Goal: Task Accomplishment & Management: Complete application form

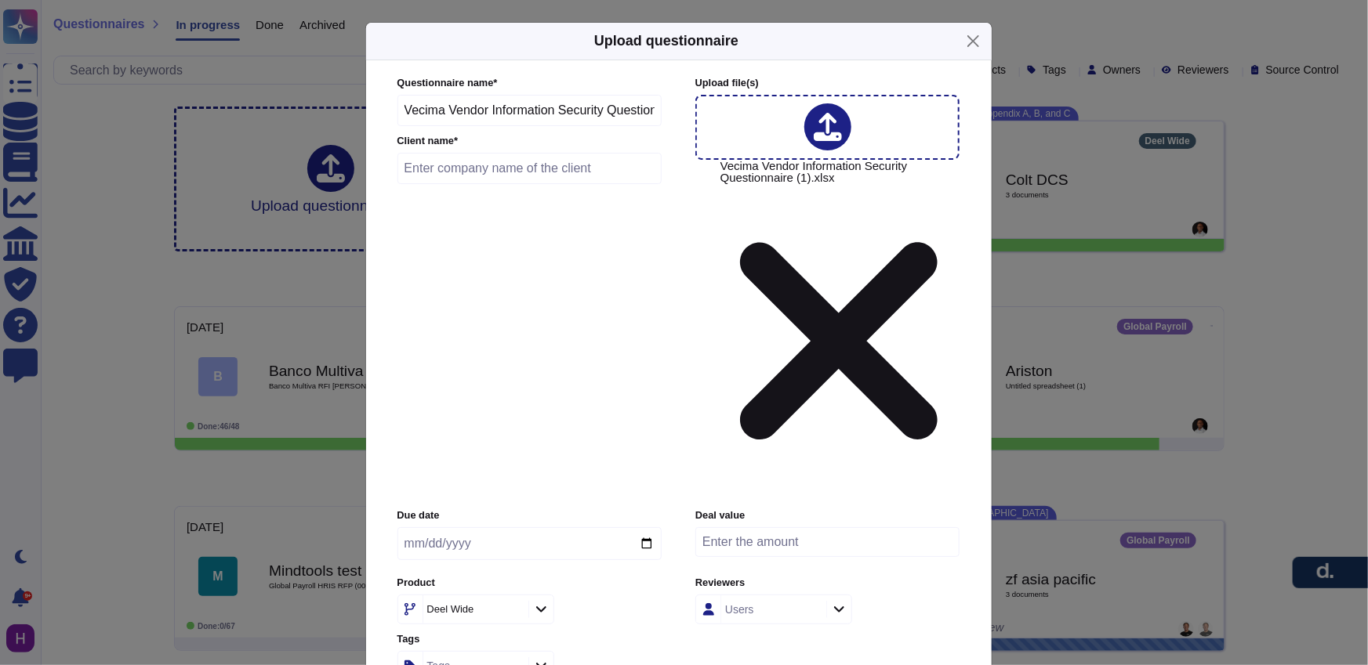
click at [607, 126] on input "Vecima Vendor Information Security Questionnaire (1)" at bounding box center [529, 110] width 265 height 31
paste input "RSD-27374"
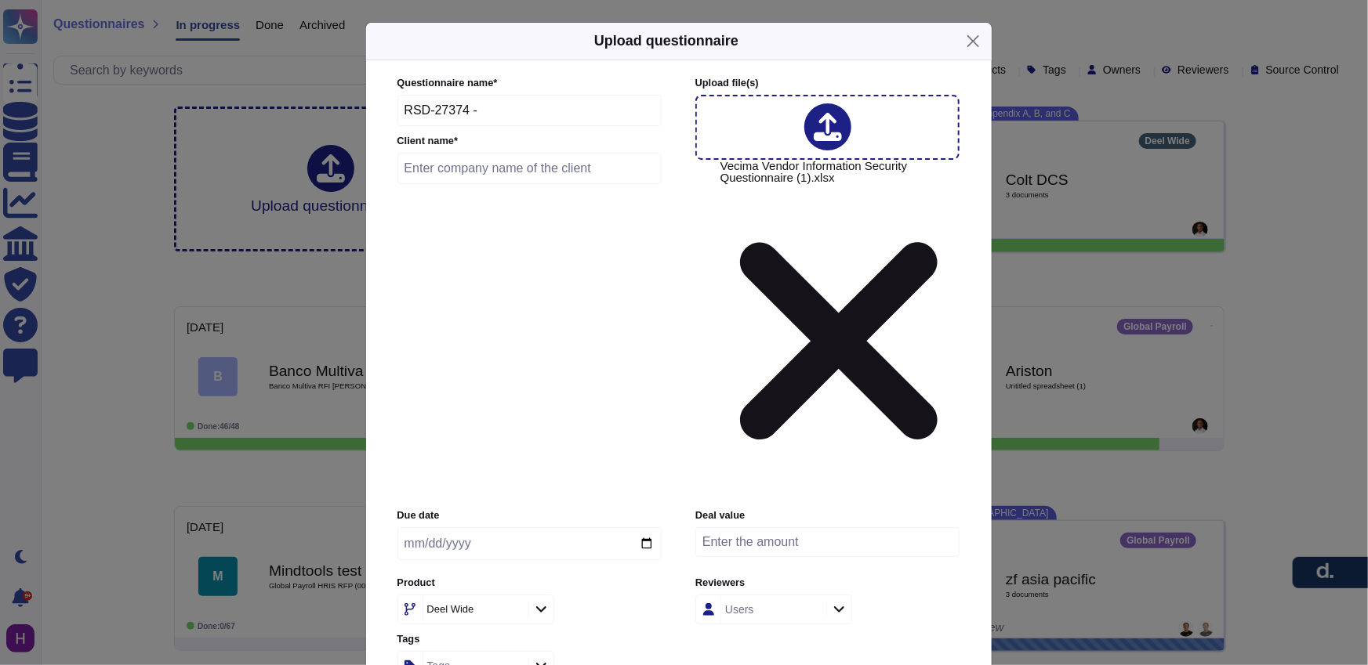
paste input "Vecima Networks"
type input "RSD-27374 - Vecima Networks"
click at [514, 184] on input "text" at bounding box center [529, 168] width 265 height 31
click at [583, 184] on input "text" at bounding box center [529, 168] width 265 height 31
paste input "Vecima Networks"
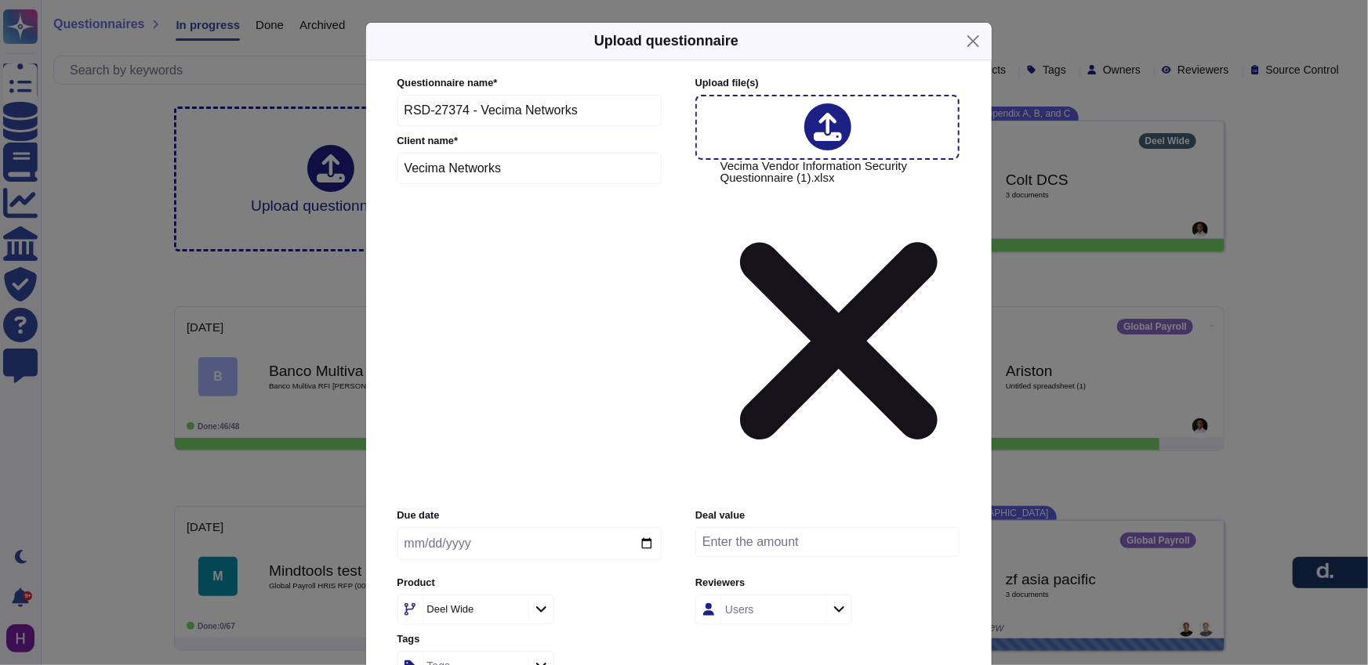
type input "Vecima Networks"
drag, startPoint x: 479, startPoint y: 183, endPoint x: 600, endPoint y: 189, distance: 121.6
click at [600, 126] on input "RSD-27374 - Vecima Networks" at bounding box center [529, 110] width 265 height 31
type input "RSD-27374 - EOR/GP/Engage"
click at [415, 527] on input "date" at bounding box center [529, 543] width 264 height 33
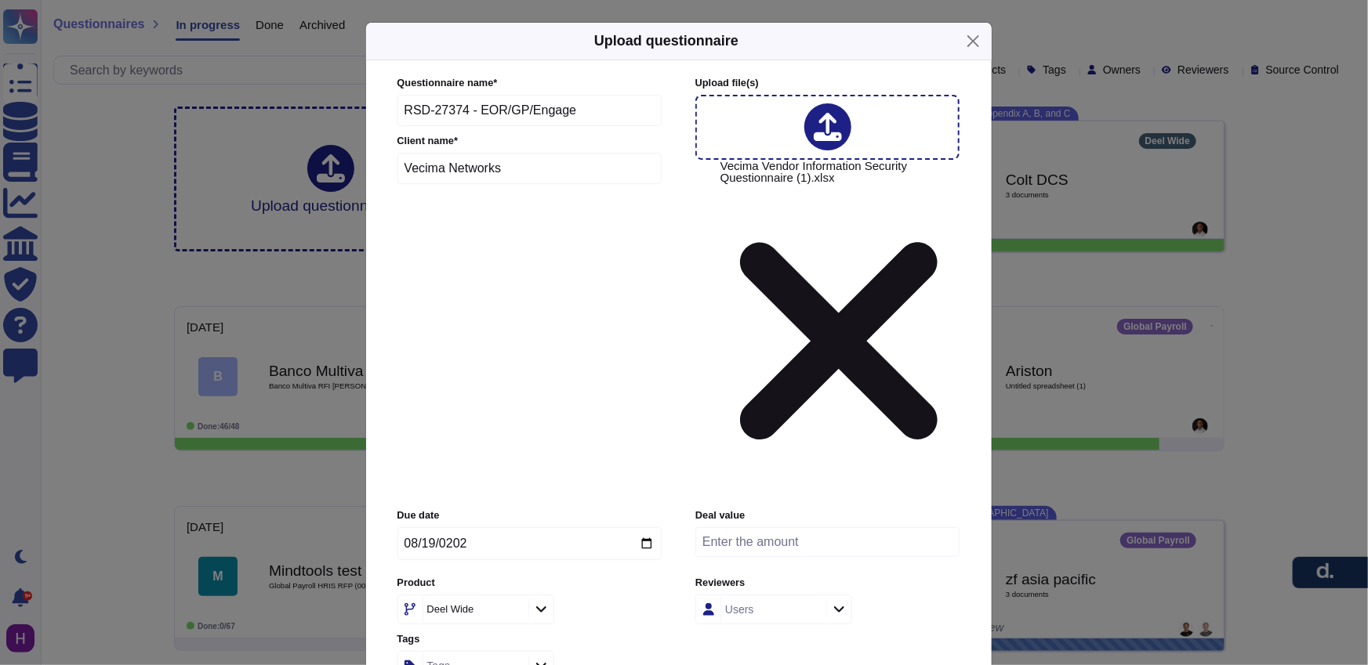
type input "[DATE]"
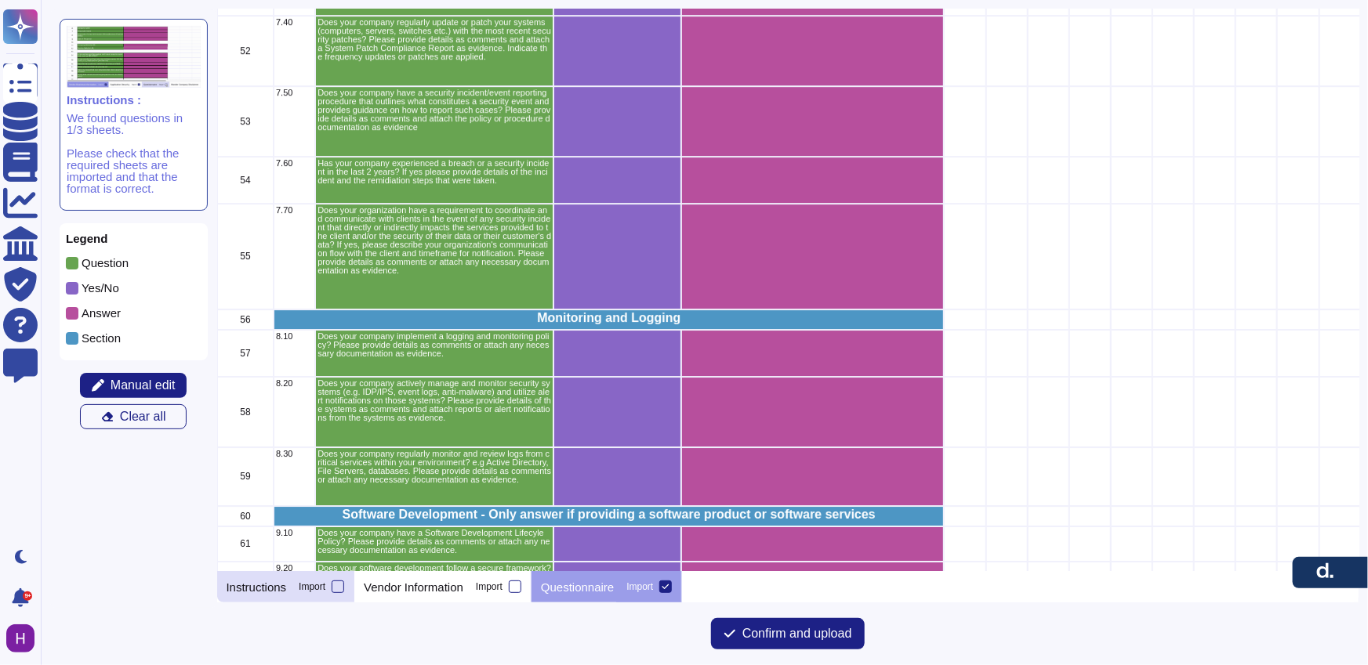
scroll to position [2619, 0]
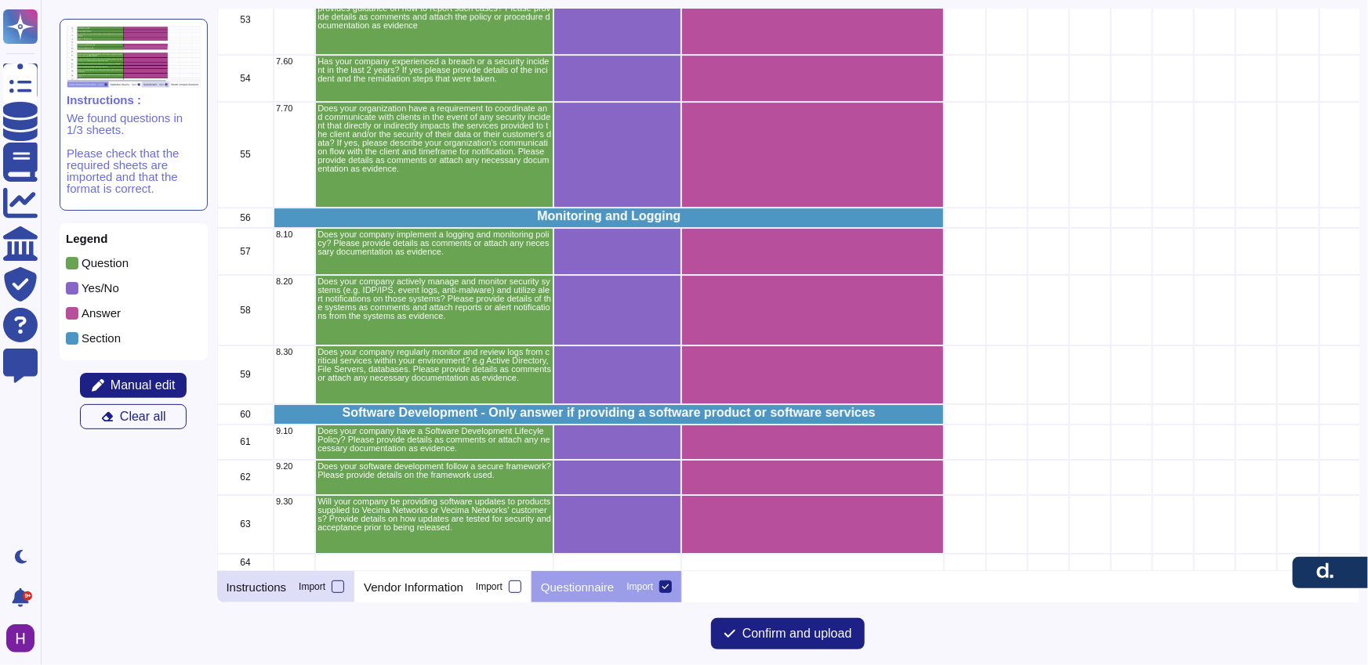
click at [284, 589] on p "Instructions" at bounding box center [257, 588] width 60 height 12
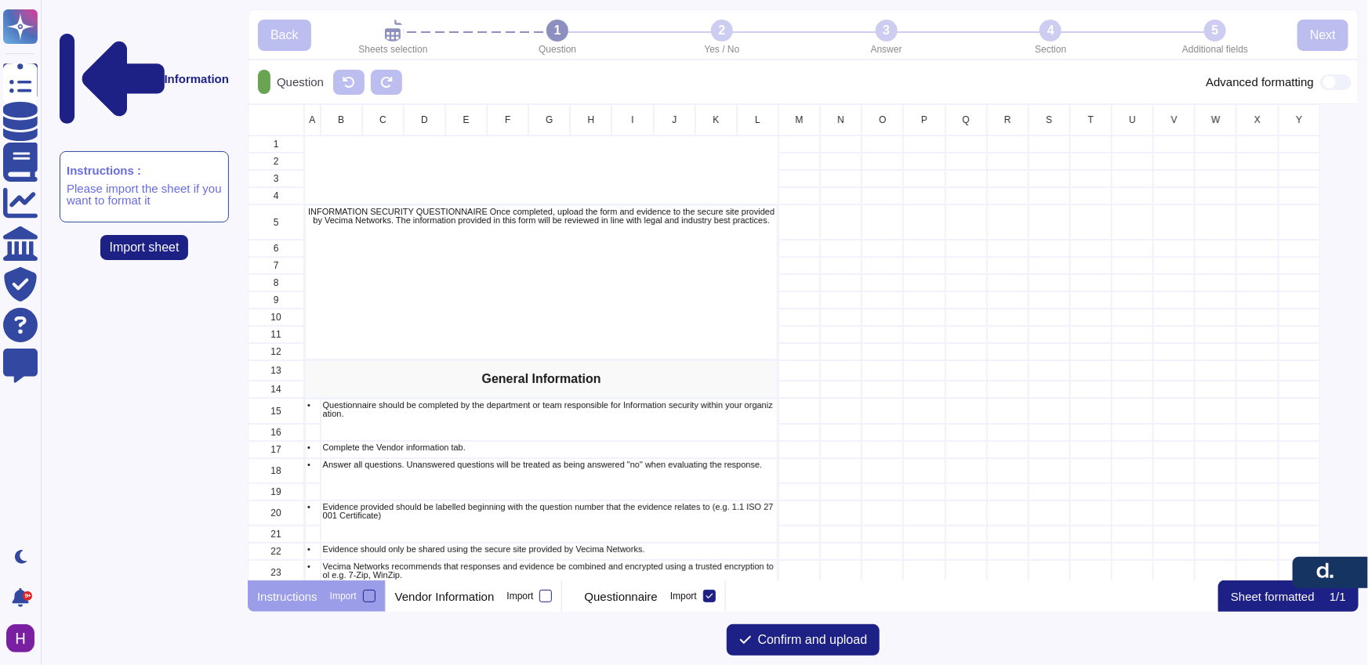
scroll to position [466, 1100]
click at [520, 598] on div "Import" at bounding box center [519, 596] width 27 height 9
click at [0, 0] on input "Import" at bounding box center [0, 0] width 0 height 0
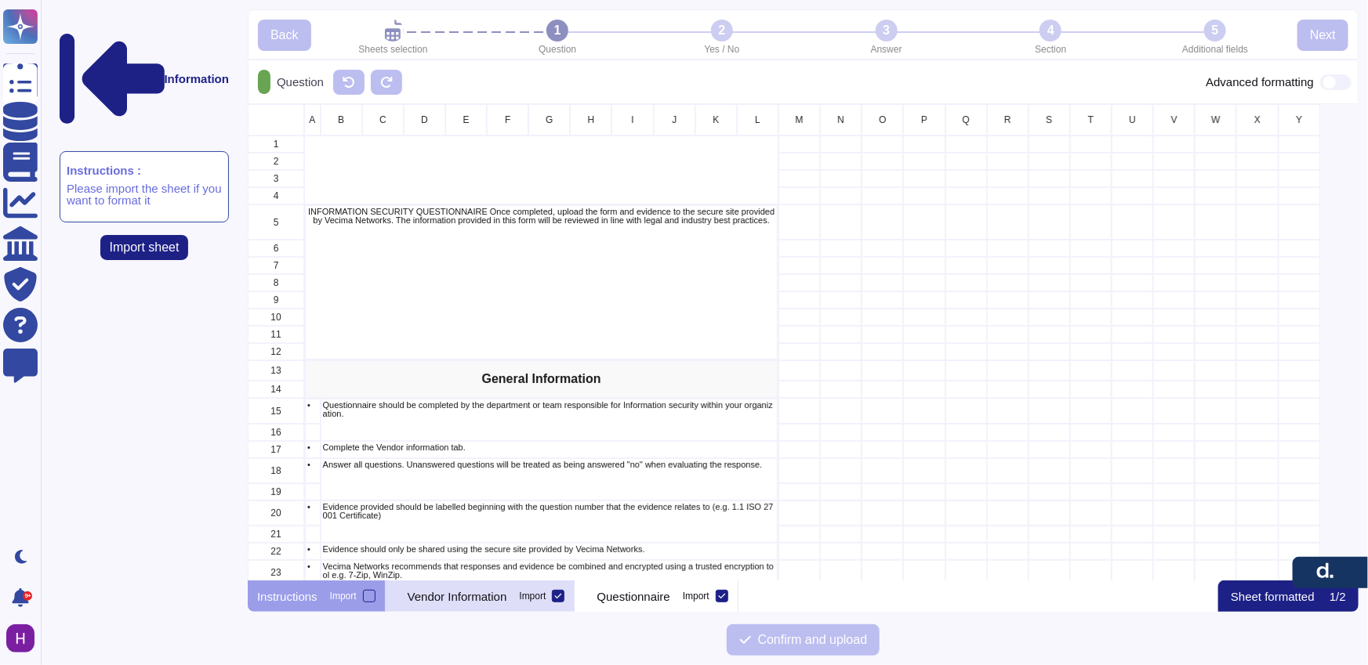
click at [455, 585] on div "Vendor Information Import" at bounding box center [481, 596] width 190 height 31
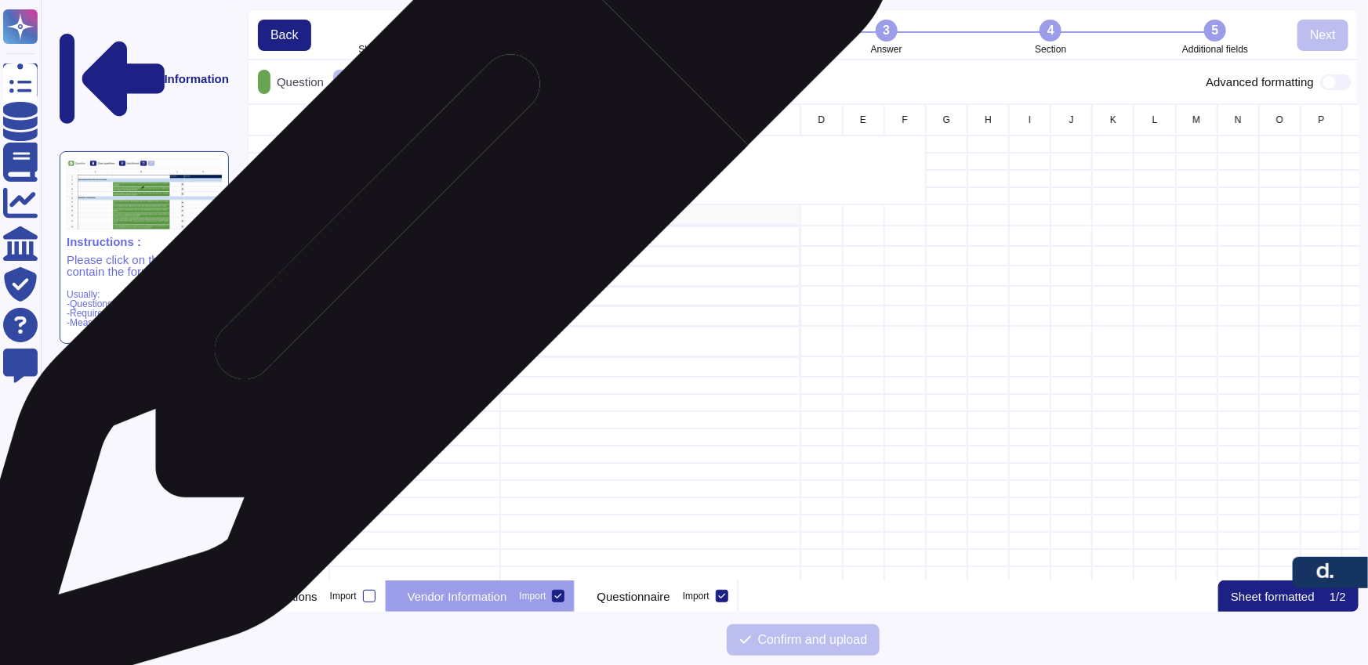
click at [415, 241] on div "Company Name:" at bounding box center [415, 236] width 172 height 20
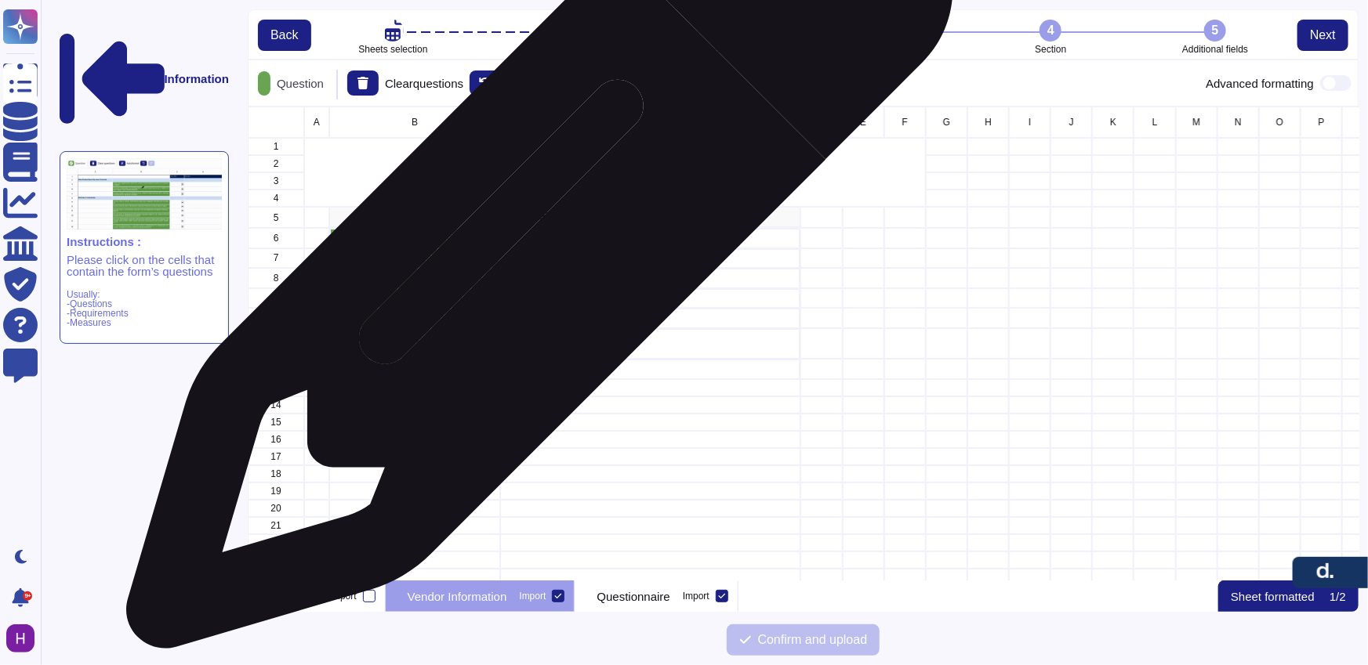
click at [534, 244] on div "grid" at bounding box center [650, 238] width 300 height 20
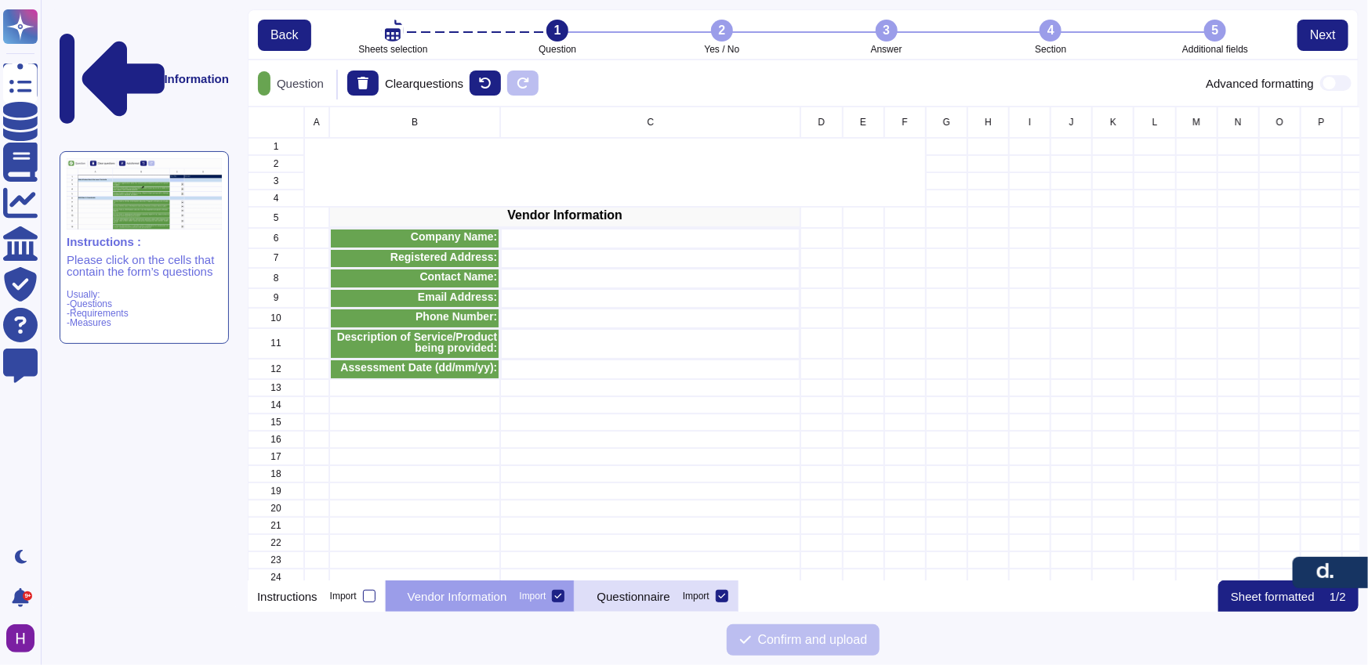
click at [658, 606] on div "Questionnaire Import" at bounding box center [655, 596] width 163 height 31
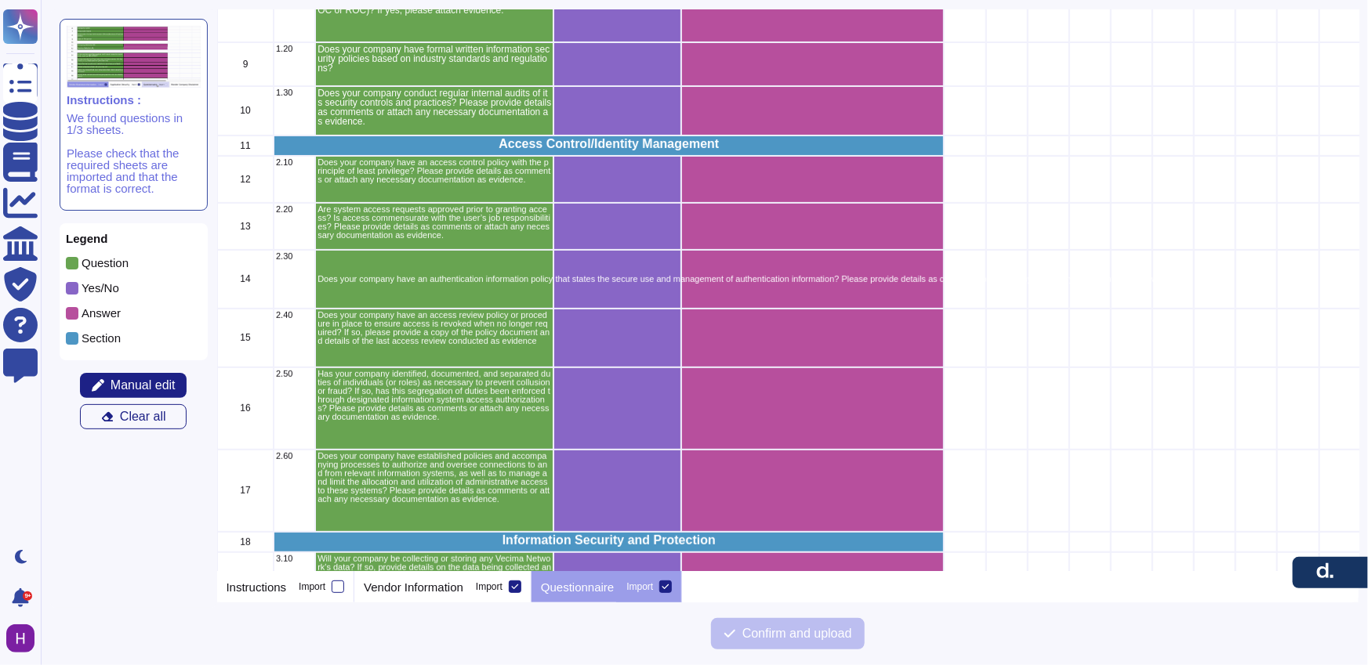
scroll to position [0, 0]
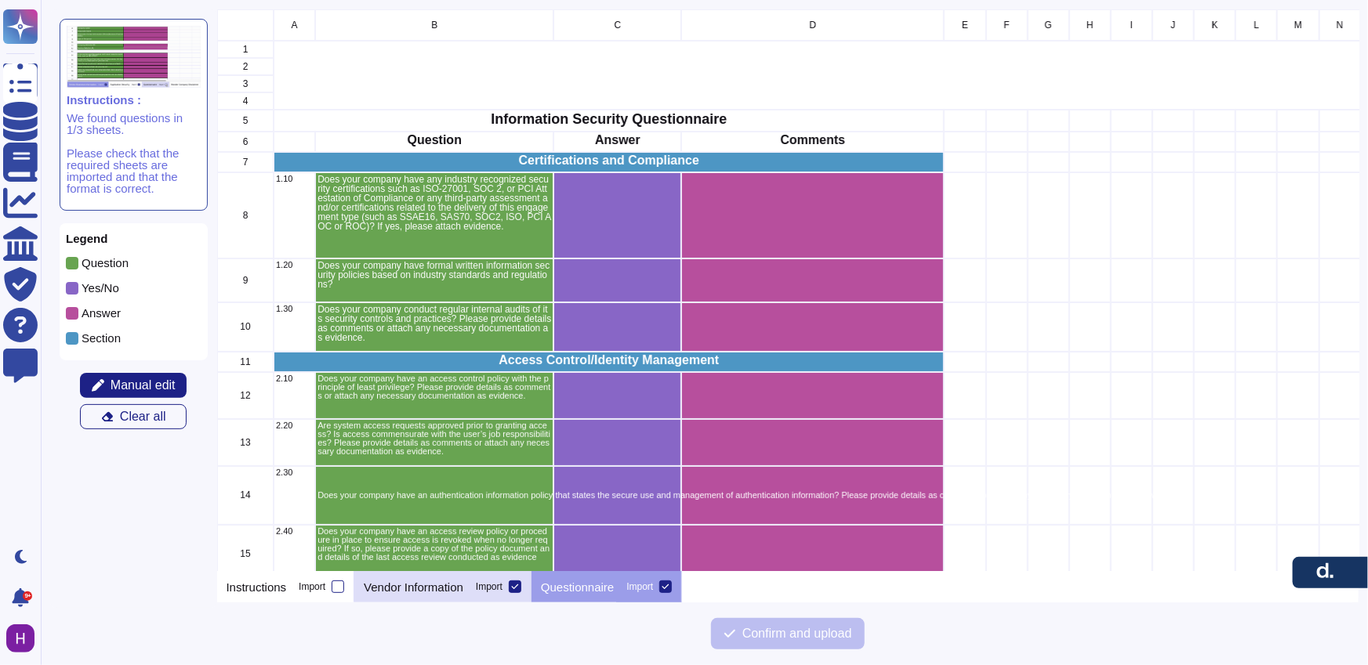
click at [502, 589] on div "Import" at bounding box center [489, 586] width 27 height 9
click at [0, 0] on input "Import" at bounding box center [0, 0] width 0 height 0
click at [521, 589] on div at bounding box center [515, 587] width 13 height 13
click at [0, 0] on input "Import" at bounding box center [0, 0] width 0 height 0
click at [406, 585] on p "Vendor Information" at bounding box center [414, 588] width 100 height 12
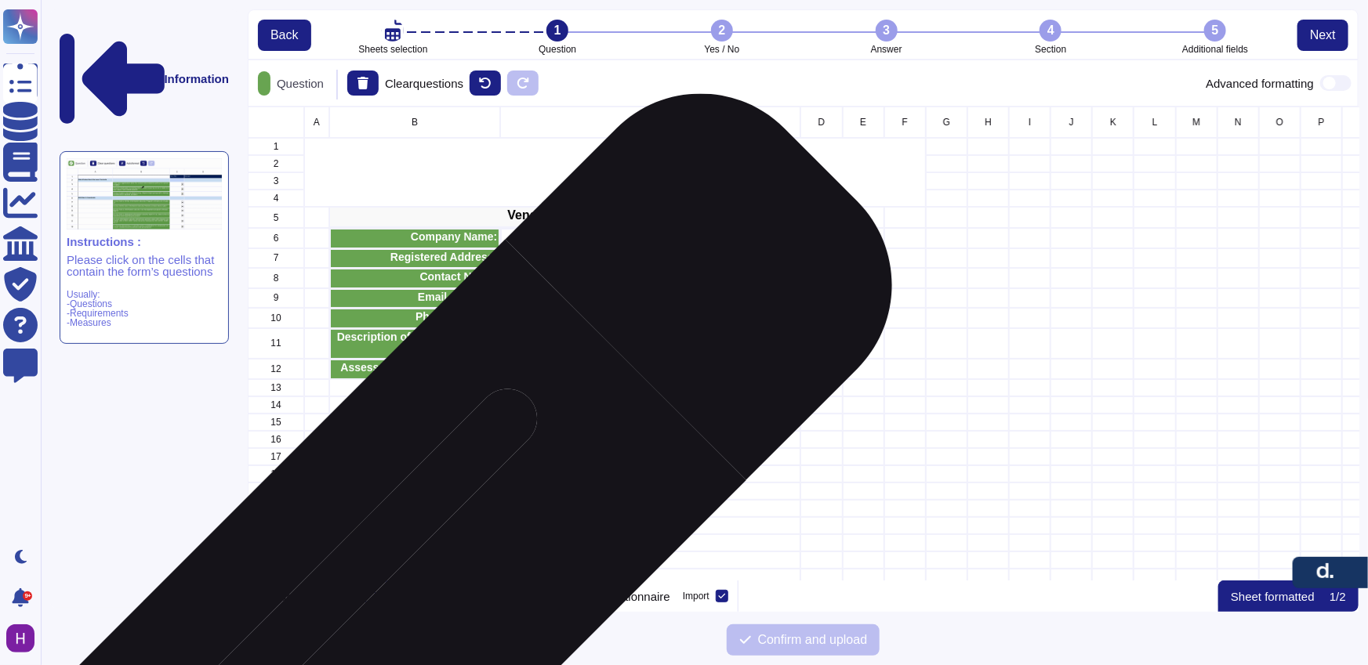
scroll to position [463, 1100]
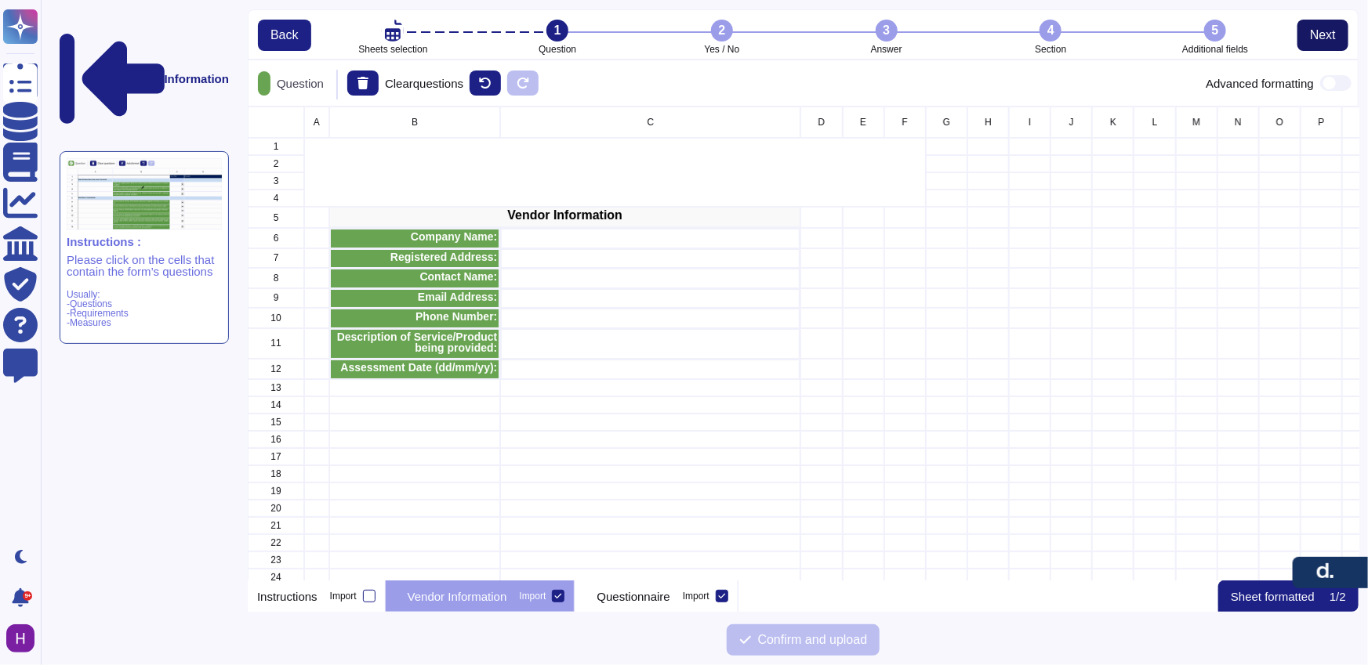
click at [1310, 34] on span "Next" at bounding box center [1323, 35] width 26 height 13
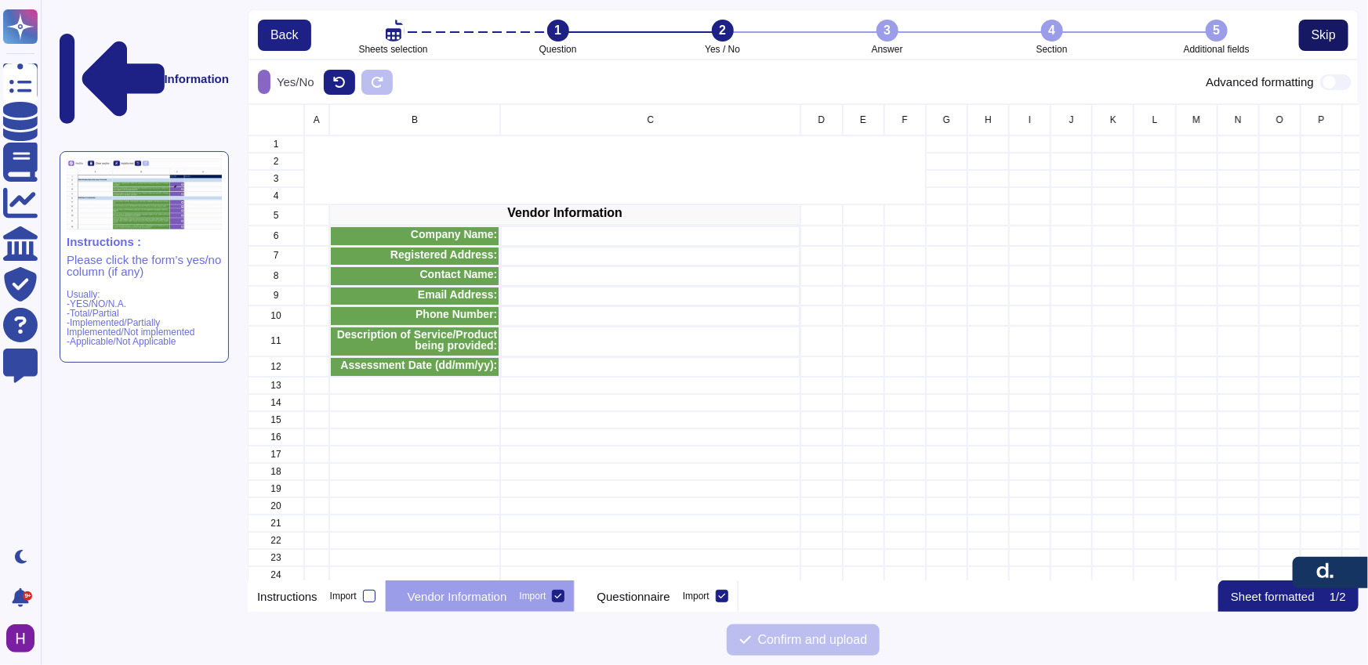
click at [1320, 37] on span "Skip" at bounding box center [1323, 35] width 24 height 13
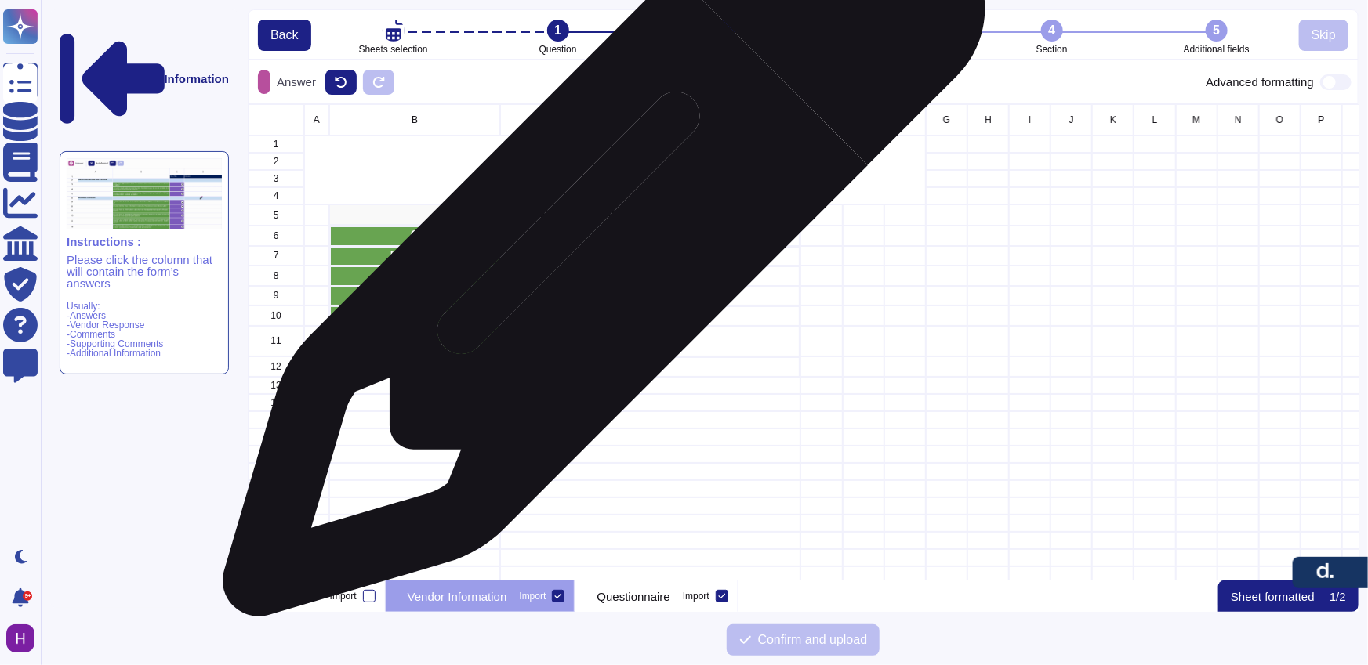
click at [598, 242] on div "grid" at bounding box center [650, 236] width 300 height 20
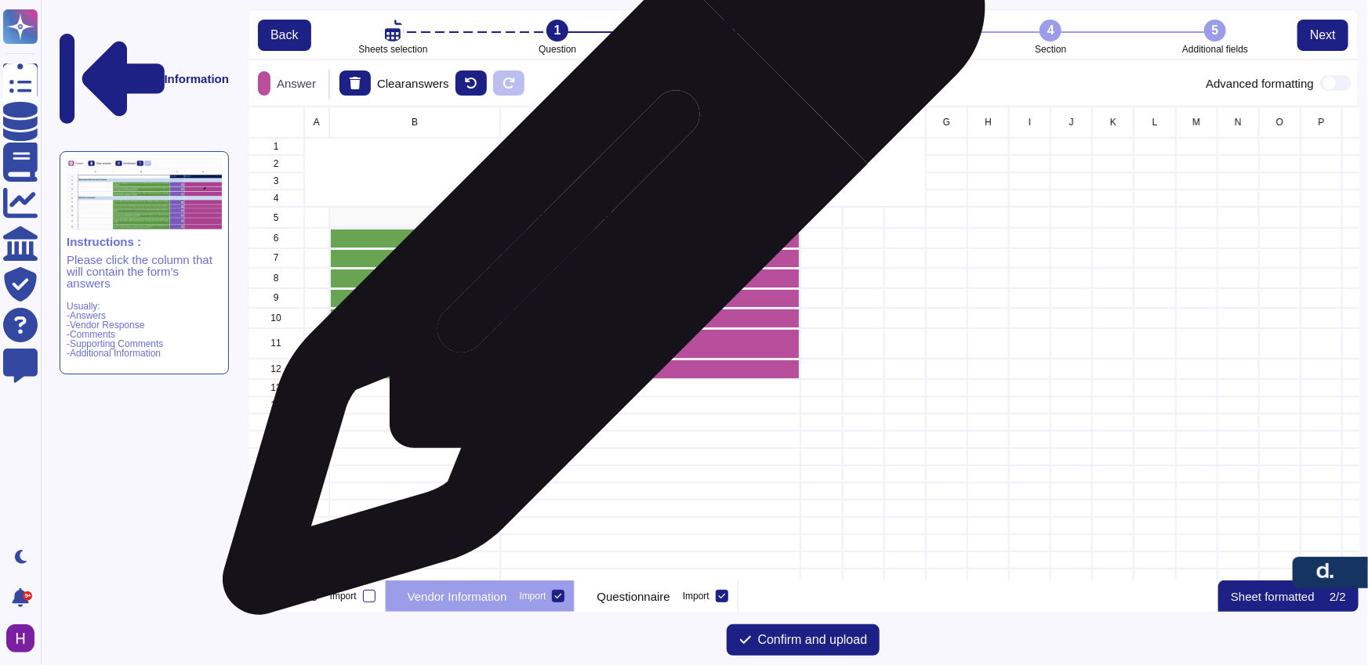
scroll to position [463, 1100]
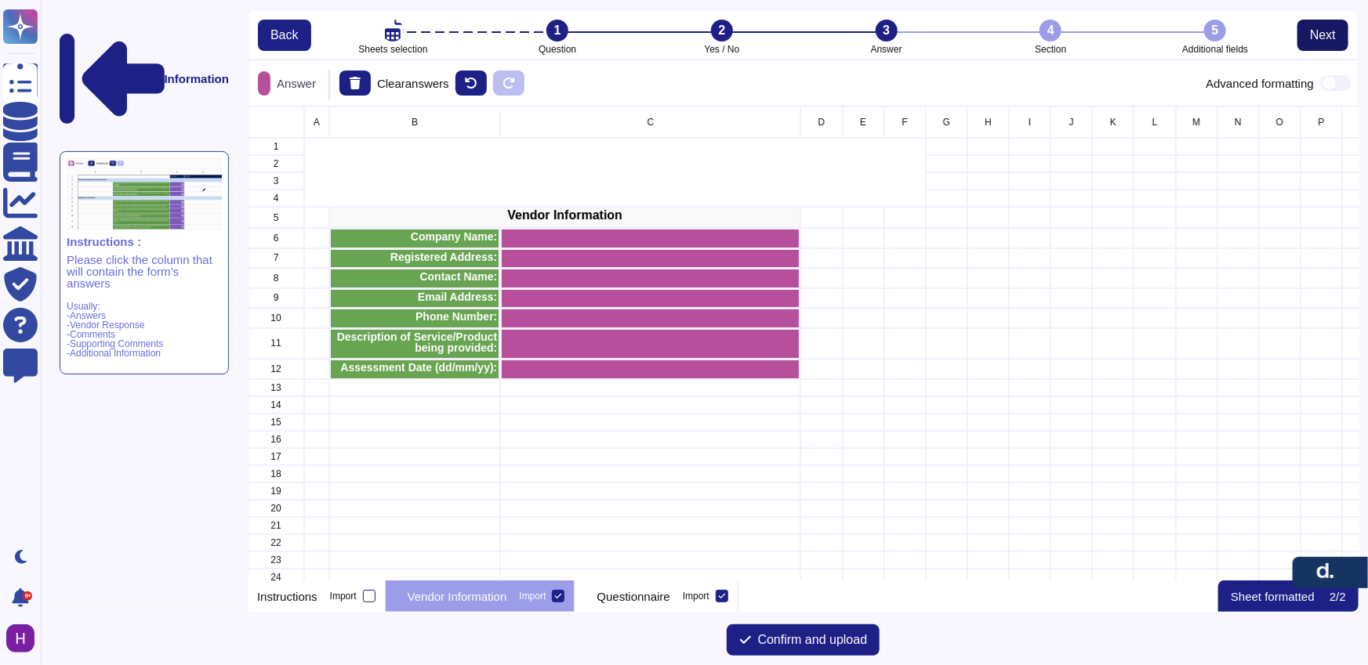
click at [1313, 37] on span "Next" at bounding box center [1323, 35] width 26 height 13
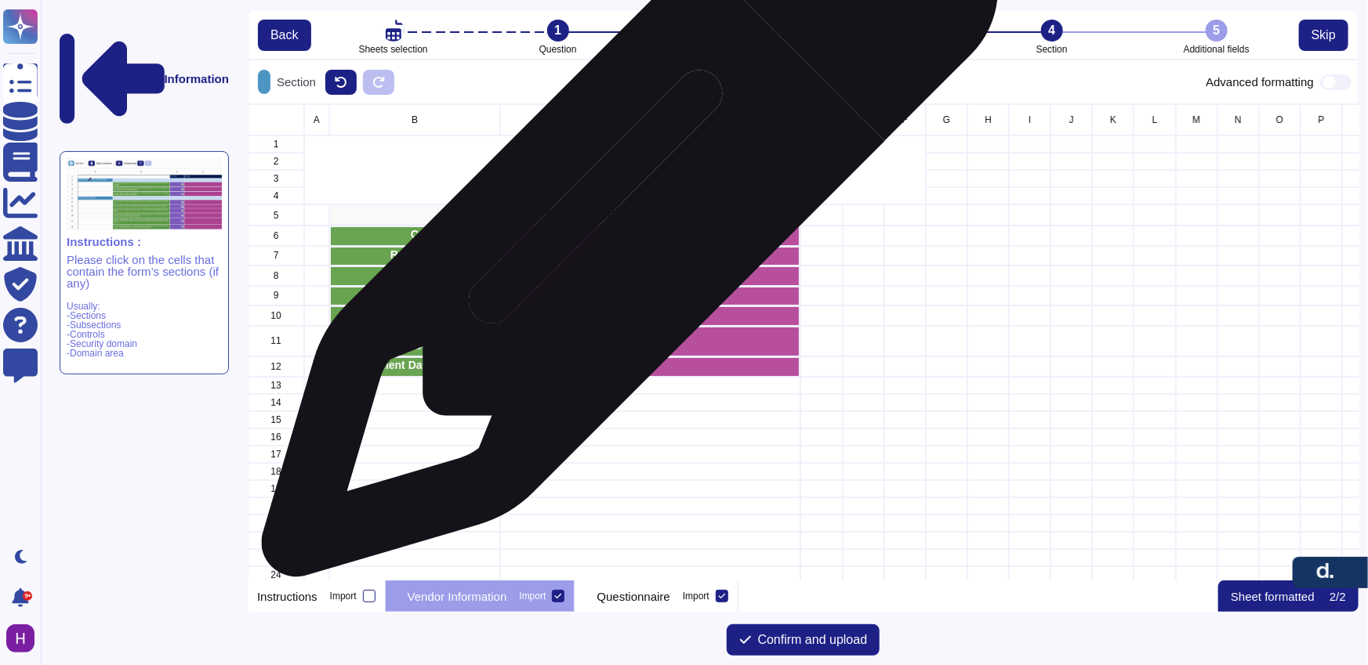
click at [624, 216] on p "Vendor Information" at bounding box center [565, 213] width 467 height 13
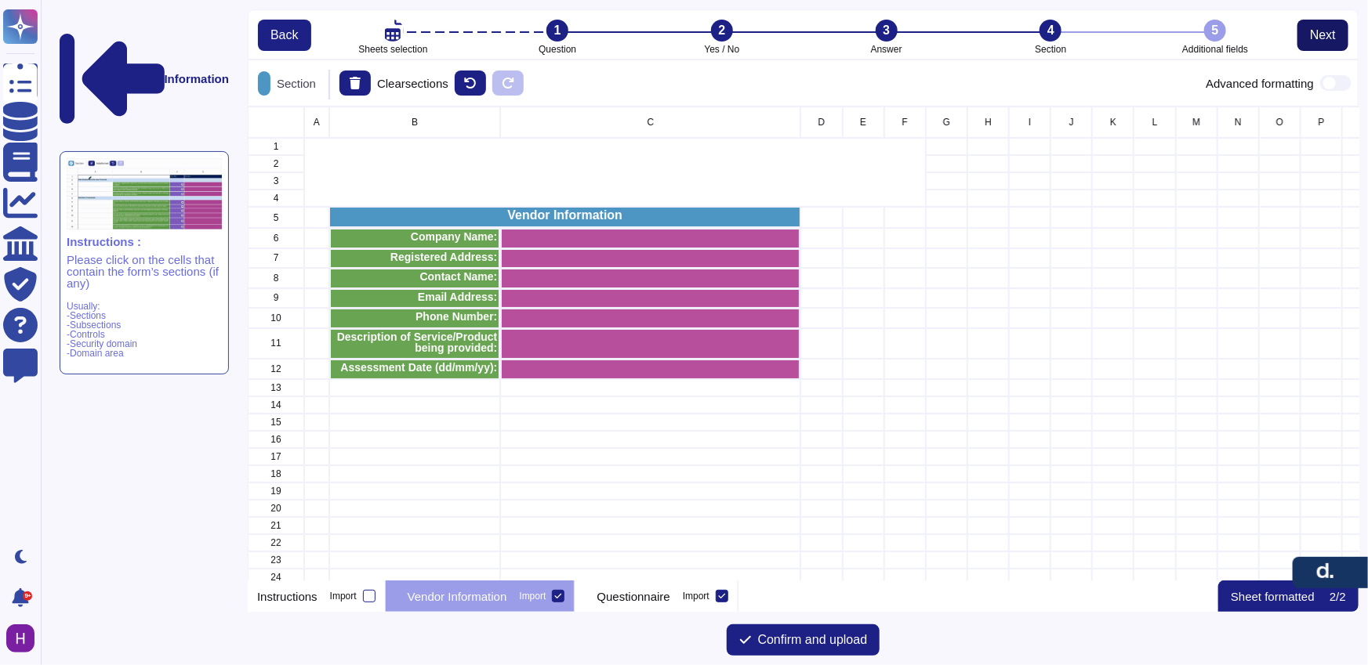
click at [1324, 27] on button "Next" at bounding box center [1322, 35] width 51 height 31
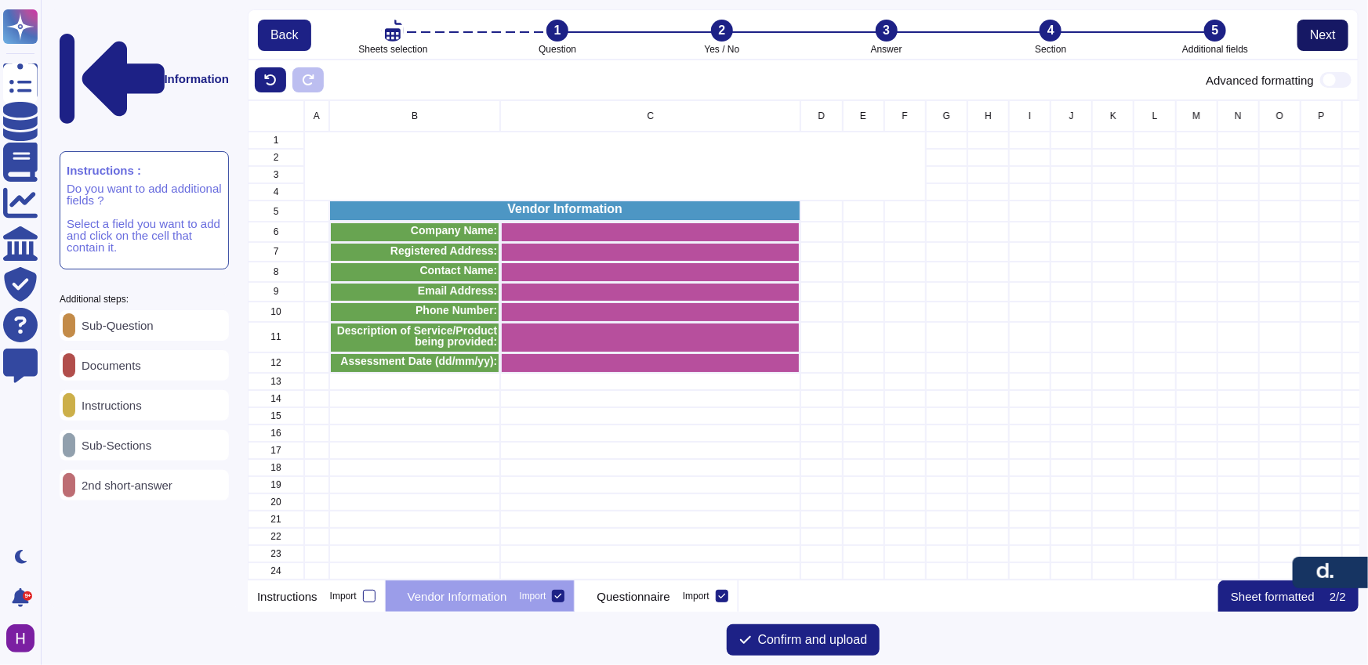
scroll to position [470, 1100]
click at [669, 600] on p "Questionnaire" at bounding box center [632, 597] width 73 height 12
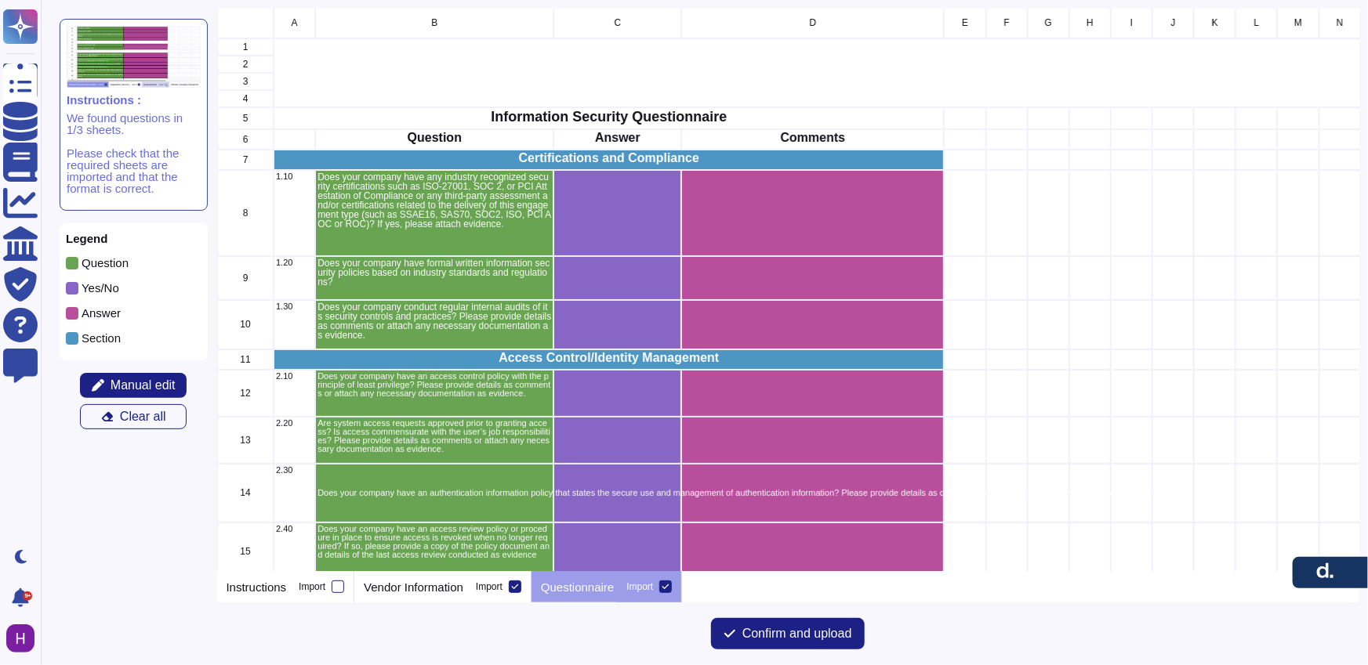
scroll to position [0, 0]
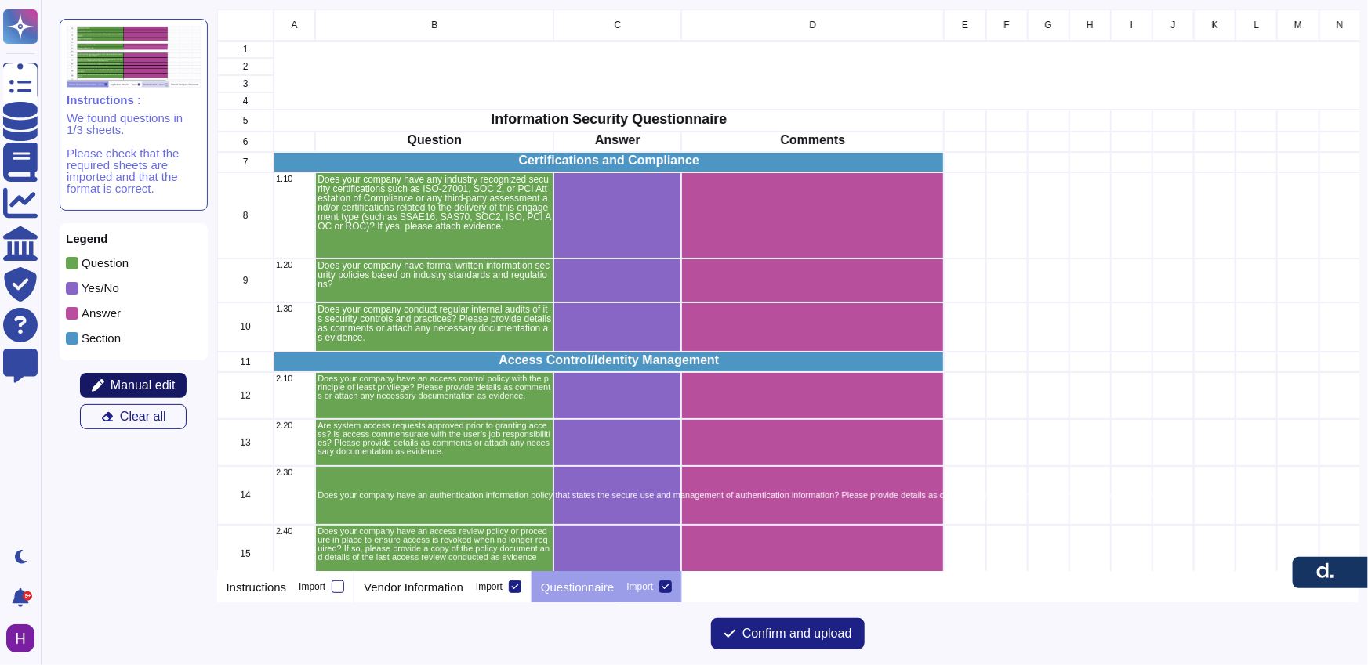
click at [161, 387] on span "Manual edit" at bounding box center [143, 385] width 65 height 13
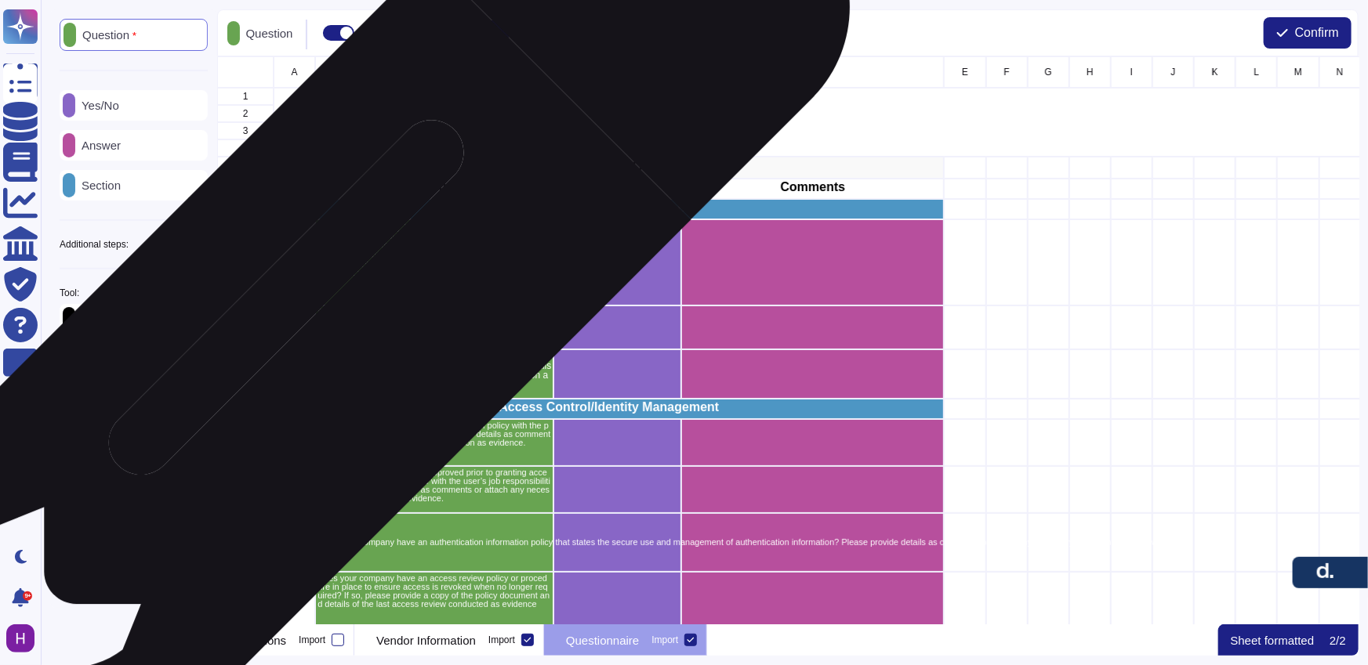
scroll to position [557, 1130]
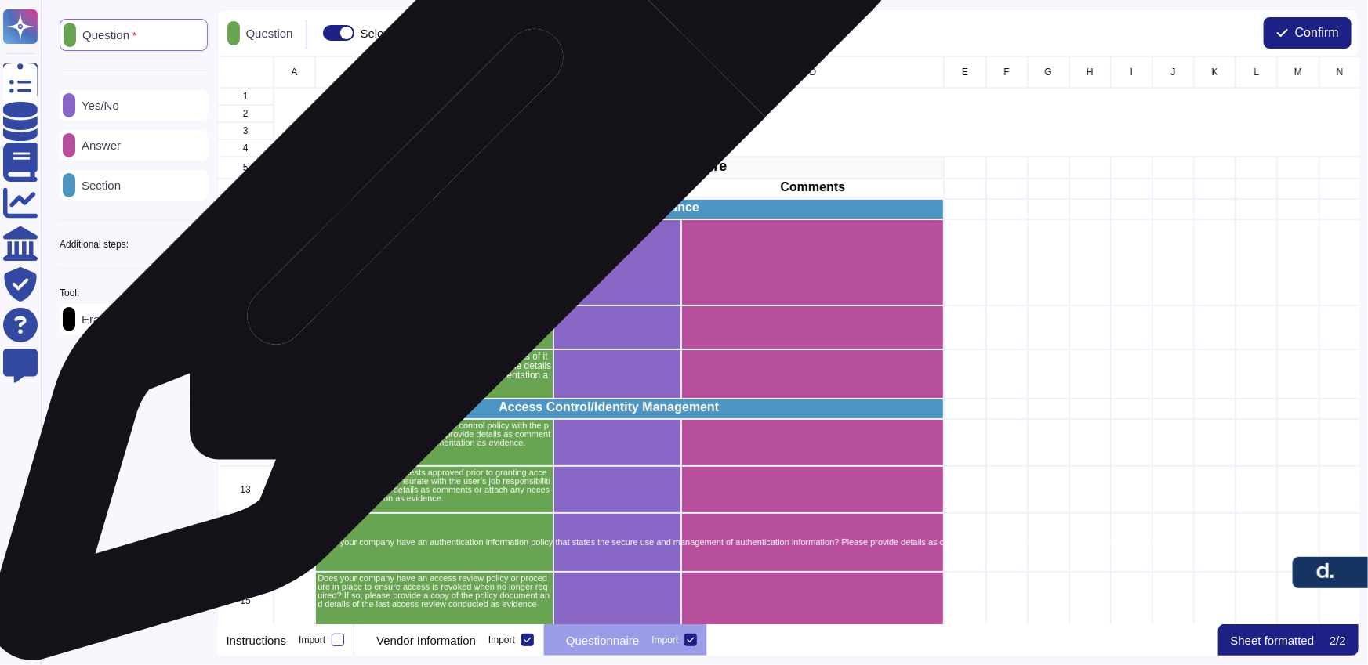
click at [442, 210] on p "Certifications and Compliance" at bounding box center [608, 207] width 665 height 13
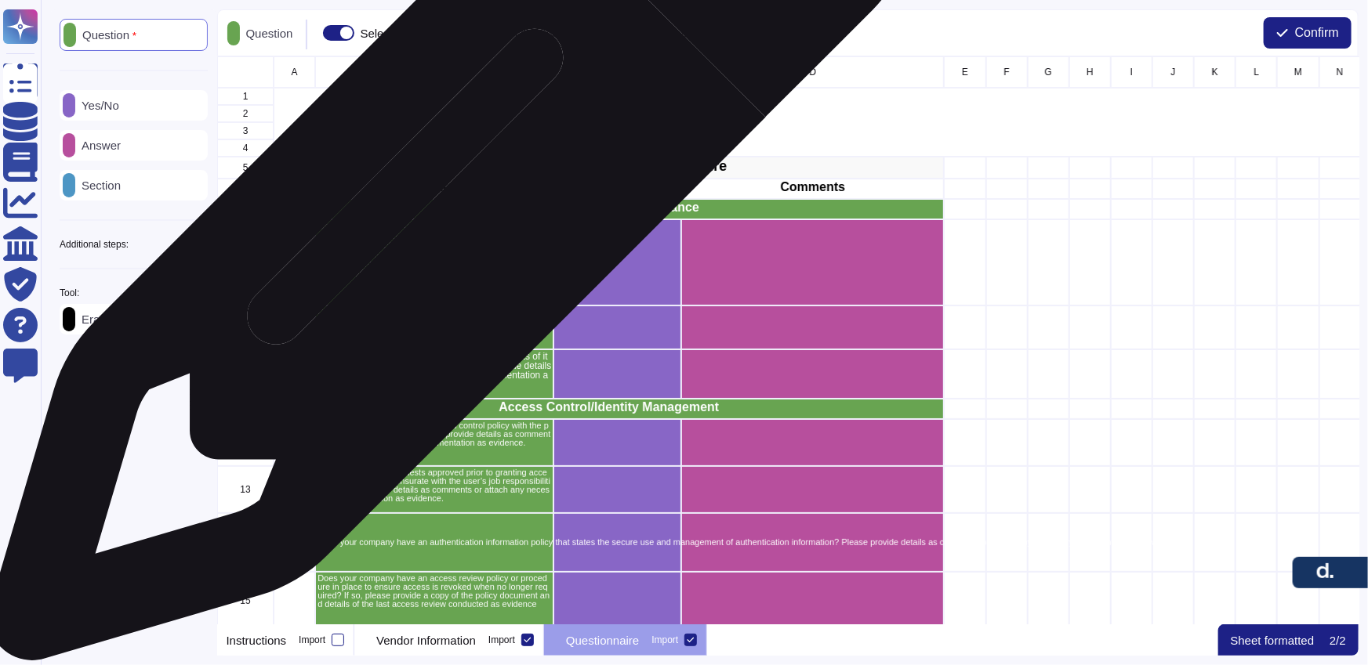
click at [442, 210] on p "Certifications and Compliance" at bounding box center [608, 207] width 665 height 13
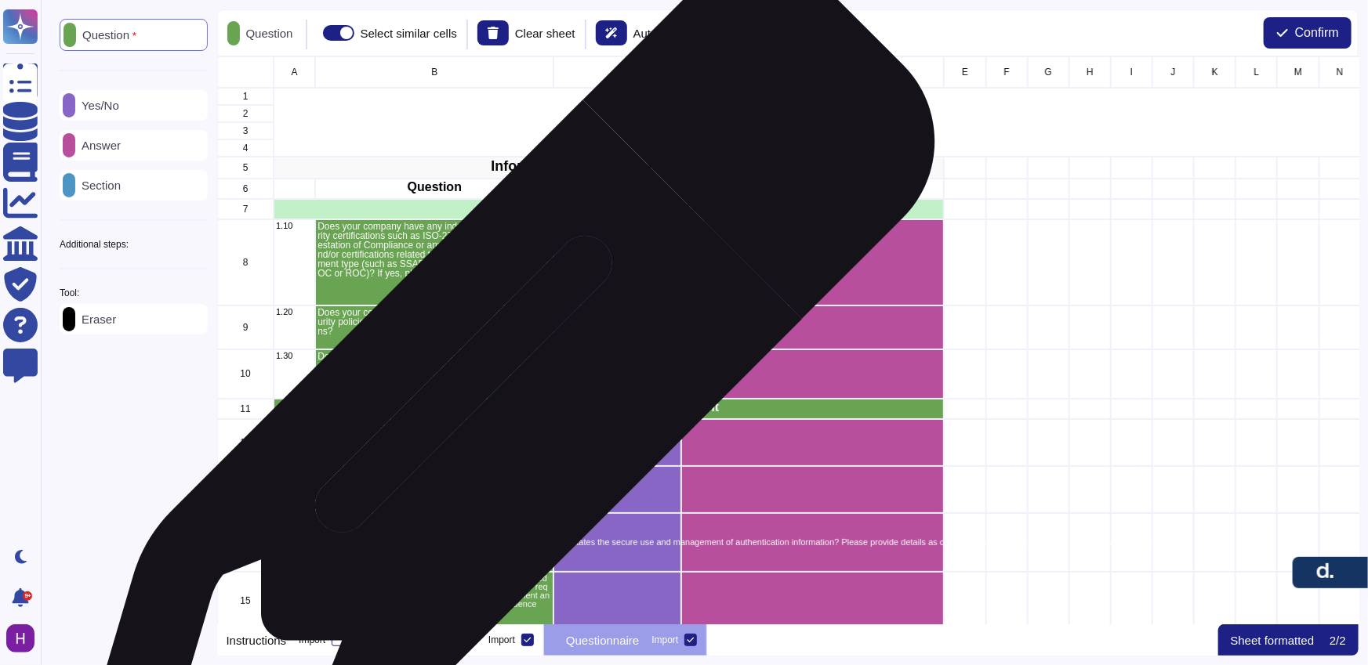
click at [493, 411] on p "Access Control/Identity Management" at bounding box center [608, 407] width 665 height 13
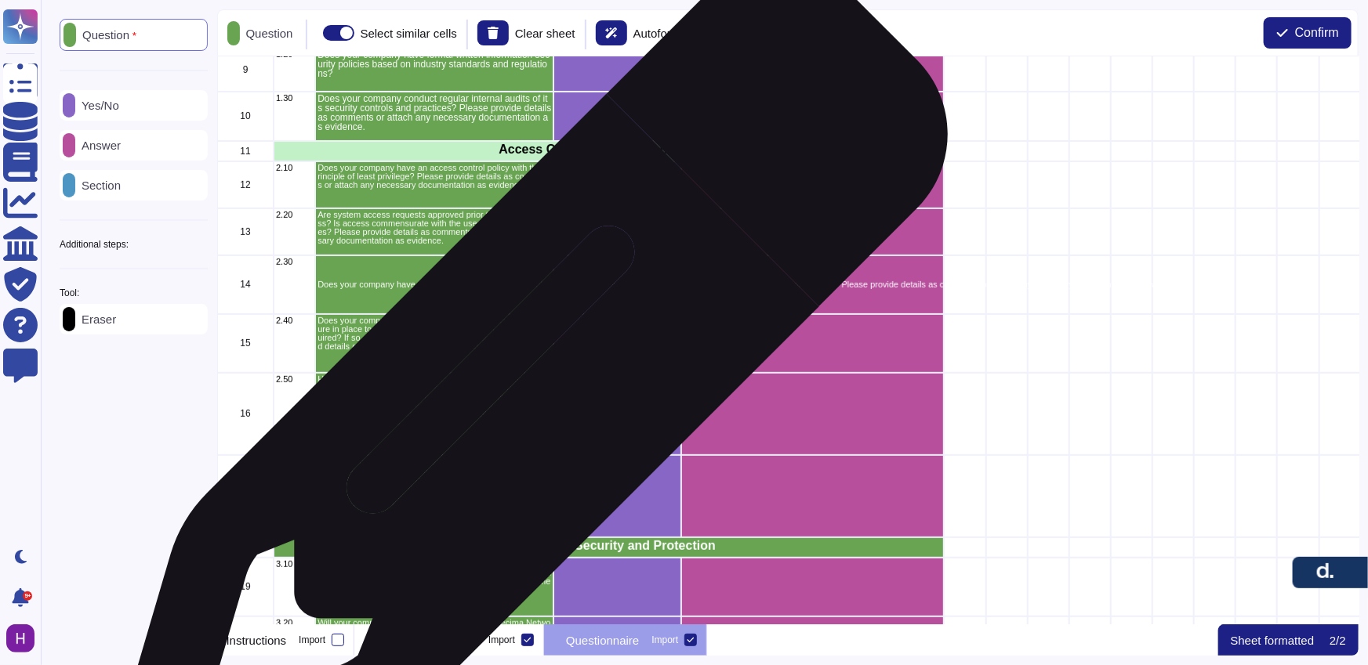
scroll to position [576, 0]
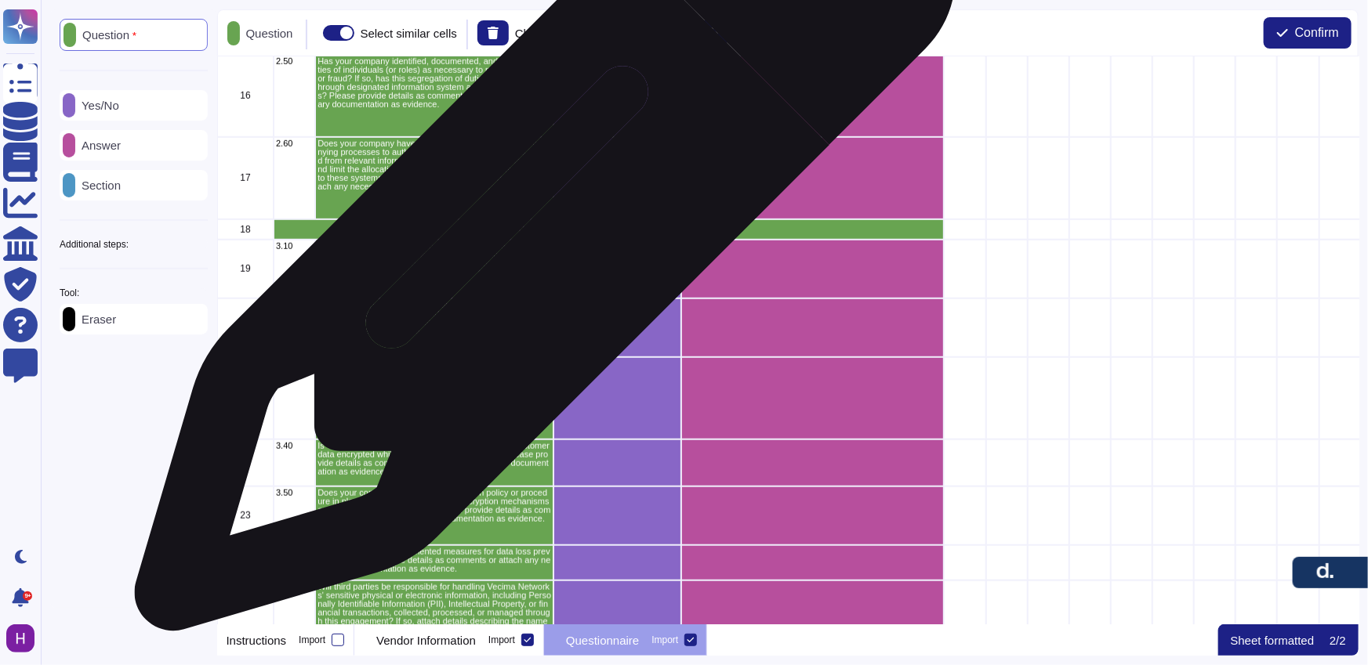
click at [539, 229] on p "Information Security and Protection" at bounding box center [608, 228] width 665 height 13
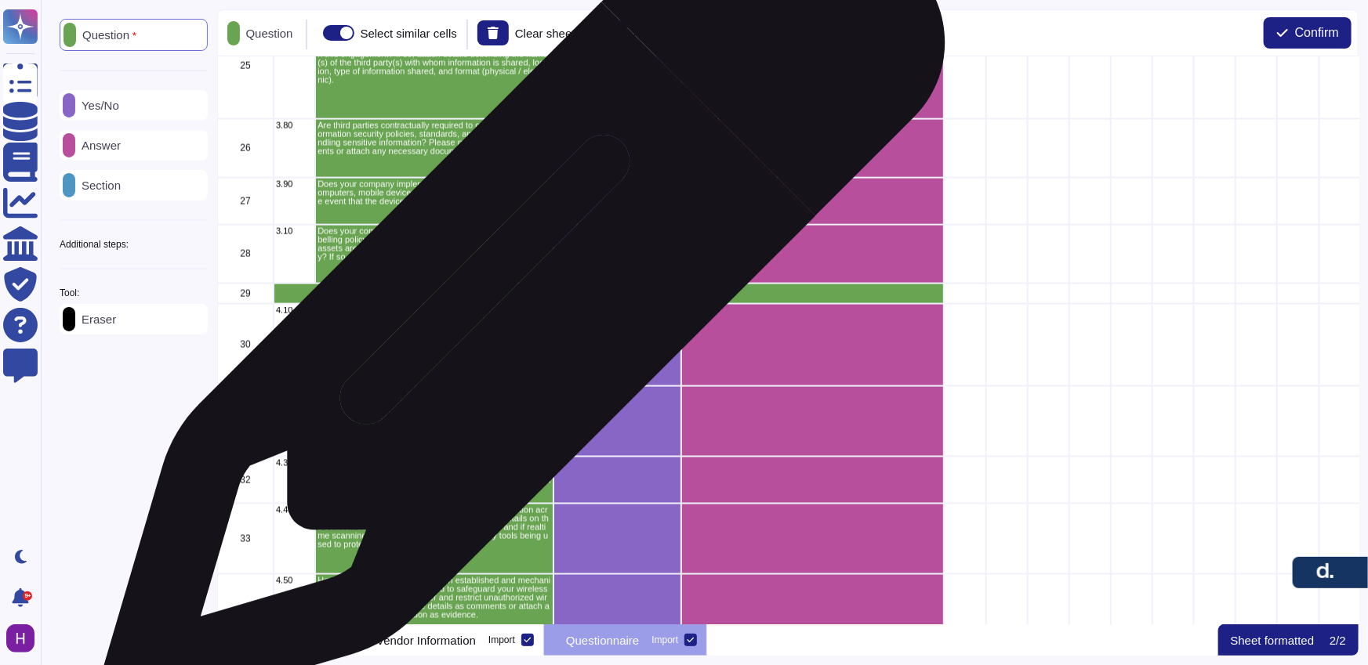
click at [517, 299] on div "Security" at bounding box center [609, 294] width 670 height 20
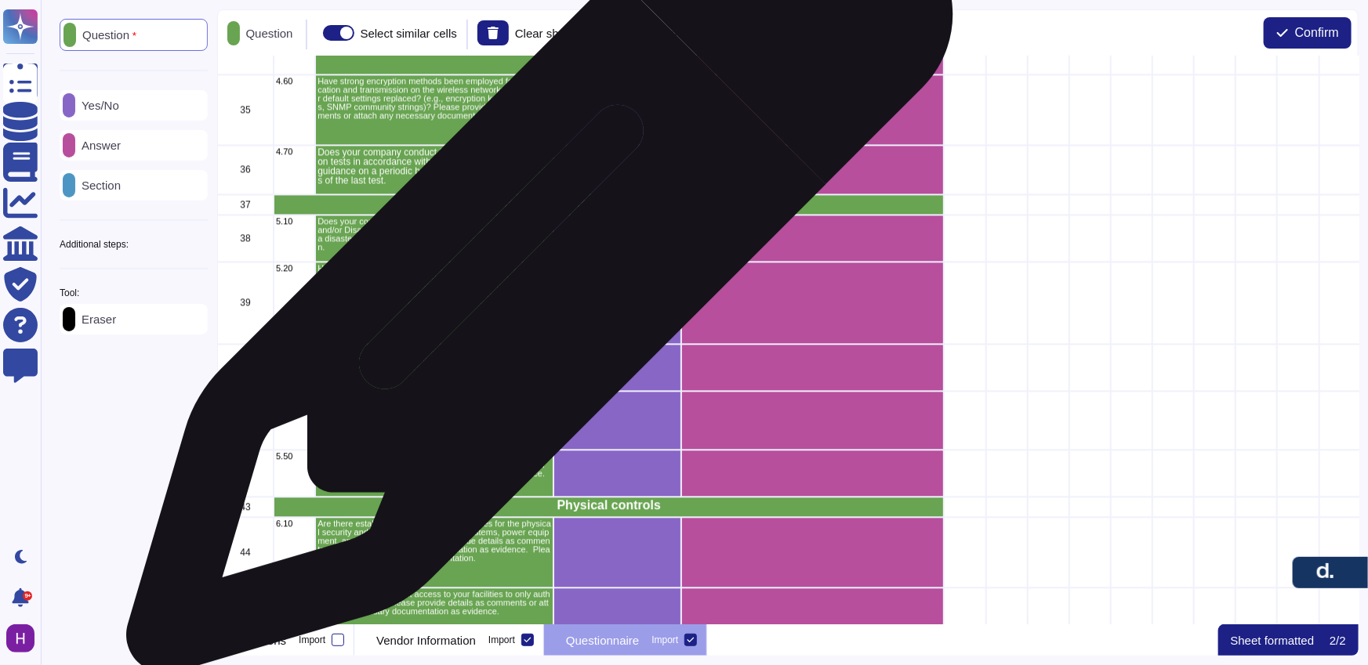
scroll to position [1773, 0]
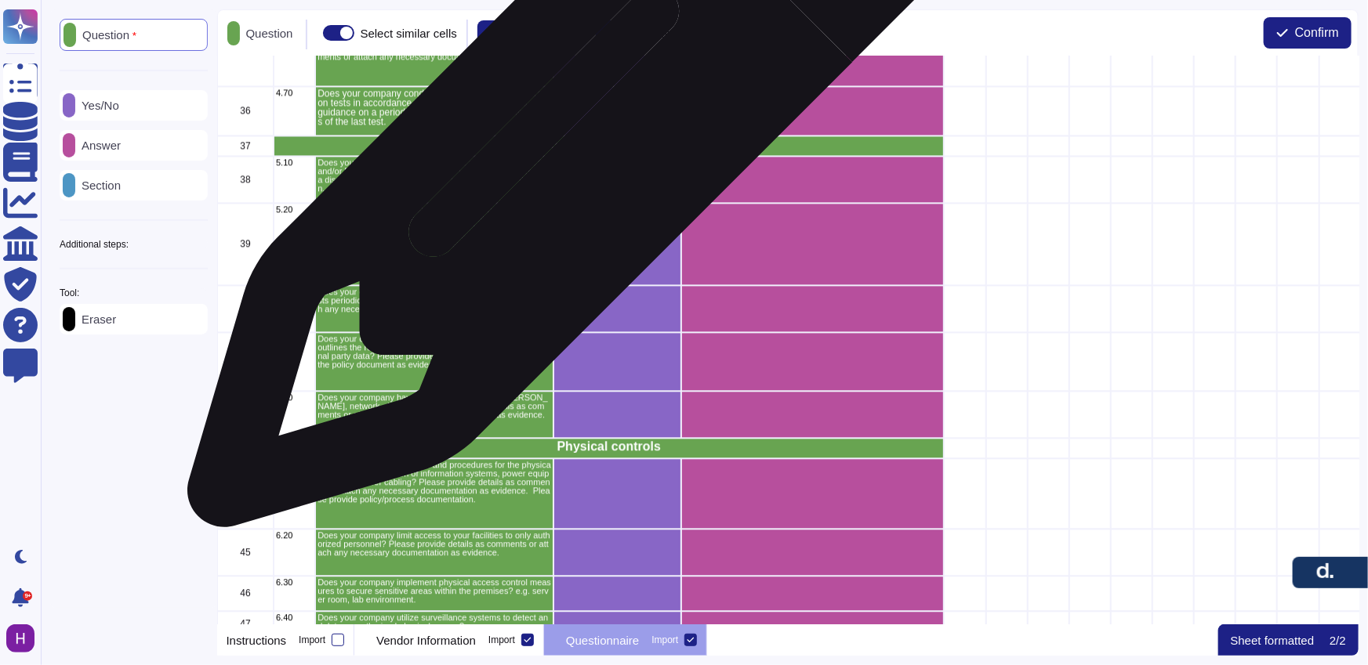
click at [574, 143] on p "Information Backup and Resiliency" at bounding box center [608, 144] width 665 height 13
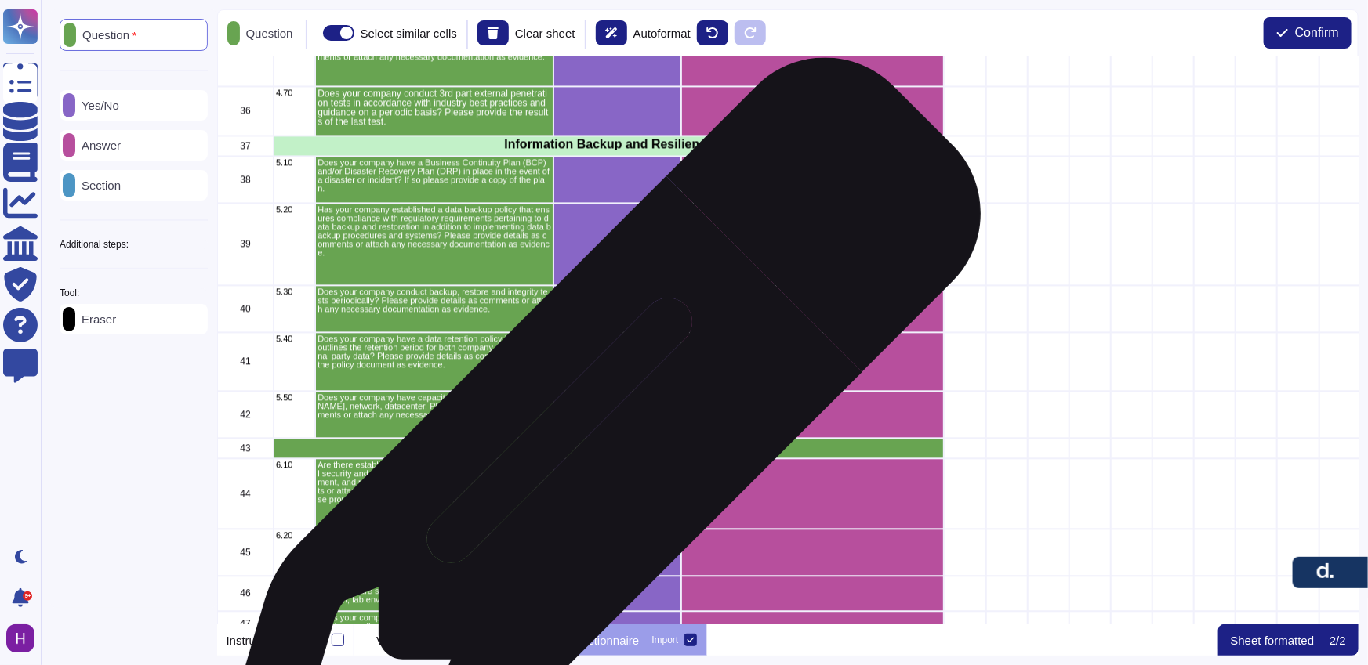
click at [588, 456] on div "Physical controls" at bounding box center [609, 448] width 670 height 20
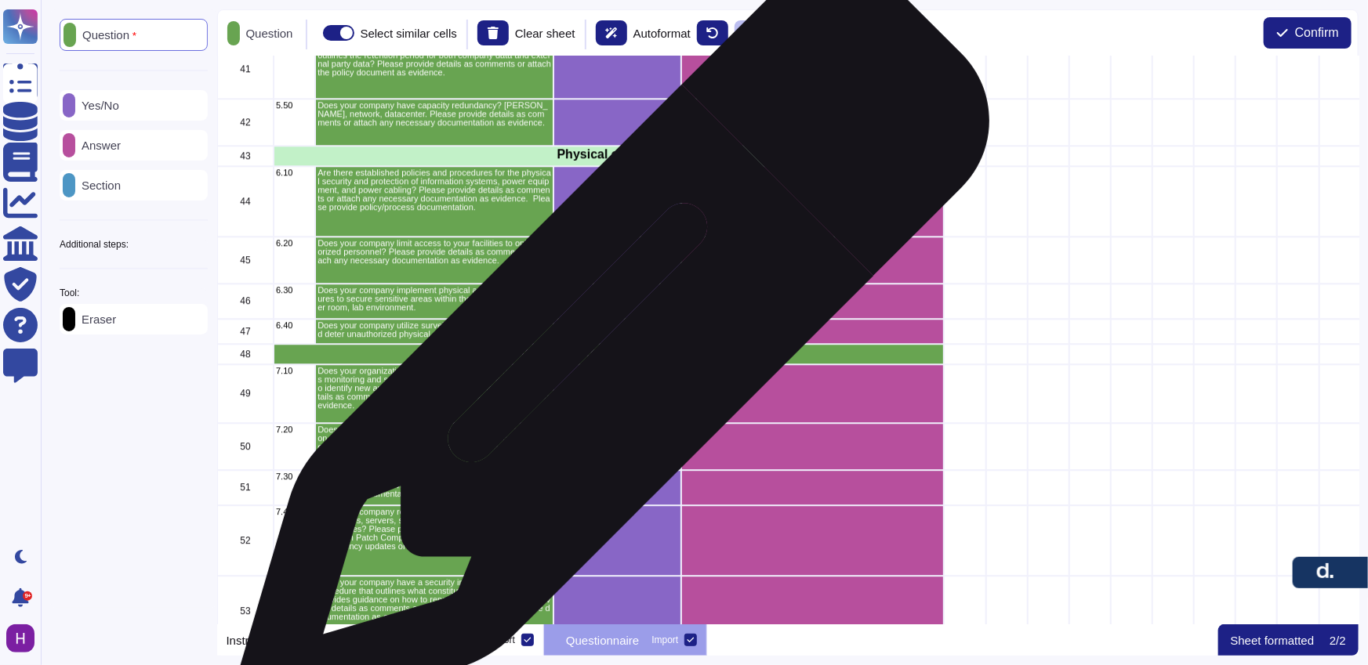
click at [607, 353] on p "Vulnerability Management and Incident Response" at bounding box center [608, 352] width 665 height 13
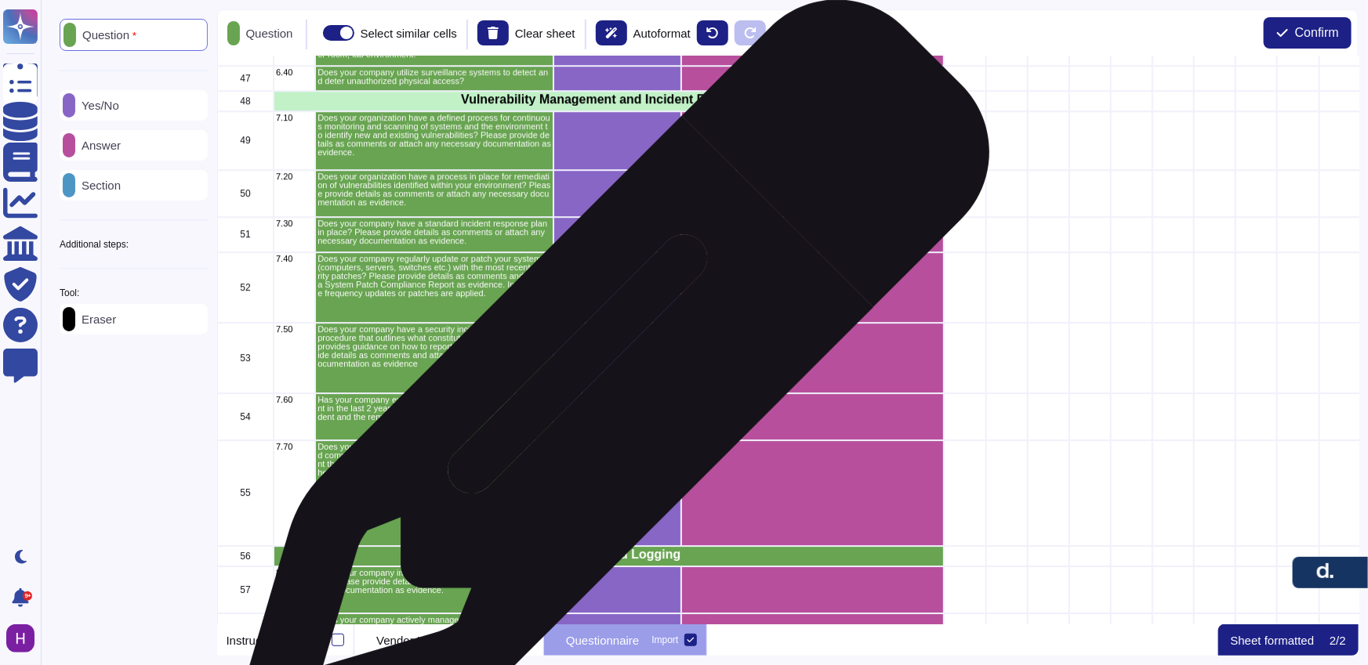
scroll to position [2360, 0]
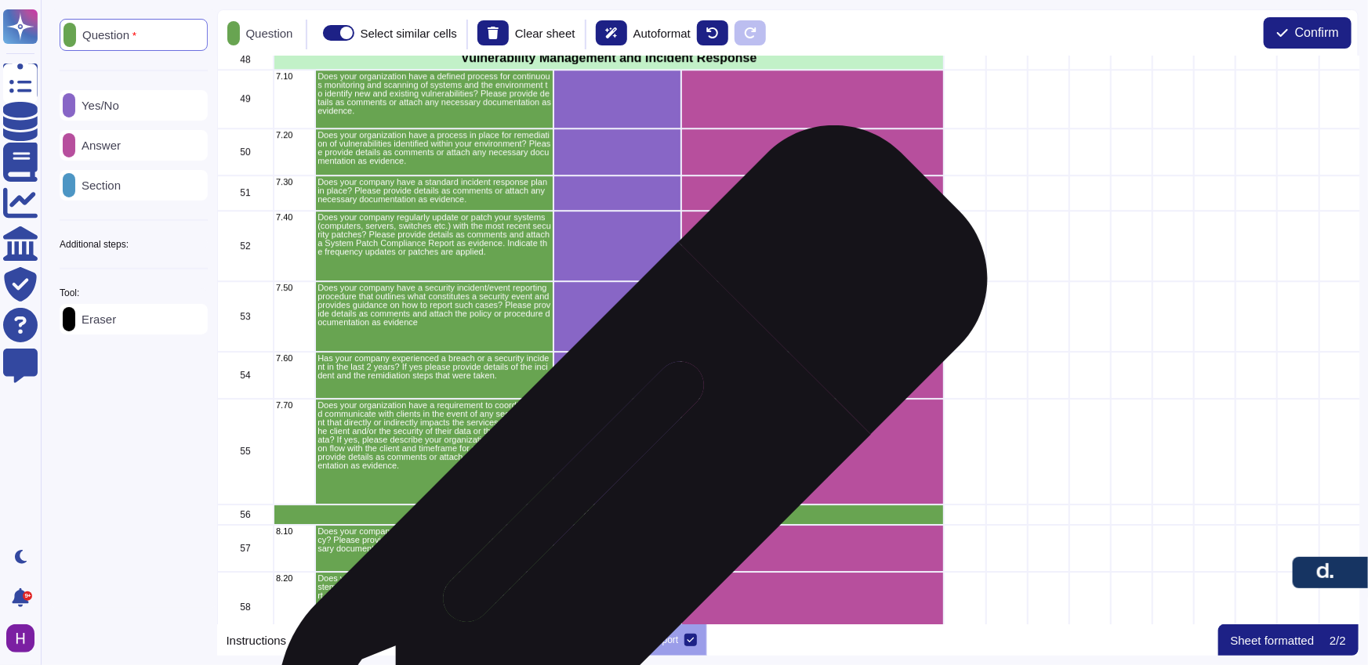
click at [603, 513] on p "Monitoring and Logging" at bounding box center [608, 513] width 665 height 13
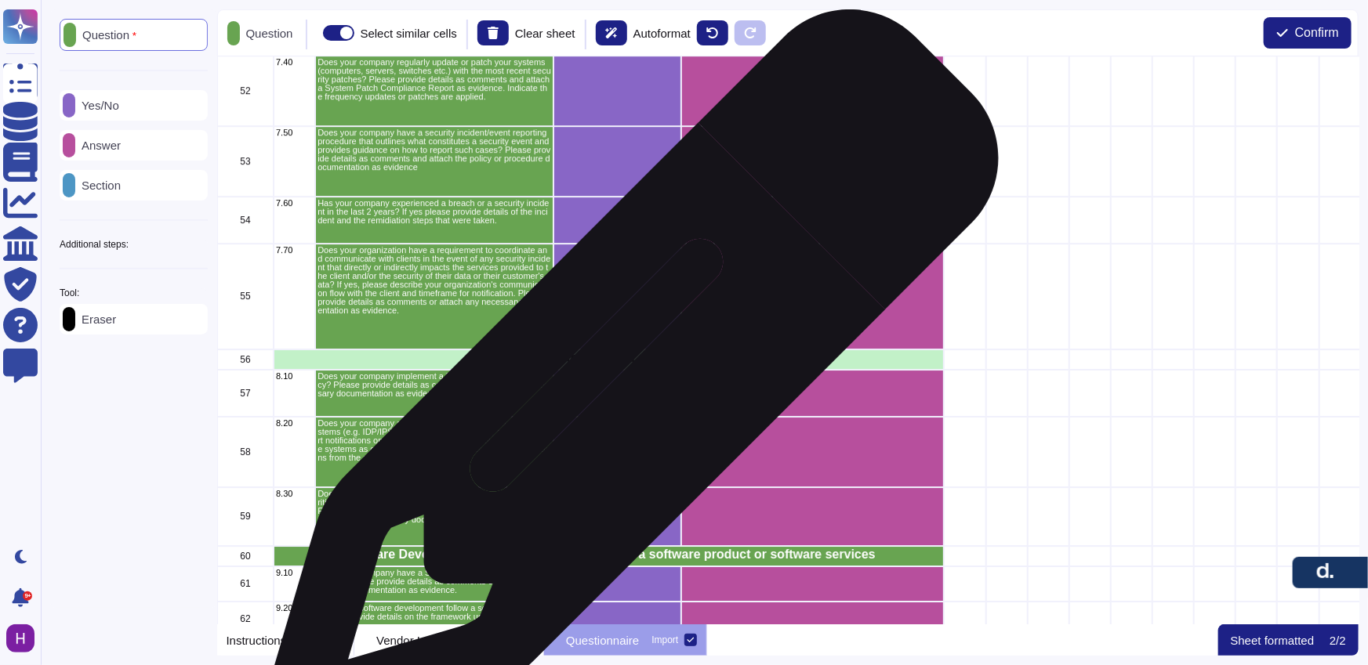
scroll to position [2613, 0]
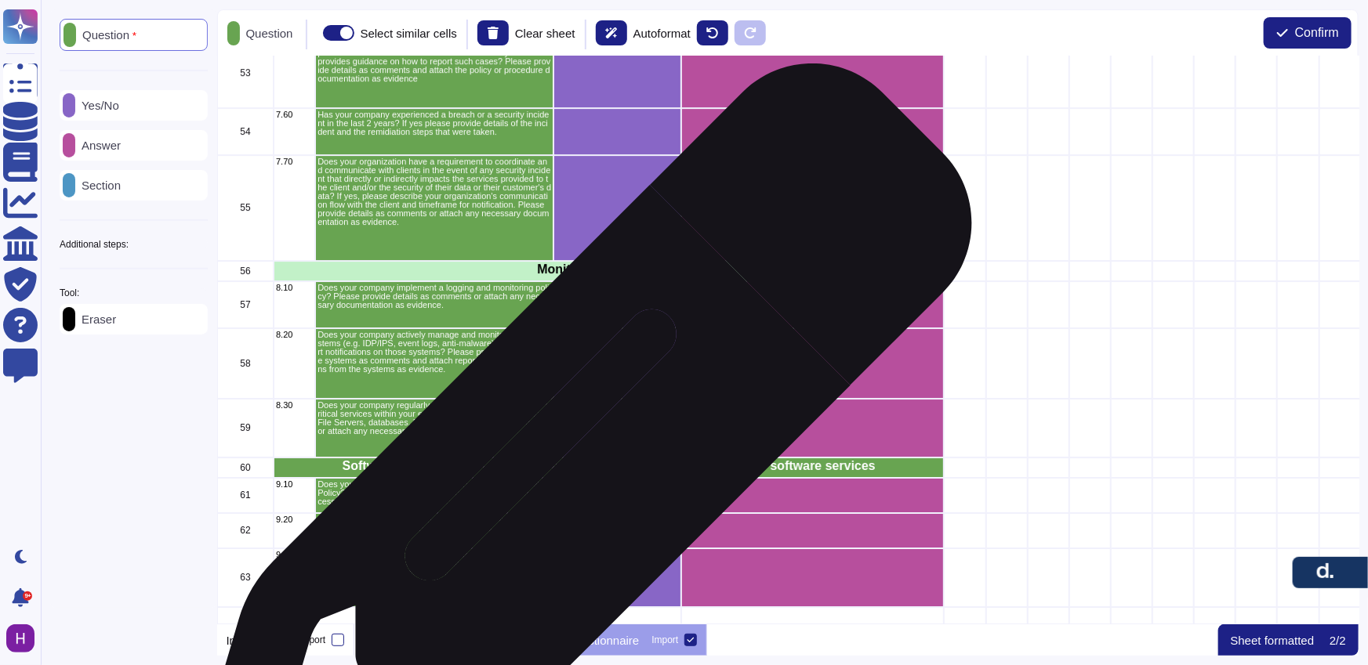
click at [571, 478] on div "grid" at bounding box center [617, 495] width 128 height 35
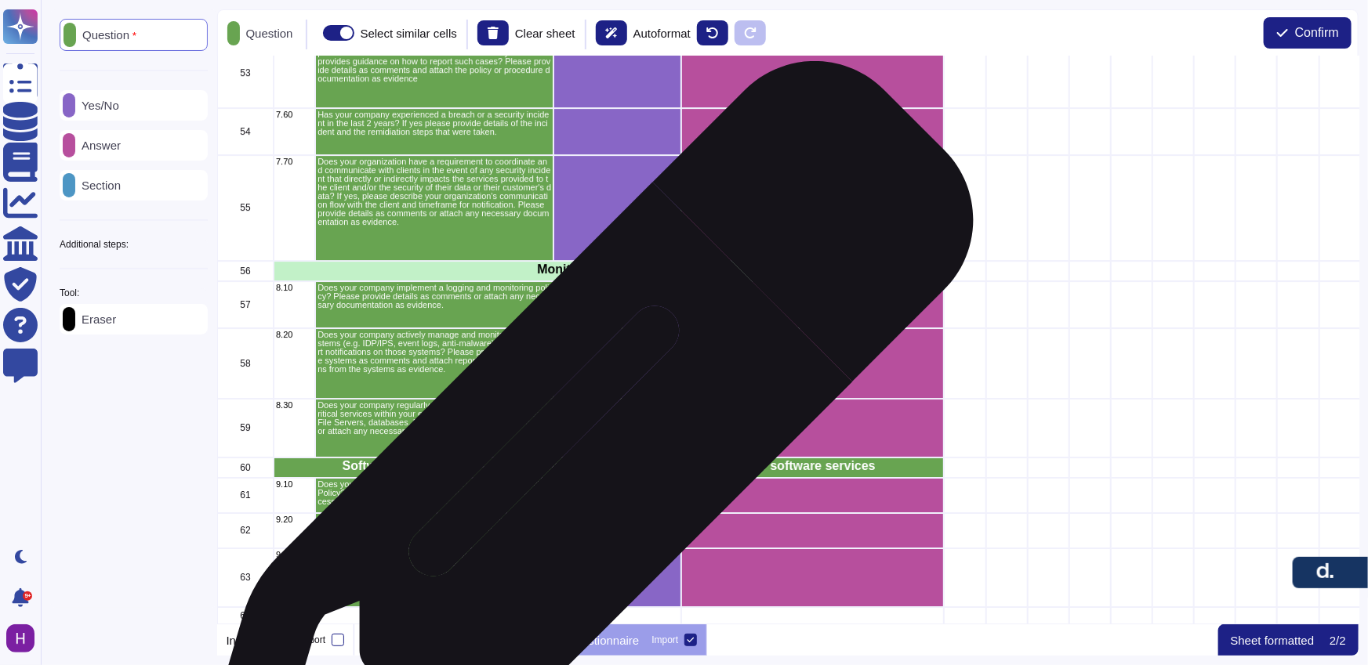
click at [574, 462] on p "Software Development - Only answer if providing a software product or software …" at bounding box center [608, 466] width 665 height 13
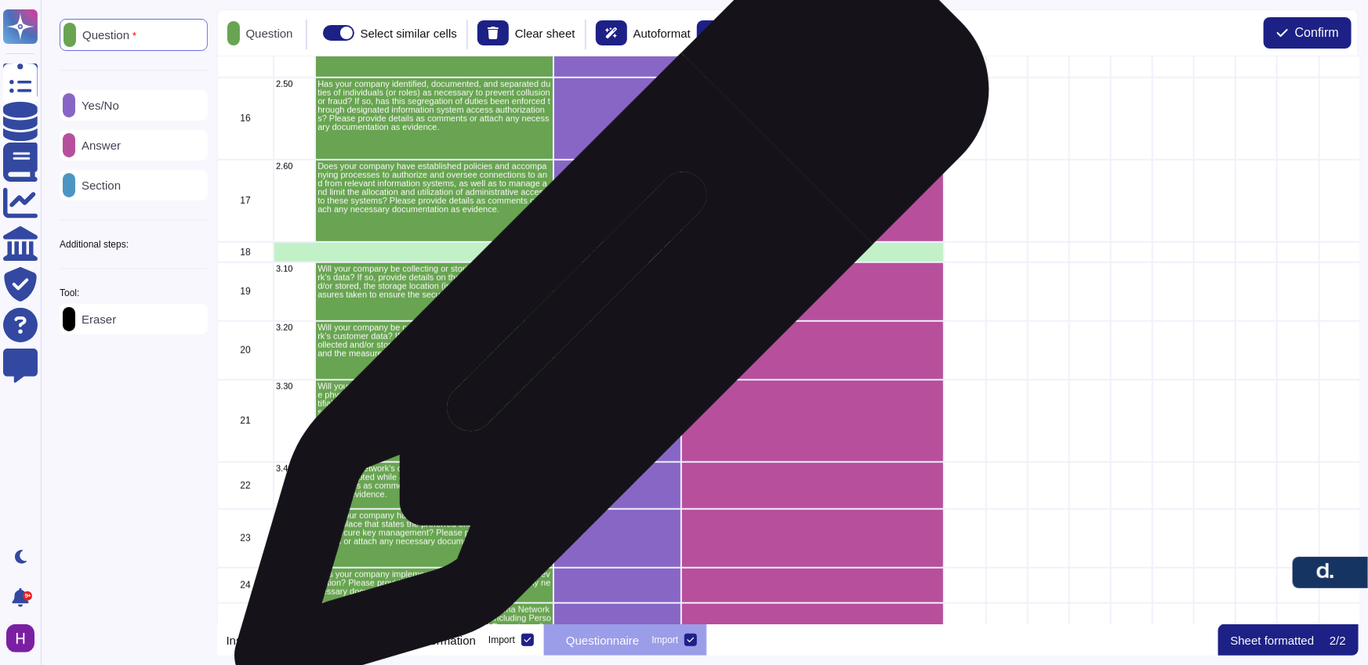
scroll to position [0, 0]
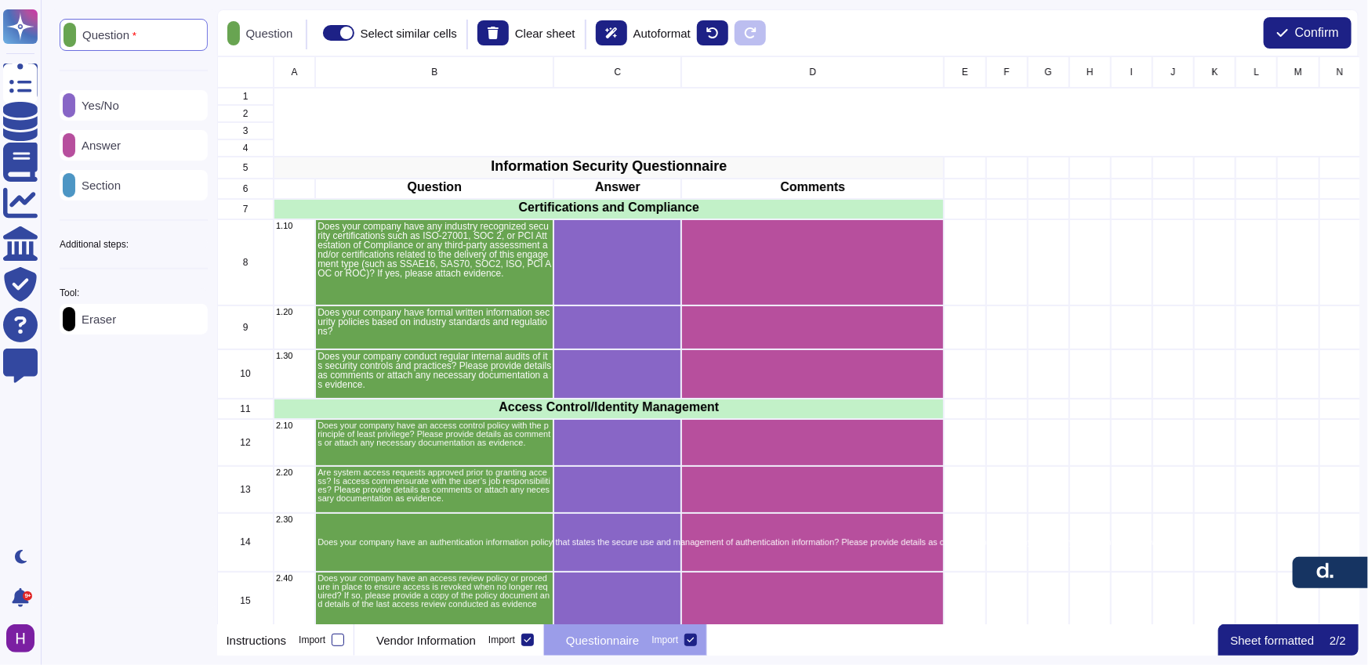
click at [119, 173] on div "Section" at bounding box center [134, 185] width 148 height 31
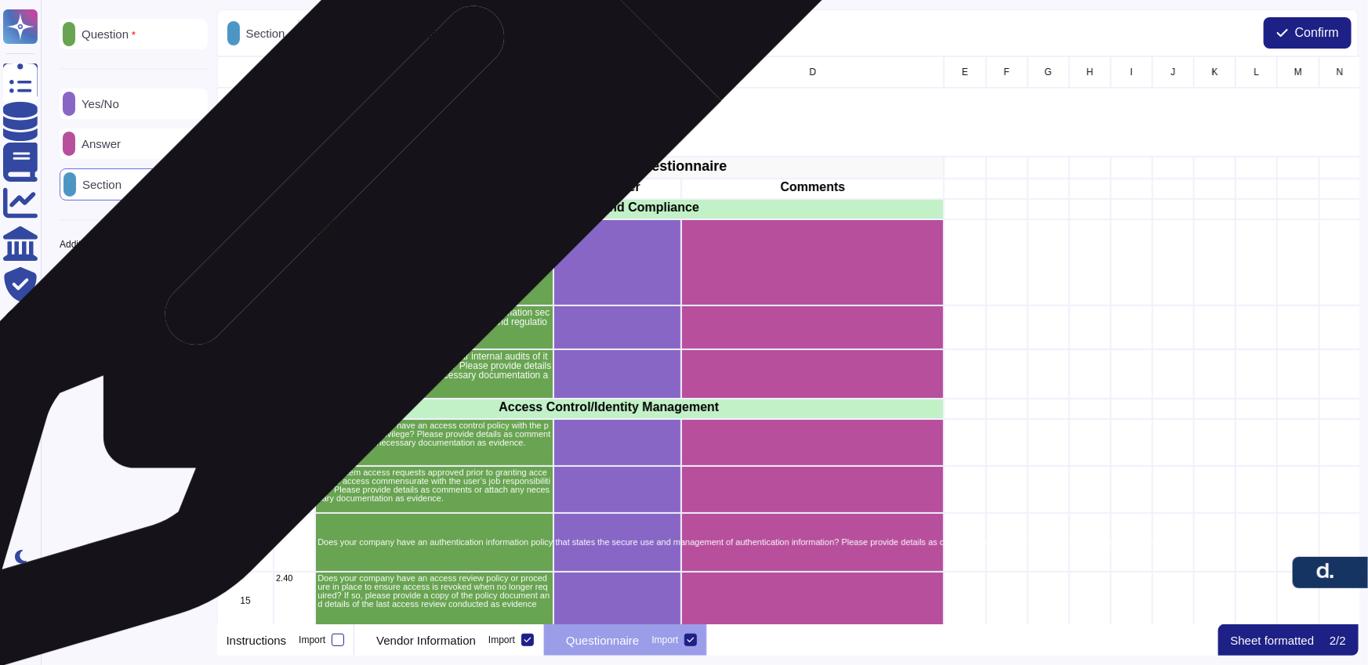
click at [375, 200] on div "Certifications and Compliance" at bounding box center [609, 209] width 670 height 20
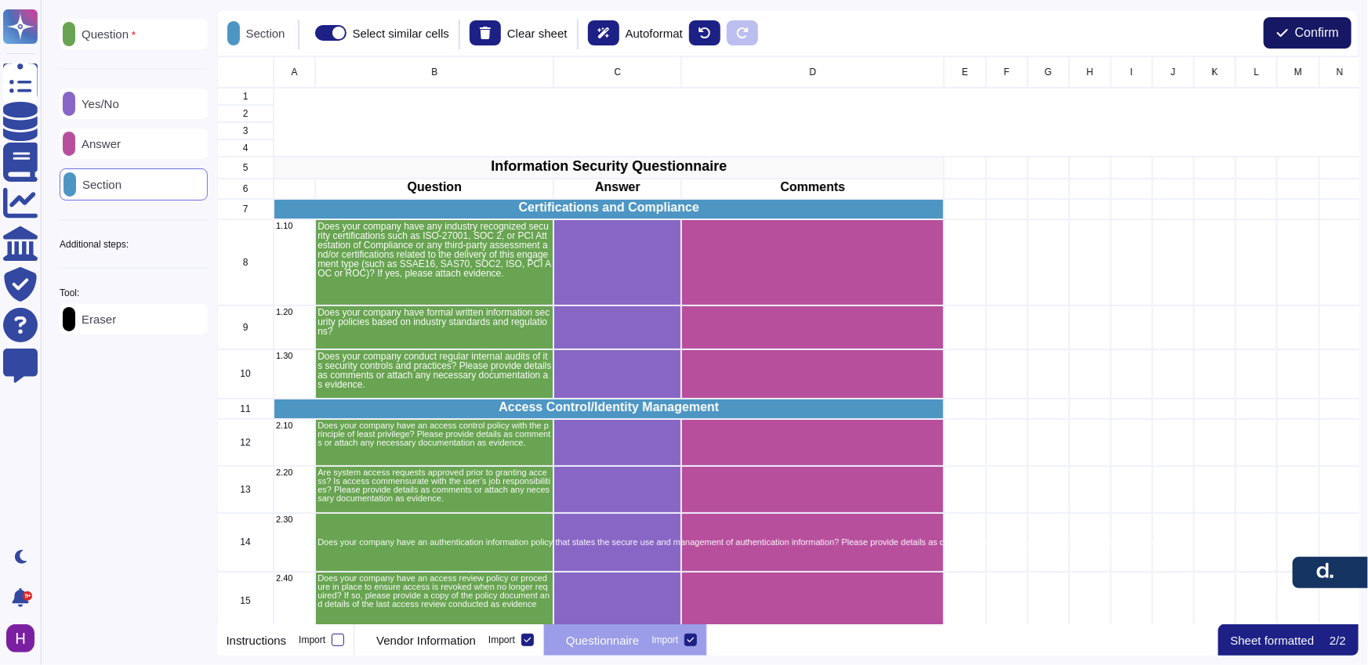
click at [1320, 46] on button "Confirm" at bounding box center [1307, 32] width 88 height 31
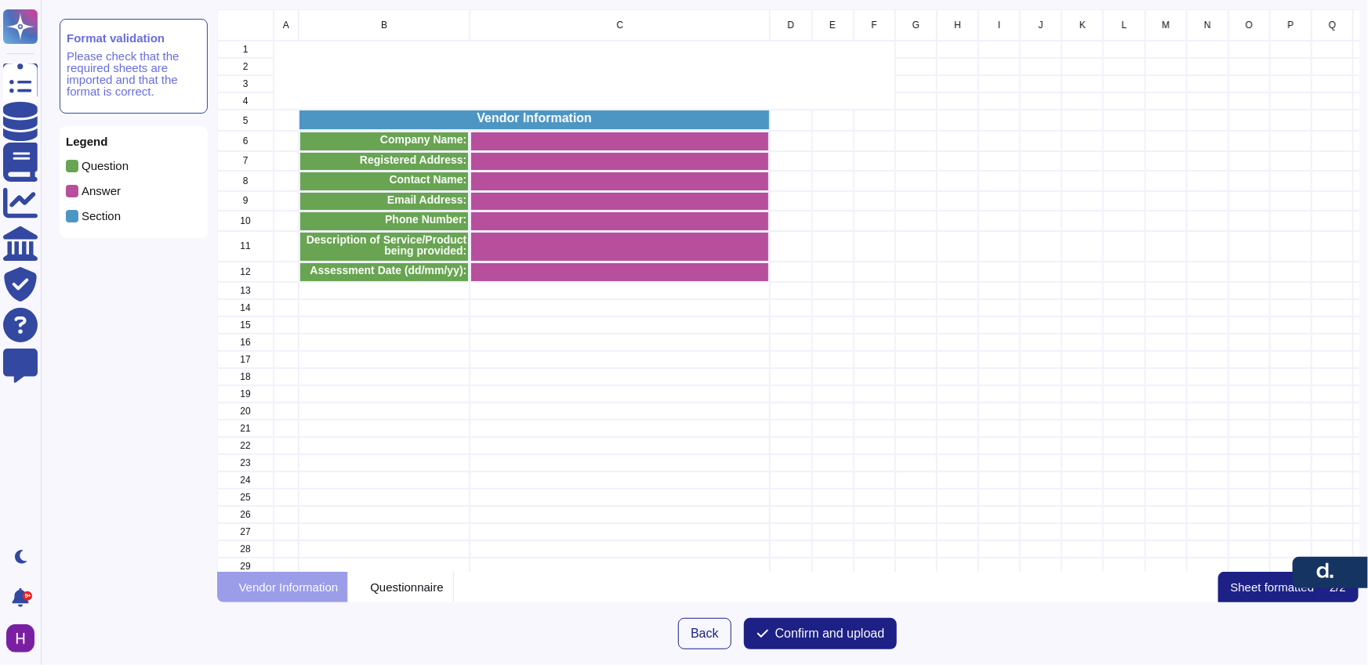
scroll to position [11, 11]
drag, startPoint x: 433, startPoint y: 578, endPoint x: 446, endPoint y: 578, distance: 12.5
click at [433, 577] on div "Questionnaire" at bounding box center [400, 587] width 105 height 31
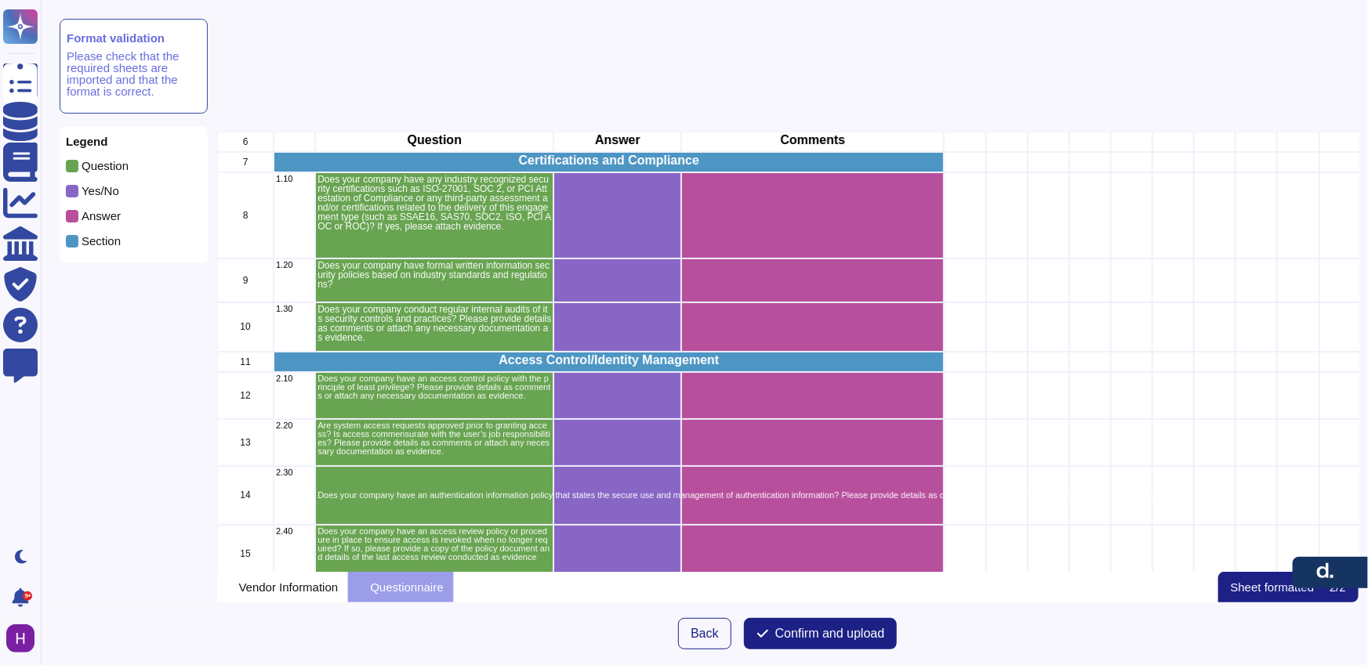
scroll to position [917, 0]
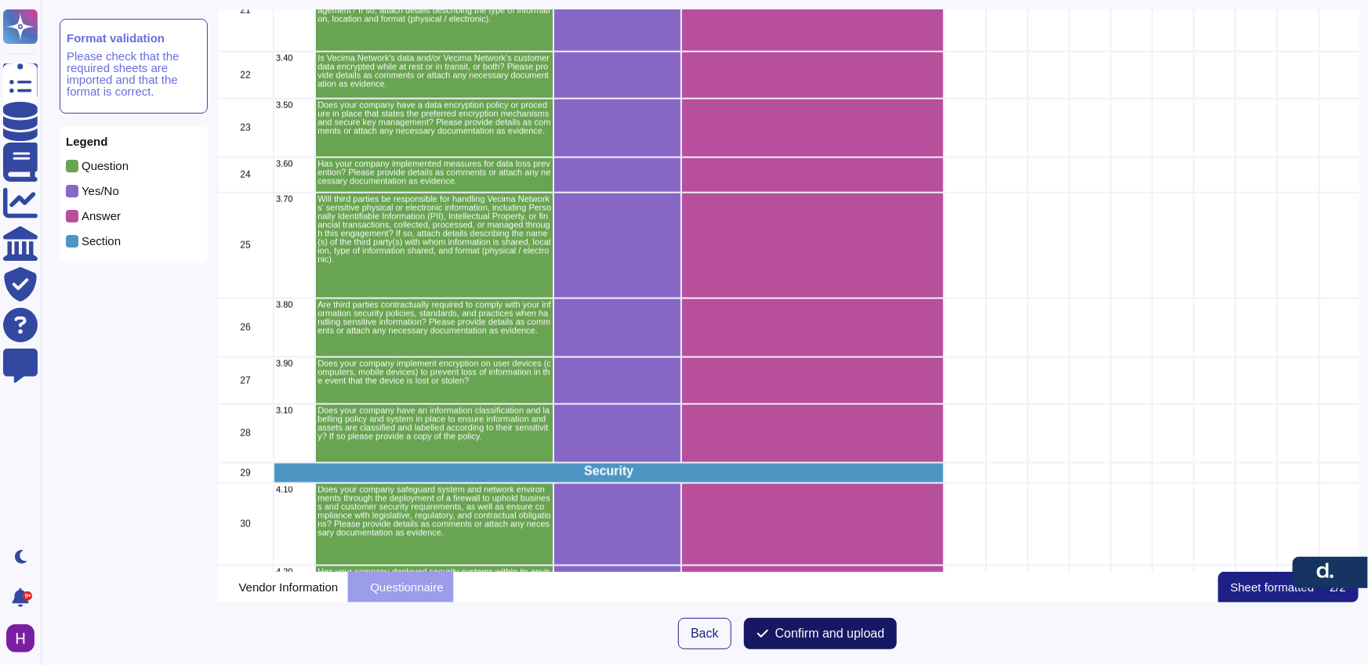
click at [824, 634] on span "Confirm and upload" at bounding box center [830, 634] width 110 height 13
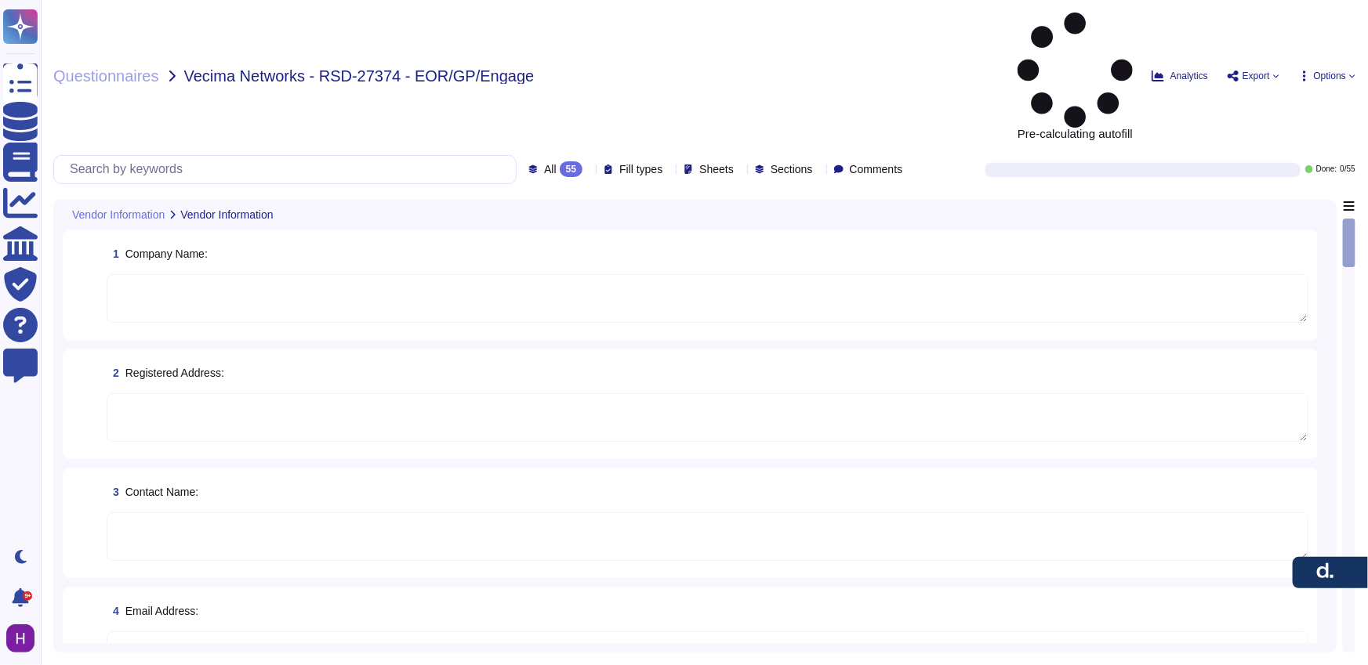
click at [225, 274] on textarea at bounding box center [708, 298] width 1202 height 49
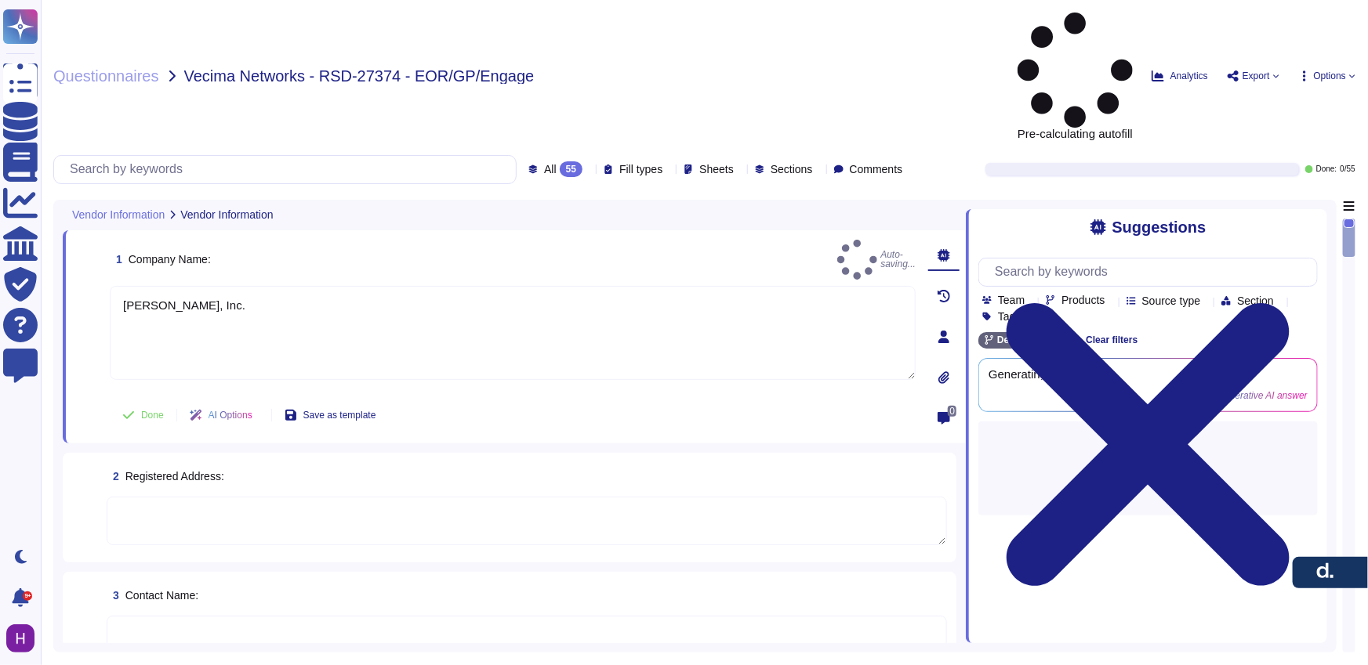
type textarea "[PERSON_NAME], Inc."
click at [147, 411] on span "Done" at bounding box center [152, 415] width 23 height 9
click at [167, 497] on textarea at bounding box center [527, 521] width 840 height 49
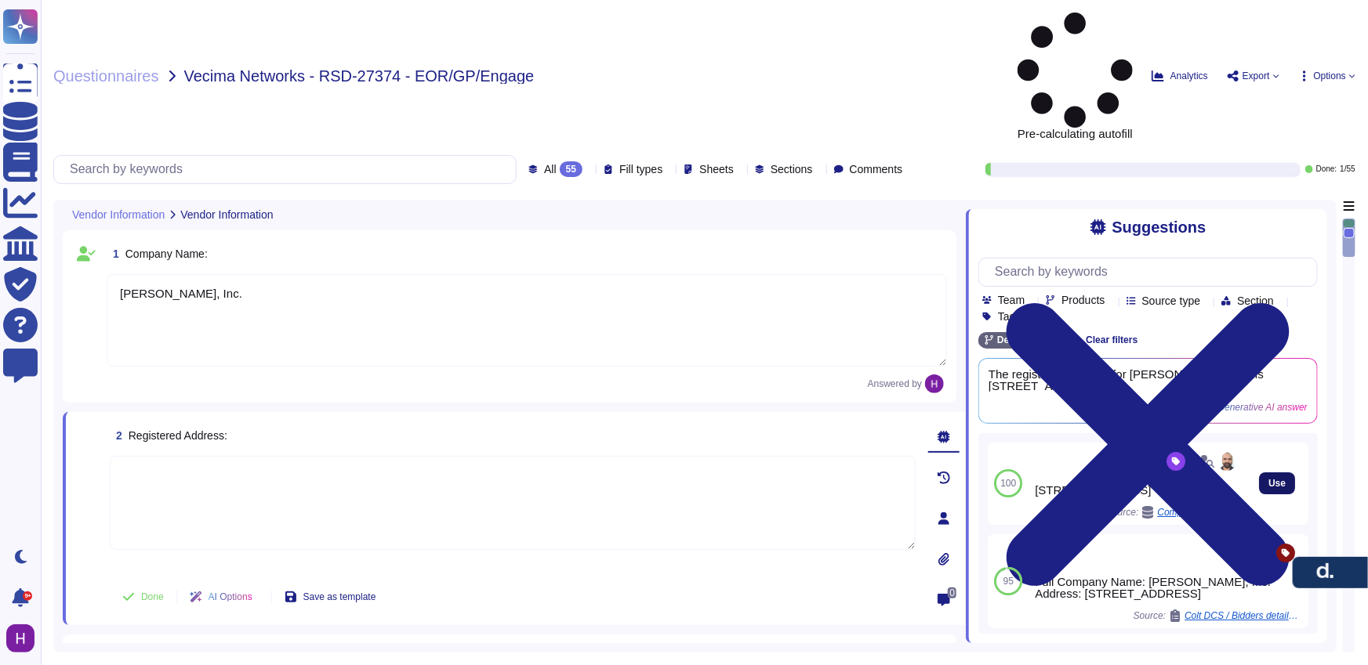
click at [1259, 473] on button "Use" at bounding box center [1277, 484] width 36 height 22
type textarea "[STREET_ADDRESS]"
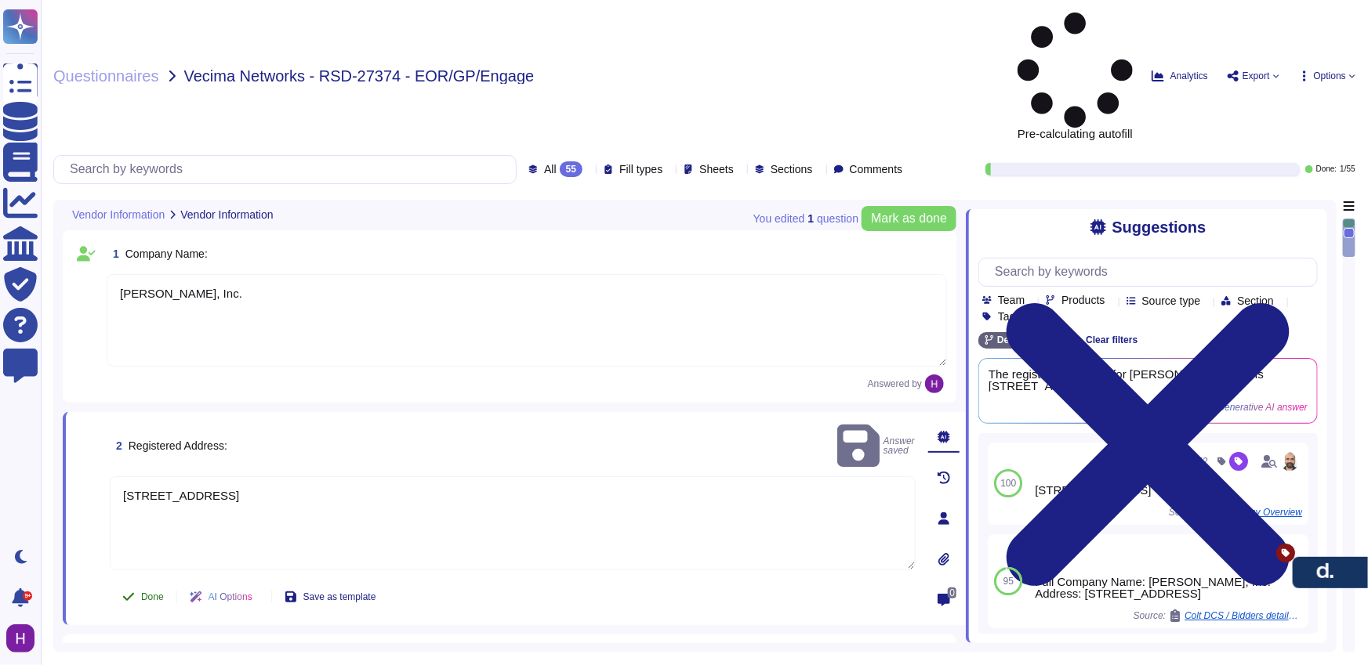
click at [139, 582] on button "Done" at bounding box center [143, 597] width 67 height 31
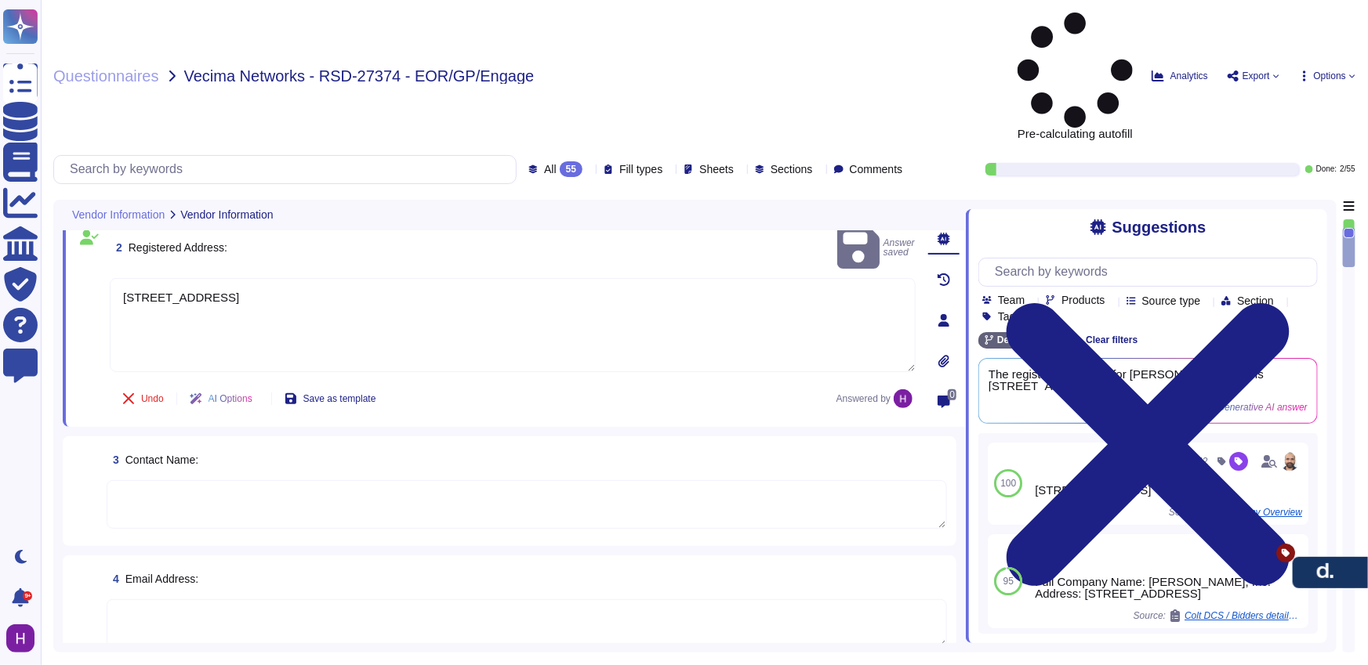
scroll to position [251, 0]
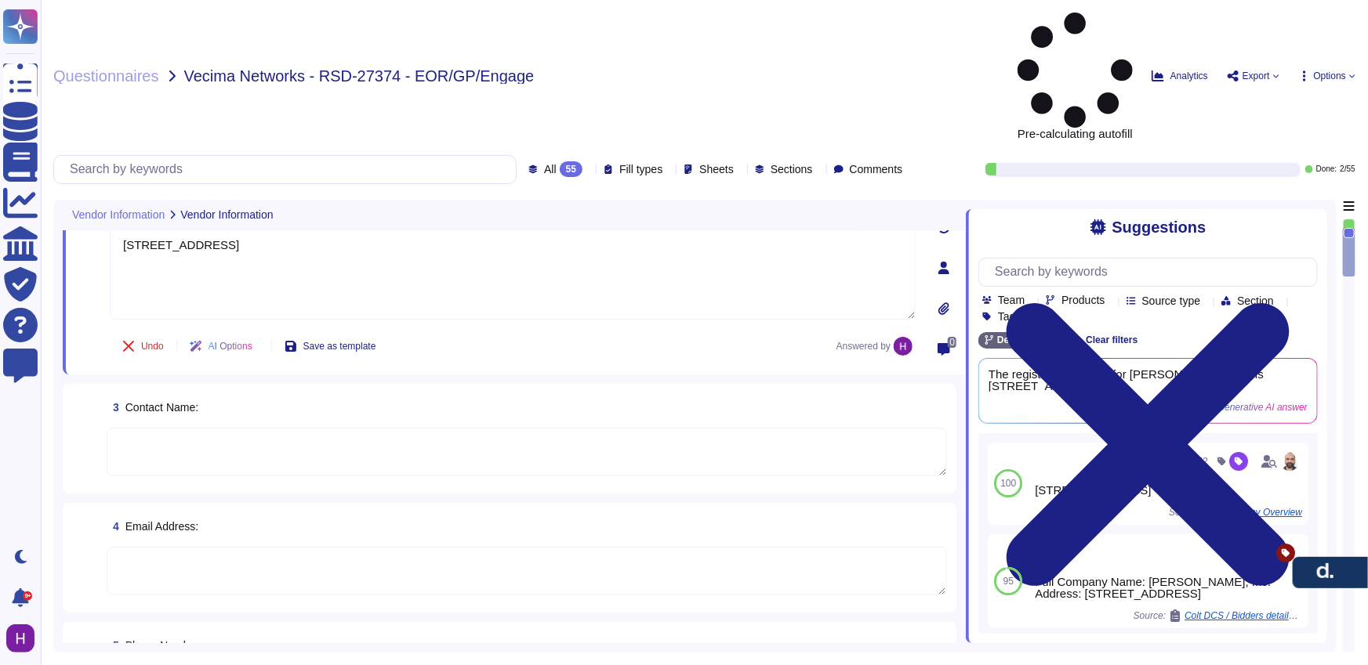
click at [323, 428] on textarea at bounding box center [527, 452] width 840 height 49
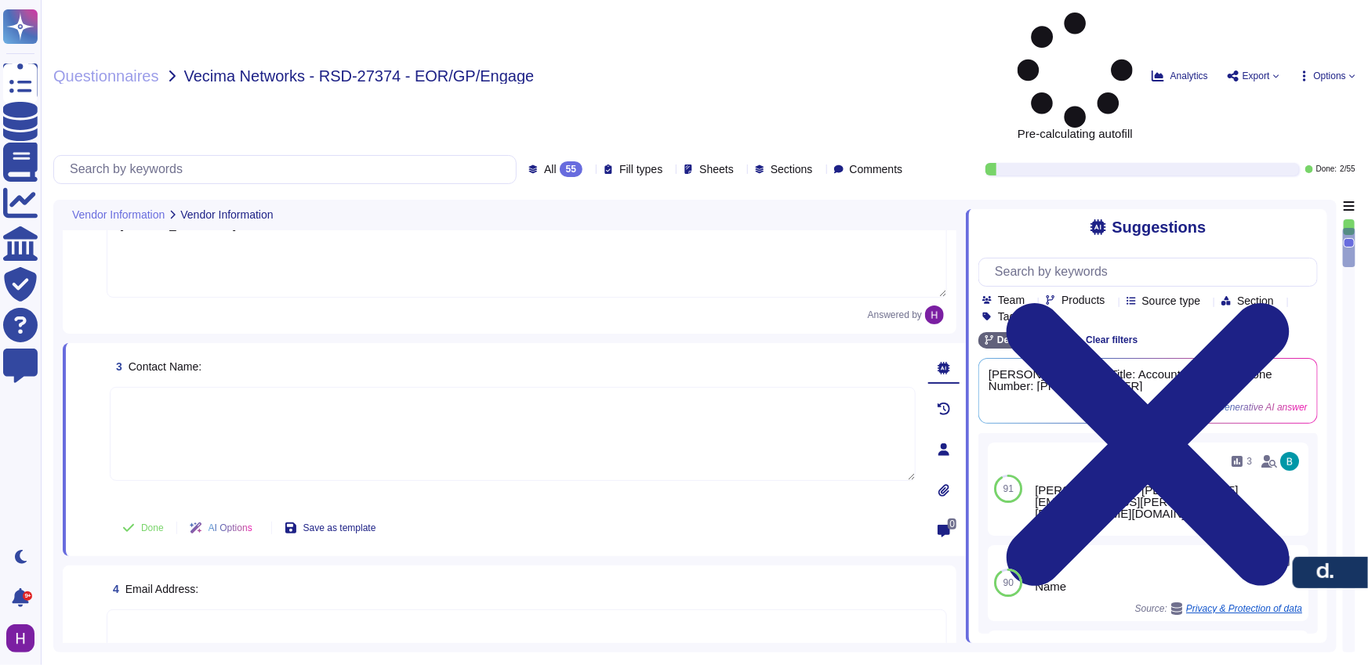
paste textarea "[PERSON_NAME]"
type textarea "[PERSON_NAME]"
click at [250, 575] on div "4 Email Address:" at bounding box center [509, 620] width 875 height 91
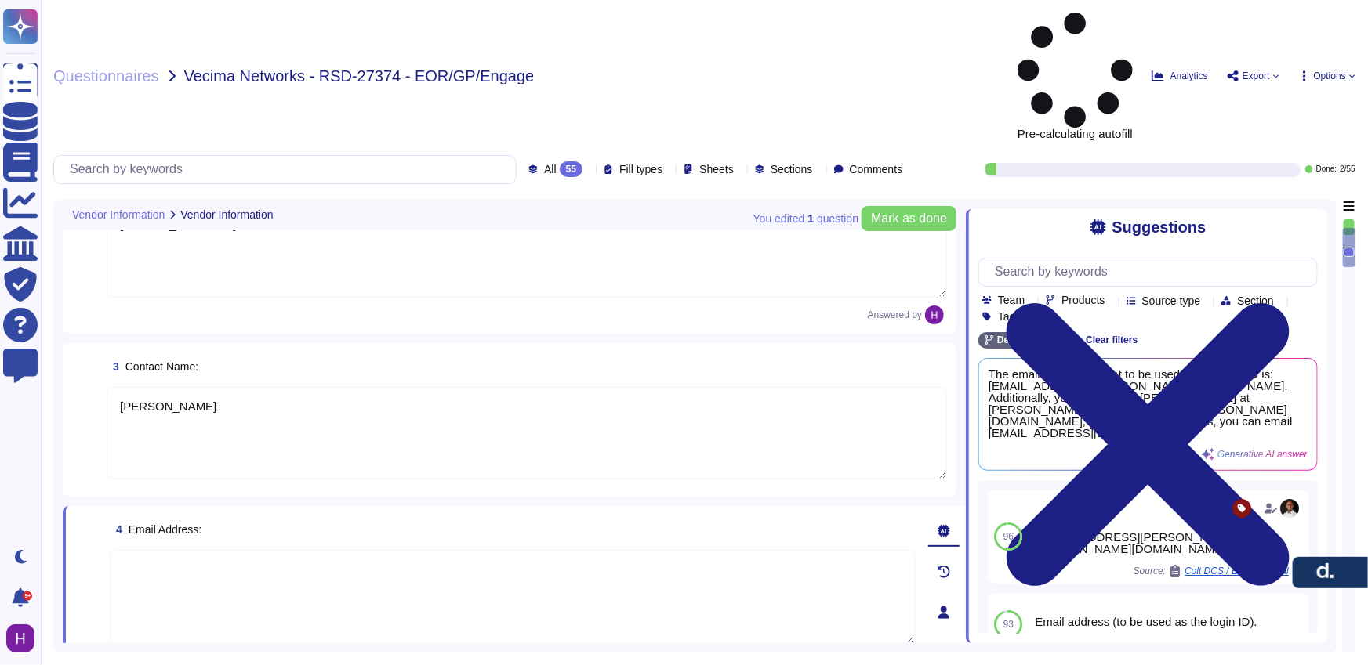
paste textarea "[PERSON_NAME][EMAIL_ADDRESS][PERSON_NAME][PERSON_NAME][DOMAIN_NAME]"
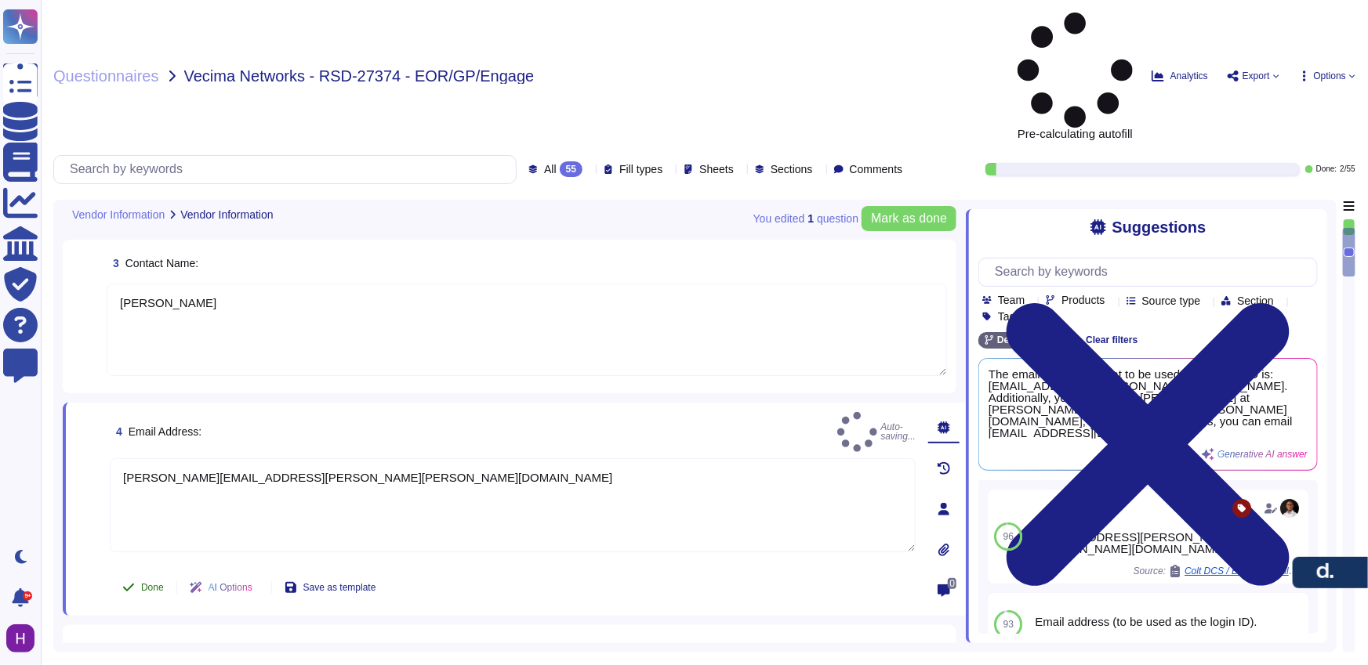
type textarea "[PERSON_NAME][EMAIL_ADDRESS][PERSON_NAME][PERSON_NAME][DOMAIN_NAME]"
click at [148, 583] on span "Done" at bounding box center [152, 587] width 23 height 9
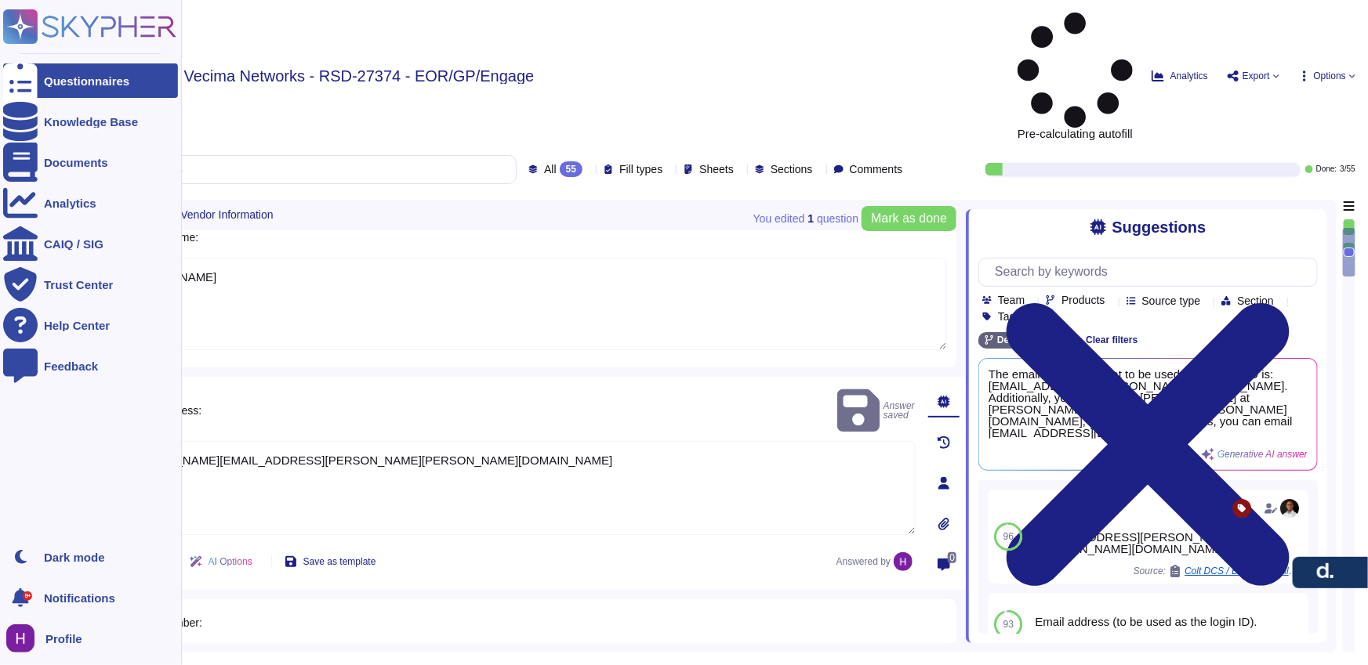
scroll to position [381, 0]
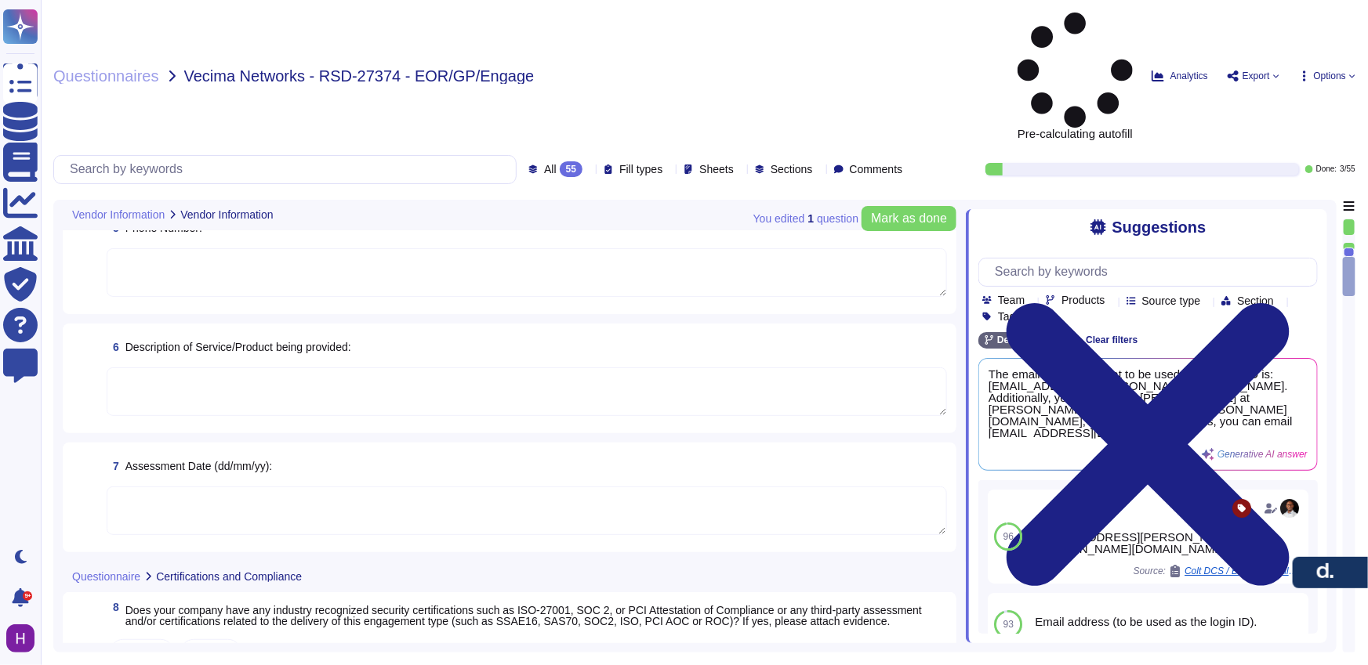
type textarea "[PERSON_NAME]"
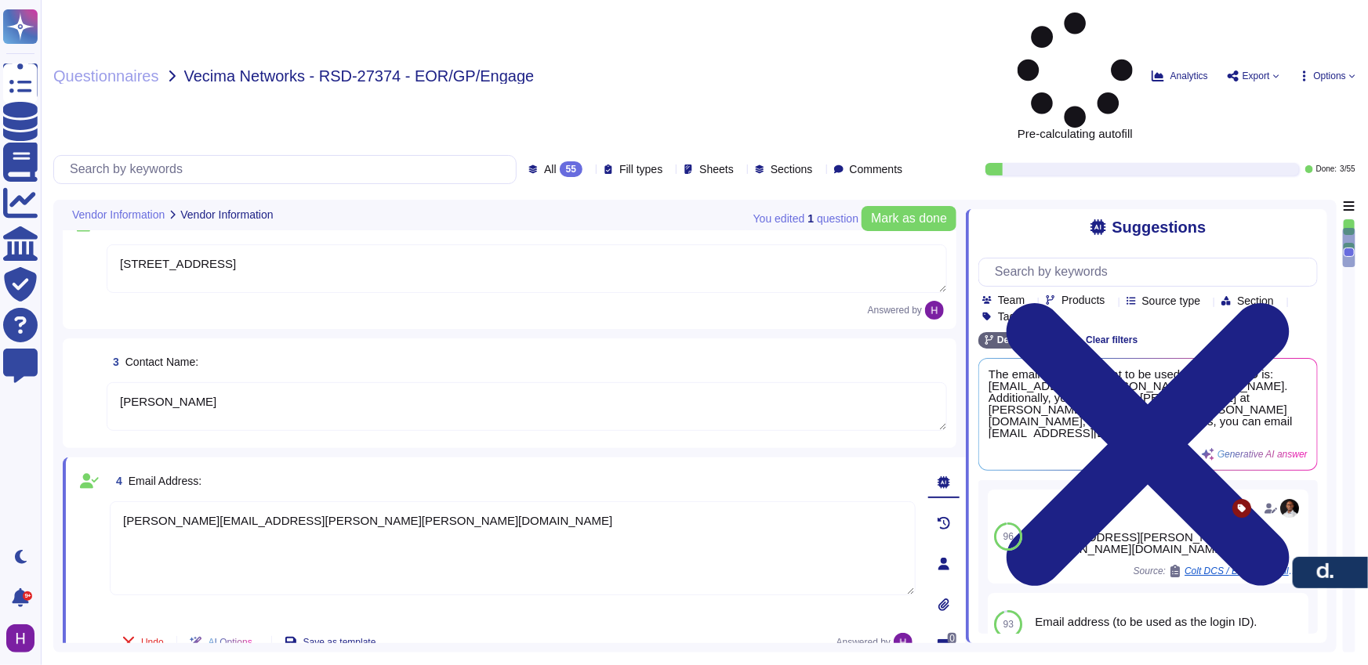
type textarea "[PERSON_NAME], Inc."
type textarea "[STREET_ADDRESS]"
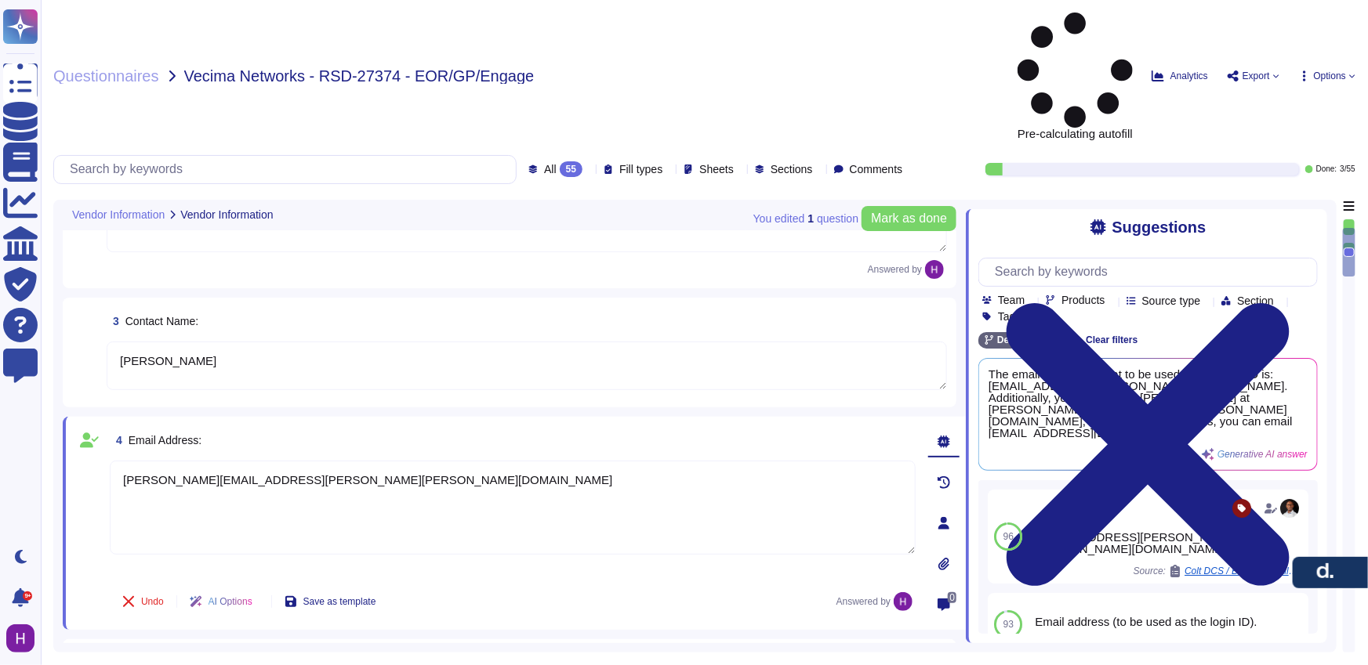
scroll to position [302, 0]
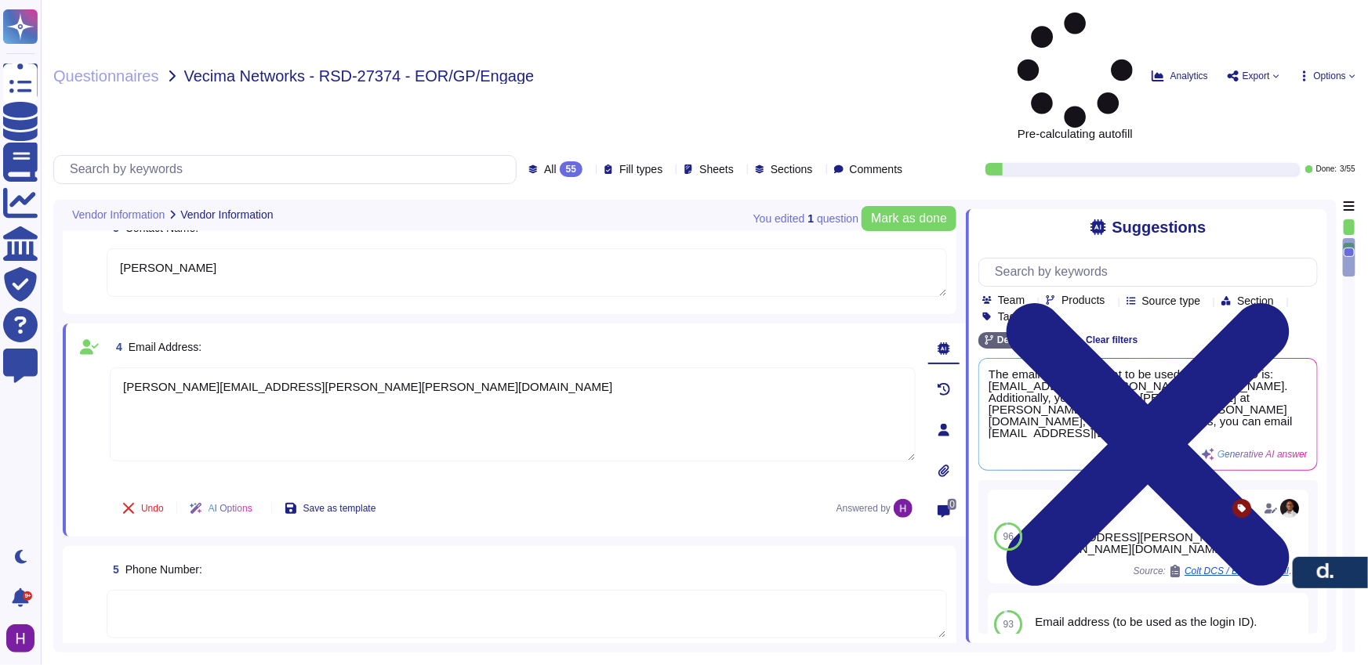
click at [203, 590] on textarea at bounding box center [527, 614] width 840 height 49
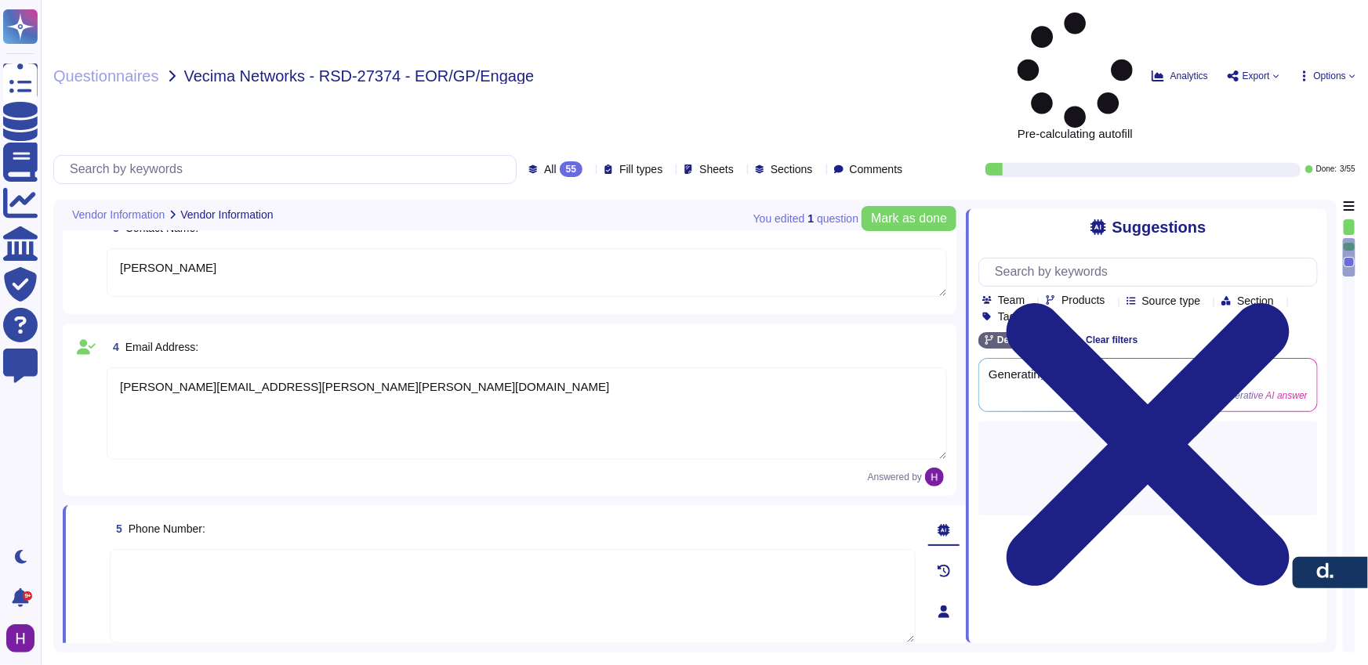
type textarea "B"
type textarea "n"
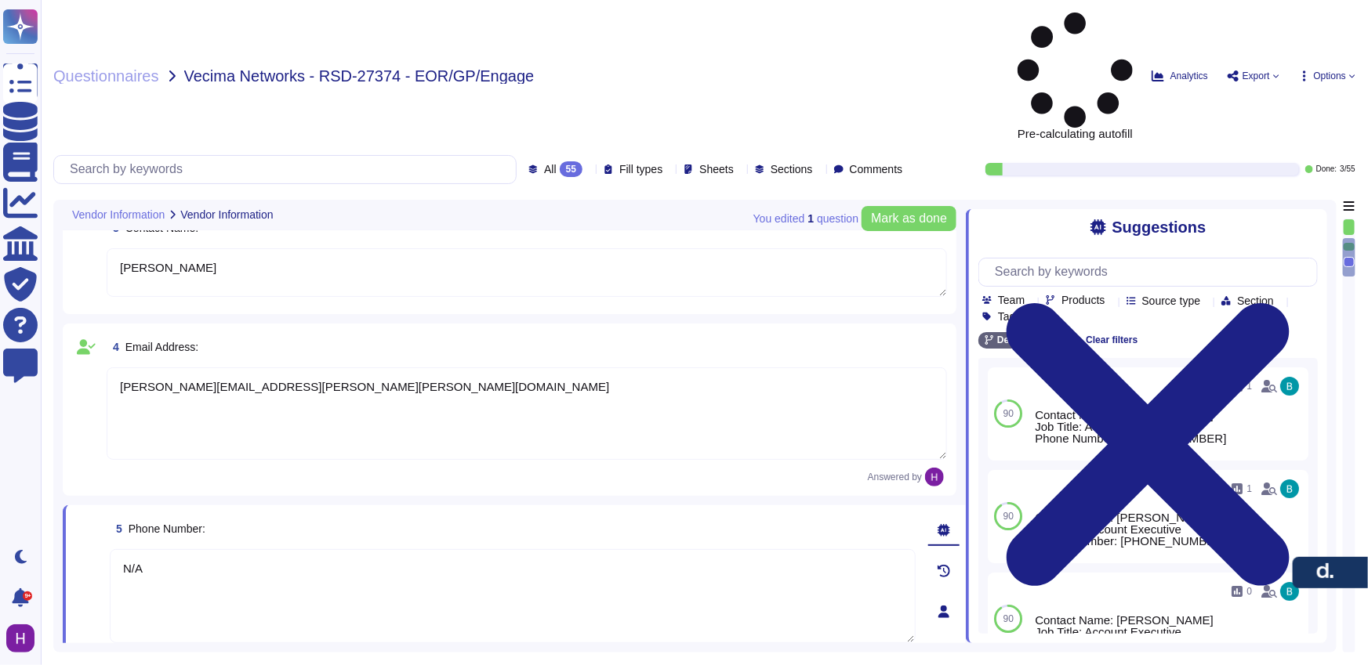
type textarea "N/A"
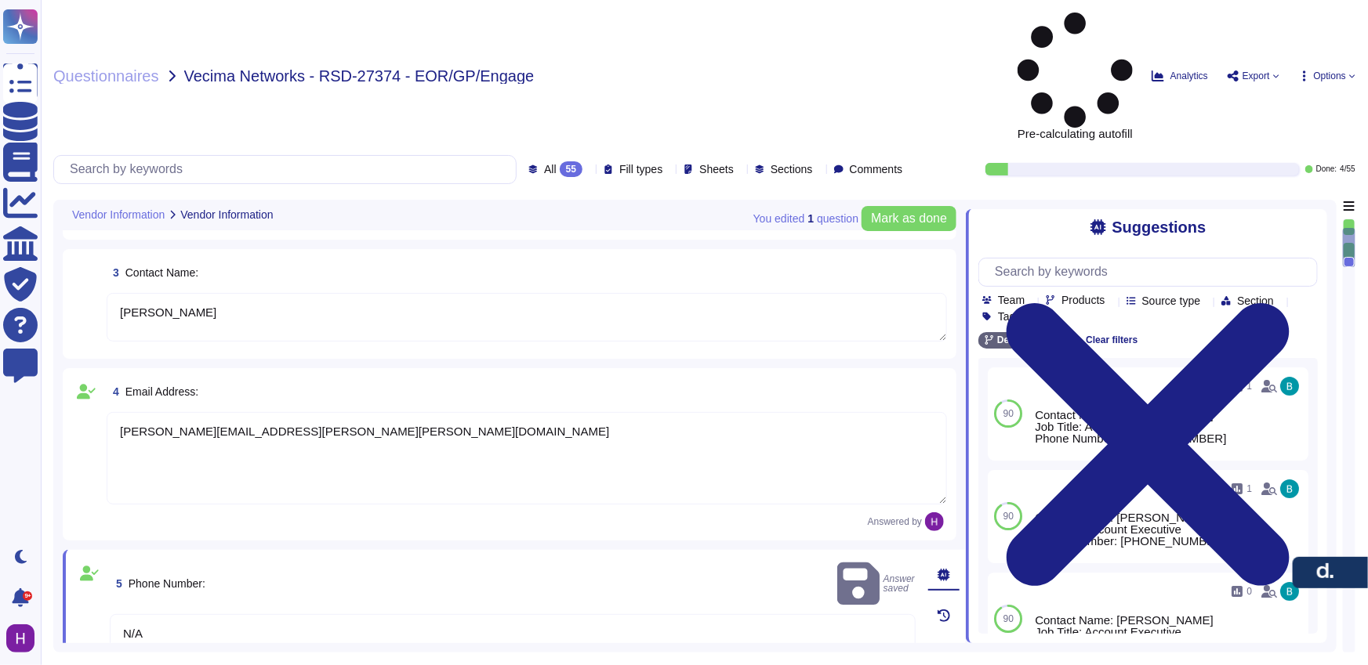
type textarea "[PERSON_NAME], Inc."
type textarea "[STREET_ADDRESS]"
type textarea "[PERSON_NAME]"
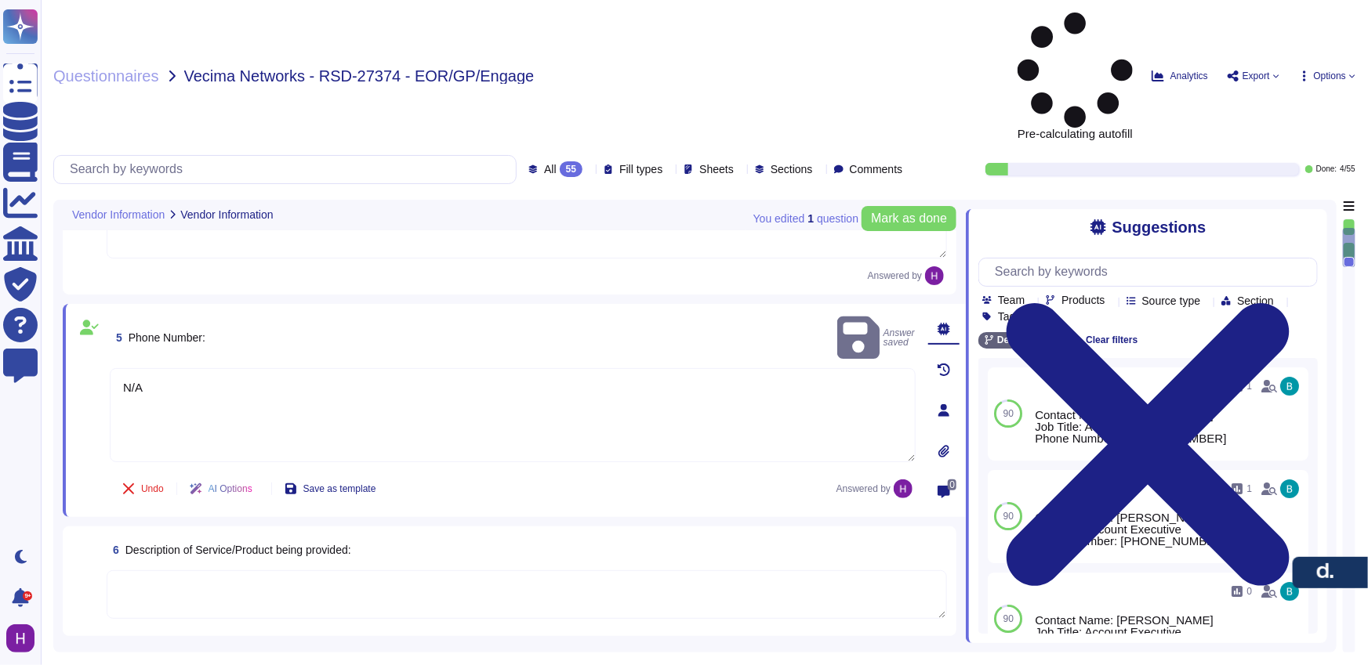
scroll to position [570, 0]
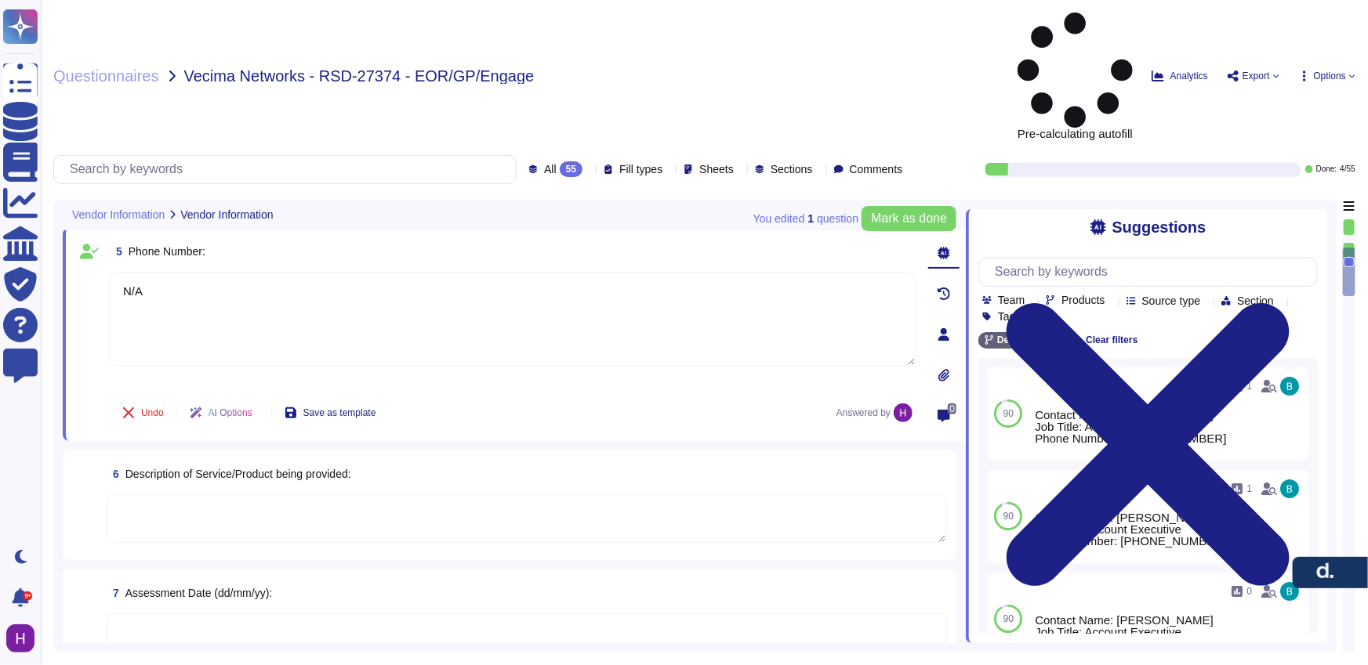
click at [259, 460] on span "6 Description of Service/Product being provided:" at bounding box center [229, 474] width 245 height 28
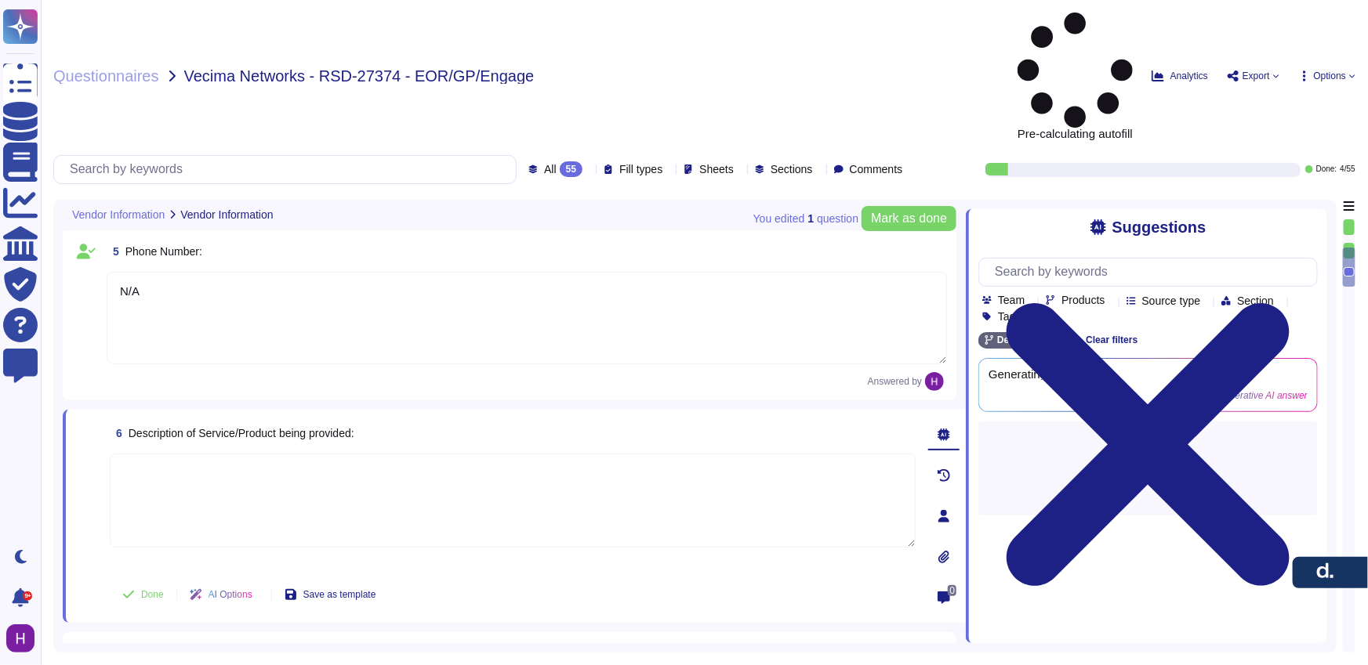
click at [259, 454] on textarea at bounding box center [513, 501] width 806 height 94
click at [275, 419] on div "6 Description of Service/Product being provided: Done AI Options Save as templa…" at bounding box center [495, 516] width 840 height 194
click at [277, 419] on span "6 Description of Service/Product being provided:" at bounding box center [232, 433] width 245 height 28
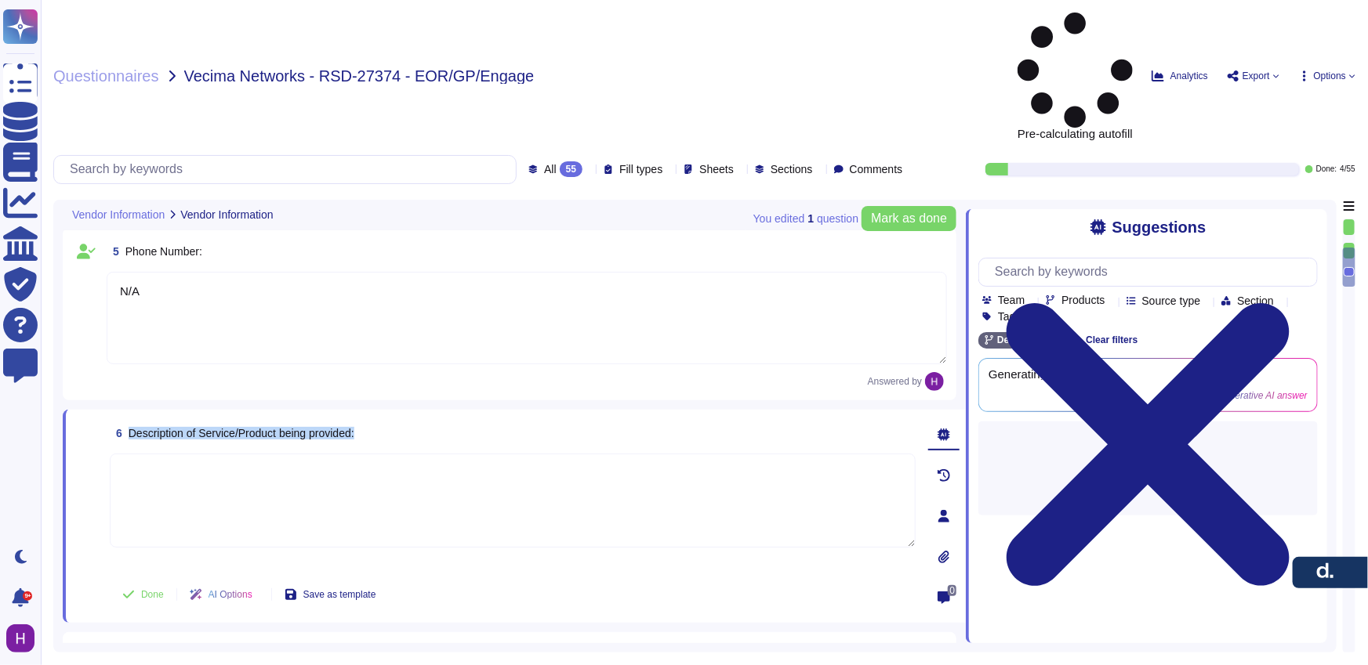
copy span "Description of Service/Product being provided:"
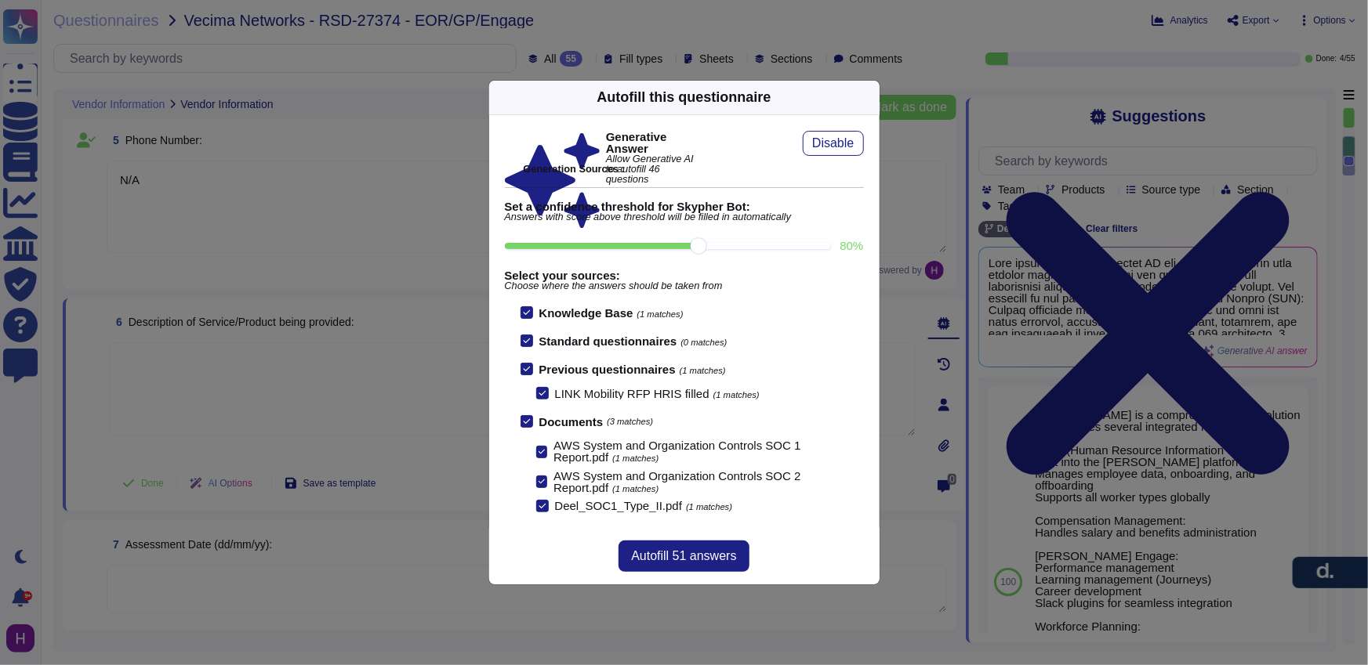
click at [870, 97] on icon at bounding box center [870, 97] width 0 height 0
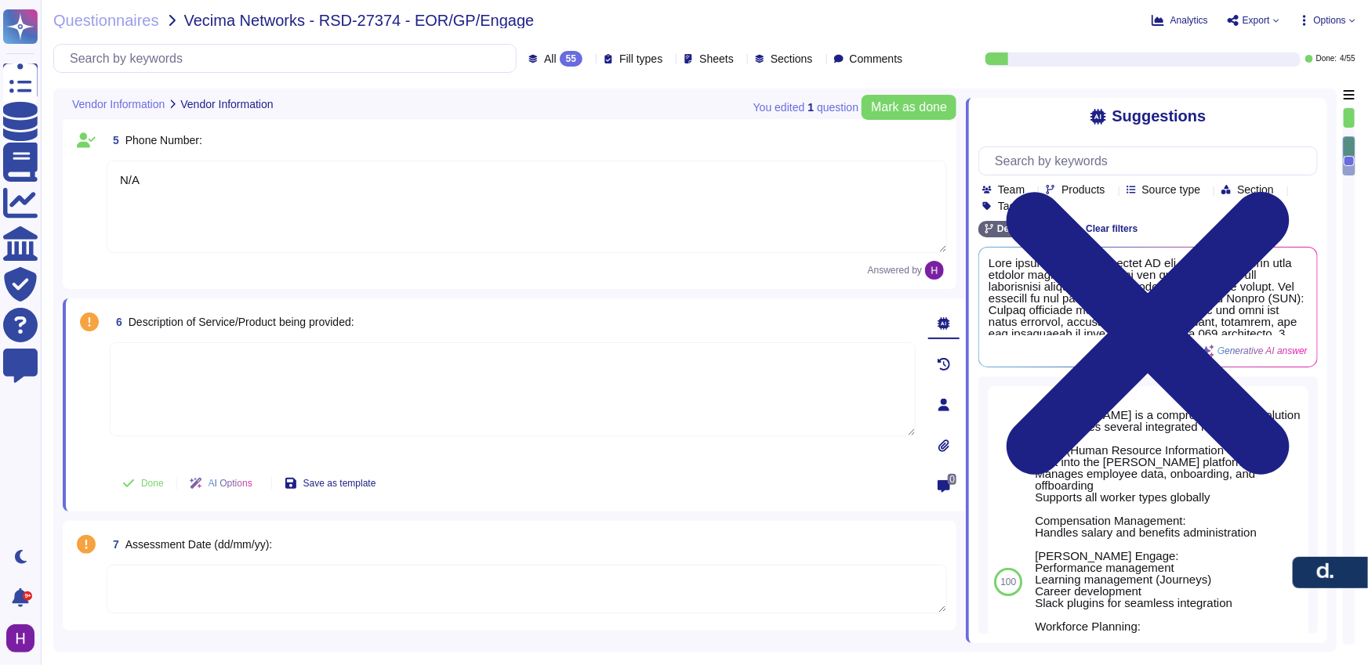
click at [387, 412] on textarea at bounding box center [513, 390] width 806 height 94
paste textarea "EOR (Employer of Record): [PERSON_NAME] EOR serves as the legal employer for a …"
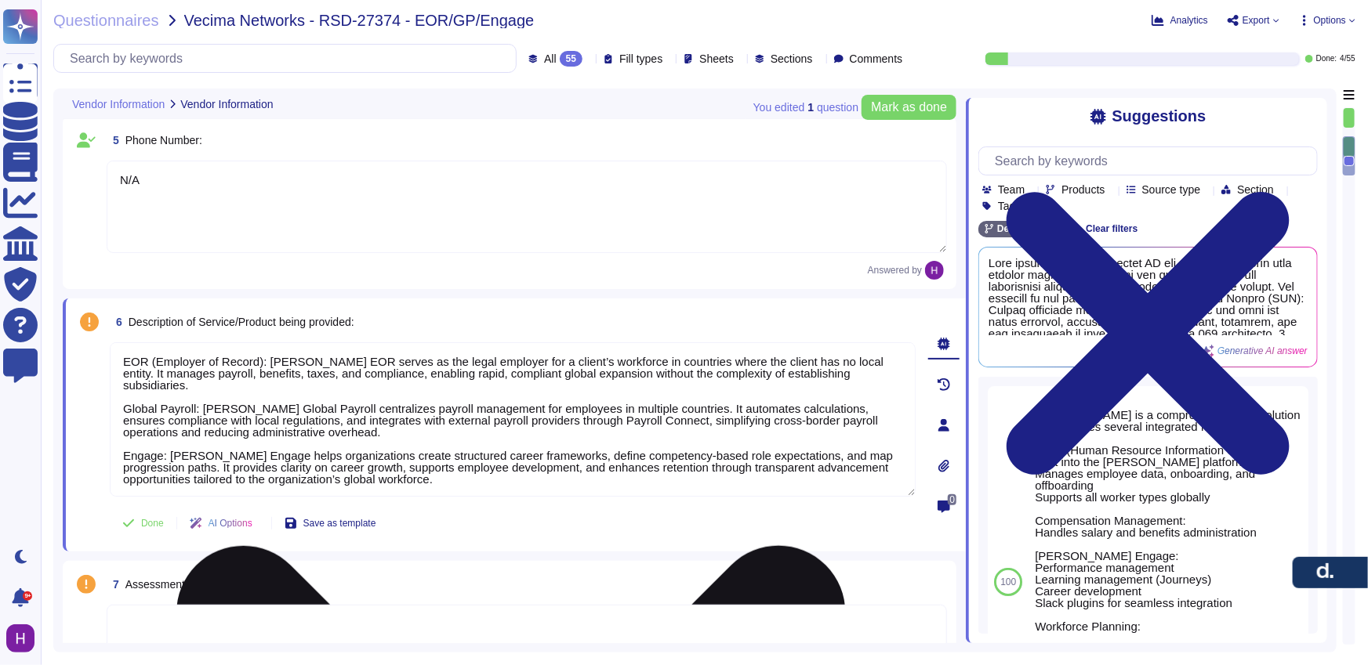
scroll to position [1, 0]
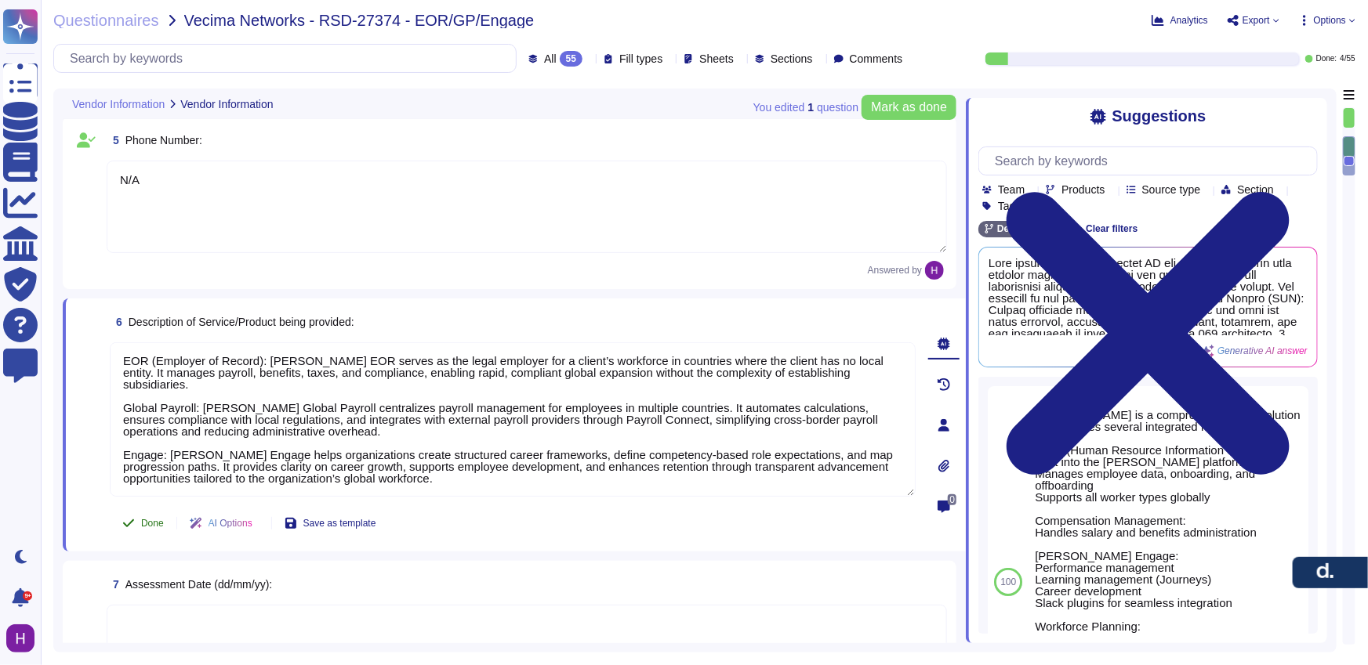
type textarea "EOR (Employer of Record): [PERSON_NAME] EOR serves as the legal employer for a …"
click at [143, 524] on span "Done" at bounding box center [152, 523] width 23 height 9
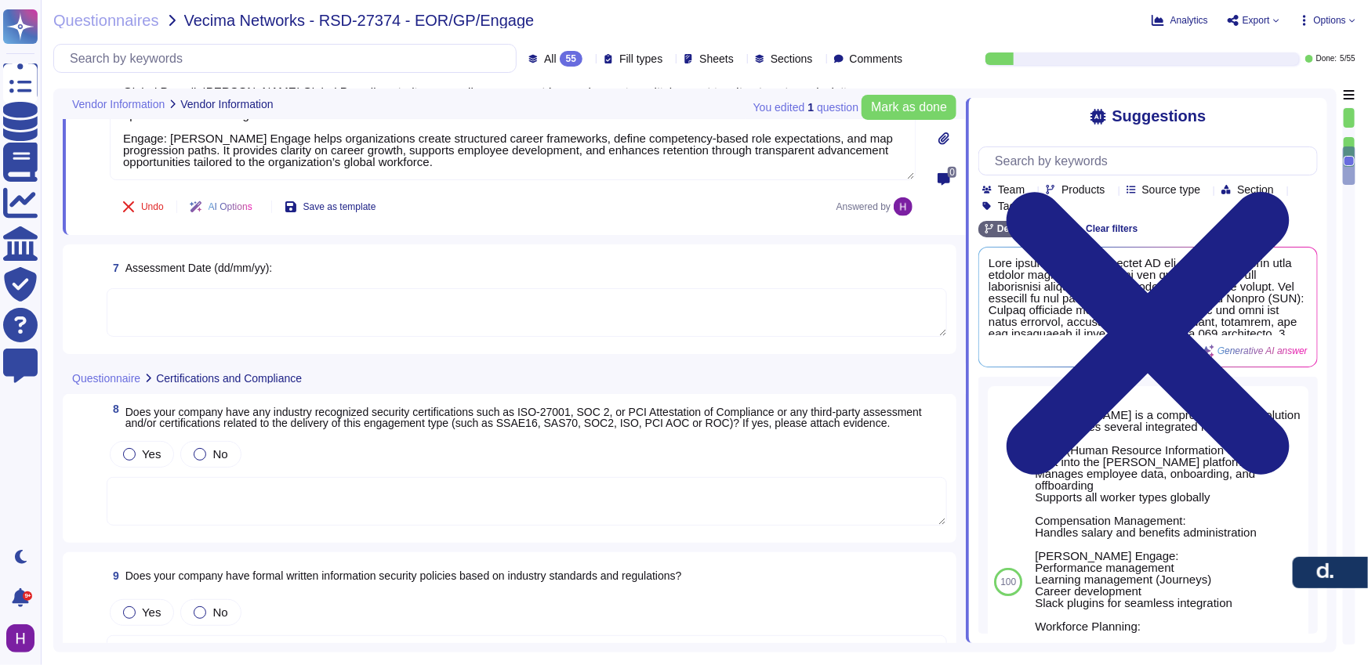
scroll to position [988, 0]
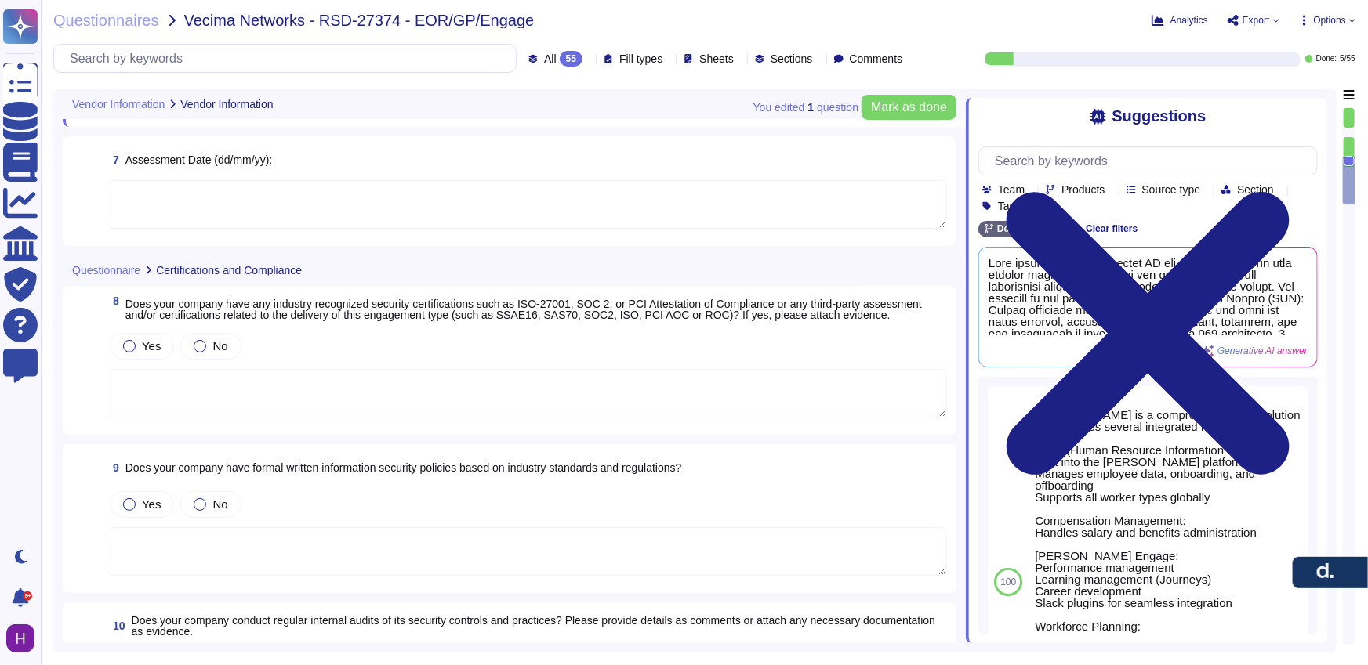
click at [233, 154] on span "Assessment Date (dd/mm/yy):" at bounding box center [198, 160] width 147 height 13
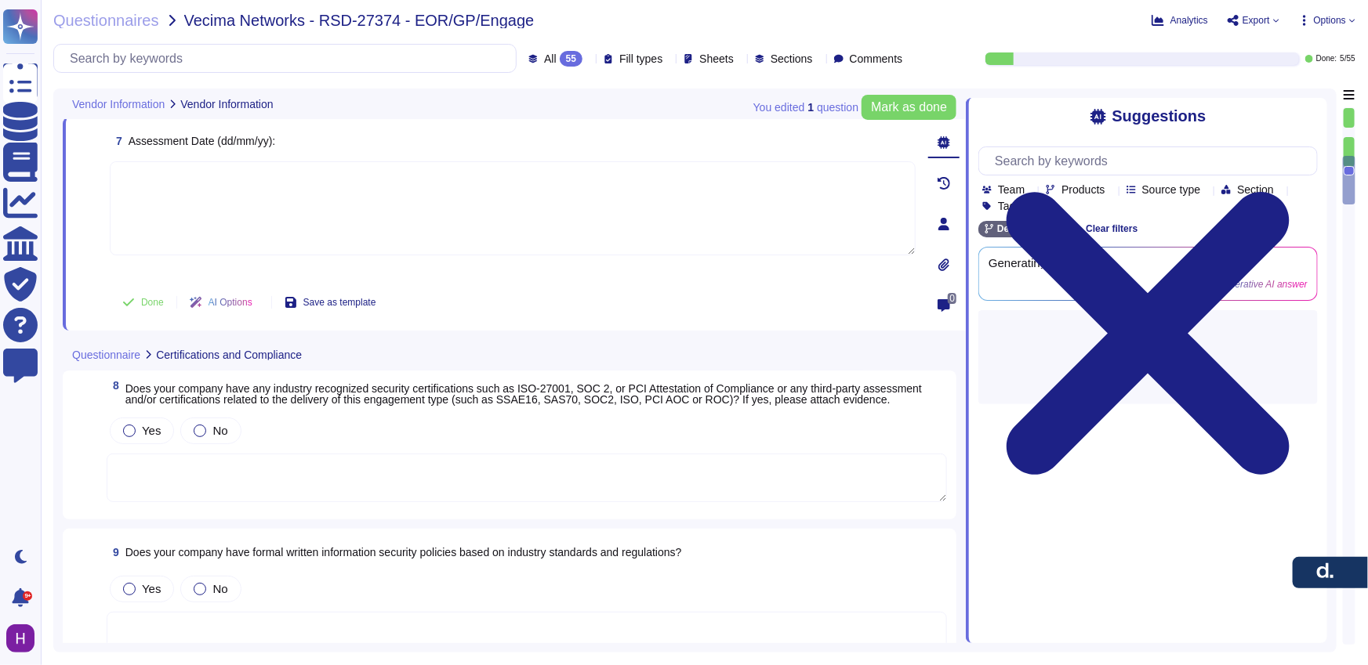
scroll to position [0, 0]
click at [233, 161] on textarea at bounding box center [513, 208] width 806 height 94
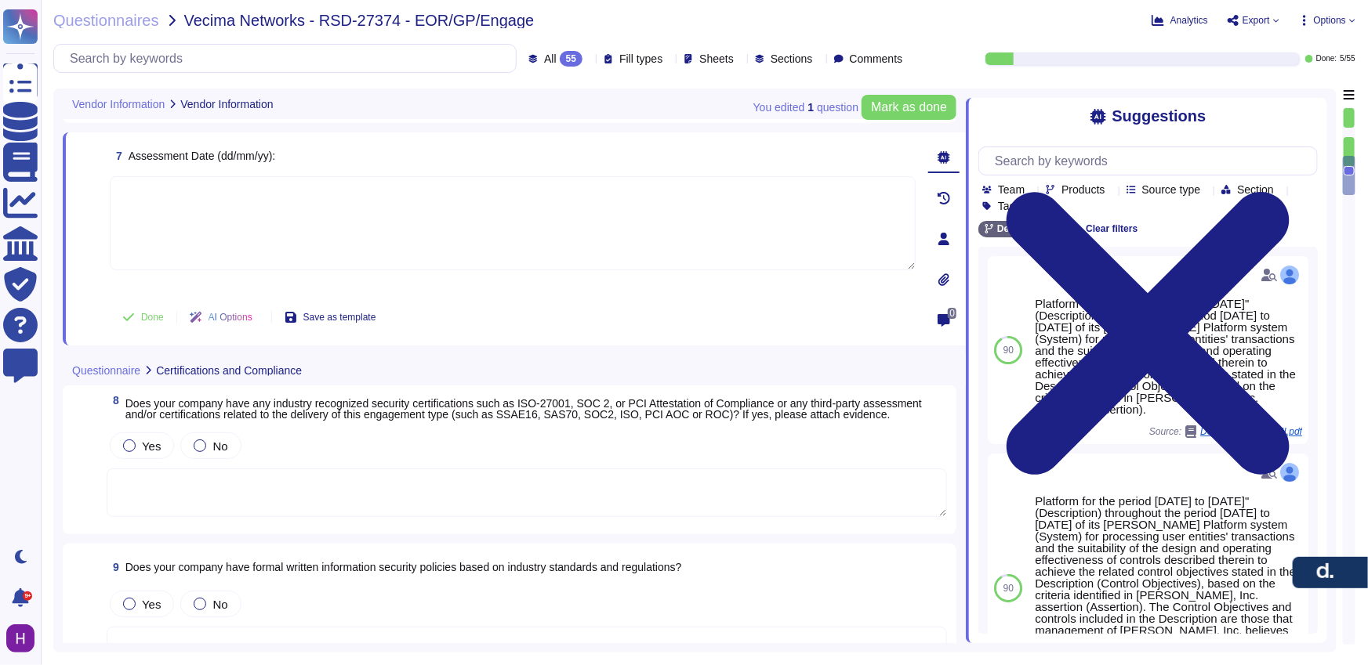
scroll to position [943, 0]
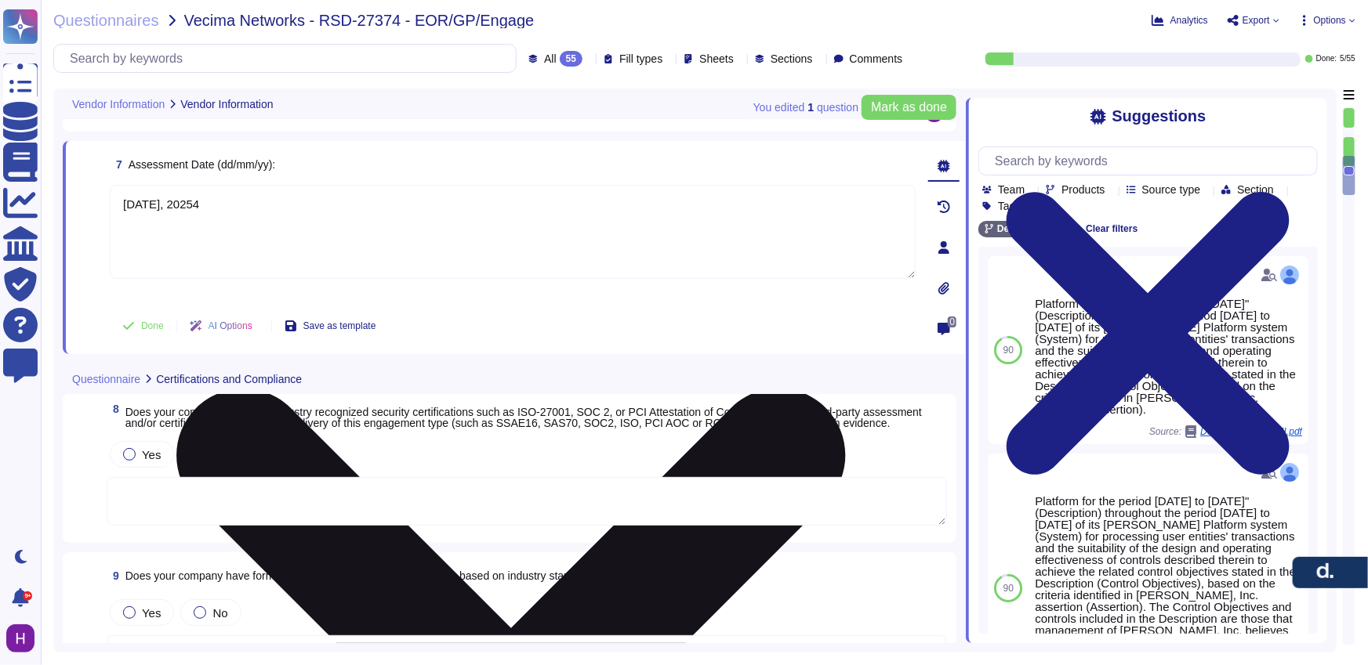
type textarea "[DATE]"
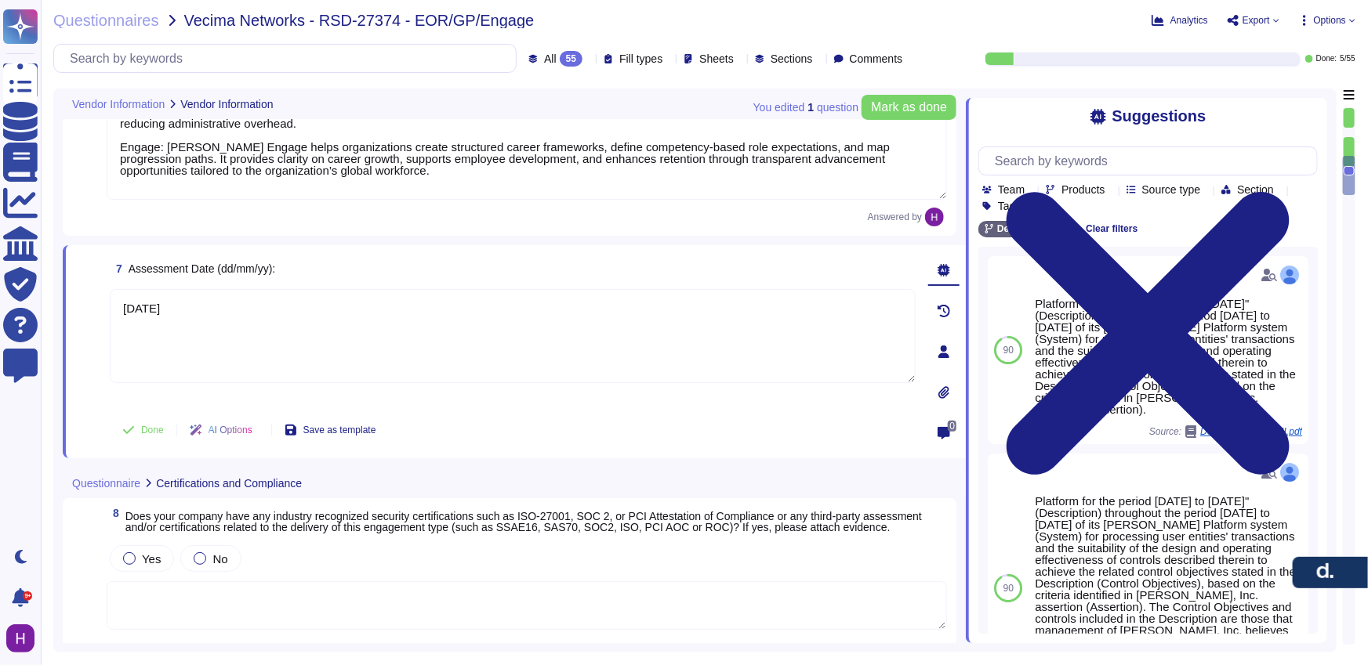
scroll to position [642, 0]
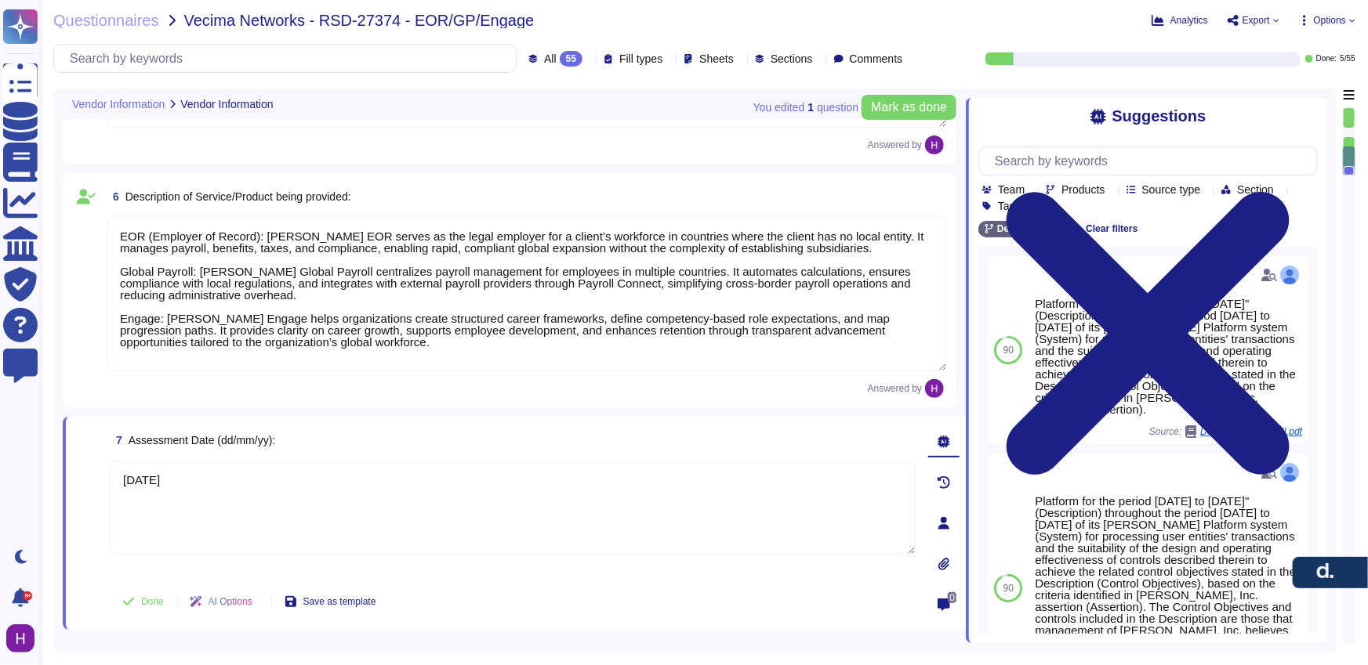
type textarea "[PERSON_NAME]"
type textarea "[PERSON_NAME][EMAIL_ADDRESS][PERSON_NAME][PERSON_NAME][DOMAIN_NAME]"
type textarea "[DATE]"
click at [125, 600] on icon at bounding box center [128, 602] width 13 height 13
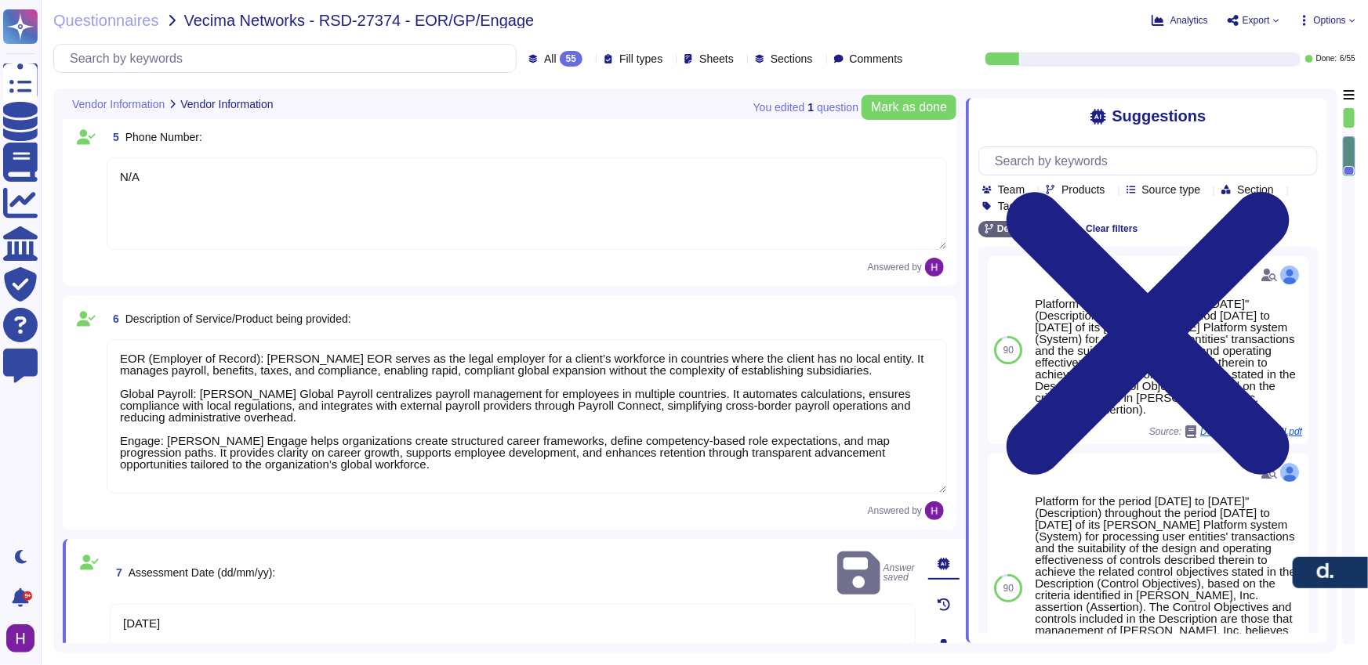
type textarea "[STREET_ADDRESS]"
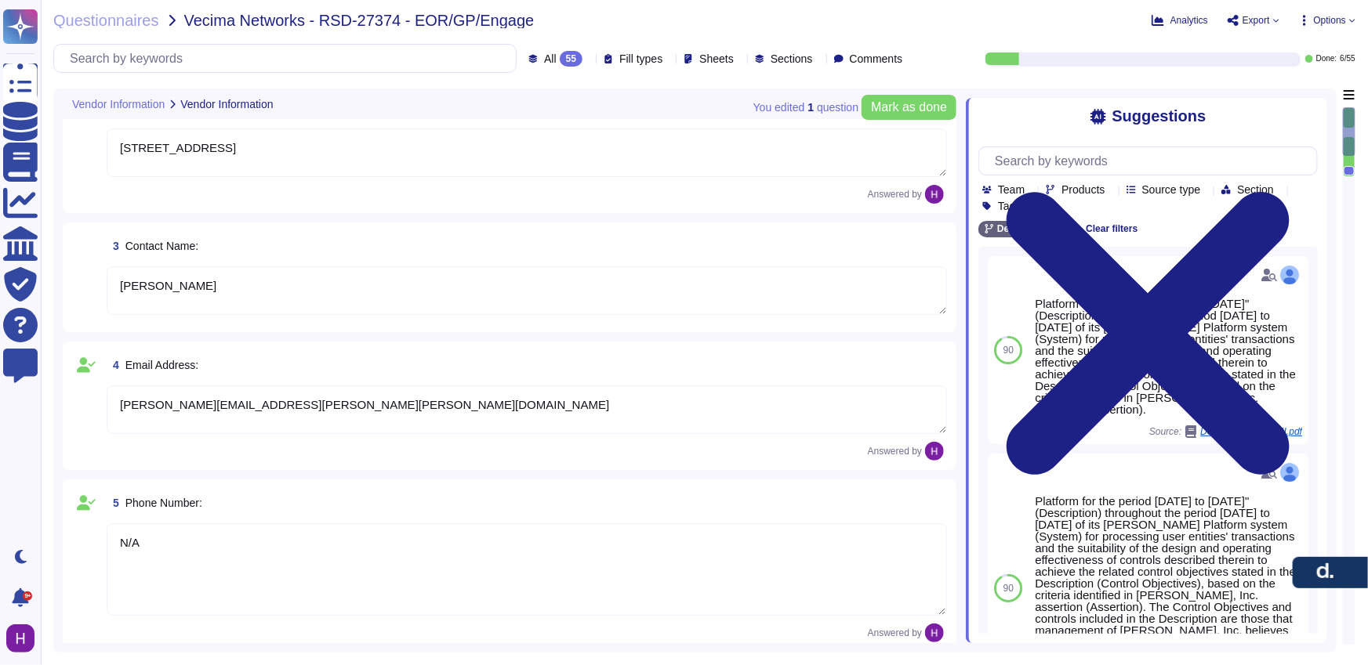
type textarea "[PERSON_NAME], Inc."
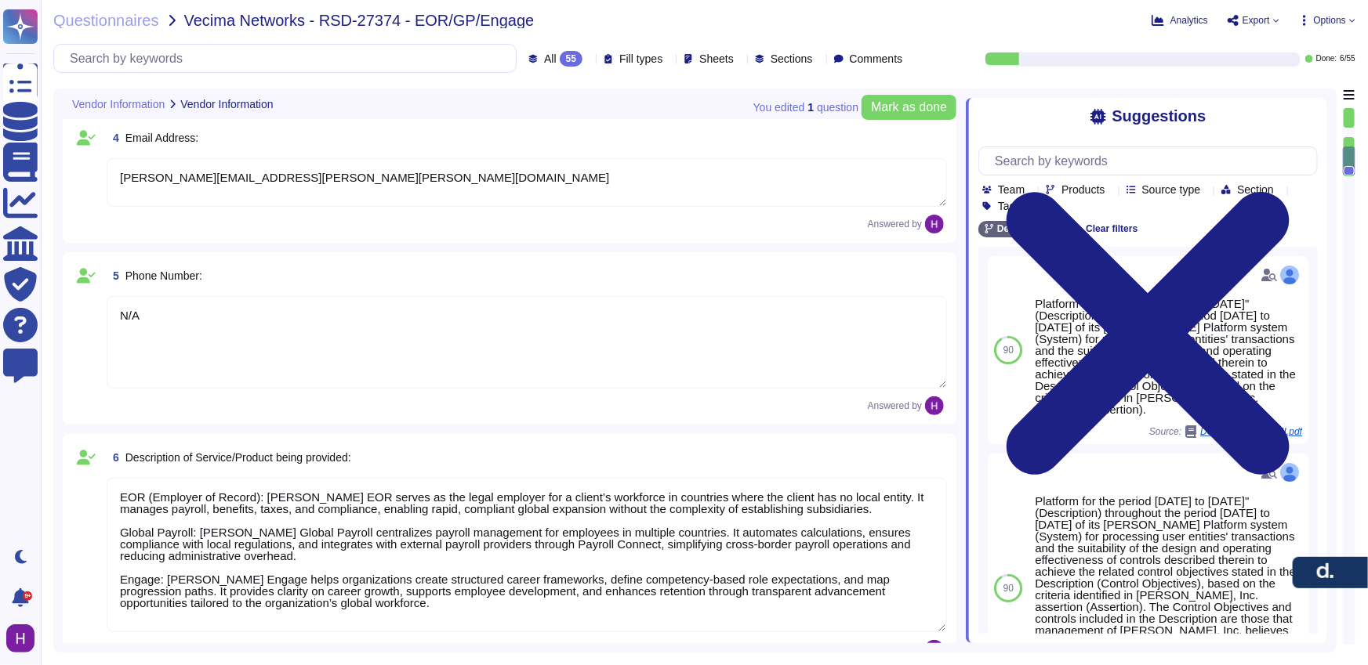
type textarea "[DATE]"
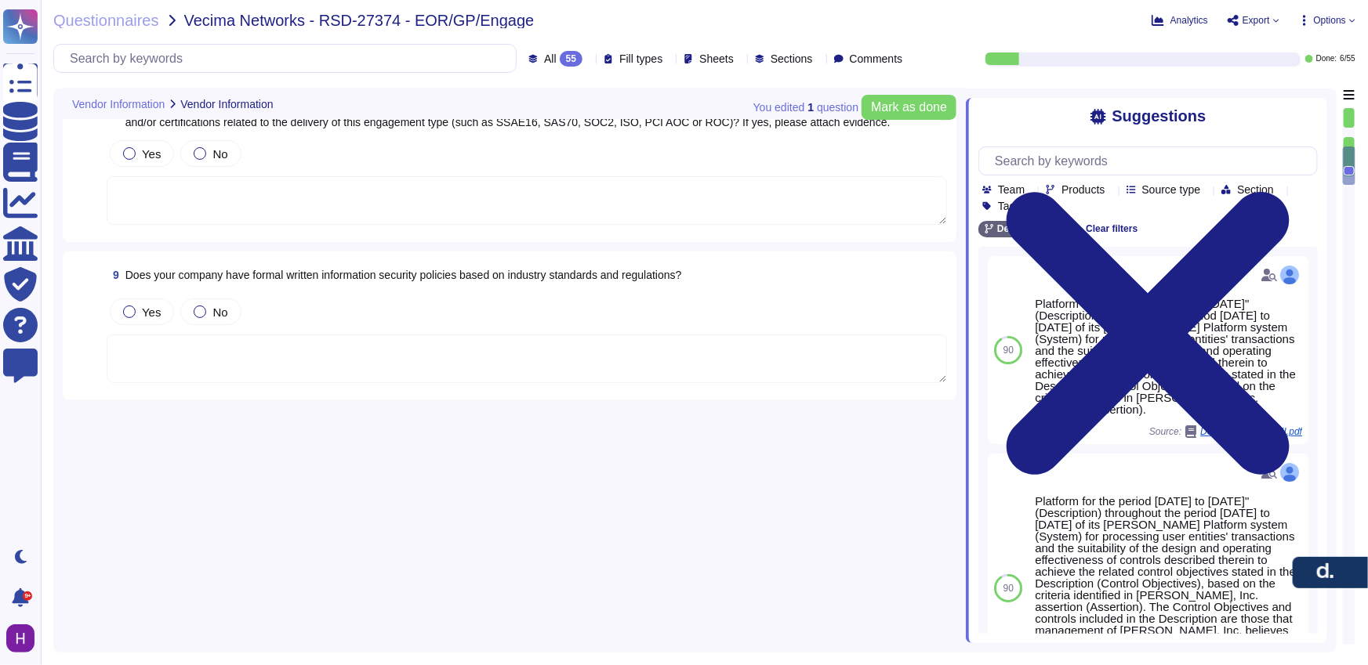
type textarea "[STREET_ADDRESS]"
type textarea "[PERSON_NAME]"
type textarea "[PERSON_NAME][EMAIL_ADDRESS][PERSON_NAME][PERSON_NAME][DOMAIN_NAME]"
type textarea "N/A"
type textarea "EOR (Employer of Record): [PERSON_NAME] EOR serves as the legal employer for a …"
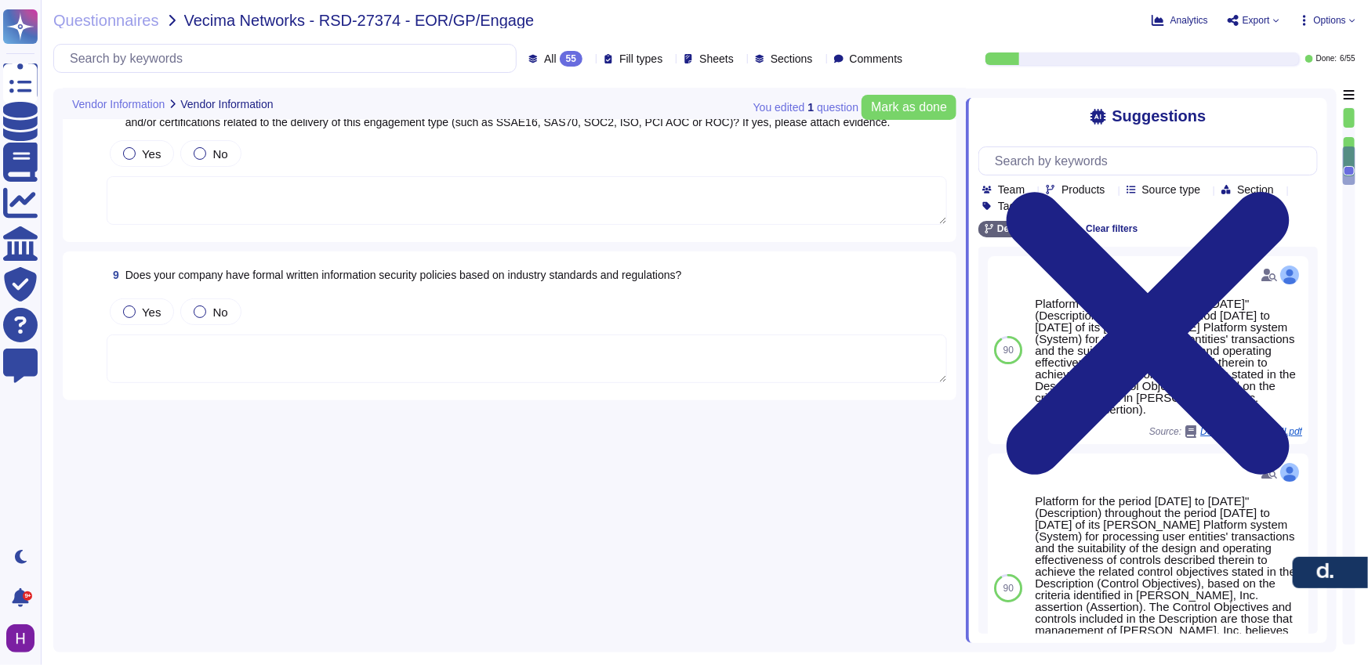
type textarea "[DATE]"
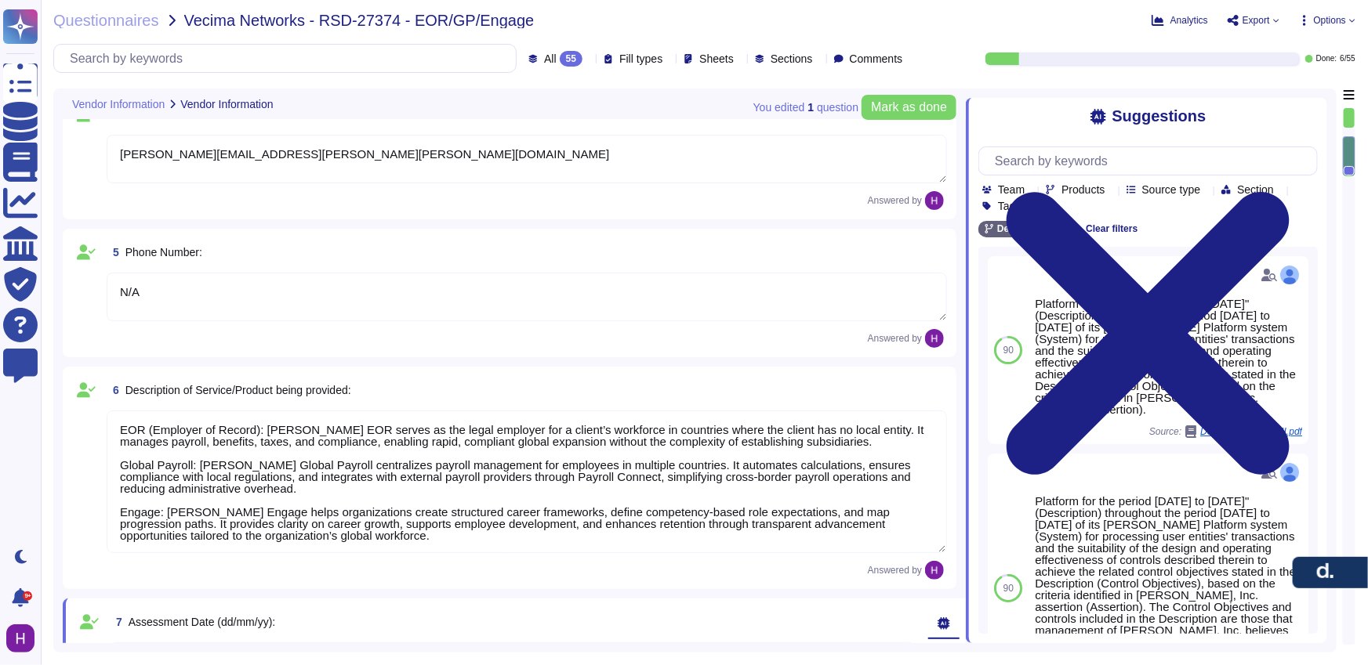
type textarea "[PERSON_NAME], Inc."
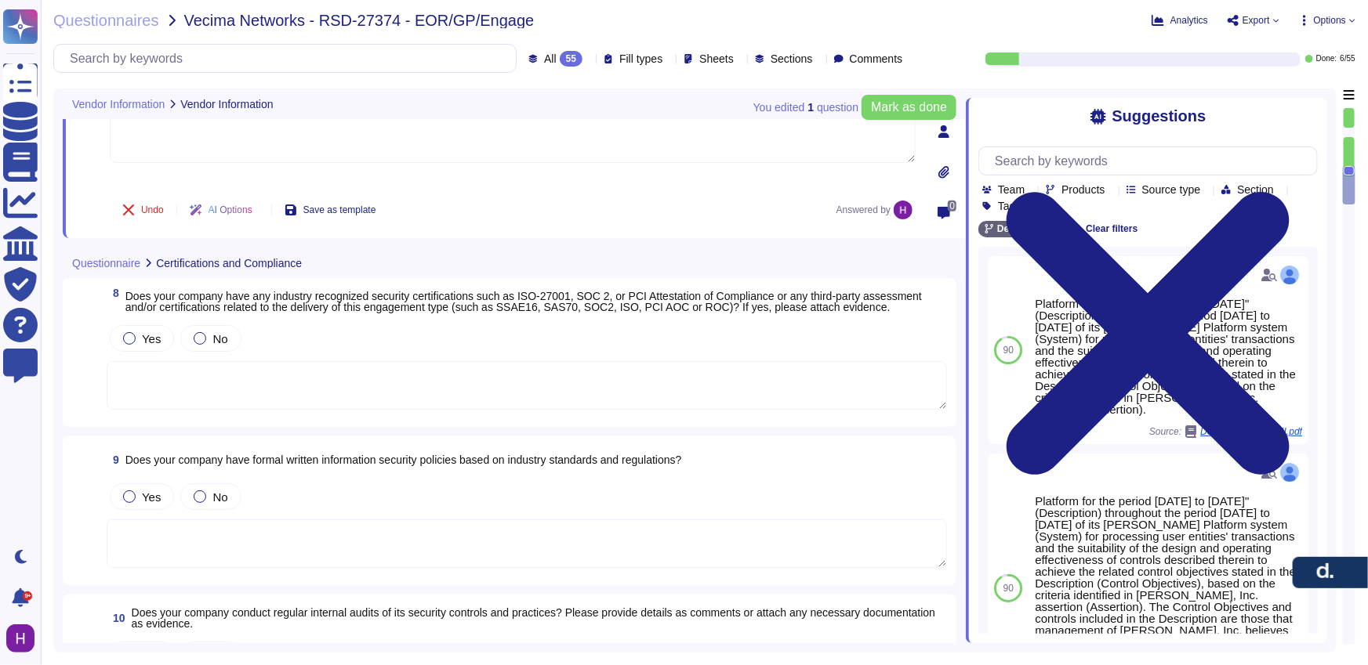
scroll to position [968, 0]
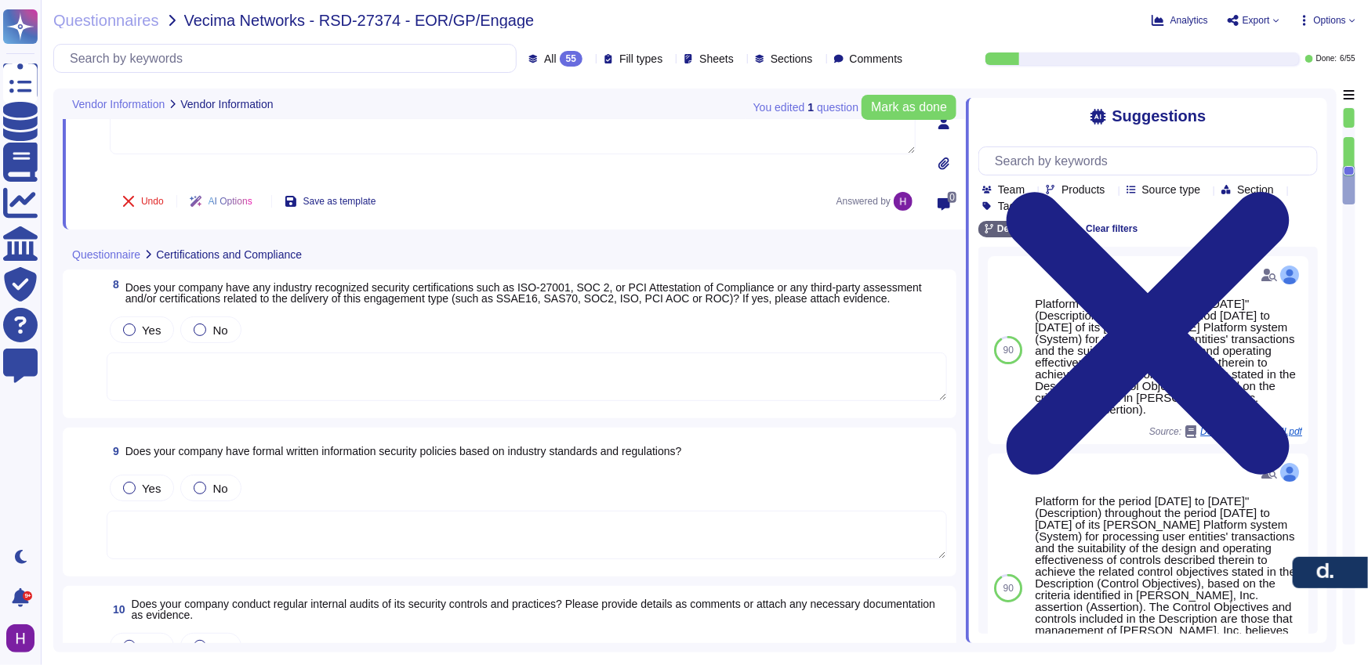
click at [180, 304] on span "Does your company have any industry recognized security certifications such as …" at bounding box center [535, 293] width 821 height 22
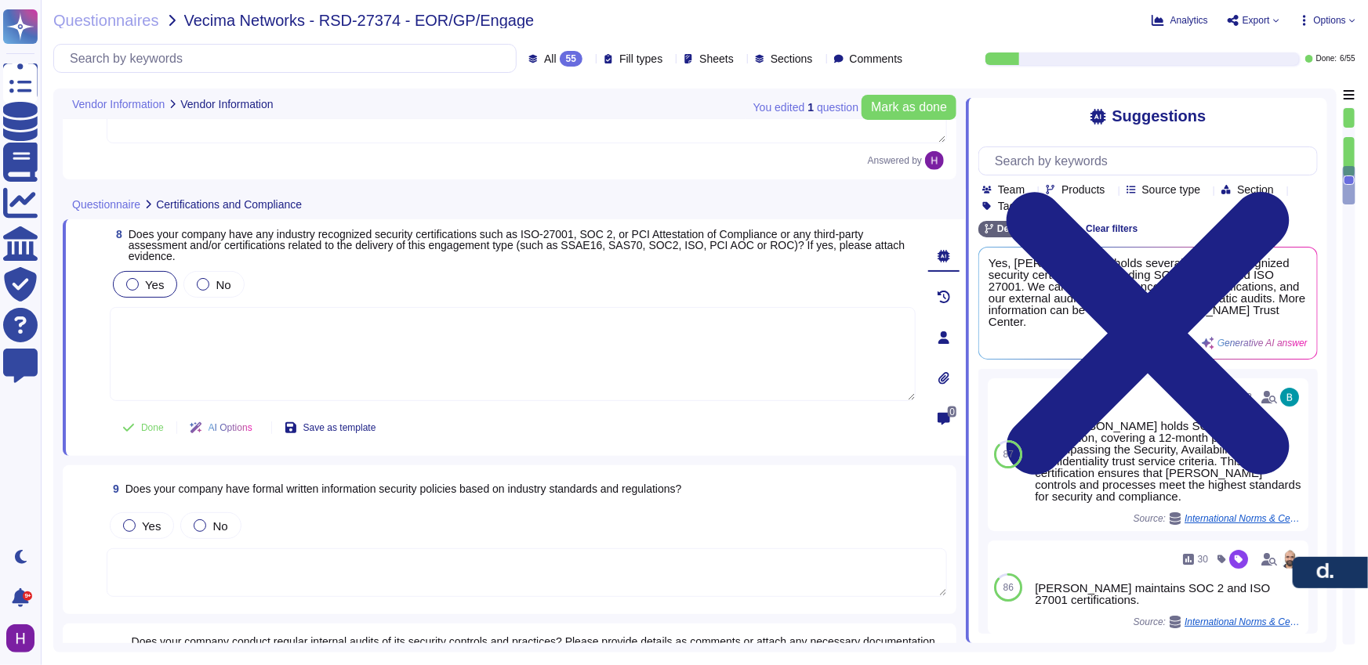
click at [160, 284] on span "Yes" at bounding box center [154, 284] width 19 height 13
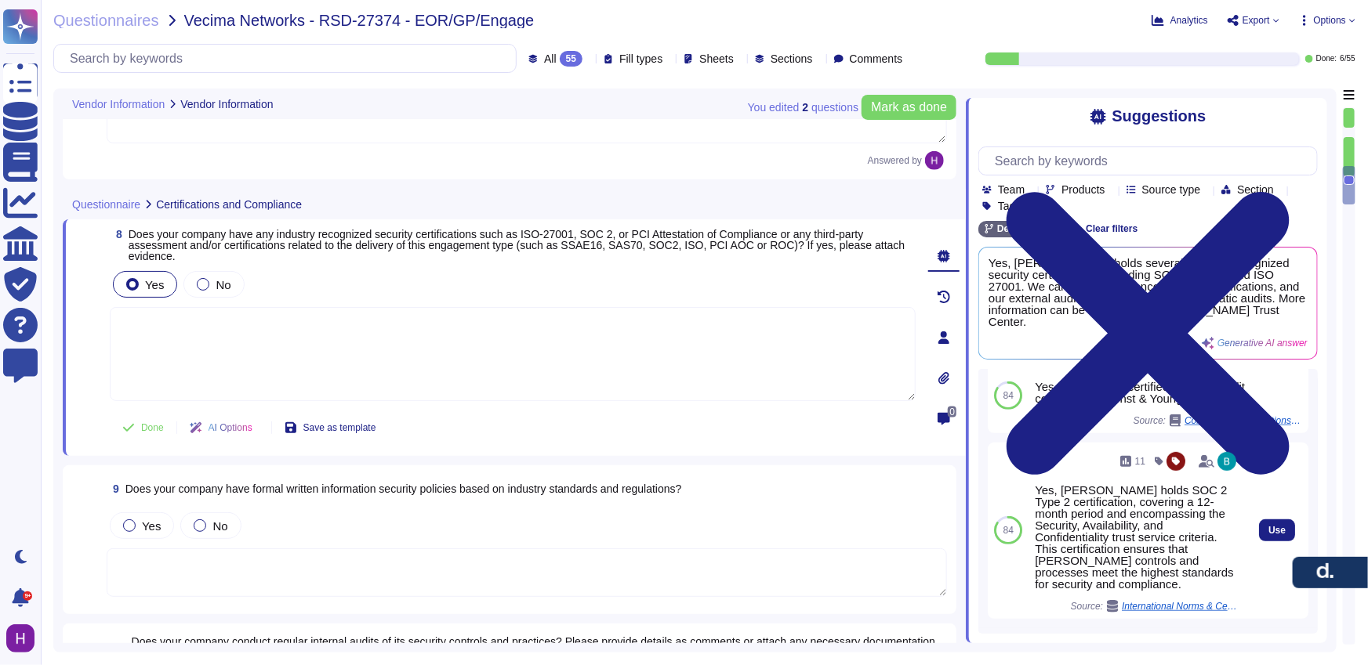
scroll to position [393, 0]
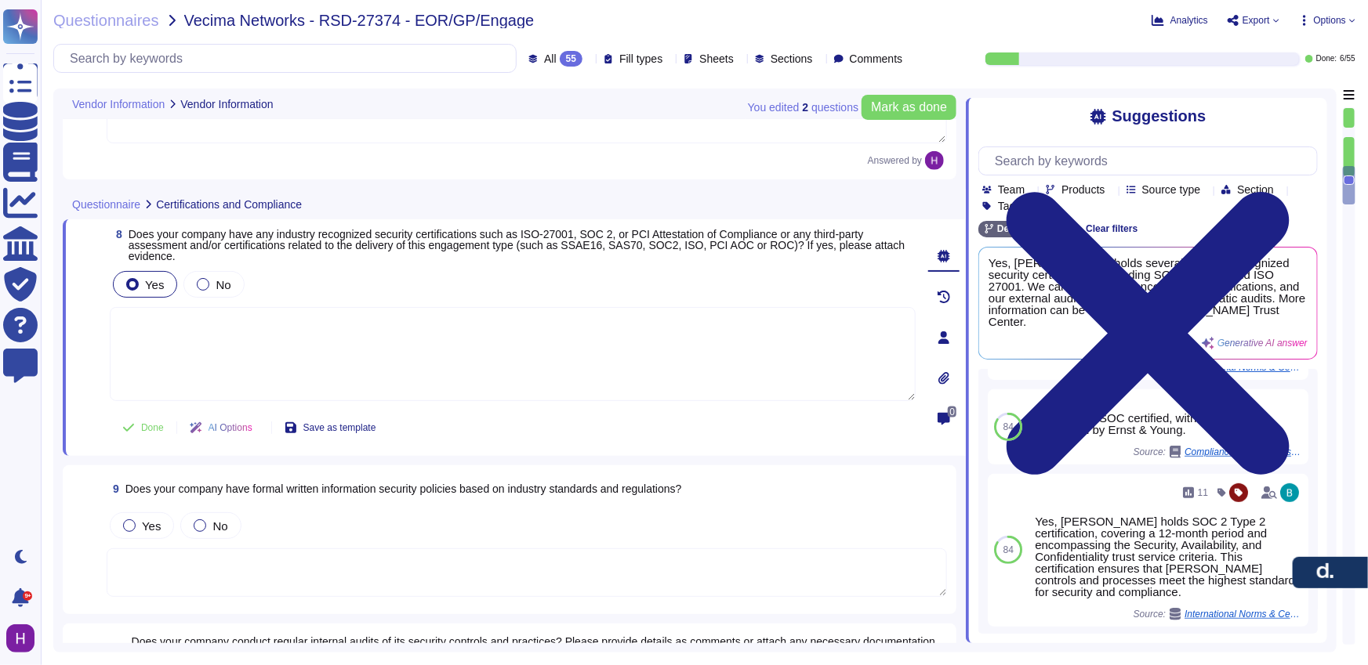
click at [1140, 652] on span "Load more..." at bounding box center [1147, 658] width 339 height 12
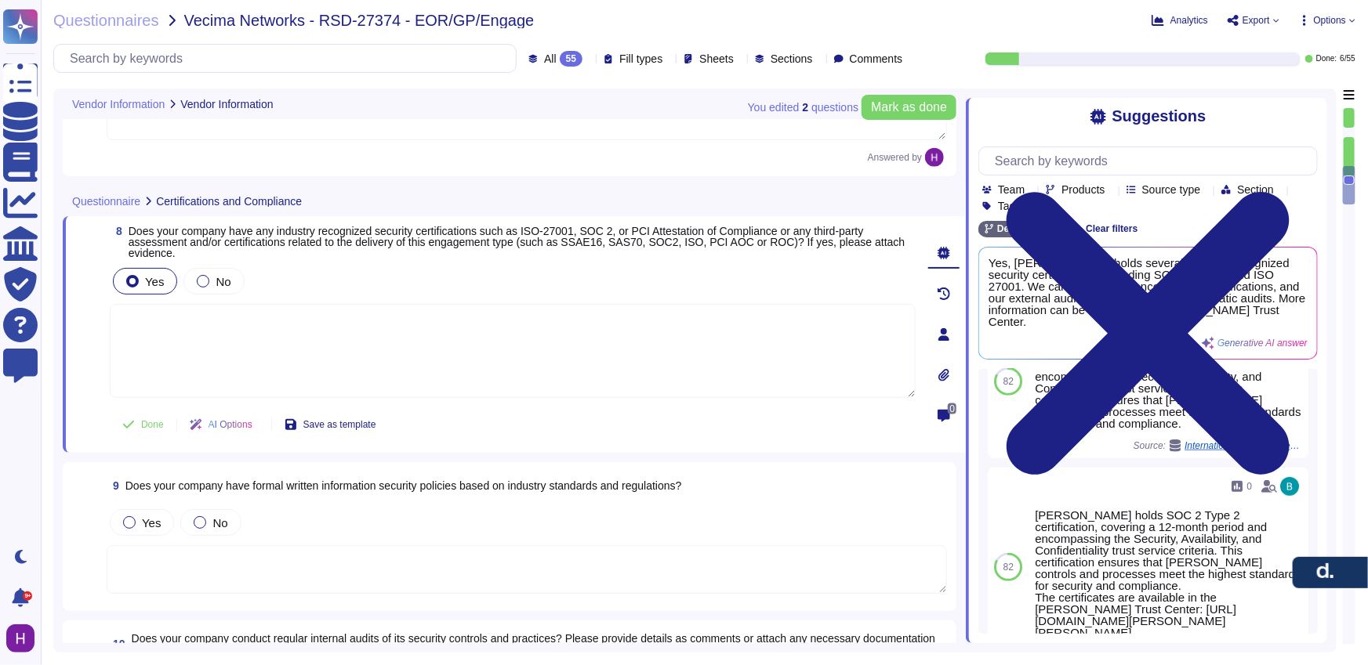
scroll to position [712, 0]
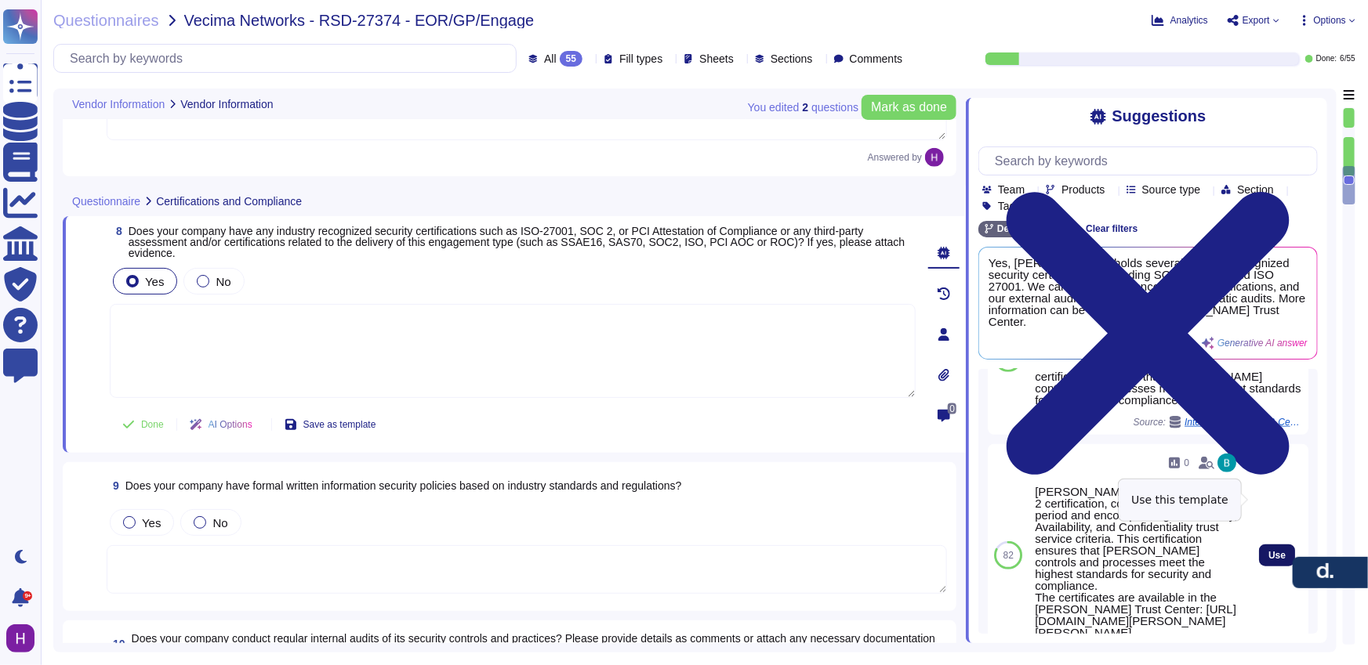
click at [1268, 551] on span "Use" at bounding box center [1276, 555] width 17 height 9
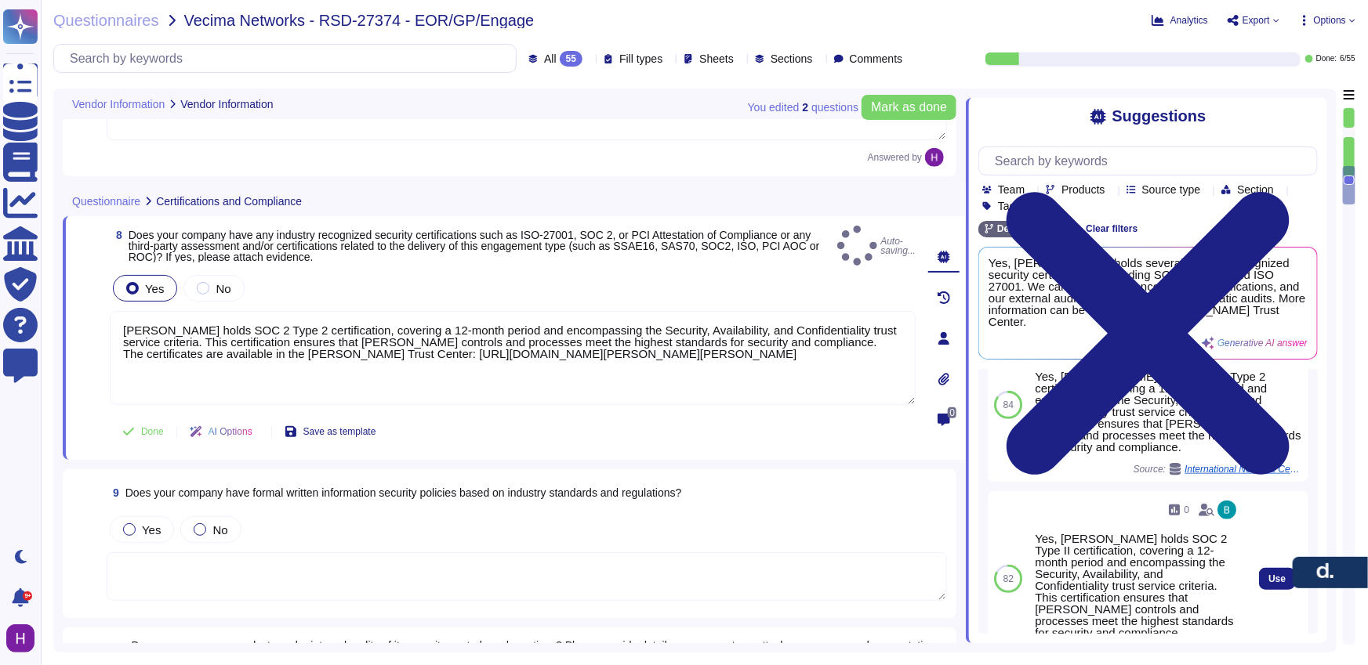
type textarea "[PERSON_NAME] holds SOC 2 Type 2 certification, covering a 12-month period and …"
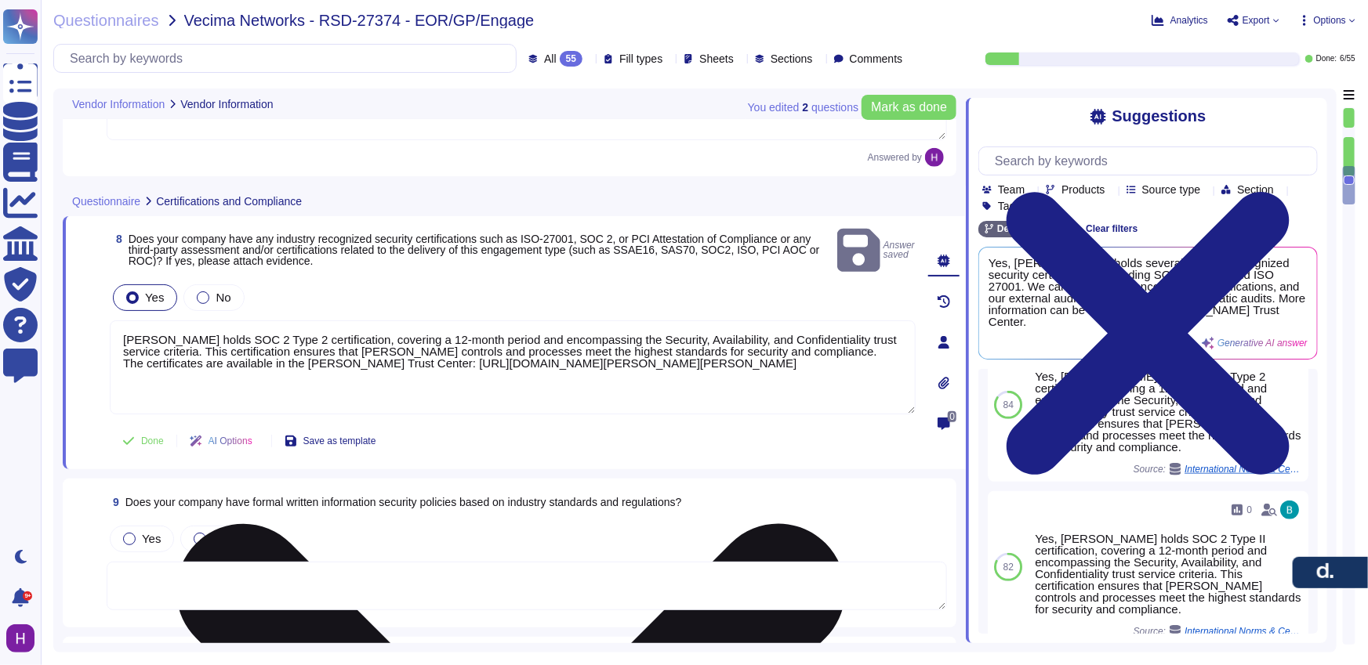
click at [709, 348] on textarea "[PERSON_NAME] holds SOC 2 Type 2 certification, covering a 12-month period and …" at bounding box center [513, 368] width 806 height 94
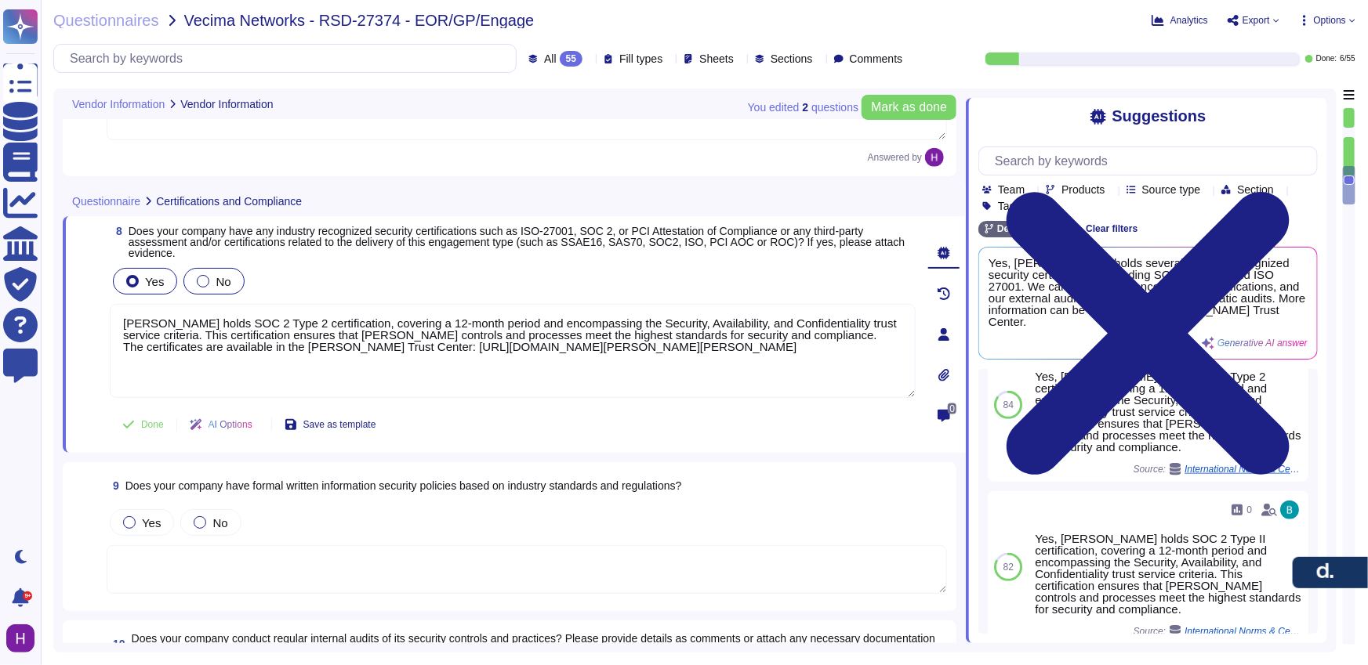
drag, startPoint x: 806, startPoint y: 357, endPoint x: 206, endPoint y: 285, distance: 603.9
click at [206, 285] on div "Yes No [PERSON_NAME] holds SOC 2 Type 2 certification, covering a 12-month peri…" at bounding box center [513, 332] width 806 height 135
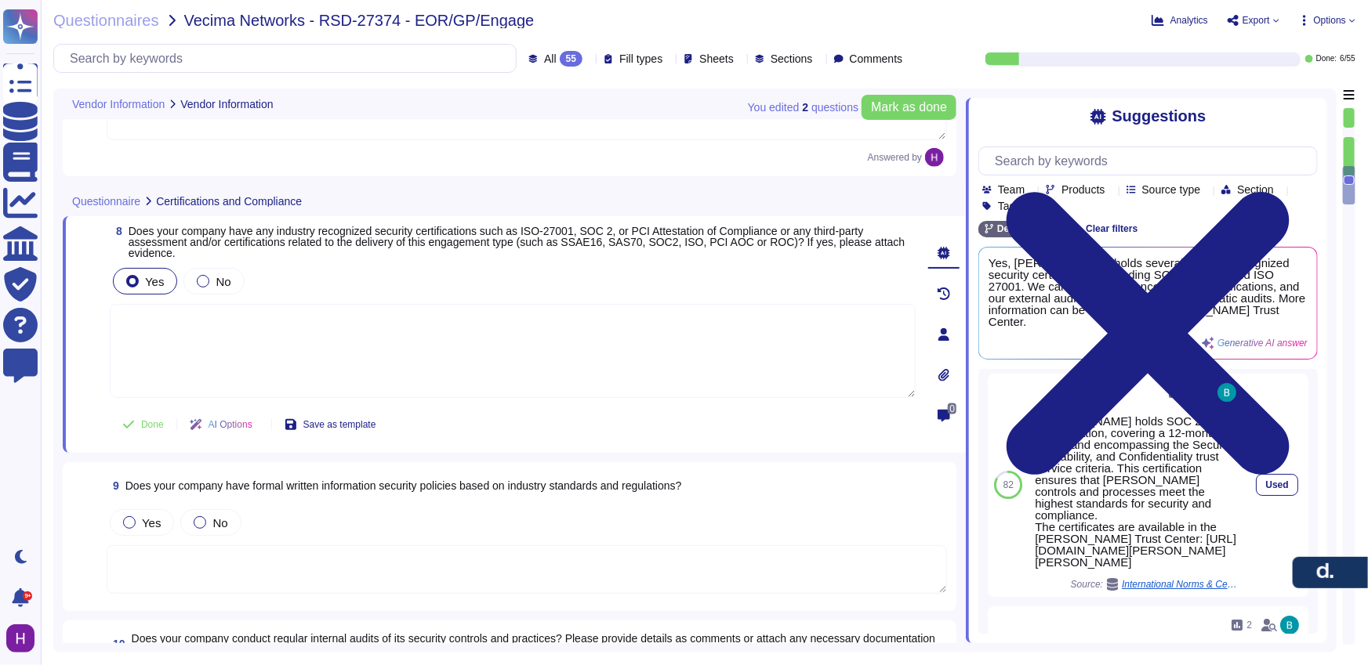
scroll to position [0, 0]
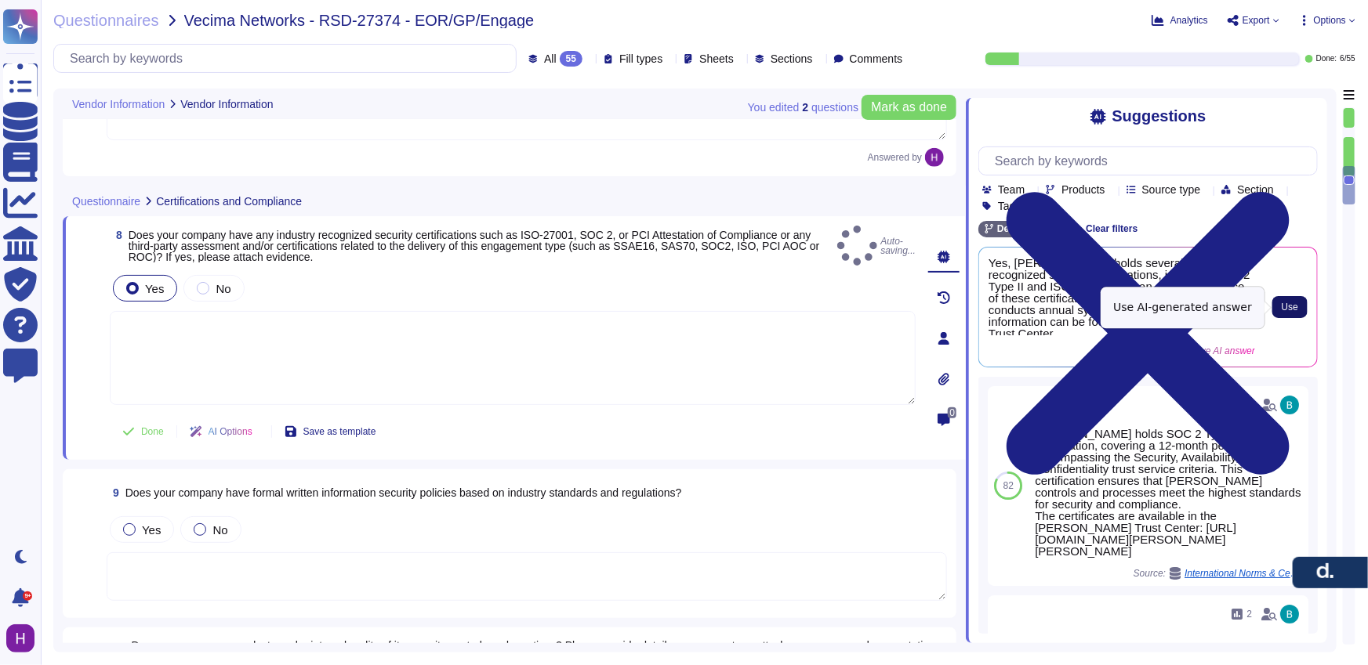
drag, startPoint x: 1289, startPoint y: 301, endPoint x: 1286, endPoint y: 312, distance: 11.4
click at [1289, 303] on span "Use" at bounding box center [1289, 307] width 16 height 9
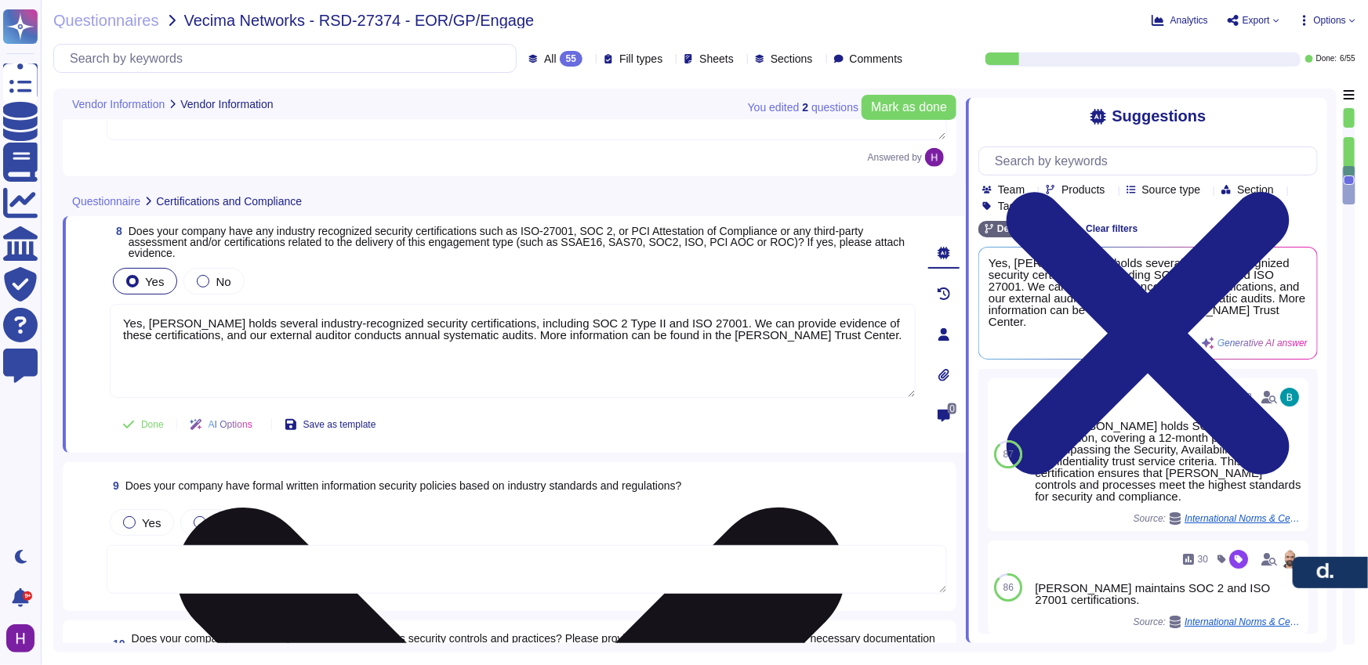
drag, startPoint x: 701, startPoint y: 321, endPoint x: 520, endPoint y: 336, distance: 181.7
click at [520, 336] on textarea "Yes, [PERSON_NAME] holds several industry-recognized security certifications, i…" at bounding box center [513, 351] width 806 height 94
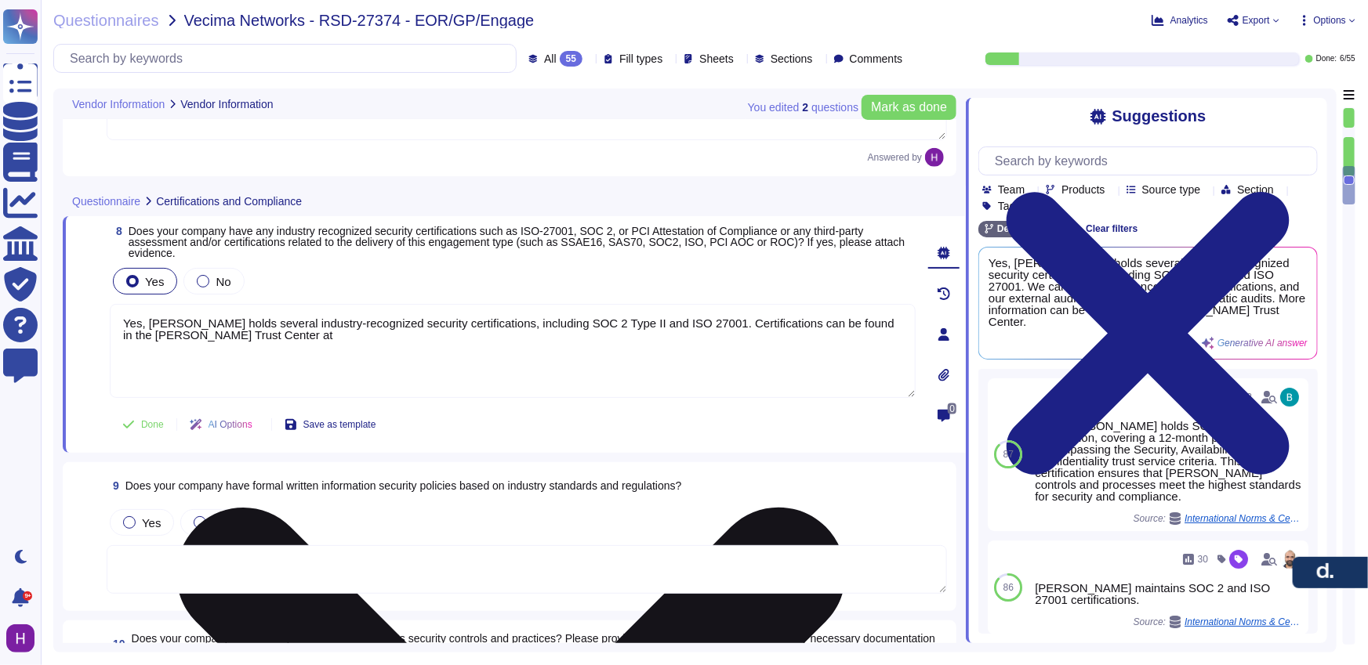
click at [310, 341] on textarea "Yes, [PERSON_NAME] holds several industry-recognized security certifications, i…" at bounding box center [513, 351] width 806 height 94
paste textarea "[URL][DOMAIN_NAME][PERSON_NAME]"
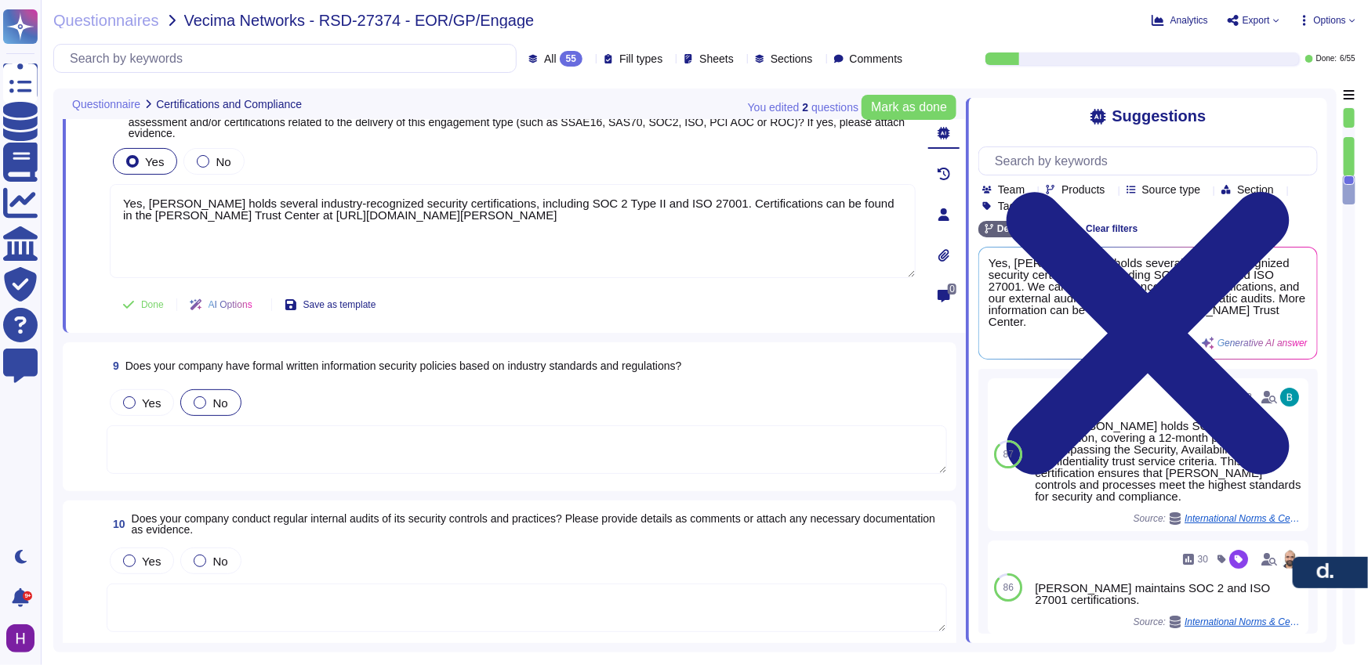
scroll to position [1081, 0]
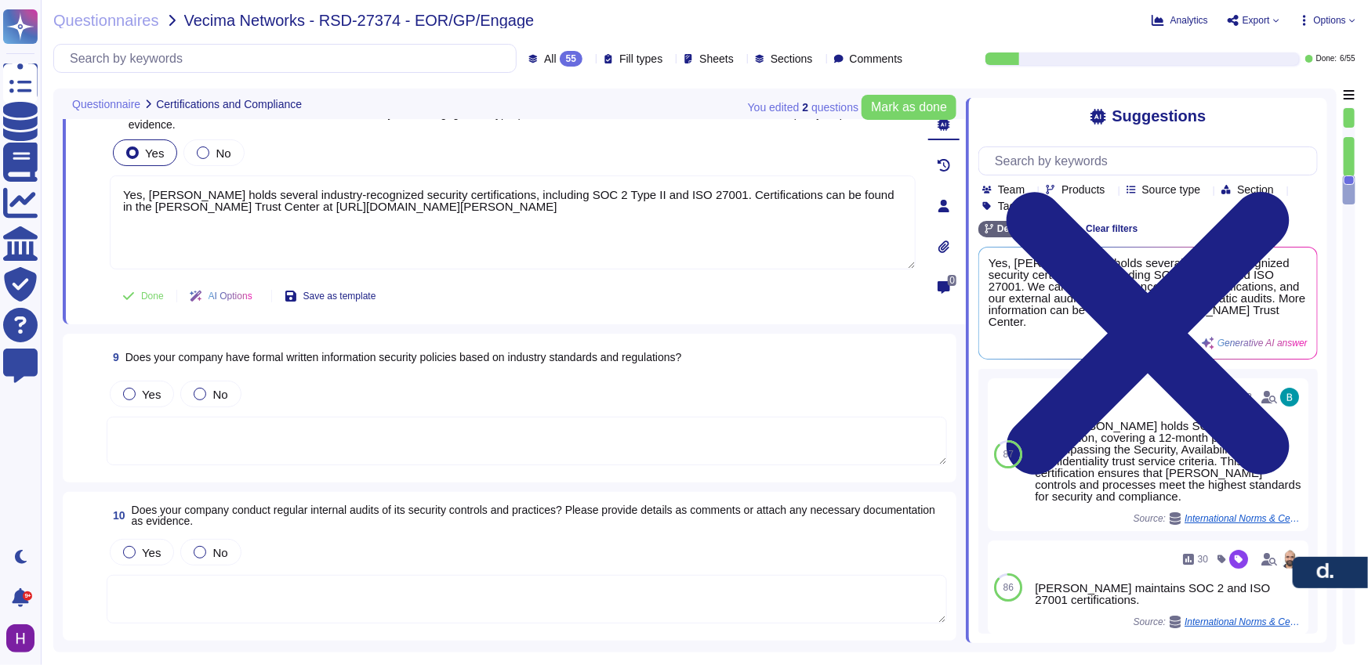
type textarea "Yes, [PERSON_NAME] holds several industry-recognized security certifications, i…"
click at [428, 360] on span "Does your company have formal written information security policies based on in…" at bounding box center [403, 357] width 556 height 13
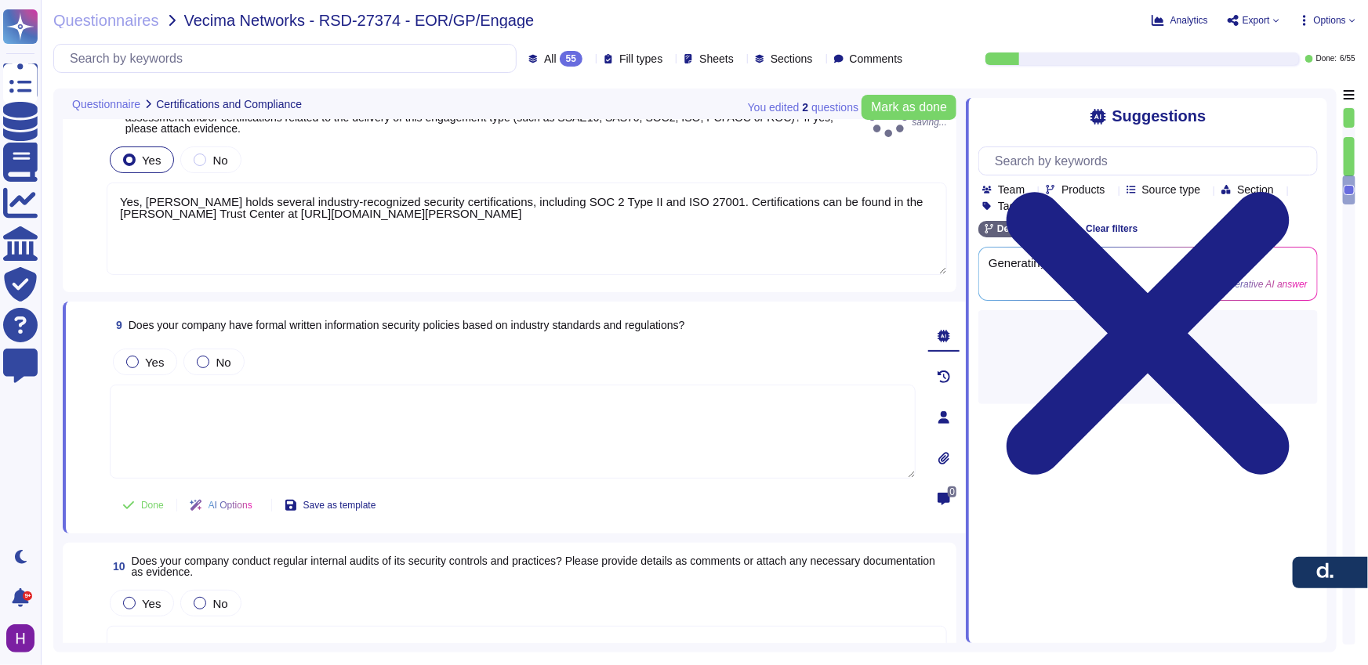
click at [428, 360] on div "Yes No" at bounding box center [513, 362] width 806 height 33
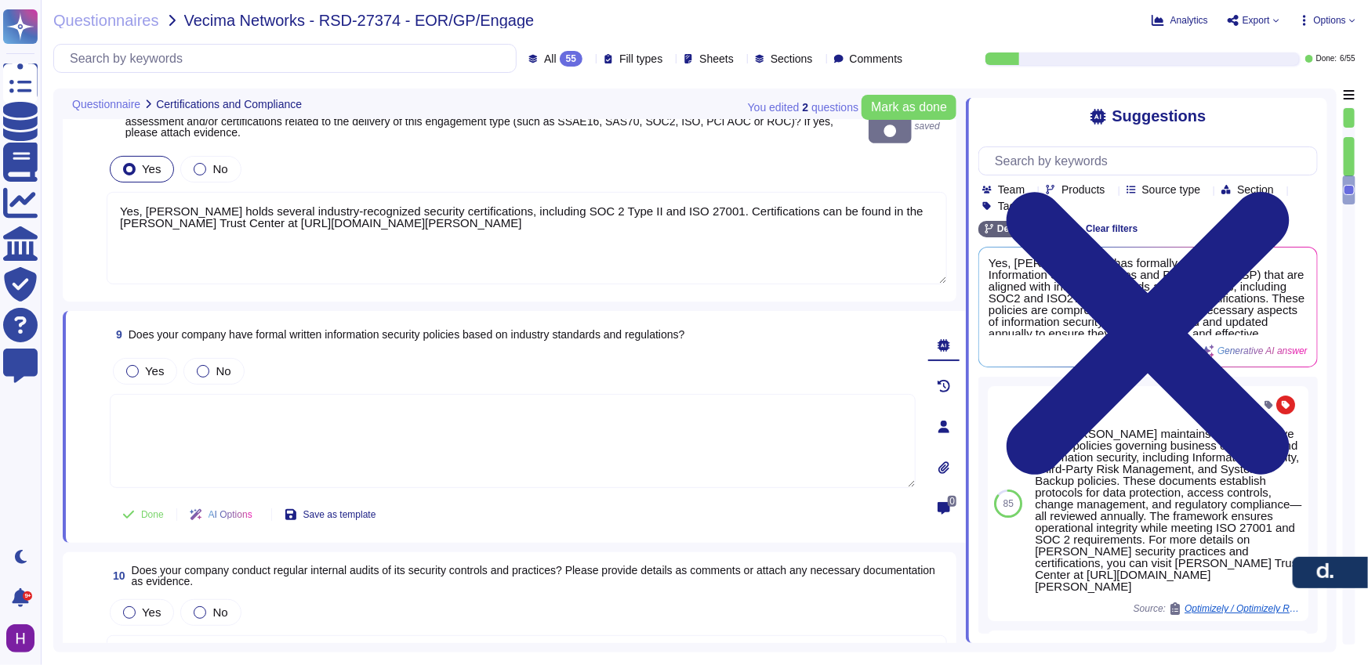
click at [432, 327] on span "9 Does your company have formal written information security policies based on …" at bounding box center [397, 335] width 575 height 28
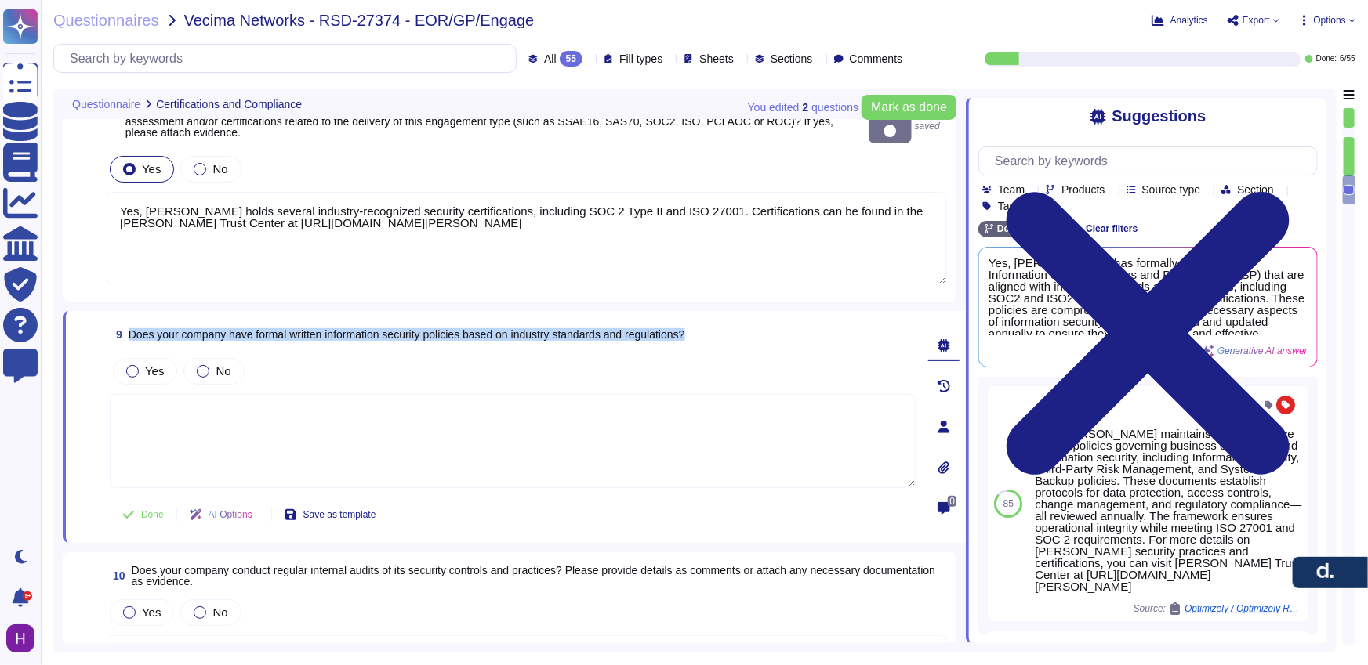
click at [432, 327] on span "9 Does your company have formal written information security policies based on …" at bounding box center [397, 335] width 575 height 28
click at [136, 358] on div "Yes" at bounding box center [145, 371] width 64 height 27
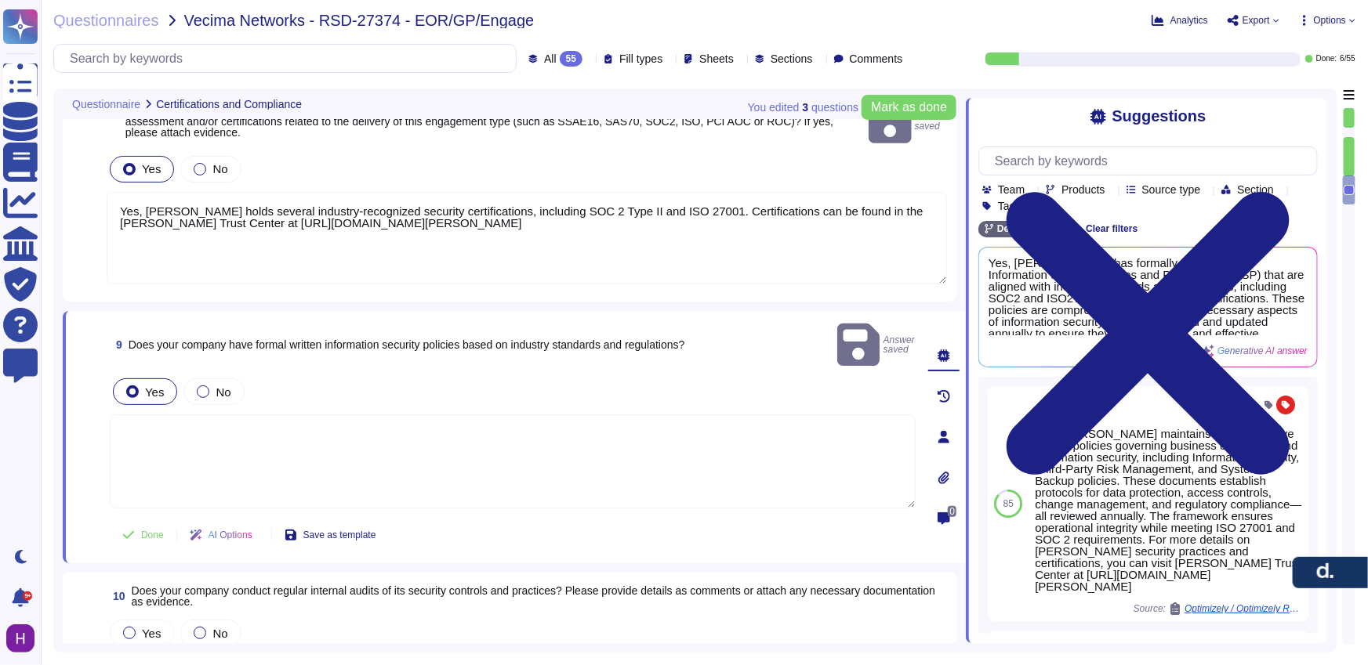
click at [463, 375] on div "Yes No" at bounding box center [513, 391] width 806 height 33
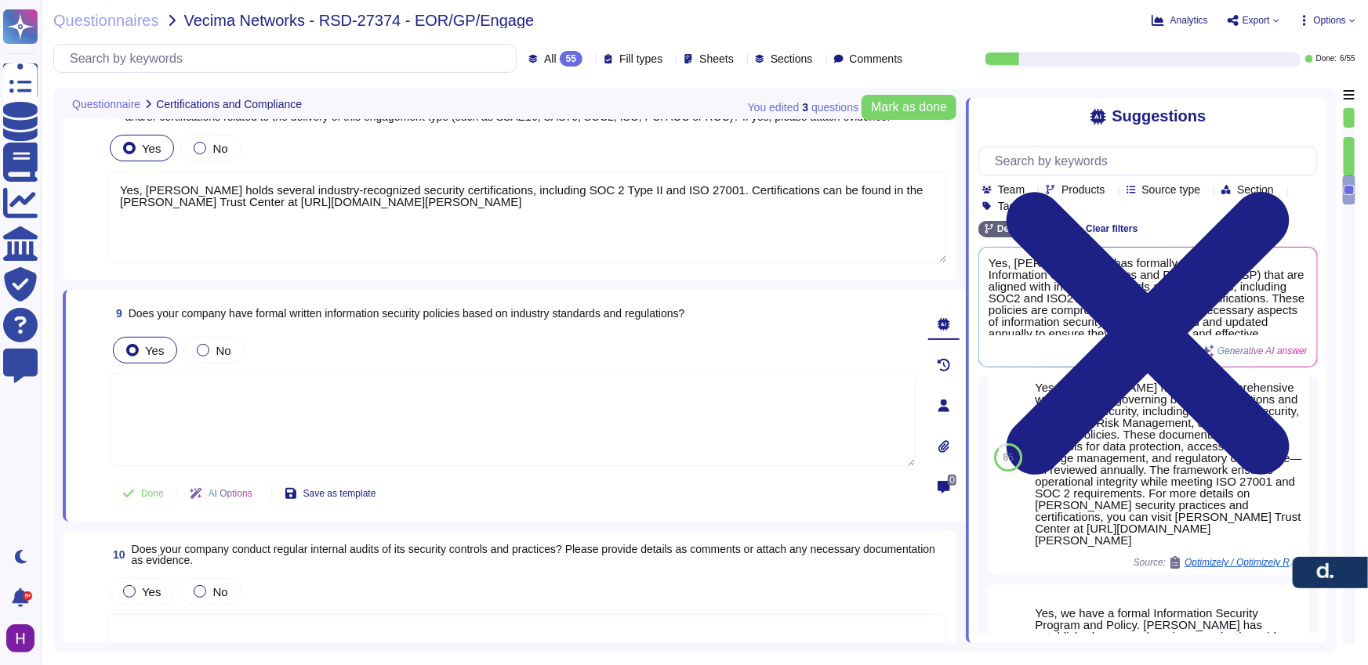
scroll to position [0, 0]
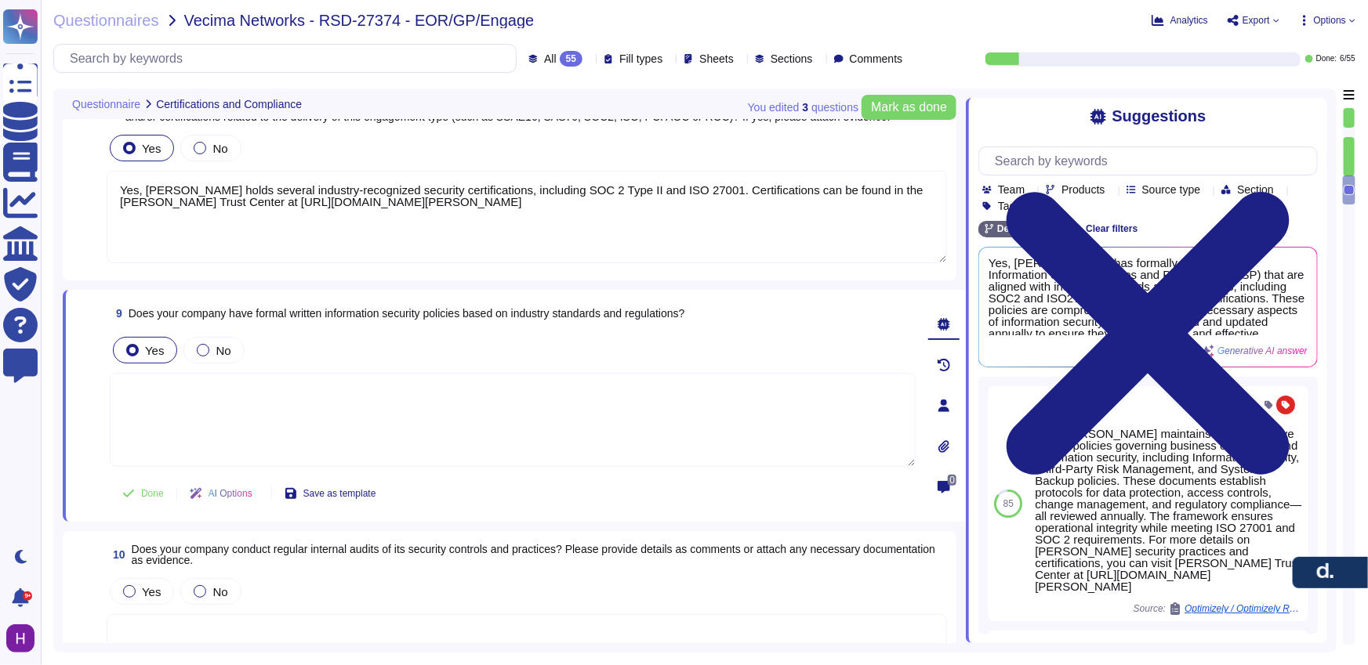
click at [478, 324] on span "9 Does your company have formal written information security policies based on …" at bounding box center [397, 313] width 575 height 28
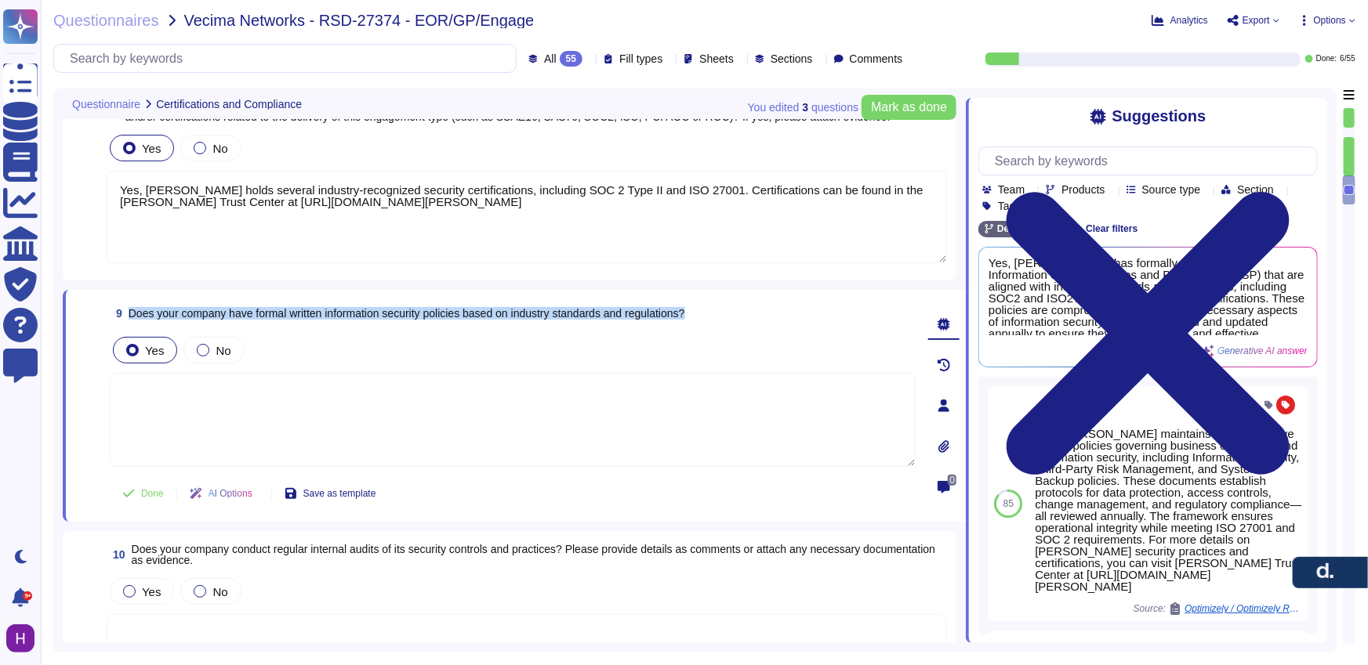
click at [478, 324] on span "9 Does your company have formal written information security policies based on …" at bounding box center [397, 313] width 575 height 28
copy span "Does your company have formal written information security policies based on in…"
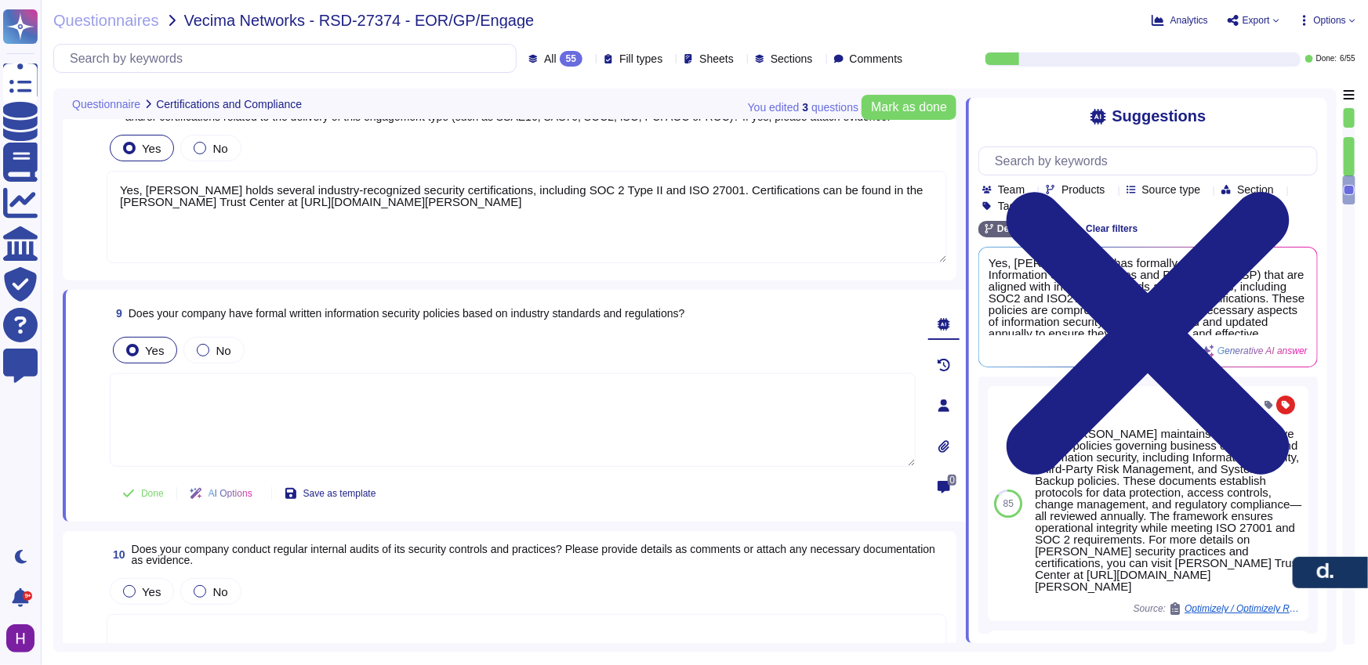
click at [212, 403] on textarea at bounding box center [513, 420] width 806 height 94
paste textarea "[PERSON_NAME] maintains formal written information security policies aligned wi…"
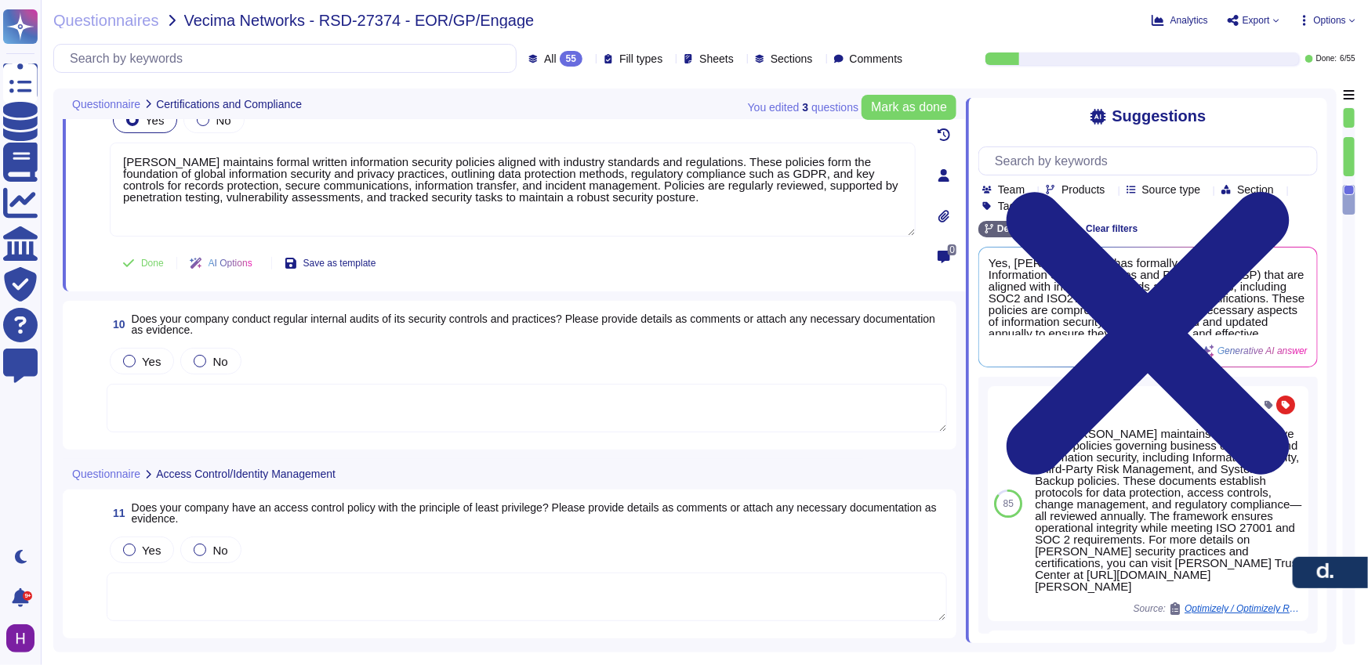
scroll to position [1319, 0]
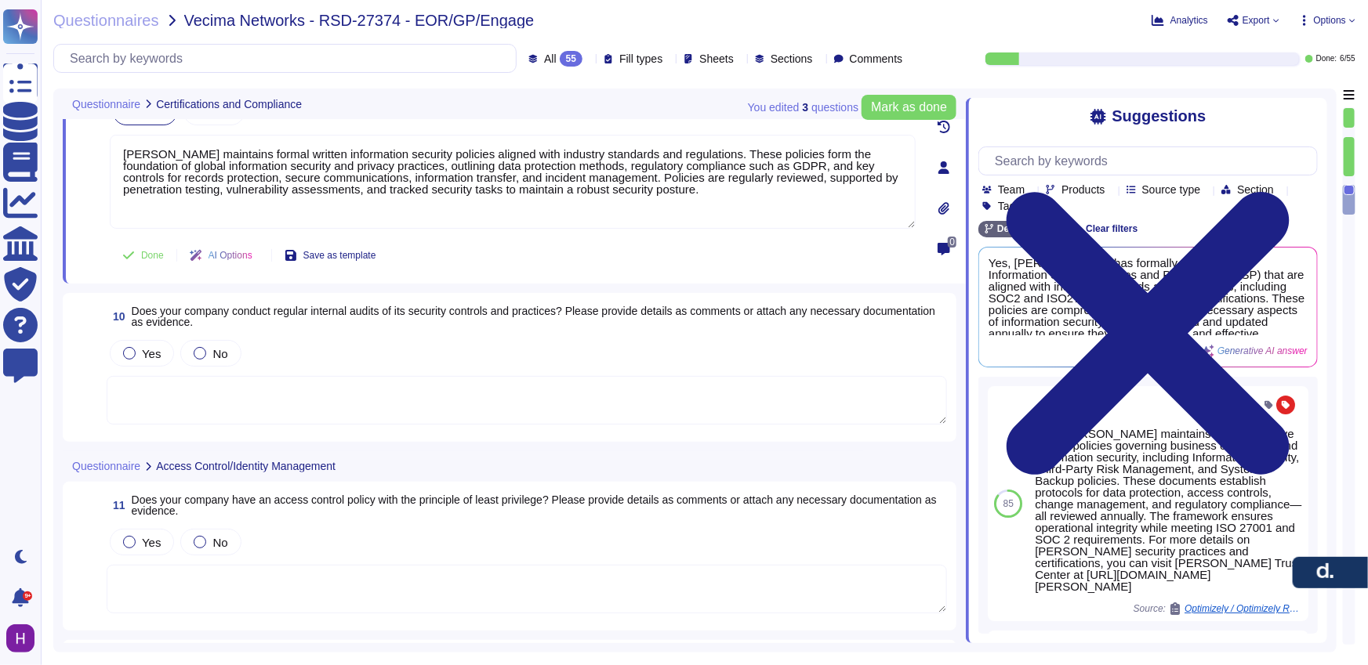
type textarea "[PERSON_NAME] maintains formal written information security policies aligned wi…"
click at [272, 308] on span "Does your company conduct regular internal audits of its security controls and …" at bounding box center [534, 317] width 804 height 24
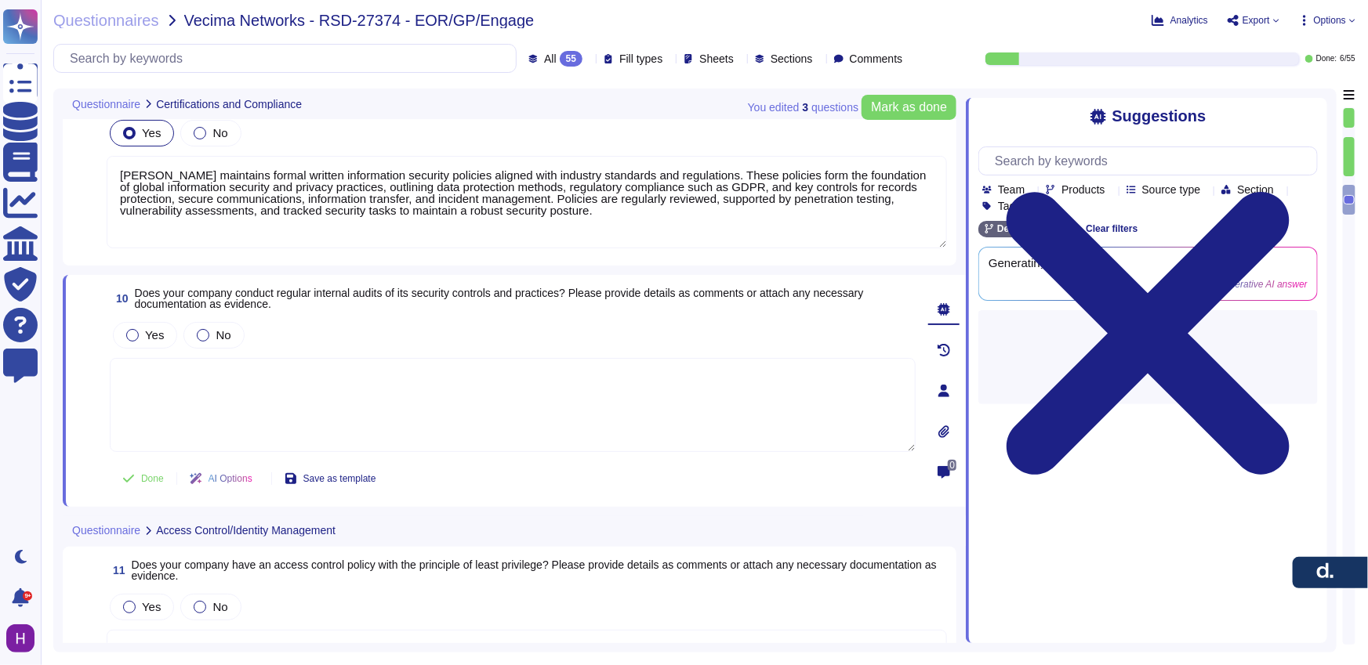
click at [282, 328] on div "Yes No" at bounding box center [513, 335] width 806 height 33
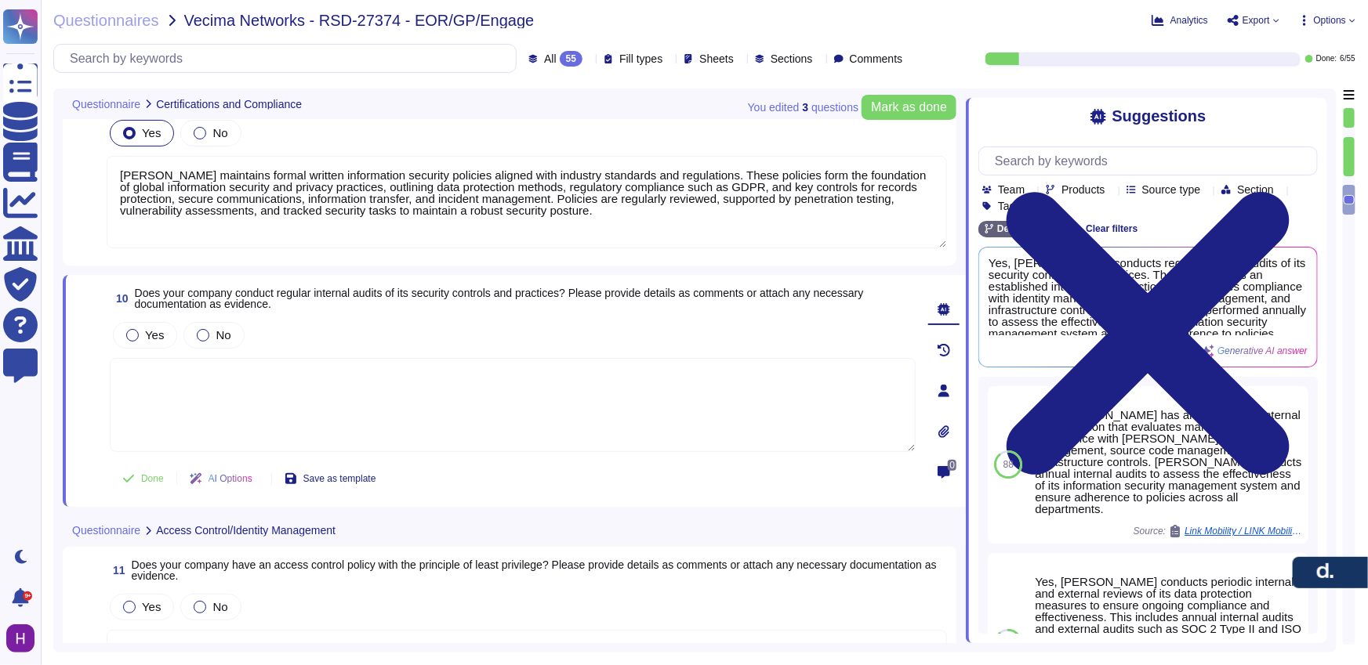
click at [282, 358] on textarea at bounding box center [513, 405] width 806 height 94
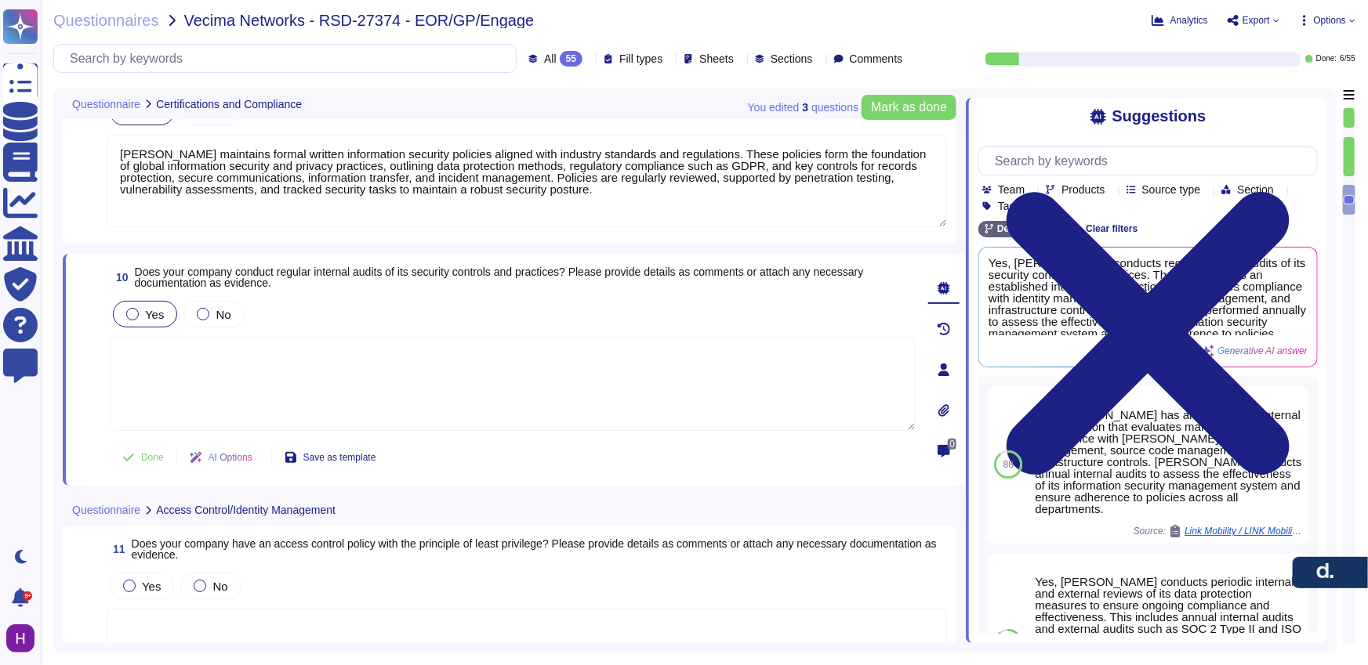
click at [140, 318] on label "Yes" at bounding box center [145, 314] width 38 height 13
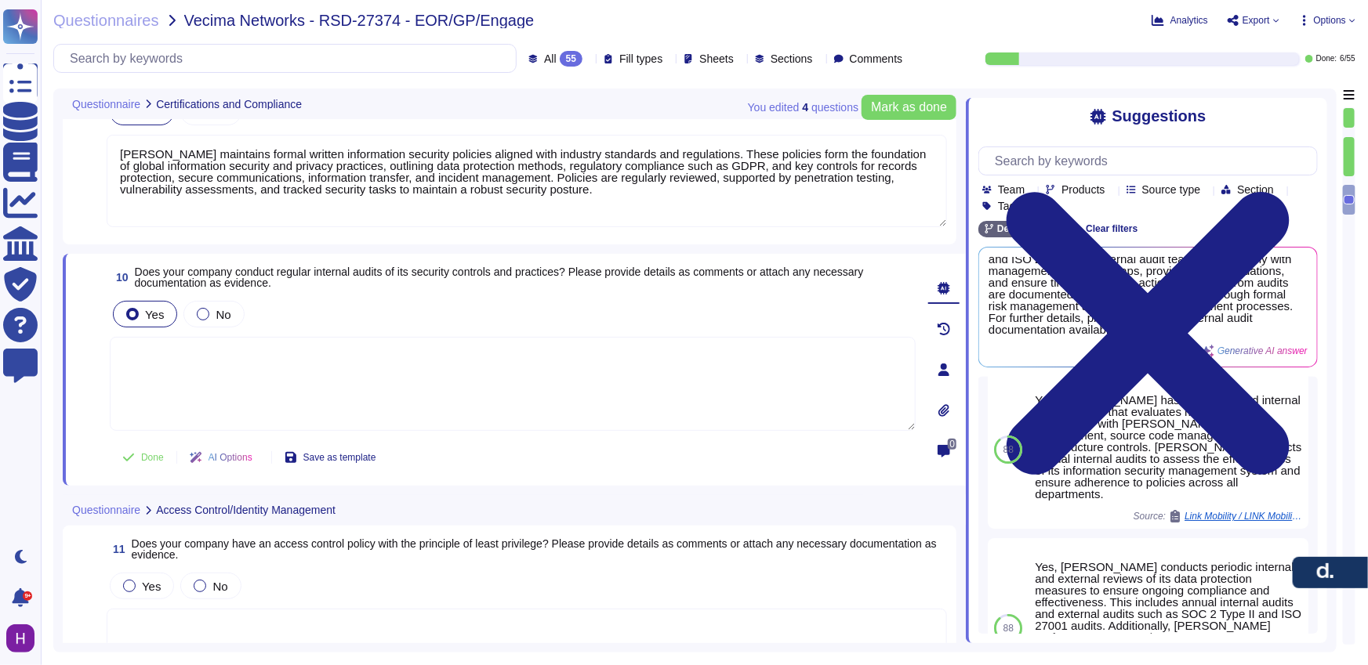
scroll to position [0, 0]
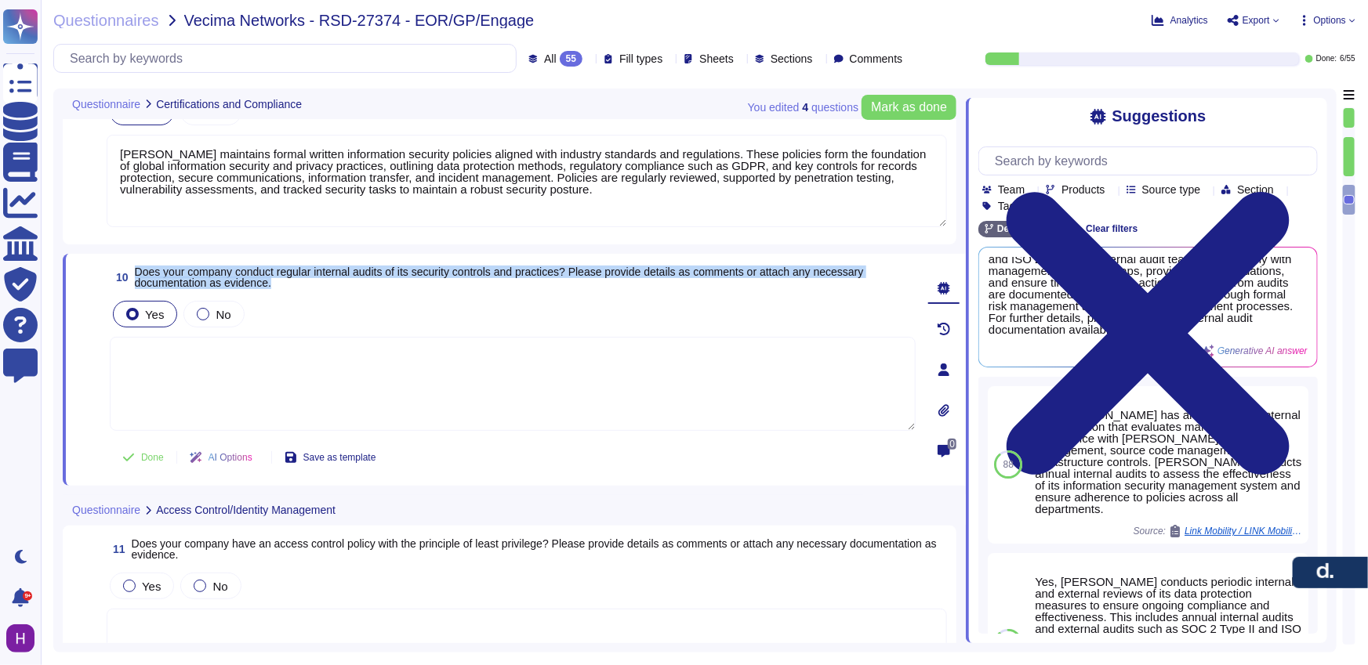
drag, startPoint x: 292, startPoint y: 291, endPoint x: 135, endPoint y: 278, distance: 158.0
click at [135, 278] on span "Does your company conduct regular internal audits of its security controls and …" at bounding box center [525, 277] width 781 height 22
copy span "Does your company conduct regular internal audits of its security controls and …"
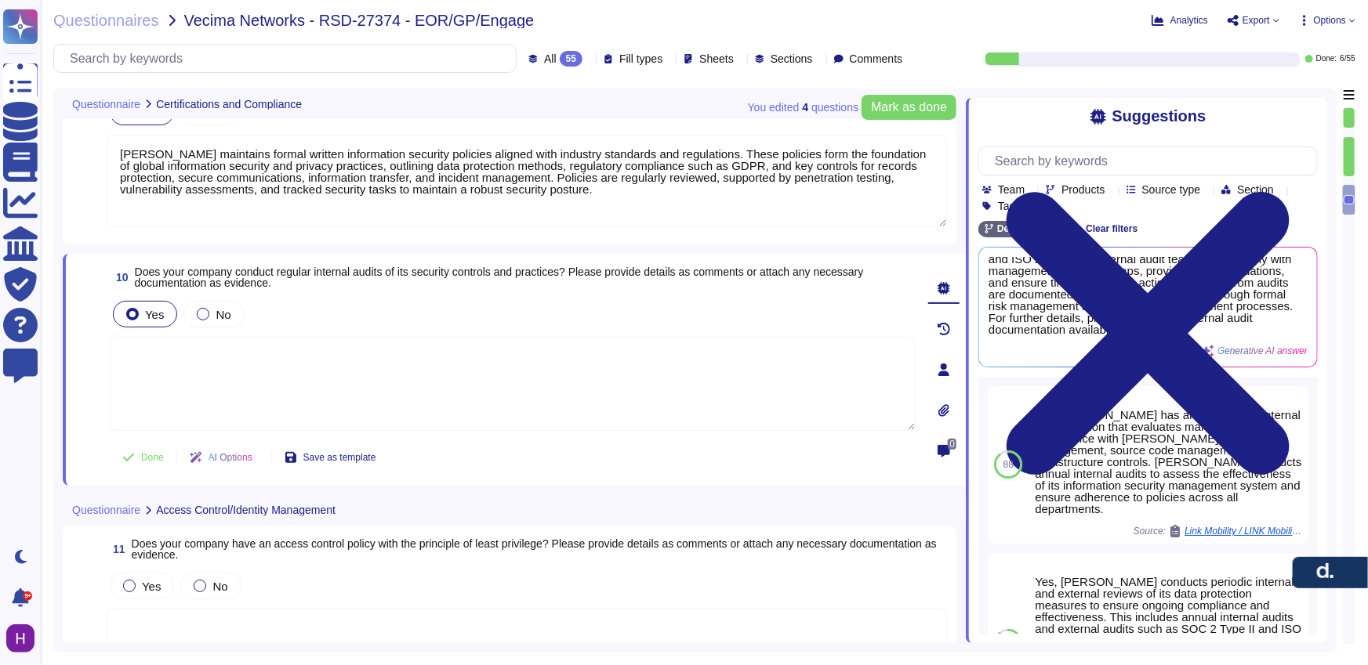
click at [256, 396] on textarea at bounding box center [513, 384] width 806 height 94
paste textarea "[PERSON_NAME] conducts regular internal audits of its security controls and pra…"
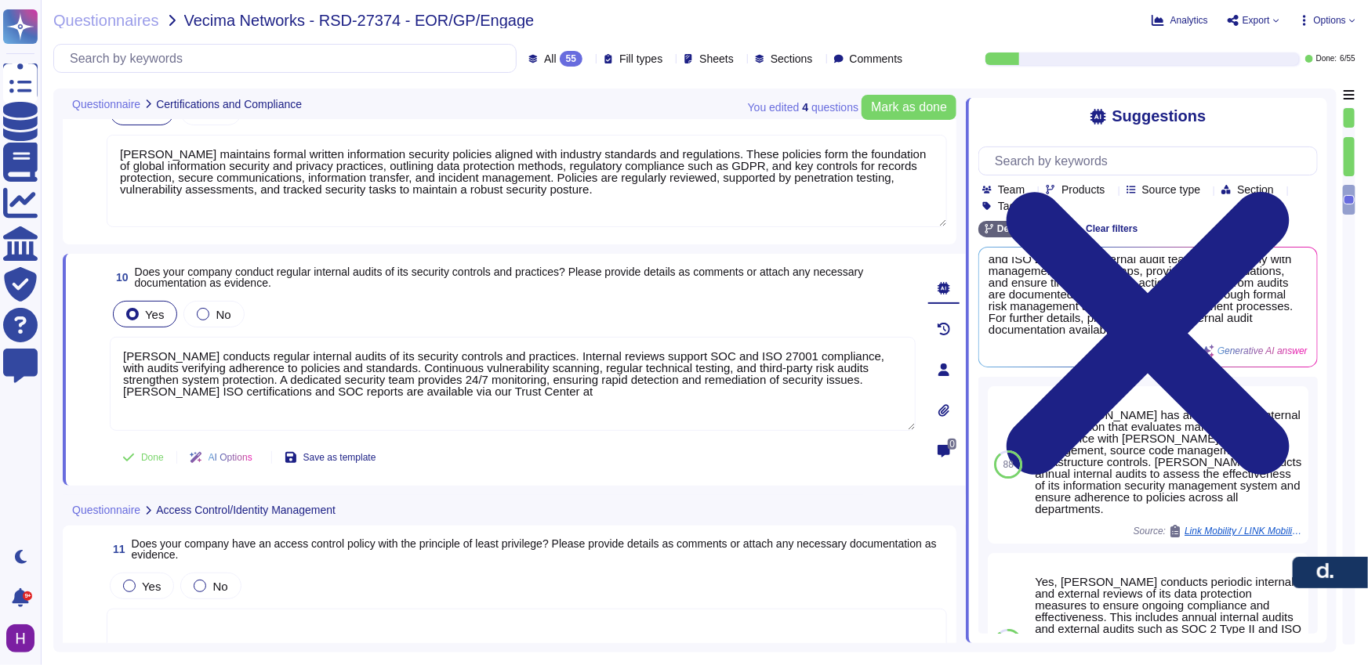
type textarea "[PERSON_NAME] conducts regular internal audits of its security controls and pra…"
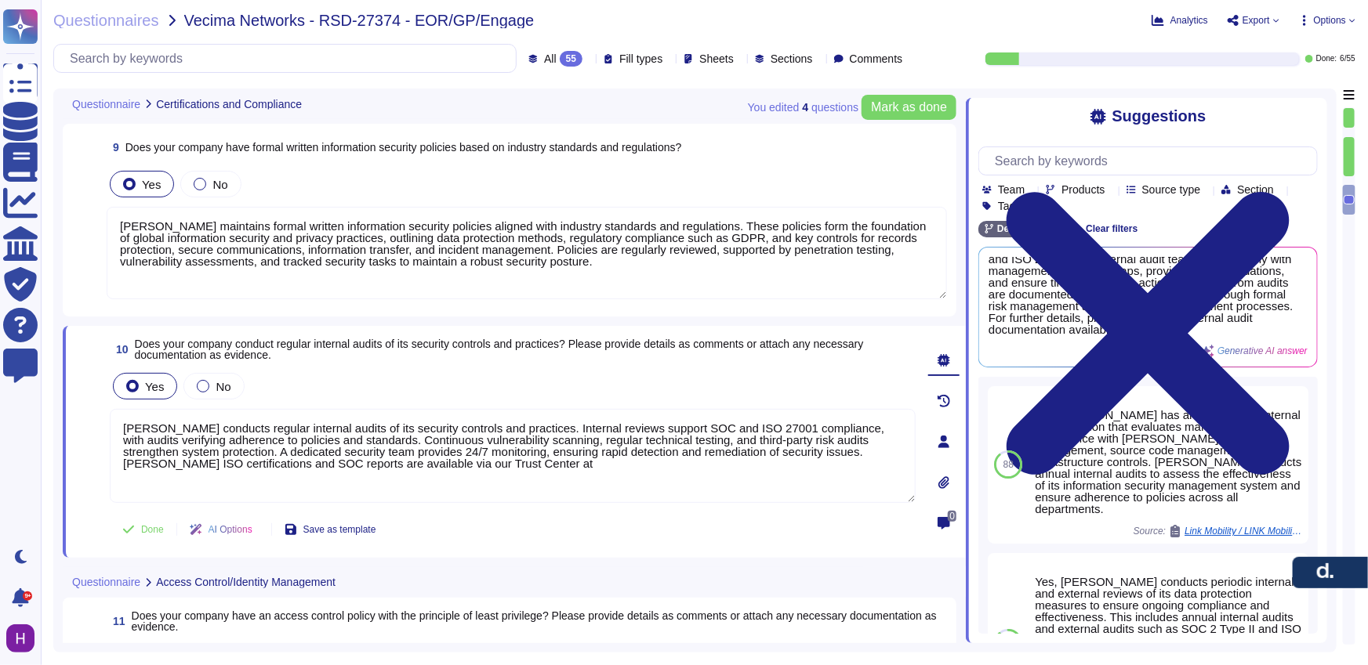
scroll to position [980, 0]
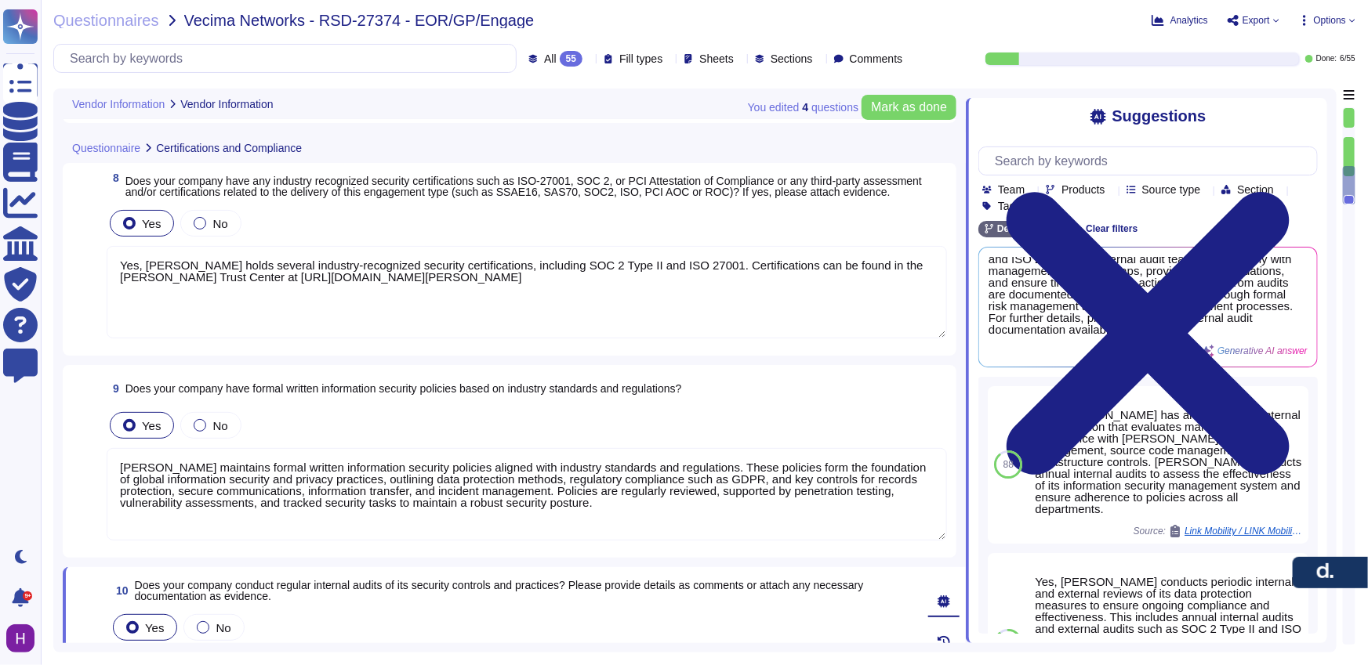
type textarea "EOR (Employer of Record): [PERSON_NAME] EOR serves as the legal employer for a …"
type textarea "[DATE]"
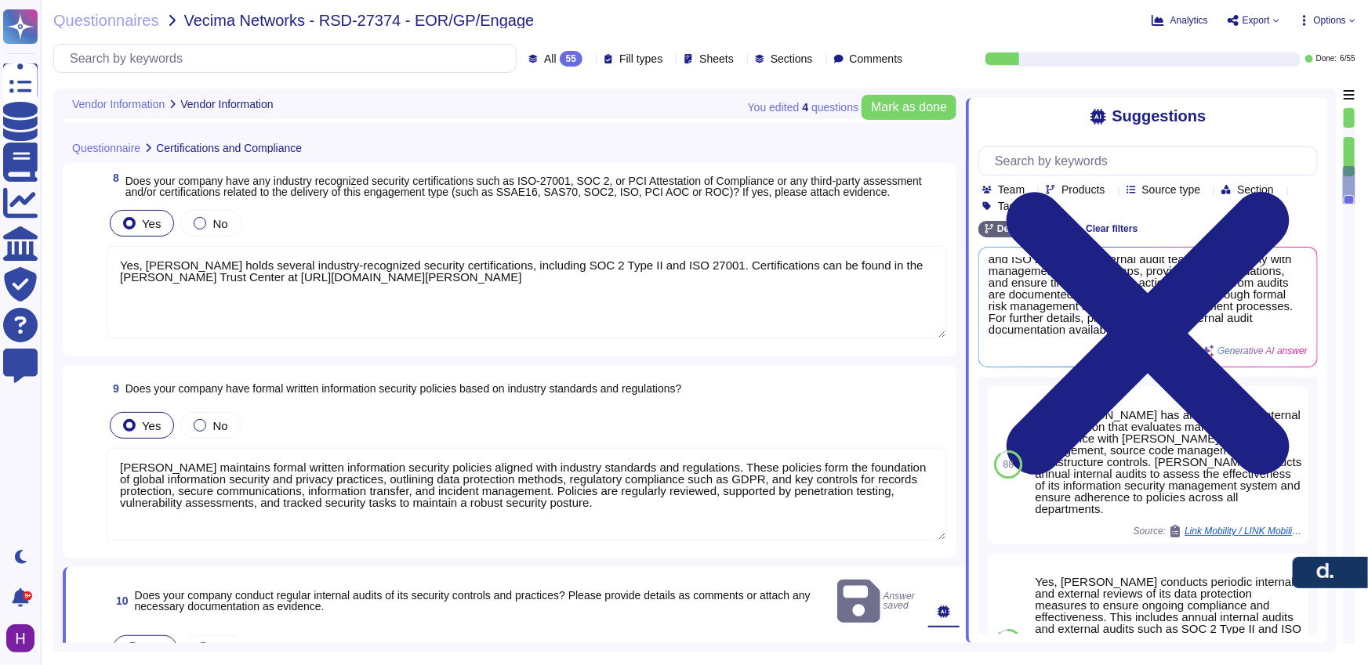
drag, startPoint x: 376, startPoint y: 285, endPoint x: 173, endPoint y: 284, distance: 203.0
click at [173, 284] on textarea "Yes, [PERSON_NAME] holds several industry-recognized security certifications, i…" at bounding box center [527, 292] width 840 height 92
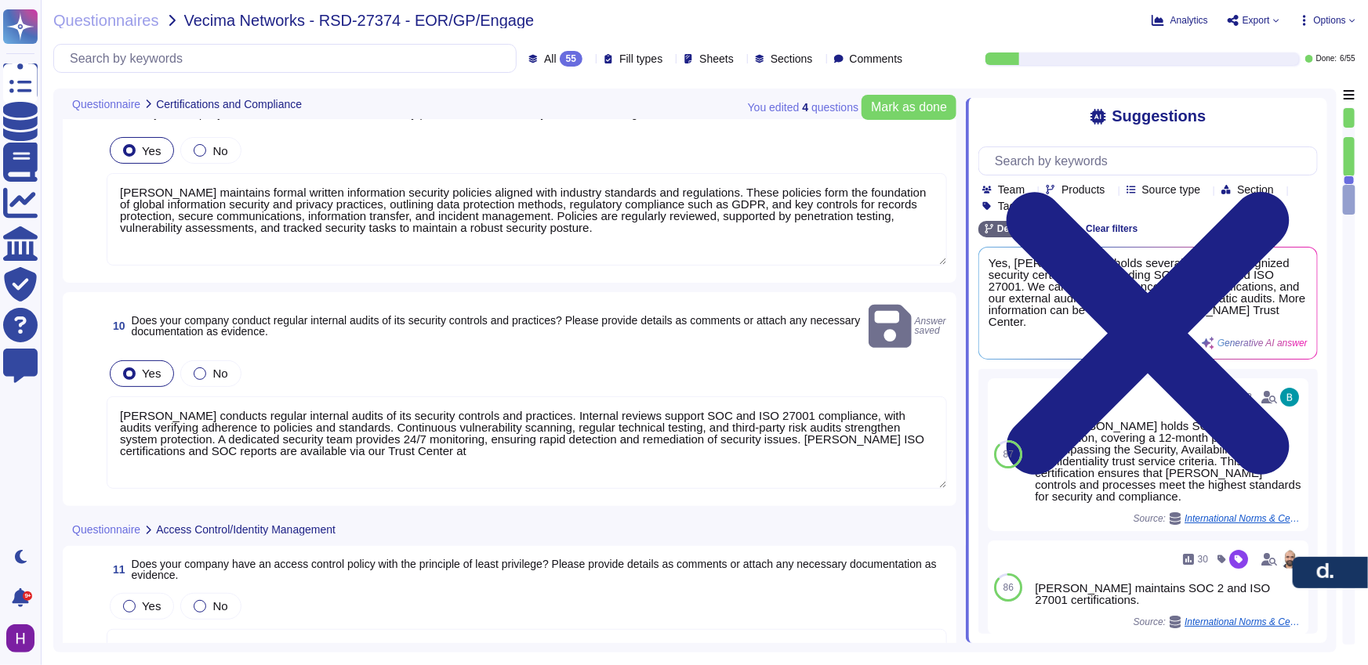
scroll to position [1281, 0]
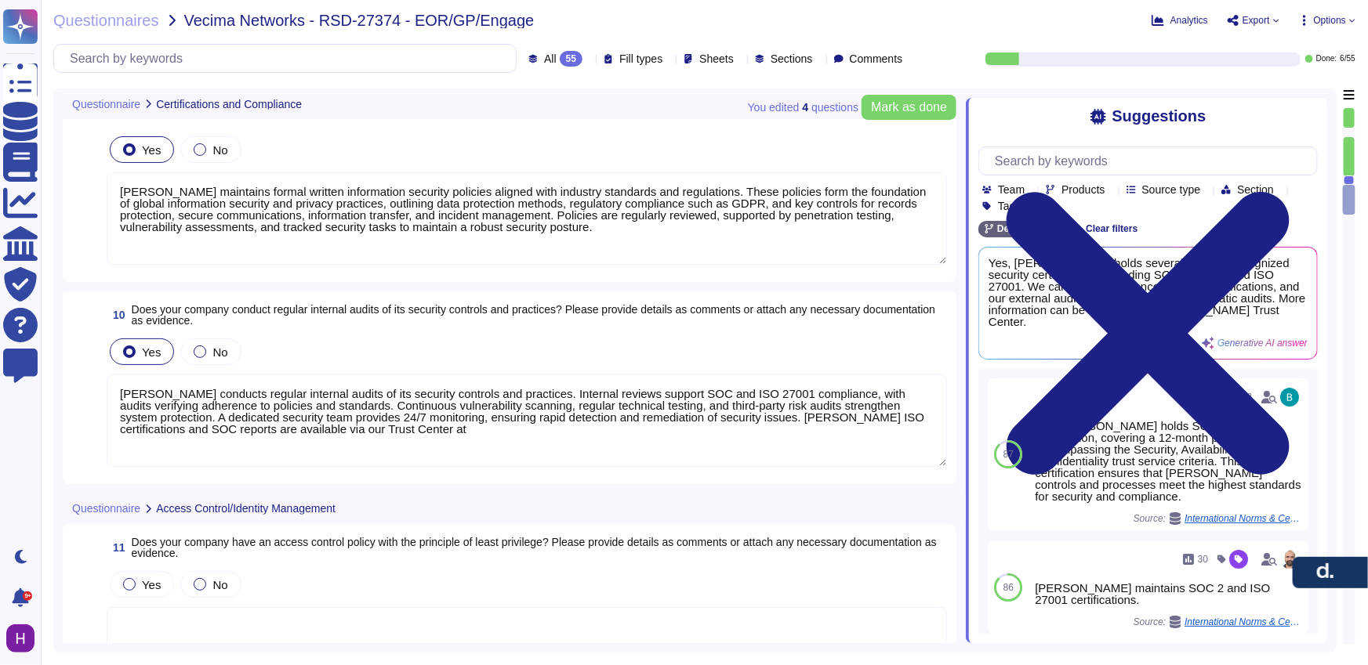
click at [502, 442] on textarea "[PERSON_NAME] conducts regular internal audits of its security controls and pra…" at bounding box center [527, 421] width 840 height 92
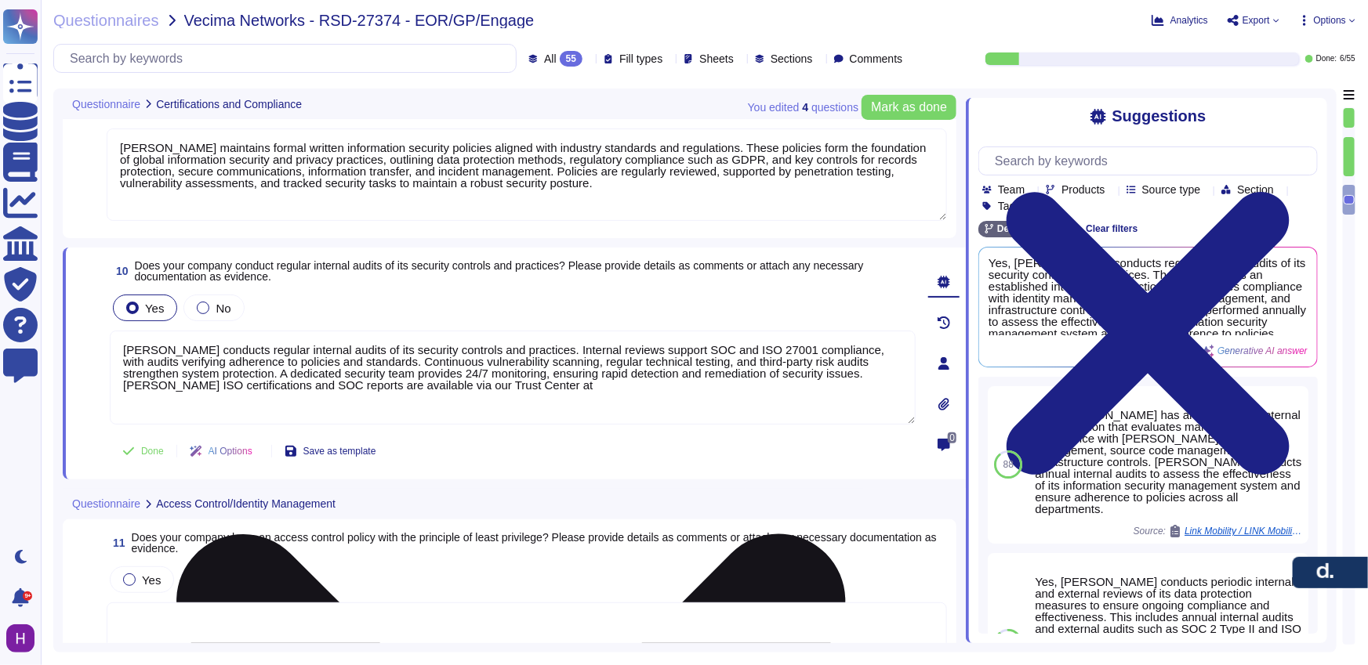
paste textarea "[URL][DOMAIN_NAME][PERSON_NAME]"
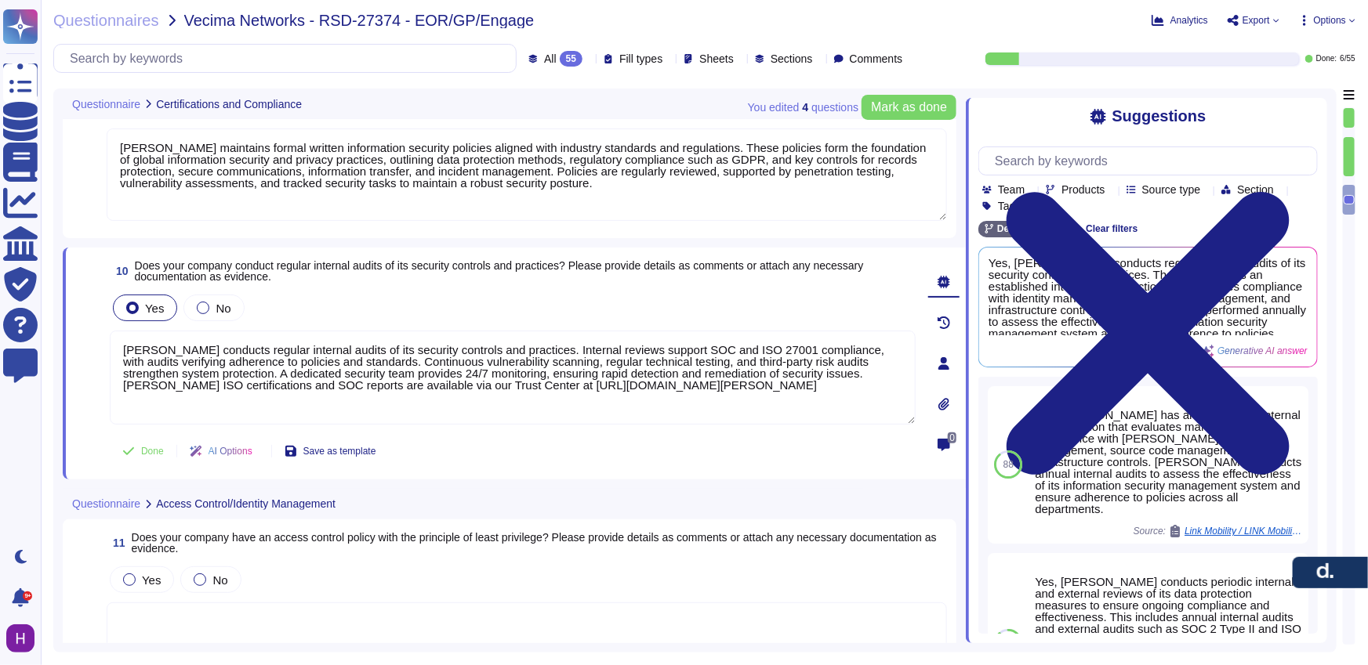
type textarea "[PERSON_NAME] conducts regular internal audits of its security controls and pra…"
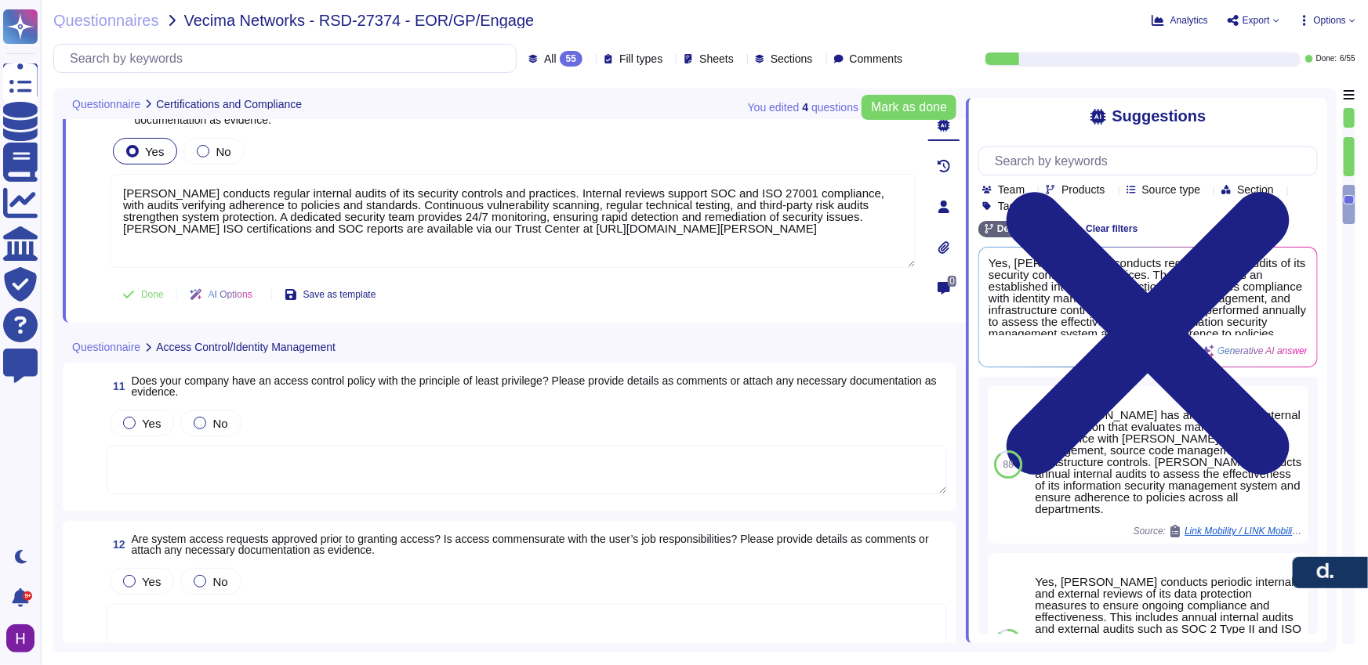
scroll to position [1448, 0]
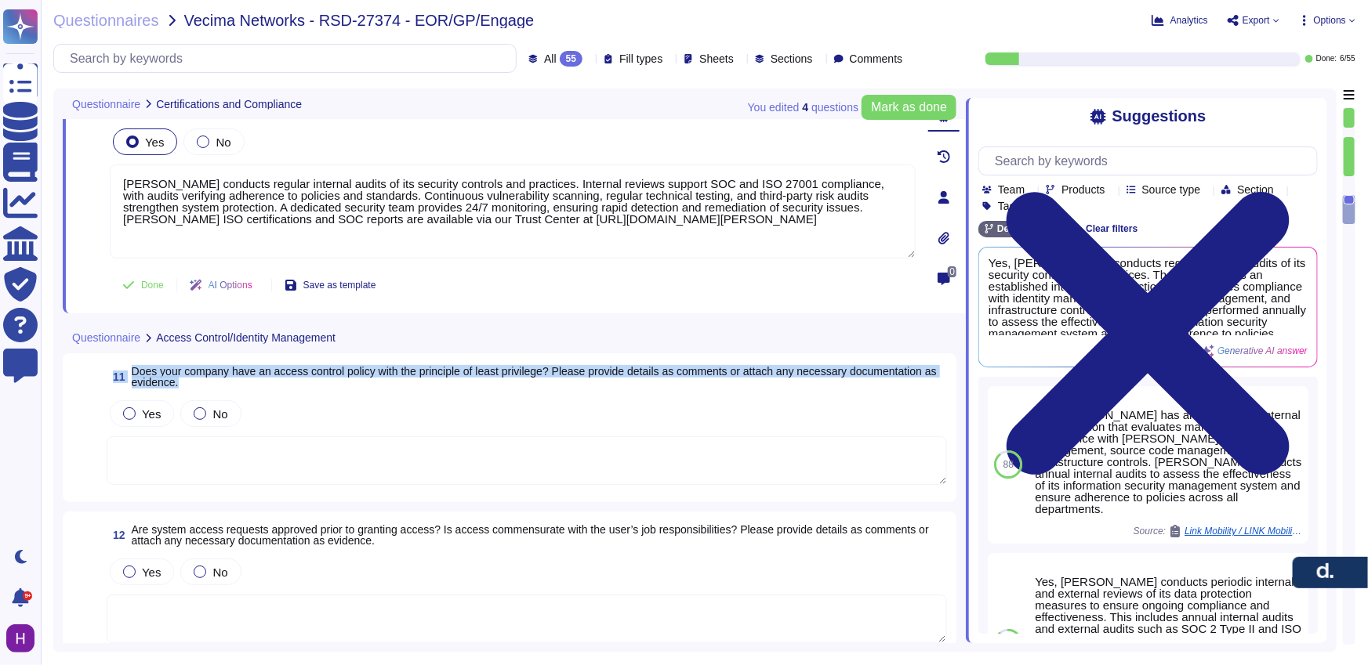
drag, startPoint x: 281, startPoint y: 380, endPoint x: 124, endPoint y: 375, distance: 156.8
click at [124, 375] on span "11 Does your company have an access control policy with the principle of least …" at bounding box center [527, 377] width 840 height 28
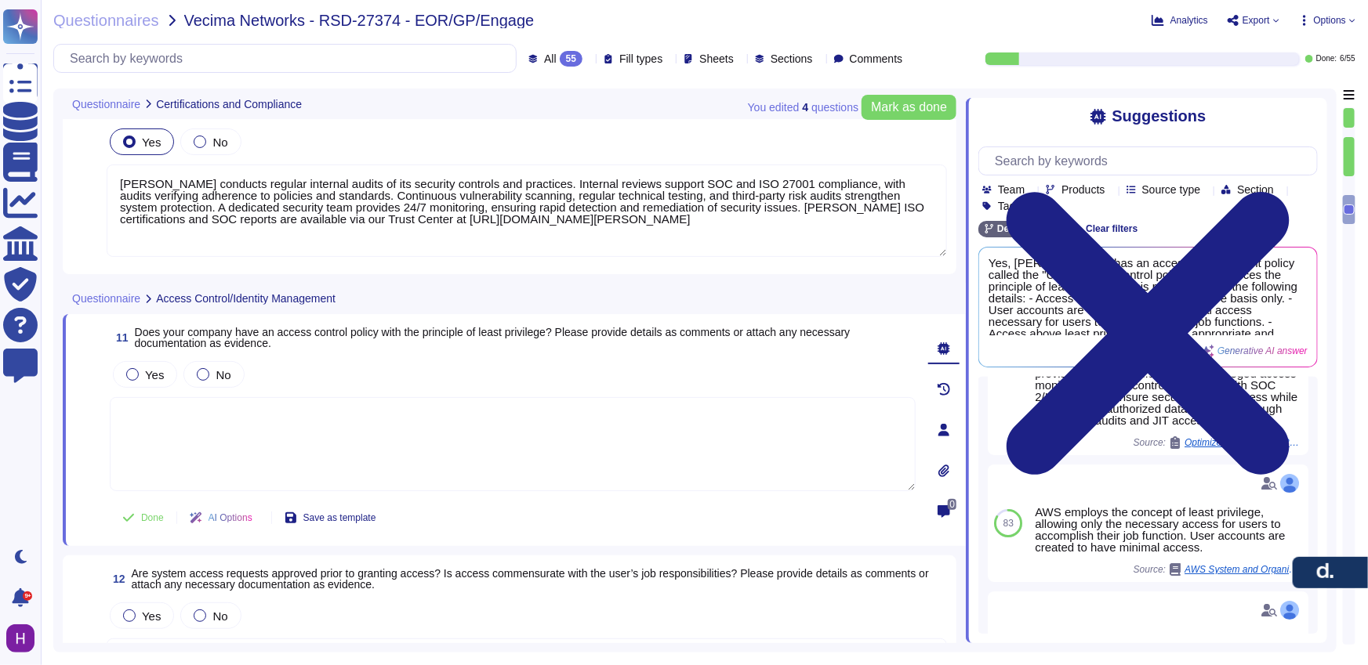
scroll to position [0, 0]
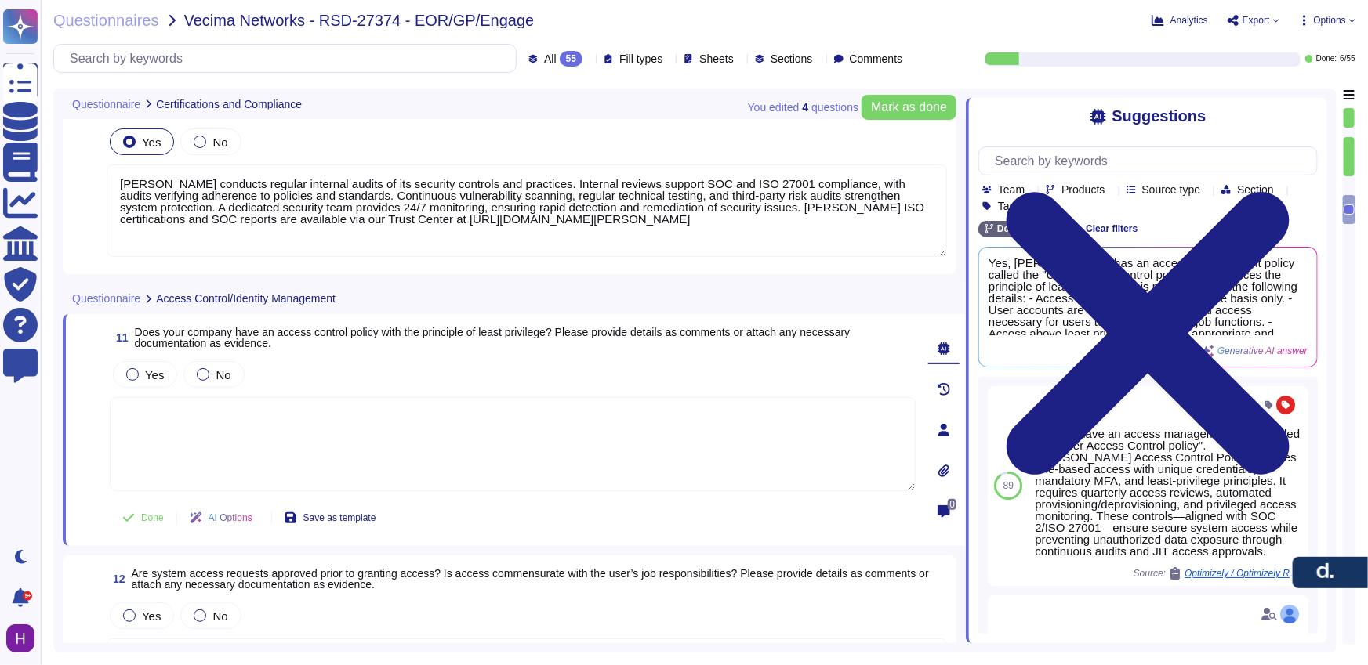
click at [317, 370] on div "Yes No" at bounding box center [513, 374] width 806 height 33
click at [258, 341] on span "Does your company have an access control policy with the principle of least pri…" at bounding box center [493, 338] width 716 height 24
click at [252, 431] on textarea at bounding box center [513, 444] width 806 height 94
drag, startPoint x: 368, startPoint y: 355, endPoint x: 259, endPoint y: 346, distance: 110.1
click at [143, 334] on span "11 Does your company have an access control policy with the principle of least …" at bounding box center [513, 338] width 806 height 28
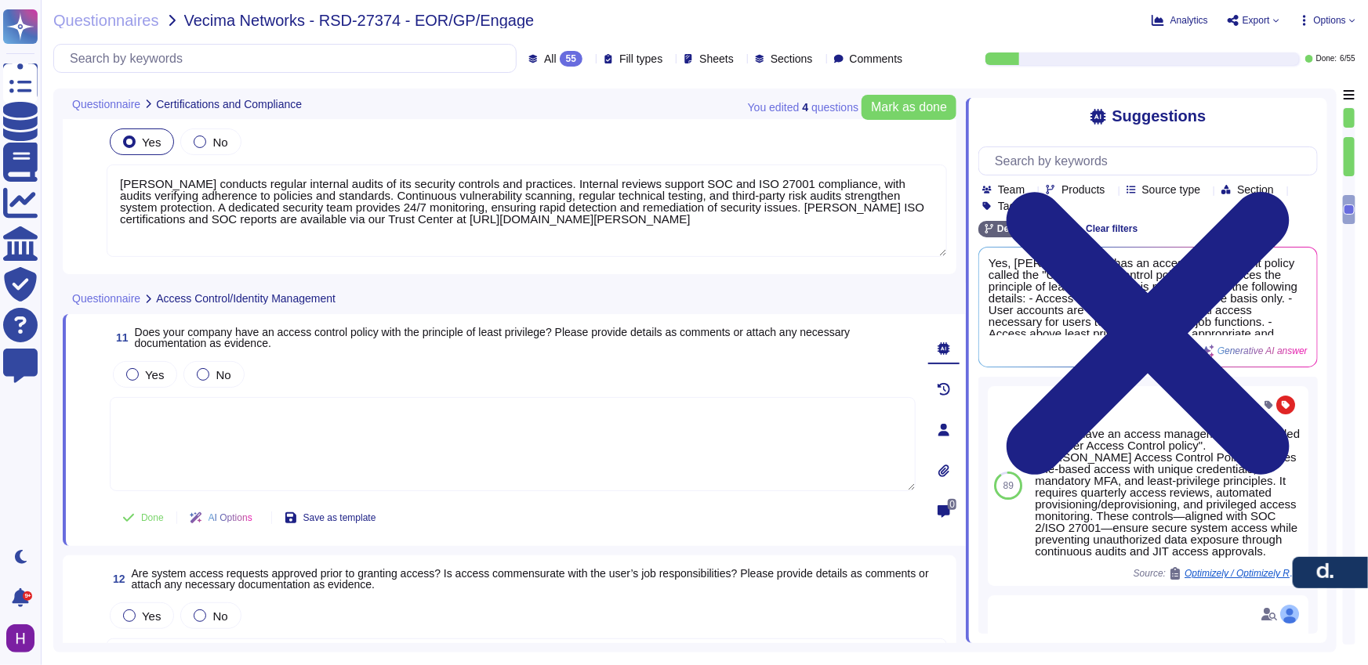
click at [712, 363] on div "Yes No" at bounding box center [513, 374] width 806 height 33
drag, startPoint x: 591, startPoint y: 352, endPoint x: 136, endPoint y: 333, distance: 455.0
click at [136, 333] on span "Does your company have an access control policy with the principle of least pri…" at bounding box center [525, 338] width 781 height 22
copy span "Does your company have an access control policy with the principle of least pri…"
click at [160, 382] on span "Yes" at bounding box center [154, 374] width 19 height 13
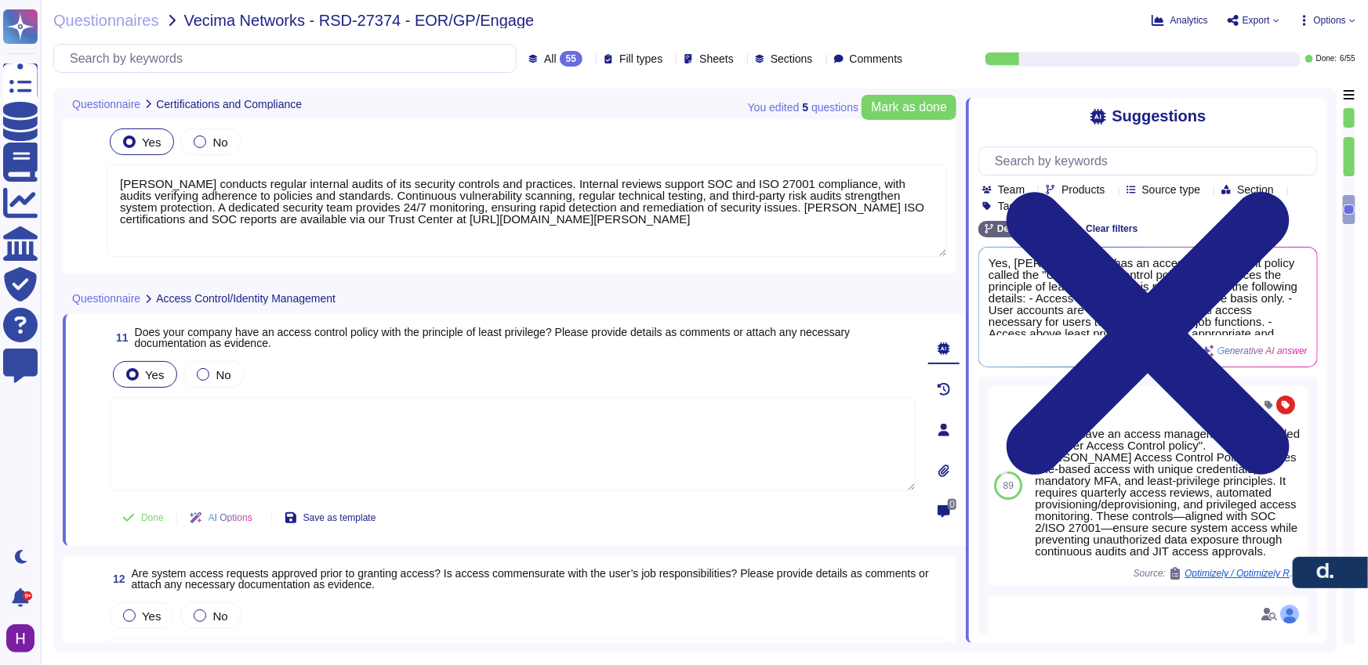
click at [320, 445] on textarea at bounding box center [513, 444] width 806 height 94
paste textarea "[PERSON_NAME] enforces an access control policy based on the principle of least…"
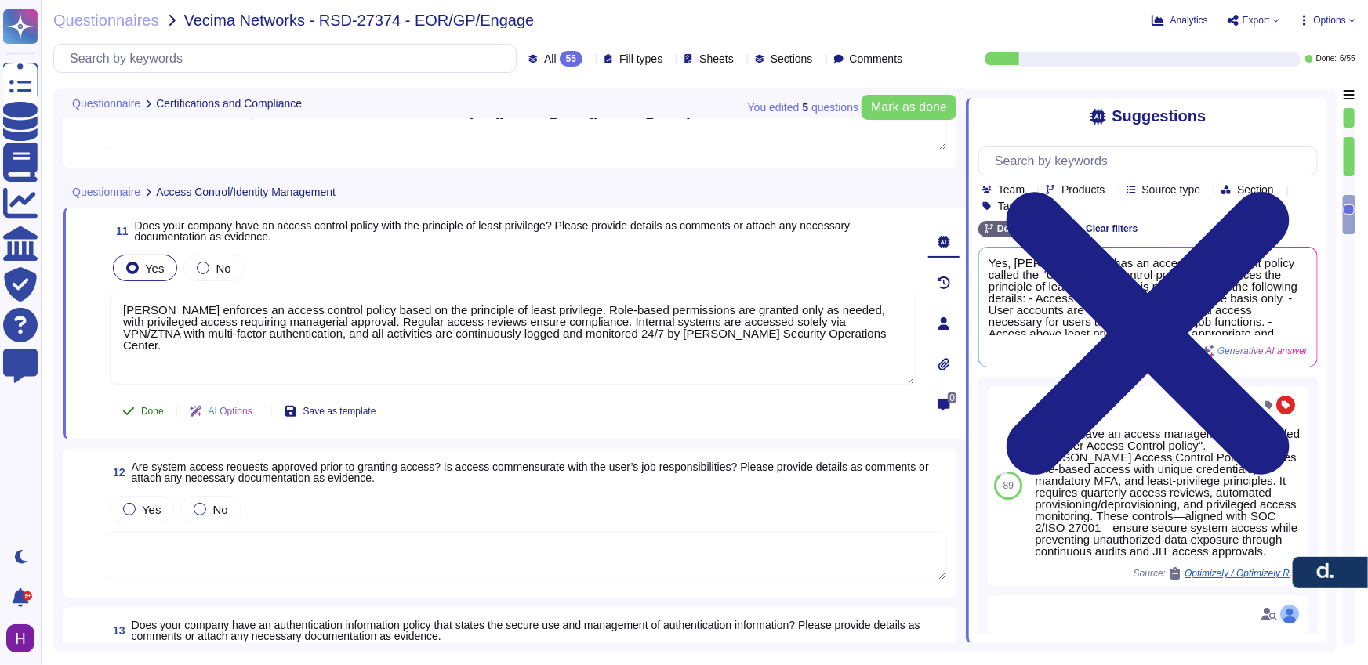
type textarea "[PERSON_NAME] enforces an access control policy based on the principle of least…"
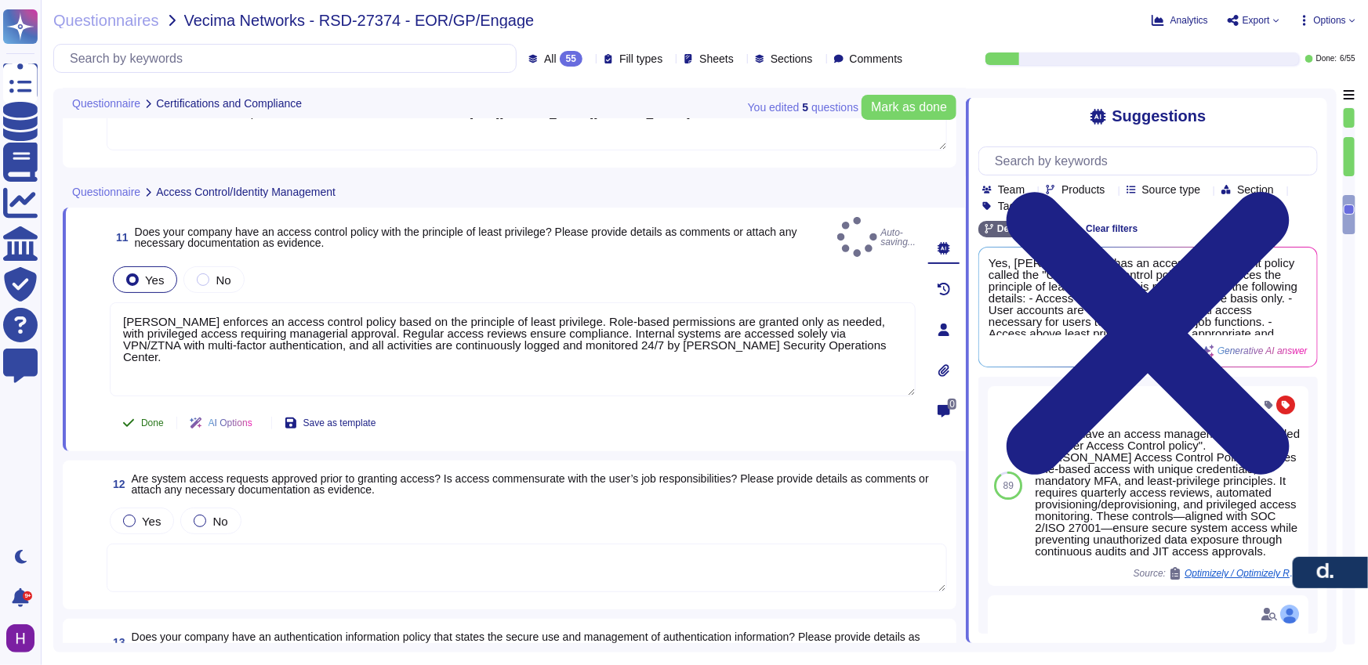
click at [152, 419] on span "Done" at bounding box center [152, 423] width 23 height 9
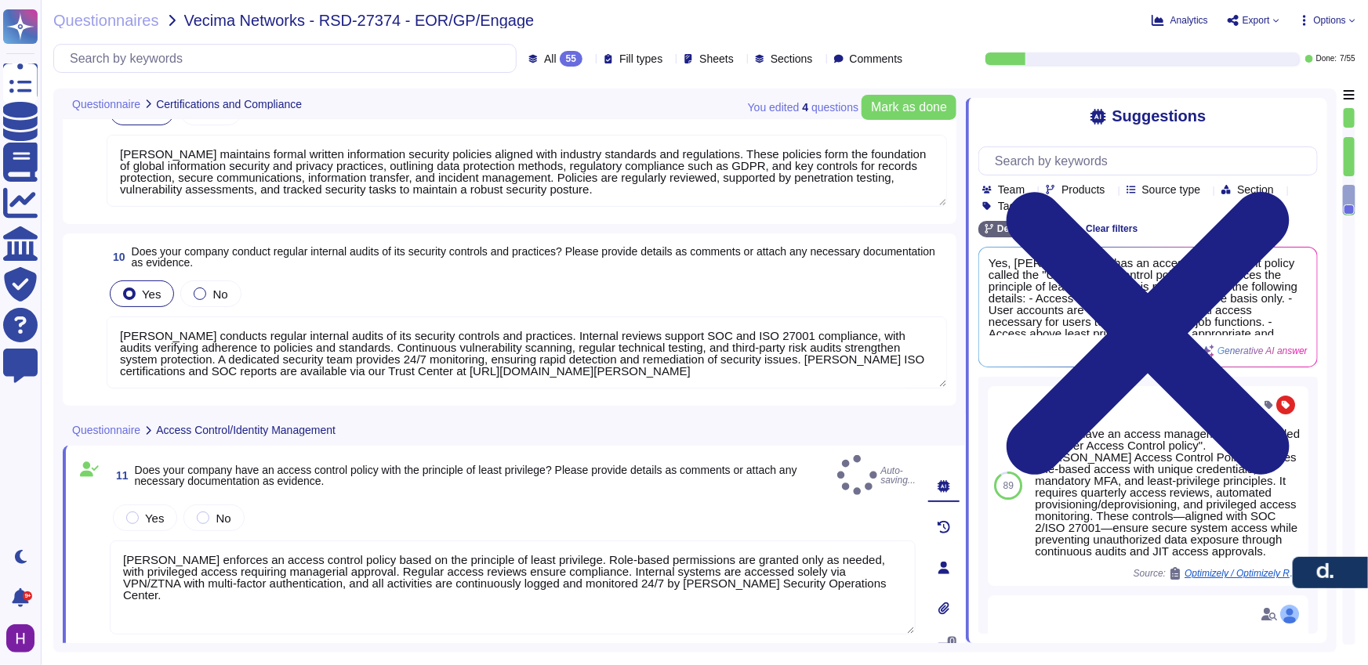
type textarea "Yes, [PERSON_NAME] holds several industry-recognized security certifications, i…"
type textarea "[PERSON_NAME] maintains formal written information security policies aligned wi…"
type textarea "[PERSON_NAME] conducts regular internal audits of its security controls and pra…"
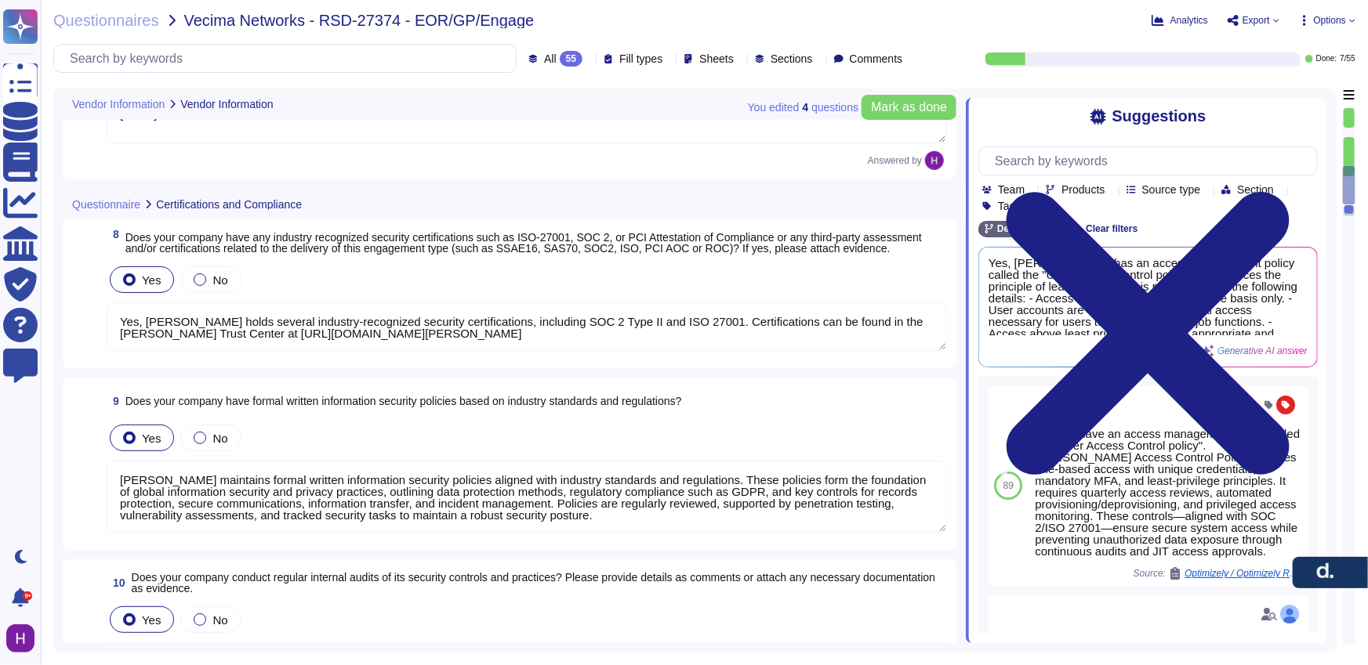
type textarea "N/A"
type textarea "EOR (Employer of Record): [PERSON_NAME] EOR serves as the legal employer for a …"
type textarea "[DATE]"
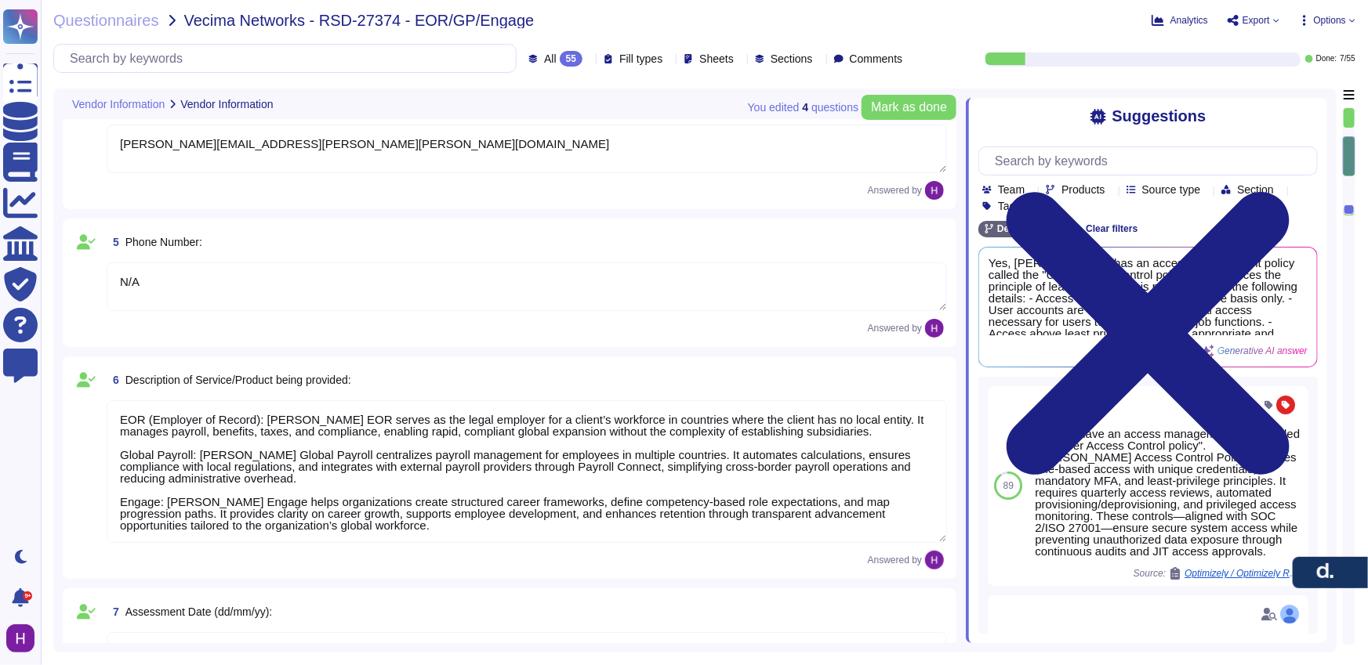
type textarea "[PERSON_NAME], Inc."
type textarea "[STREET_ADDRESS]"
type textarea "[PERSON_NAME]"
type textarea "[PERSON_NAME][EMAIL_ADDRESS][PERSON_NAME][PERSON_NAME][DOMAIN_NAME]"
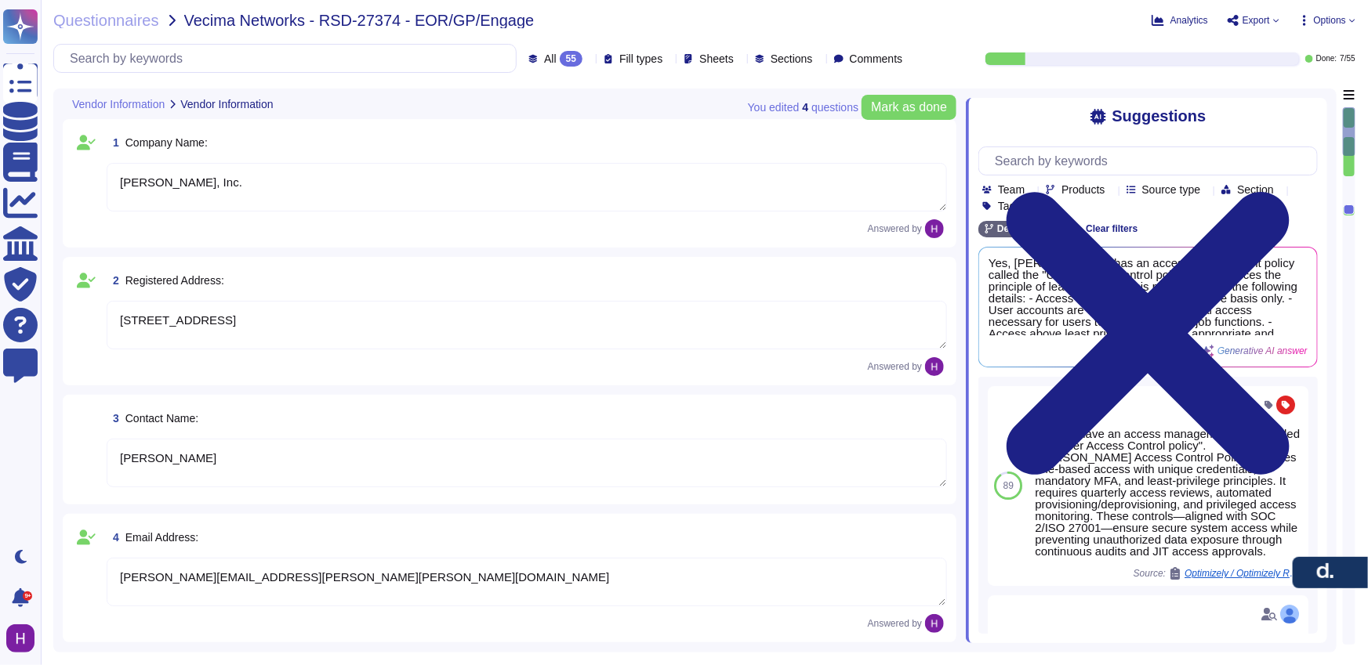
type textarea "[DATE]"
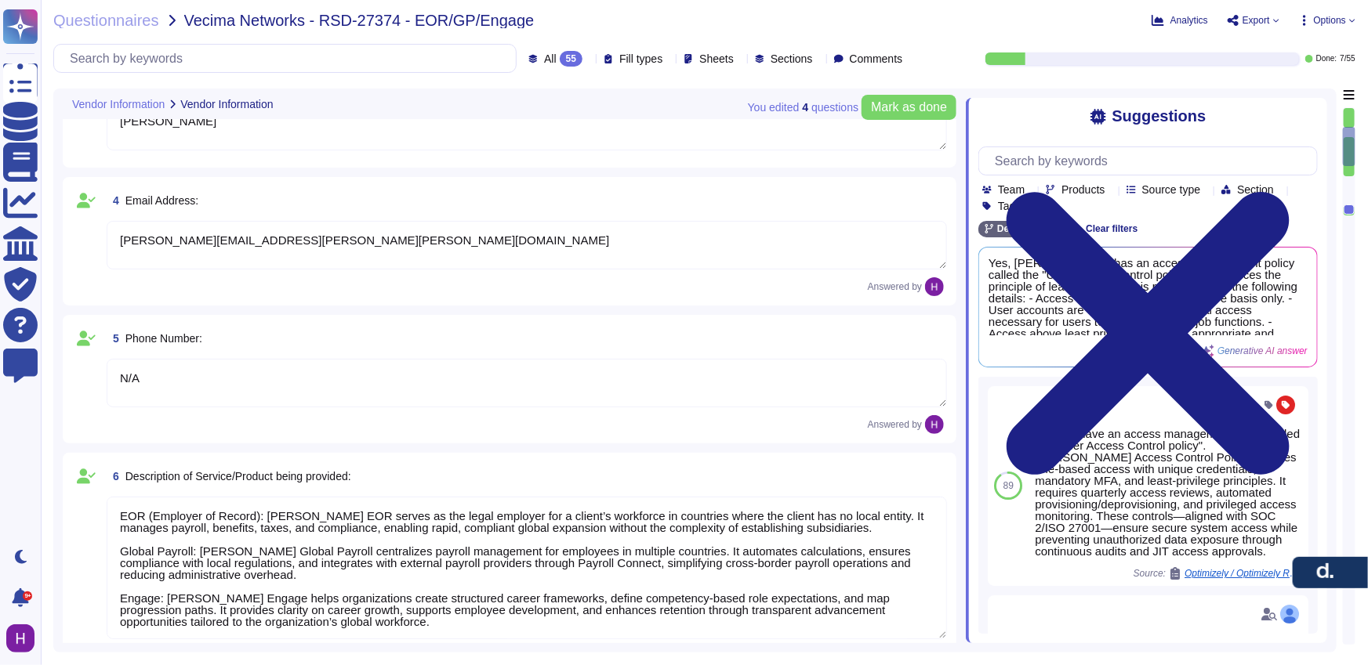
type textarea "Yes, [PERSON_NAME] holds several industry-recognized security certifications, i…"
type textarea "[PERSON_NAME] maintains formal written information security policies aligned wi…"
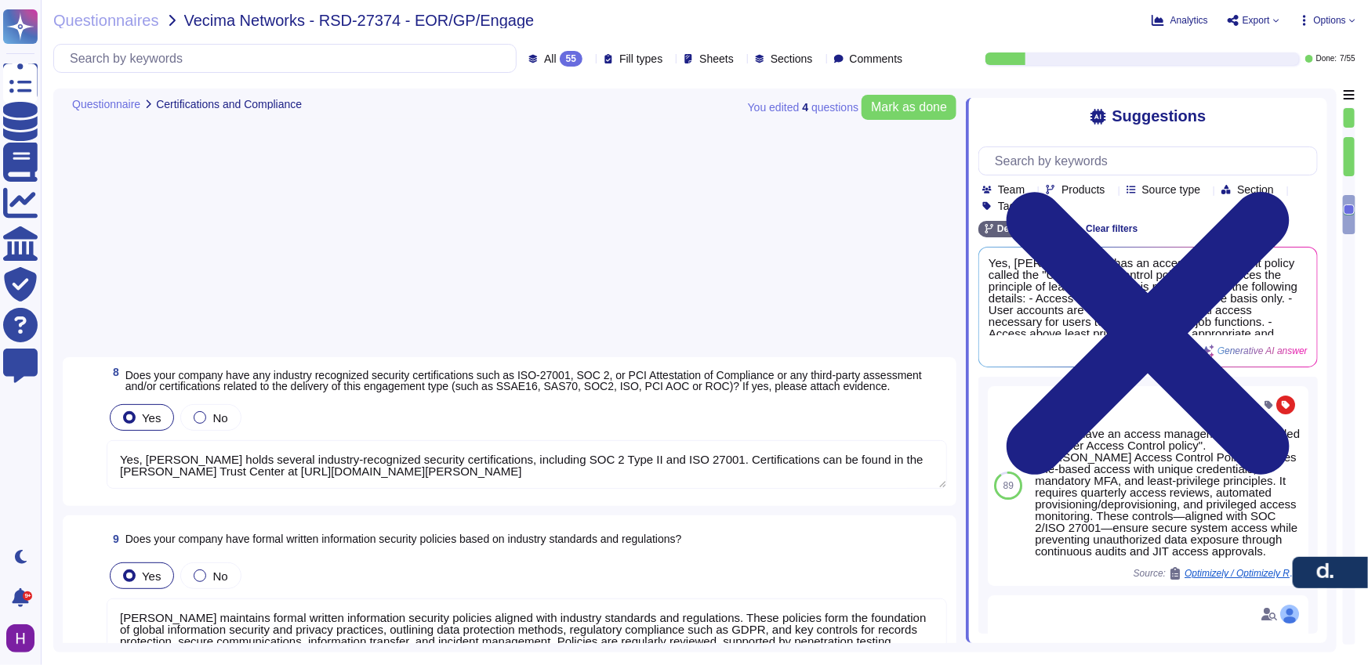
type textarea "[PERSON_NAME] conducts regular internal audits of its security controls and pra…"
type textarea "[PERSON_NAME] enforces an access control policy based on the principle of least…"
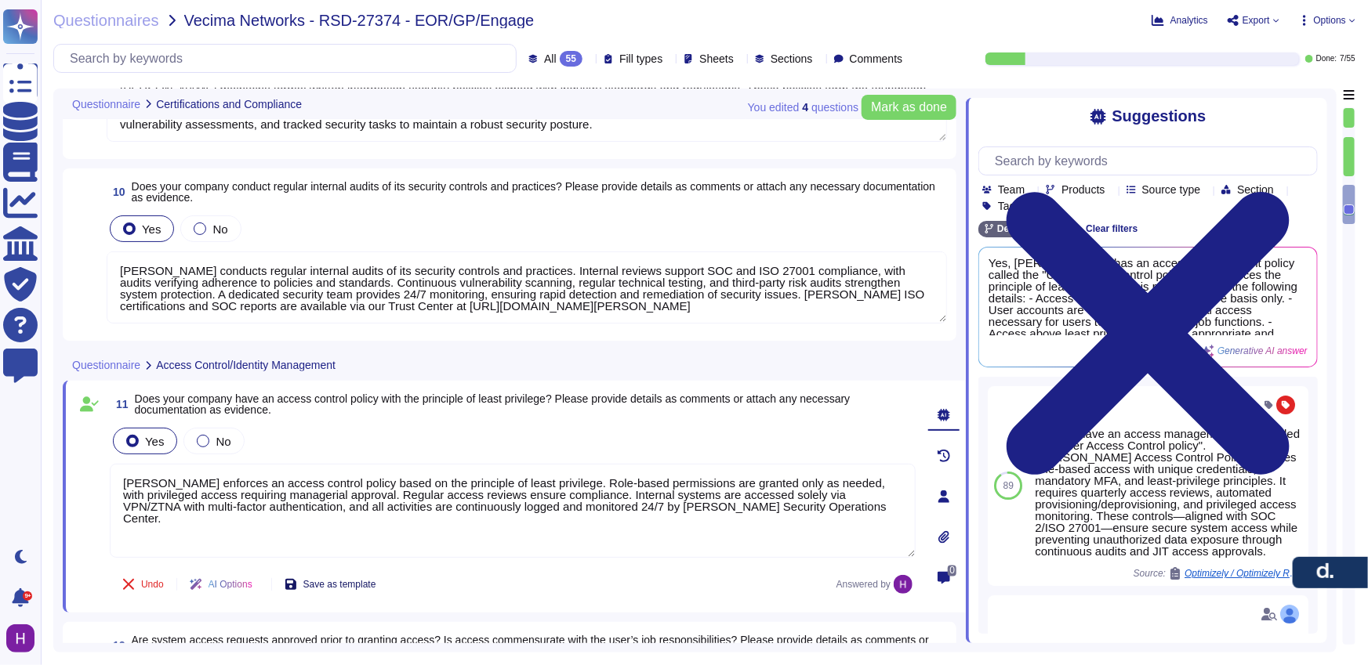
type textarea "Yes, [PERSON_NAME] holds several industry-recognized security certifications, i…"
type textarea "[PERSON_NAME] maintains formal written information security policies aligned wi…"
type textarea "[PERSON_NAME] conducts regular internal audits of its security controls and pra…"
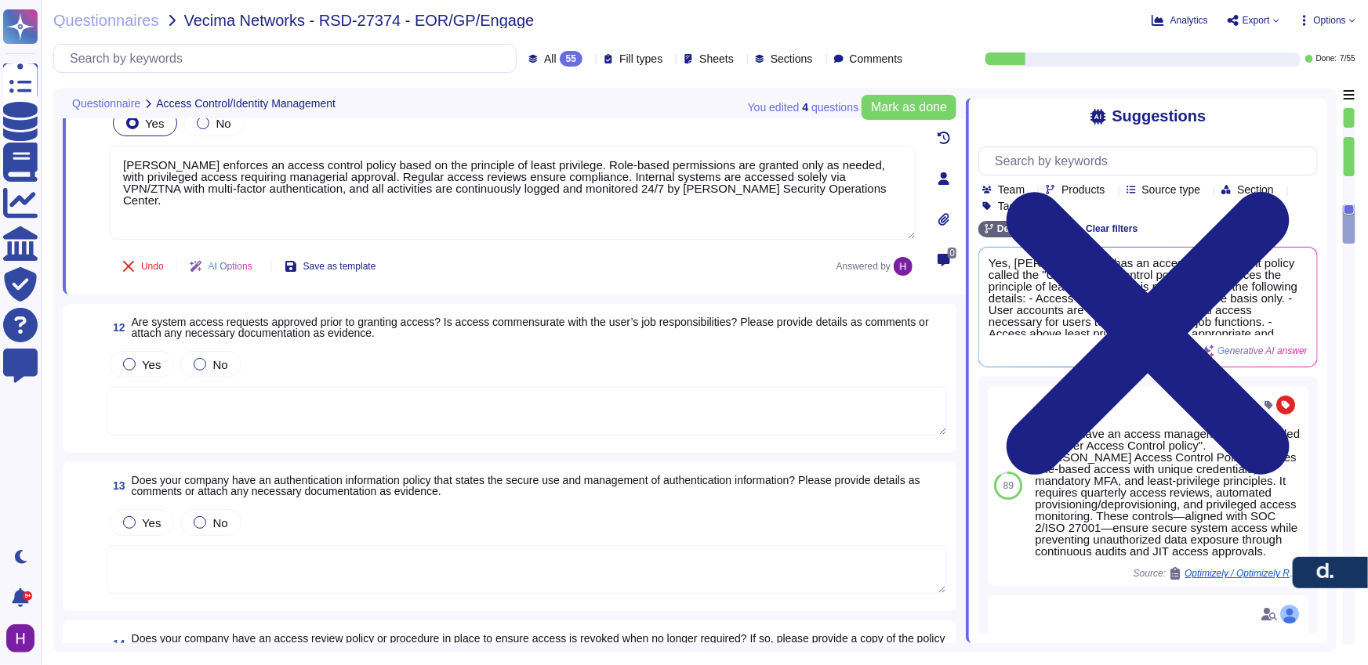
scroll to position [1515, 0]
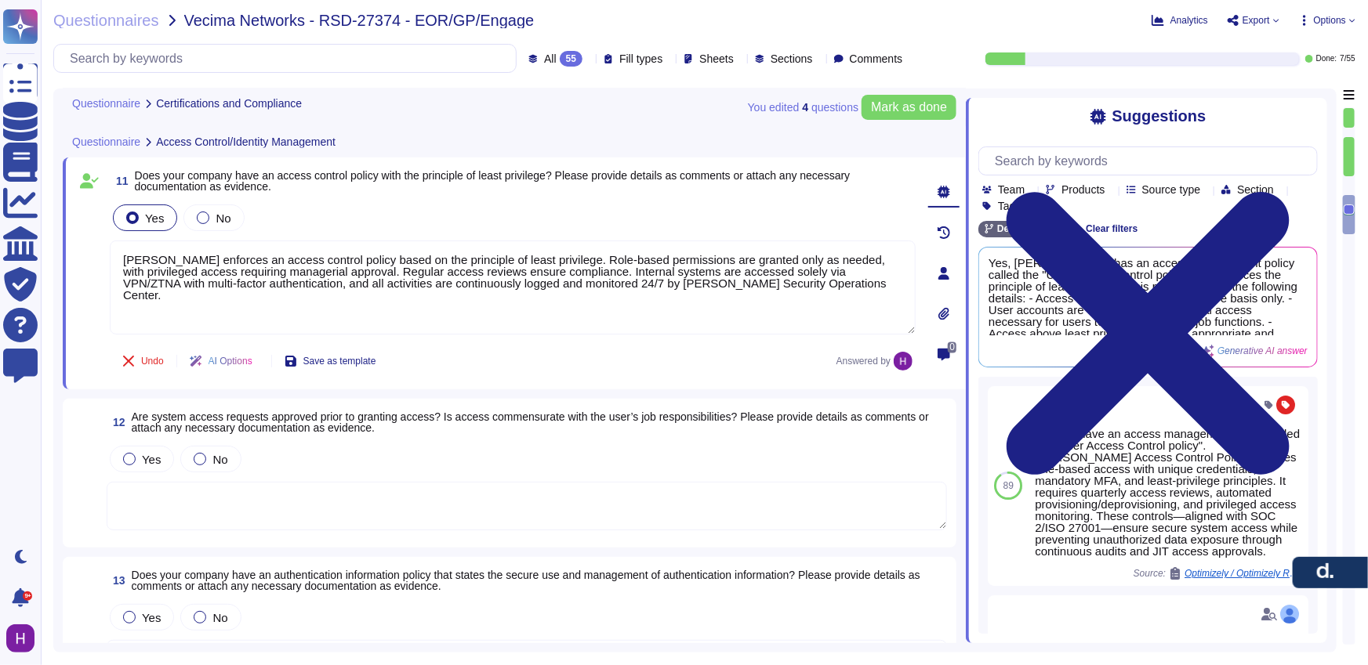
type textarea "[PERSON_NAME] maintains formal written information security policies aligned wi…"
type textarea "[PERSON_NAME] conducts regular internal audits of its security controls and pra…"
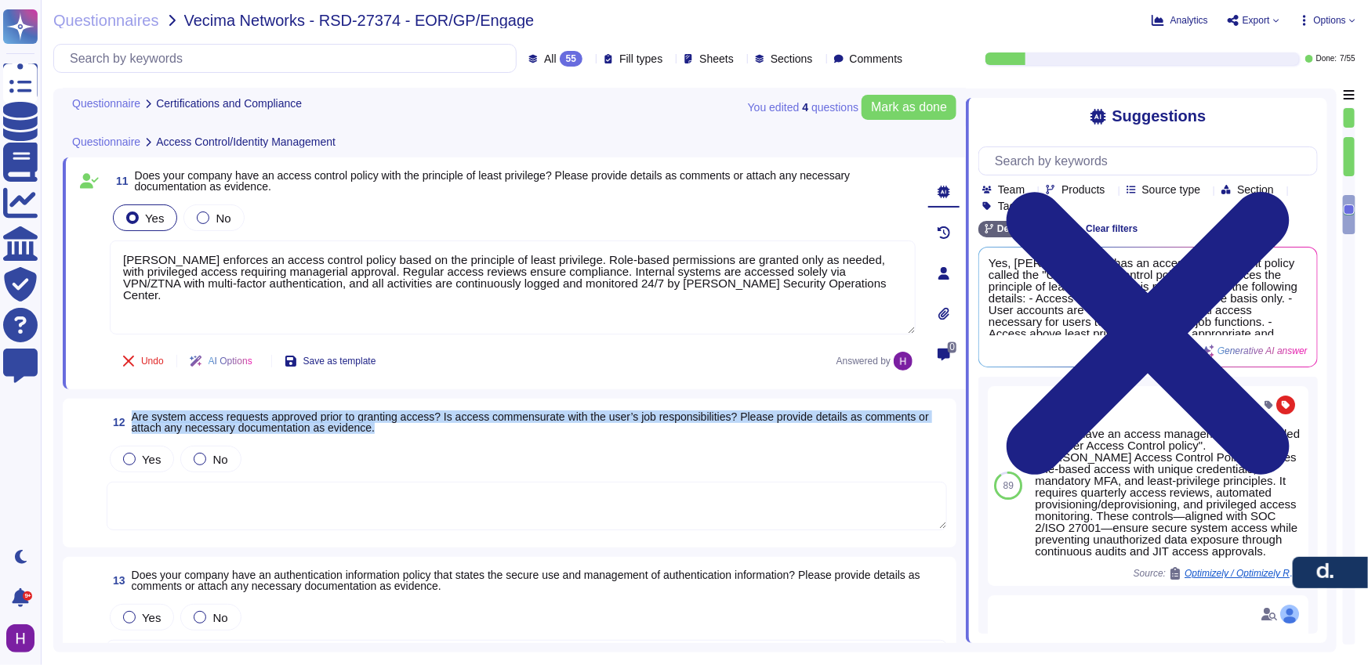
drag, startPoint x: 488, startPoint y: 427, endPoint x: 129, endPoint y: 403, distance: 359.0
click at [129, 403] on div "12 Are system access requests approved prior to granting access? Is access comm…" at bounding box center [509, 473] width 893 height 149
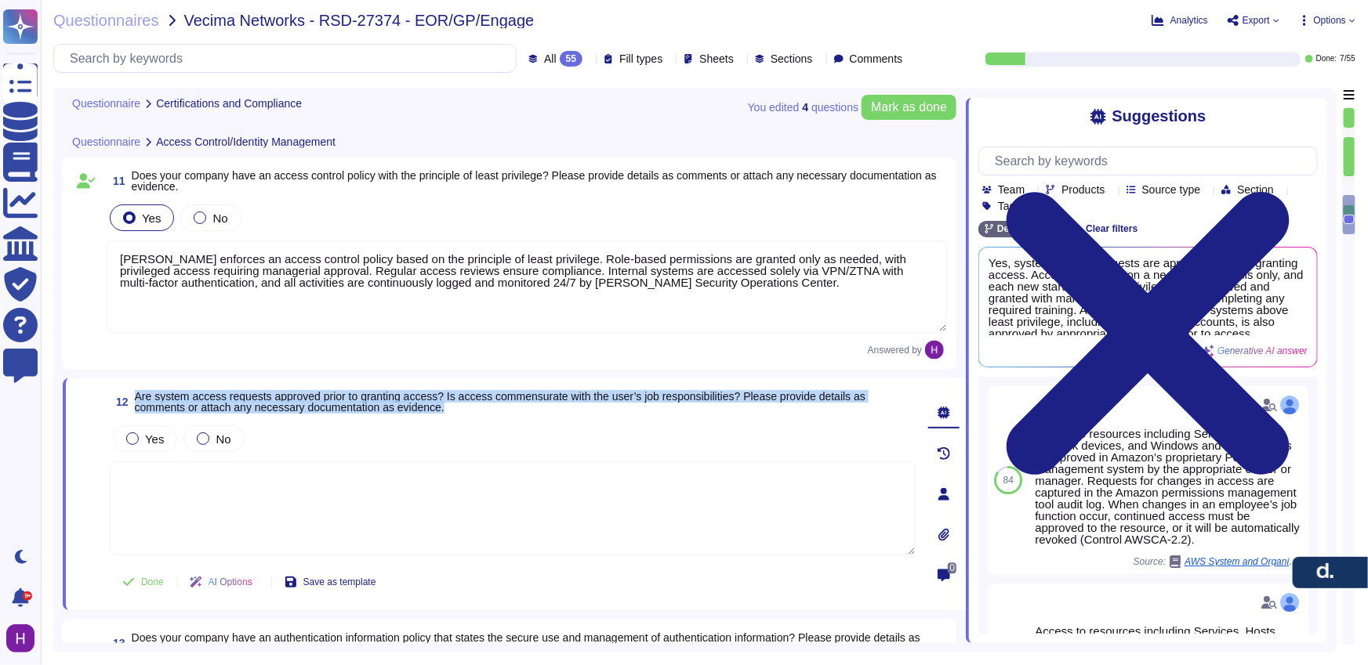
drag, startPoint x: 518, startPoint y: 418, endPoint x: 133, endPoint y: 393, distance: 385.6
click at [133, 393] on div "12 Are system access requests approved prior to granting access? Is access comm…" at bounding box center [495, 494] width 840 height 213
copy span "Are system access requests approved prior to granting access? Is access commens…"
drag, startPoint x: 141, startPoint y: 444, endPoint x: 154, endPoint y: 450, distance: 14.7
click at [143, 444] on label "Yes" at bounding box center [145, 439] width 38 height 13
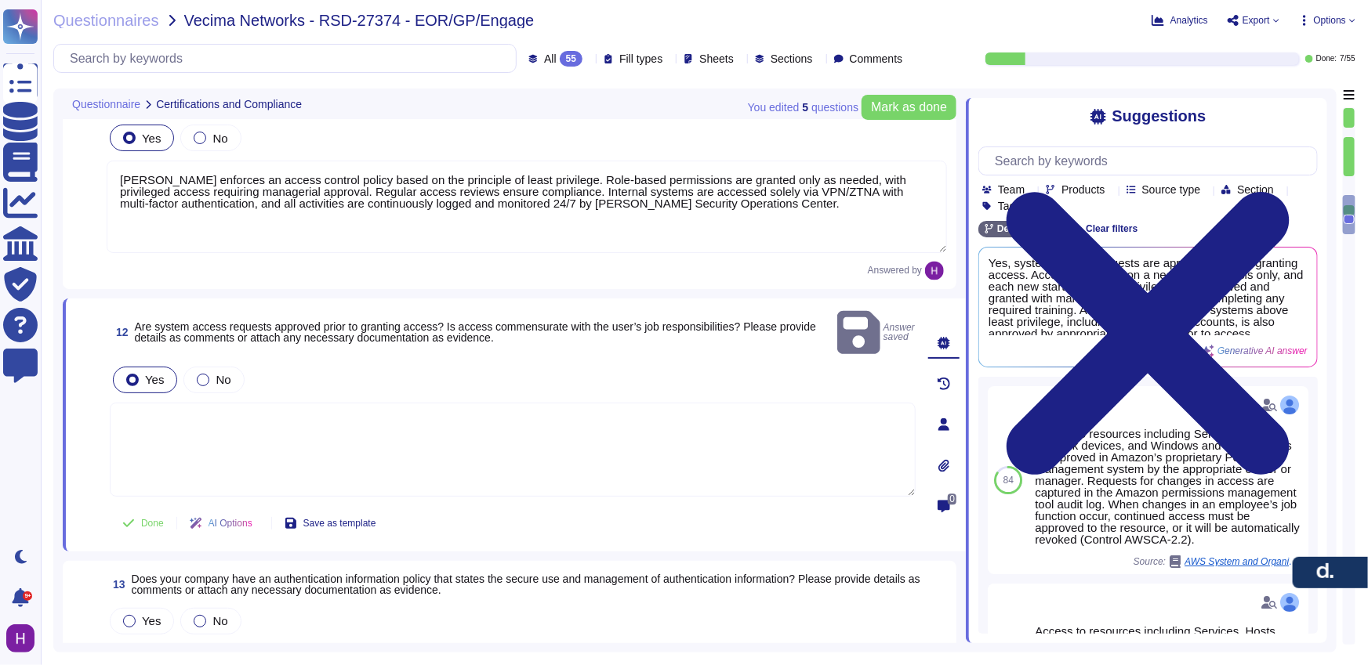
scroll to position [1658, 0]
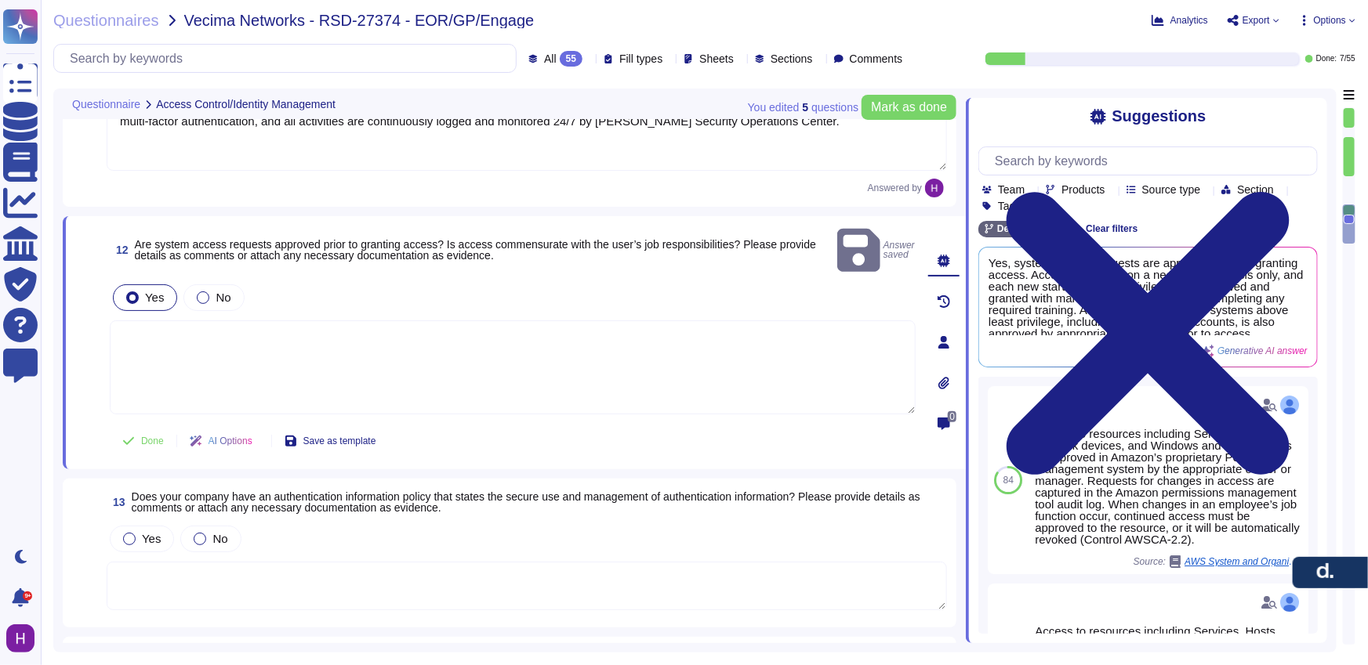
click at [420, 321] on textarea at bounding box center [513, 368] width 806 height 94
paste textarea "[PERSON_NAME] ensures all system access requests are approved before granting p…"
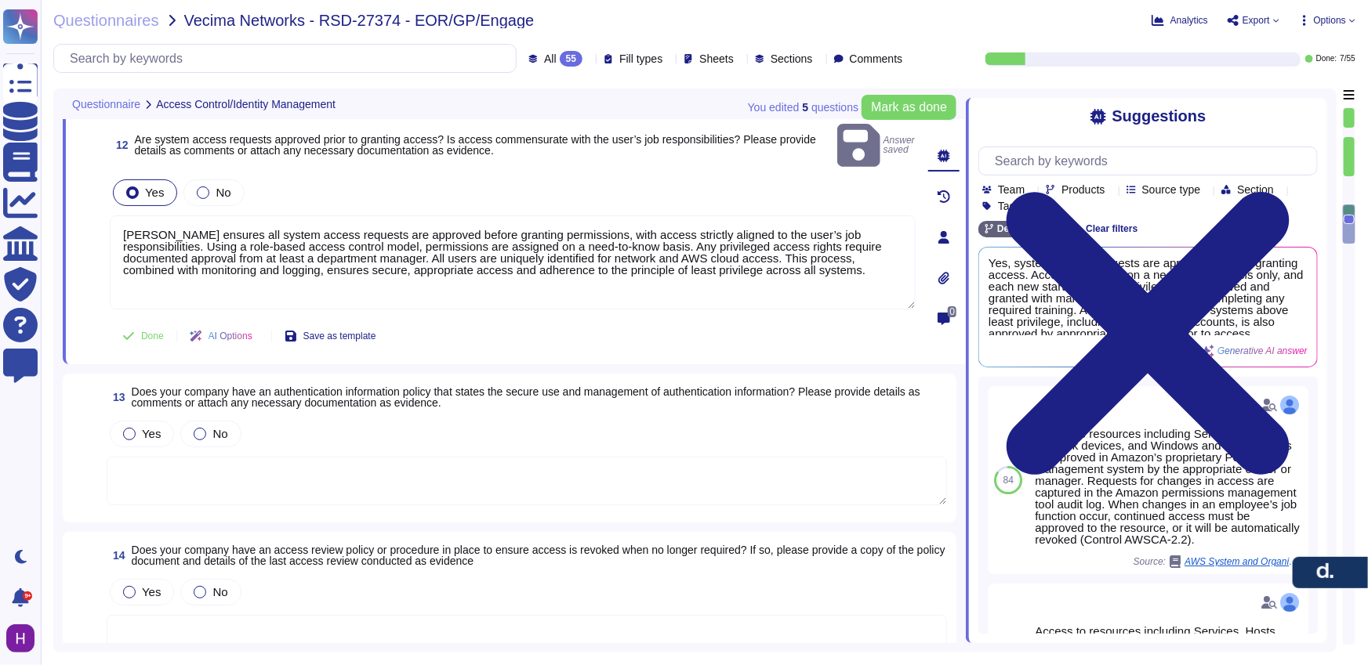
scroll to position [1775, 0]
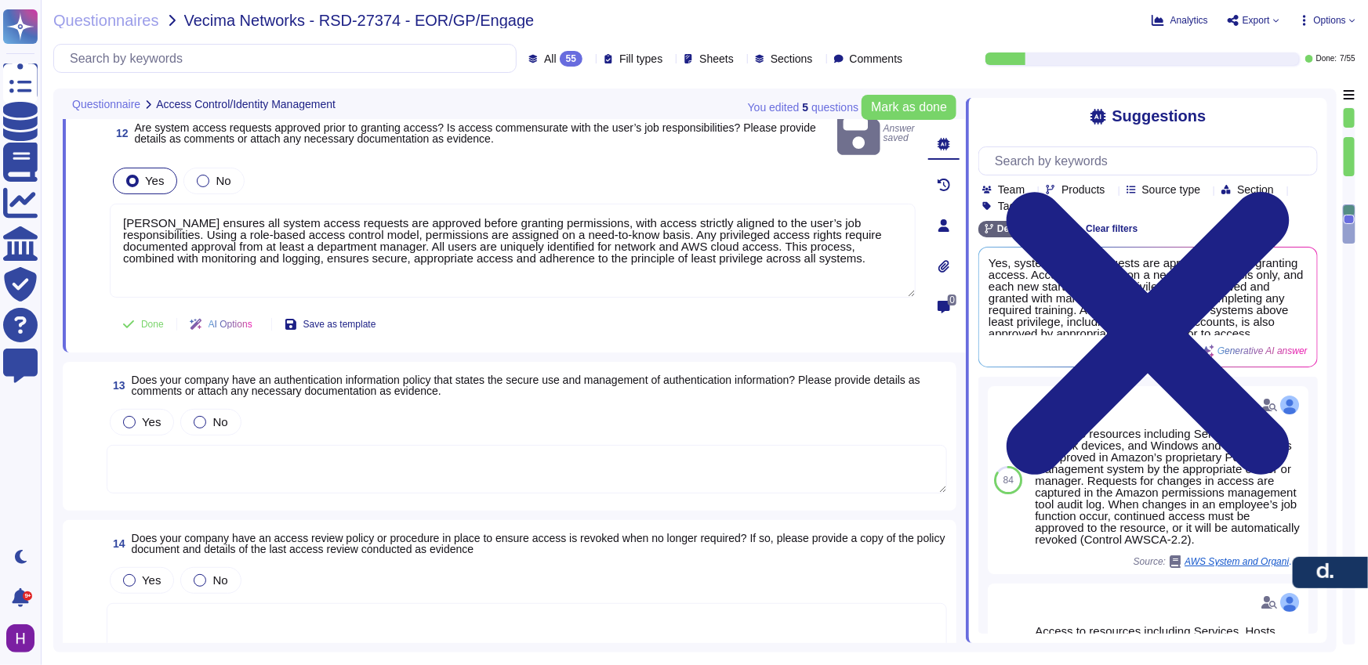
type textarea "[PERSON_NAME] ensures all system access requests are approved before granting p…"
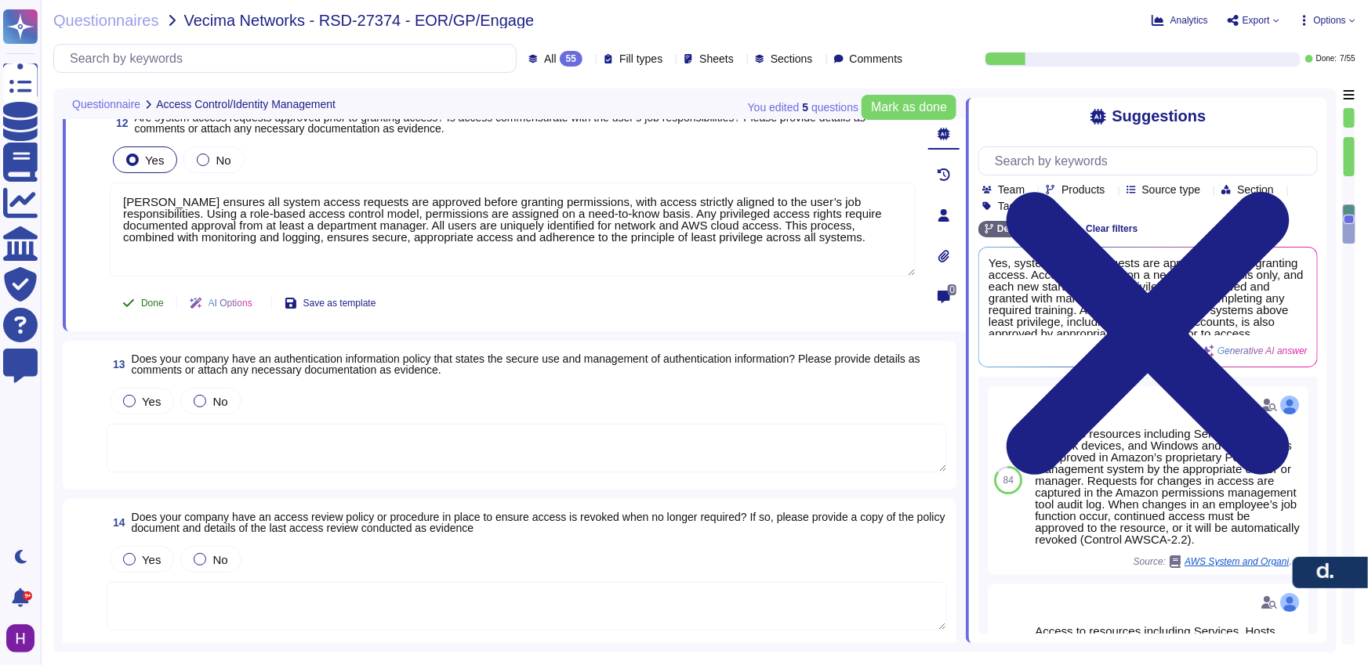
click at [150, 302] on span "Done" at bounding box center [152, 303] width 23 height 9
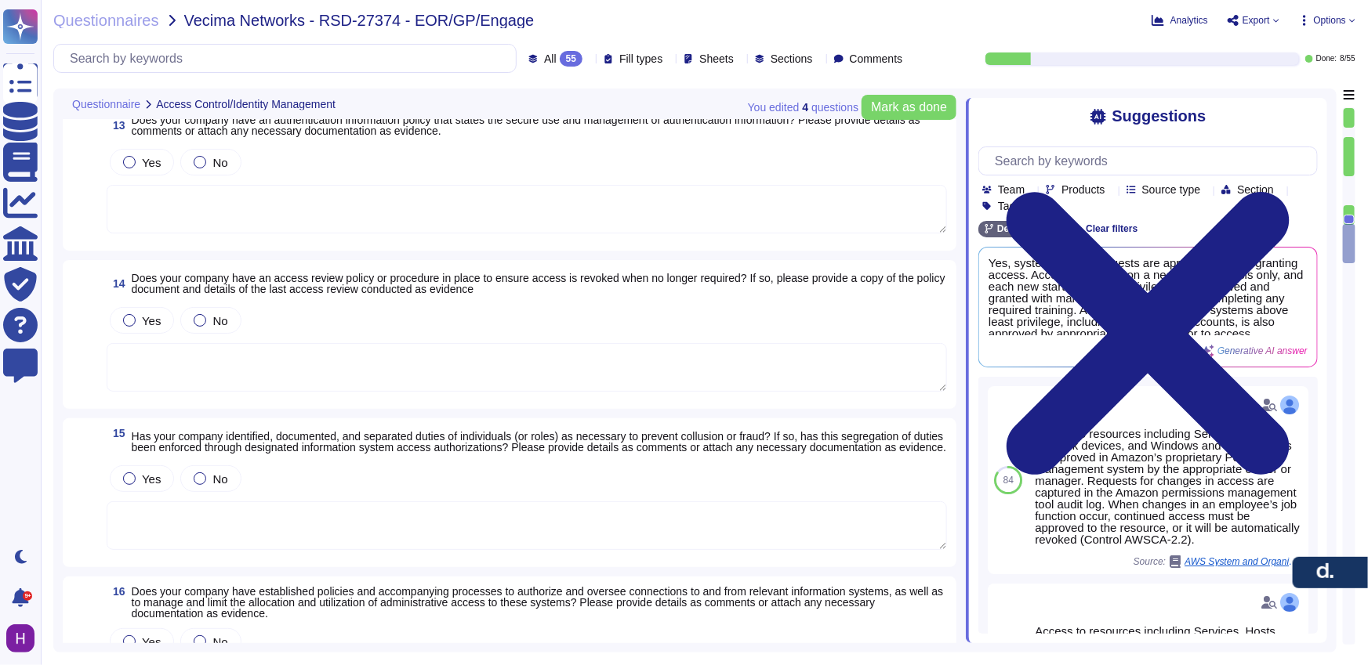
type textarea "[PERSON_NAME] enforces an access control policy based on the principle of least…"
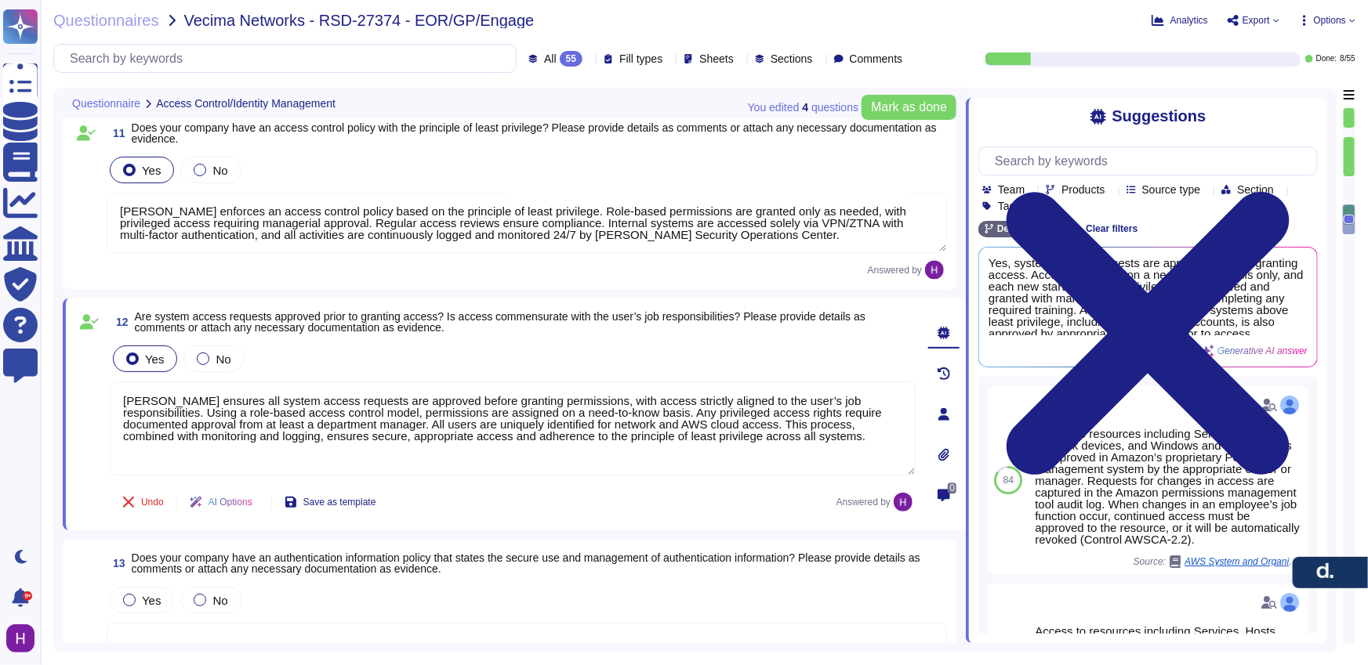
click at [560, 60] on div "55" at bounding box center [571, 59] width 23 height 16
click at [549, 137] on div "To do 47" at bounding box center [560, 137] width 127 height 17
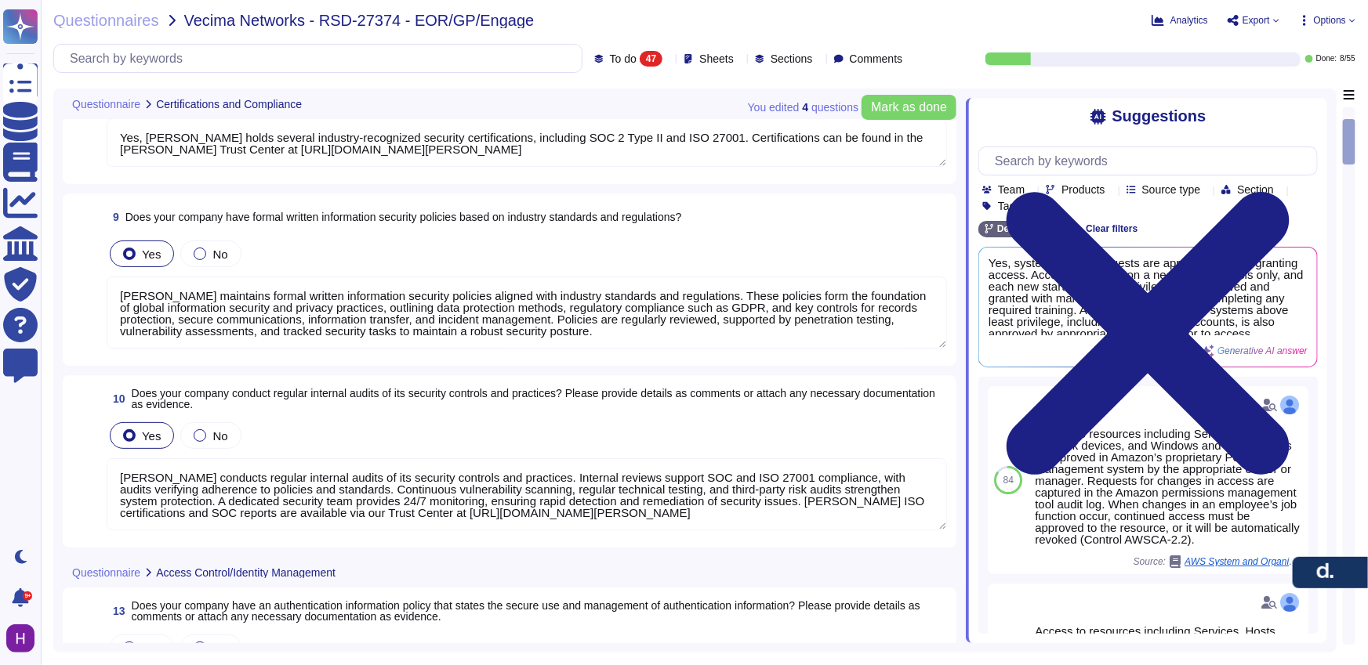
type textarea "Yes, [PERSON_NAME] holds several industry-recognized security certifications, i…"
type textarea "[PERSON_NAME] maintains formal written information security policies aligned wi…"
type textarea "[PERSON_NAME] conducts regular internal audits of its security controls and pra…"
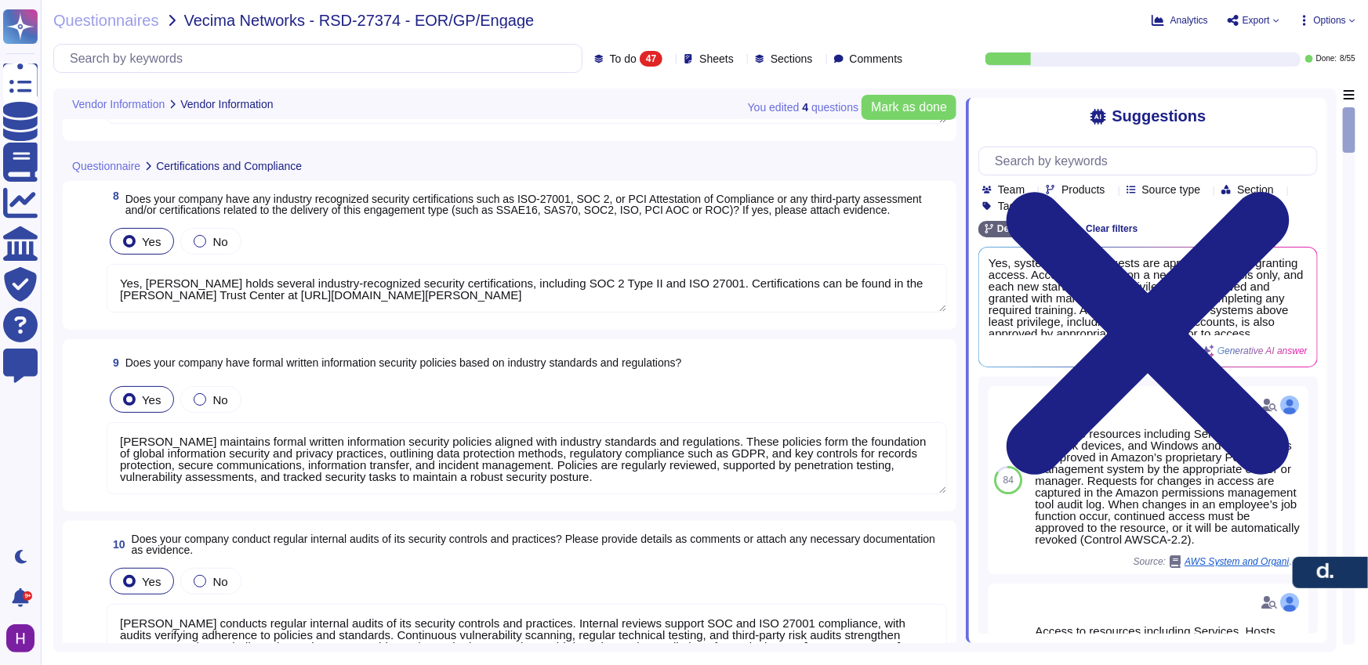
type textarea "[PERSON_NAME]"
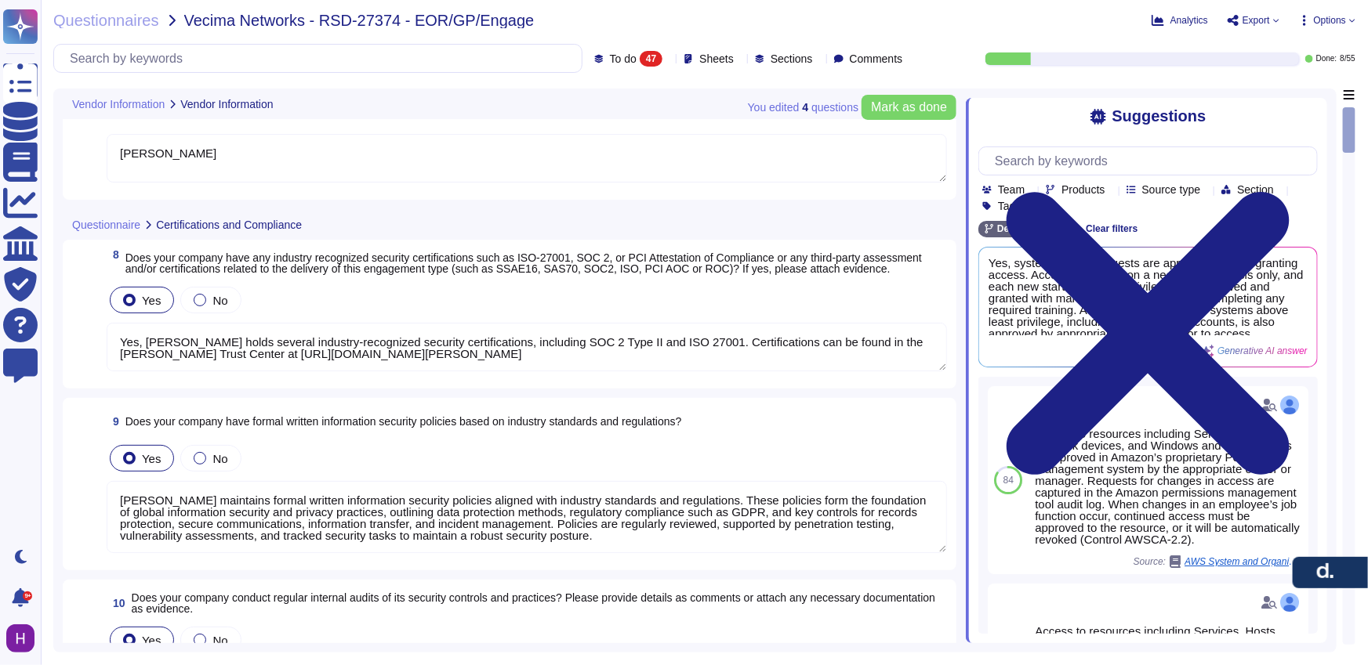
scroll to position [1, 0]
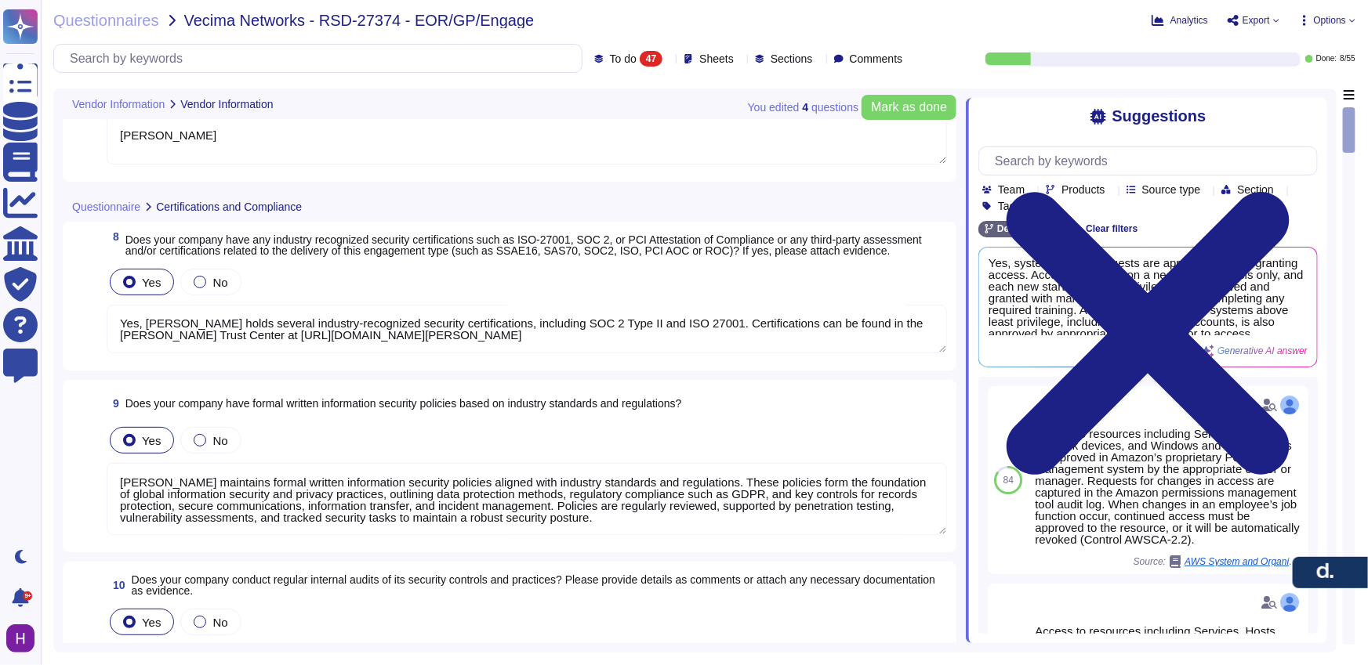
type textarea "[PERSON_NAME]"
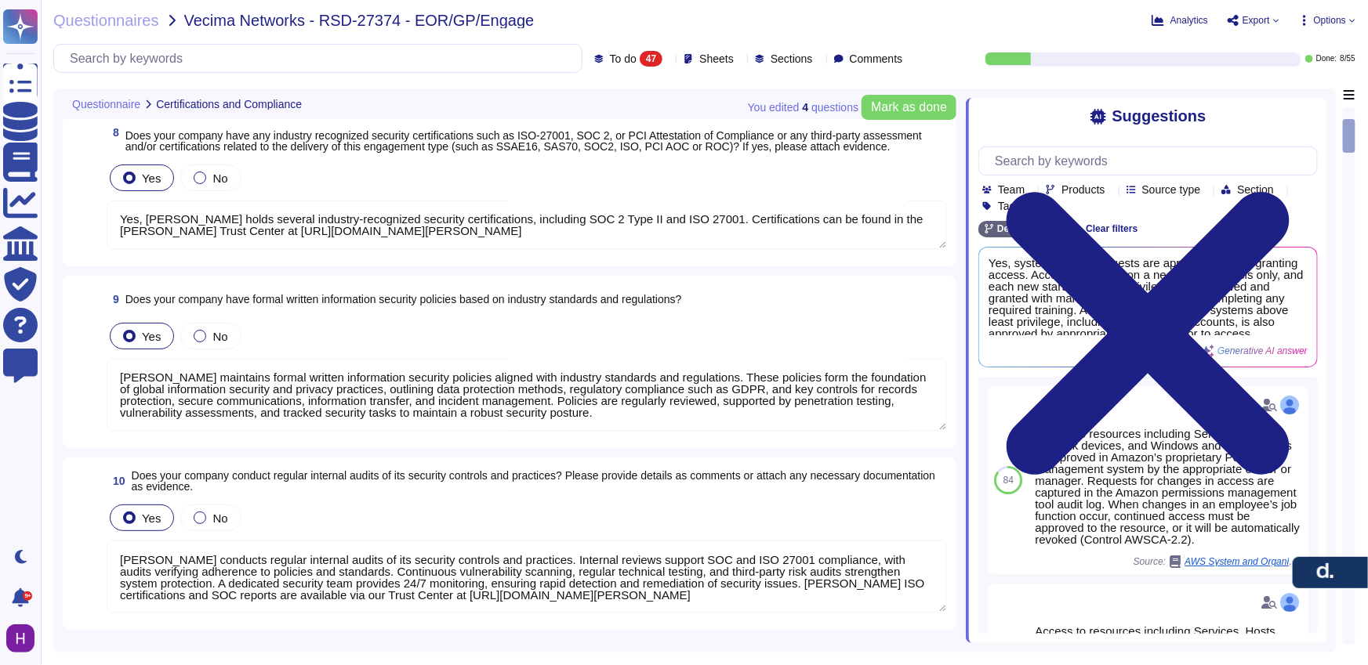
scroll to position [477, 0]
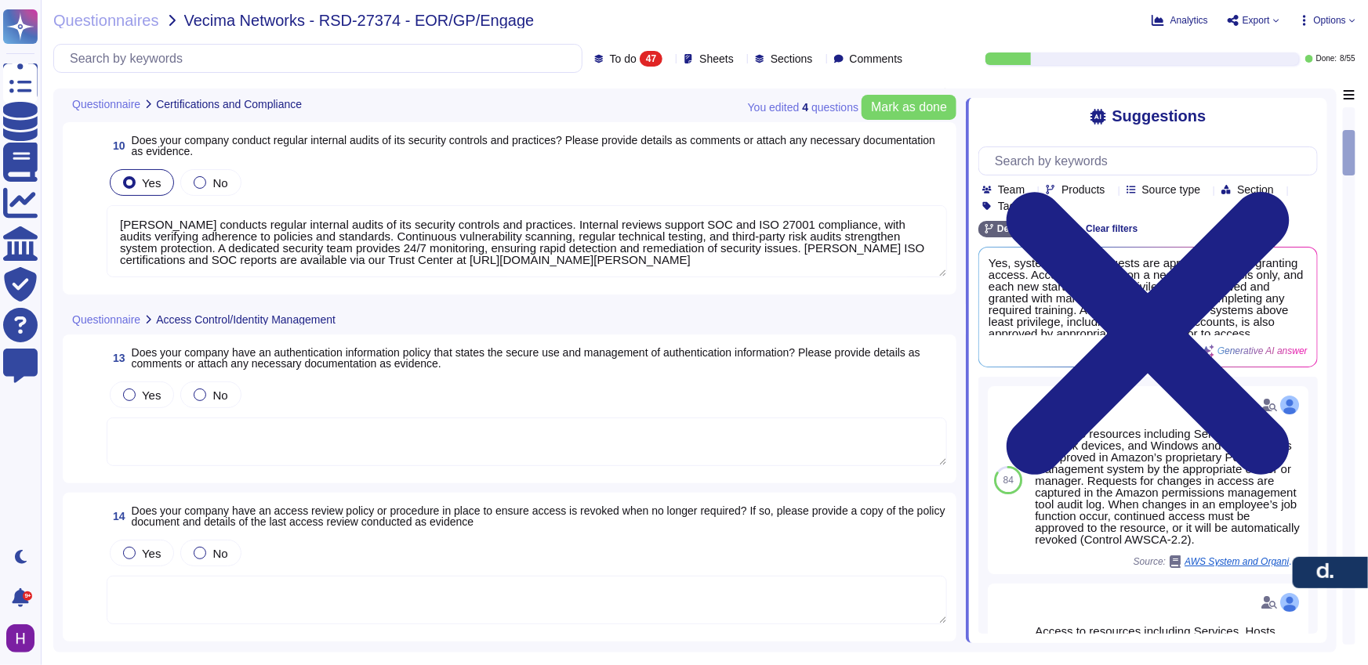
click at [159, 344] on div "13 Does your company have an authentication information policy that states the …" at bounding box center [509, 409] width 893 height 149
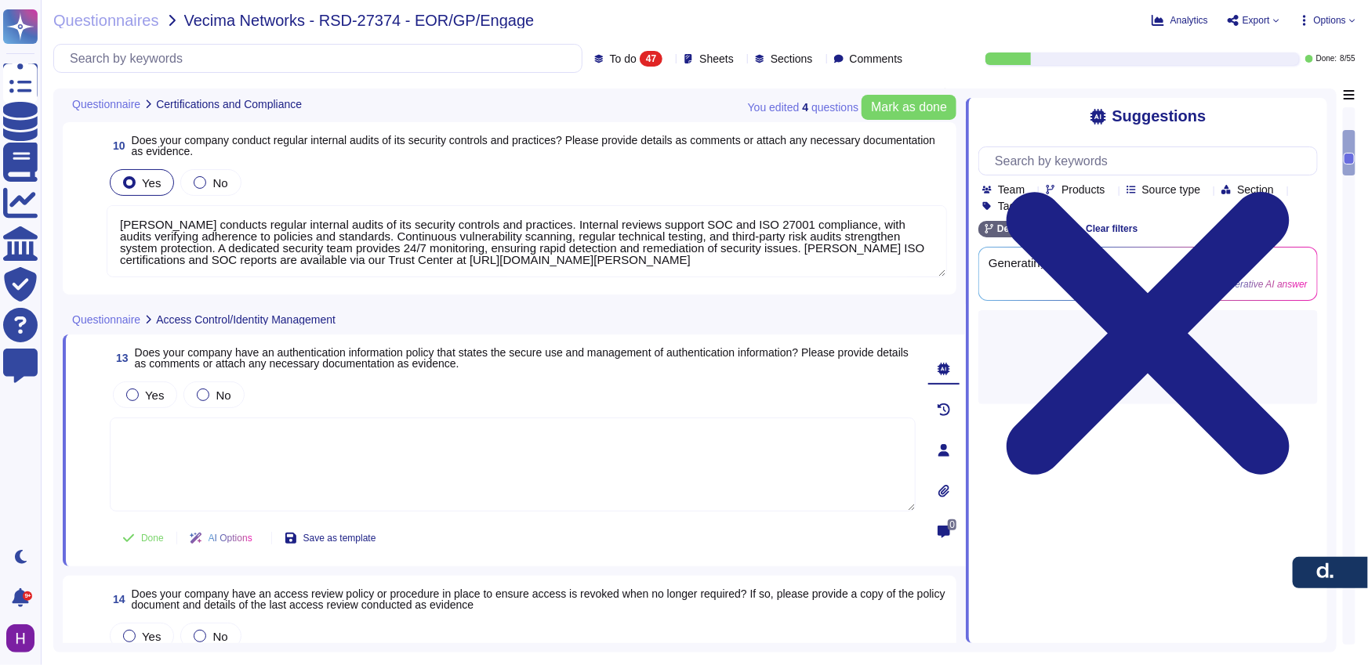
click at [161, 357] on span "Does your company have an authentication information policy that states the sec…" at bounding box center [522, 358] width 774 height 24
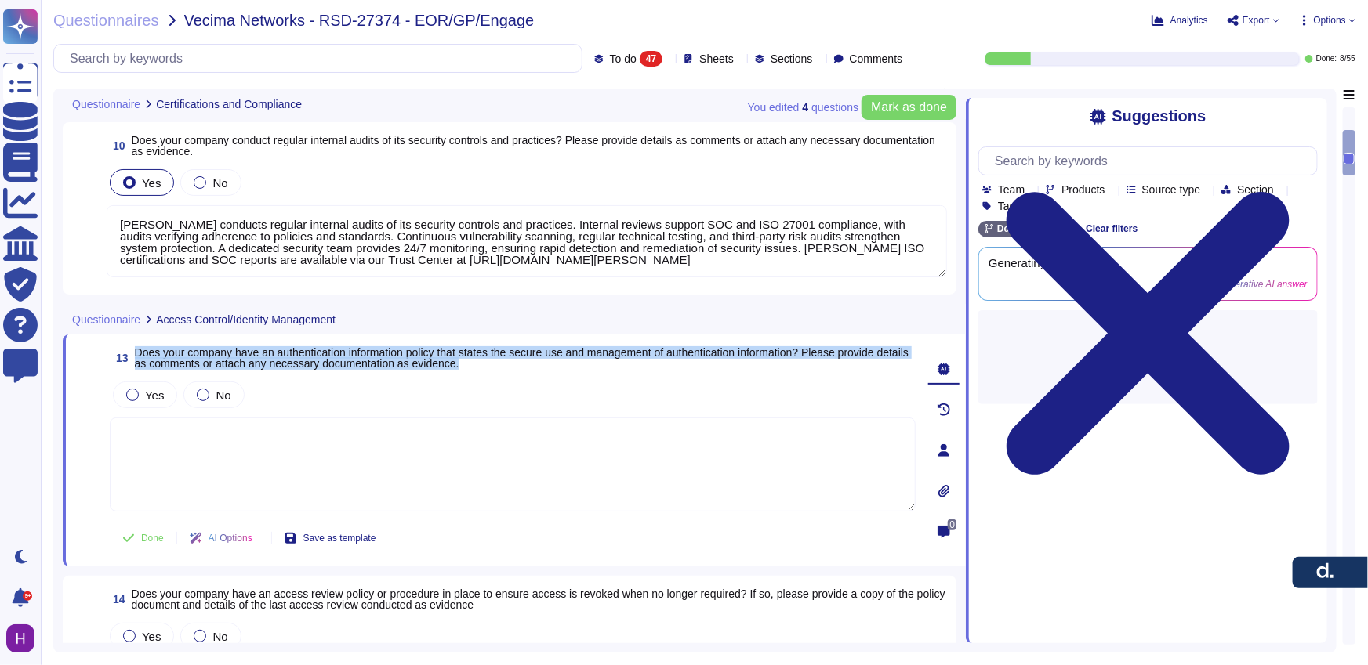
click at [161, 357] on span "Does your company have an authentication information policy that states the sec…" at bounding box center [522, 358] width 774 height 24
copy span "Does your company have an authentication information policy that states the sec…"
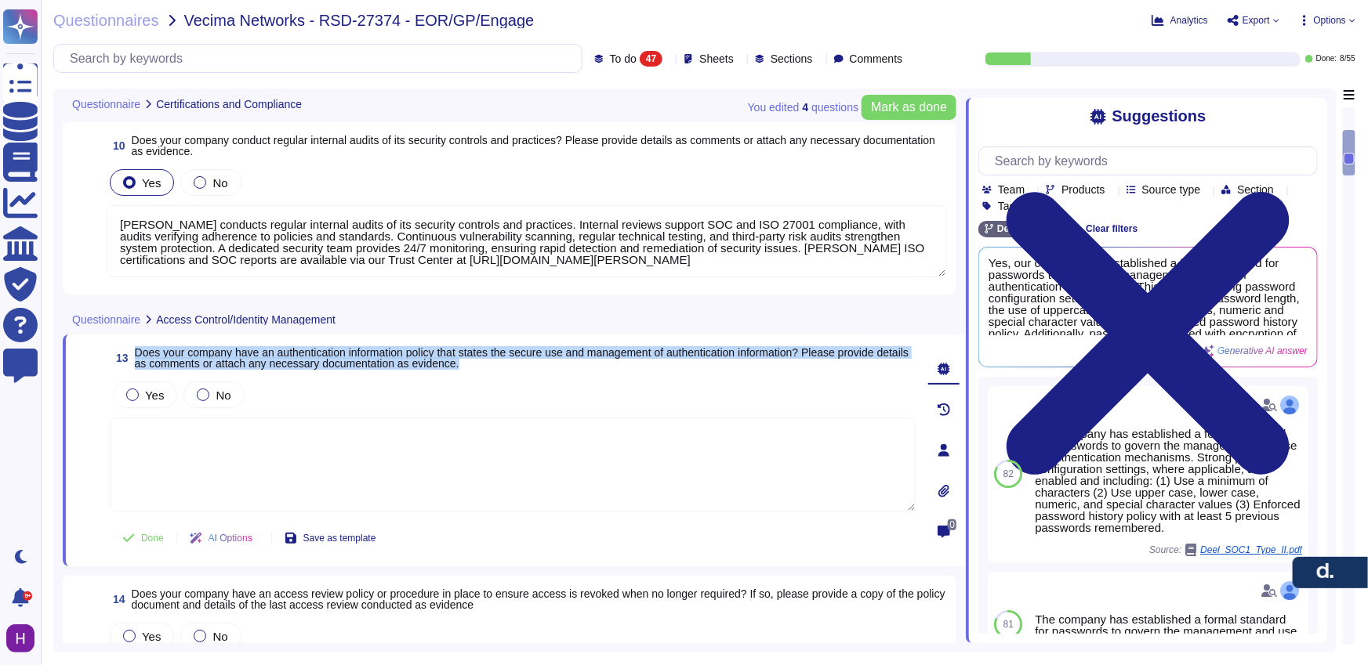
drag, startPoint x: 147, startPoint y: 404, endPoint x: 163, endPoint y: 427, distance: 28.1
click at [147, 402] on span "Yes" at bounding box center [154, 395] width 19 height 13
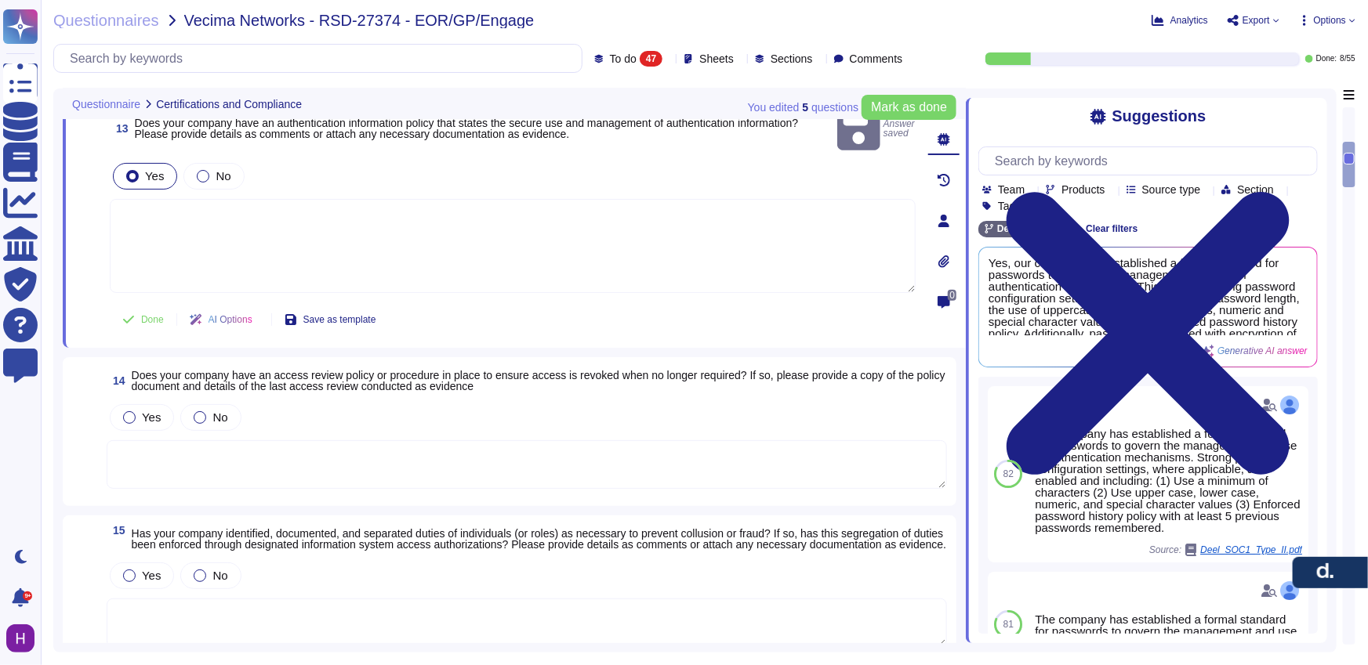
type textarea "[PERSON_NAME] maintains formal written information security policies aligned wi…"
type textarea "[PERSON_NAME] conducts regular internal audits of its security controls and pra…"
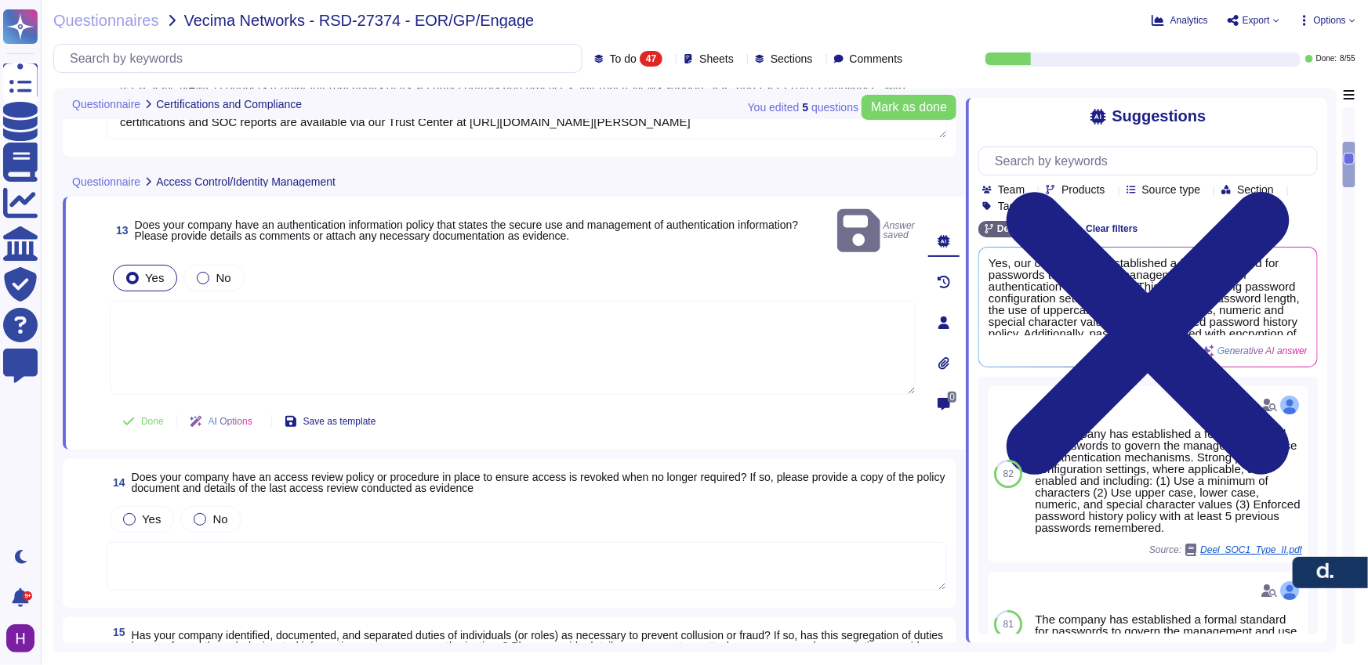
scroll to position [602, 0]
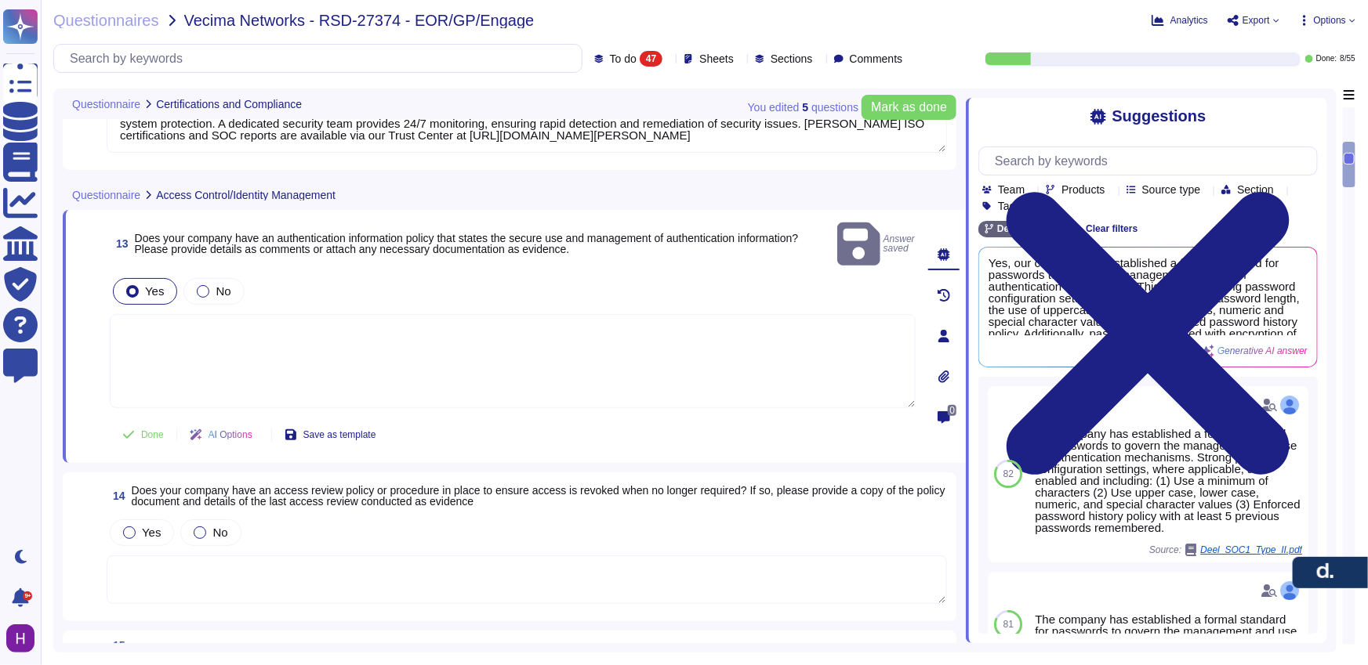
type textarea "Yes, [PERSON_NAME] holds several industry-recognized security certifications, i…"
click at [241, 333] on textarea at bounding box center [513, 361] width 806 height 94
paste textarea "[PERSON_NAME] has an authentication information policy that defines the secure …"
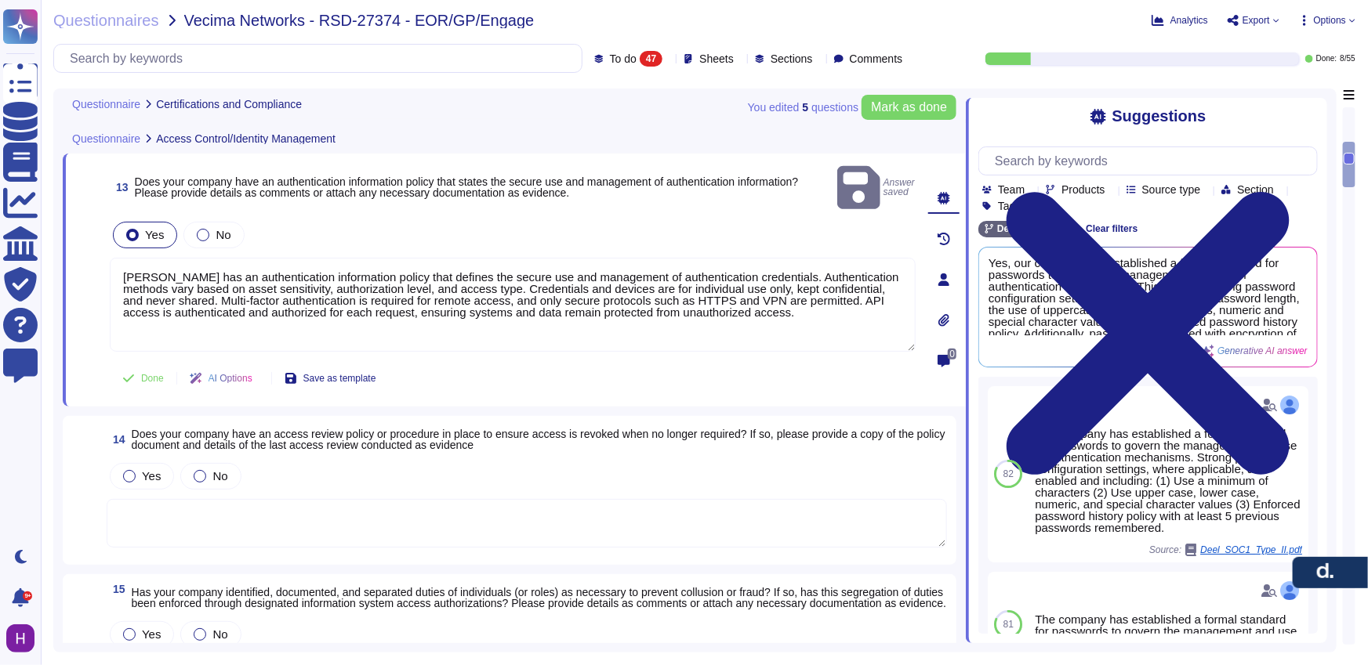
scroll to position [780, 0]
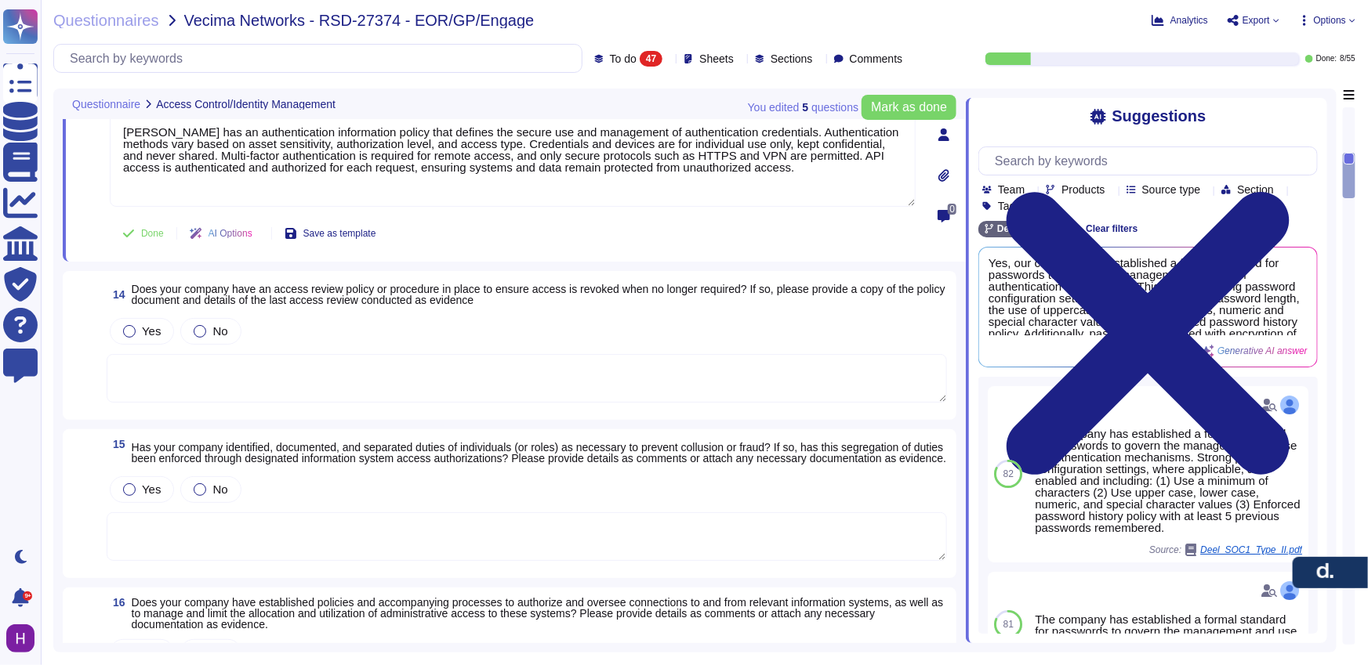
type textarea "[PERSON_NAME] has an authentication information policy that defines the secure …"
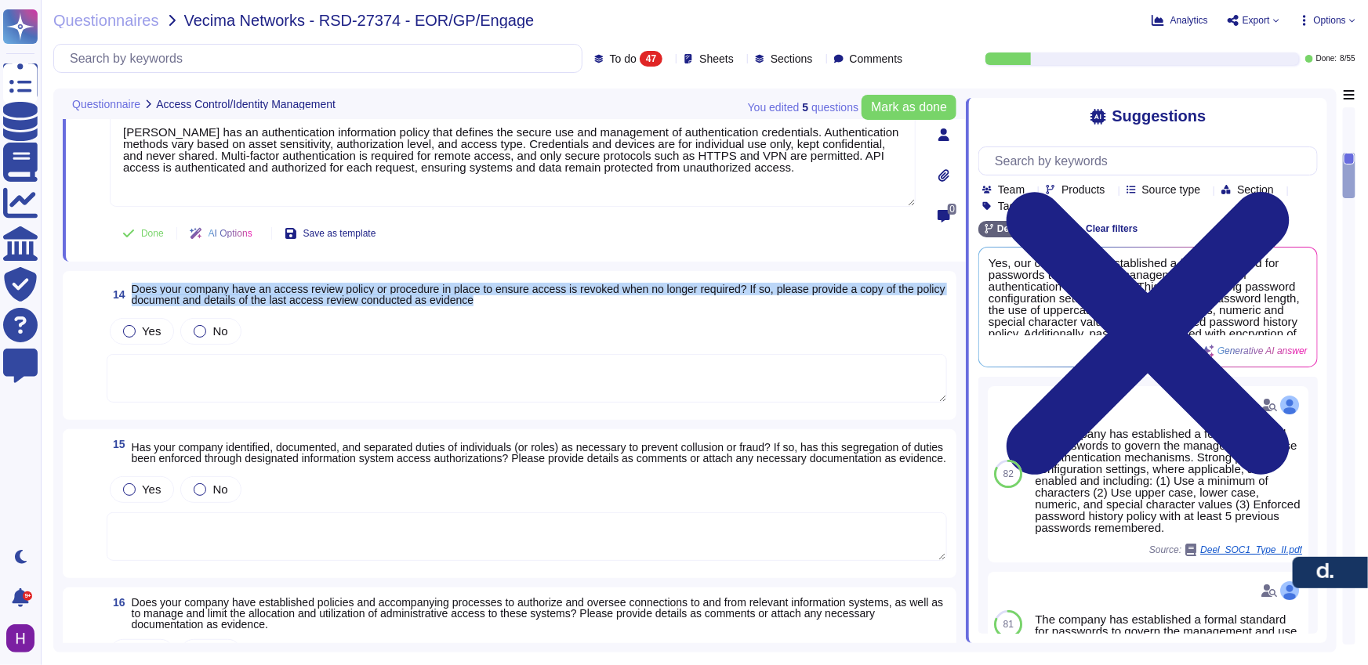
drag, startPoint x: 560, startPoint y: 280, endPoint x: 156, endPoint y: 248, distance: 405.7
copy span "Does your company have an access review policy or procedure in place to ensure …"
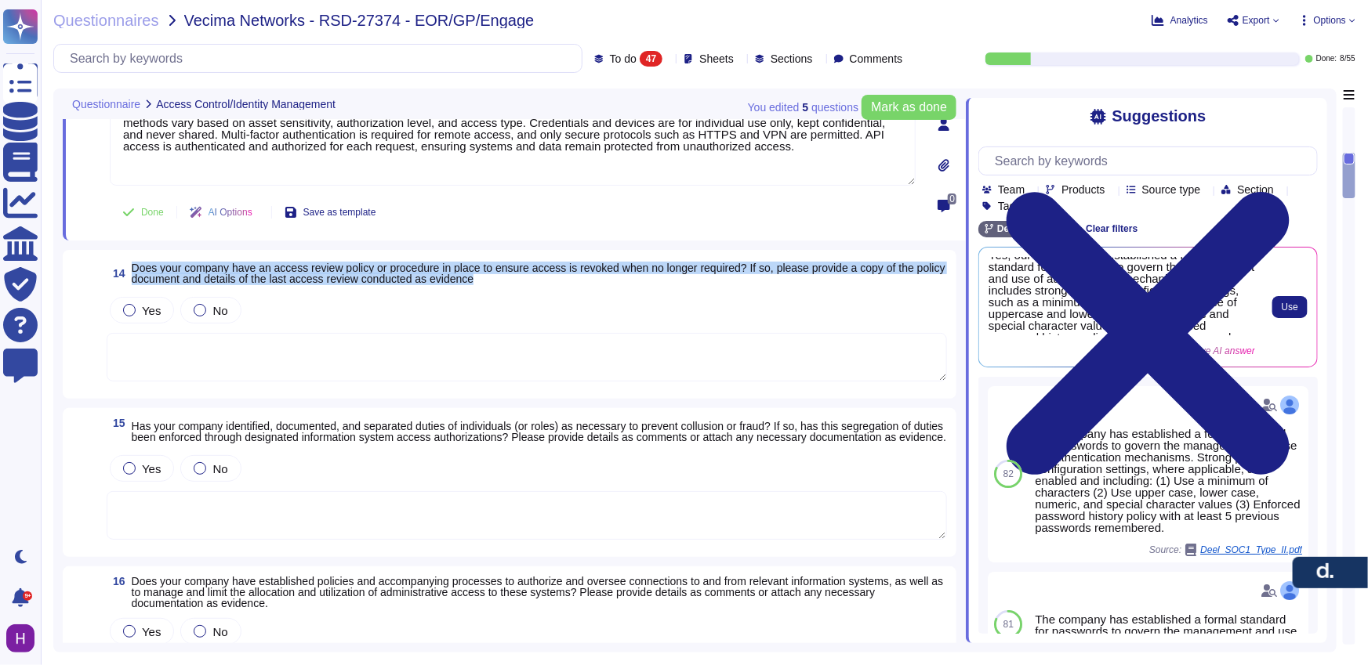
scroll to position [11, 0]
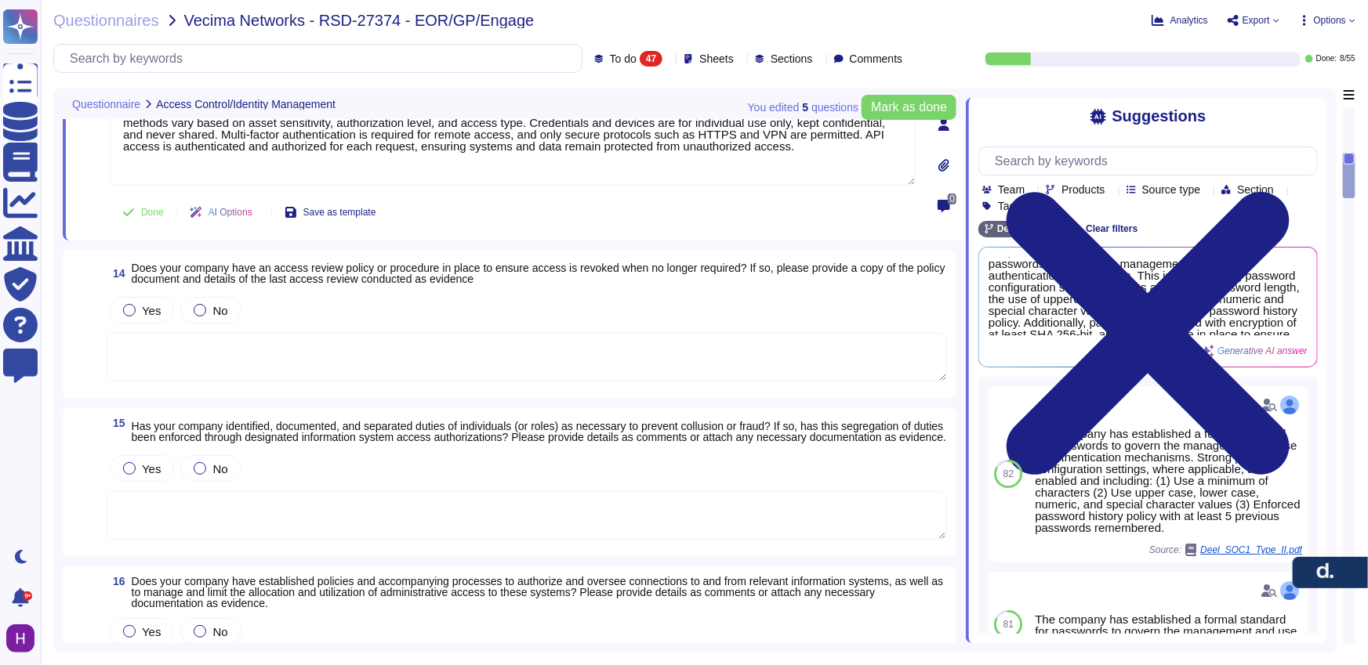
click at [812, 317] on div "Yes No" at bounding box center [527, 310] width 840 height 33
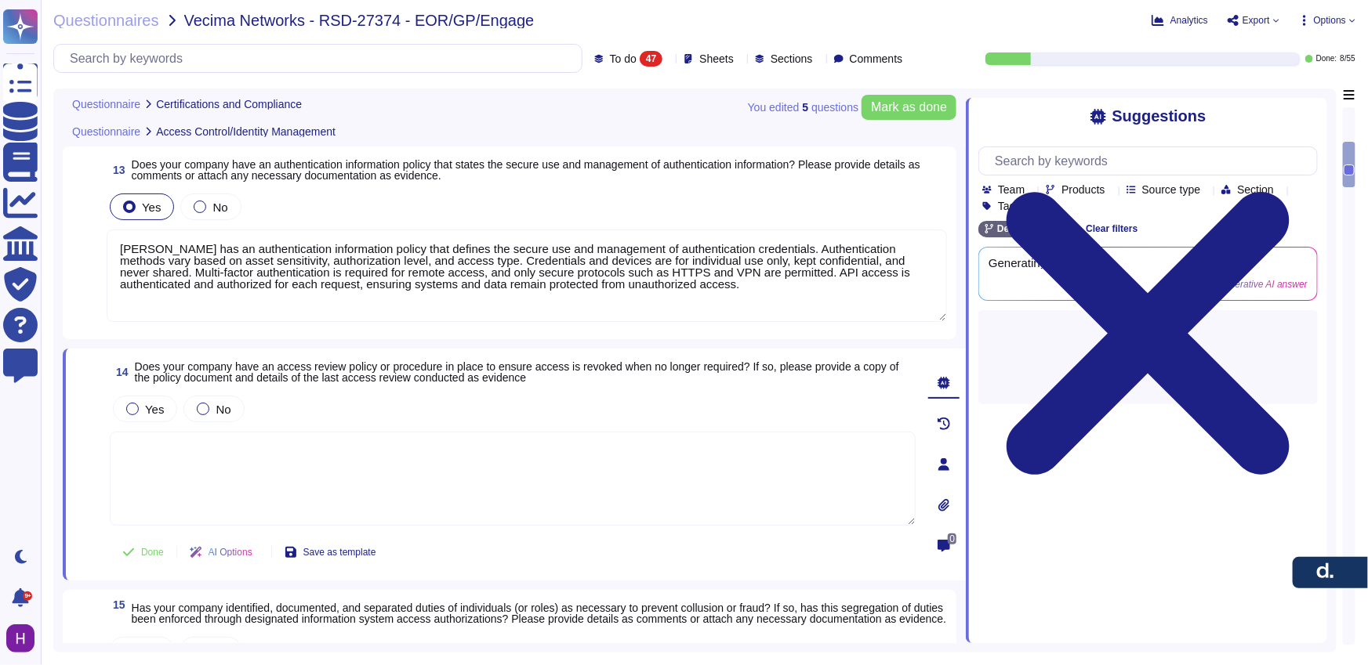
type textarea "Yes, [PERSON_NAME] holds several industry-recognized security certifications, i…"
type textarea "[PERSON_NAME] maintains formal written information security policies aligned wi…"
type textarea "[PERSON_NAME] conducts regular internal audits of its security controls and pra…"
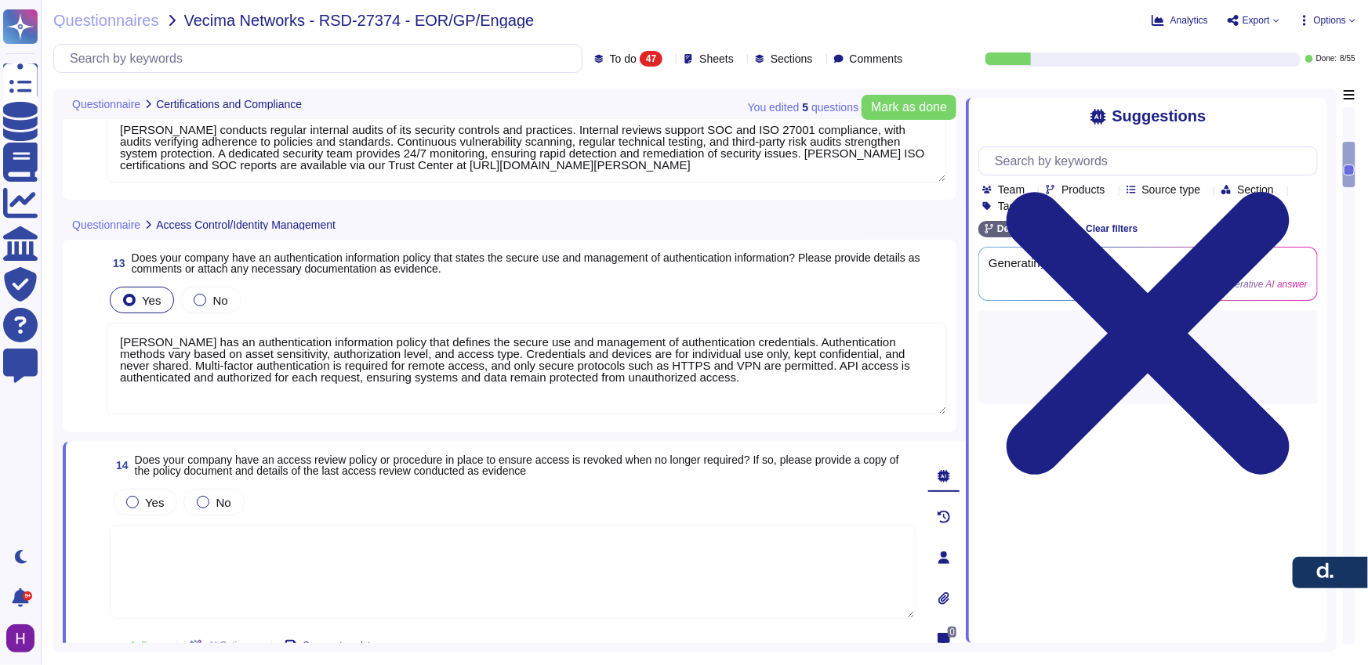
scroll to position [555, 0]
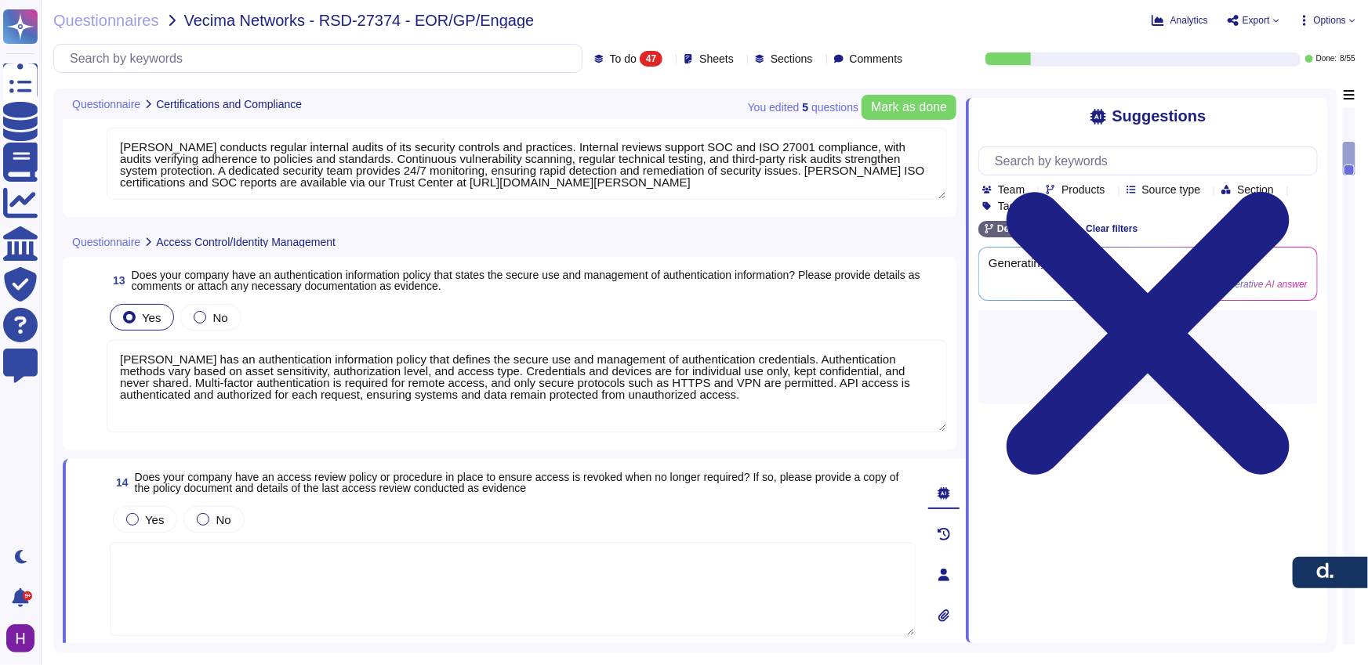
click at [642, 321] on div "Yes No" at bounding box center [527, 317] width 840 height 33
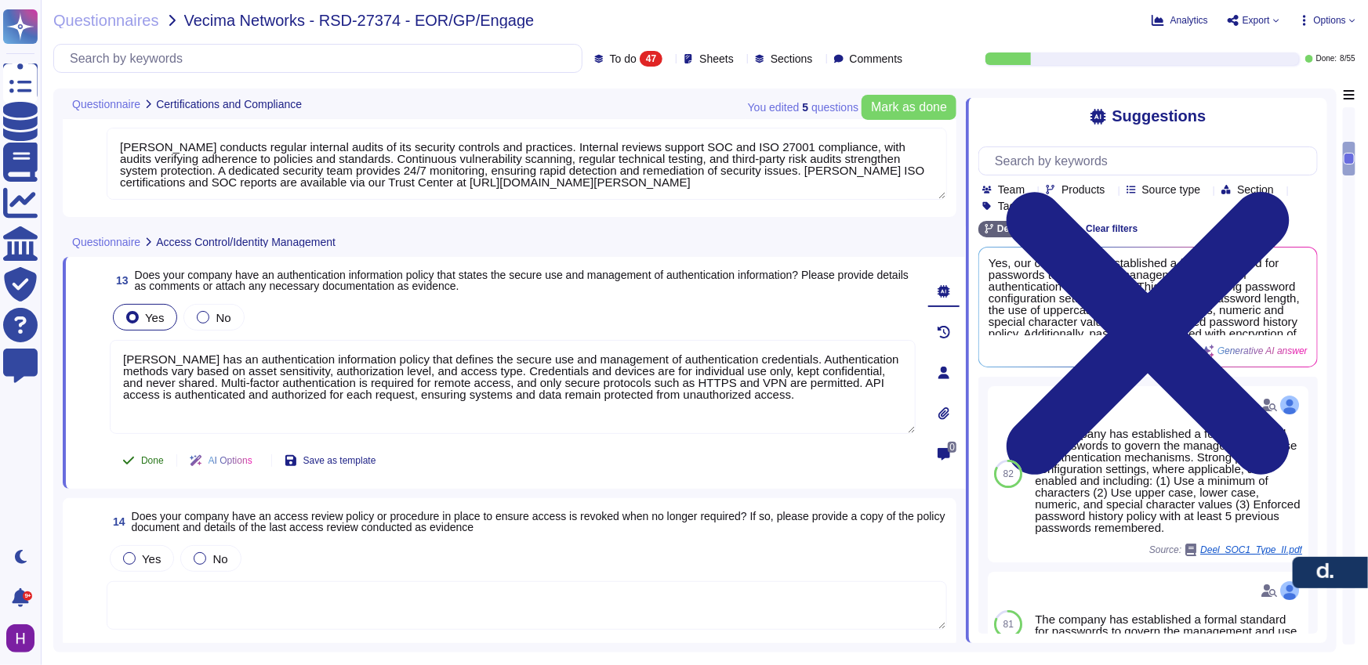
click at [154, 461] on span "Done" at bounding box center [152, 460] width 23 height 9
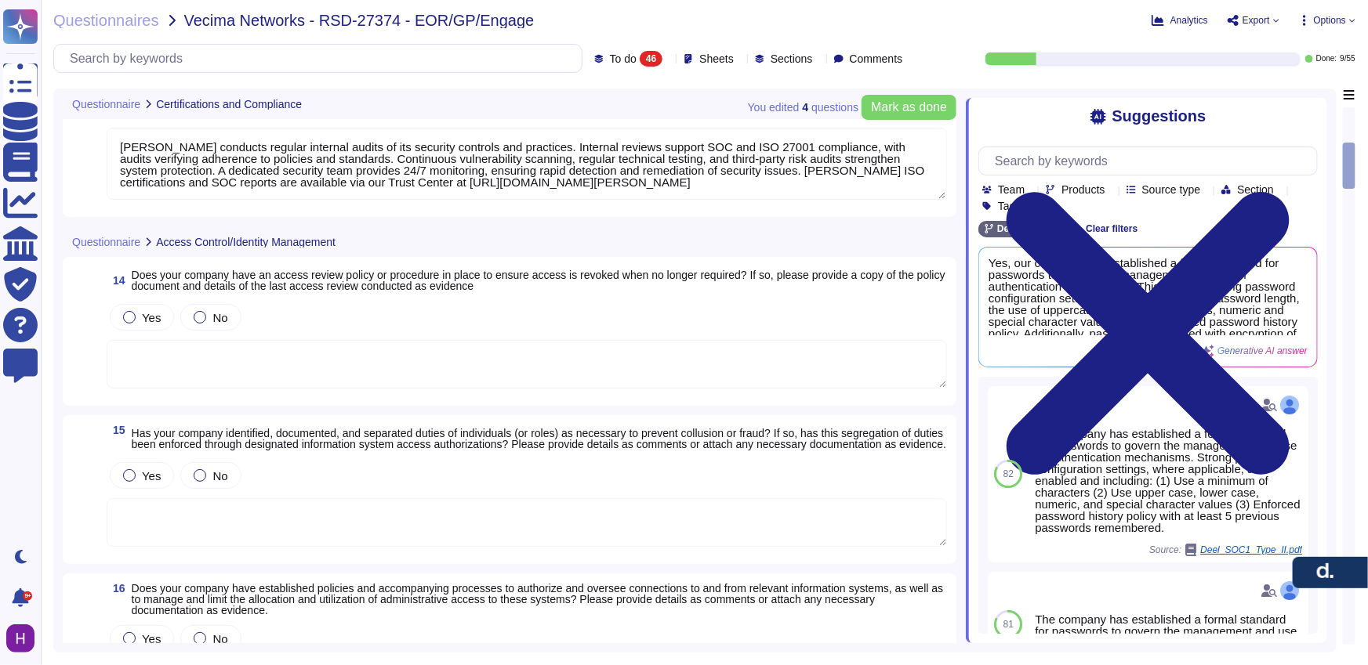
click at [397, 365] on textarea at bounding box center [527, 364] width 840 height 49
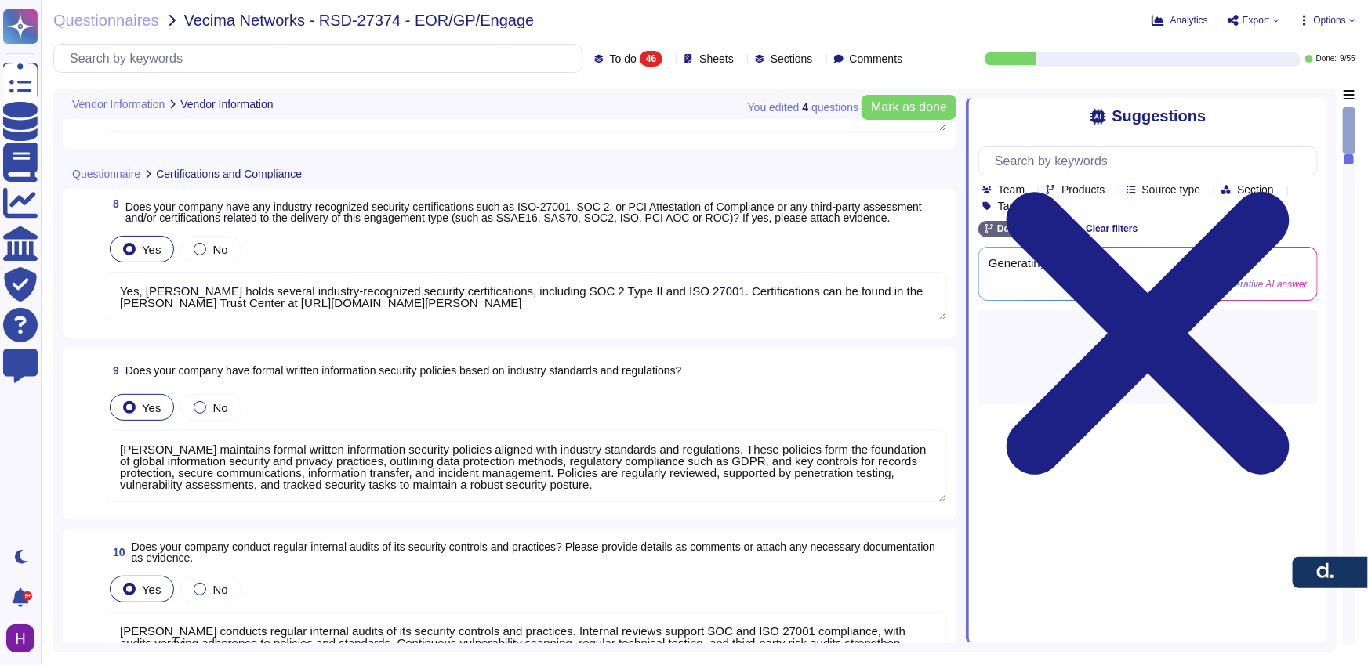
scroll to position [0, 0]
type textarea "[PERSON_NAME]"
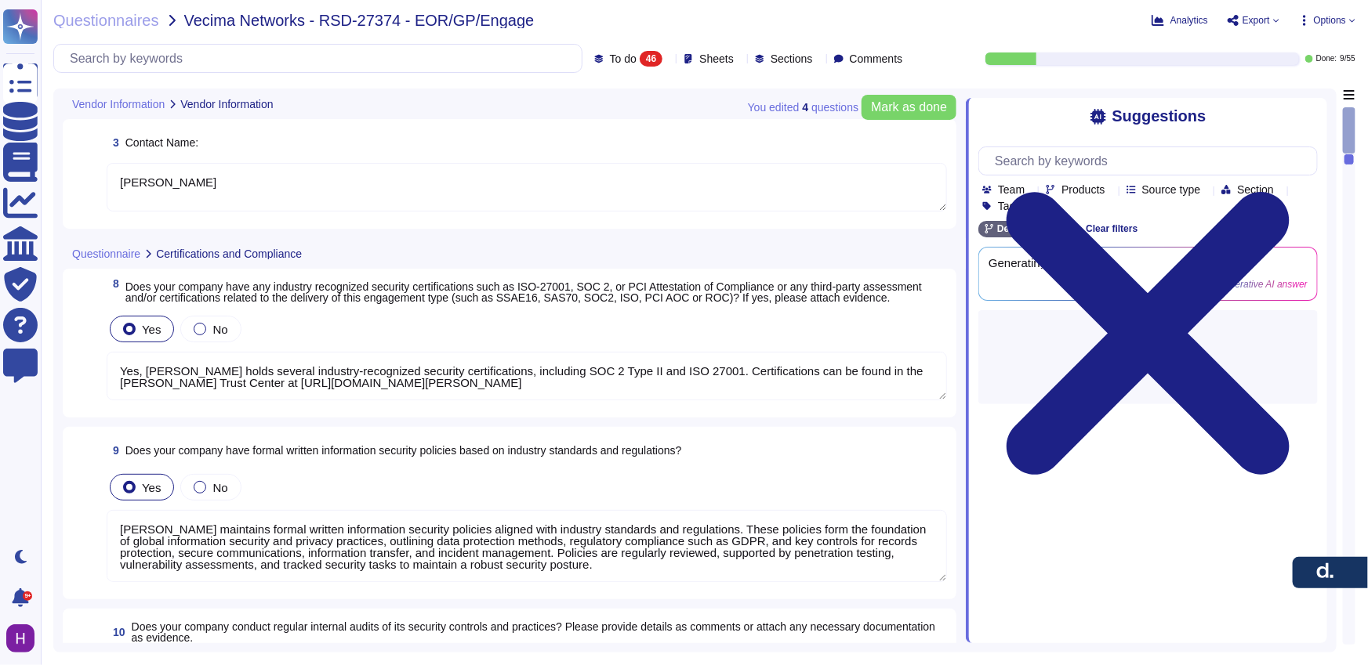
click at [364, 346] on div "Yes No" at bounding box center [527, 329] width 840 height 33
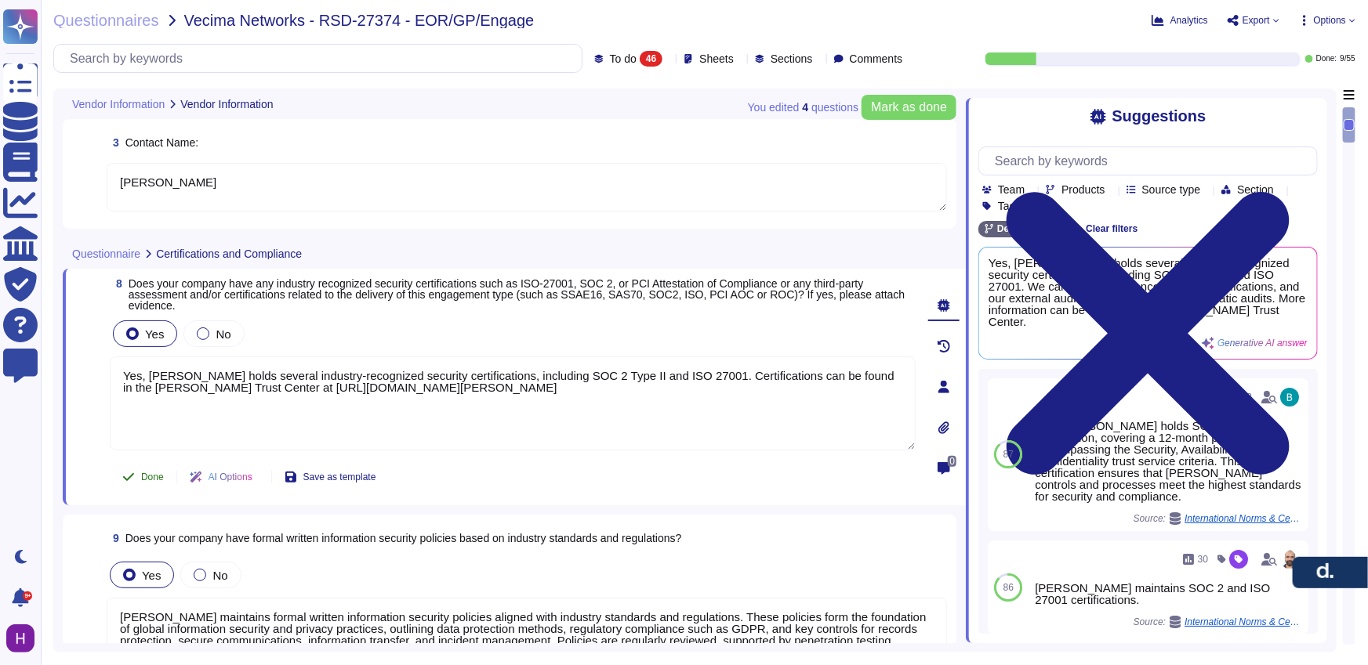
click at [151, 473] on span "Done" at bounding box center [152, 477] width 23 height 9
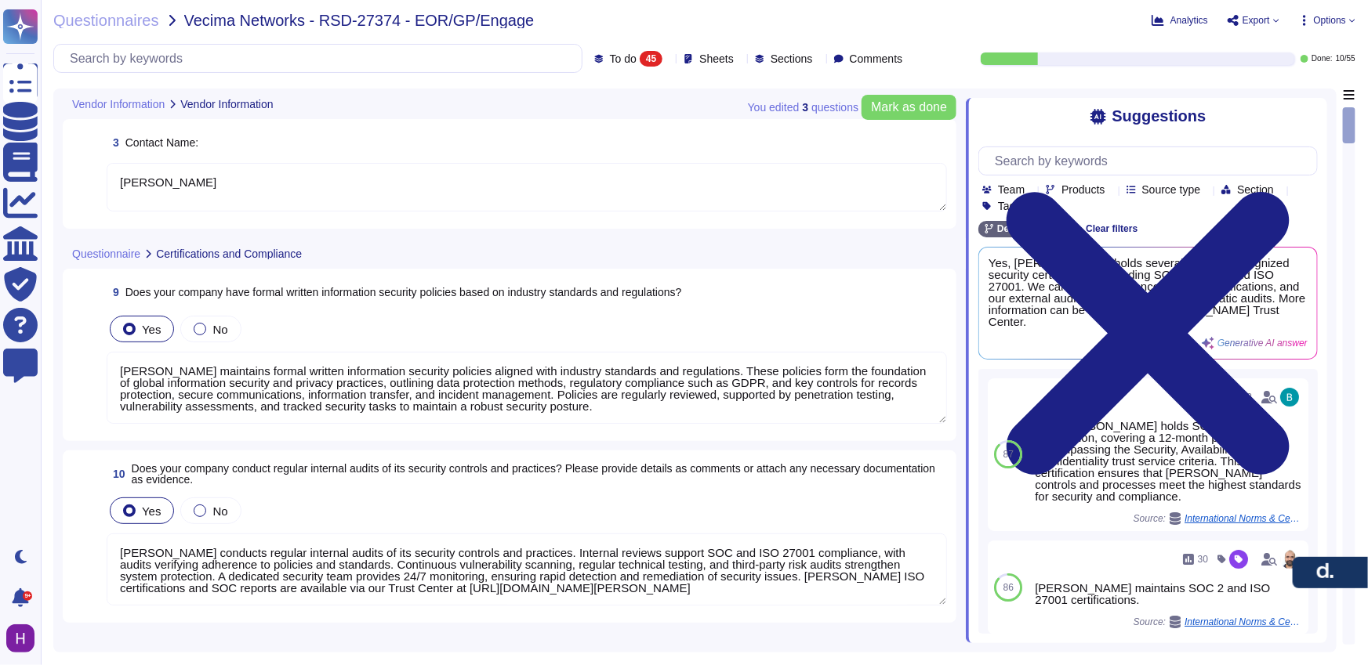
type textarea "[PERSON_NAME] maintains formal written information security policies aligned wi…"
type textarea "[PERSON_NAME] conducts regular internal audits of its security controls and pra…"
click at [242, 390] on textarea "[PERSON_NAME] maintains formal written information security policies aligned wi…" at bounding box center [527, 388] width 840 height 72
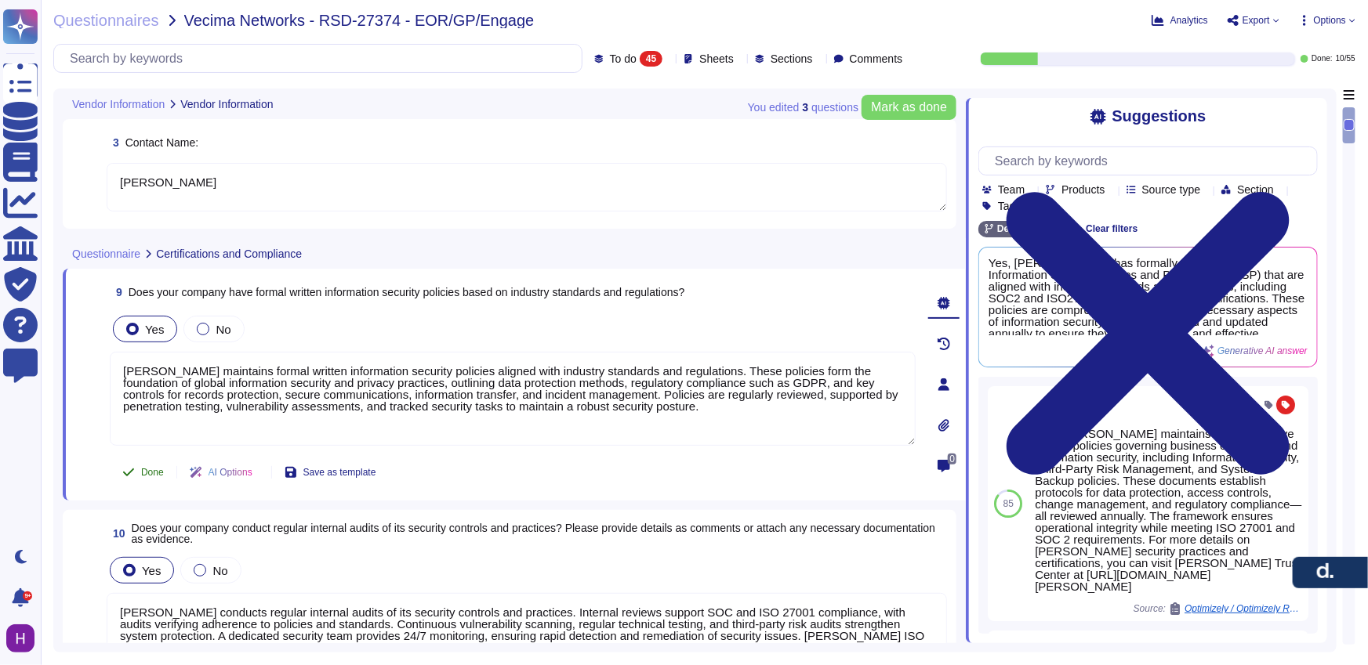
click at [146, 472] on span "Done" at bounding box center [152, 472] width 23 height 9
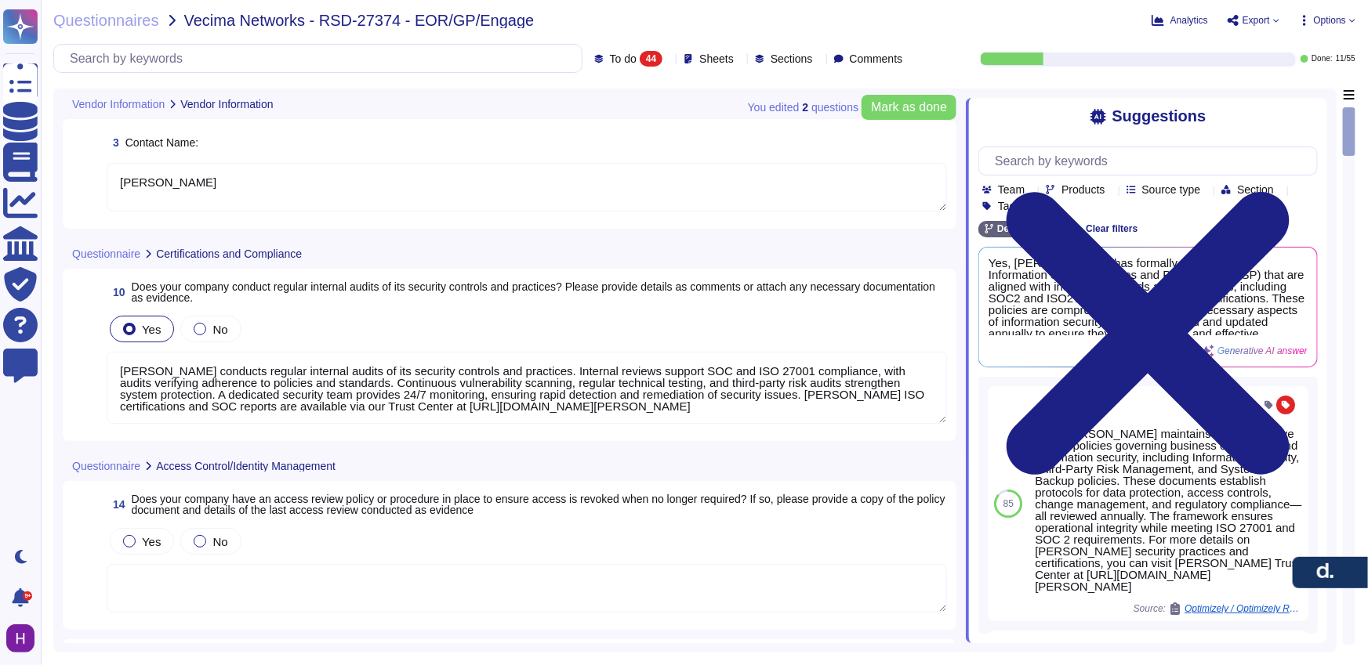
type textarea "[PERSON_NAME] conducts regular internal audits of its security controls and pra…"
click at [261, 417] on textarea "[PERSON_NAME] conducts regular internal audits of its security controls and pra…" at bounding box center [527, 388] width 840 height 72
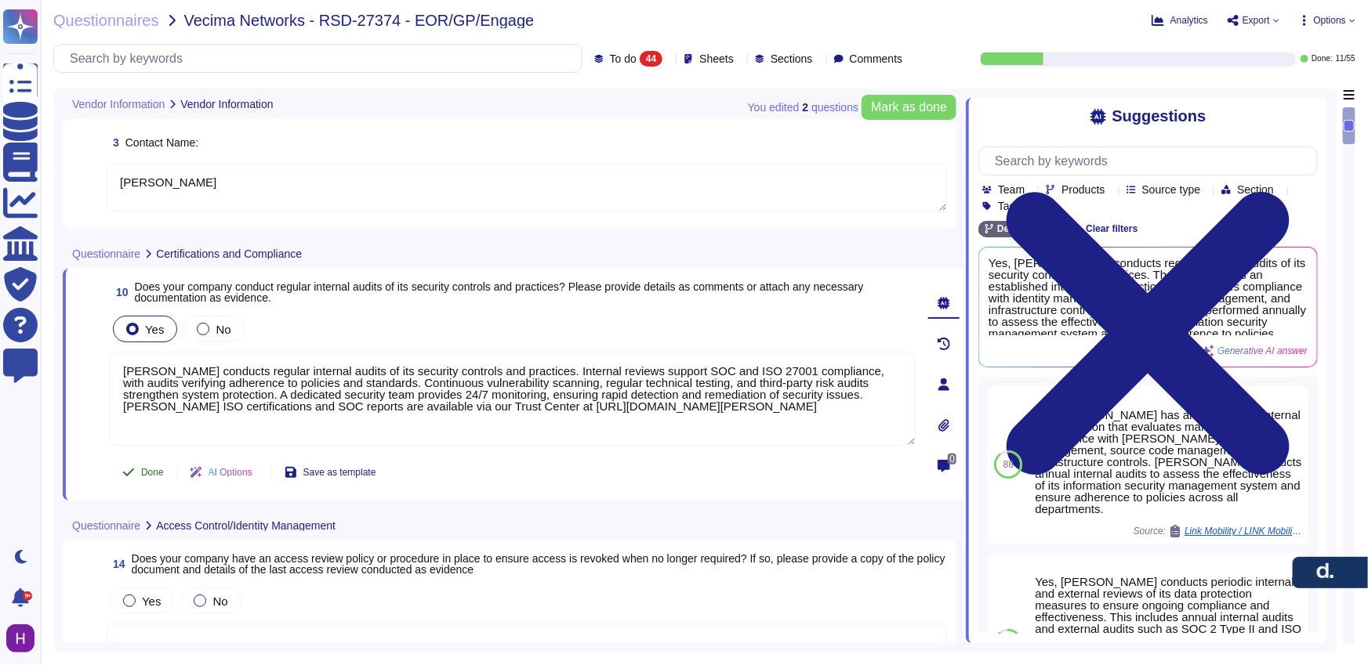
click at [165, 468] on button "Done" at bounding box center [143, 472] width 67 height 31
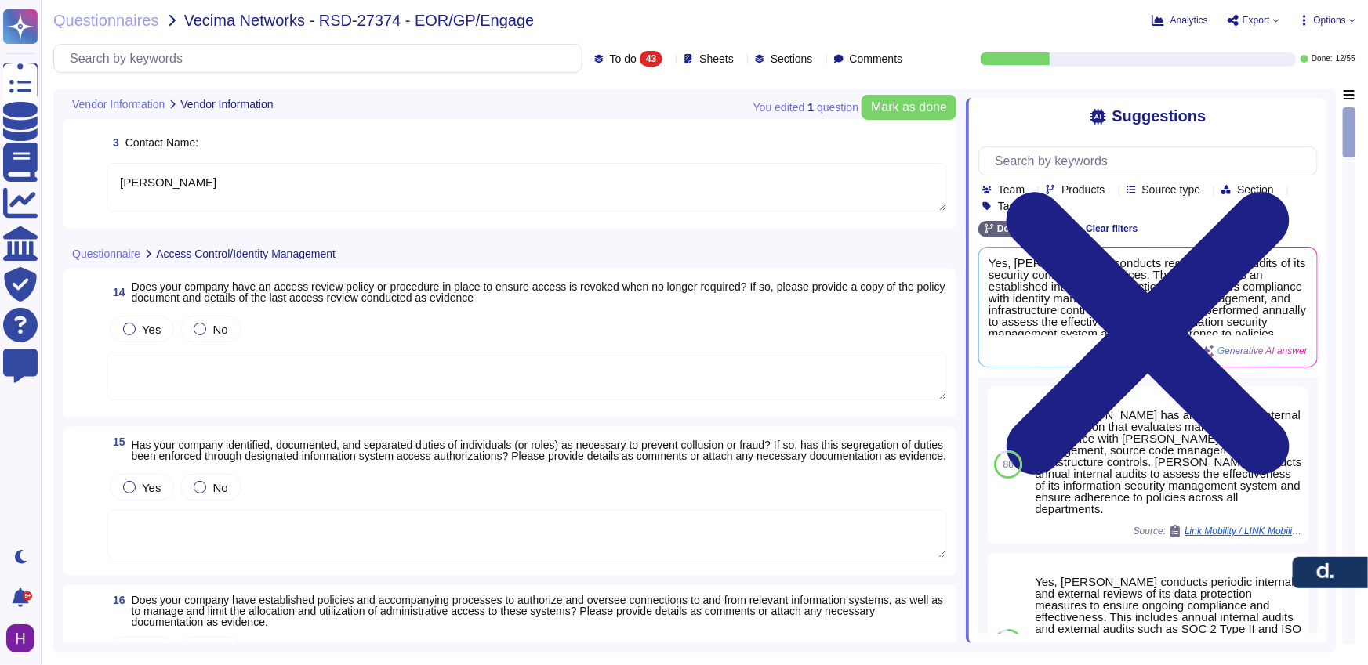
click at [296, 179] on textarea "[PERSON_NAME]" at bounding box center [527, 187] width 840 height 49
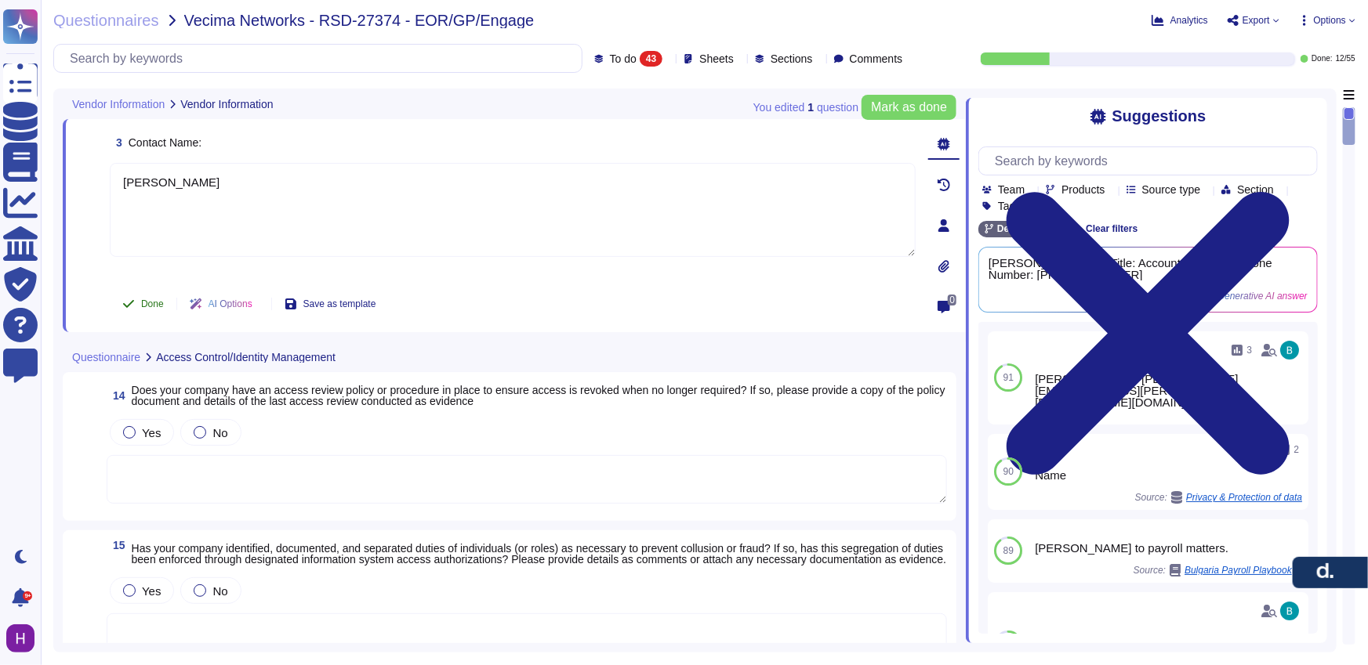
click at [132, 298] on icon at bounding box center [128, 304] width 13 height 13
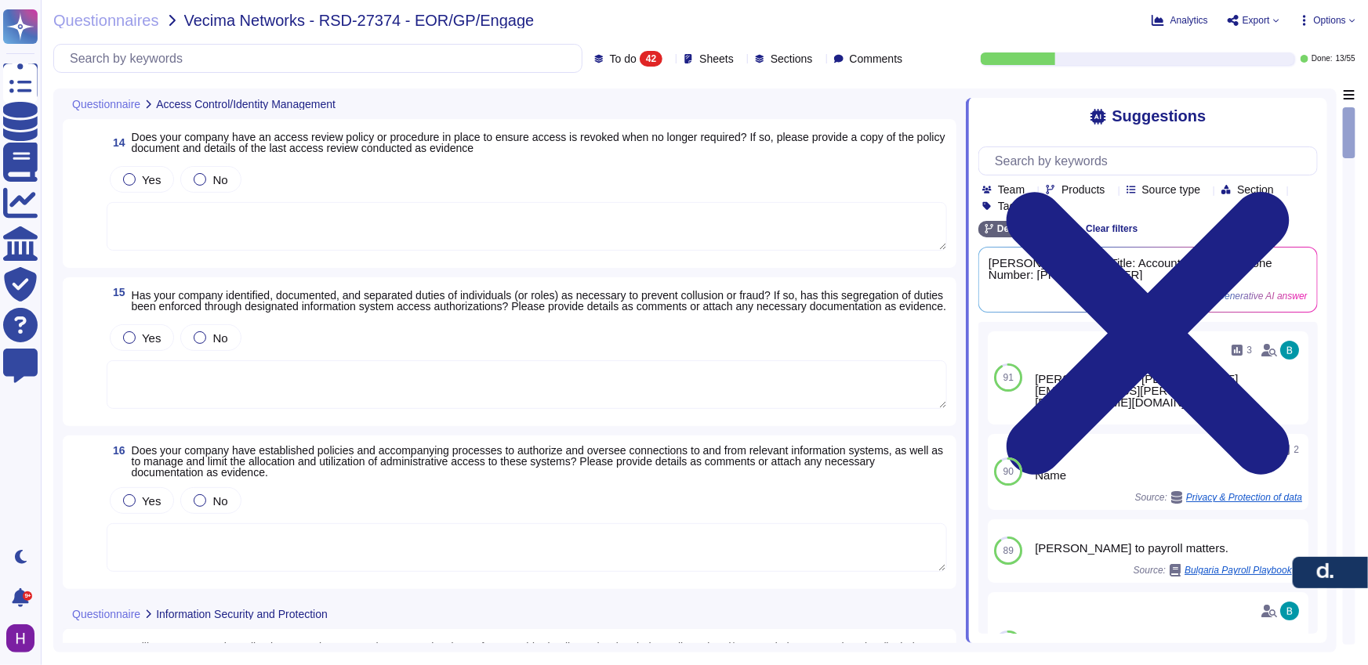
click at [338, 241] on textarea at bounding box center [527, 226] width 840 height 49
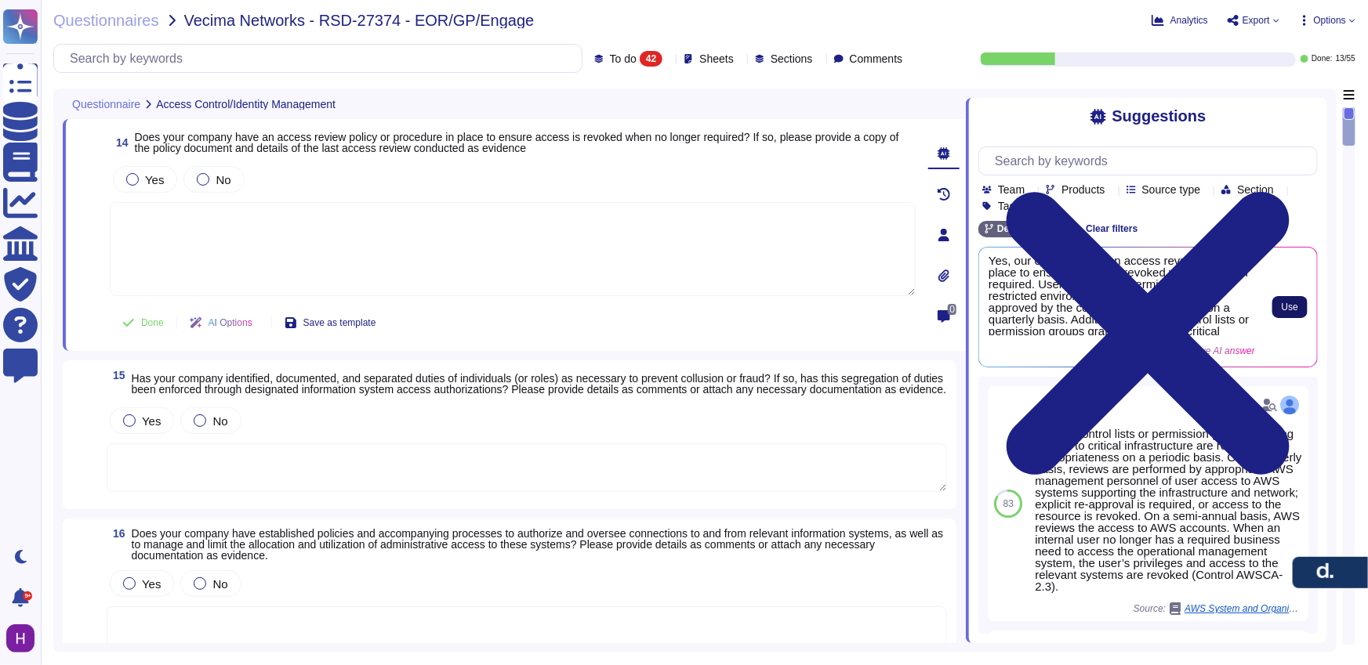
click at [1298, 308] on span "Use" at bounding box center [1289, 307] width 16 height 9
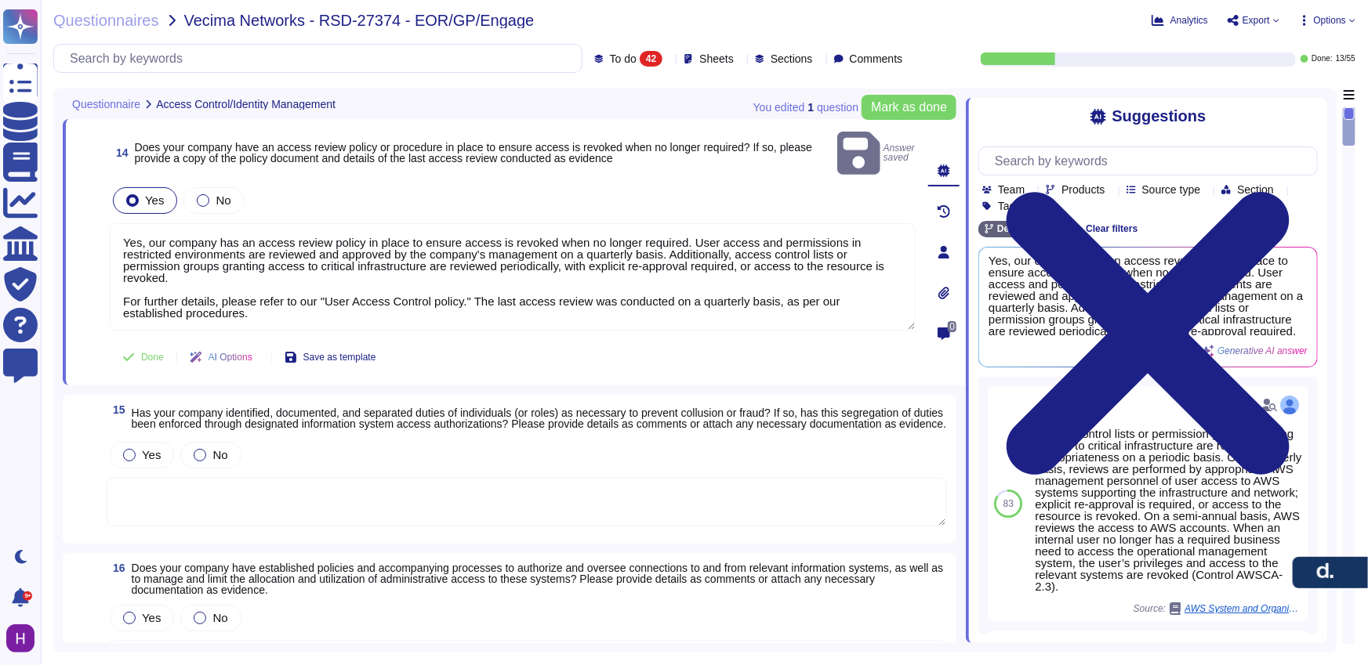
drag, startPoint x: 420, startPoint y: 295, endPoint x: 65, endPoint y: 282, distance: 355.3
click at [65, 282] on div "14 Does your company have an access review policy or procedure in place to ensu…" at bounding box center [514, 252] width 903 height 266
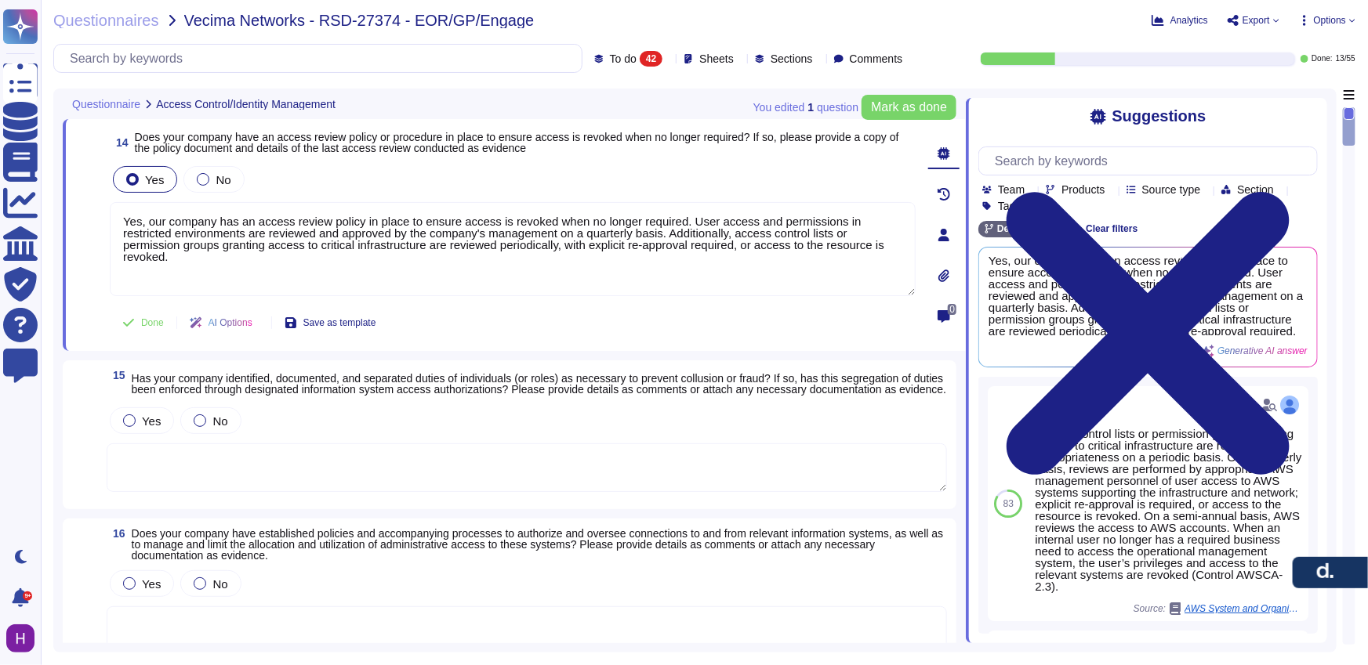
click at [181, 476] on textarea at bounding box center [527, 468] width 840 height 49
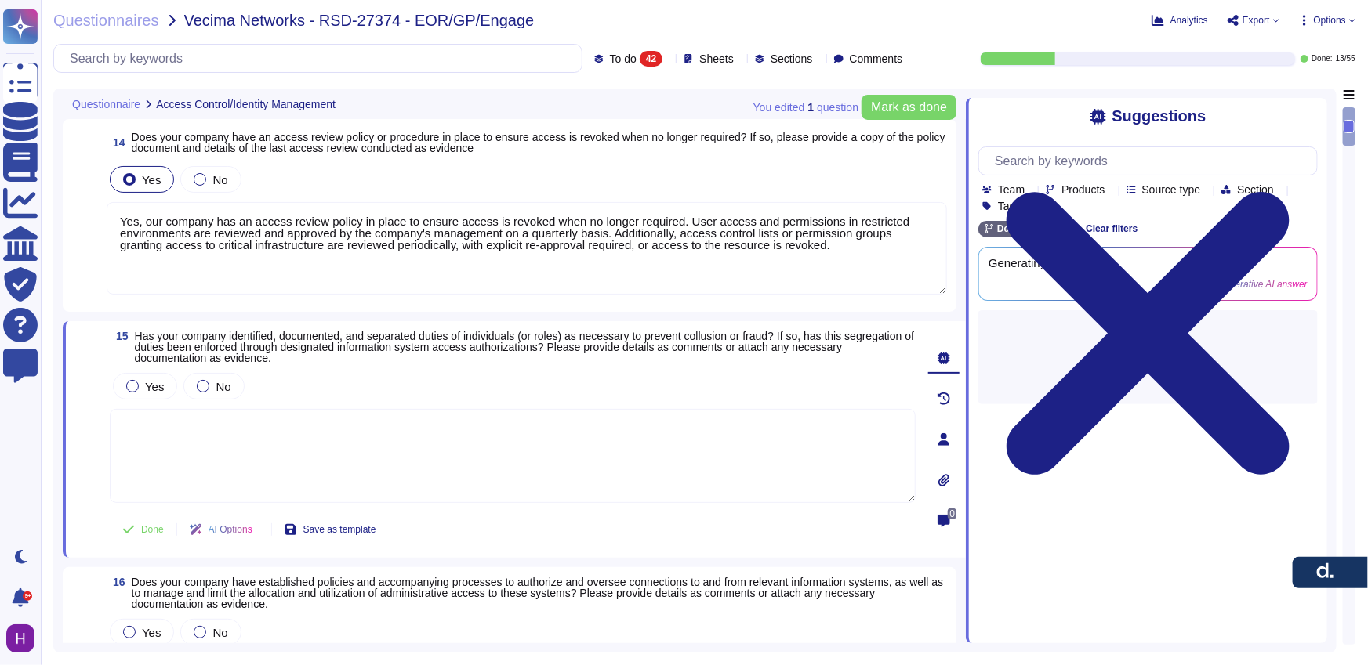
click at [230, 232] on textarea "Yes, our company has an access review policy in place to ensure access is revok…" at bounding box center [527, 248] width 840 height 92
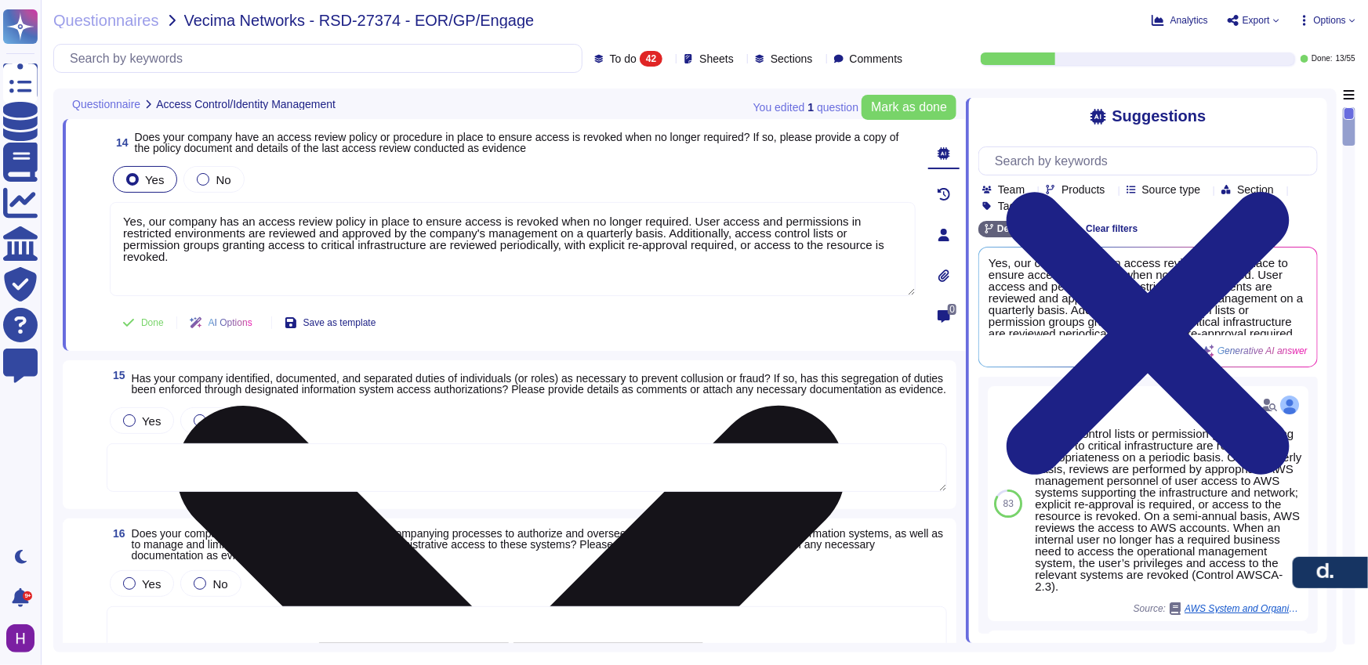
paste textarea "[PERSON_NAME] has an access review policy to ensure access is revoked when no l…"
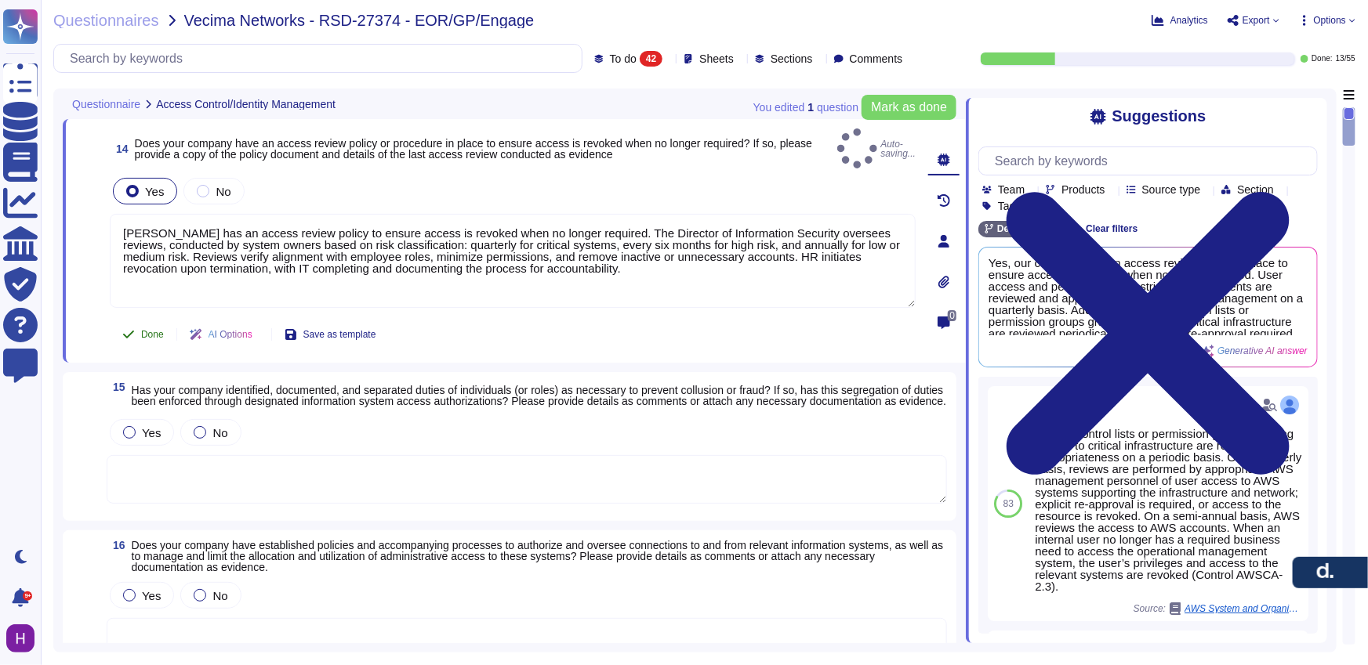
type textarea "[PERSON_NAME] has an access review policy to ensure access is revoked when no l…"
click at [147, 330] on span "Done" at bounding box center [152, 334] width 23 height 9
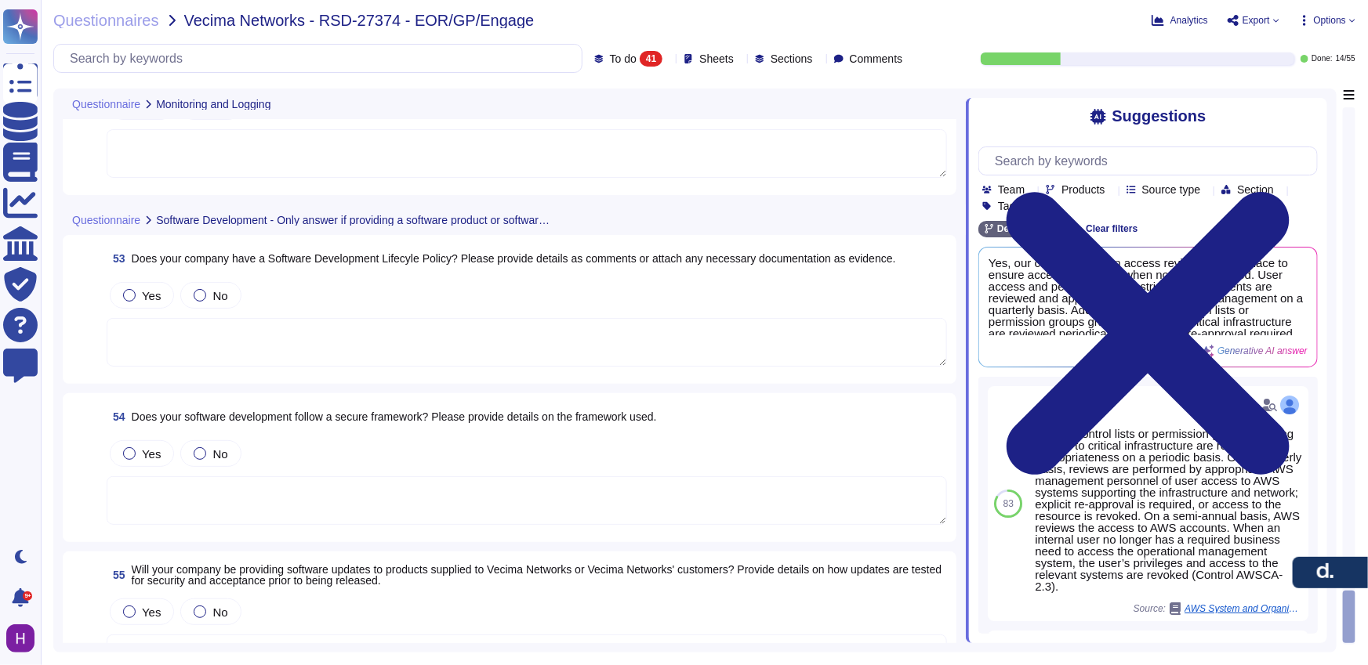
scroll to position [5870, 0]
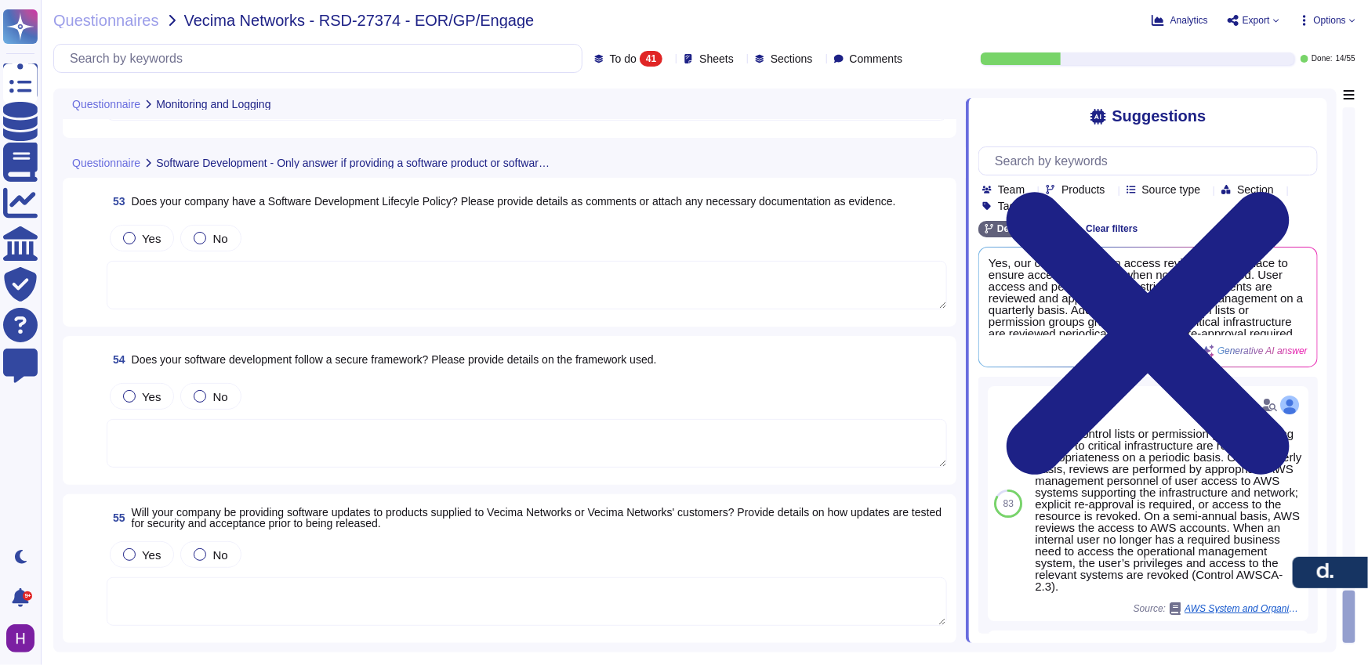
click at [1354, 497] on div "Questionnaires Vecima Networks - RSD-27374 - EOR/GP/Engage Analytics Export Opt…" at bounding box center [704, 332] width 1327 height 665
click at [1354, 492] on div at bounding box center [1349, 376] width 13 height 538
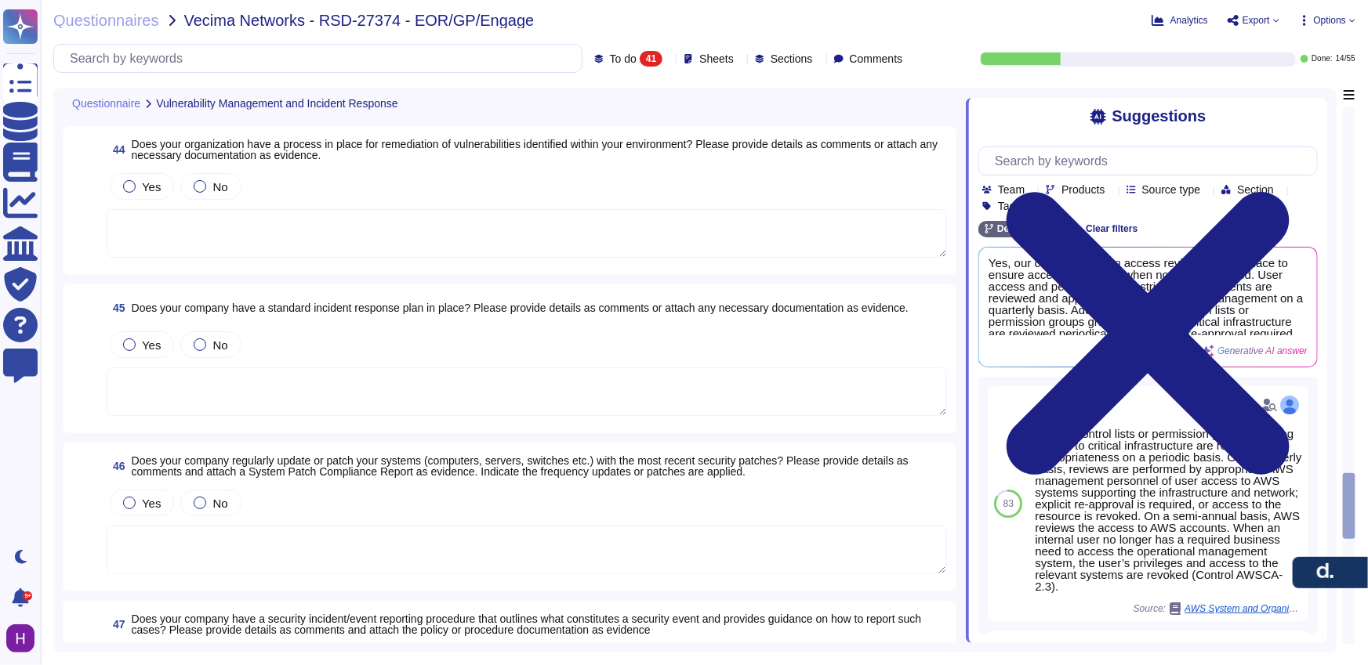
drag, startPoint x: 1353, startPoint y: 491, endPoint x: 1356, endPoint y: 430, distance: 61.2
click at [1358, 421] on div "Questionnaires Vecima Networks - RSD-27374 - EOR/GP/Engage Analytics Export Opt…" at bounding box center [704, 332] width 1327 height 665
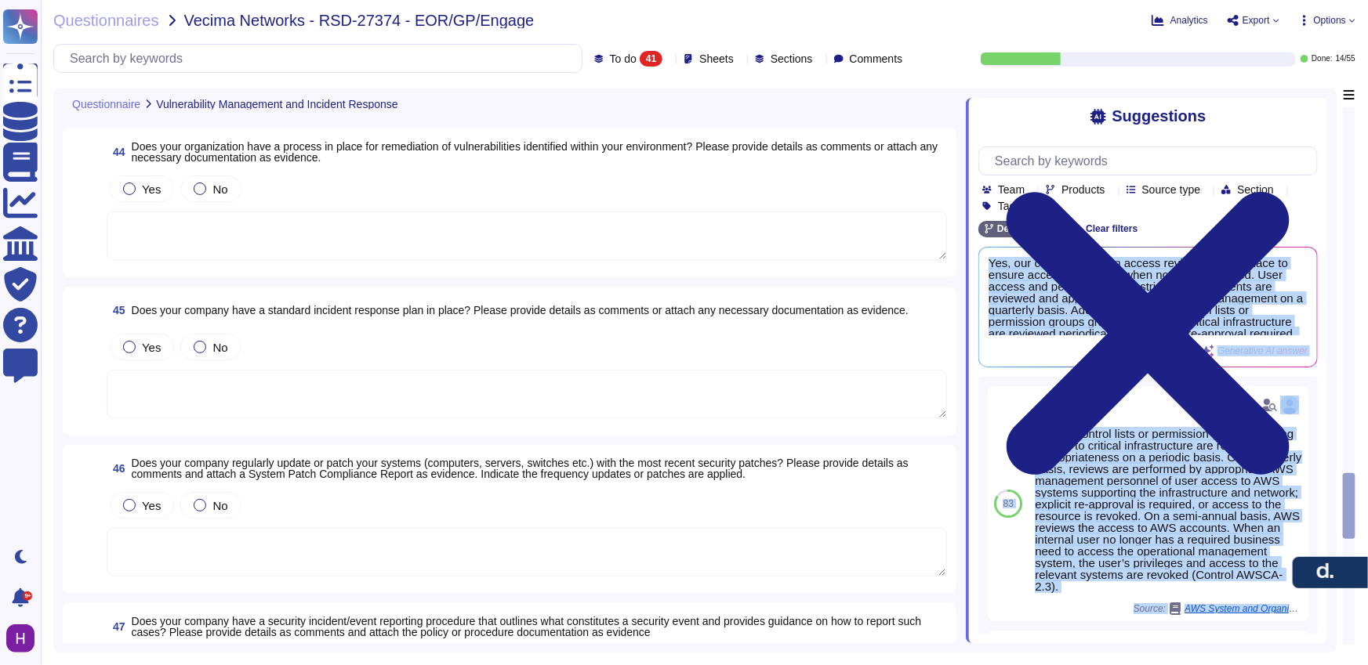
drag, startPoint x: 1347, startPoint y: 488, endPoint x: 1309, endPoint y: 238, distance: 253.0
click at [1309, 238] on div "Questionnaire Vulnerability Management and Incident Response 43 Does your organ…" at bounding box center [704, 371] width 1302 height 564
click at [1342, 259] on div "Questionnaire Vulnerability Management and Incident Response 43 Does your organ…" at bounding box center [704, 371] width 1302 height 564
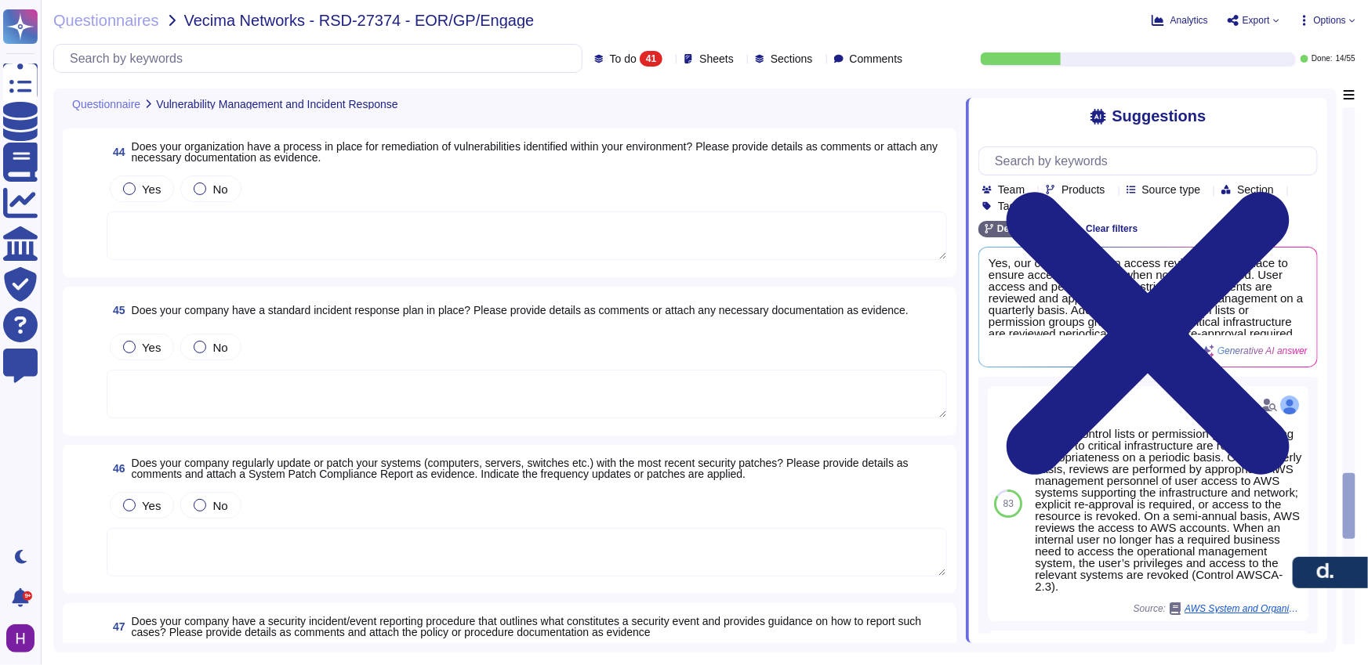
click at [1350, 254] on div at bounding box center [1348, 376] width 11 height 536
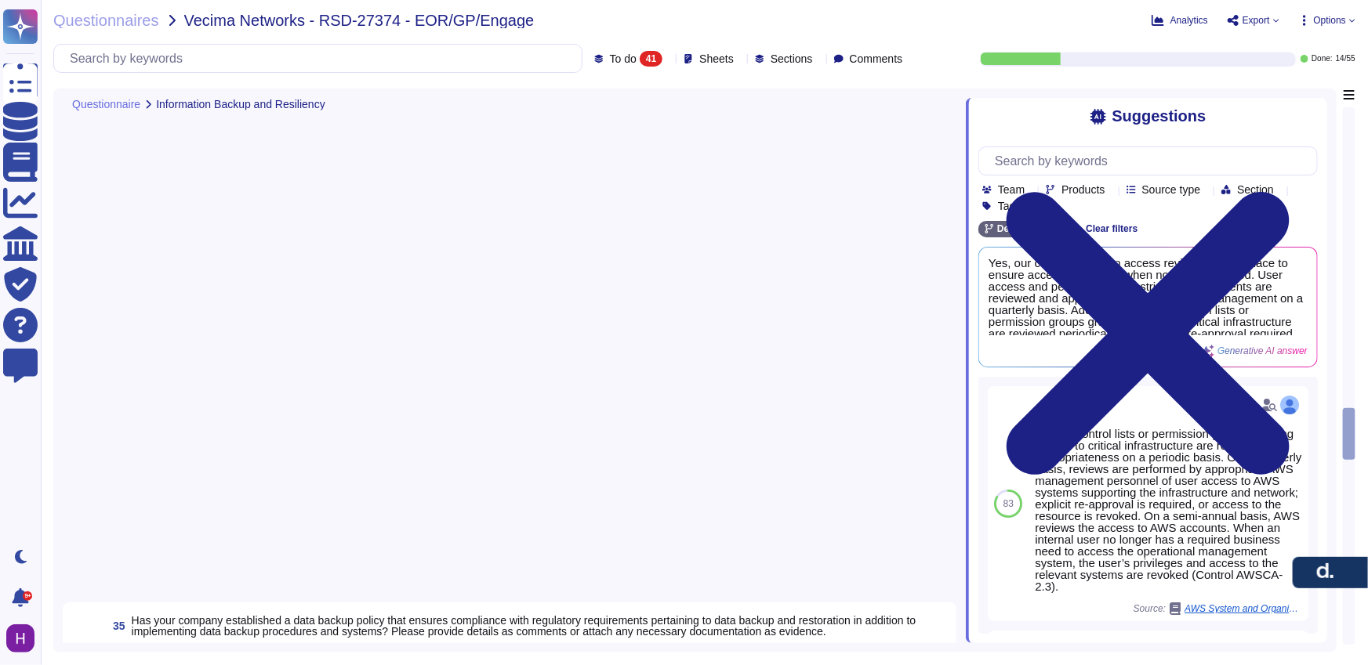
click at [1348, 253] on div at bounding box center [1348, 376] width 11 height 536
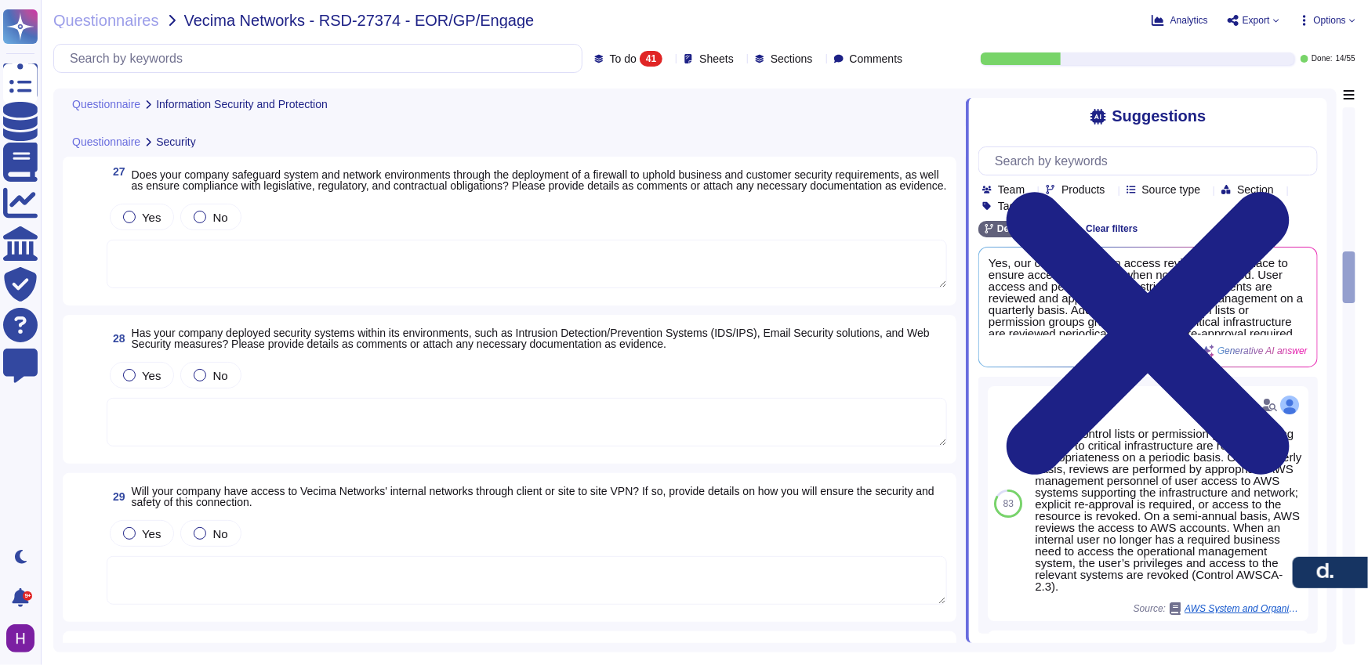
click at [1348, 252] on div at bounding box center [1348, 376] width 11 height 536
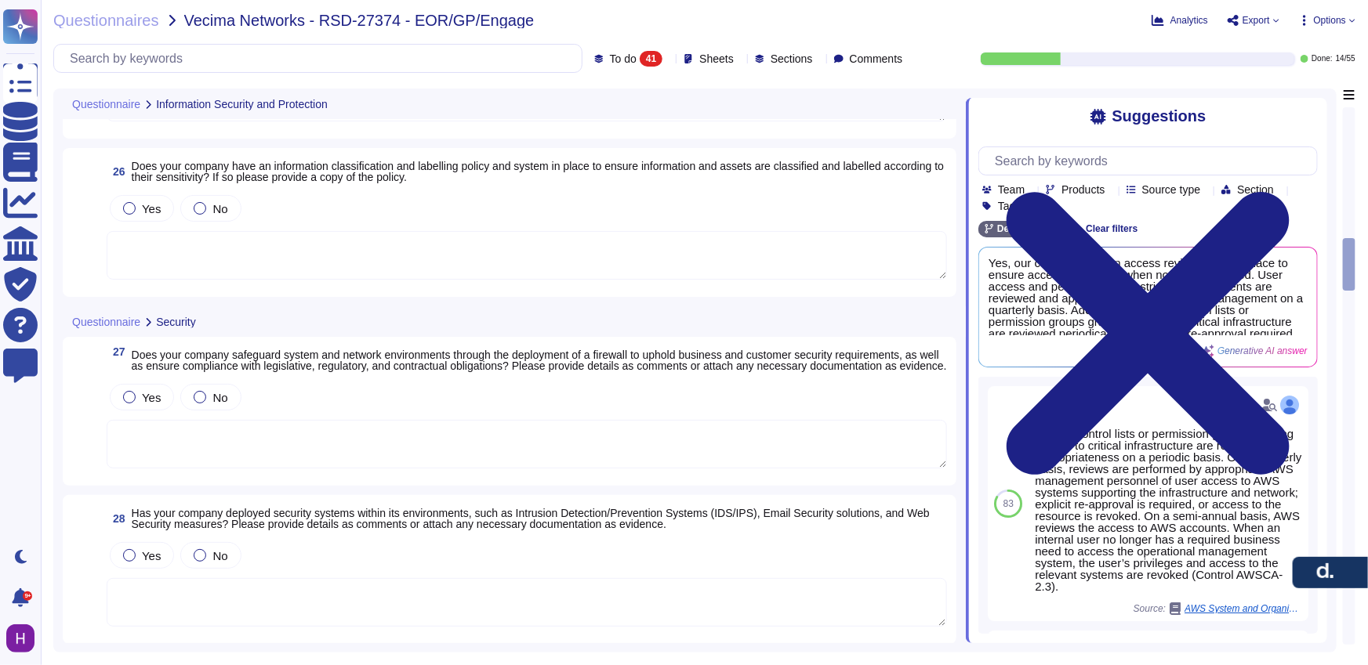
drag, startPoint x: 1348, startPoint y: 252, endPoint x: 1350, endPoint y: 149, distance: 102.7
click at [1351, 157] on div at bounding box center [1349, 376] width 13 height 538
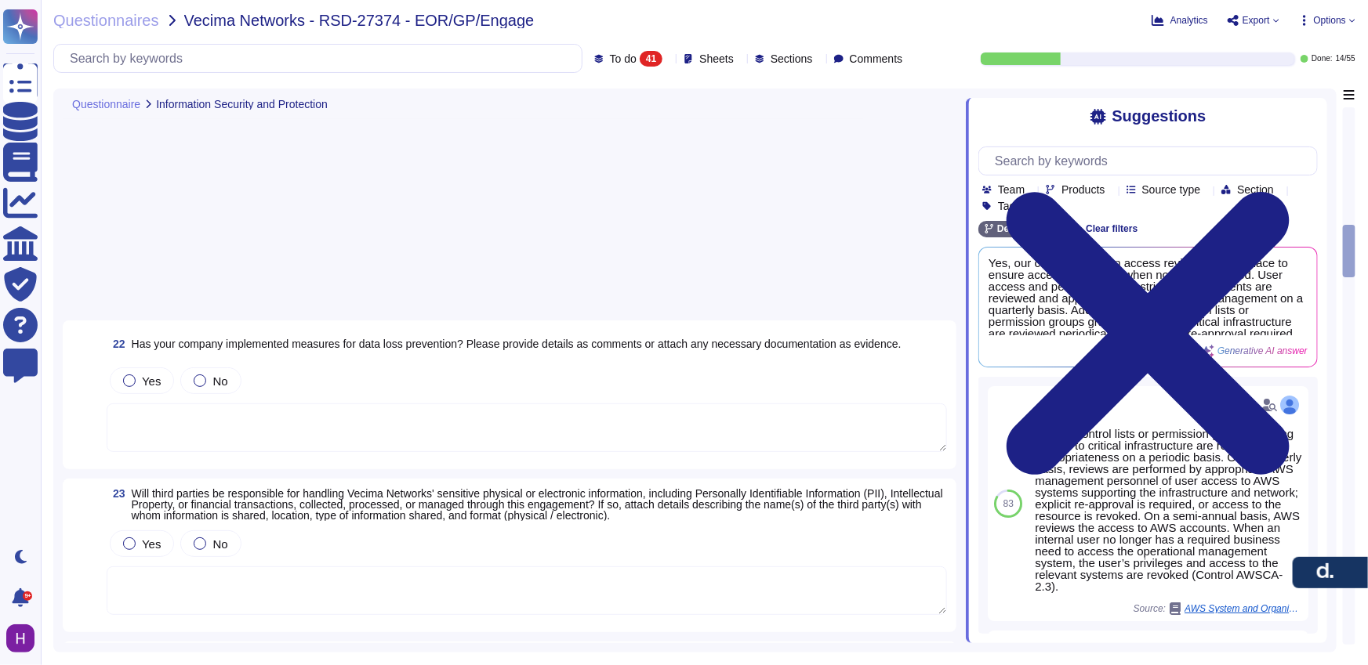
click at [1350, 149] on div at bounding box center [1348, 376] width 11 height 536
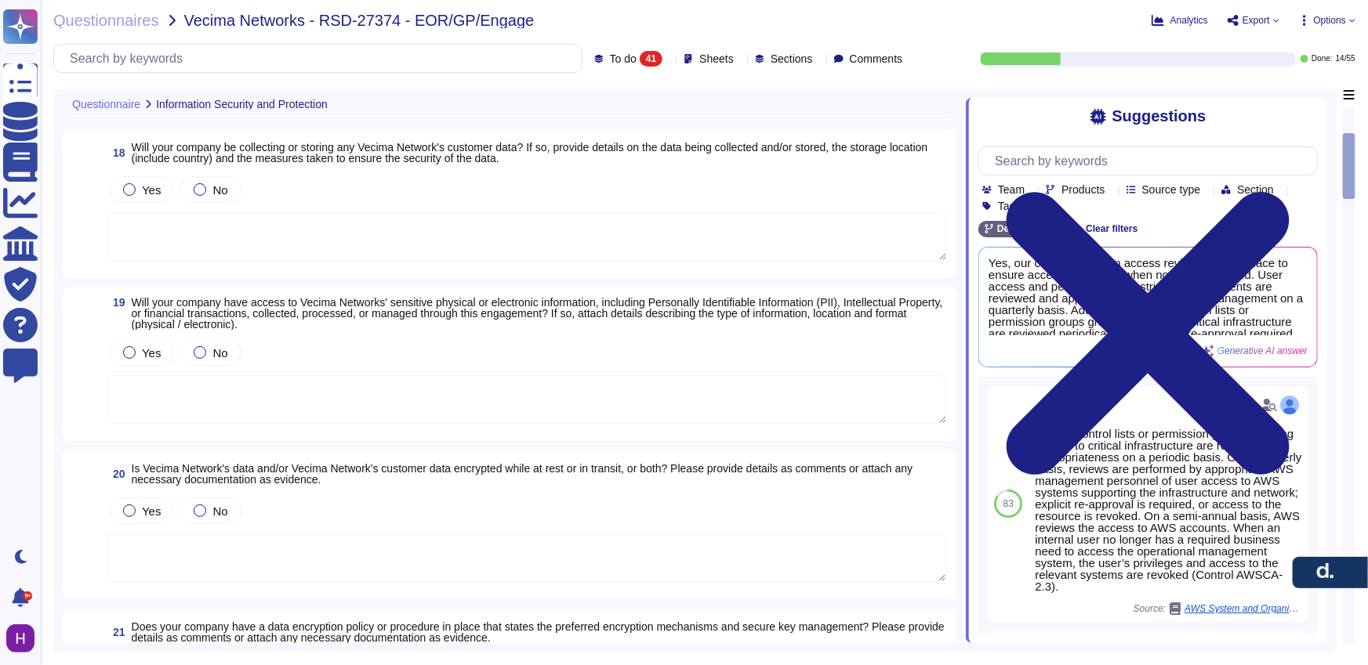
click at [1352, 121] on div at bounding box center [1348, 376] width 11 height 536
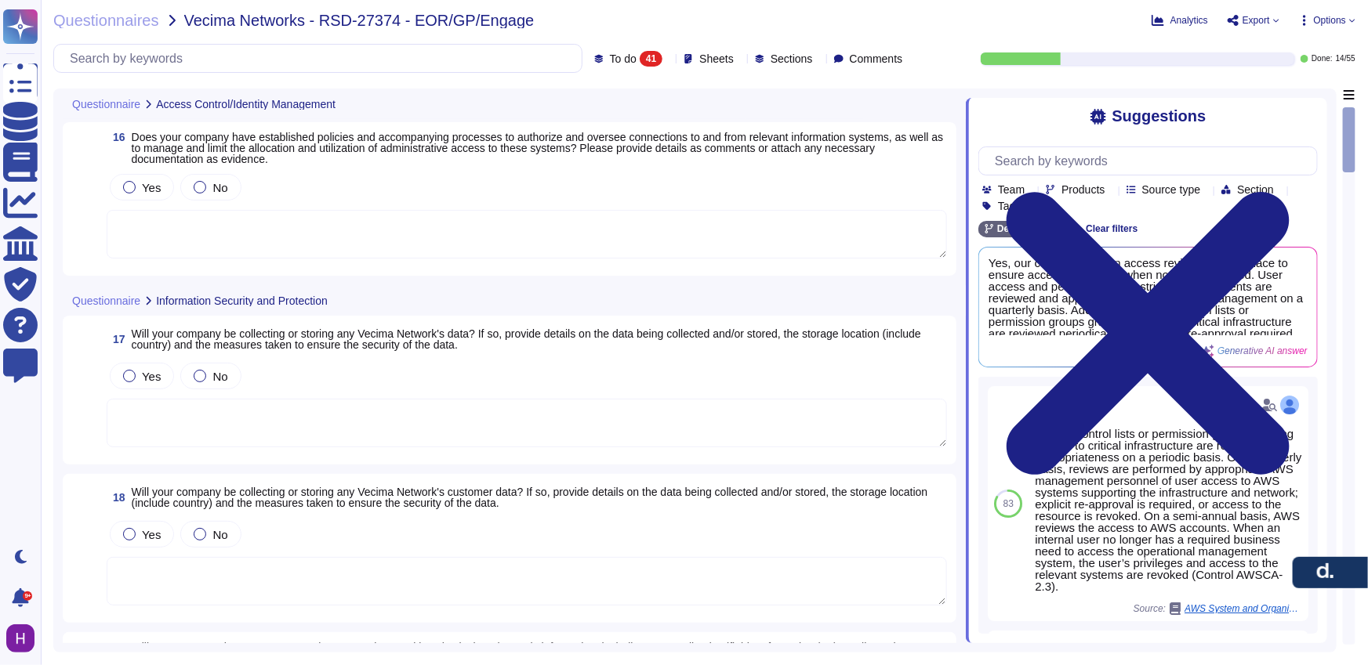
scroll to position [154, 0]
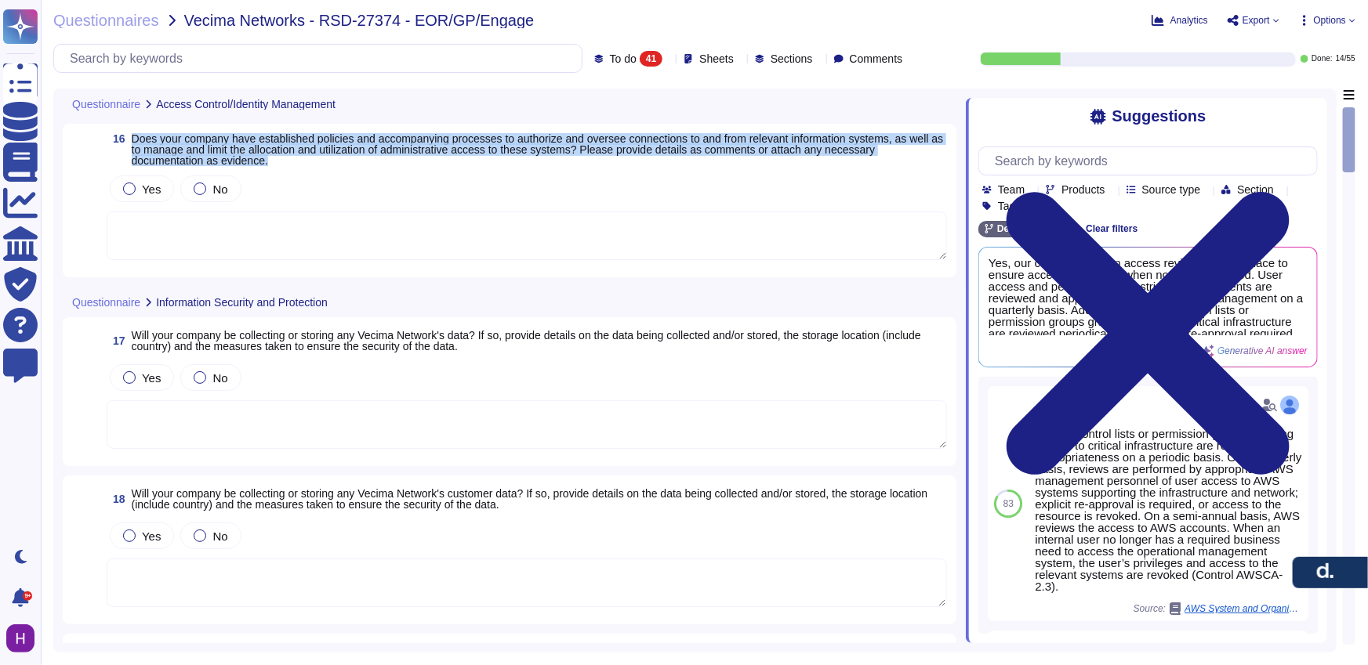
drag, startPoint x: 378, startPoint y: 172, endPoint x: 127, endPoint y: 147, distance: 252.0
click at [127, 147] on div "16 Does your company have established policies and accompanying processes to au…" at bounding box center [509, 200] width 875 height 135
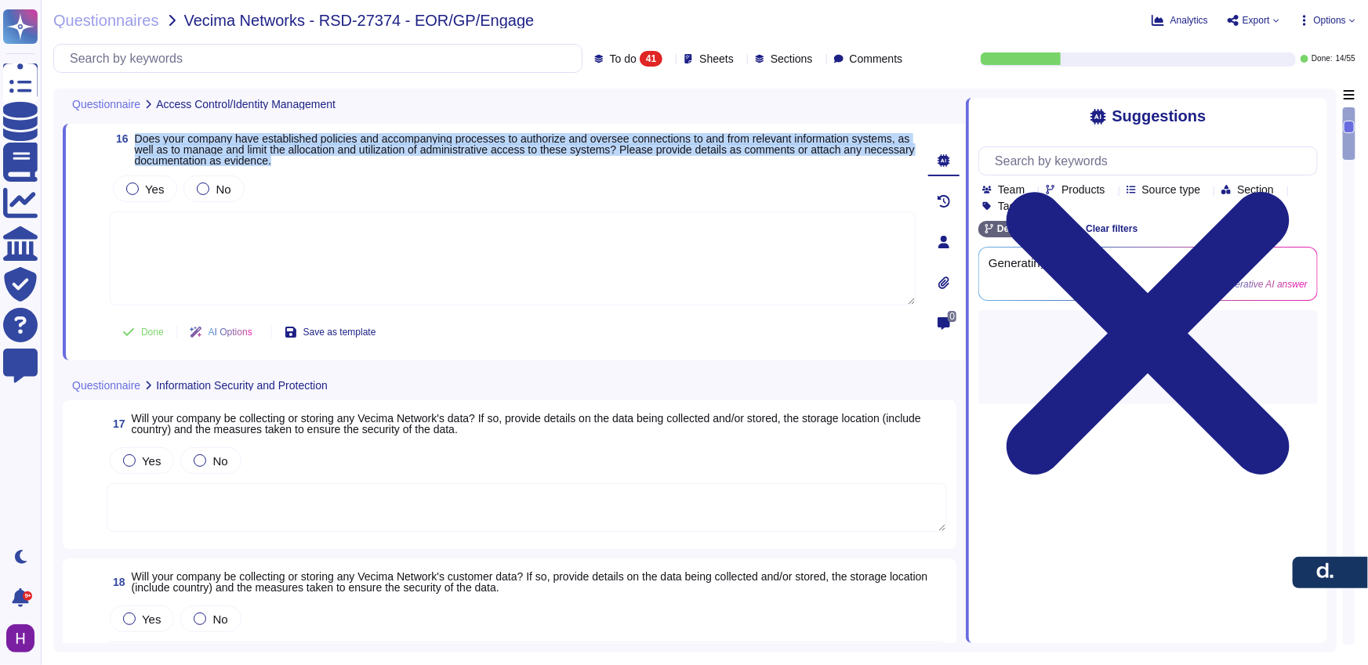
drag, startPoint x: 404, startPoint y: 167, endPoint x: 212, endPoint y: 135, distance: 193.9
click at [212, 135] on div "16 Does your company have established policies and accompanying processes to au…" at bounding box center [514, 242] width 903 height 237
copy span "Does your company have established policies and accompanying processes to autho…"
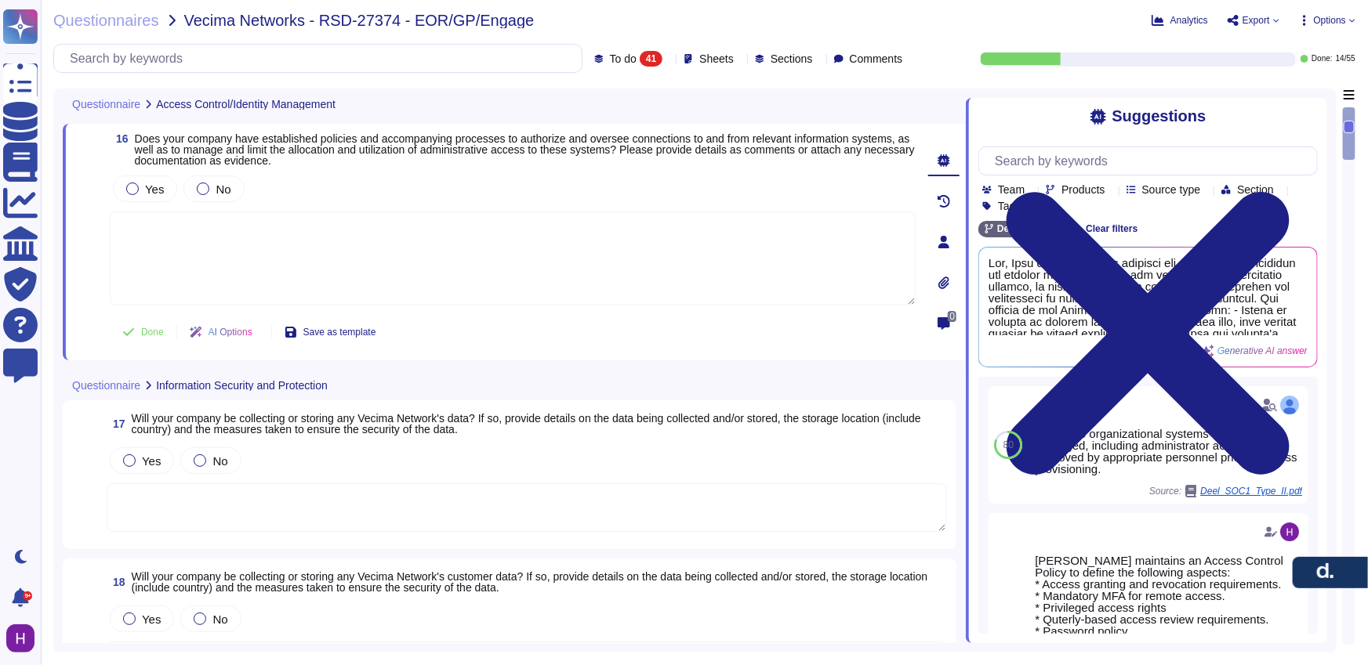
drag, startPoint x: 268, startPoint y: 277, endPoint x: 198, endPoint y: 231, distance: 83.9
click at [268, 277] on textarea at bounding box center [513, 259] width 806 height 94
paste textarea "[PERSON_NAME] has policies and processes to authorize and oversee system connec…"
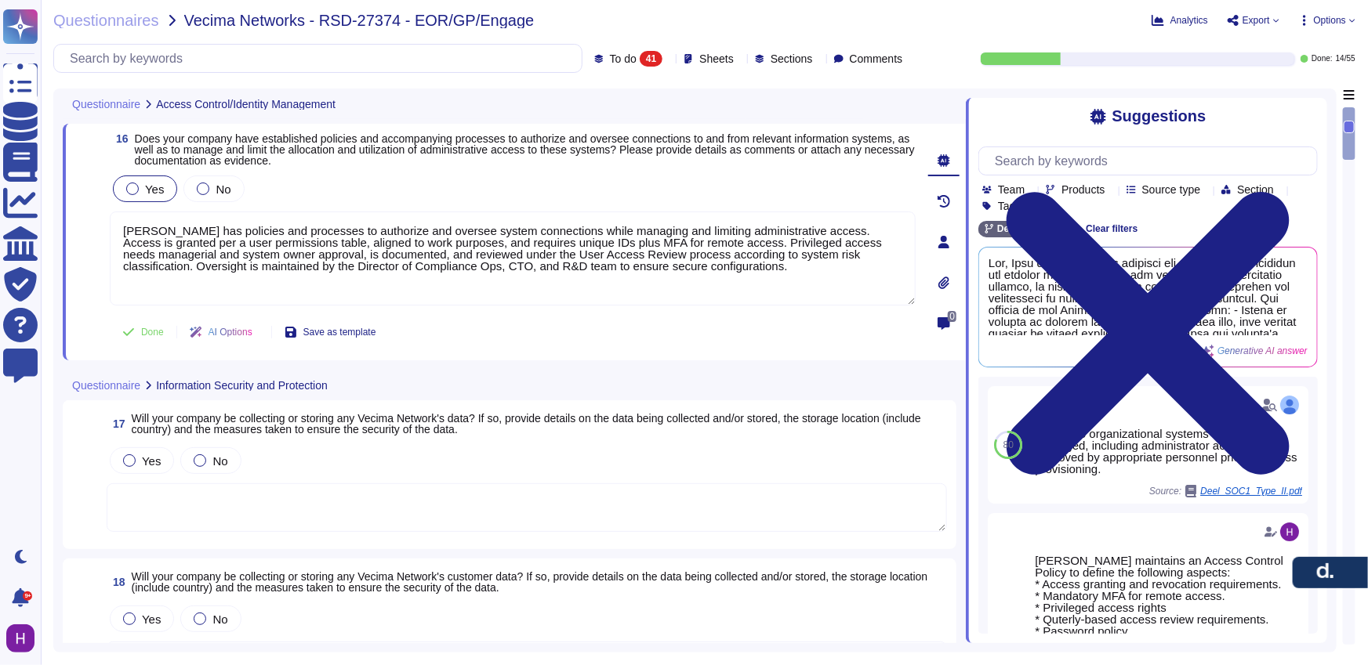
type textarea "[PERSON_NAME] has policies and processes to authorize and oversee system connec…"
click at [134, 191] on div at bounding box center [132, 189] width 13 height 13
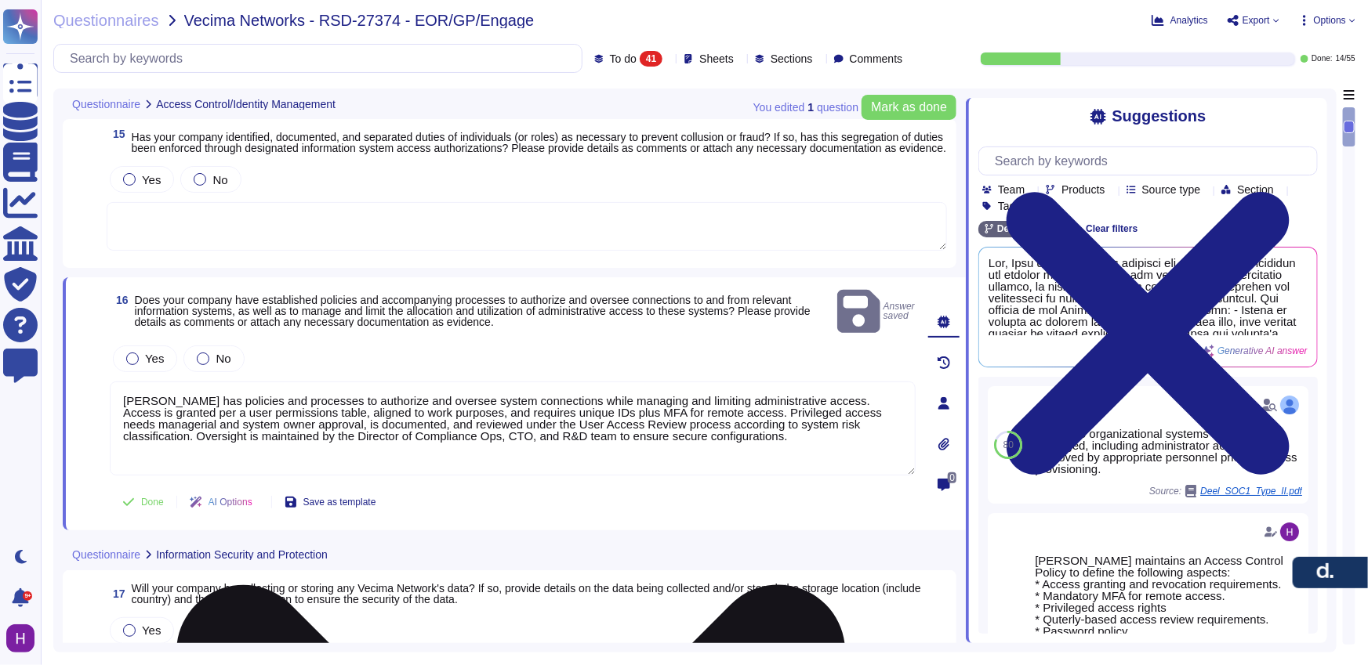
scroll to position [0, 0]
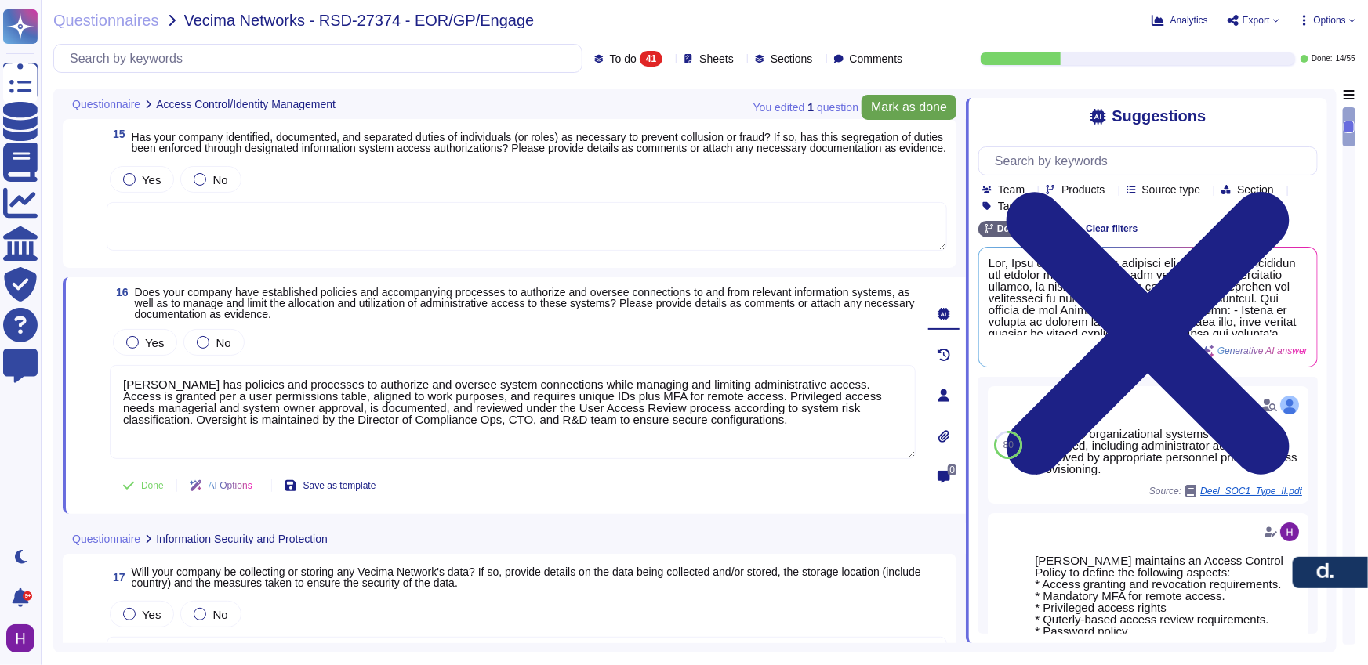
click at [885, 103] on span "Mark as done" at bounding box center [909, 107] width 76 height 13
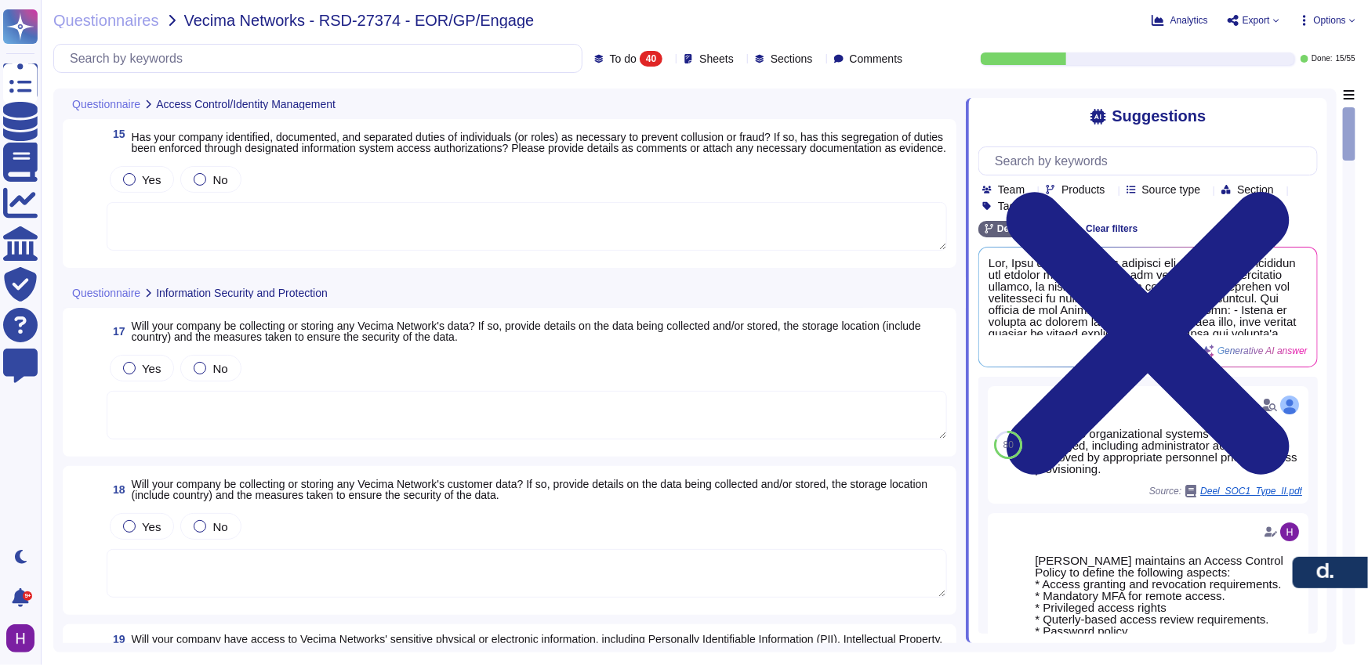
click at [640, 55] on div "40" at bounding box center [651, 59] width 23 height 16
click at [625, 96] on div "All 55" at bounding box center [634, 98] width 127 height 17
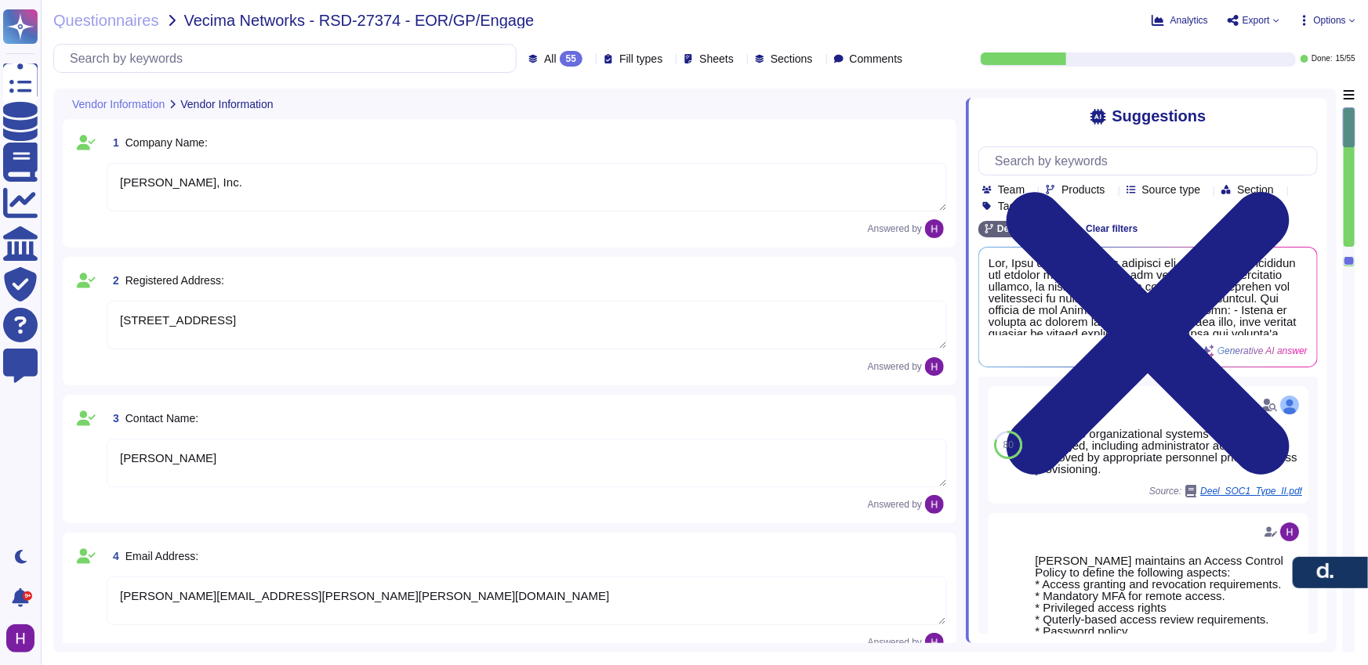
type textarea "[PERSON_NAME][EMAIL_ADDRESS][PERSON_NAME][PERSON_NAME][DOMAIN_NAME]"
type textarea "N/A"
type textarea "EOR (Employer of Record): [PERSON_NAME] EOR serves as the legal employer for a …"
type textarea "[PERSON_NAME], Inc."
type textarea "[STREET_ADDRESS]"
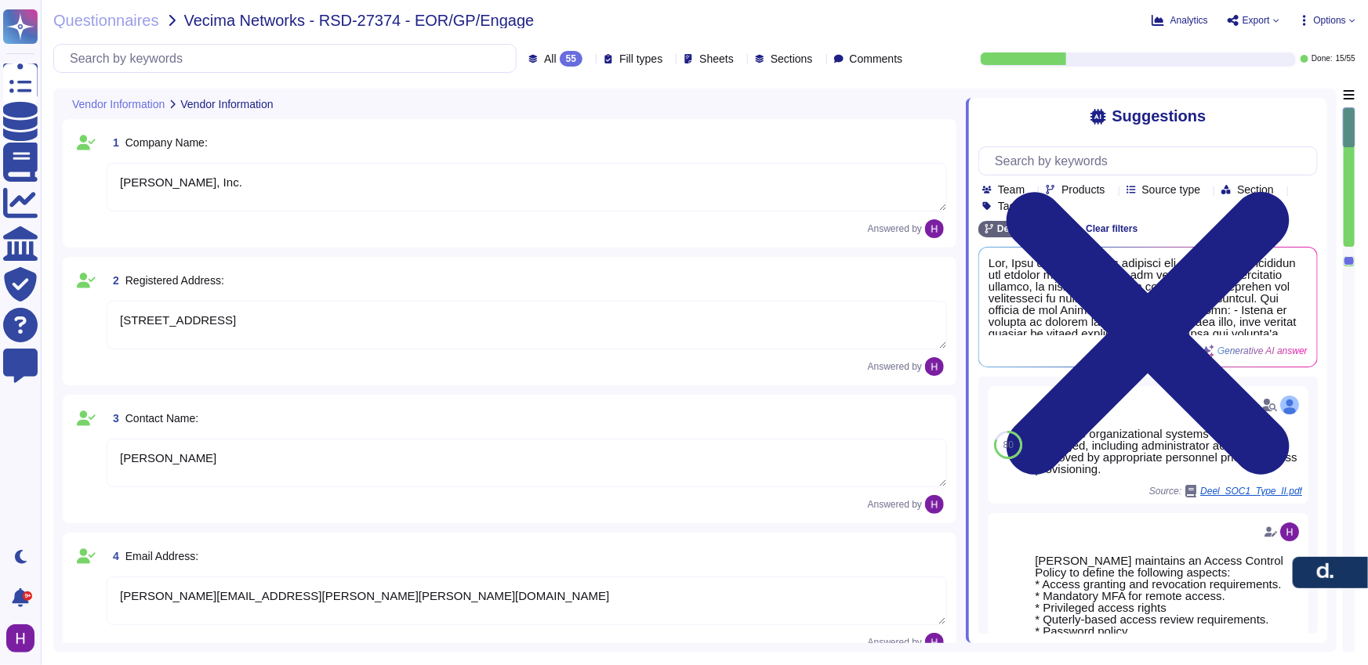
type textarea "[PERSON_NAME]"
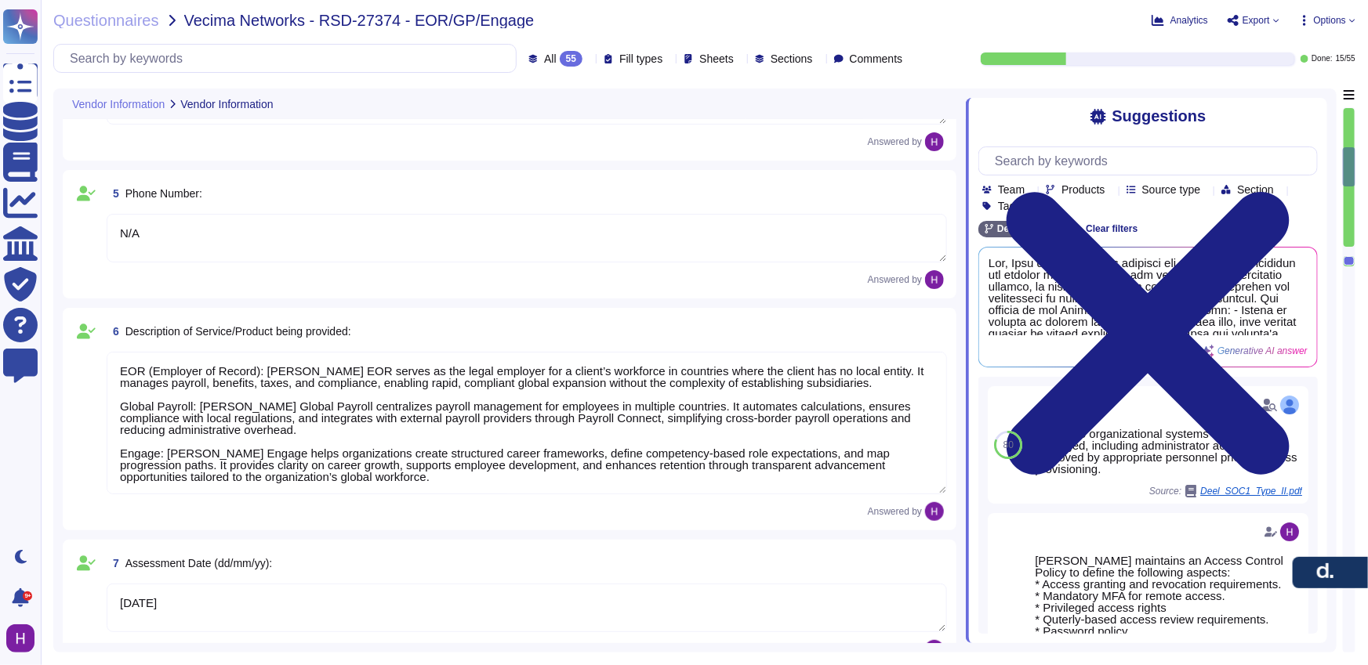
type textarea "[DATE]"
type textarea "Yes, [PERSON_NAME] holds several industry-recognized security certifications, i…"
type textarea "[PERSON_NAME] maintains formal written information security policies aligned wi…"
type textarea "[PERSON_NAME] conducts regular internal audits of its security controls and pra…"
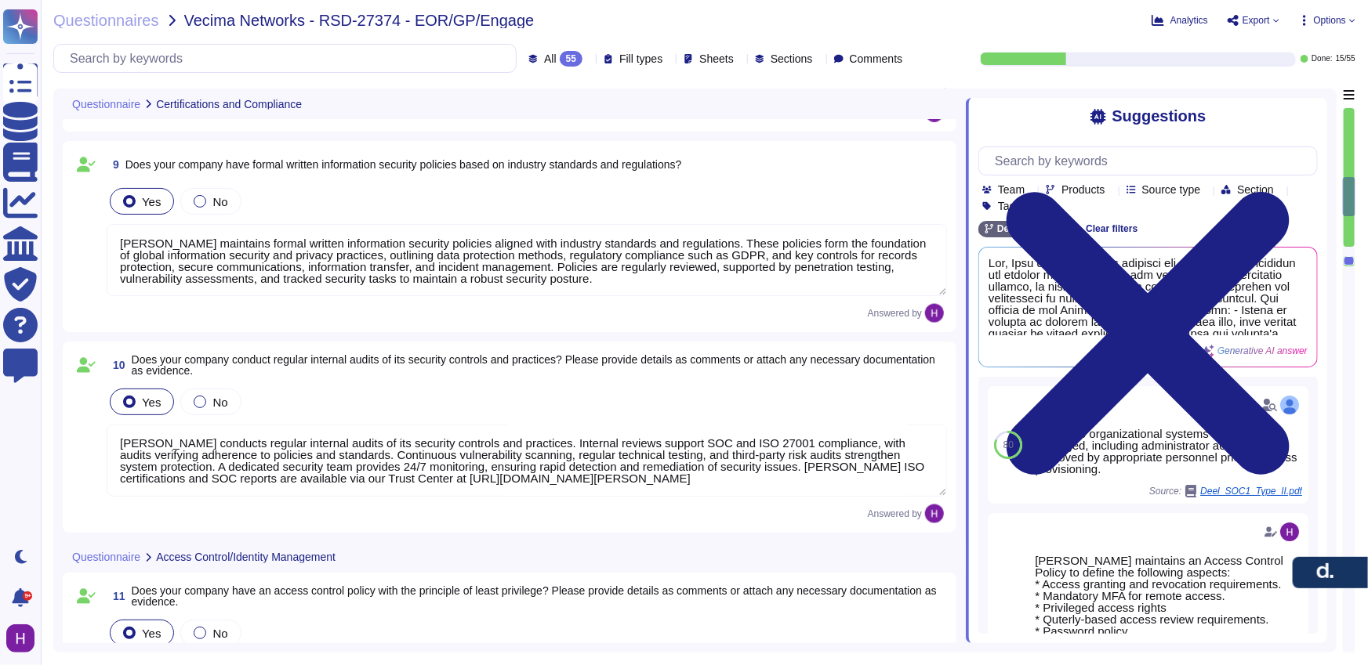
type textarea "[PERSON_NAME] enforces an access control policy based on the principle of least…"
type textarea "[PERSON_NAME] ensures all system access requests are approved before granting p…"
type textarea "[PERSON_NAME] has an authentication information policy that defines the secure …"
type textarea "[PERSON_NAME] has an access review policy to ensure access is revoked when no l…"
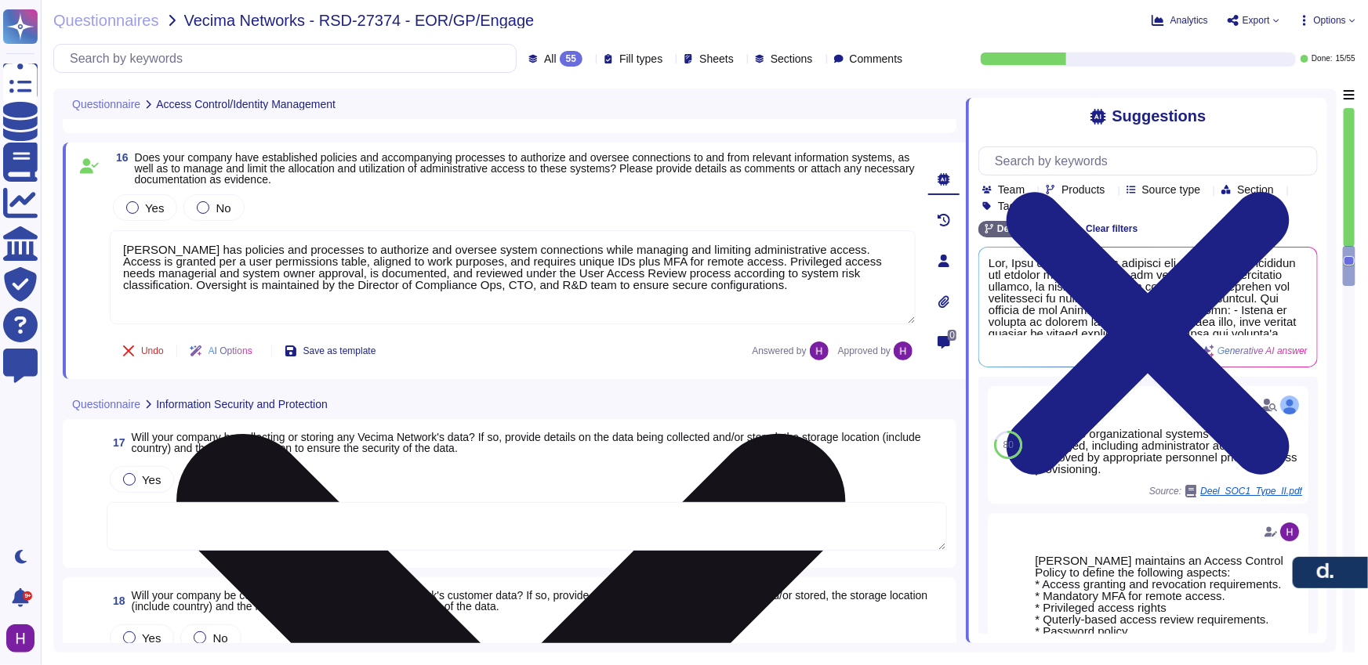
type textarea "[PERSON_NAME] has policies and processes to authorize and oversee system connec…"
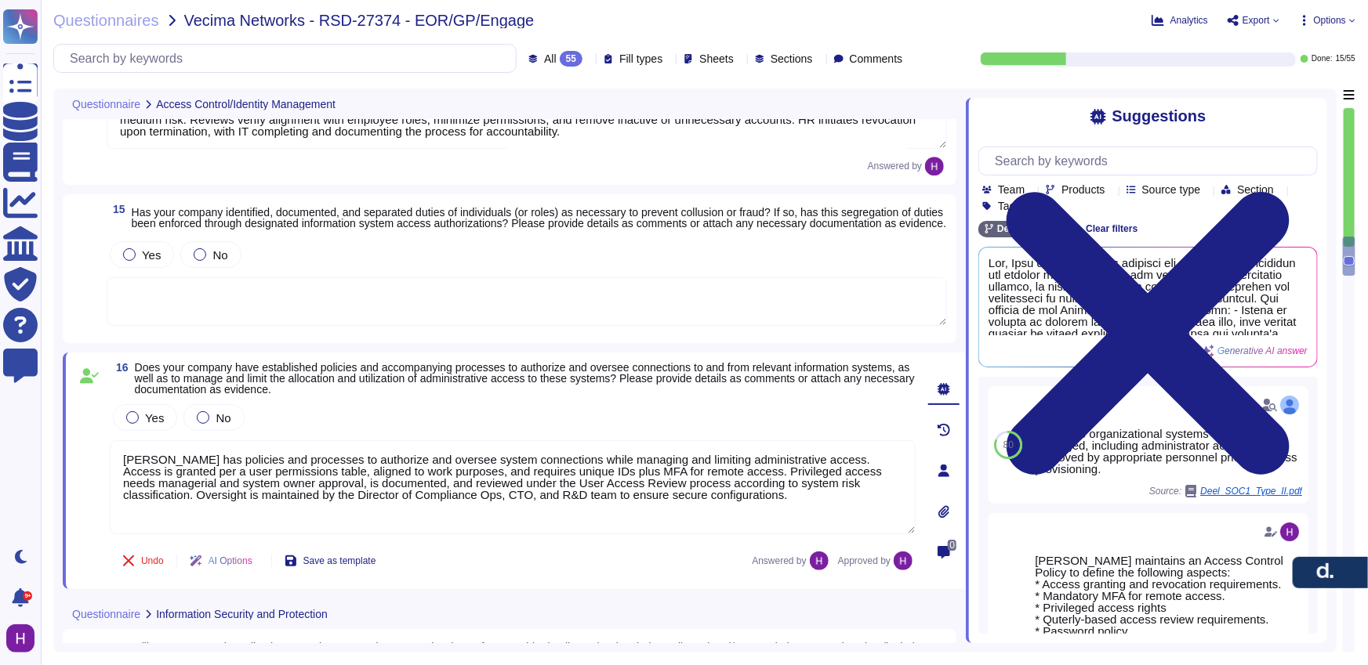
type textarea "[PERSON_NAME] has an authentication information policy that defines the secure …"
type textarea "[PERSON_NAME] has an access review policy to ensure access is revoked when no l…"
type textarea "[PERSON_NAME] has policies and processes to authorize and oversee system connec…"
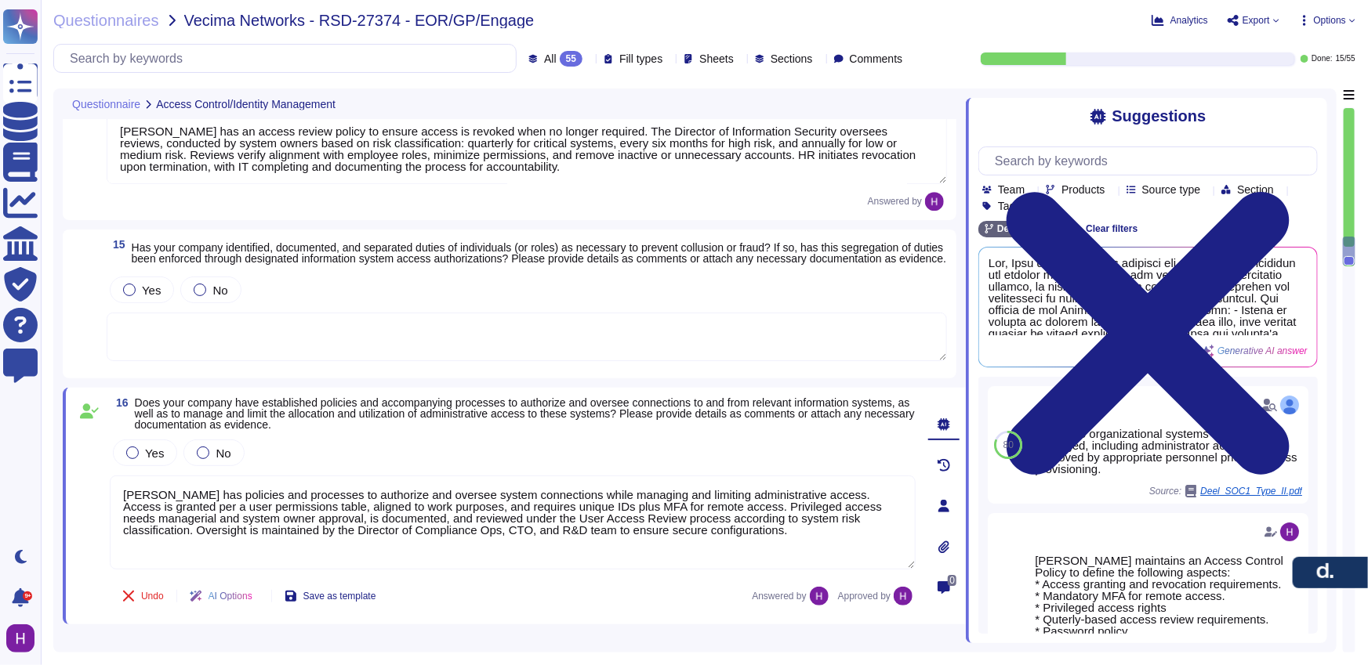
type textarea "[PERSON_NAME] ensures all system access requests are approved before granting p…"
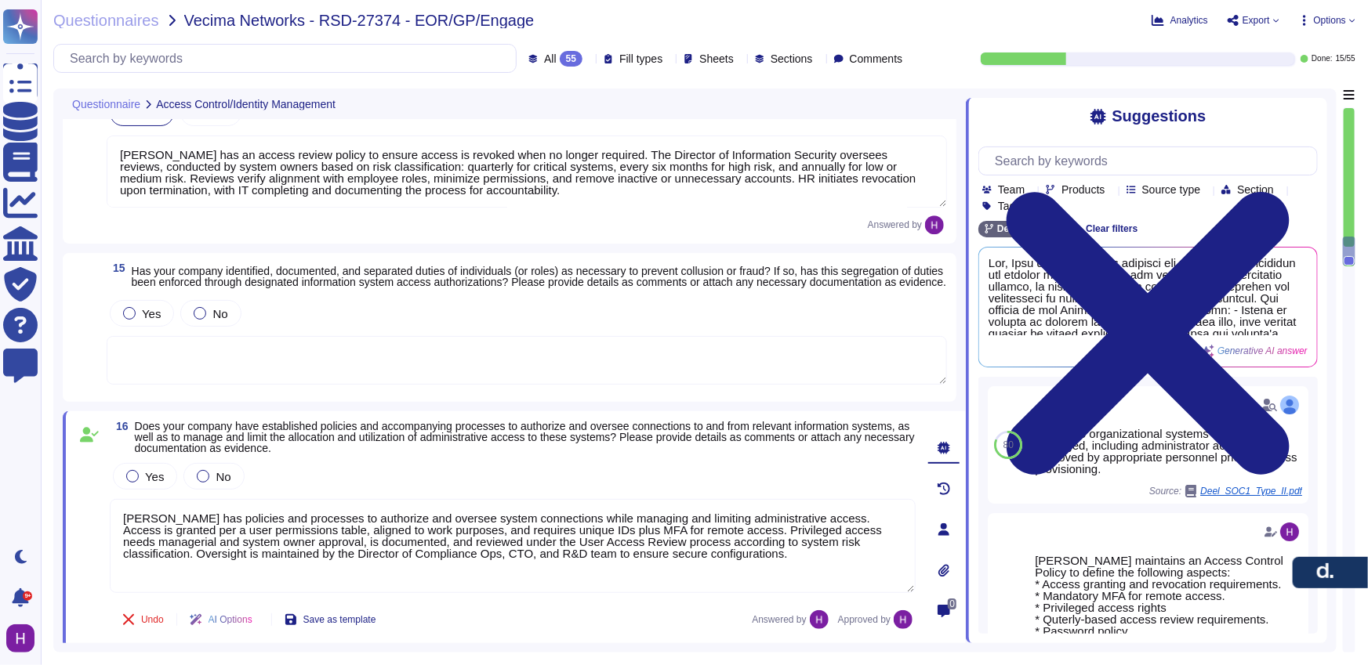
scroll to position [2249, 0]
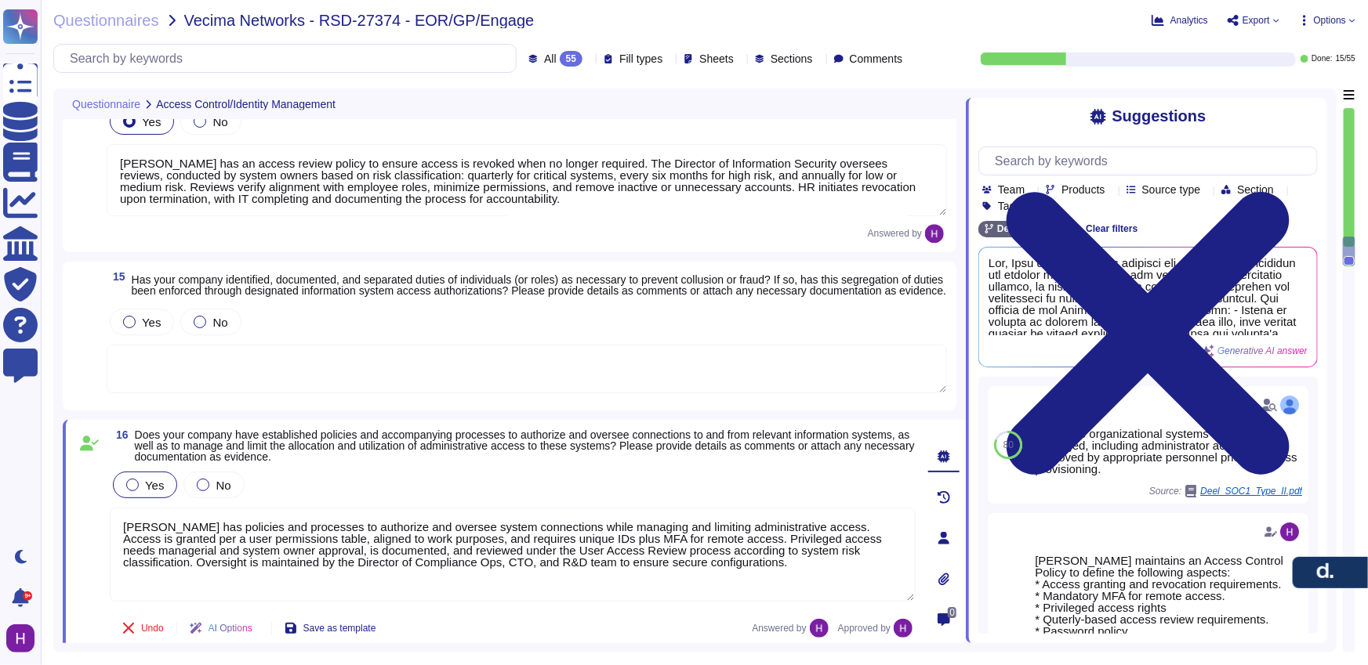
click at [156, 488] on span "Yes" at bounding box center [154, 485] width 19 height 13
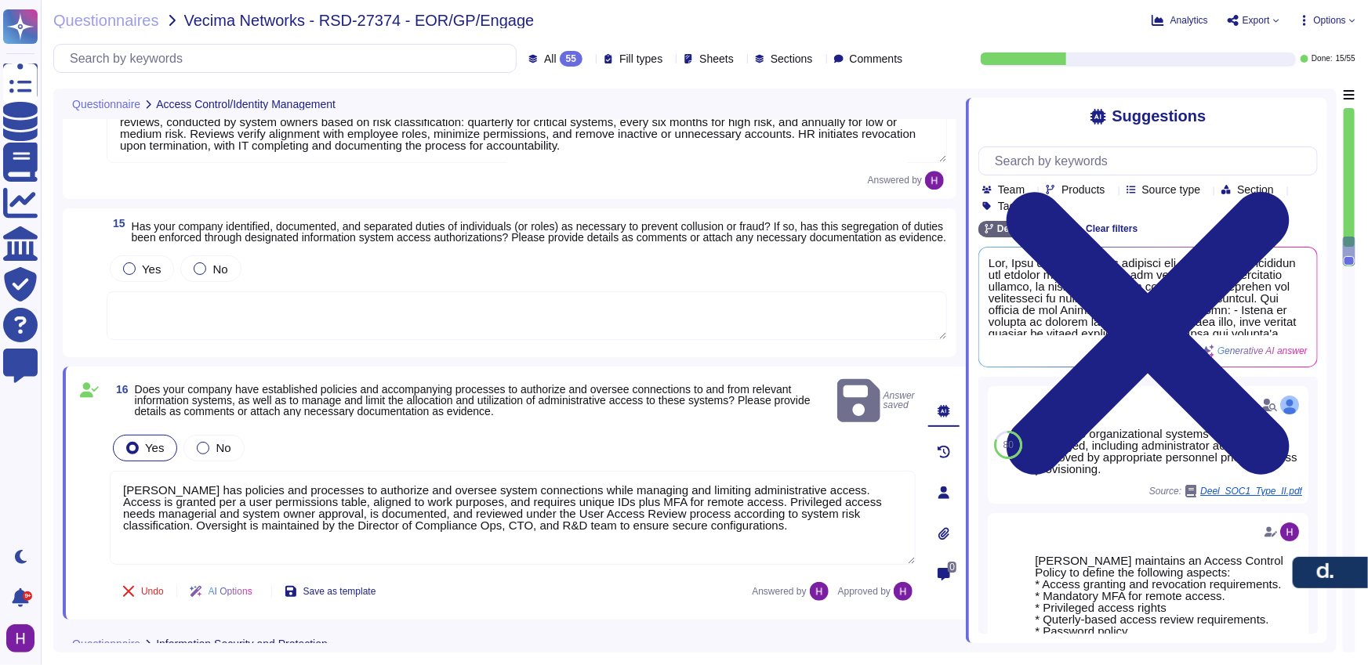
scroll to position [2397, 0]
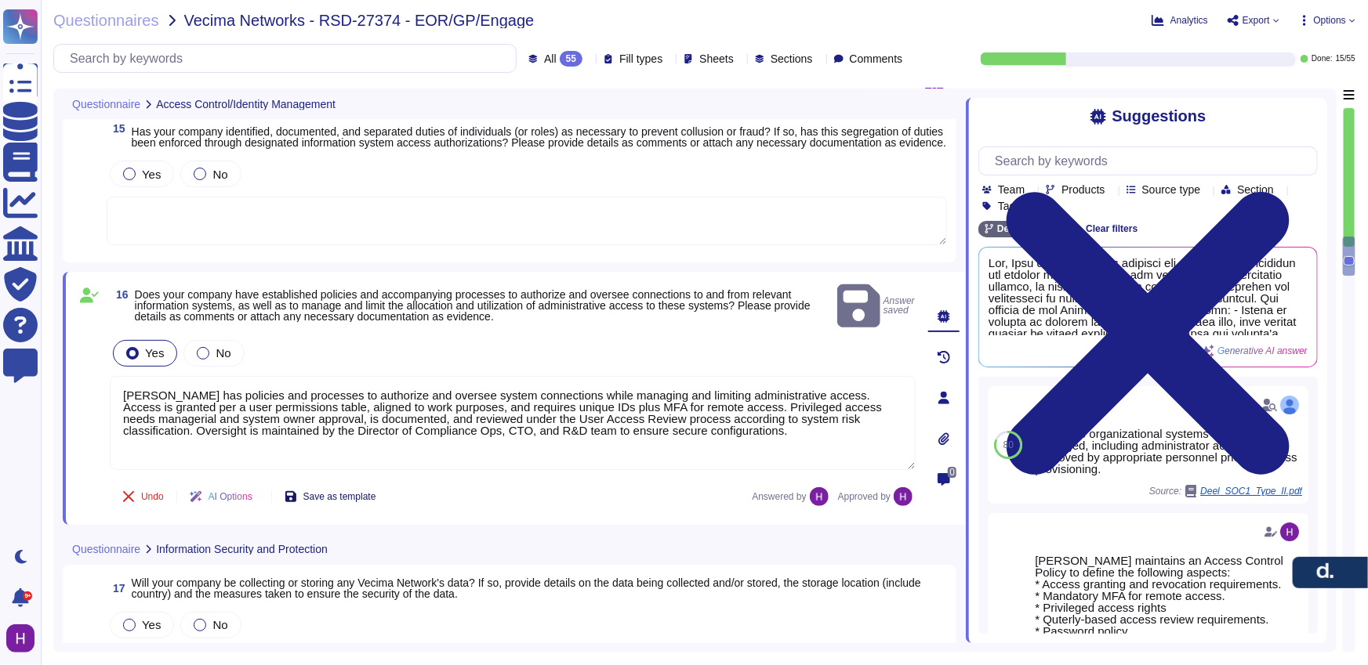
click at [379, 491] on button "Save as template" at bounding box center [330, 496] width 117 height 31
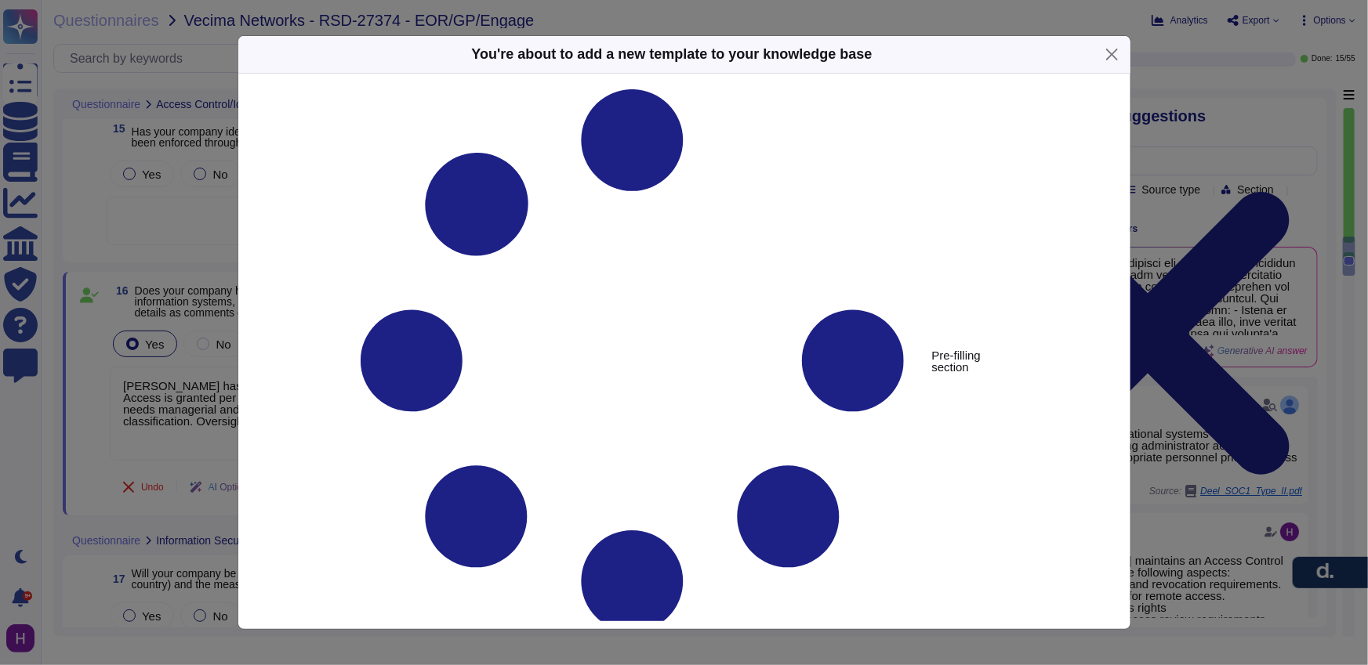
type textarea "Does your company have established policies and accompanying processes to autho…"
type textarea "[PERSON_NAME] has policies and processes to authorize and oversee system connec…"
click at [1104, 53] on button "Close" at bounding box center [1112, 54] width 24 height 24
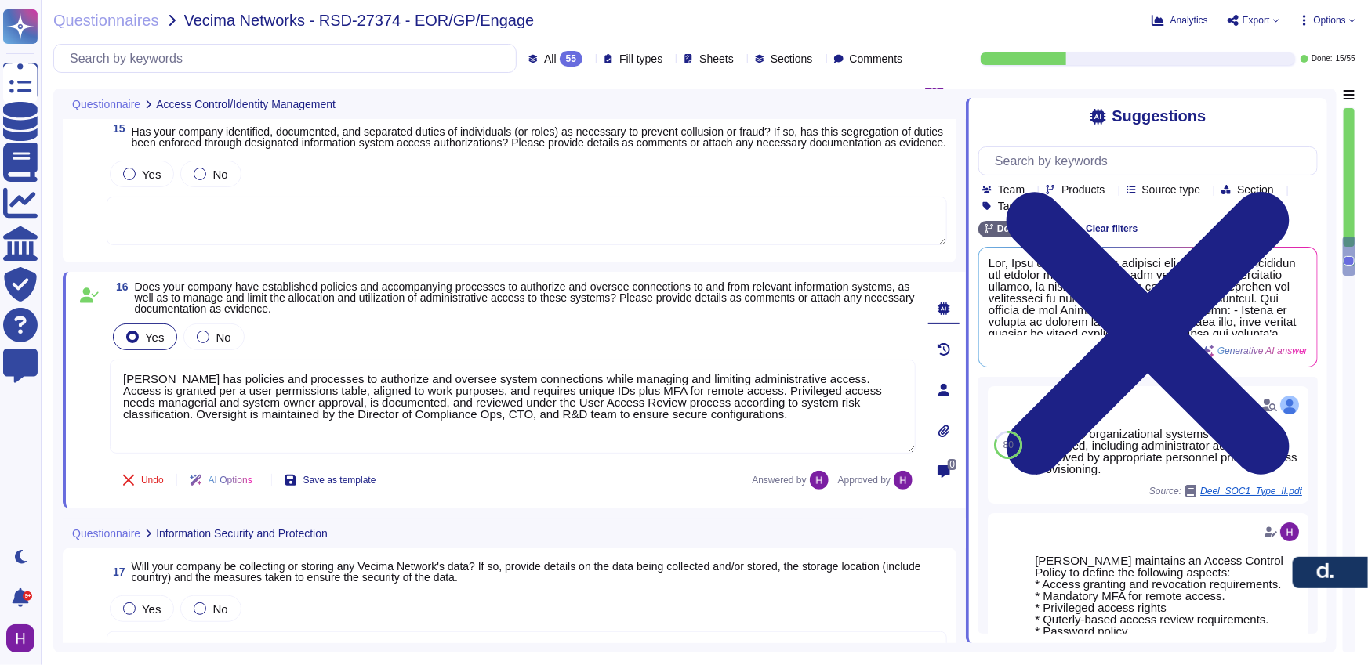
click at [301, 210] on textarea at bounding box center [527, 221] width 840 height 49
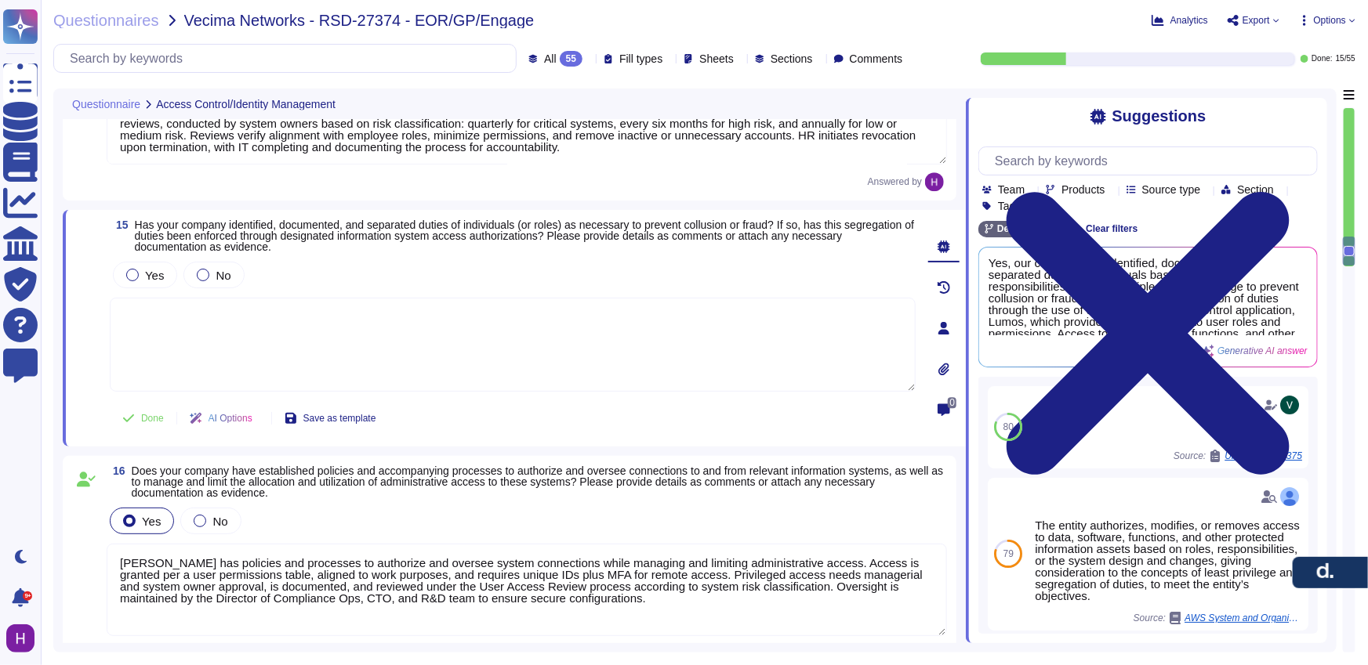
scroll to position [2223, 0]
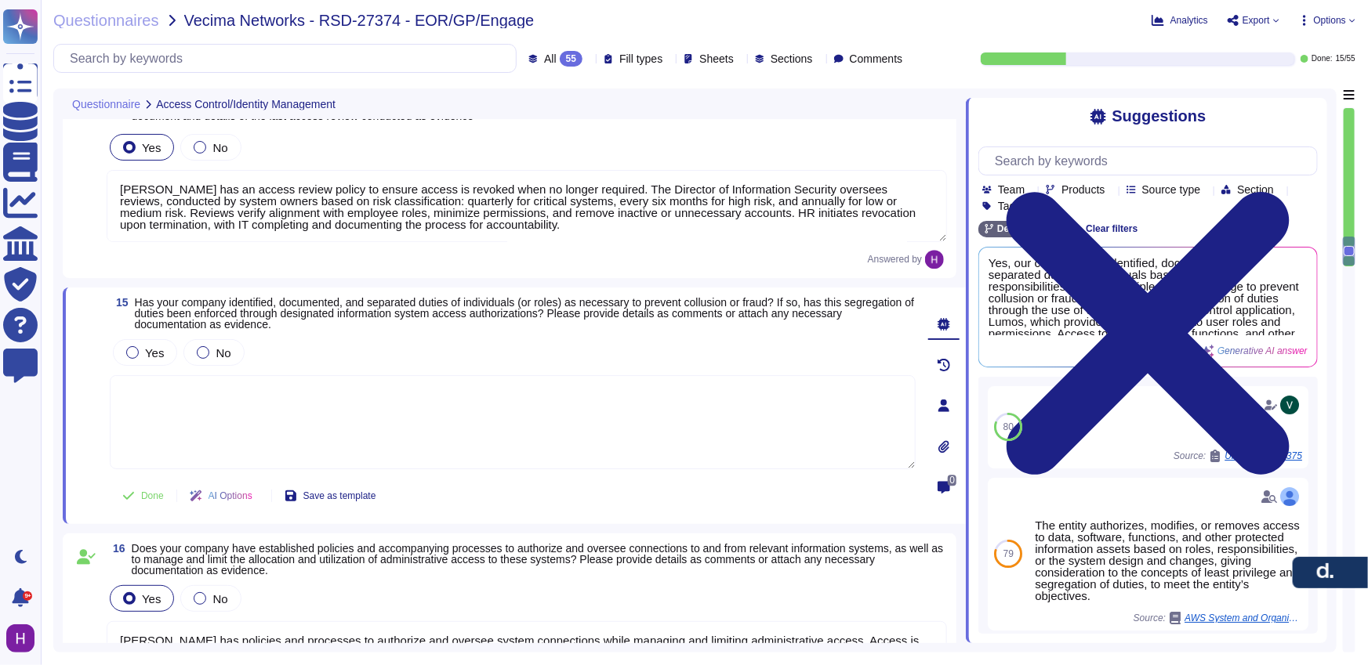
type textarea "[PERSON_NAME] ensures all system access requests are approved before granting p…"
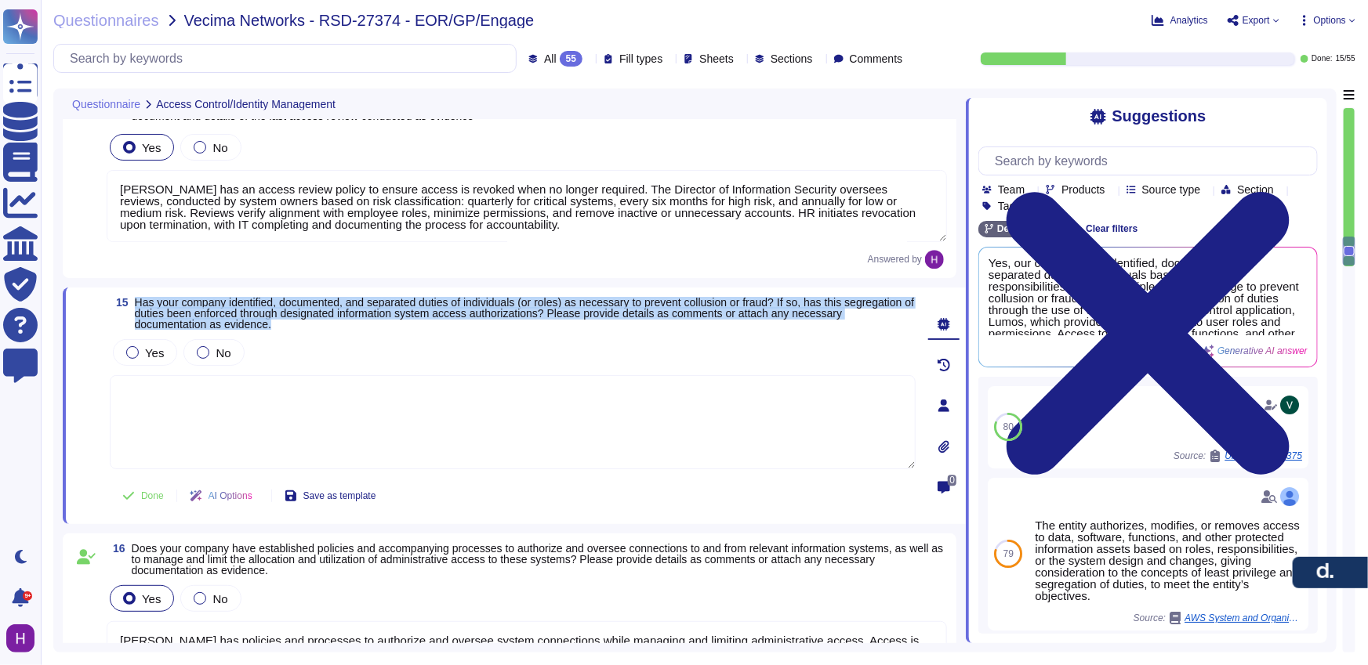
drag, startPoint x: 344, startPoint y: 324, endPoint x: 129, endPoint y: 300, distance: 216.8
click at [129, 300] on div "15 Has your company identified, documented, and separated duties of individuals…" at bounding box center [495, 406] width 840 height 218
copy span "Has your company identified, documented, and separated duties of individuals (o…"
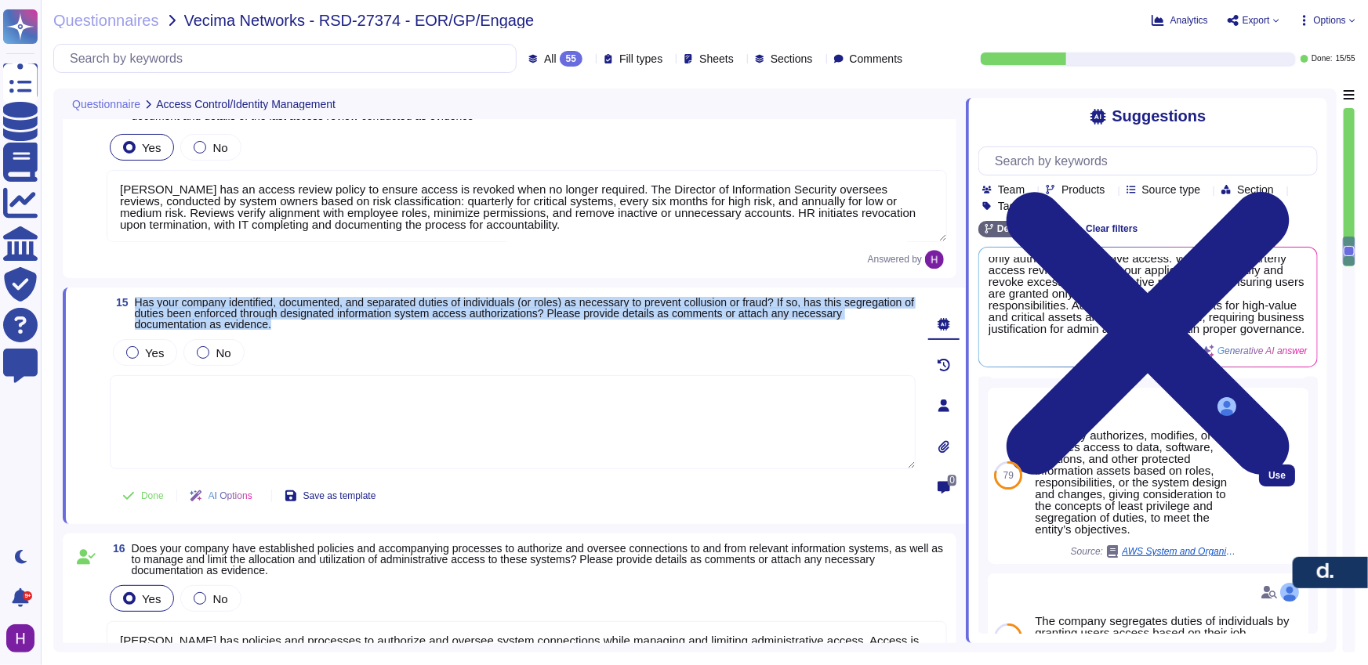
scroll to position [100, 0]
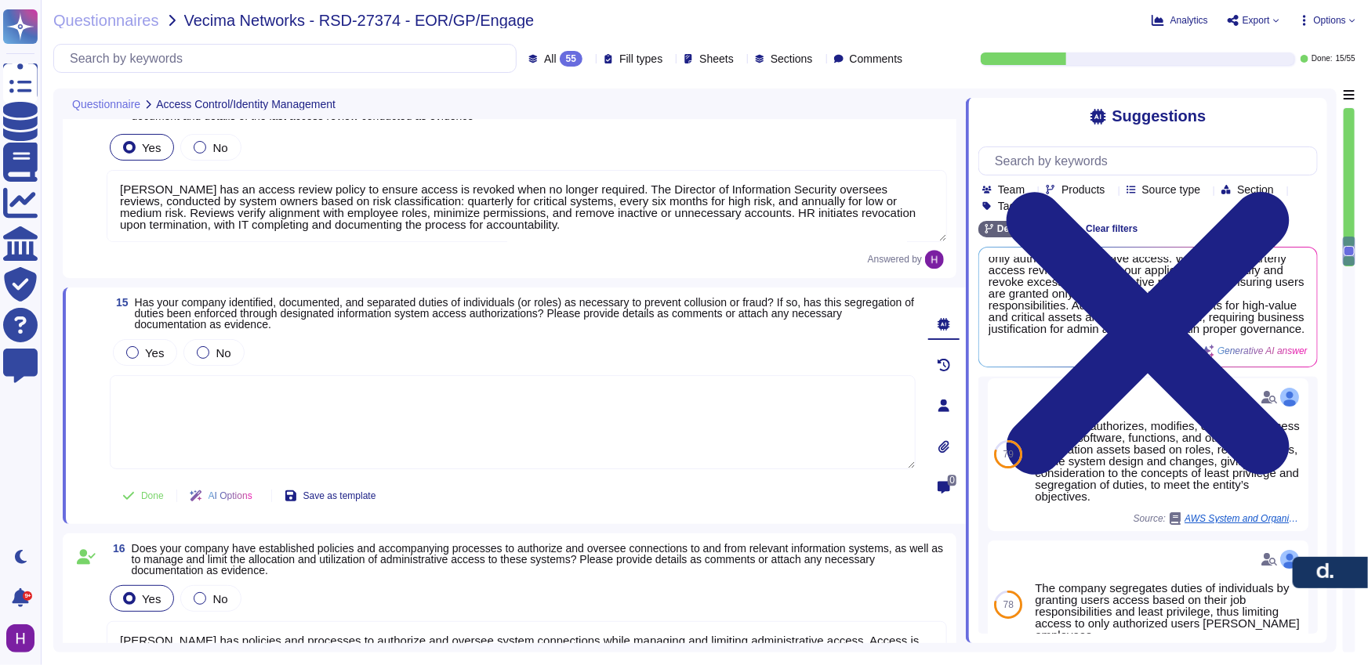
drag, startPoint x: 332, startPoint y: 430, endPoint x: 222, endPoint y: 408, distance: 111.7
click at [332, 429] on textarea at bounding box center [513, 422] width 806 height 94
paste textarea "[PERSON_NAME] enforces segregation of duties to prevent collusion or fraud, sup…"
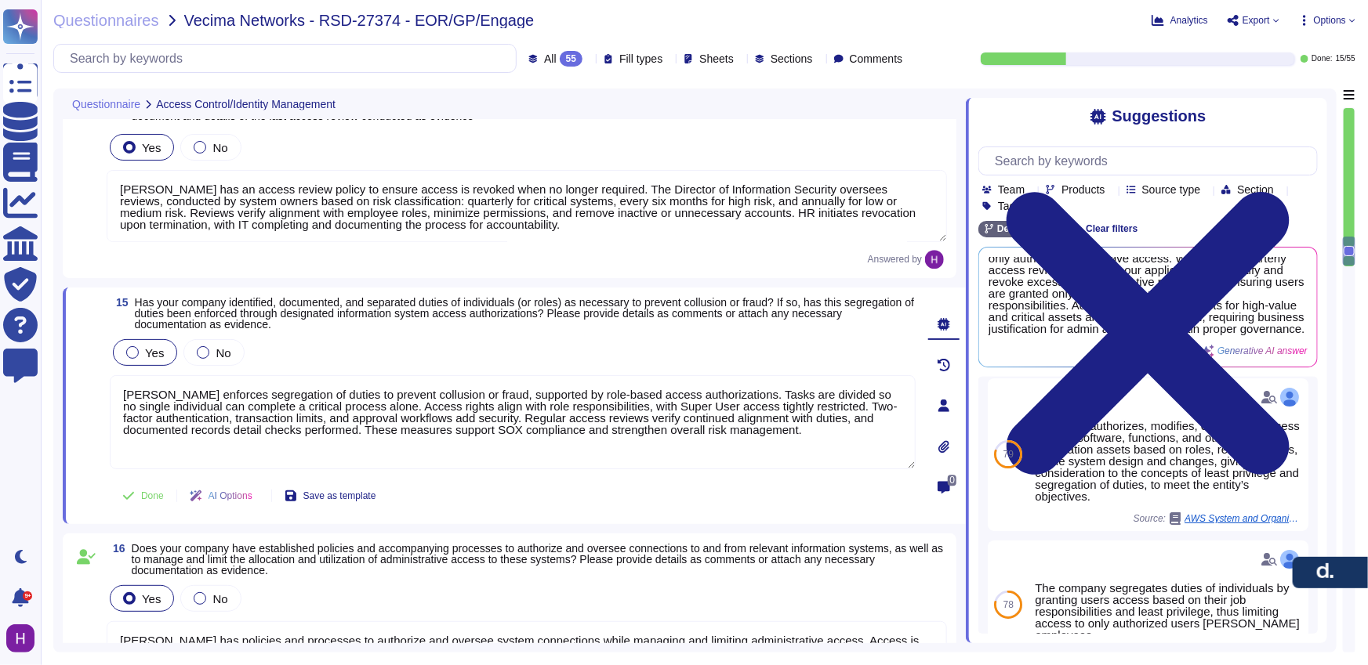
type textarea "[PERSON_NAME] enforces segregation of duties to prevent collusion or fraud, sup…"
click at [143, 361] on div "Yes" at bounding box center [145, 352] width 64 height 27
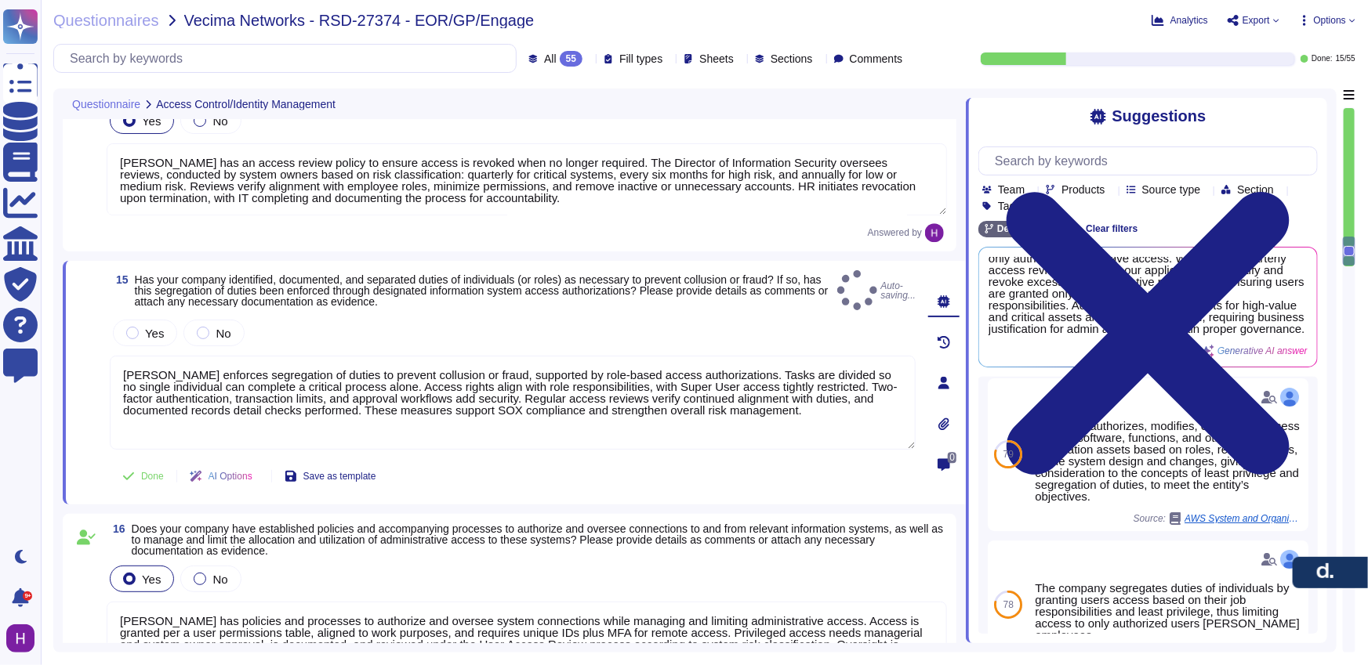
type textarea "[PERSON_NAME] ensures all system access requests are approved before granting p…"
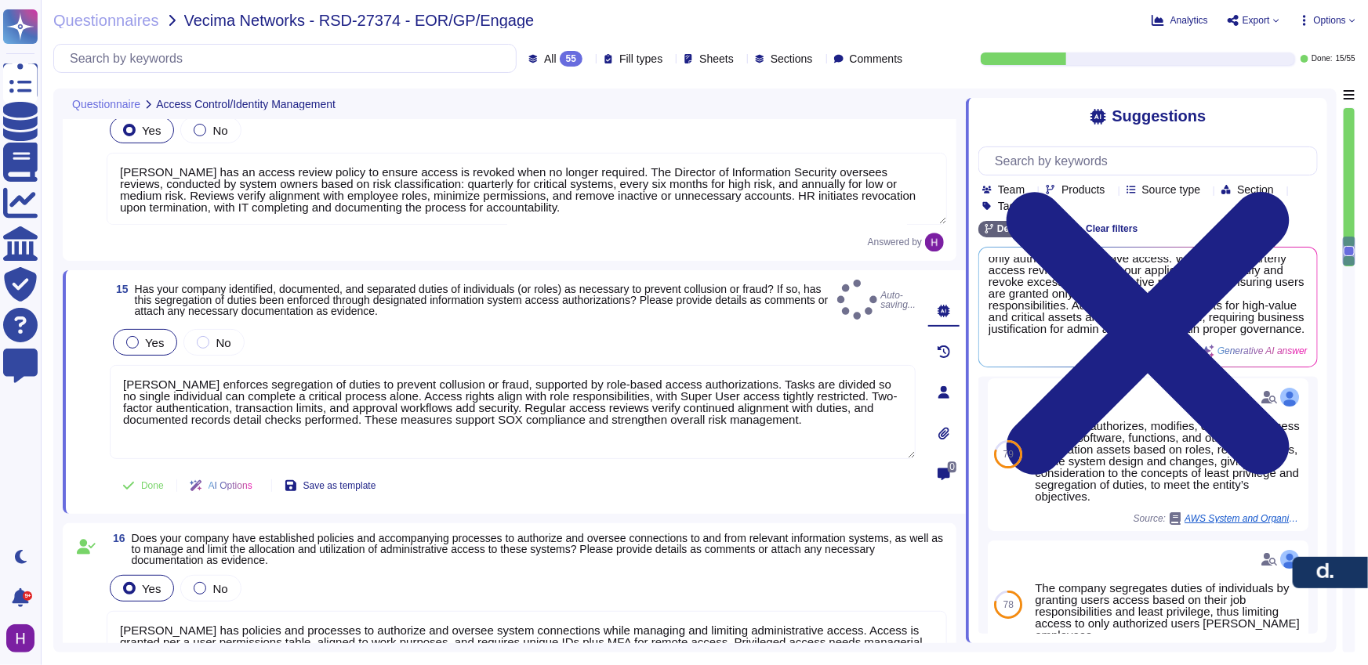
scroll to position [2236, 0]
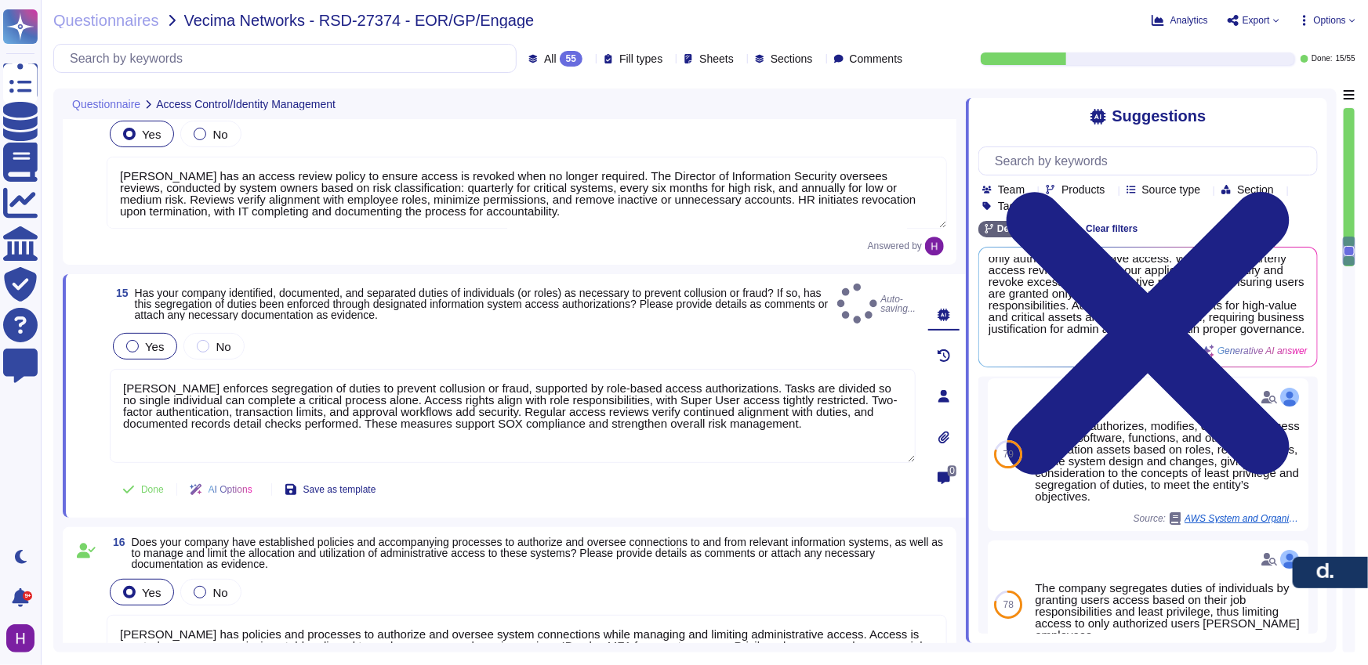
click at [132, 341] on div at bounding box center [132, 346] width 13 height 13
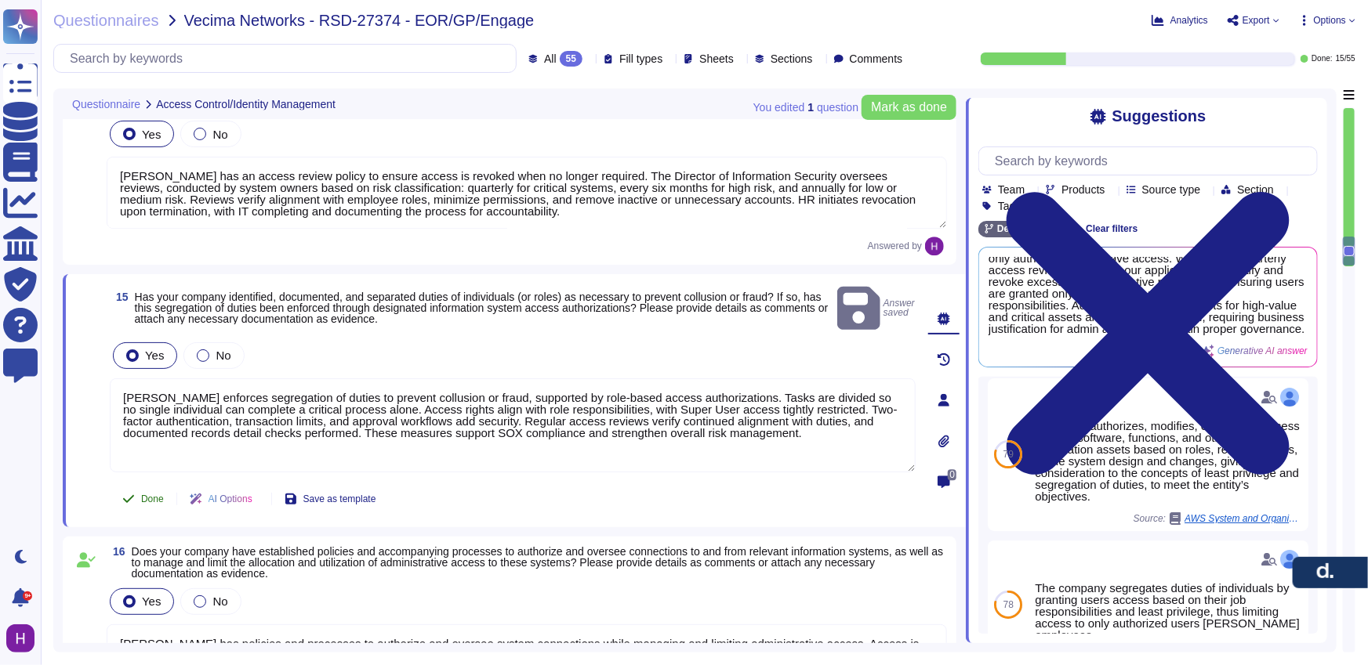
click at [136, 484] on button "Done" at bounding box center [143, 499] width 67 height 31
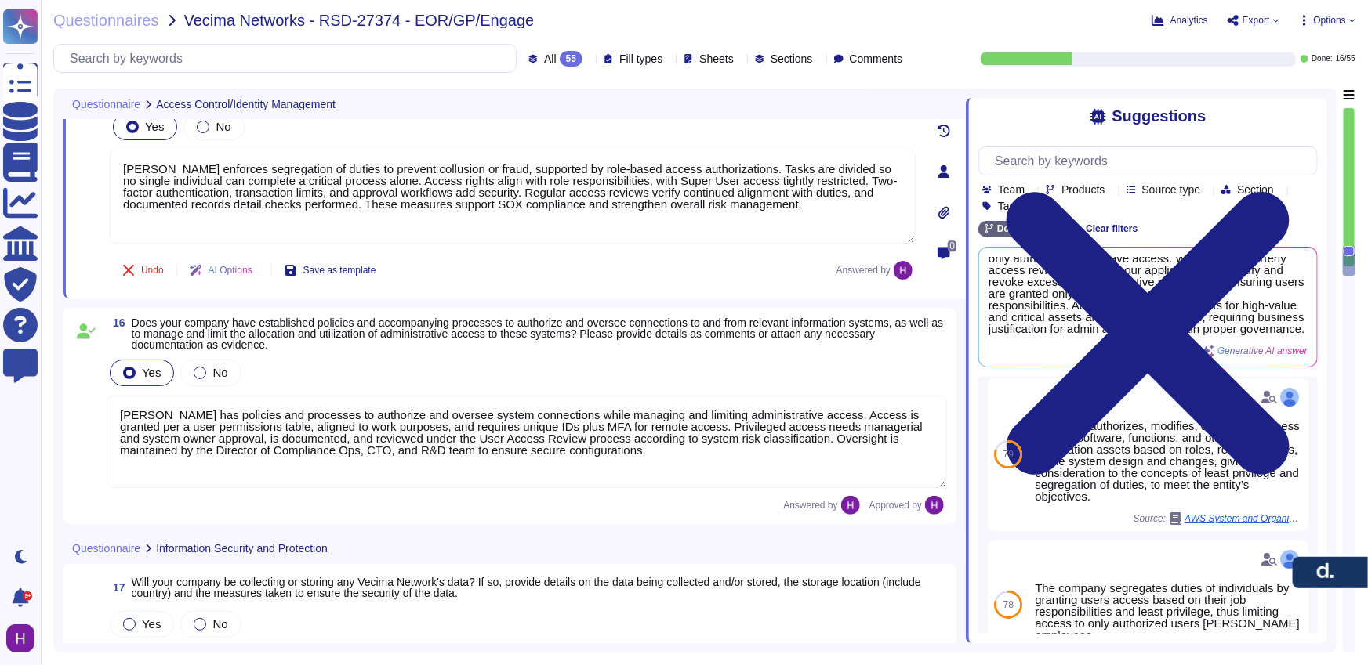
scroll to position [2491, 0]
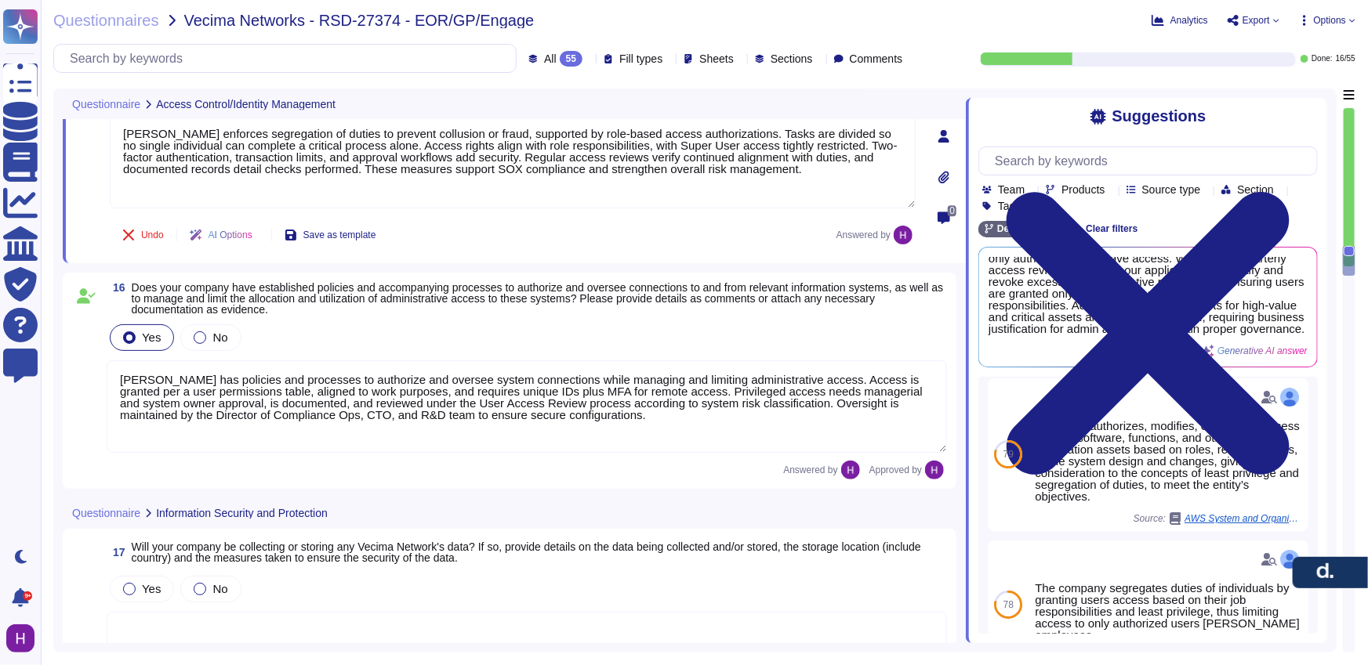
click at [157, 408] on textarea "[PERSON_NAME] has policies and processes to authorize and oversee system connec…" at bounding box center [527, 407] width 840 height 92
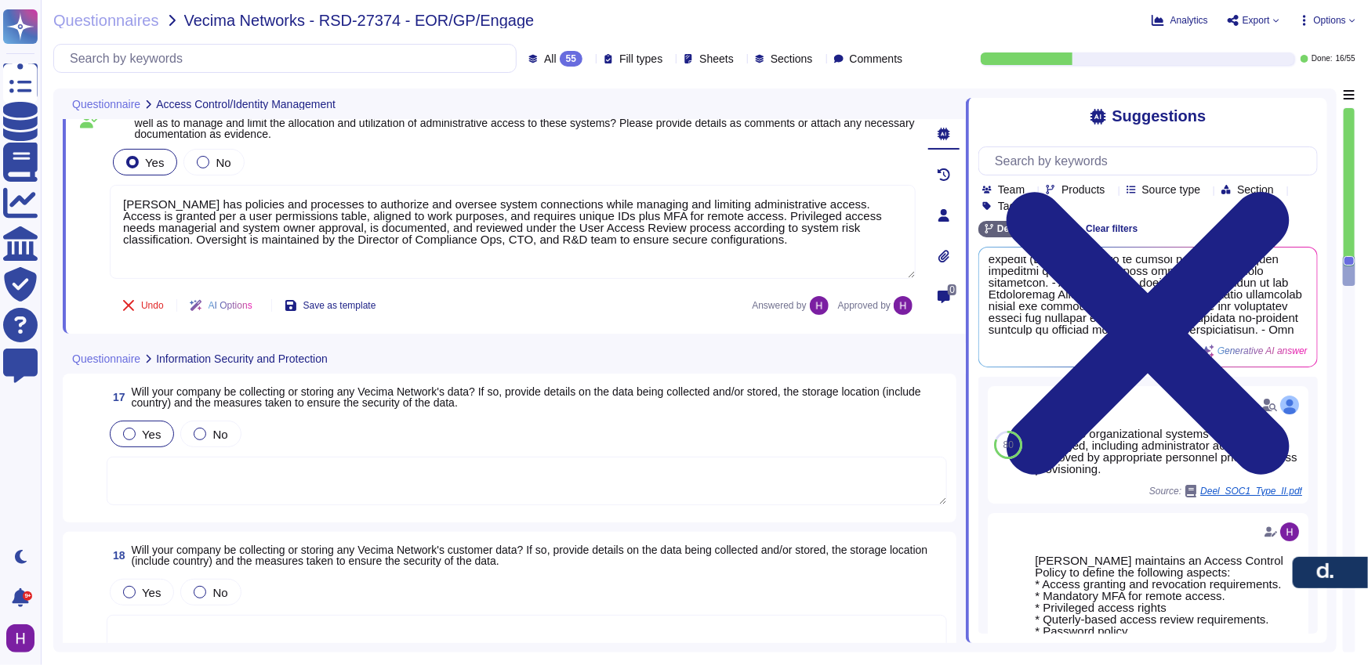
scroll to position [2619, 0]
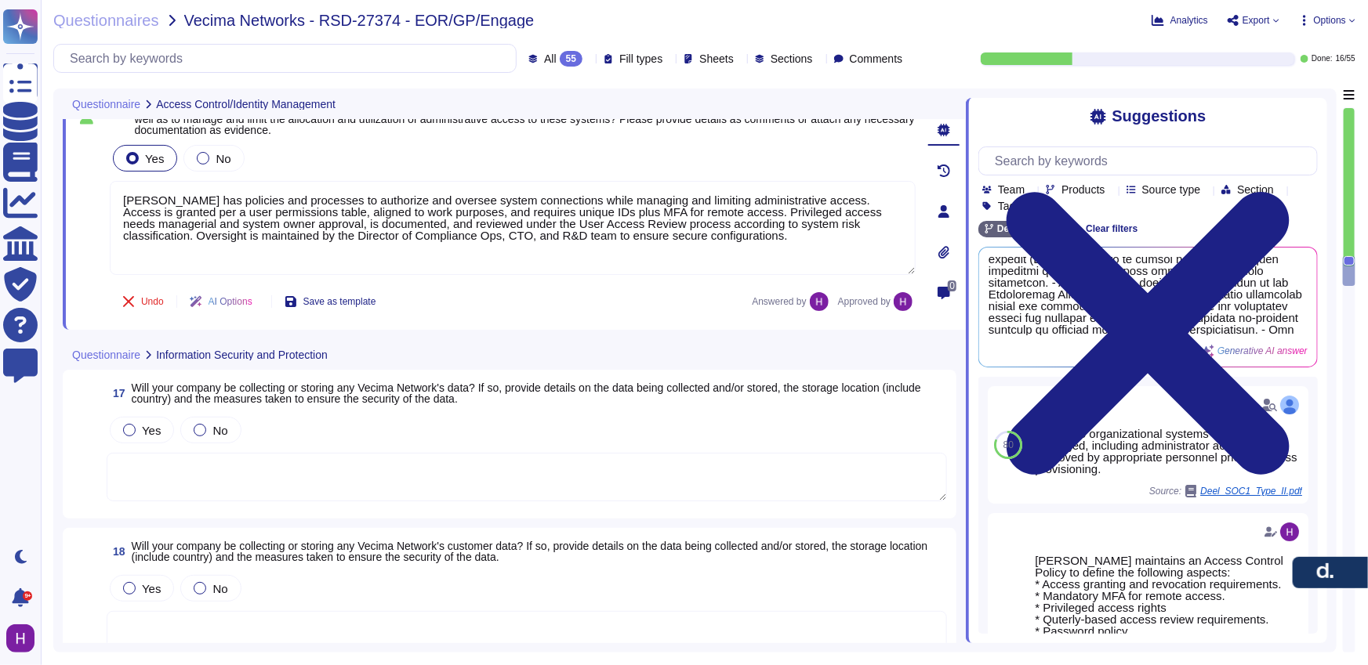
click at [205, 469] on textarea at bounding box center [527, 477] width 840 height 49
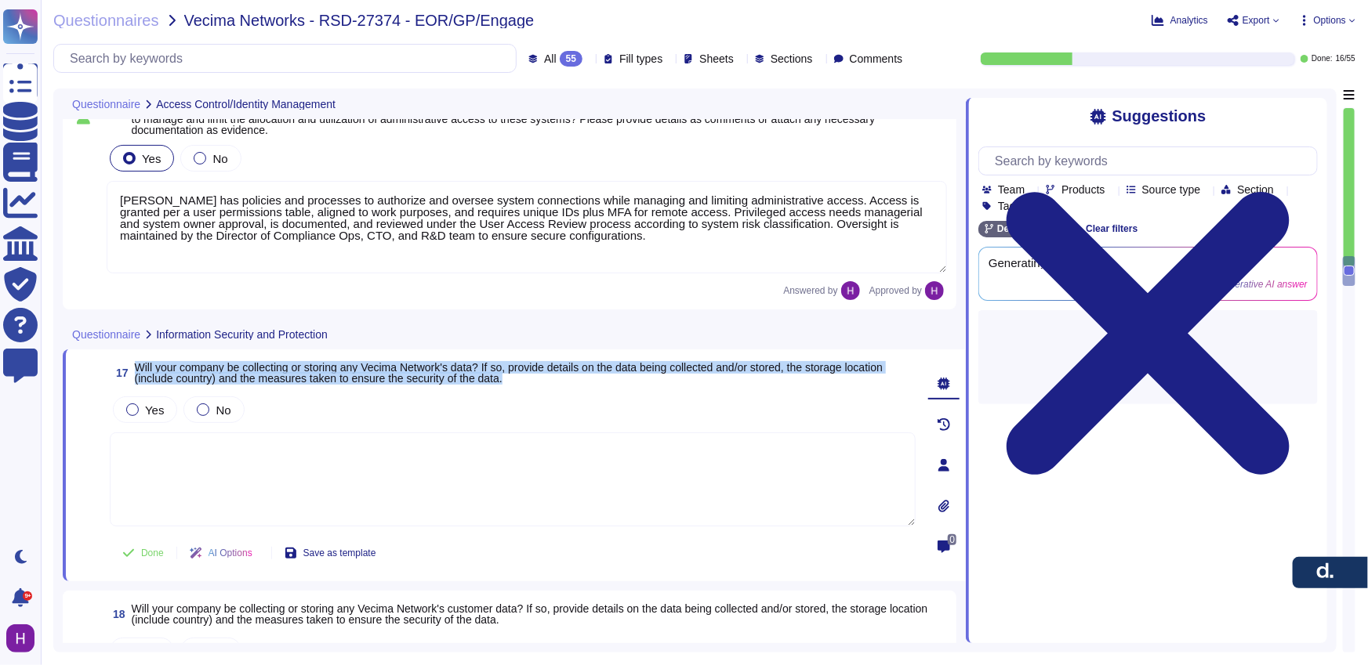
drag, startPoint x: 587, startPoint y: 381, endPoint x: 136, endPoint y: 363, distance: 451.8
click at [136, 363] on span "17 Will your company be collecting or storing any Vecima Network's data? If so,…" at bounding box center [513, 373] width 806 height 28
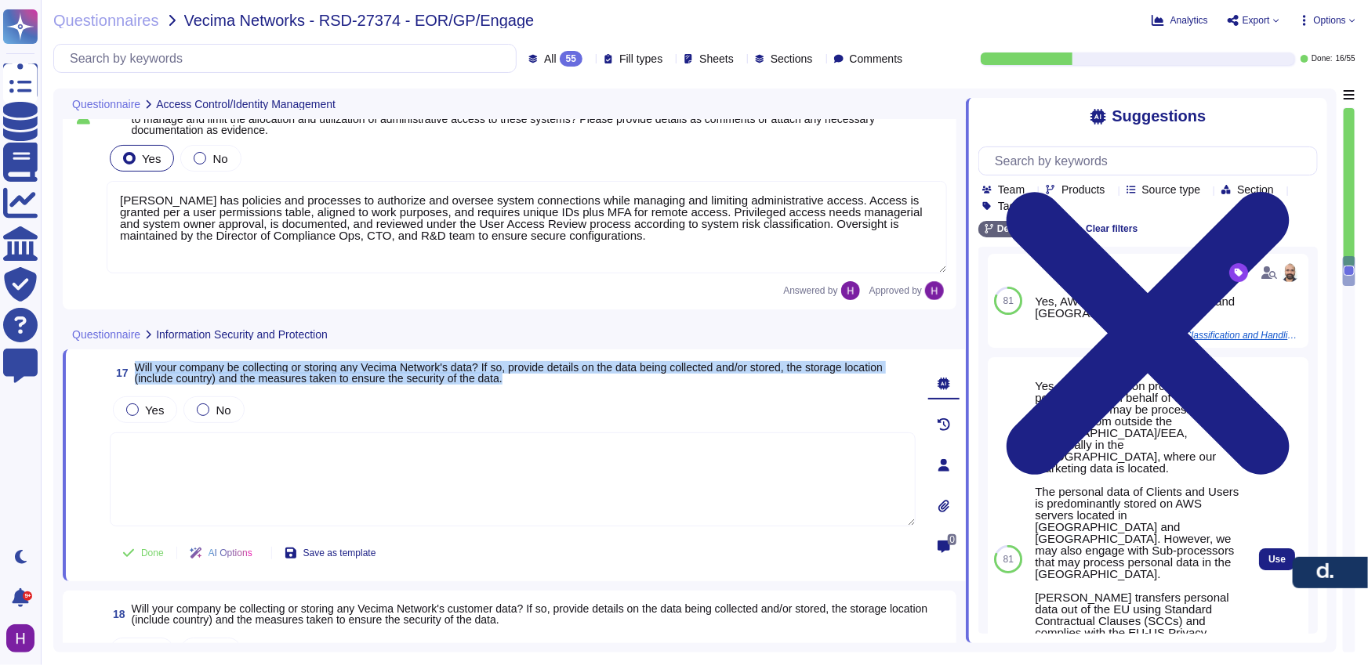
scroll to position [0, 0]
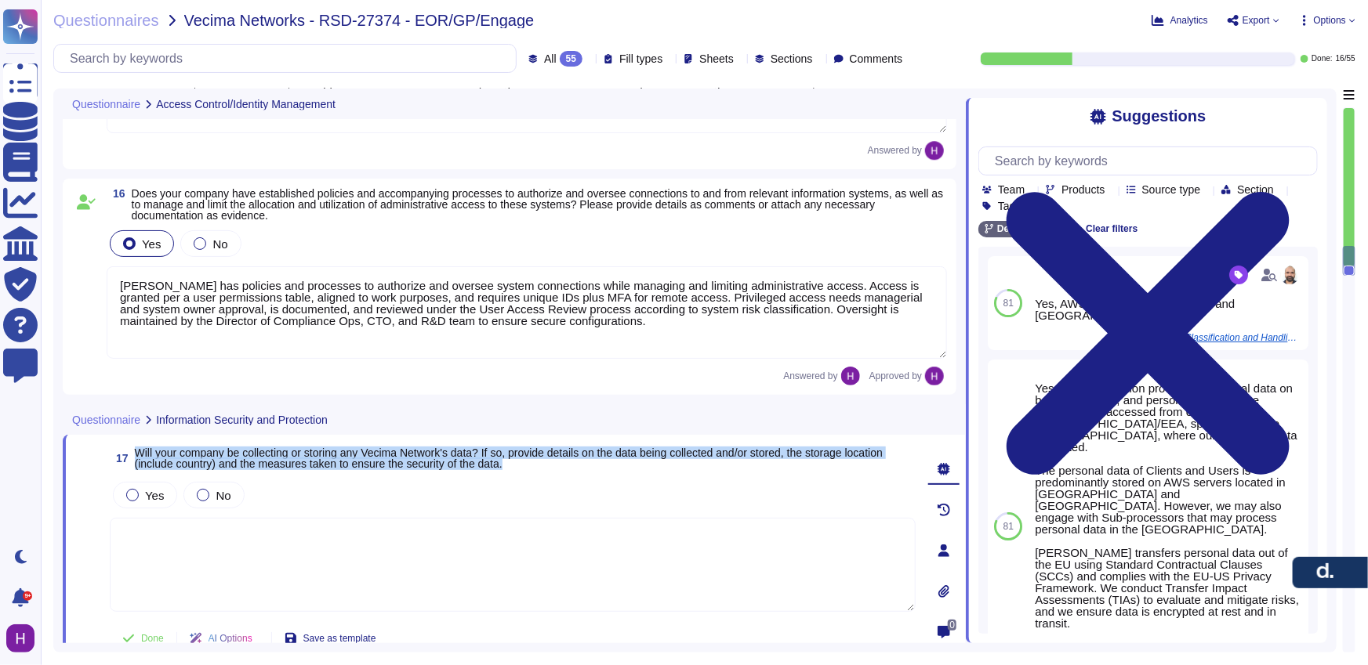
type textarea "[PERSON_NAME] has an authentication information policy that defines the secure …"
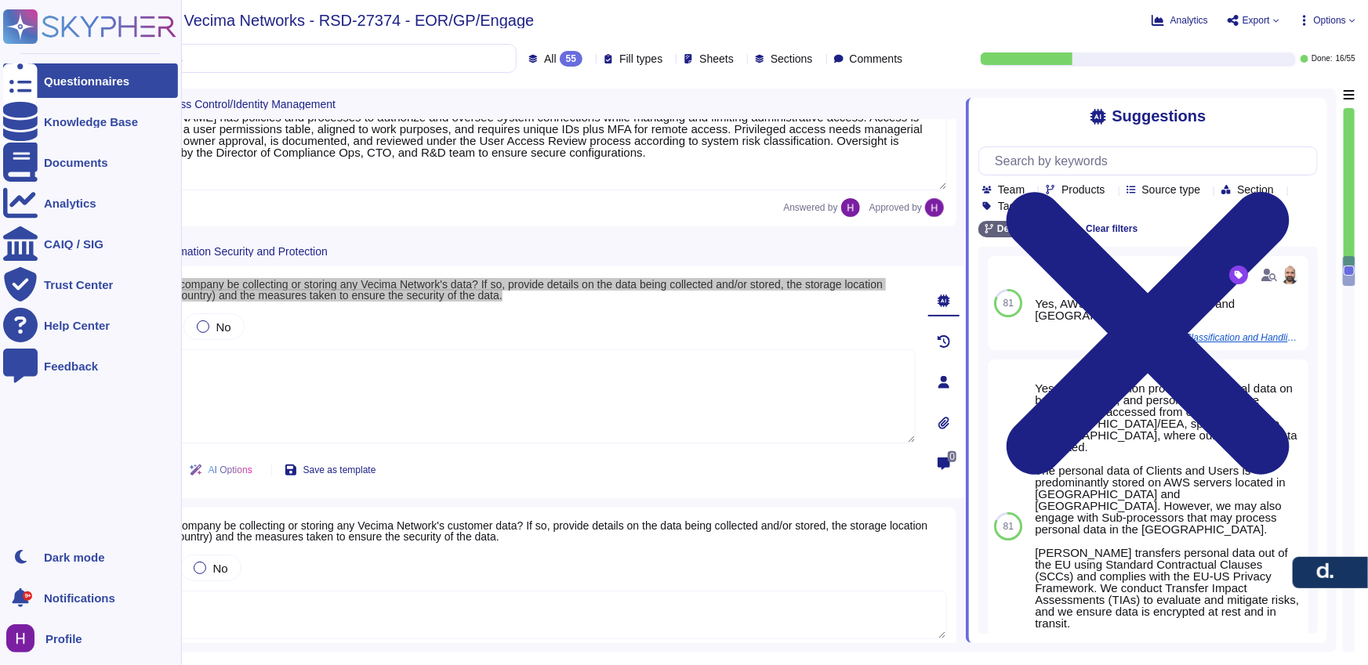
scroll to position [2705, 0]
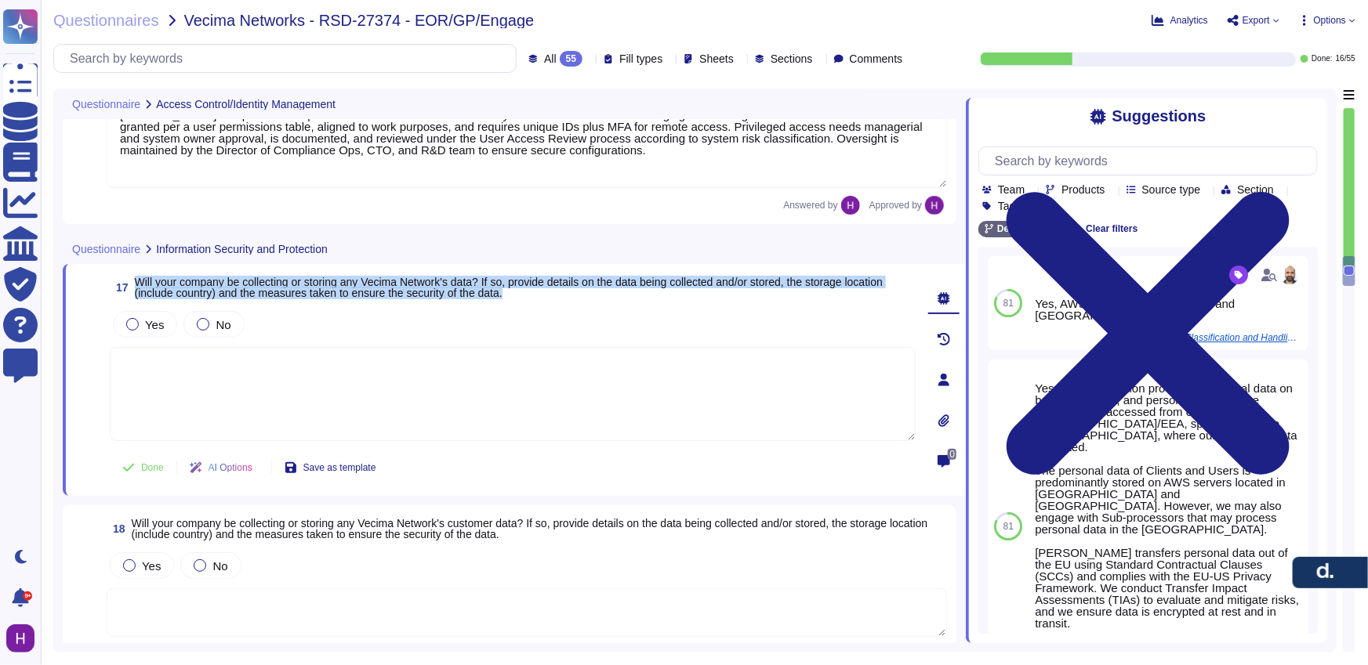
click at [278, 288] on span "Will your company be collecting or storing any Vecima Network's data? If so, pr…" at bounding box center [509, 288] width 748 height 24
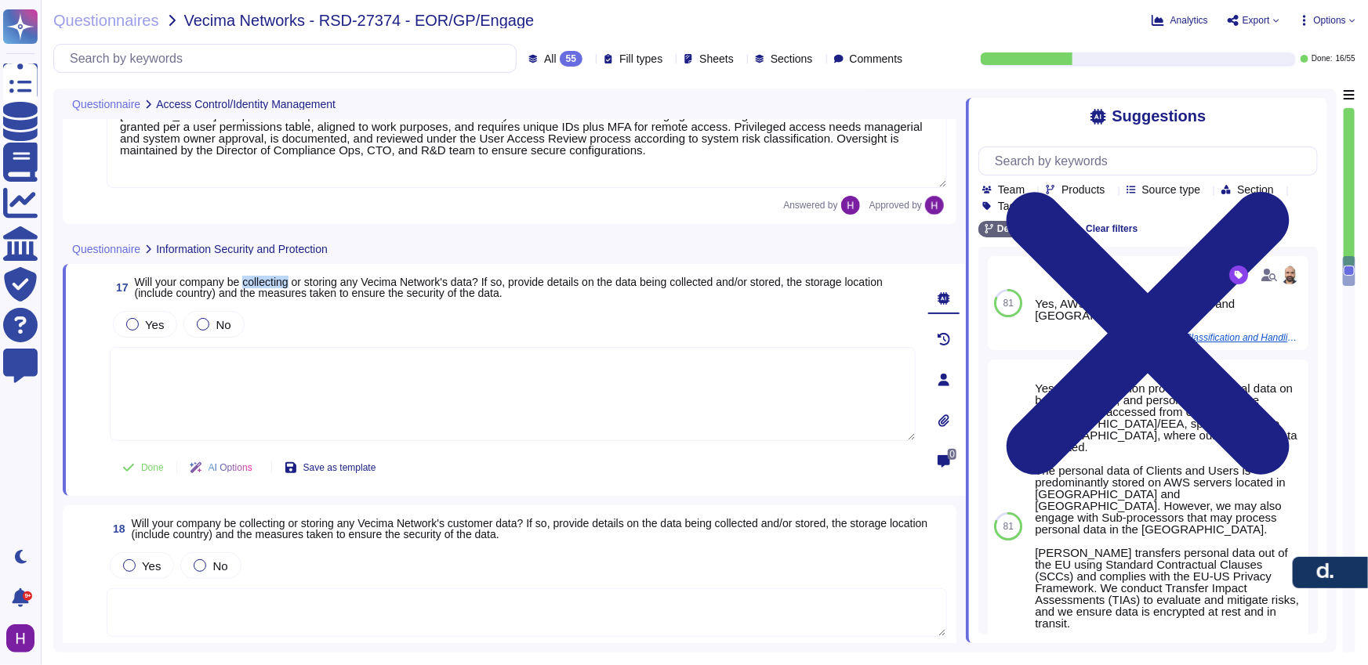
click at [278, 288] on span "Will your company be collecting or storing any Vecima Network's data? If so, pr…" at bounding box center [509, 288] width 748 height 24
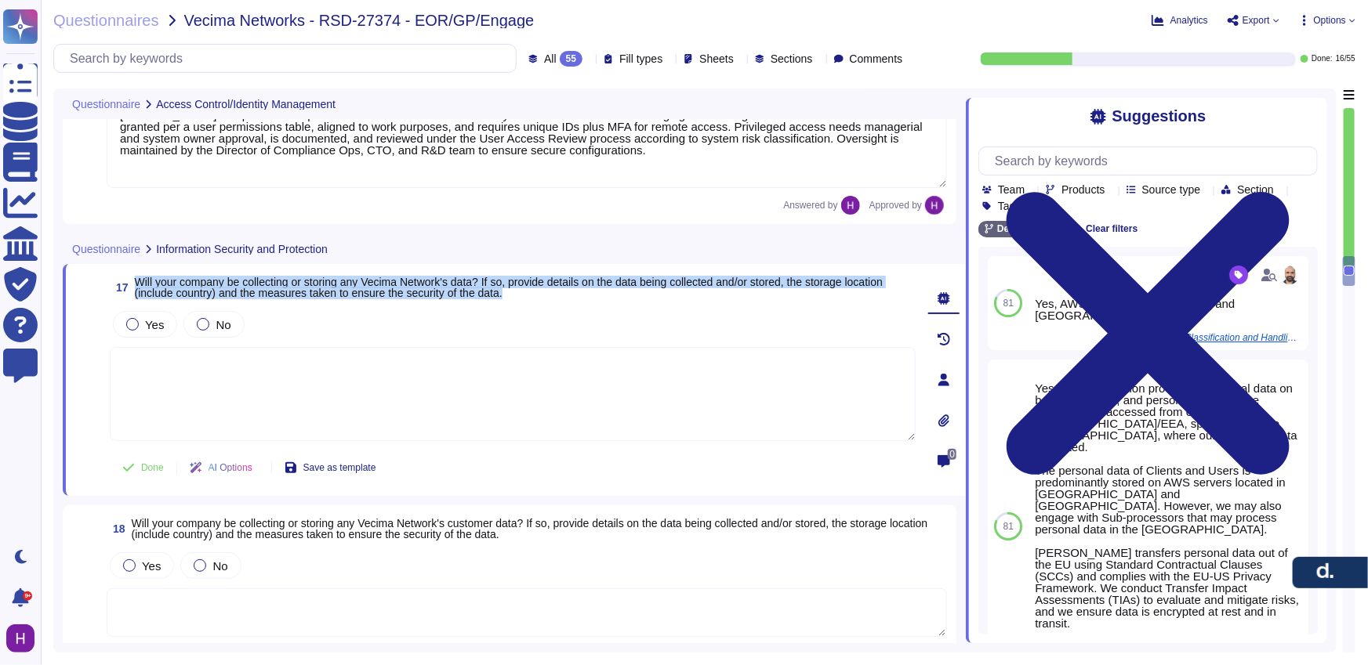
click at [278, 288] on span "Will your company be collecting or storing any Vecima Network's data? If so, pr…" at bounding box center [509, 288] width 748 height 24
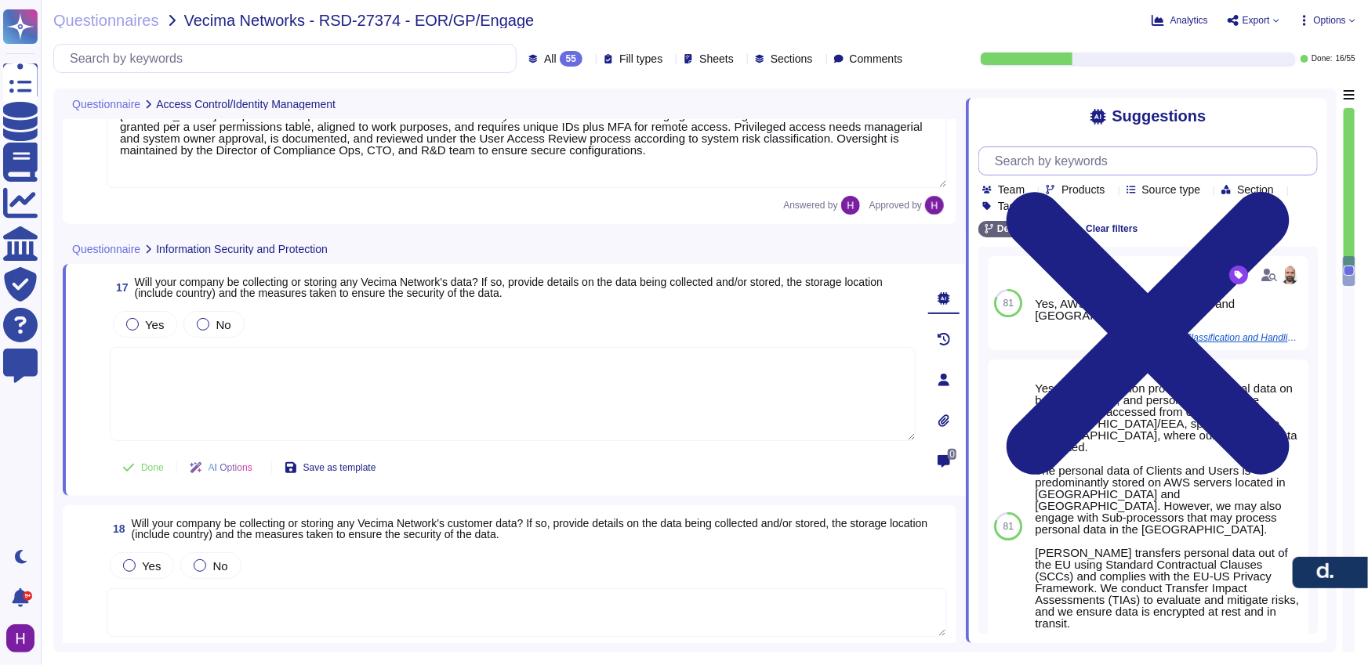
click at [1096, 162] on input "text" at bounding box center [1152, 160] width 330 height 27
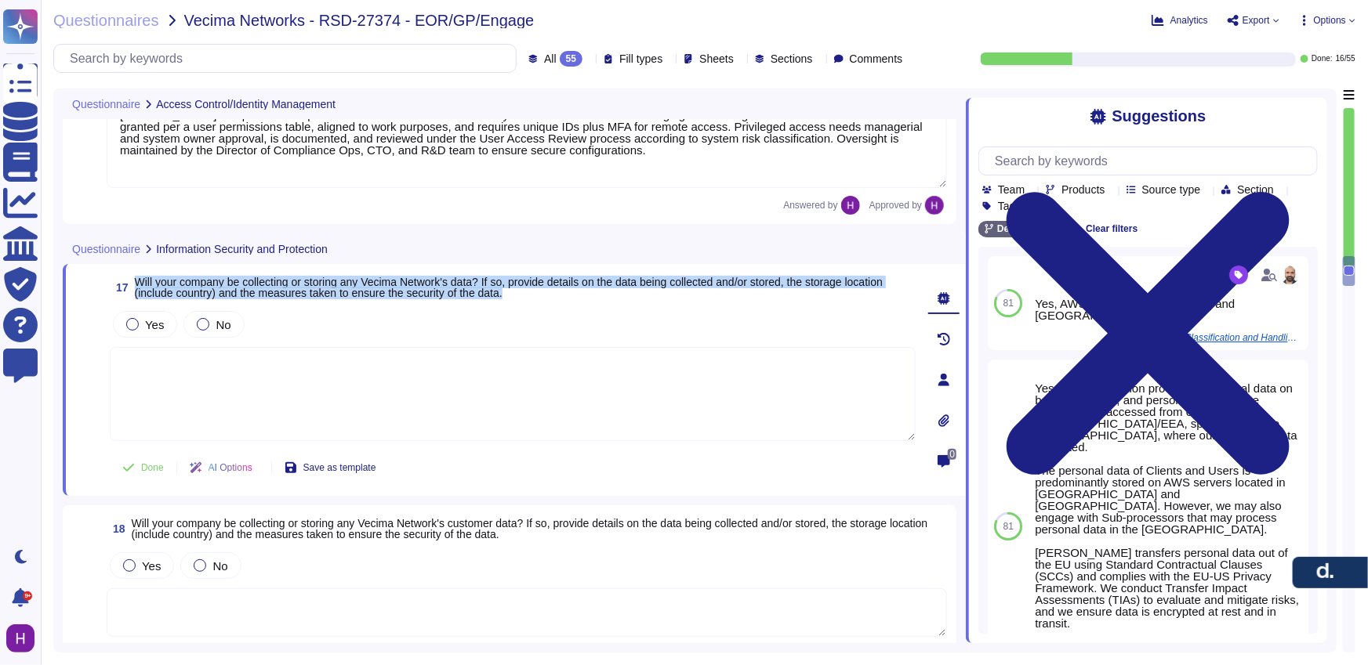
drag, startPoint x: 589, startPoint y: 306, endPoint x: 132, endPoint y: 278, distance: 457.0
click at [132, 278] on div "17 Will your company be collecting or storing any Vecima Network's data? If so,…" at bounding box center [495, 380] width 840 height 213
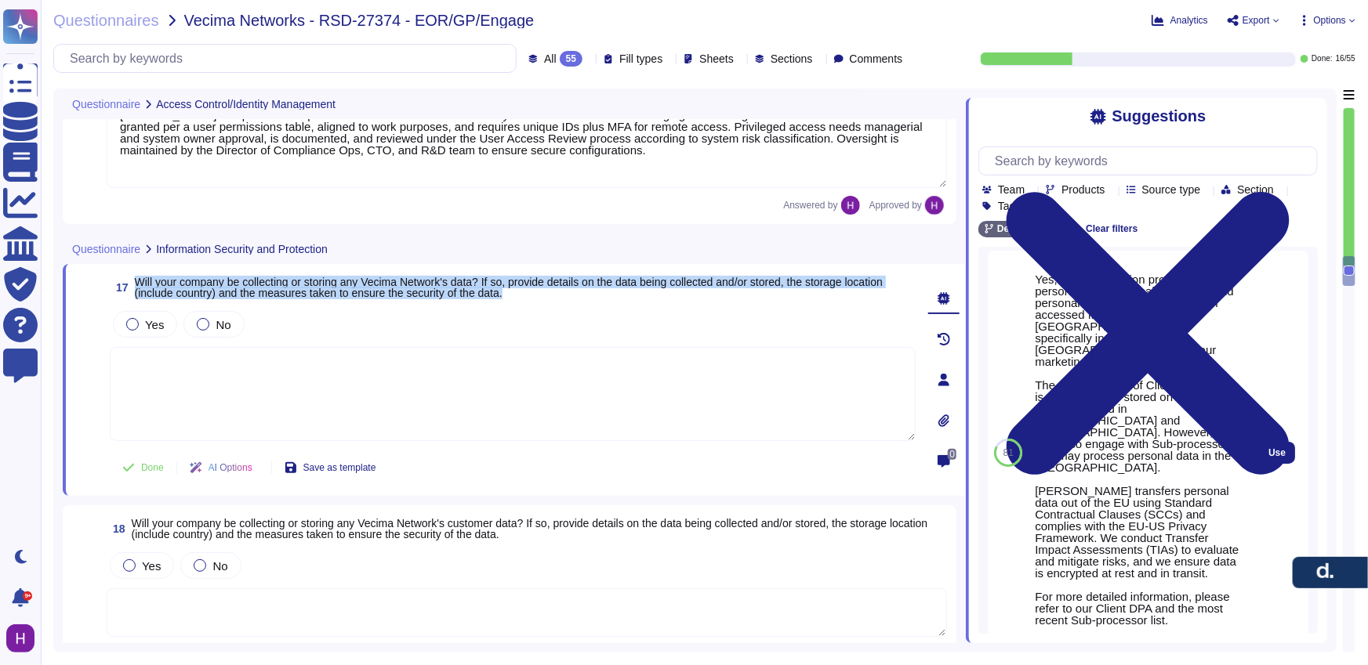
scroll to position [100, 0]
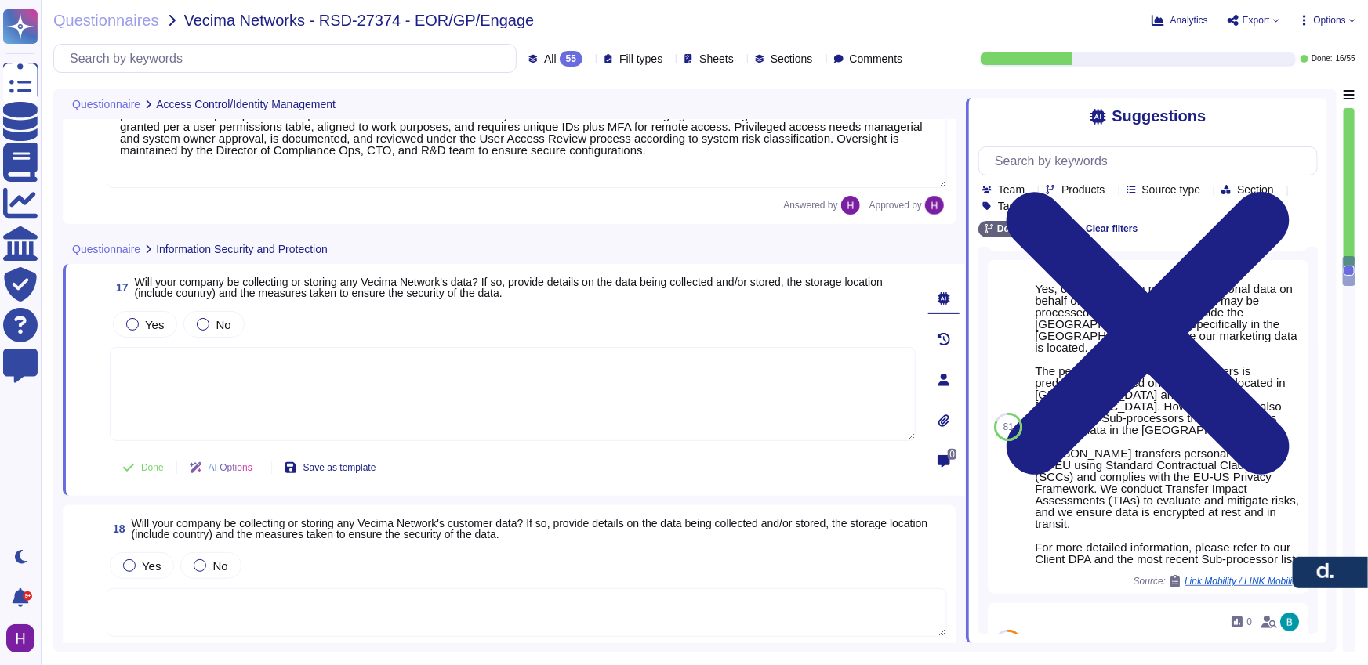
click at [381, 411] on textarea at bounding box center [513, 394] width 806 height 94
click at [162, 328] on div "Yes" at bounding box center [145, 324] width 64 height 27
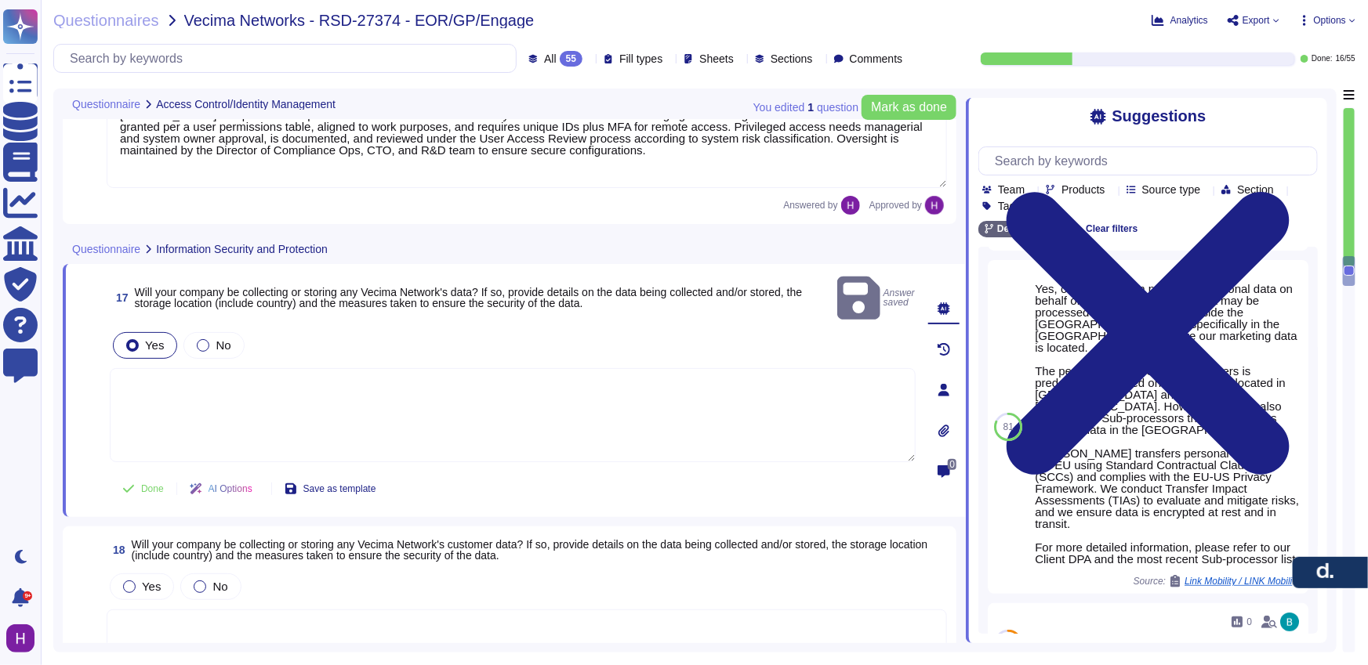
click at [529, 370] on textarea at bounding box center [513, 415] width 806 height 94
paste textarea "[PERSON_NAME] collects and stores client data in AWS data centers located prima…"
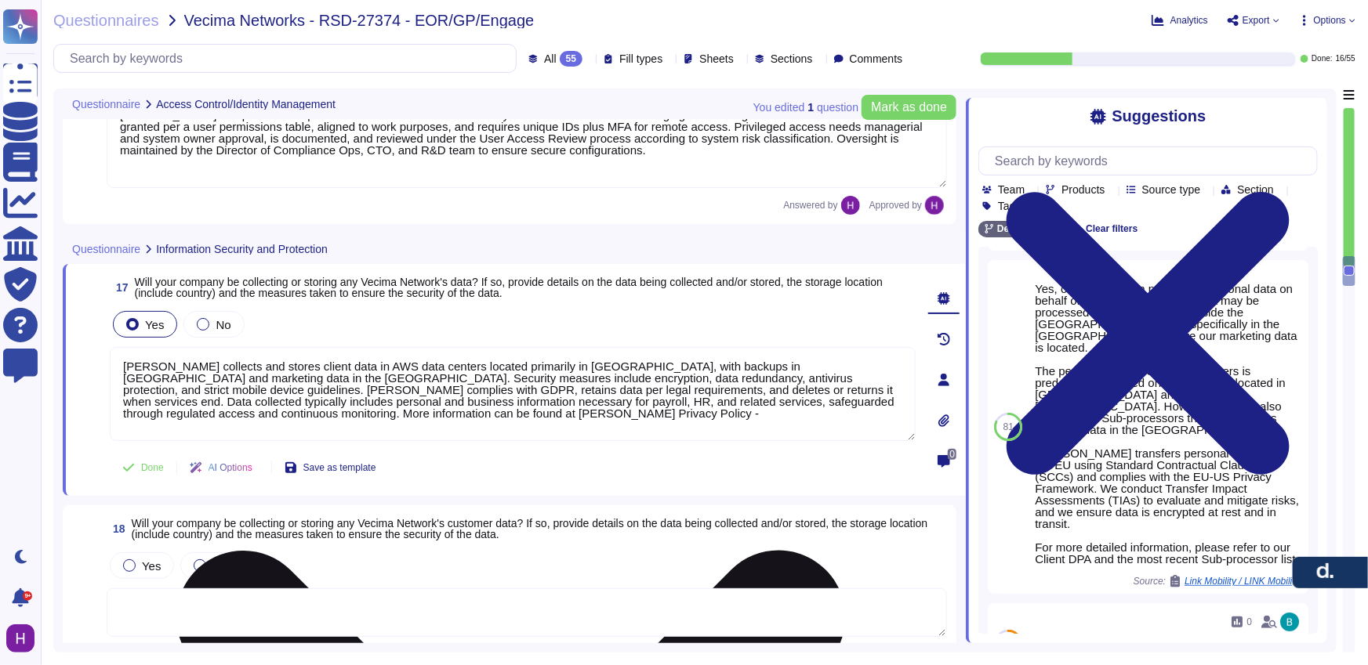
click at [485, 422] on textarea "[PERSON_NAME] collects and stores client data in AWS data centers located prima…" at bounding box center [513, 394] width 806 height 94
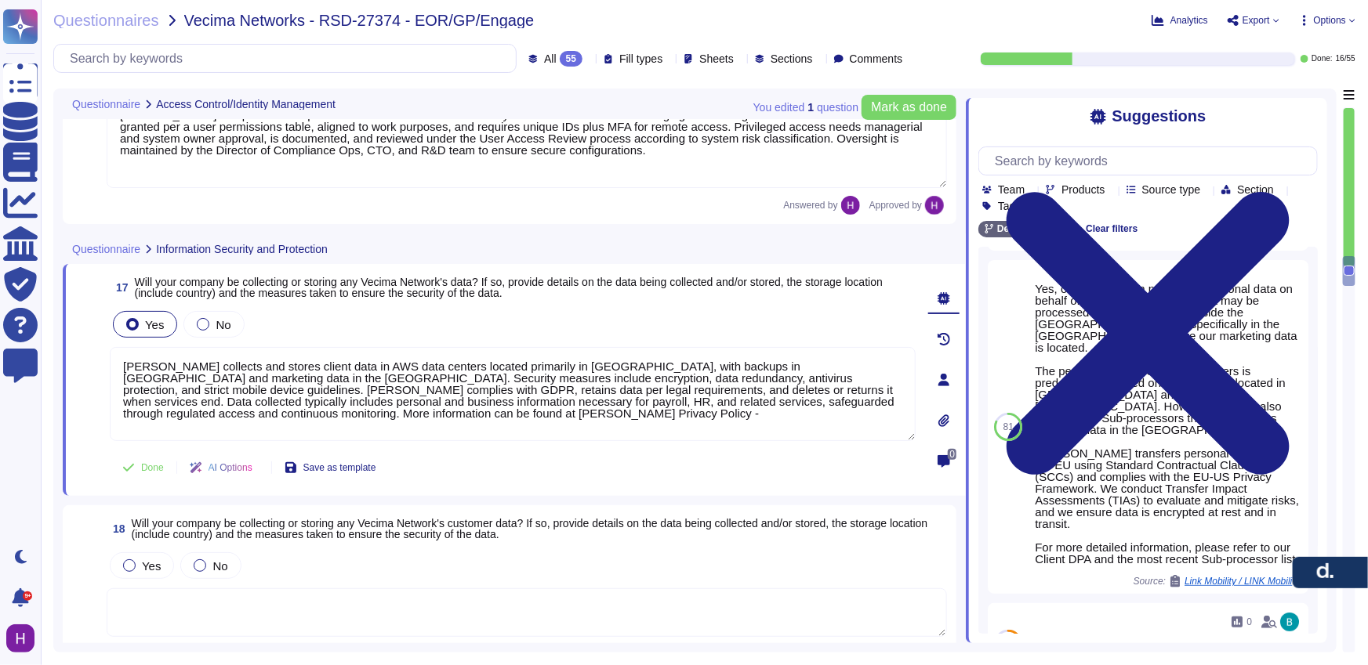
paste textarea "[URL][DOMAIN_NAME][PERSON_NAME]"
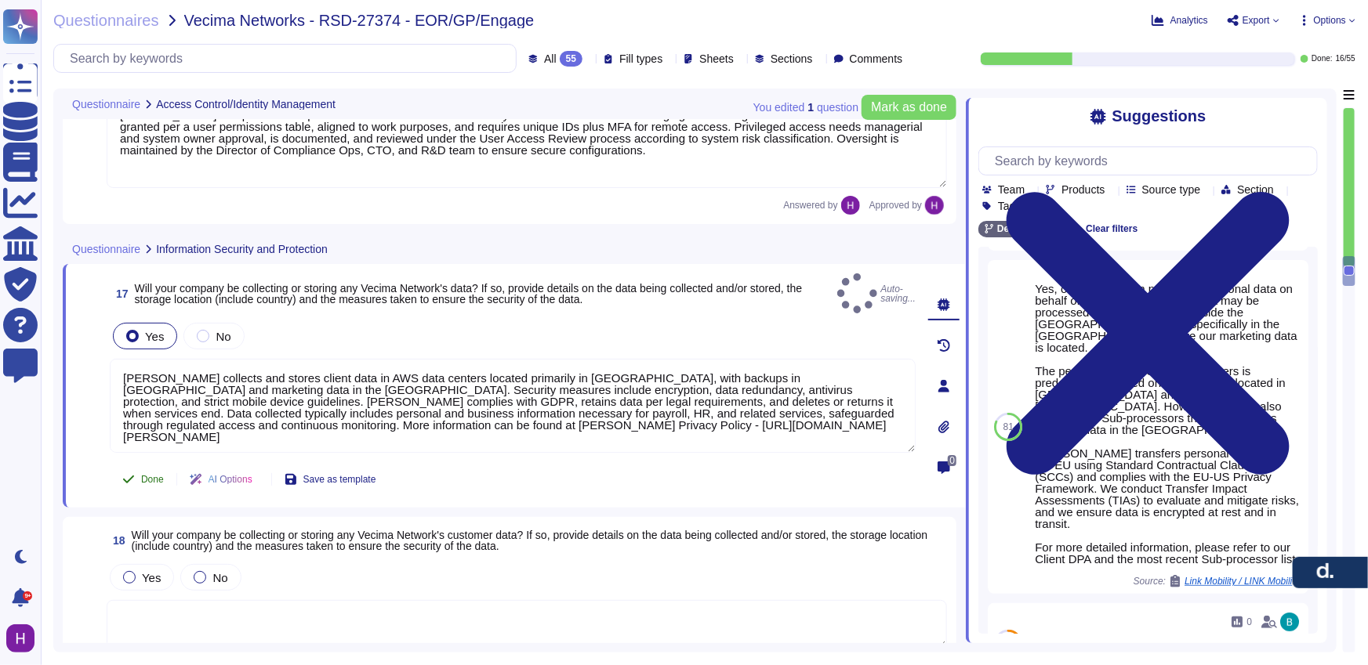
type textarea "[PERSON_NAME] collects and stores client data in AWS data centers located prima…"
click at [161, 469] on button "Done" at bounding box center [143, 479] width 67 height 31
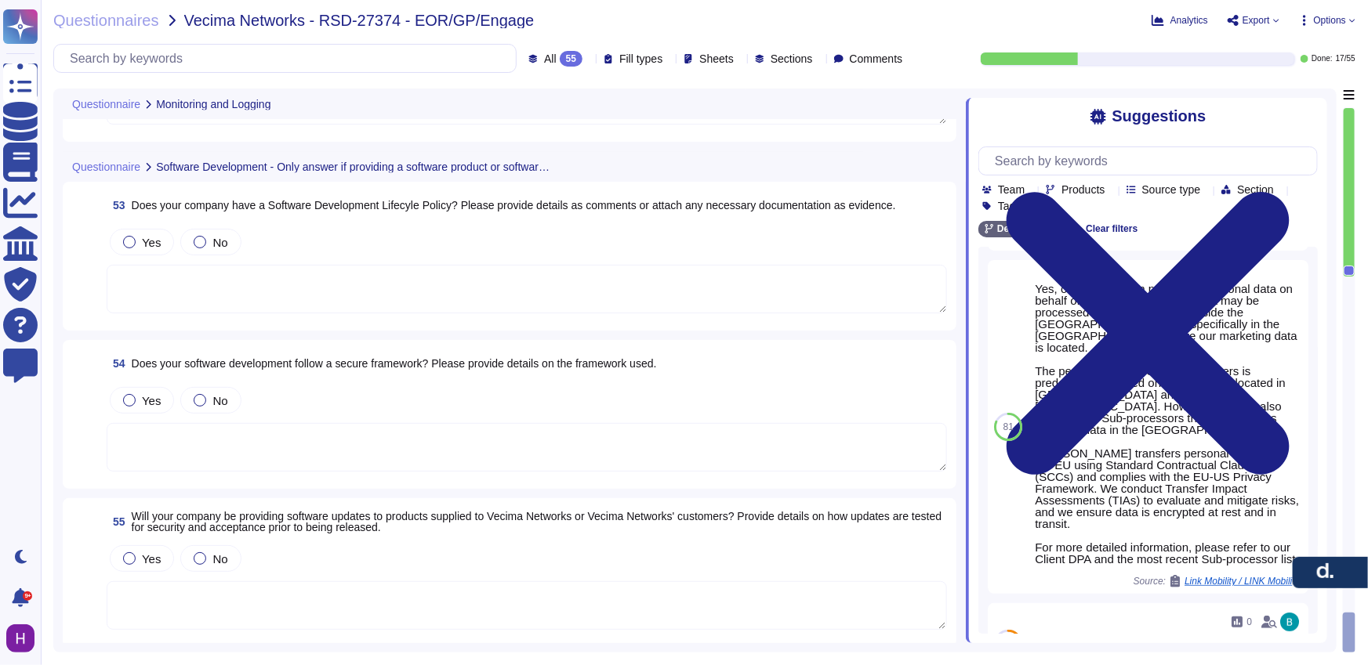
scroll to position [8441, 0]
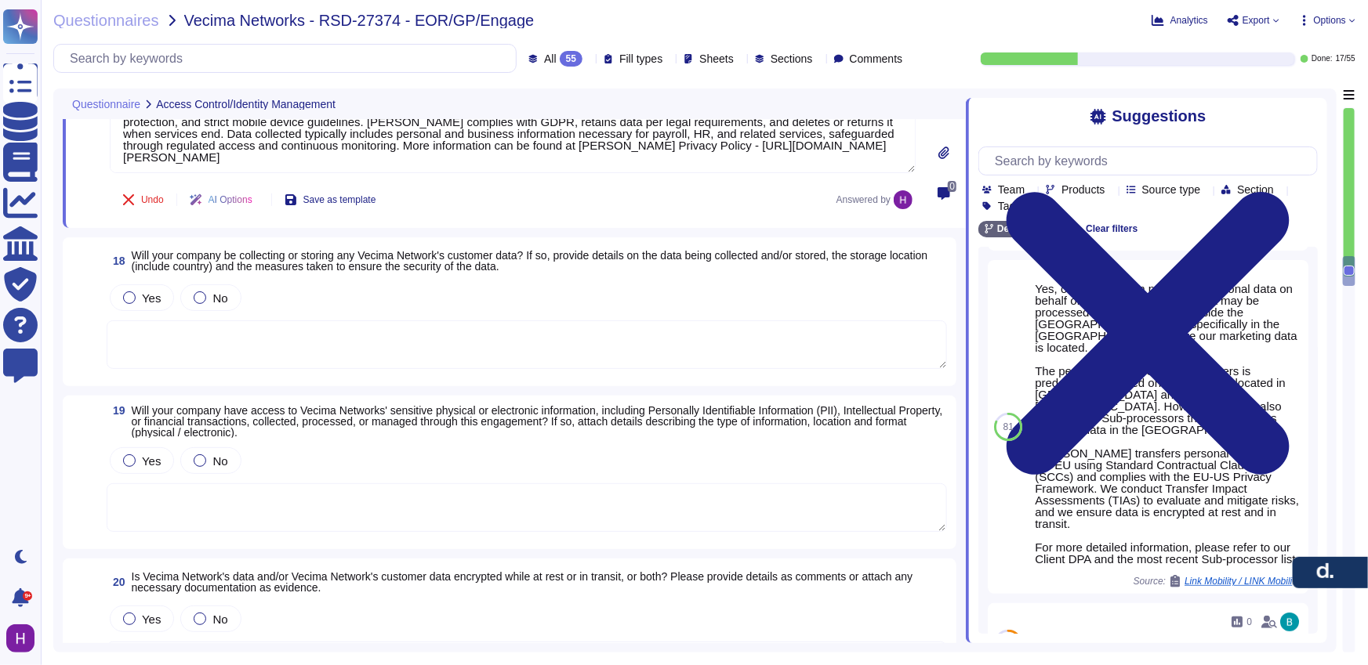
type textarea "[PERSON_NAME] has an access review policy to ensure access is revoked when no l…"
type textarea "[PERSON_NAME] enforces segregation of duties to prevent collusion or fraud, sup…"
type textarea "[PERSON_NAME] has policies and processes to authorize and oversee system connec…"
type textarea "[PERSON_NAME] collects and stores client data in AWS data centers located prima…"
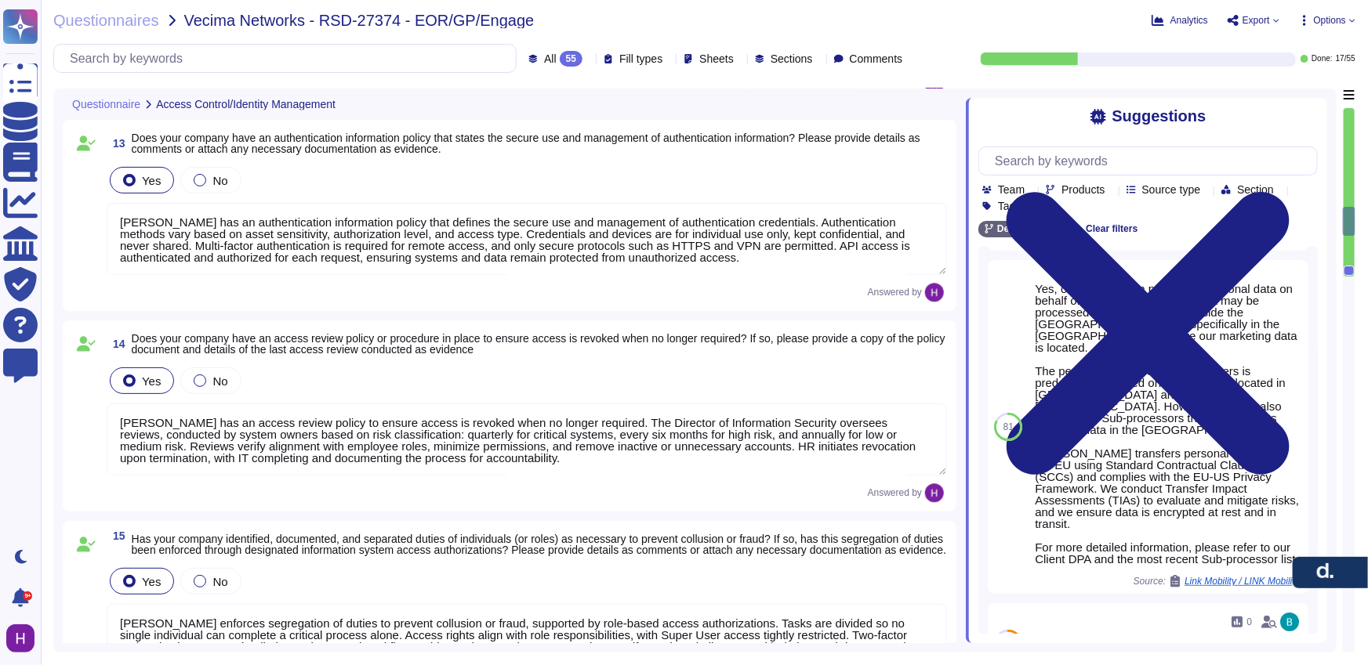
type textarea "[PERSON_NAME] enforces an access control policy based on the principle of least…"
type textarea "[PERSON_NAME] ensures all system access requests are approved before granting p…"
type textarea "[PERSON_NAME] has an authentication information policy that defines the secure …"
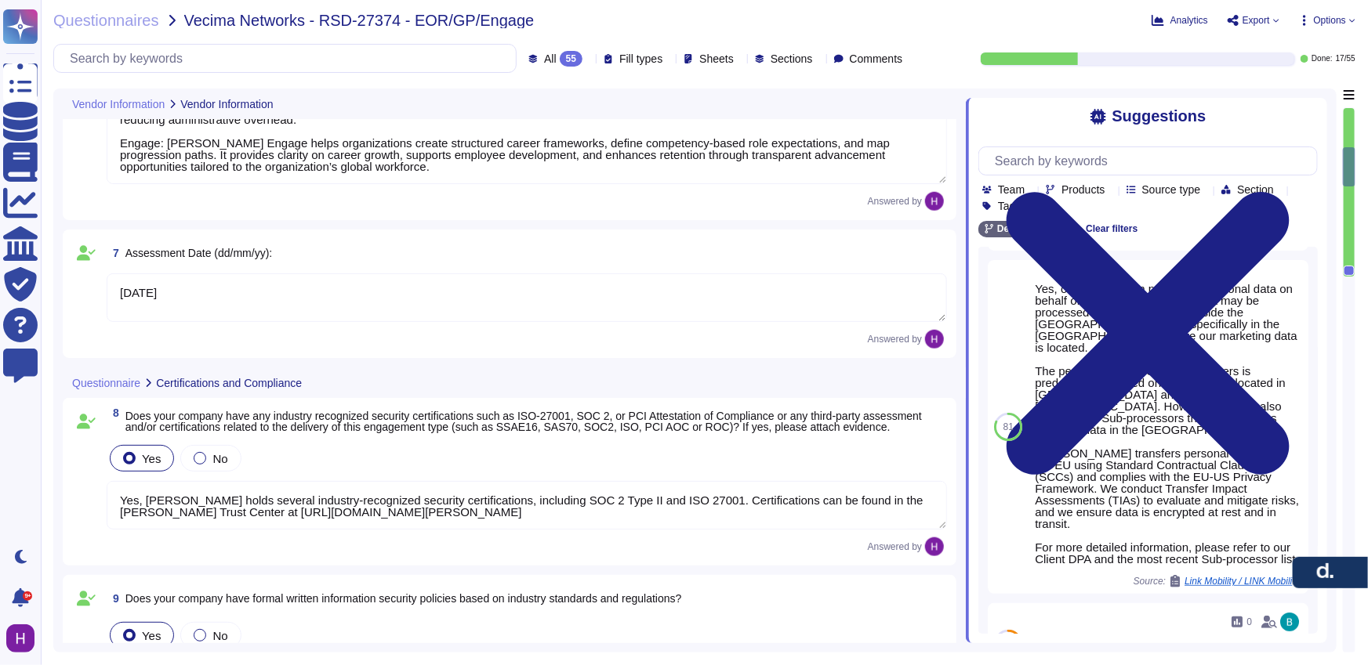
scroll to position [107, 0]
type textarea "[PERSON_NAME]"
type textarea "[PERSON_NAME][EMAIL_ADDRESS][PERSON_NAME][PERSON_NAME][DOMAIN_NAME]"
type textarea "N/A"
type textarea "EOR (Employer of Record): [PERSON_NAME] EOR serves as the legal employer for a …"
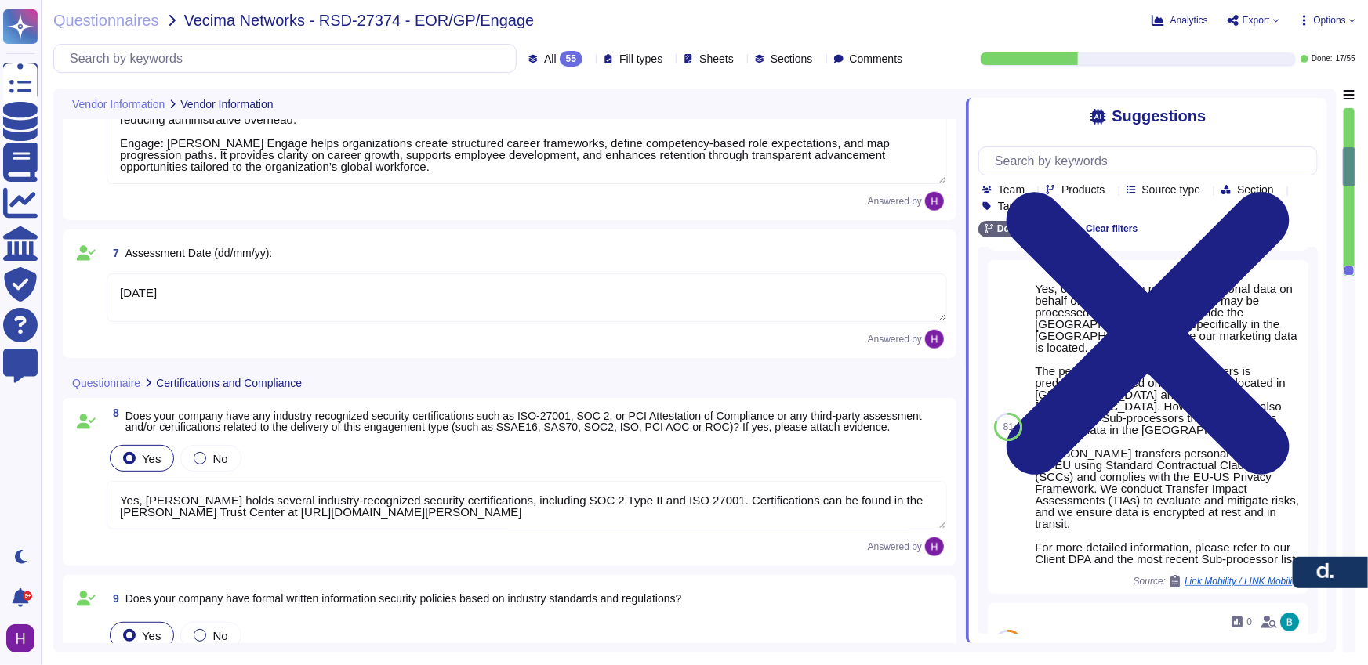
type textarea "[DATE]"
type textarea "Yes, [PERSON_NAME] holds several industry-recognized security certifications, i…"
type textarea "[PERSON_NAME] maintains formal written information security policies aligned wi…"
type textarea "[PERSON_NAME] conducts regular internal audits of its security controls and pra…"
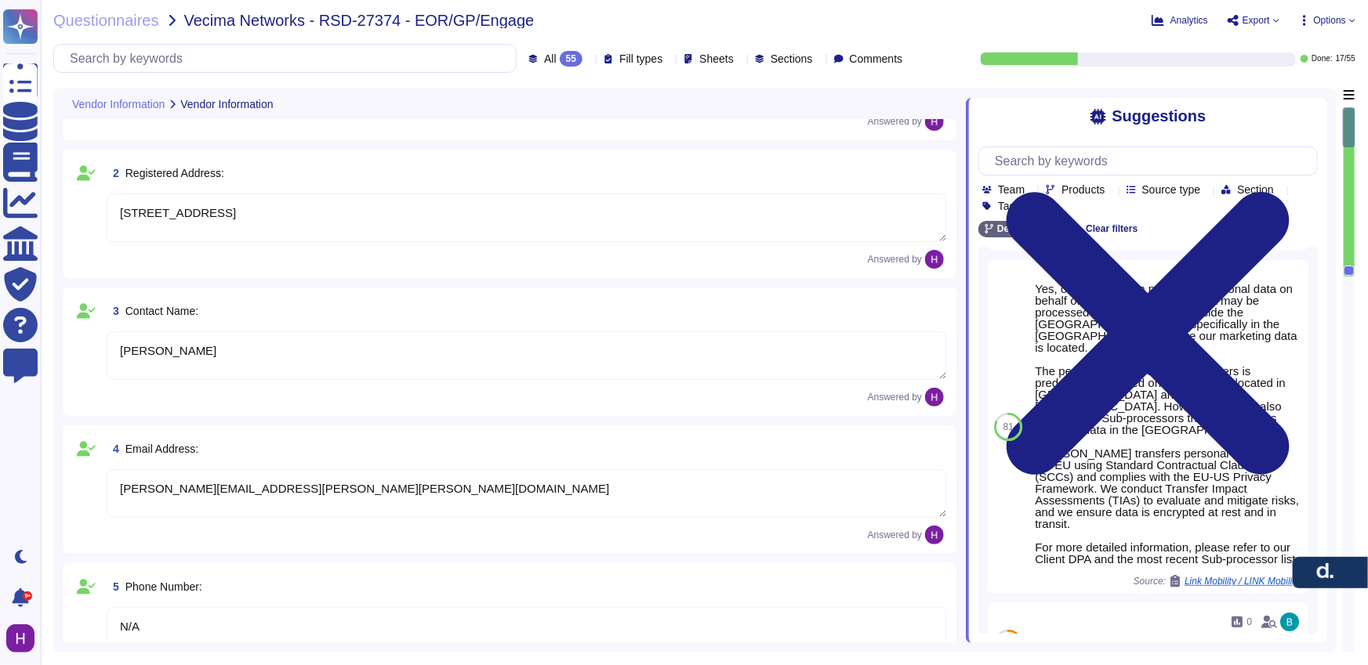
scroll to position [0, 0]
type textarea "[PERSON_NAME], Inc."
type textarea "[STREET_ADDRESS]"
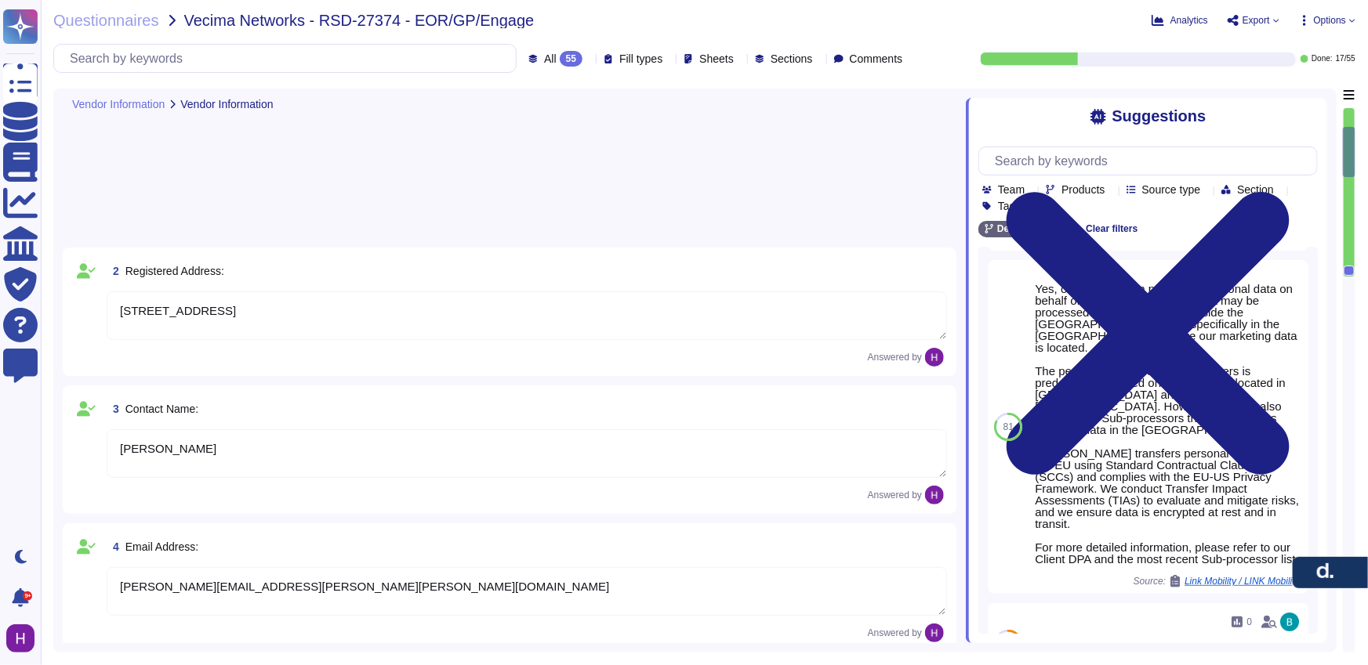
type textarea "[DATE]"
type textarea "Yes, [PERSON_NAME] holds several industry-recognized security certifications, i…"
type textarea "[PERSON_NAME] maintains formal written information security policies aligned wi…"
type textarea "[PERSON_NAME] conducts regular internal audits of its security controls and pra…"
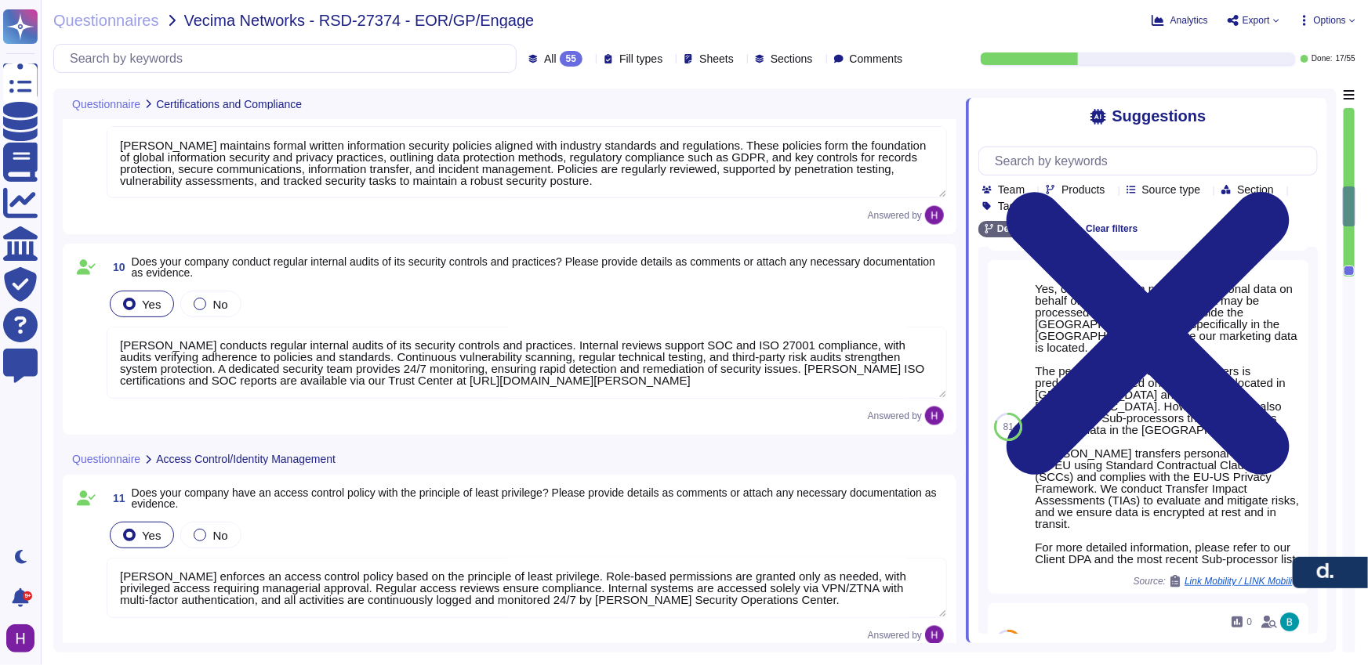
type textarea "[PERSON_NAME] enforces an access control policy based on the principle of least…"
type textarea "[PERSON_NAME] ensures all system access requests are approved before granting p…"
type textarea "[PERSON_NAME] has an authentication information policy that defines the secure …"
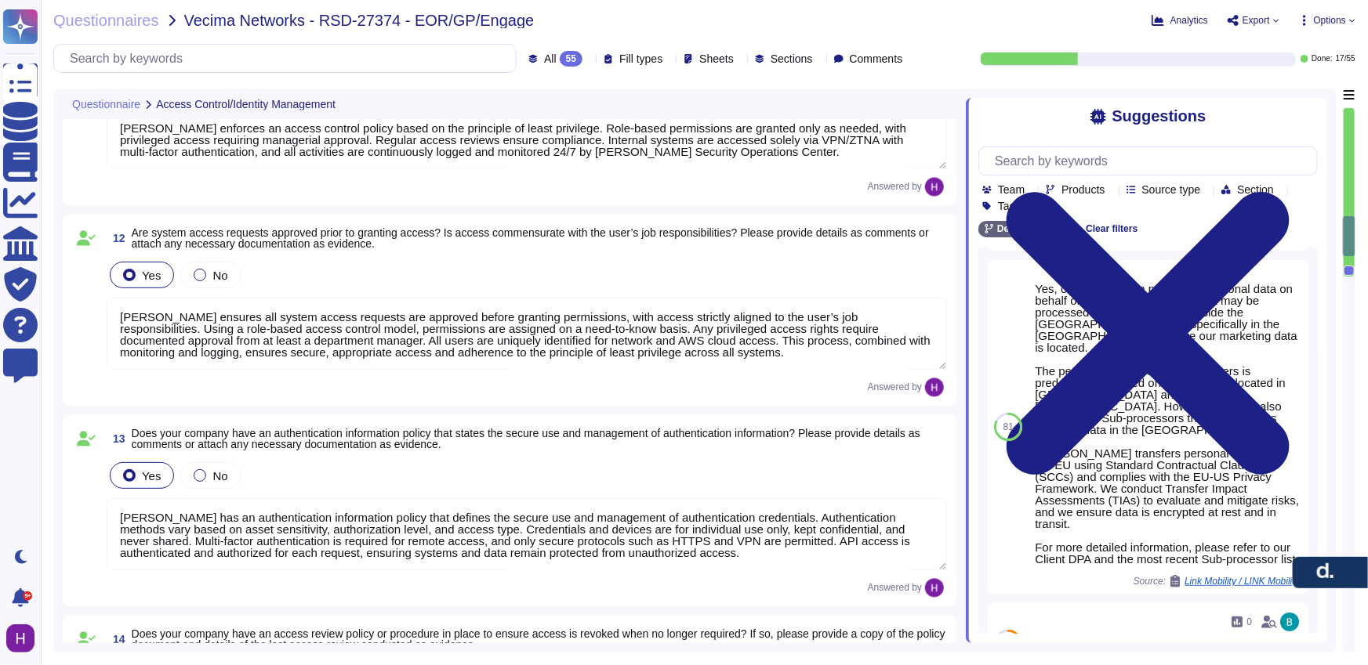
scroll to position [1996, 0]
type textarea "[PERSON_NAME] has an access review policy to ensure access is revoked when no l…"
type textarea "[PERSON_NAME] enforces segregation of duties to prevent collusion or fraud, sup…"
type textarea "[PERSON_NAME] has policies and processes to authorize and oversee system connec…"
type textarea "[PERSON_NAME] collects and stores client data in AWS data centers located prima…"
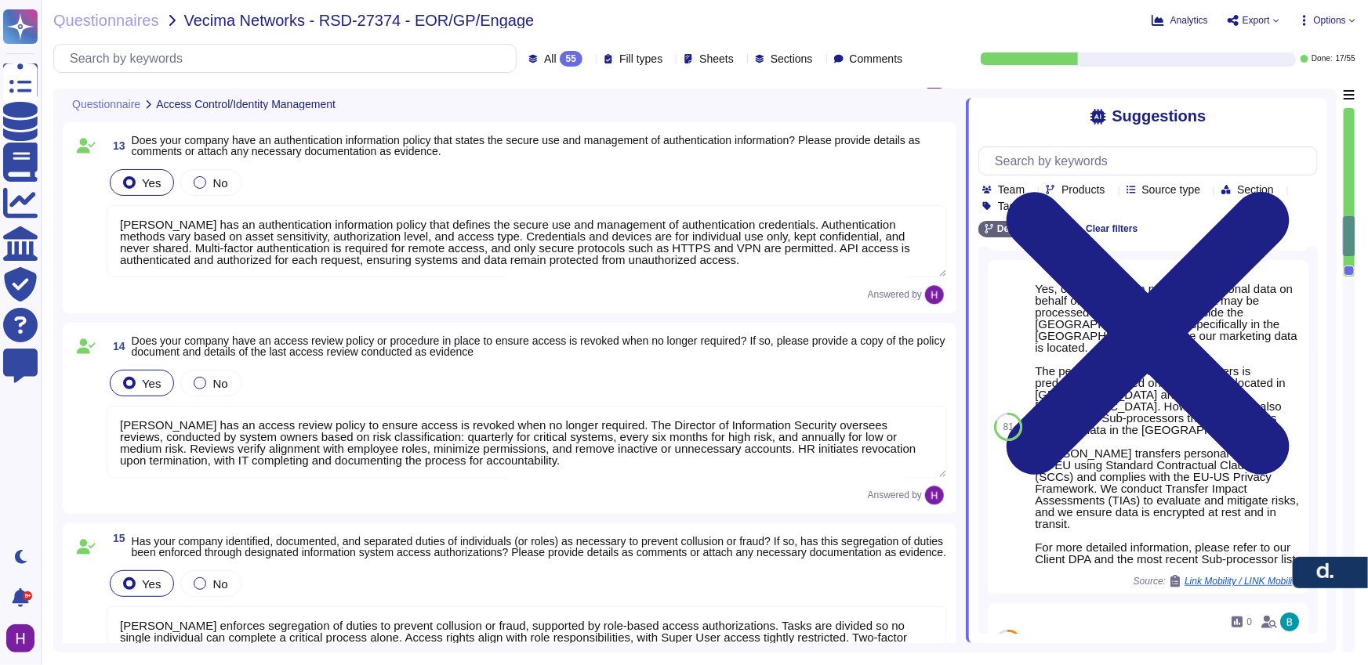
scroll to position [1, 0]
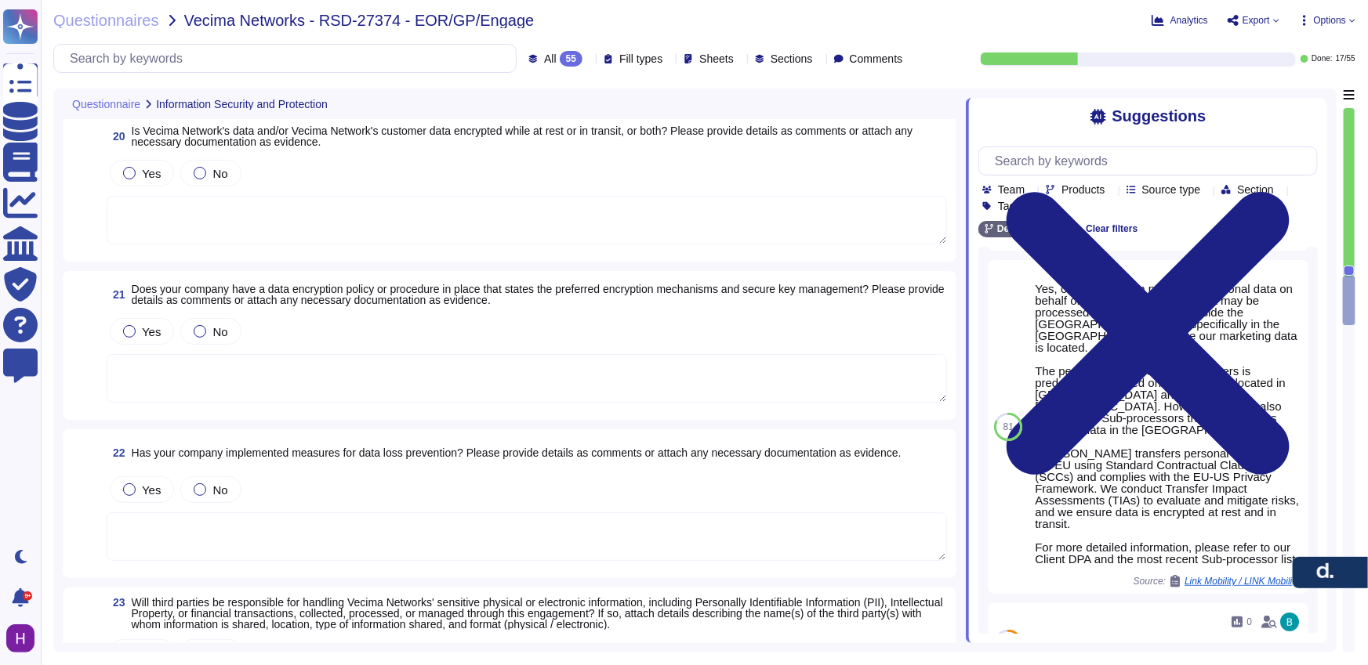
type textarea "[PERSON_NAME] collects and stores client data in AWS data centers located prima…"
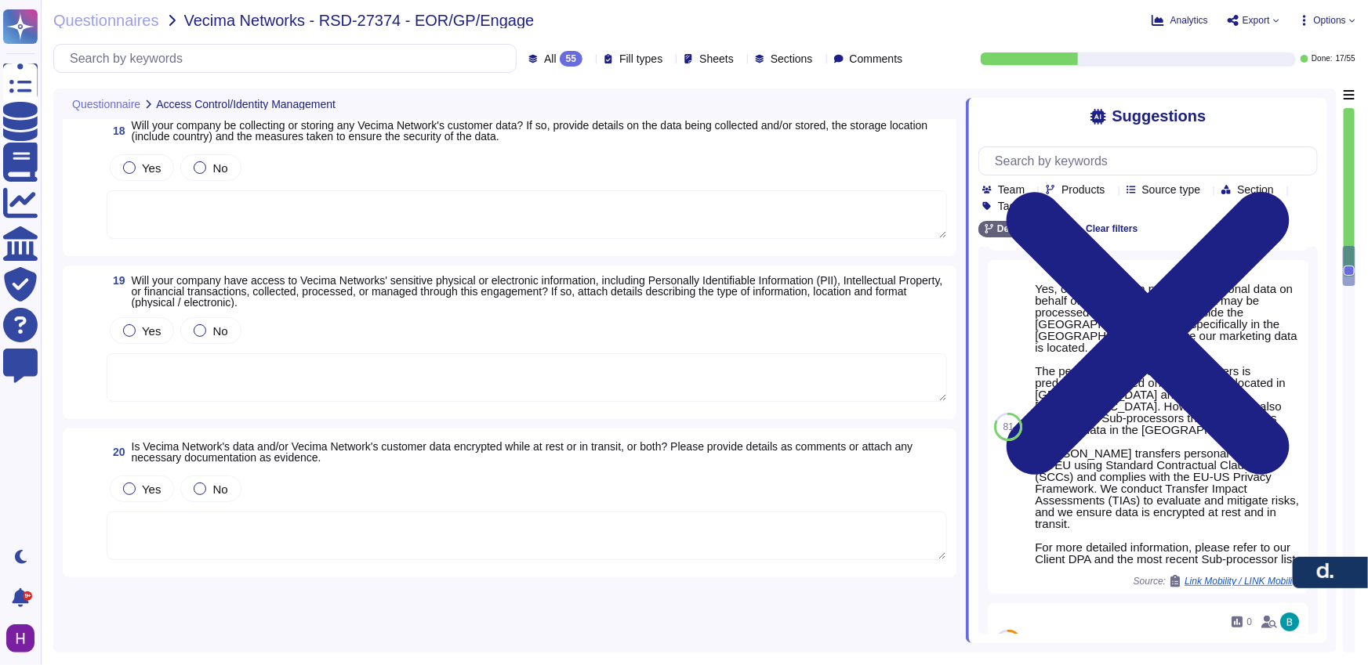
type textarea "[PERSON_NAME] has an access review policy to ensure access is revoked when no l…"
type textarea "[PERSON_NAME] enforces segregation of duties to prevent collusion or fraud, sup…"
type textarea "[PERSON_NAME] has policies and processes to authorize and oversee system connec…"
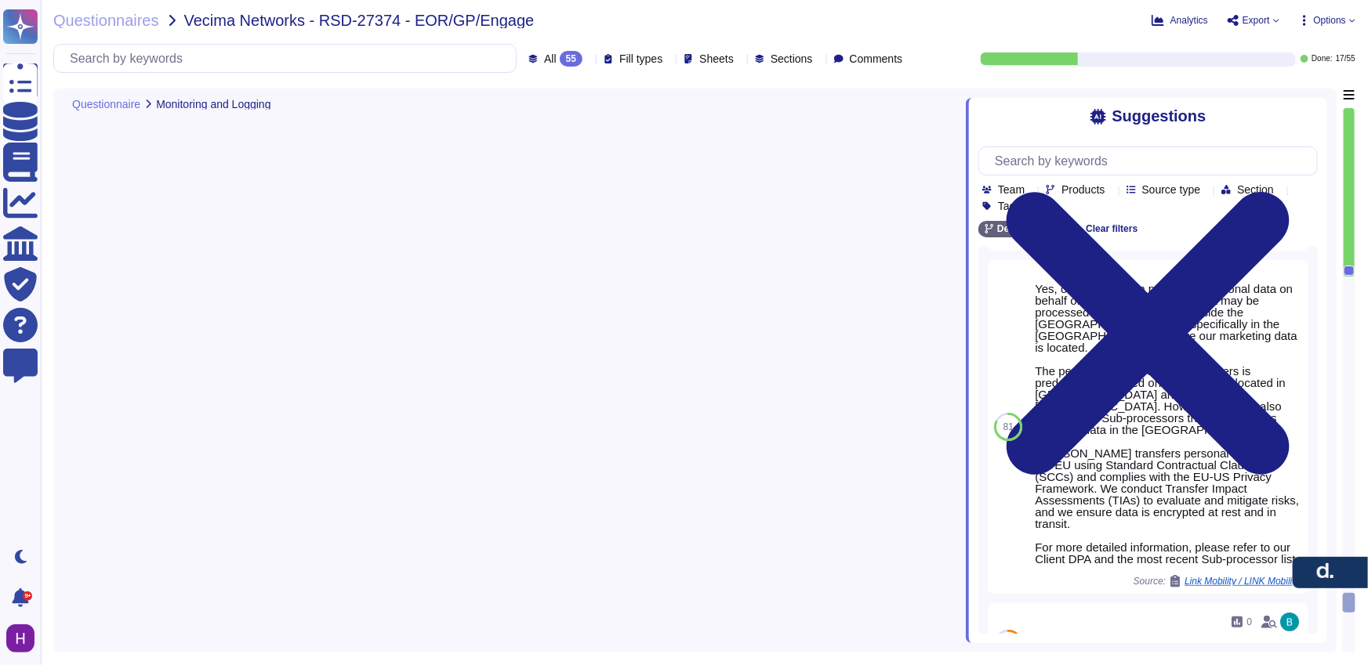
scroll to position [8401, 0]
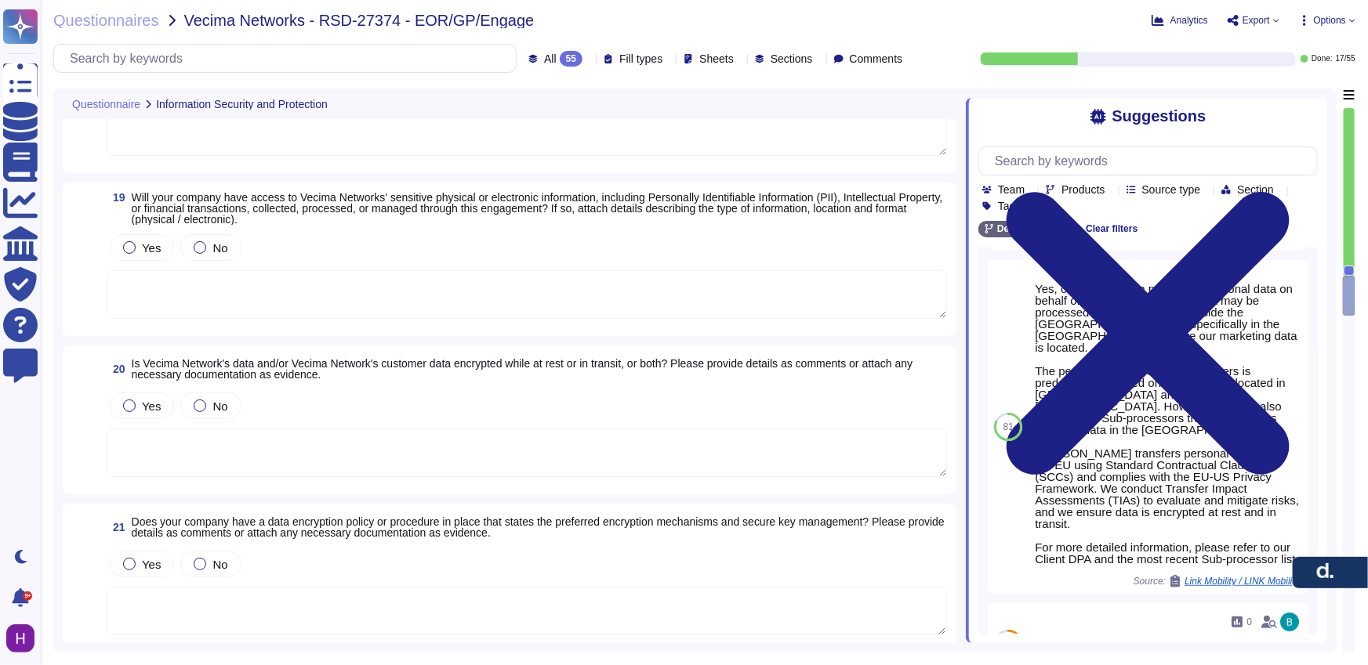
type textarea "[PERSON_NAME] collects and stores client data in AWS data centers located prima…"
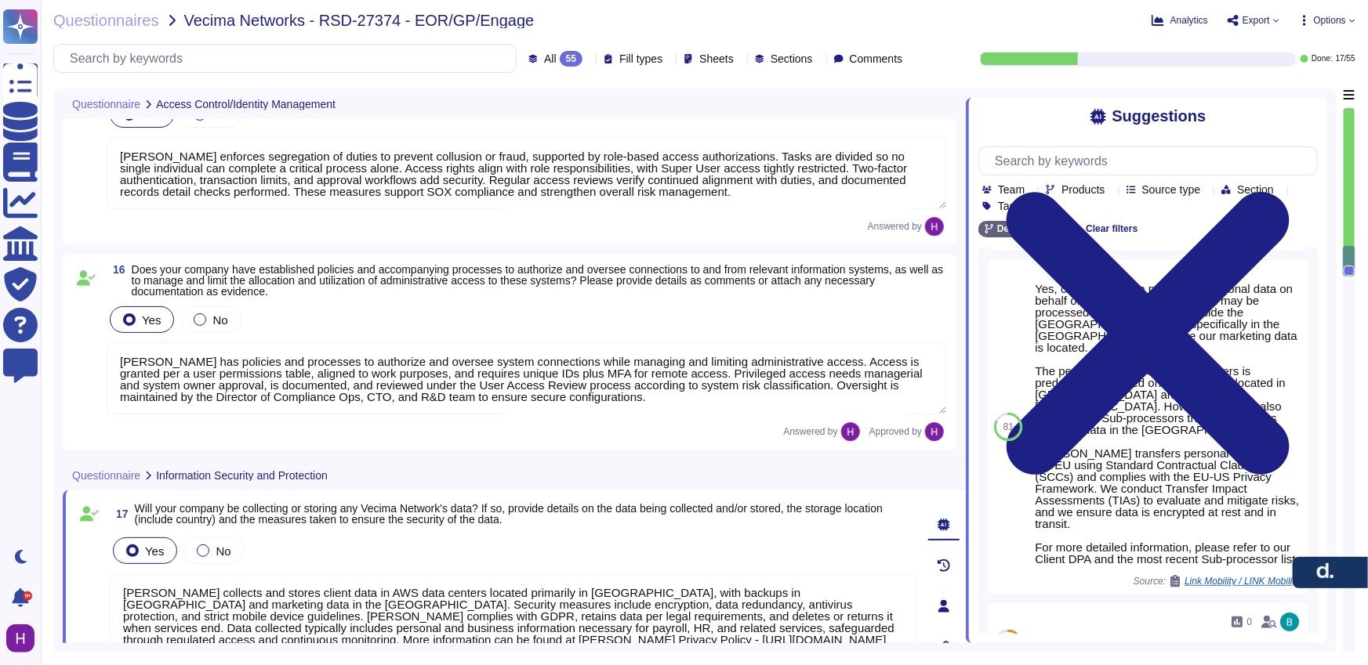
type textarea "[PERSON_NAME] has an authentication information policy that defines the secure …"
type textarea "[PERSON_NAME] has an access review policy to ensure access is revoked when no l…"
type textarea "[PERSON_NAME] enforces segregation of duties to prevent collusion or fraud, sup…"
type textarea "[PERSON_NAME] has policies and processes to authorize and oversee system connec…"
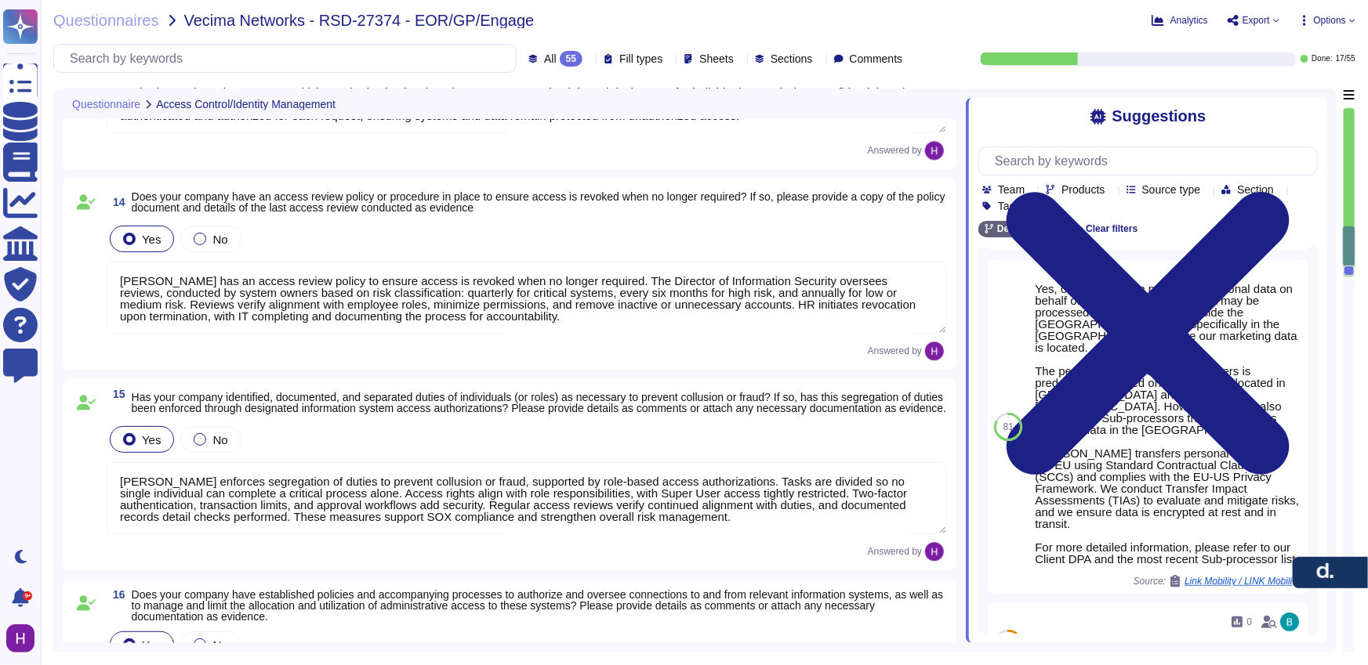
type textarea "[PERSON_NAME] ensures all system access requests are approved before granting p…"
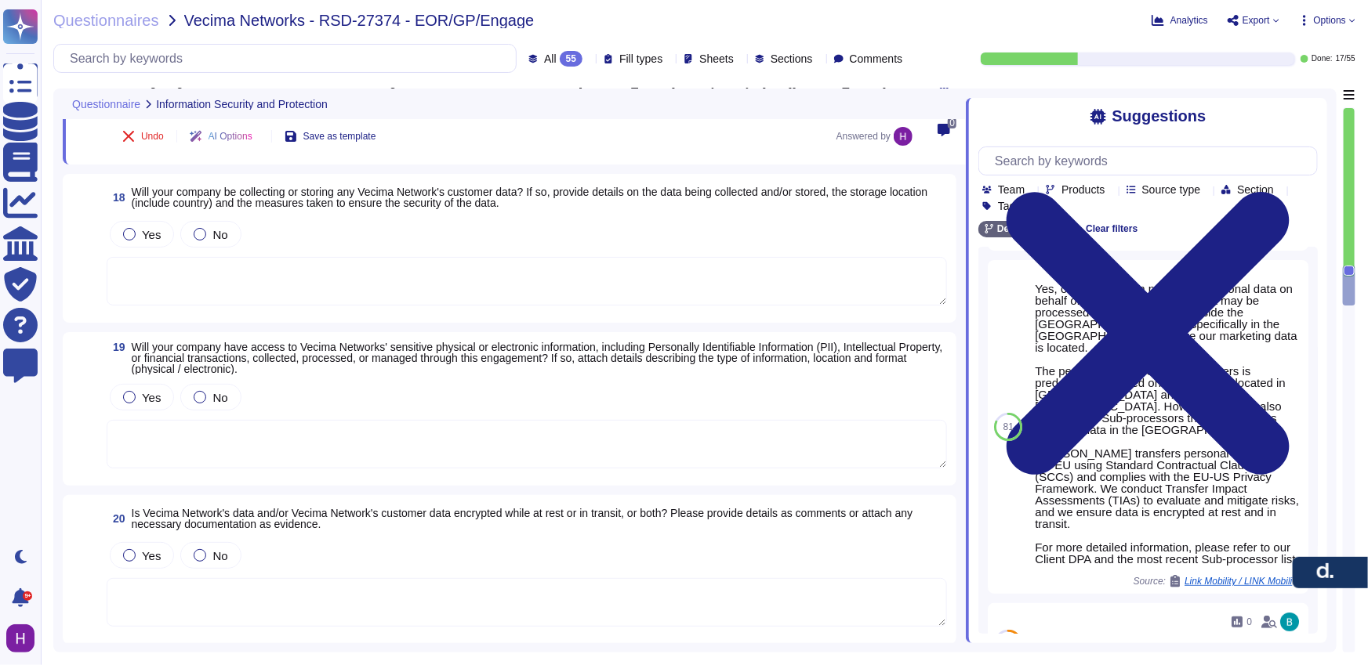
scroll to position [2973, 0]
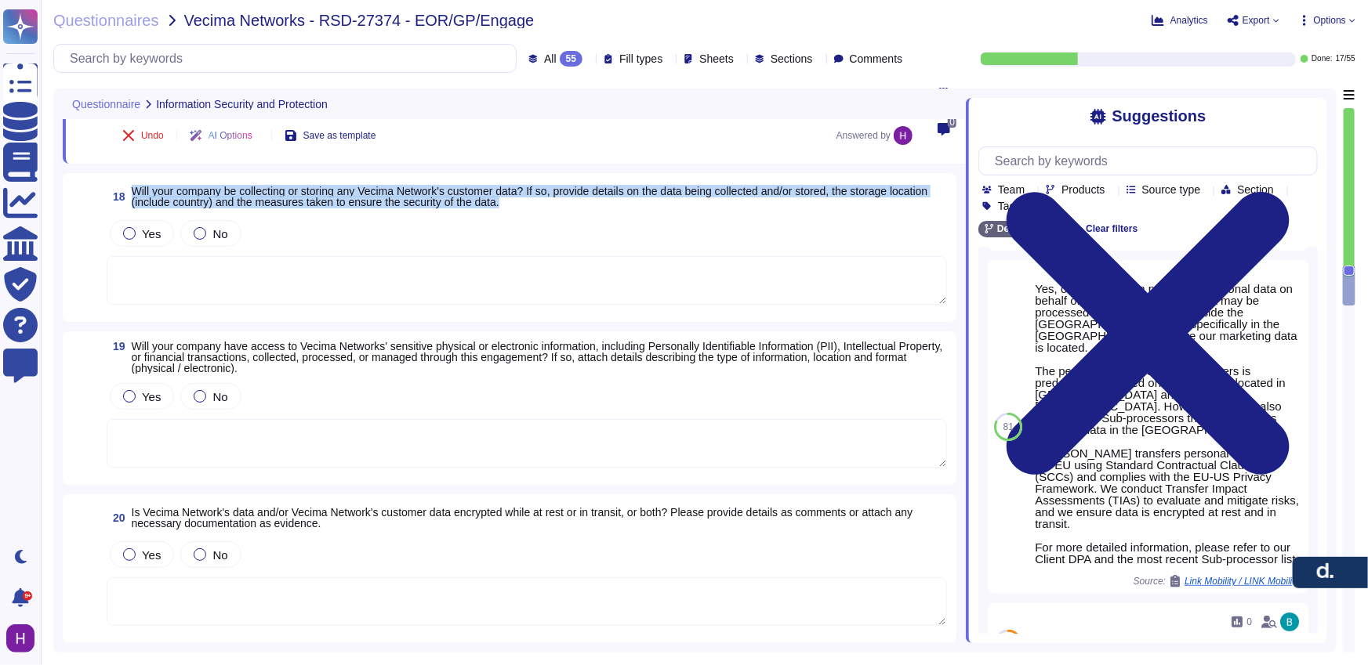
drag, startPoint x: 573, startPoint y: 208, endPoint x: 134, endPoint y: 191, distance: 439.2
click at [134, 191] on span "Will your company be collecting or storing any Vecima Network's customer data? …" at bounding box center [540, 197] width 816 height 22
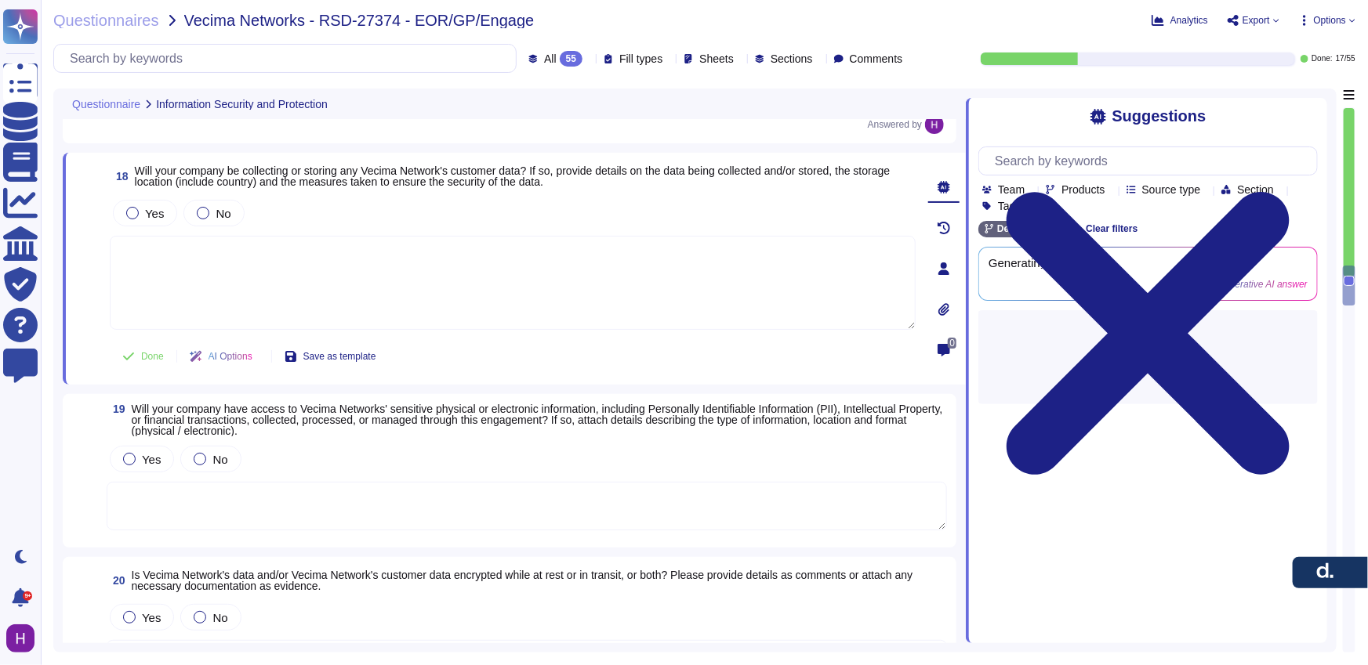
scroll to position [0, 0]
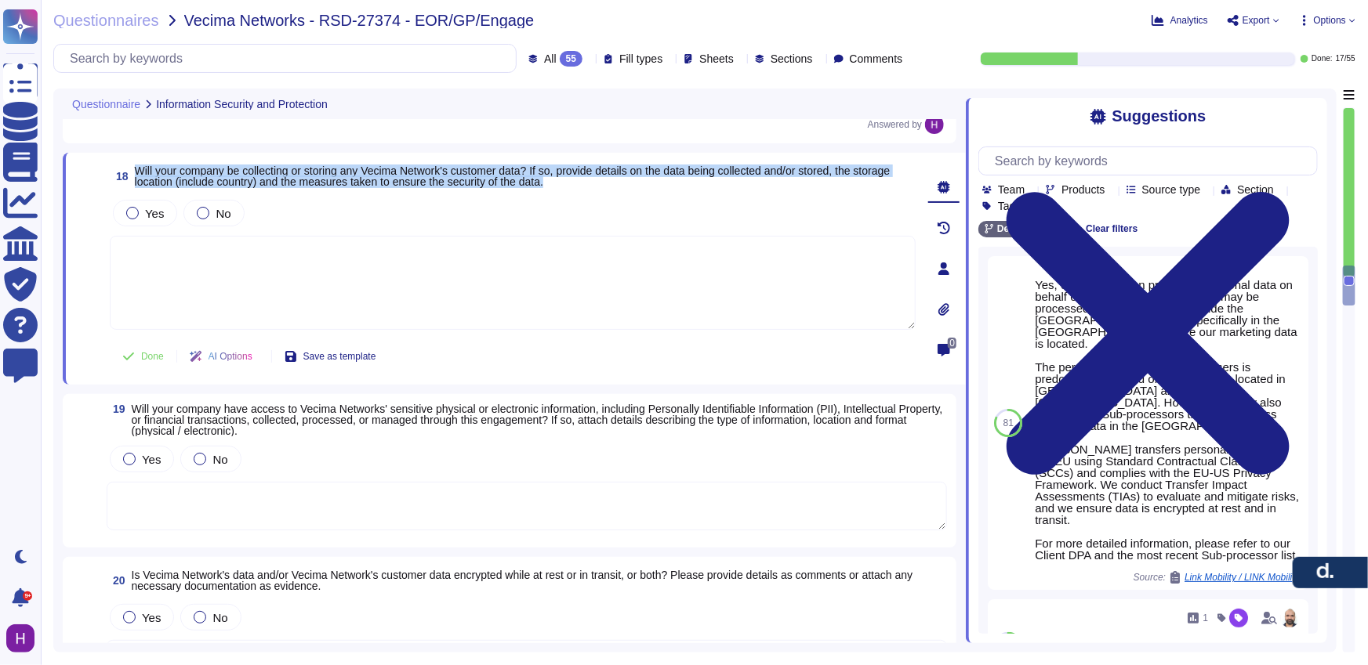
drag, startPoint x: 632, startPoint y: 179, endPoint x: 152, endPoint y: 158, distance: 480.2
click at [152, 158] on div "18 Will your company be collecting or storing any Vecima Network's customer dat…" at bounding box center [514, 269] width 903 height 232
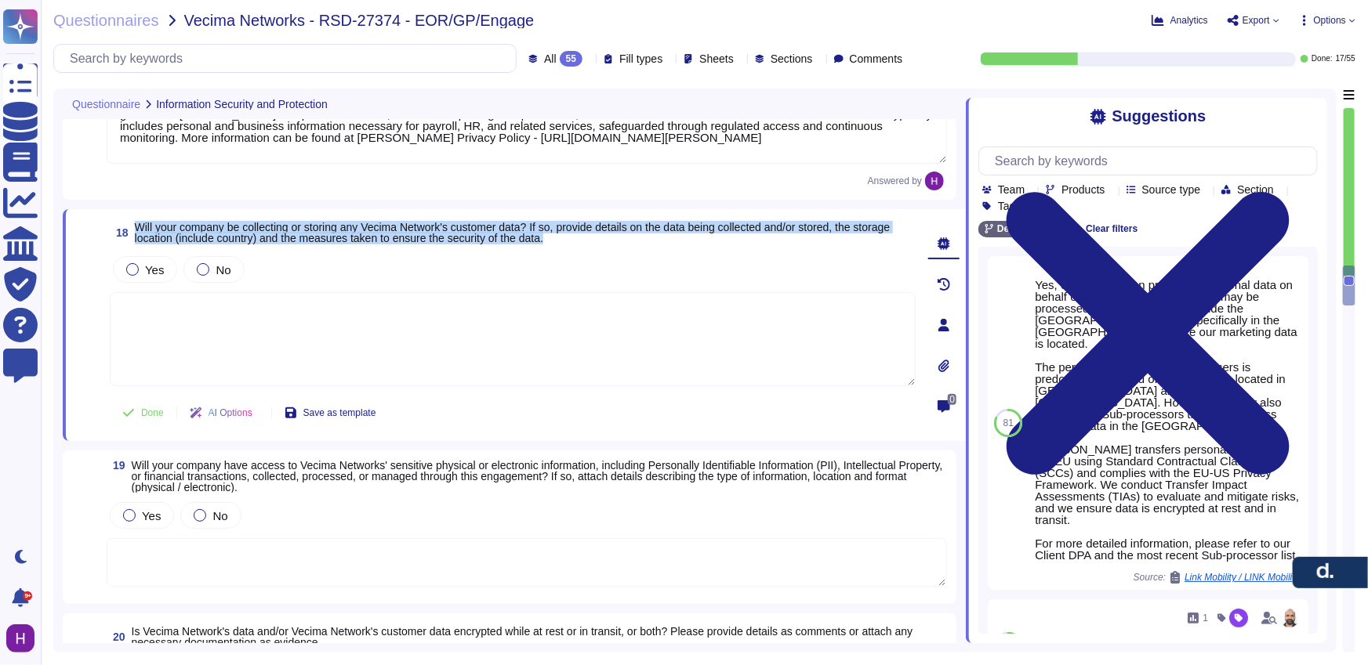
scroll to position [2837, 0]
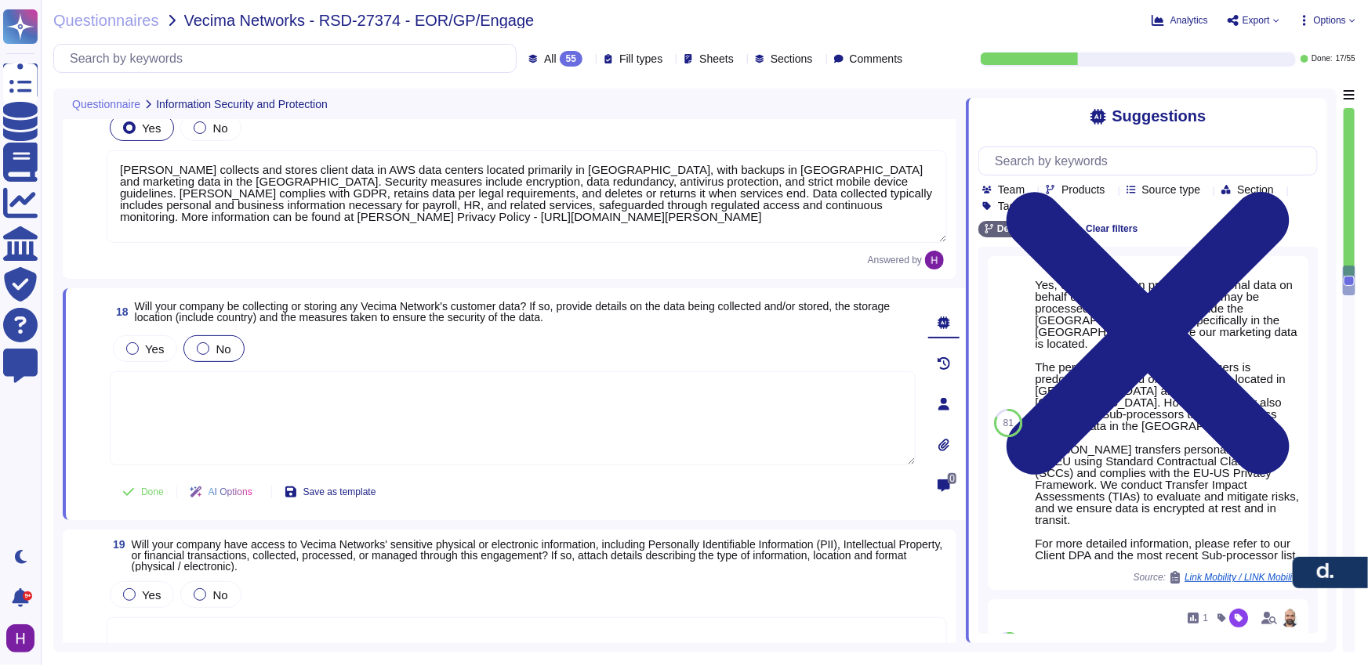
click at [244, 347] on div "Yes No" at bounding box center [513, 348] width 806 height 33
drag, startPoint x: 201, startPoint y: 350, endPoint x: 206, endPoint y: 342, distance: 10.2
click at [202, 351] on div at bounding box center [203, 349] width 13 height 13
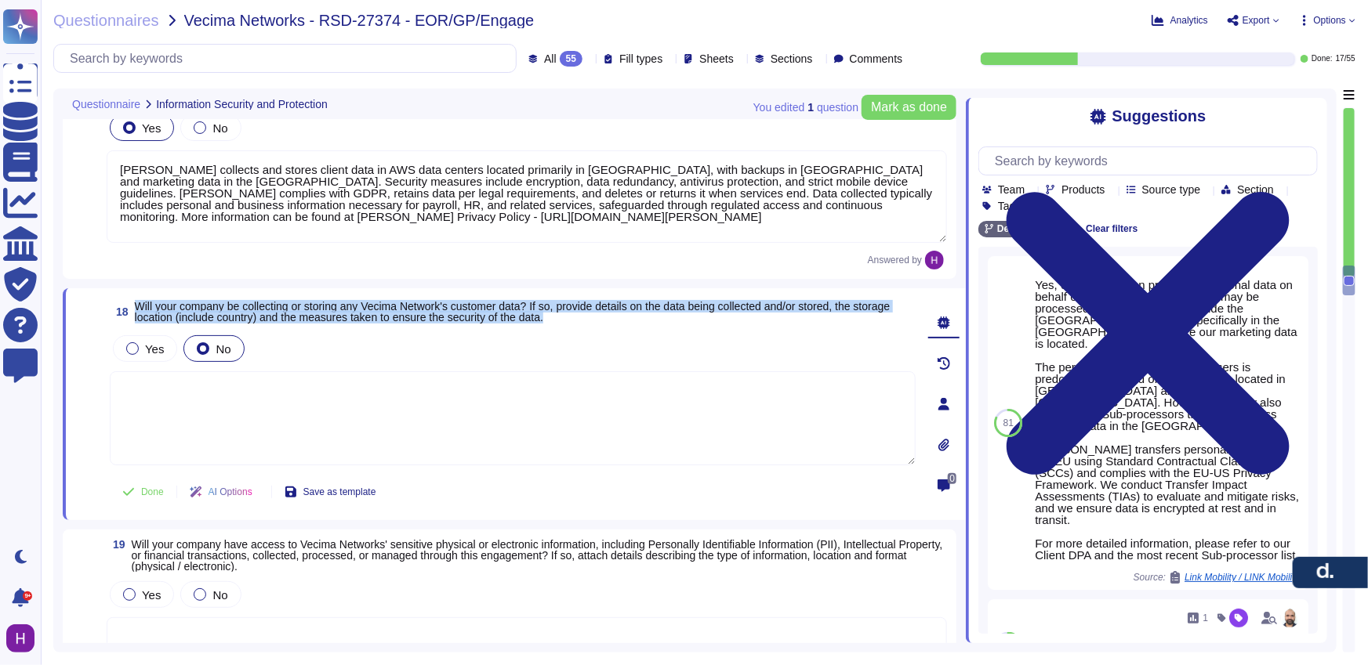
drag, startPoint x: 712, startPoint y: 317, endPoint x: 168, endPoint y: 296, distance: 544.3
click at [168, 296] on div "18 Will your company be collecting or storing any Vecima Network's customer dat…" at bounding box center [514, 404] width 903 height 232
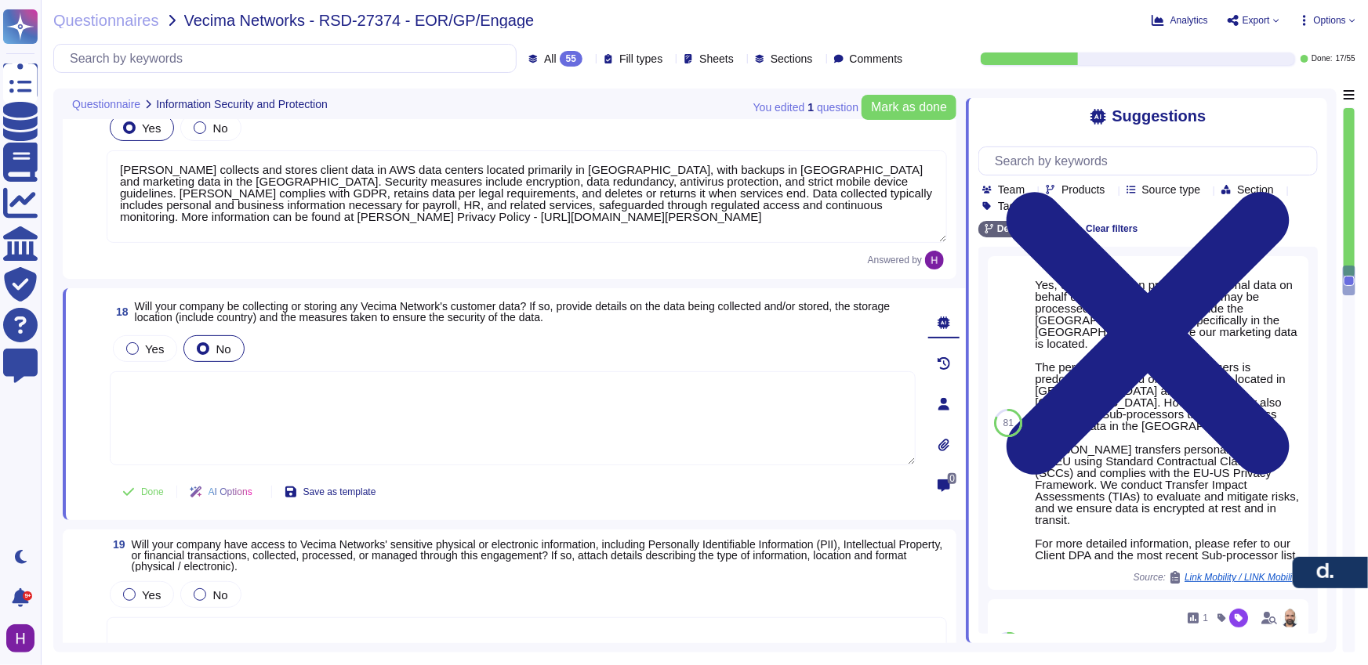
click at [237, 415] on textarea at bounding box center [513, 419] width 806 height 94
paste textarea "No, [PERSON_NAME] will not be collecting or storing any Vecima Networks custome…"
type textarea "[PERSON_NAME] will not be collecting or storing any Vecima Networks customer da…"
click at [152, 496] on span "Done" at bounding box center [152, 492] width 23 height 9
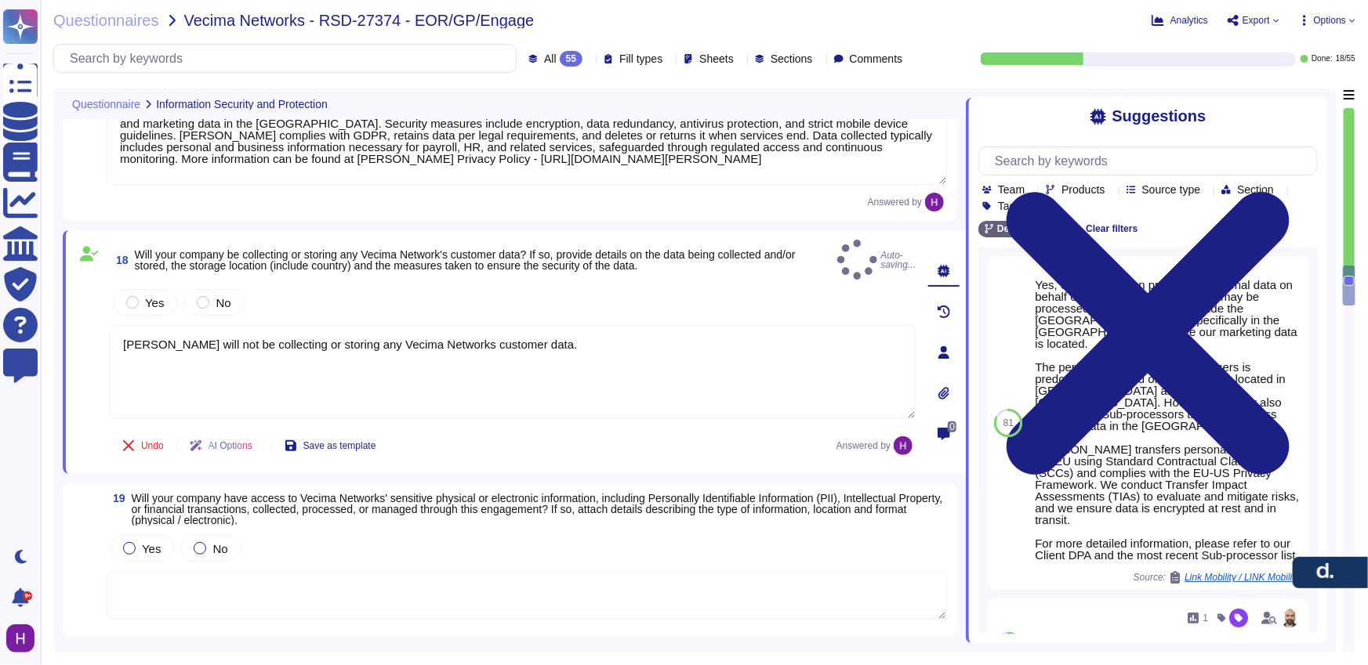
scroll to position [2959, 0]
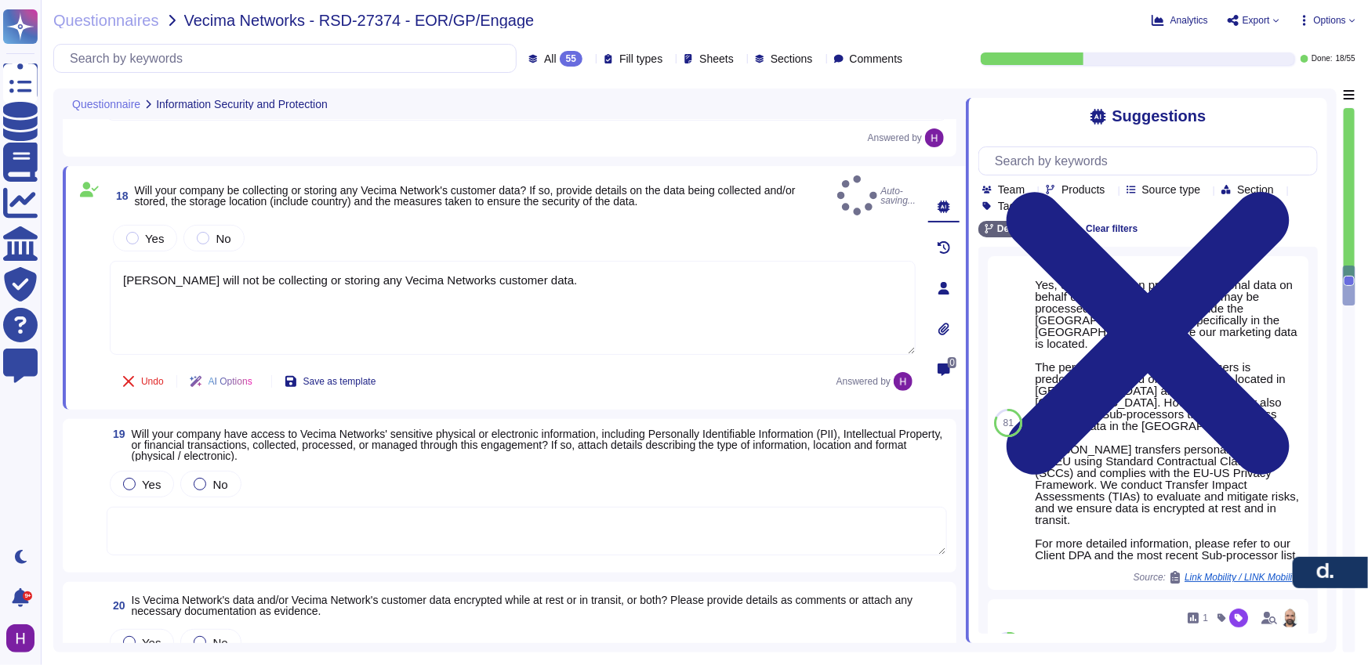
click at [317, 443] on span "Will your company have access to Vecima Networks' sensitive physical or electro…" at bounding box center [537, 445] width 811 height 34
click at [317, 468] on div "Yes No" at bounding box center [527, 484] width 840 height 33
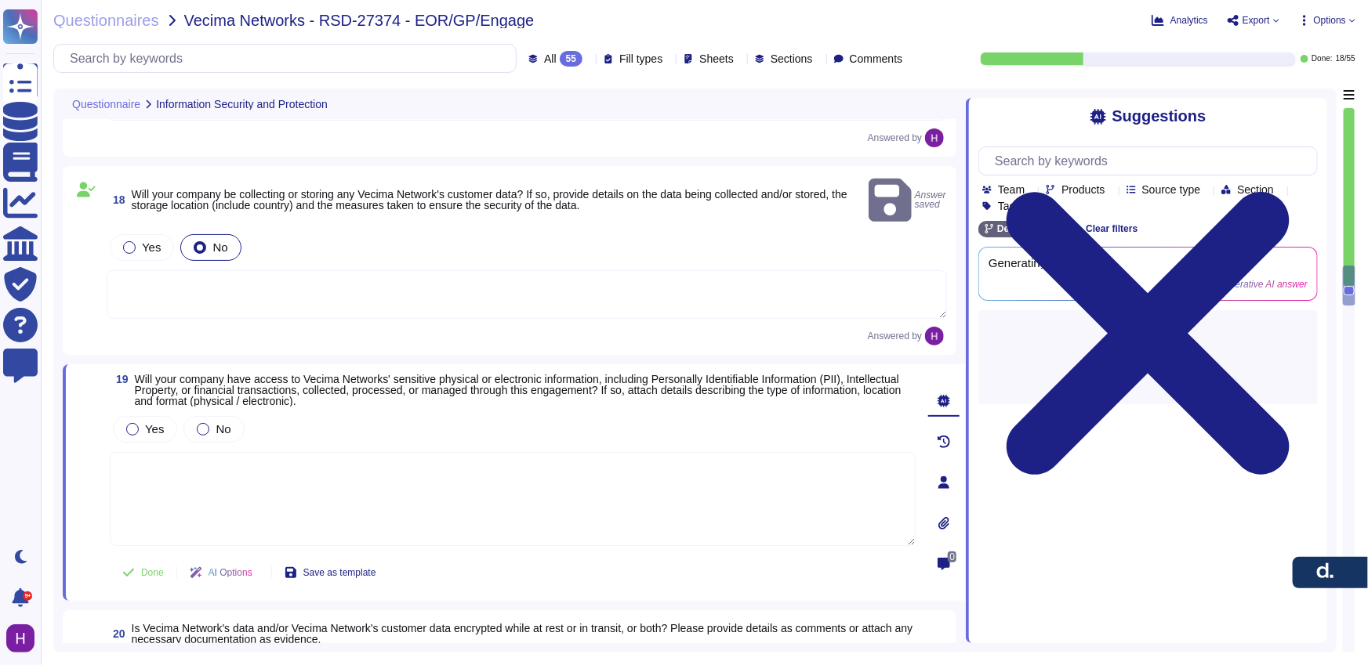
click at [317, 452] on textarea at bounding box center [513, 499] width 806 height 94
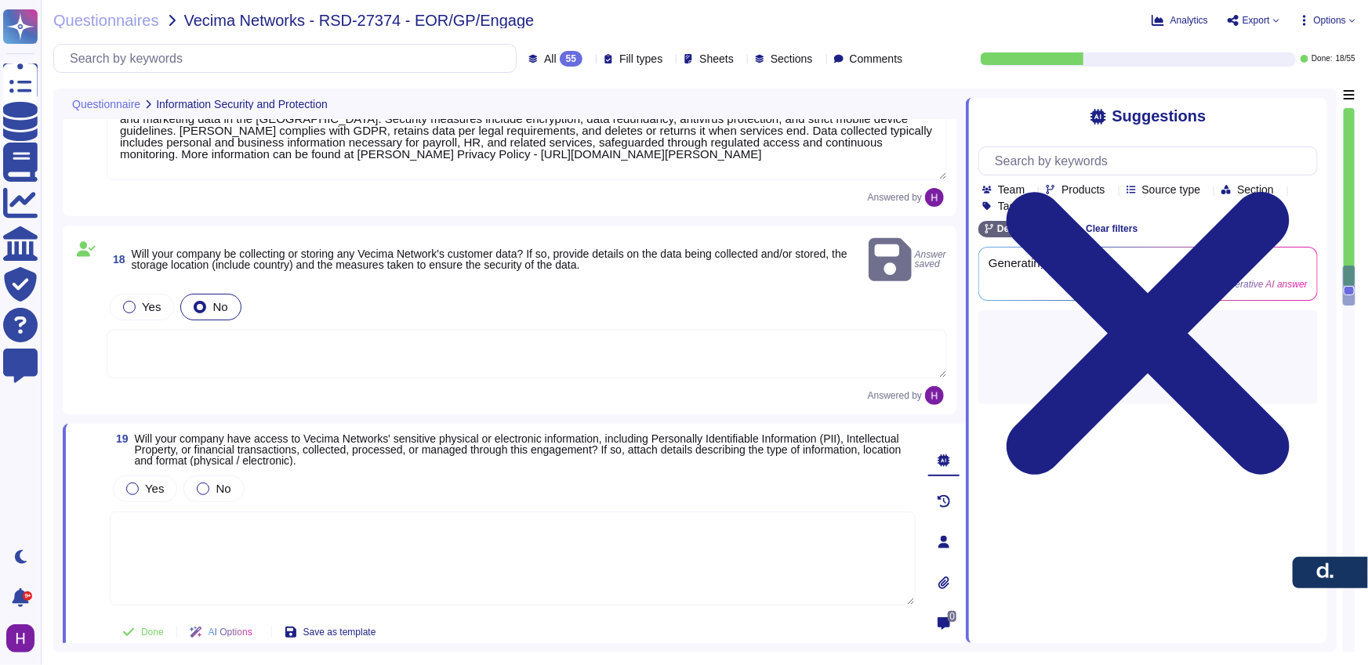
scroll to position [2832, 0]
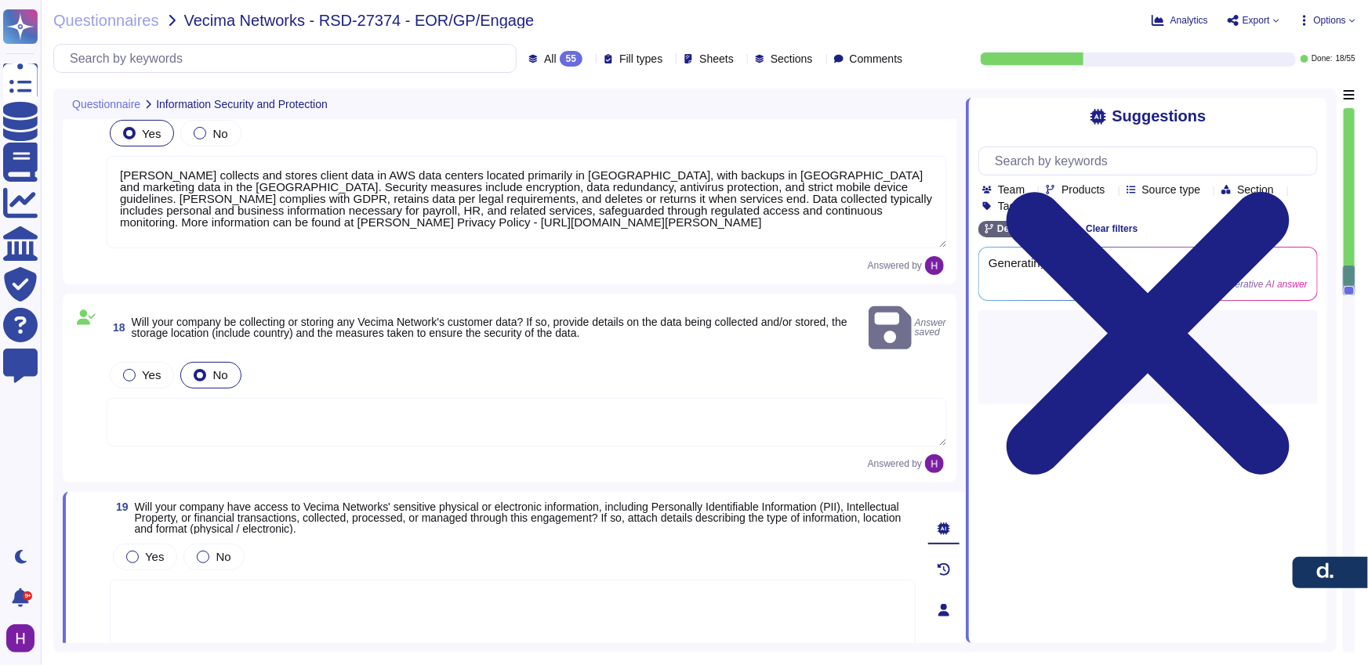
click at [256, 455] on div "Answered by" at bounding box center [527, 464] width 840 height 19
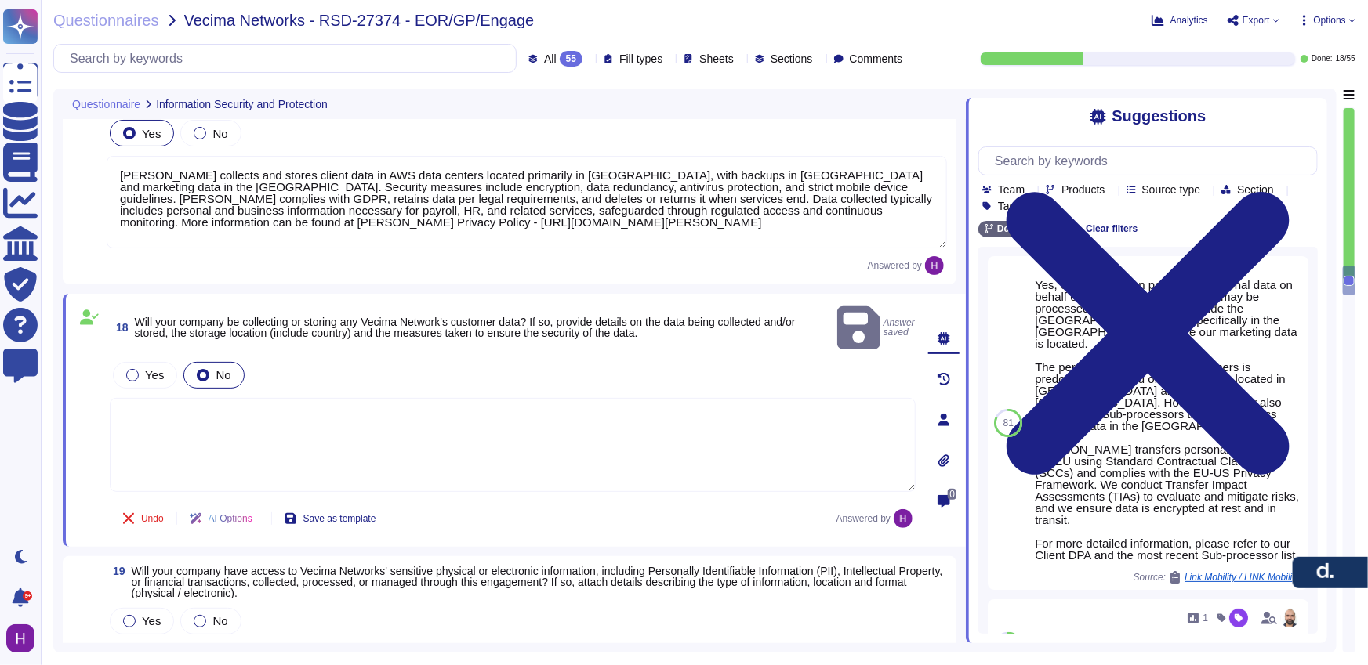
click at [271, 409] on textarea at bounding box center [513, 445] width 806 height 94
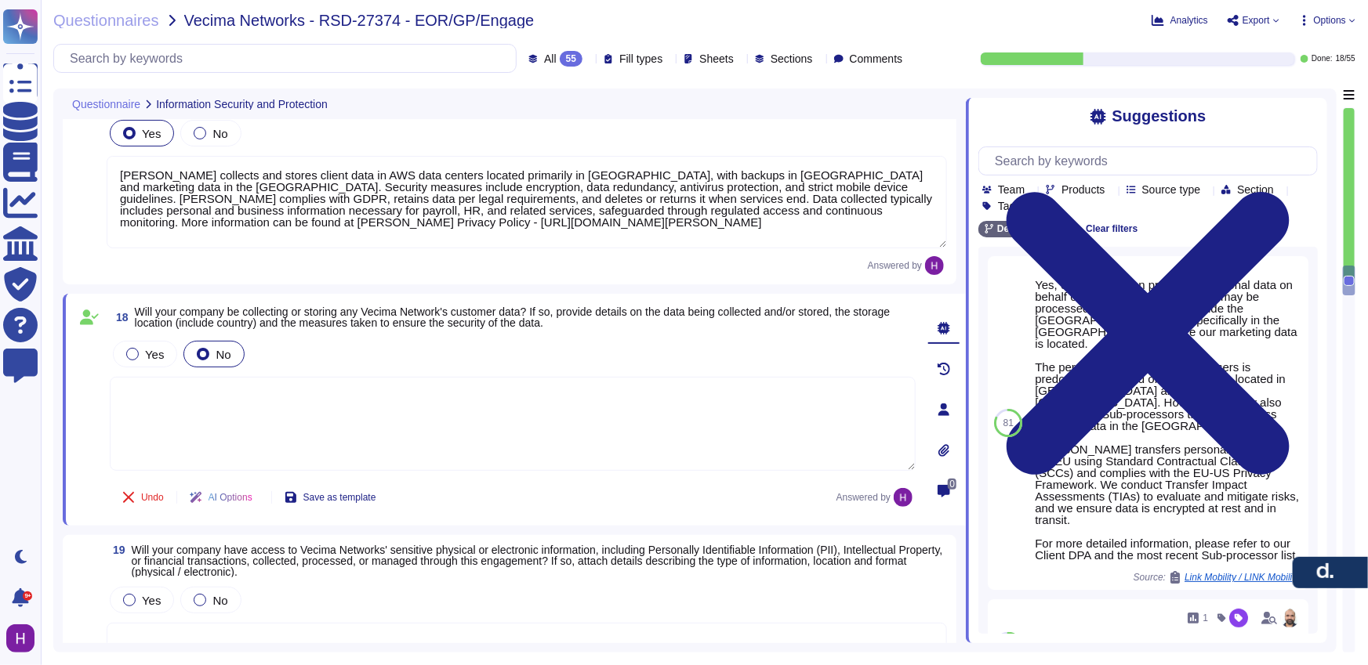
paste textarea "No, [PERSON_NAME] will not be collecting or storing any Vecima Networks custome…"
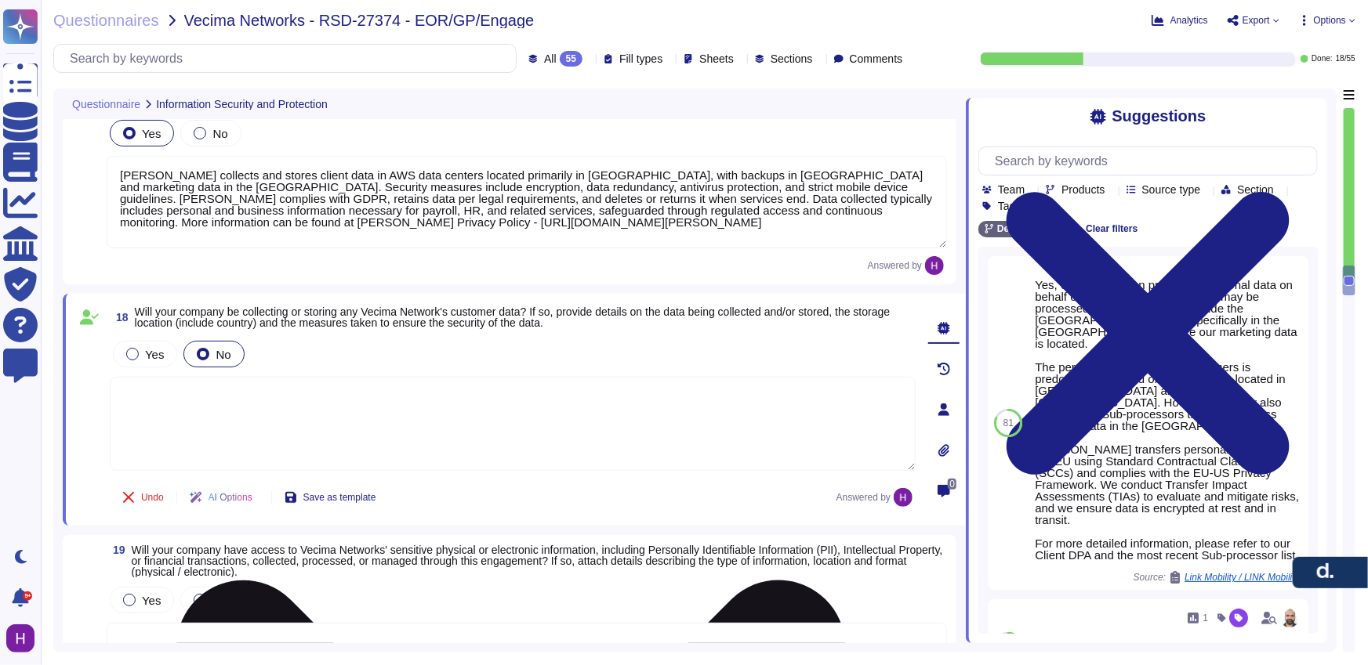
type textarea "No, [PERSON_NAME] will not be collecting or storing any Vecima Networks custome…"
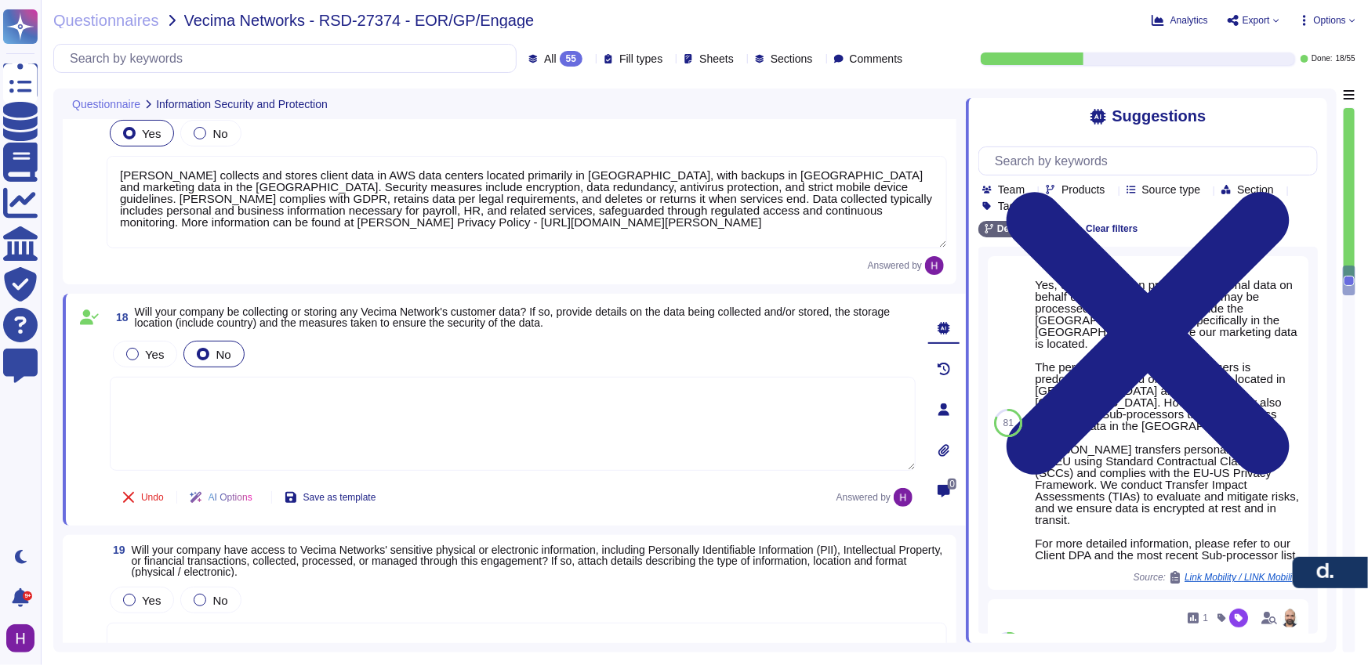
paste textarea "No, [PERSON_NAME] will not be collecting or storing any Vecima Networks custome…"
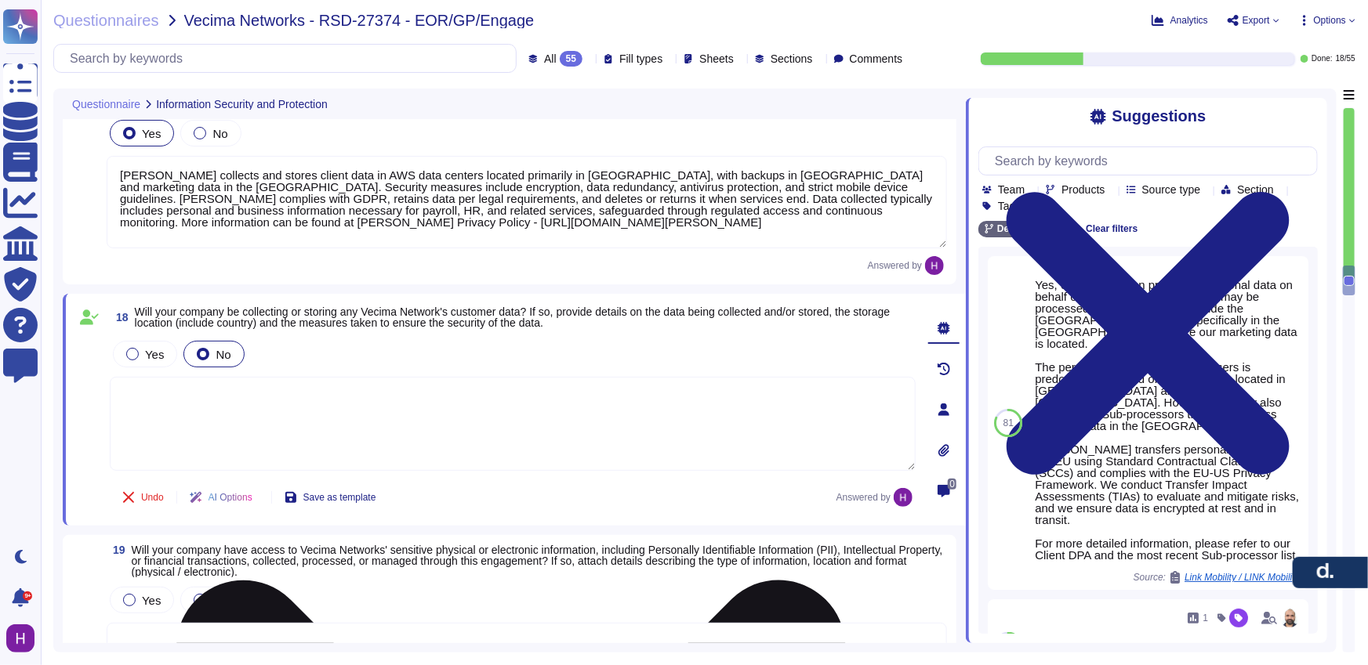
type textarea "No, [PERSON_NAME] will not be collecting or storing any Vecima Networks custome…"
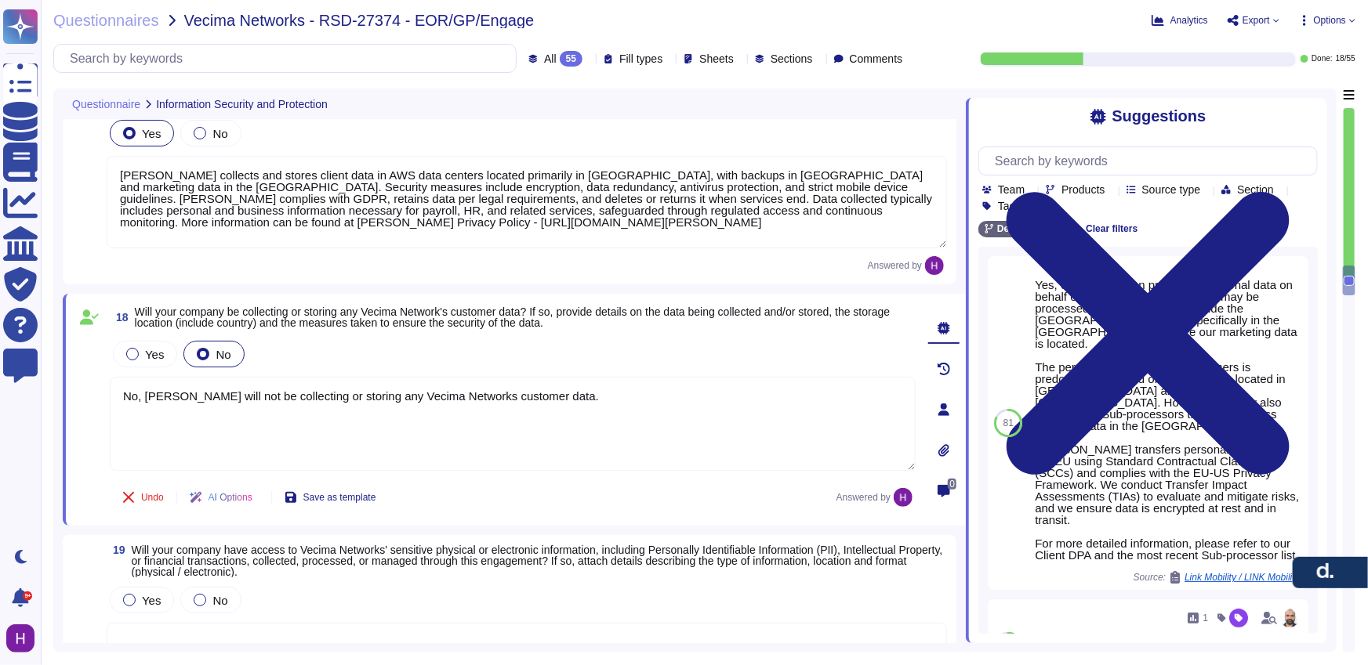
paste textarea
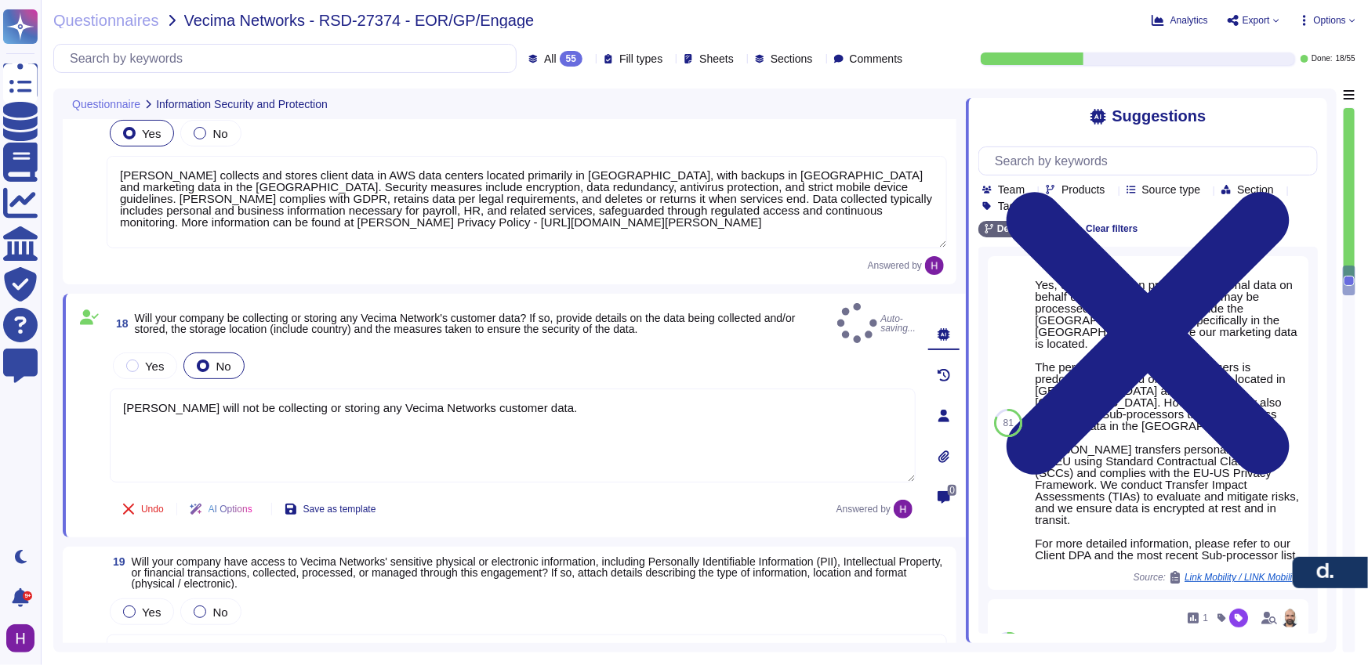
type textarea "[PERSON_NAME] will not be collecting or storing any Vecima Networks customer da…"
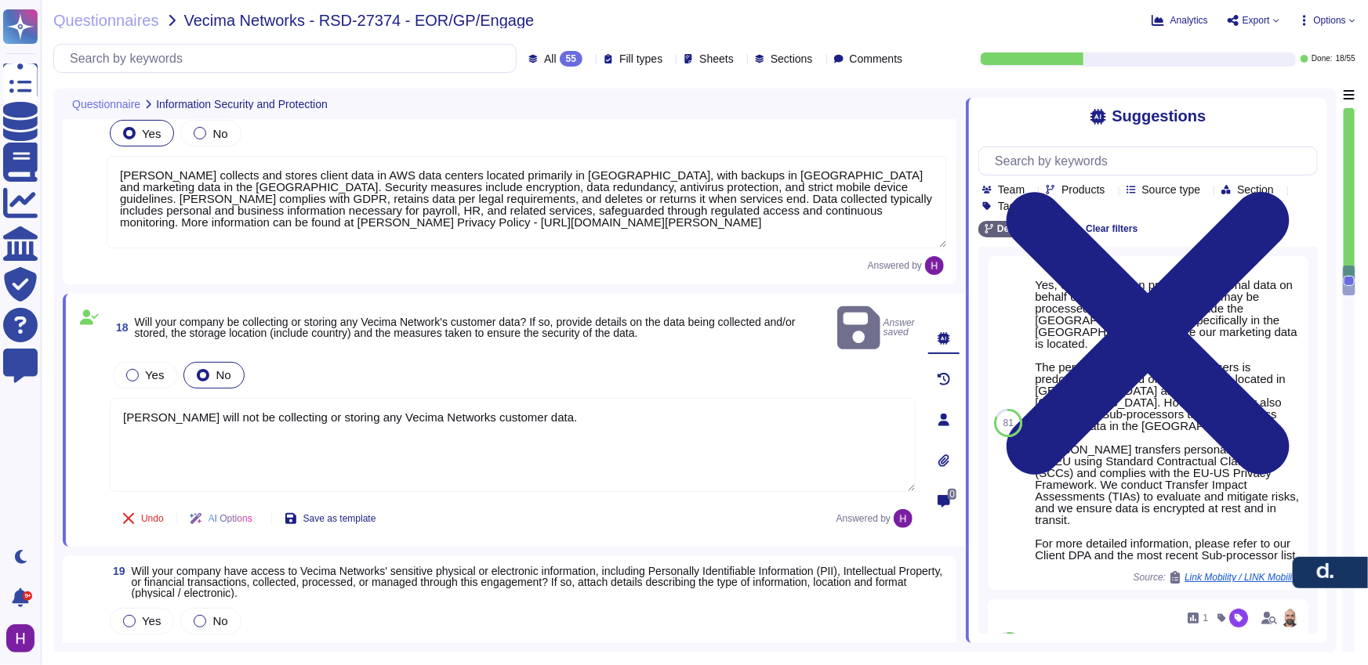
click at [499, 573] on span "Will your company have access to Vecima Networks' sensitive physical or electro…" at bounding box center [540, 582] width 816 height 33
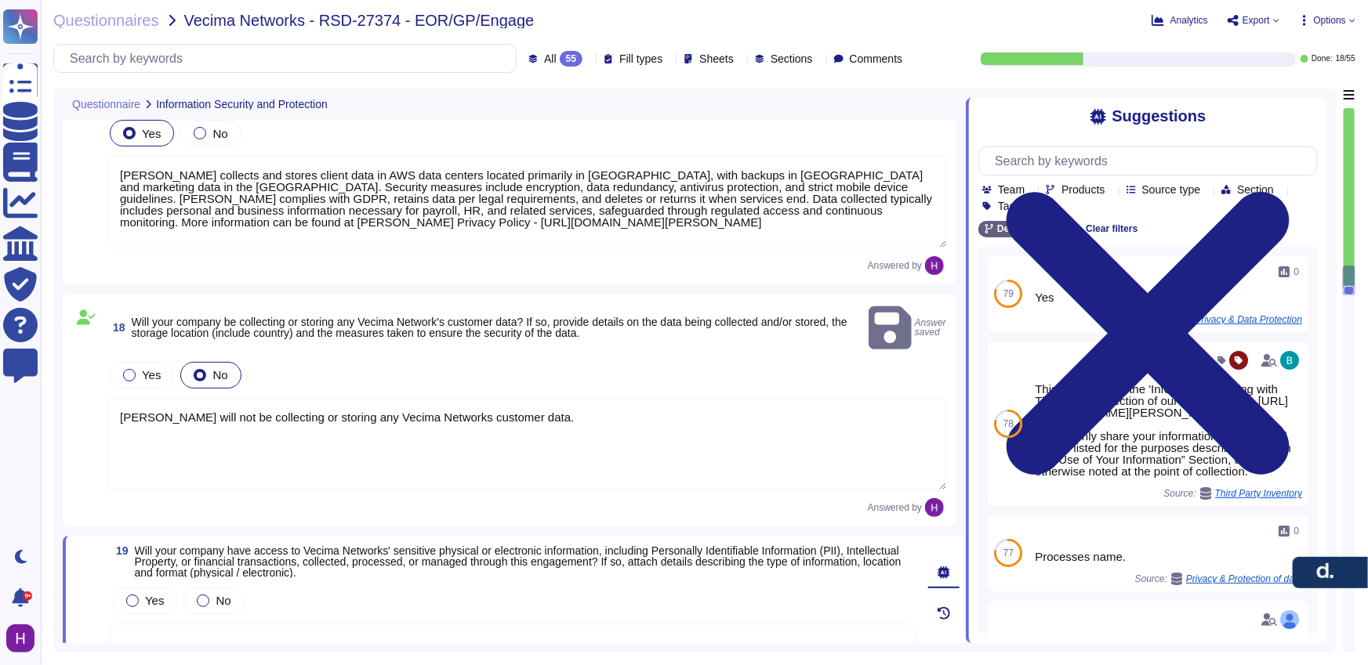
click at [350, 425] on textarea "[PERSON_NAME] will not be collecting or storing any Vecima Networks customer da…" at bounding box center [527, 444] width 840 height 92
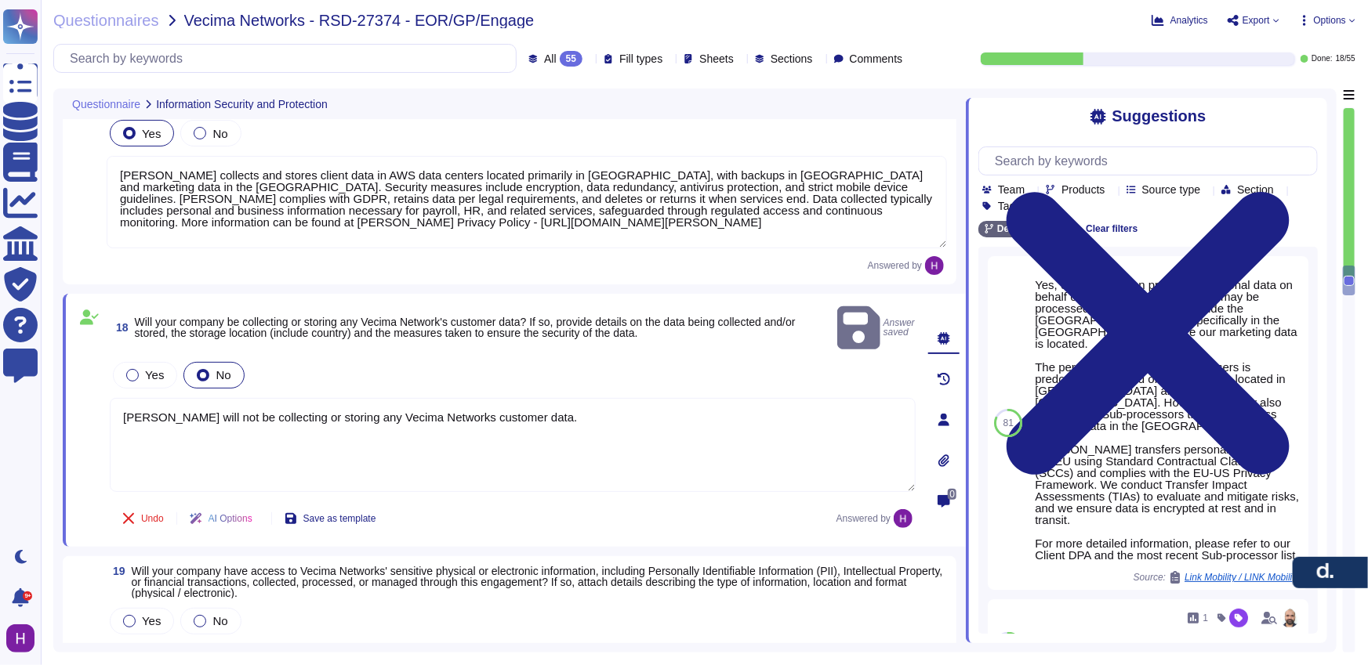
click at [450, 605] on div "Yes No" at bounding box center [527, 621] width 840 height 33
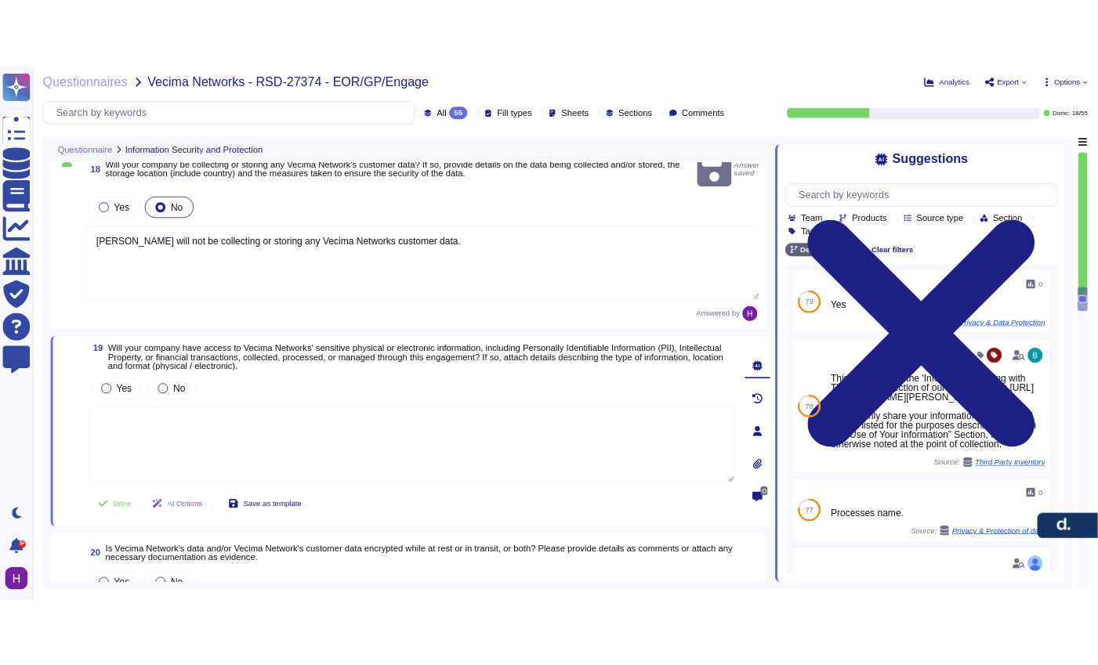
scroll to position [3096, 0]
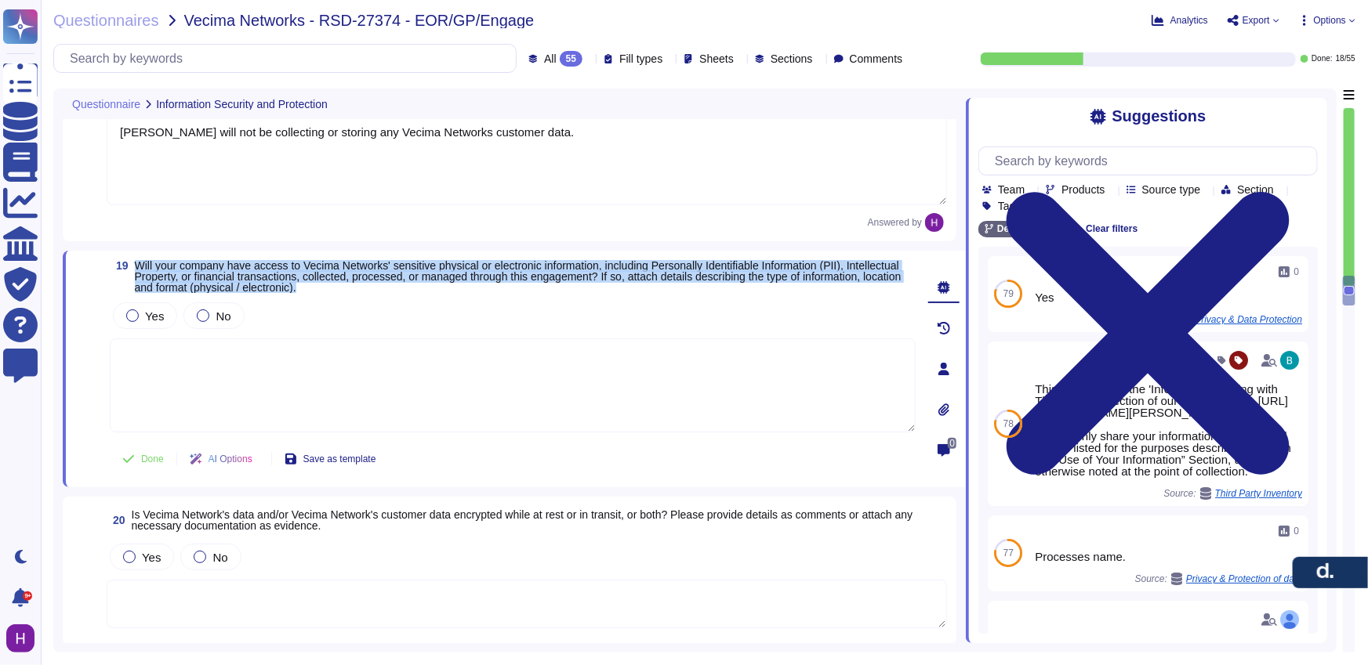
drag, startPoint x: 444, startPoint y: 285, endPoint x: 136, endPoint y: 261, distance: 309.7
click at [136, 261] on span "Will your company have access to Vecima Networks' sensitive physical or electro…" at bounding box center [525, 276] width 781 height 33
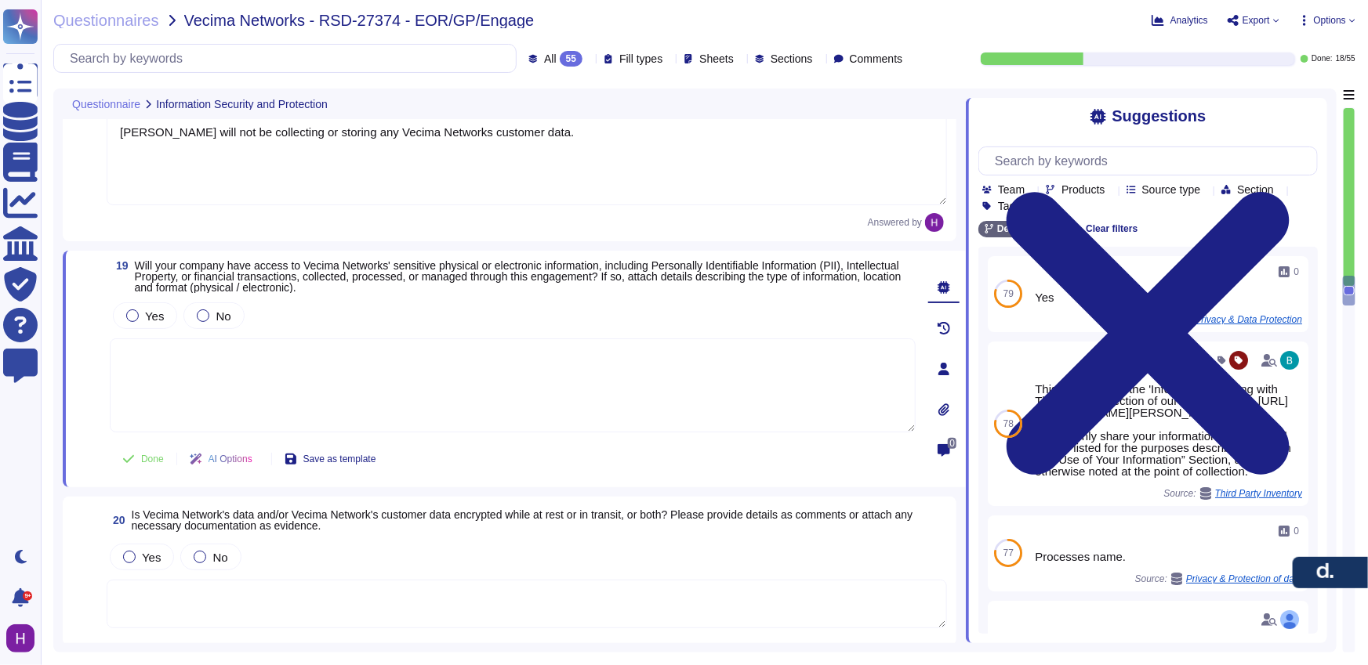
click at [347, 360] on textarea at bounding box center [513, 386] width 806 height 94
paste textarea "[PERSON_NAME] may have access to clients’ sensitive information, including Pers…"
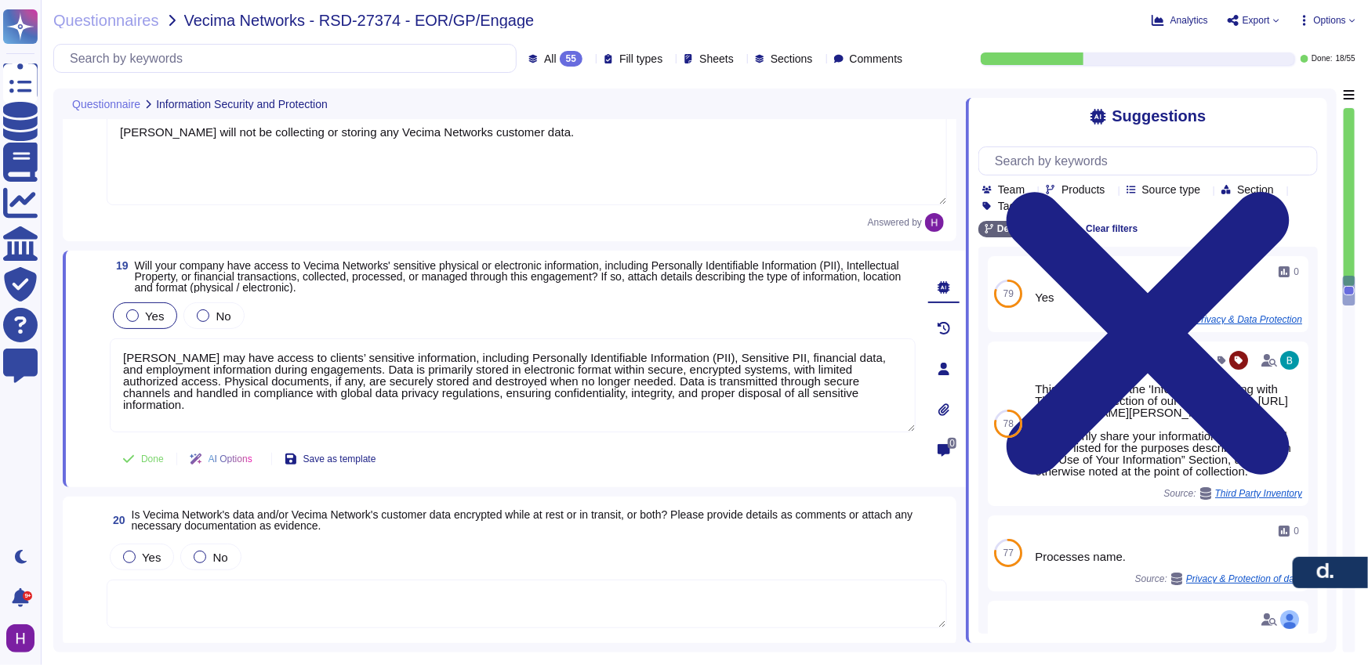
click at [128, 312] on div at bounding box center [132, 316] width 13 height 13
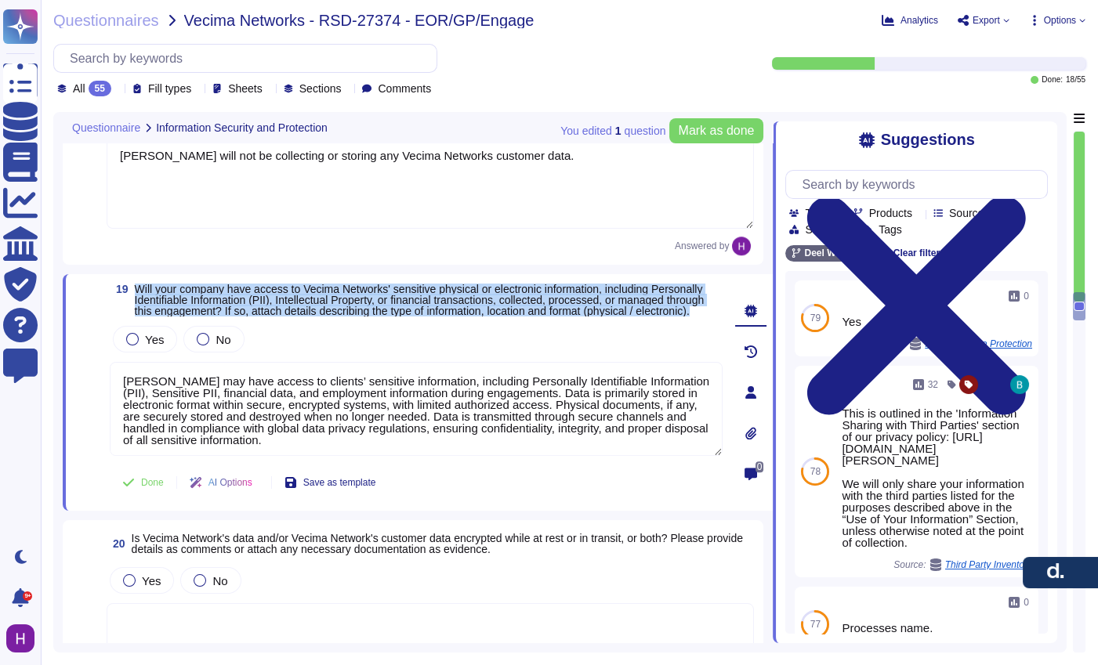
drag, startPoint x: 283, startPoint y: 326, endPoint x: 134, endPoint y: 295, distance: 152.2
click at [135, 295] on span "Will your company have access to Vecima Networks' sensitive physical or electro…" at bounding box center [429, 300] width 589 height 33
click at [314, 317] on span "Will your company have access to Vecima Networks' sensitive physical or electro…" at bounding box center [429, 300] width 589 height 33
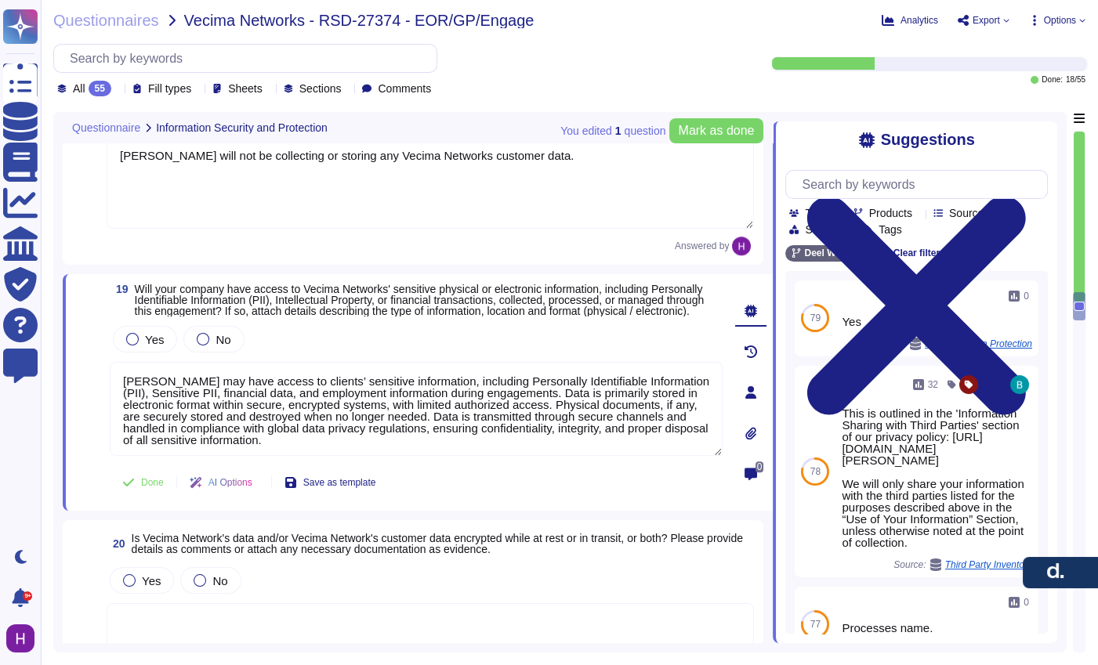
click at [326, 304] on span "Will your company have access to Vecima Networks' sensitive physical or electro…" at bounding box center [420, 300] width 570 height 34
click at [527, 315] on span "Will your company have access to Vecima Networks' sensitive physical or electro…" at bounding box center [420, 300] width 570 height 34
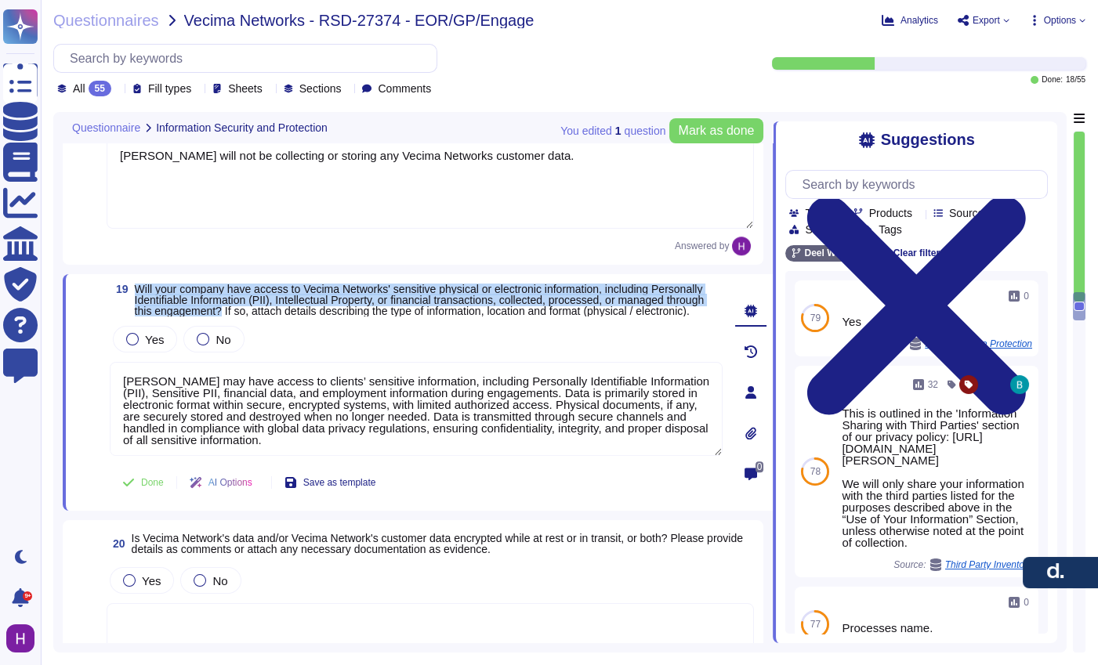
drag, startPoint x: 321, startPoint y: 311, endPoint x: 127, endPoint y: 290, distance: 195.5
click at [127, 290] on span "19 Will your company have access to Vecima Networks' sensitive physical or elec…" at bounding box center [416, 300] width 613 height 33
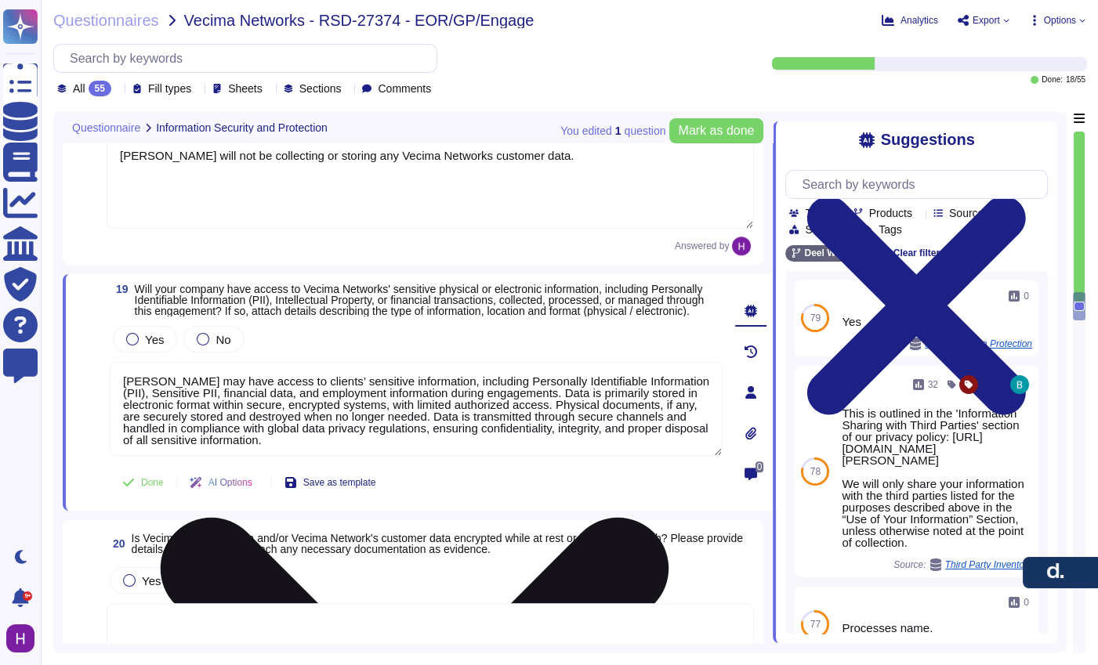
click at [399, 456] on textarea "[PERSON_NAME] may have access to clients’ sensitive information, including Pers…" at bounding box center [416, 409] width 613 height 94
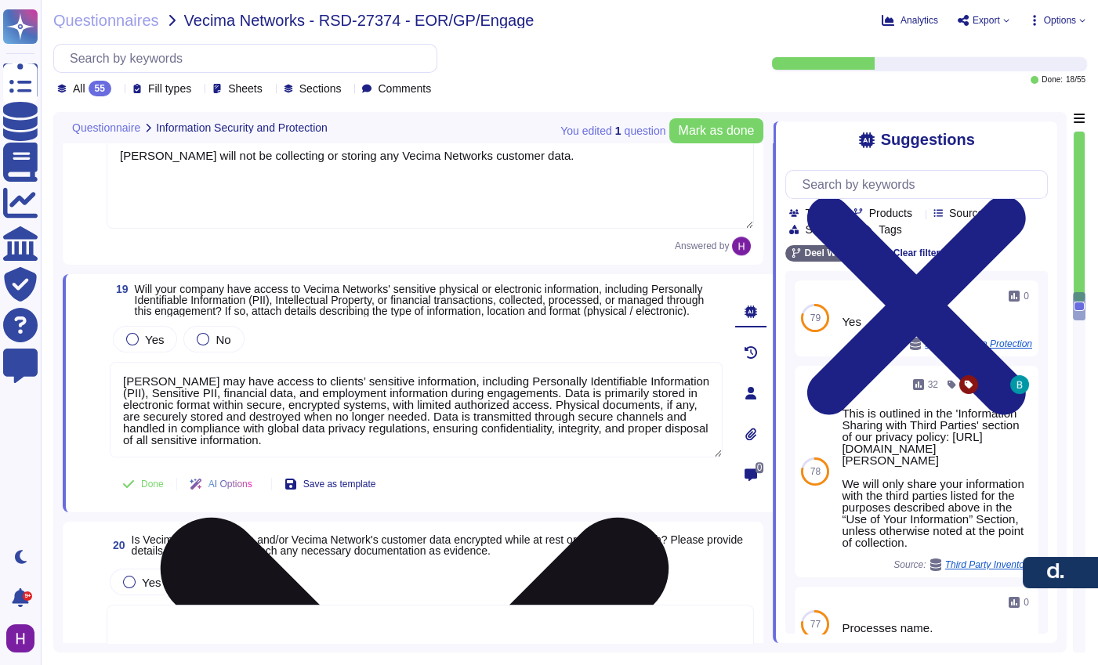
paste textarea "Please refer to [URL][DOMAIN_NAME][PERSON_NAME] for more details. Also, please …"
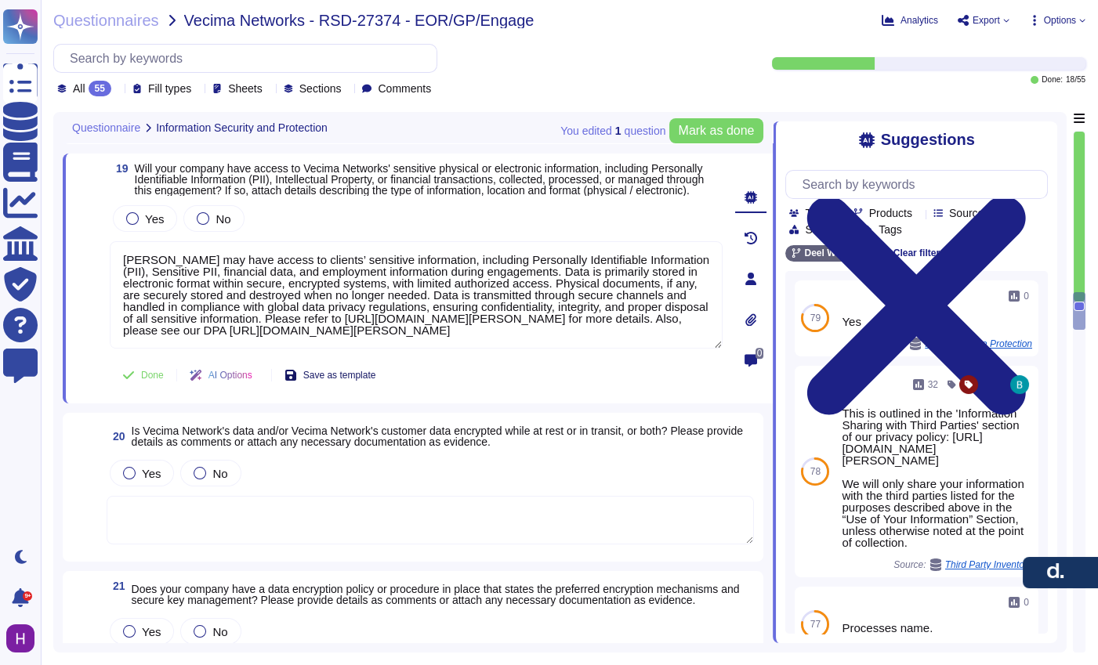
scroll to position [3229, 0]
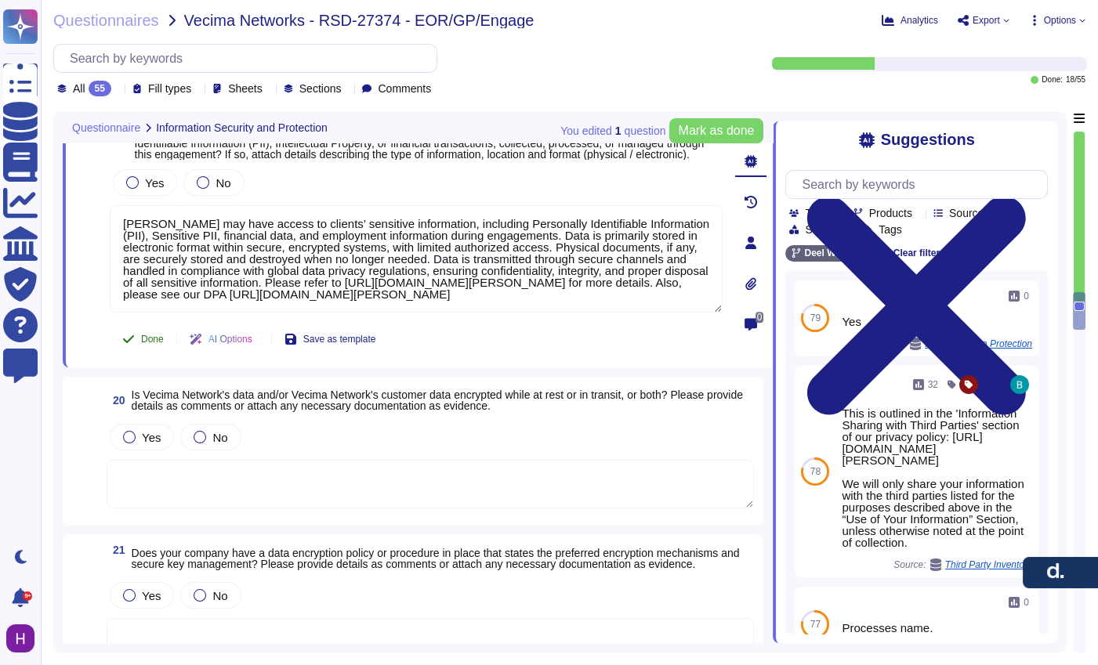
click at [158, 344] on span "Done" at bounding box center [152, 339] width 23 height 9
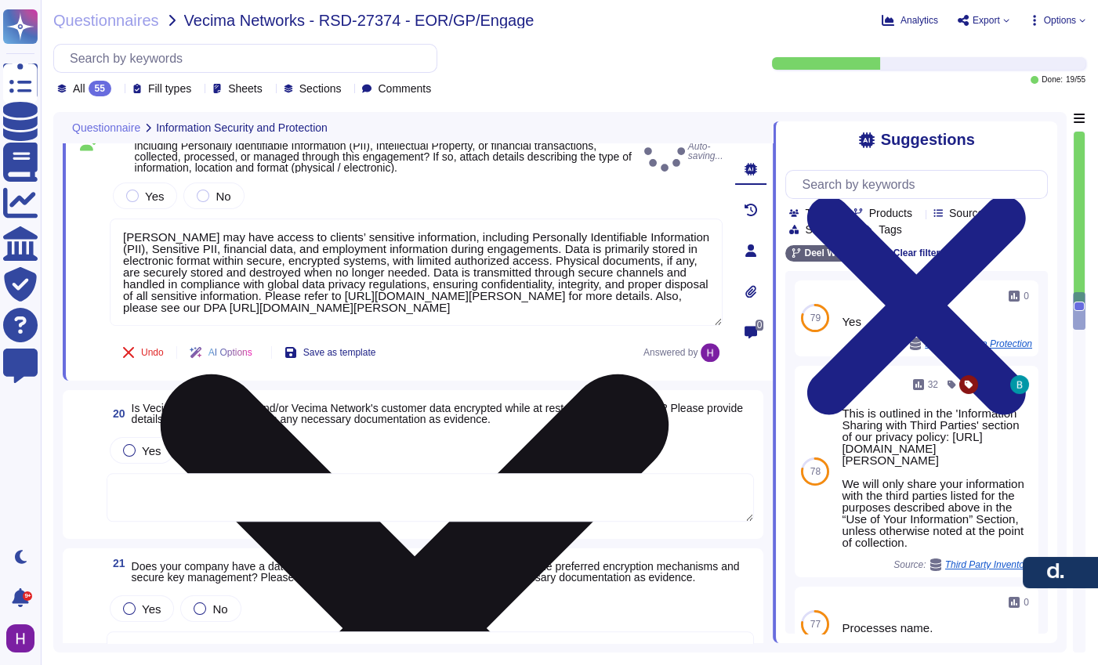
scroll to position [0, 0]
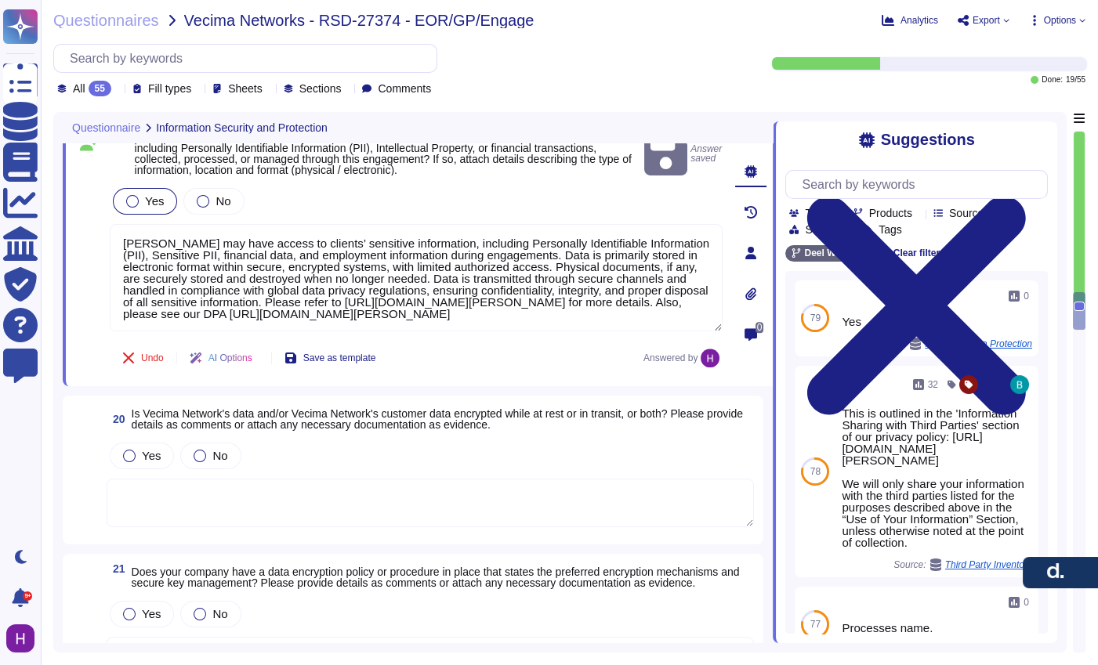
type textarea "[PERSON_NAME] may have access to clients’ sensitive information, including Pers…"
click at [151, 201] on span "Yes" at bounding box center [154, 200] width 19 height 13
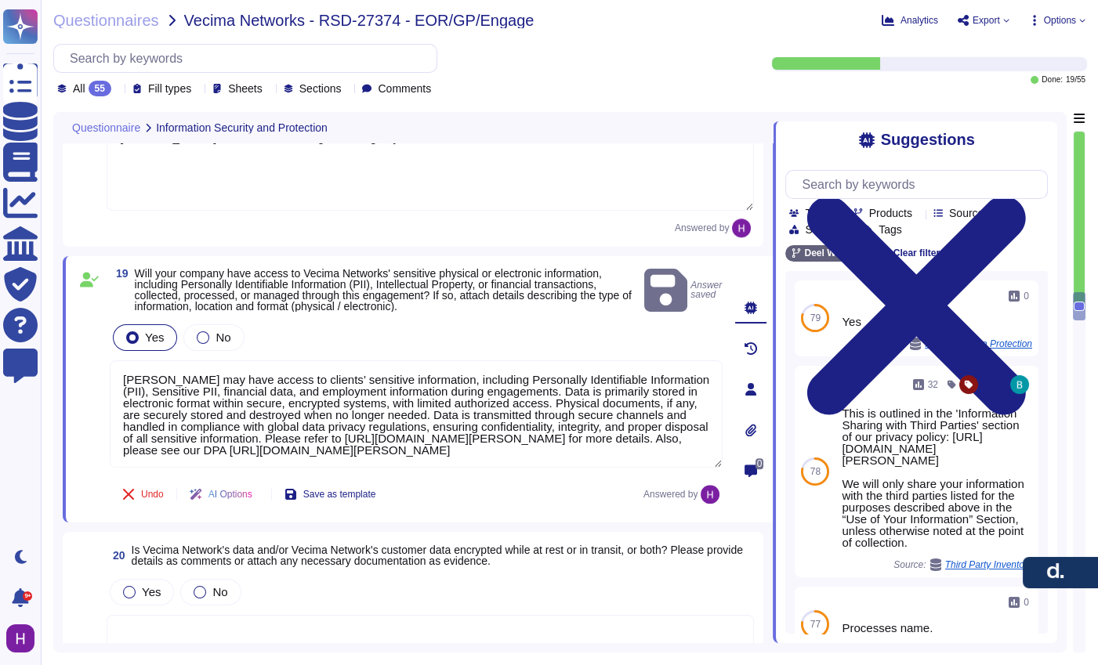
scroll to position [2980, 0]
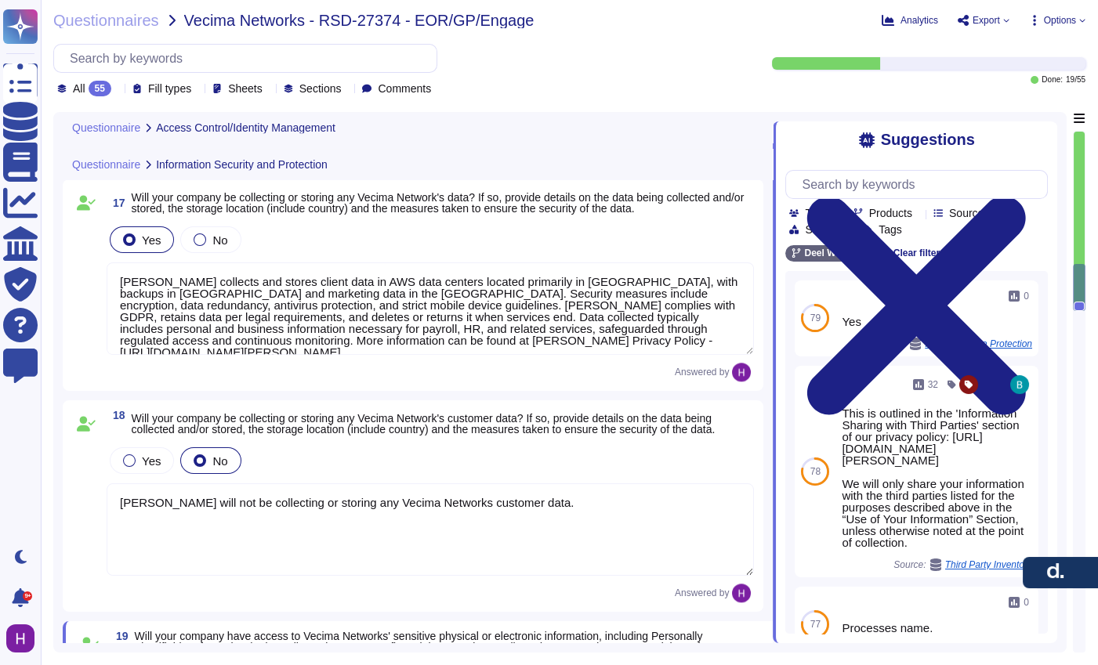
type textarea "[PERSON_NAME] enforces segregation of duties to prevent collusion or fraud, sup…"
type textarea "[PERSON_NAME] has policies and processes to authorize and oversee system connec…"
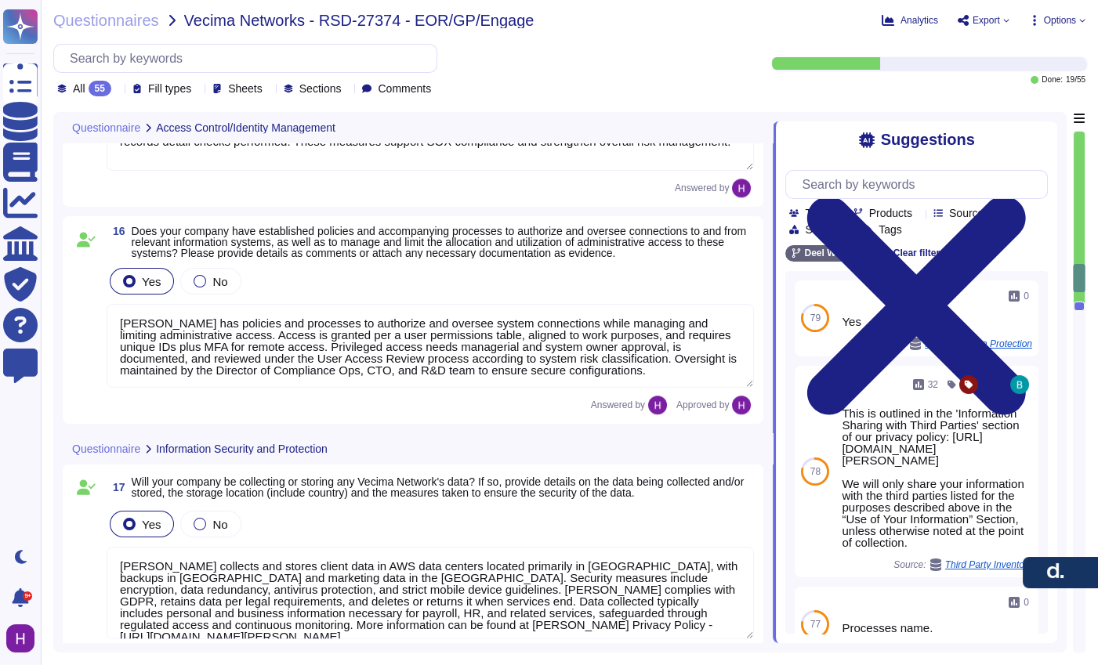
type textarea "[PERSON_NAME] has an access review policy to ensure access is revoked when no l…"
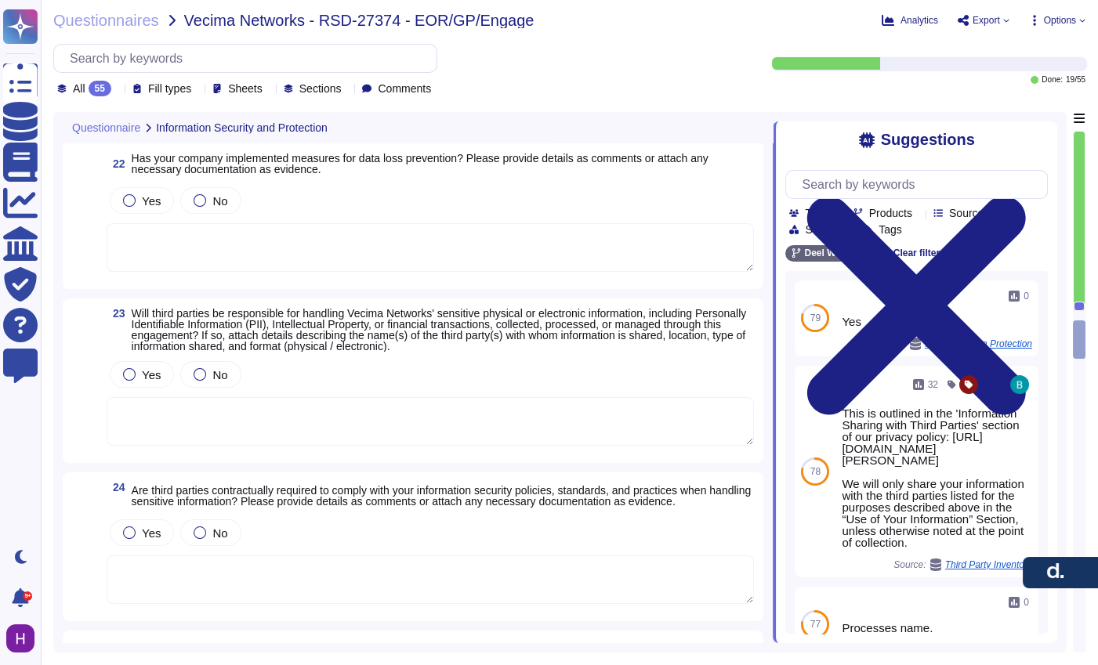
type textarea "[PERSON_NAME] may have access to clients’ sensitive information, including Pers…"
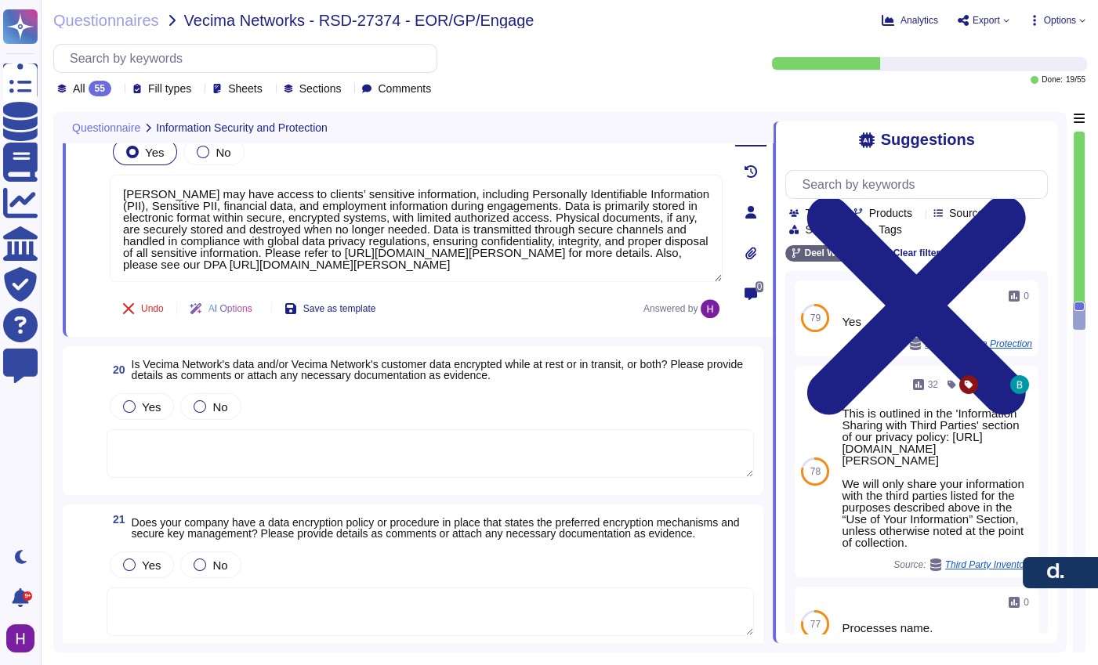
type textarea "[PERSON_NAME] collects and stores client data in AWS data centers located prima…"
type textarea "[PERSON_NAME] will not be collecting or storing any Vecima Networks customer da…"
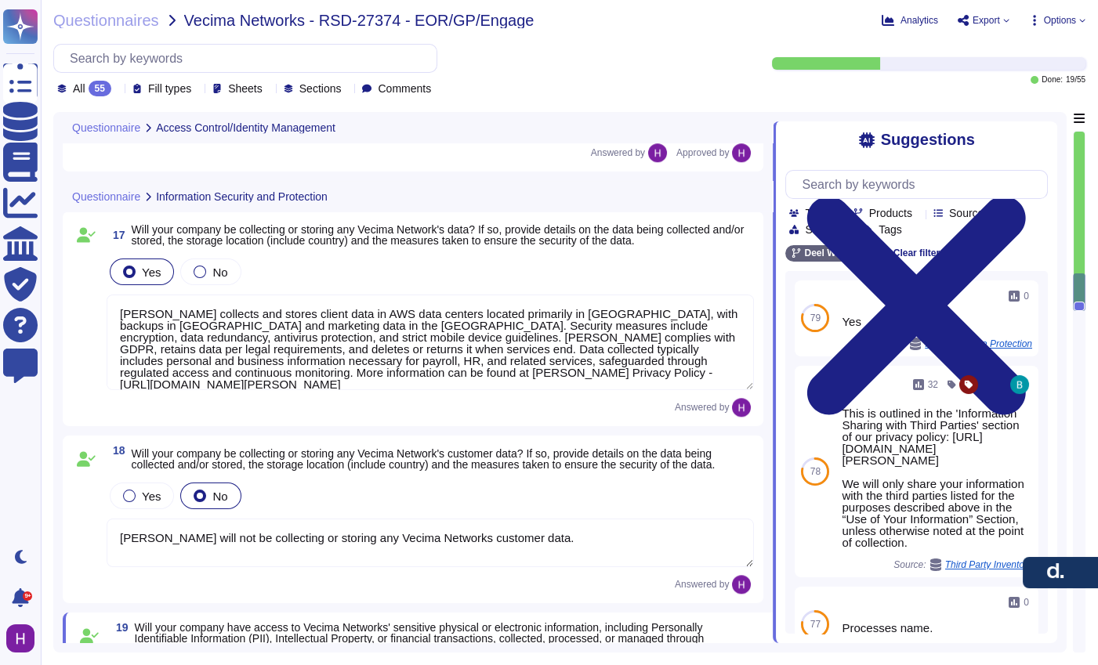
type textarea "[PERSON_NAME] enforces segregation of duties to prevent collusion or fraud, sup…"
type textarea "[PERSON_NAME] has policies and processes to authorize and oversee system connec…"
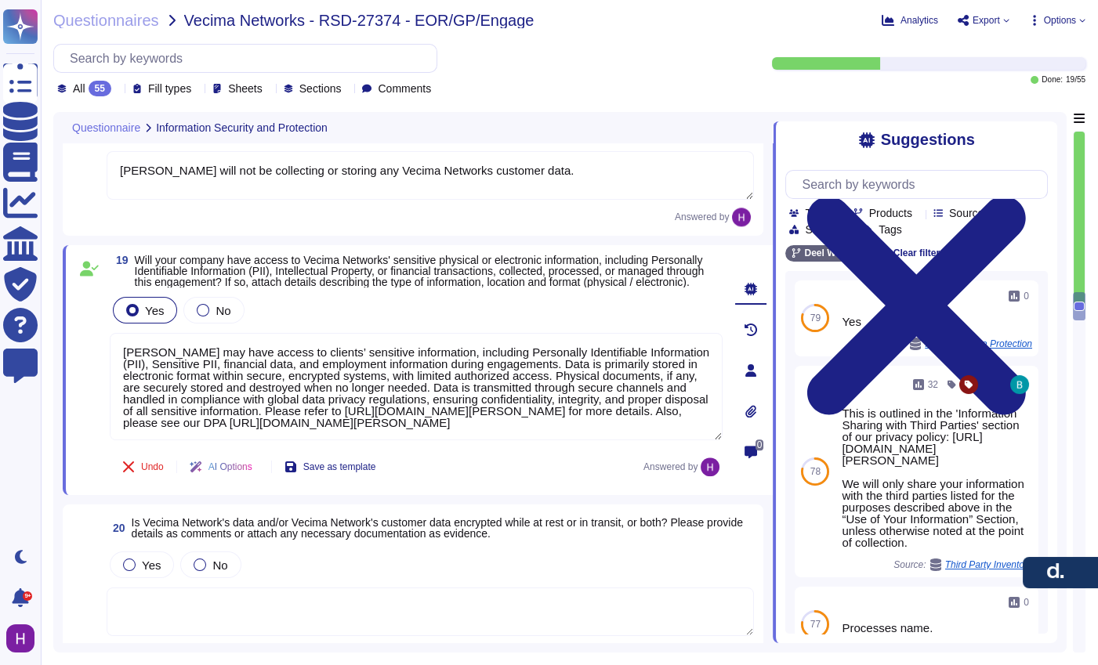
type textarea "[PERSON_NAME] collects and stores client data in AWS data centers located prima…"
type textarea "[PERSON_NAME] will not be collecting or storing any Vecima Networks customer da…"
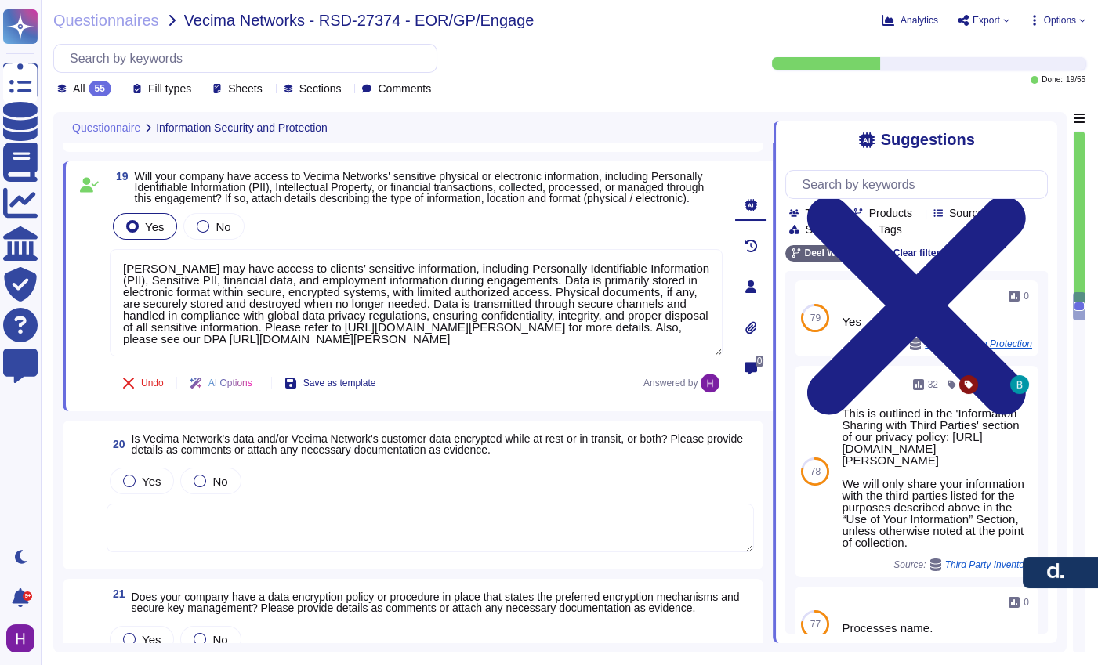
scroll to position [3271, 0]
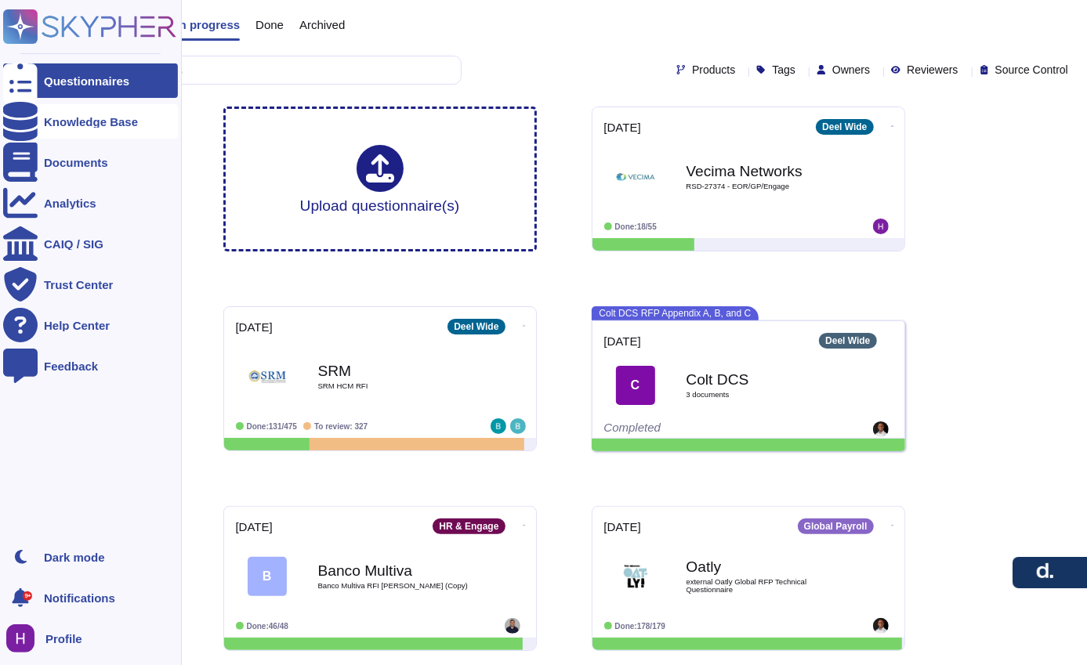
click at [111, 129] on div "Knowledge Base" at bounding box center [90, 121] width 175 height 34
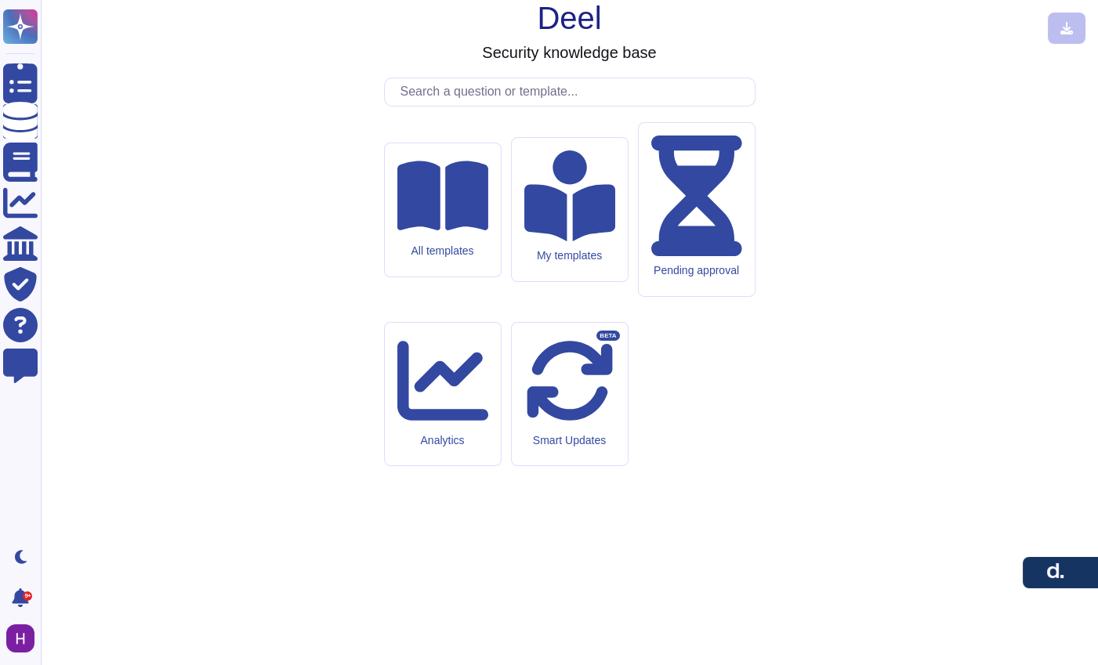
click at [451, 106] on input "text" at bounding box center [574, 91] width 362 height 27
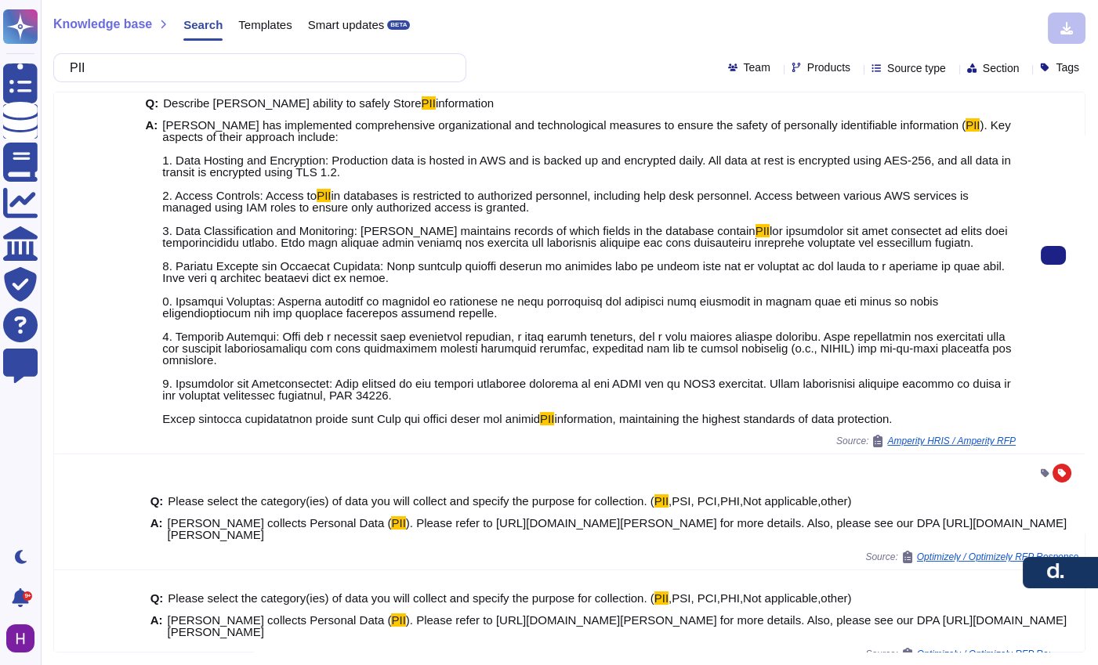
scroll to position [159, 0]
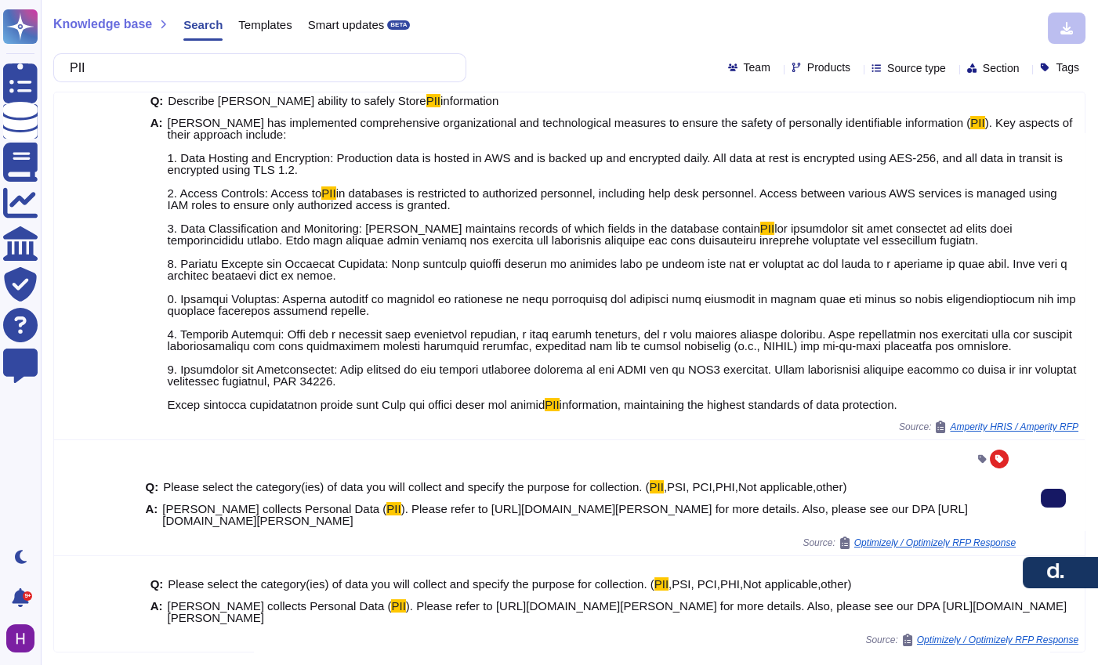
click at [1041, 503] on button at bounding box center [1053, 498] width 25 height 19
copy span "Please refer to https://www.deel.com/legal/privacy-policy/ for more details. Al…"
drag, startPoint x: 493, startPoint y: 521, endPoint x: 341, endPoint y: 508, distance: 152.6
click at [341, 508] on span "Deel collects Personal Data ( PII ). Please refer to https://www.deel.com/legal…" at bounding box center [589, 515] width 854 height 24
